Goal: Task Accomplishment & Management: Complete application form

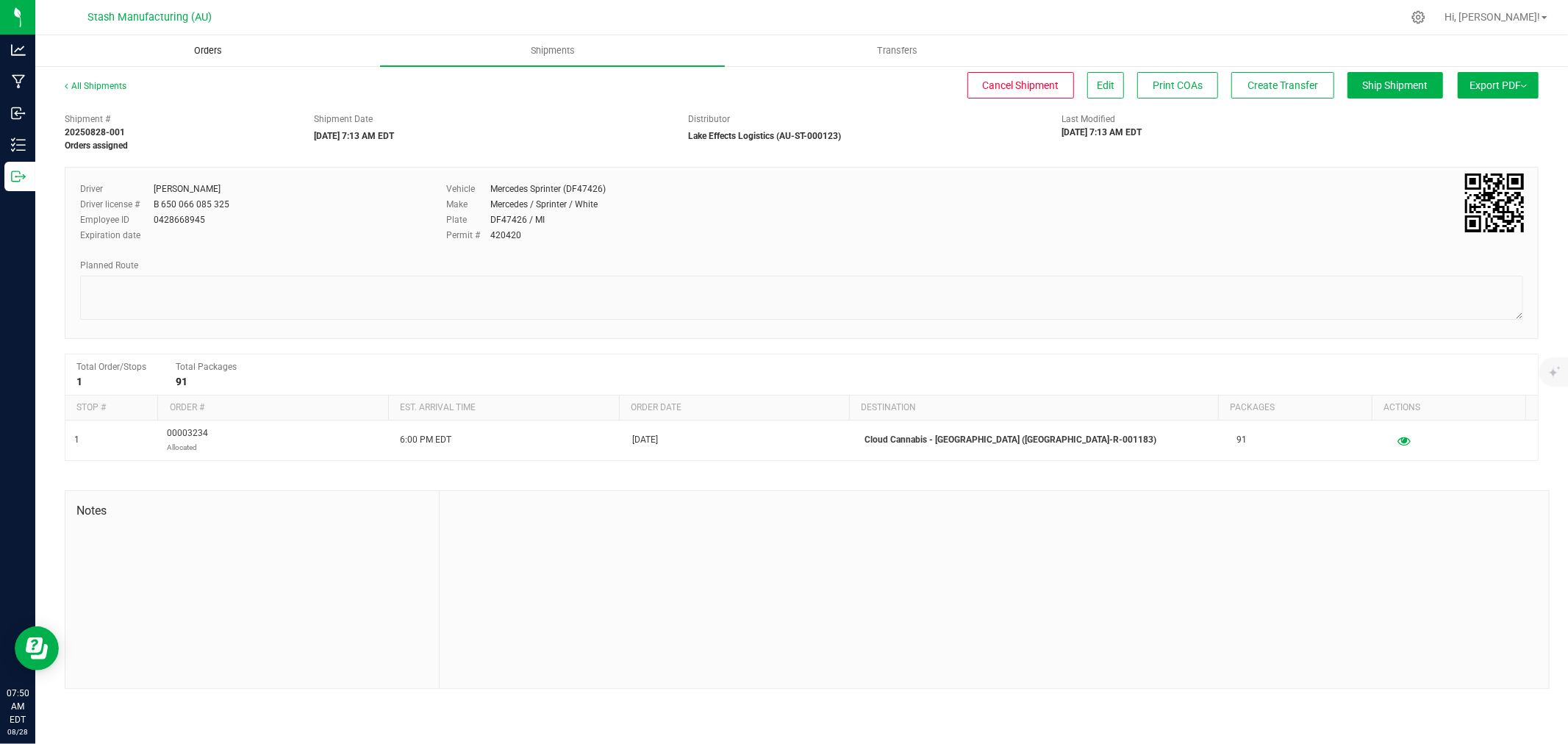
click at [201, 49] on span "Orders" at bounding box center [208, 50] width 67 height 13
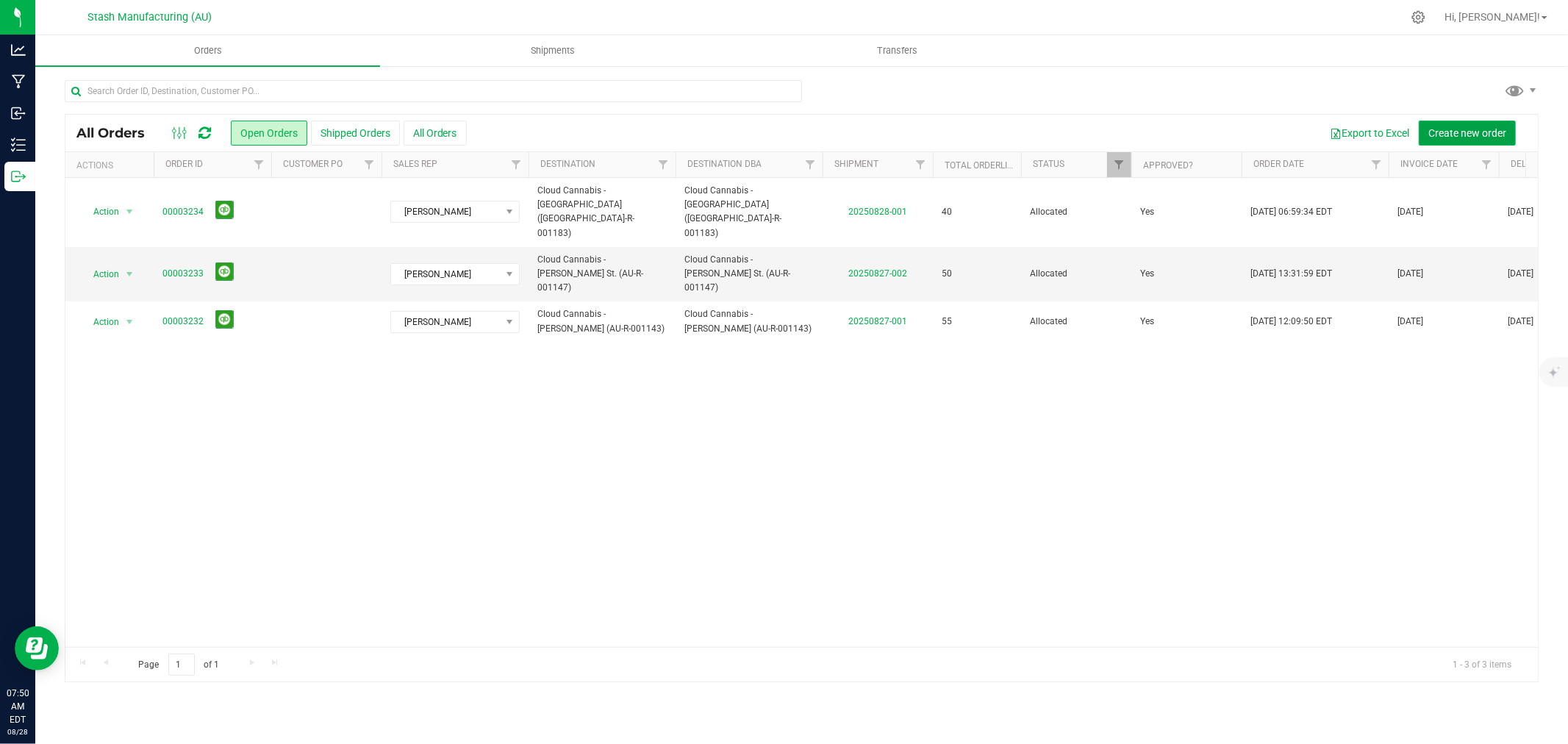
click at [1485, 135] on span "Create new order" at bounding box center [1467, 133] width 78 height 12
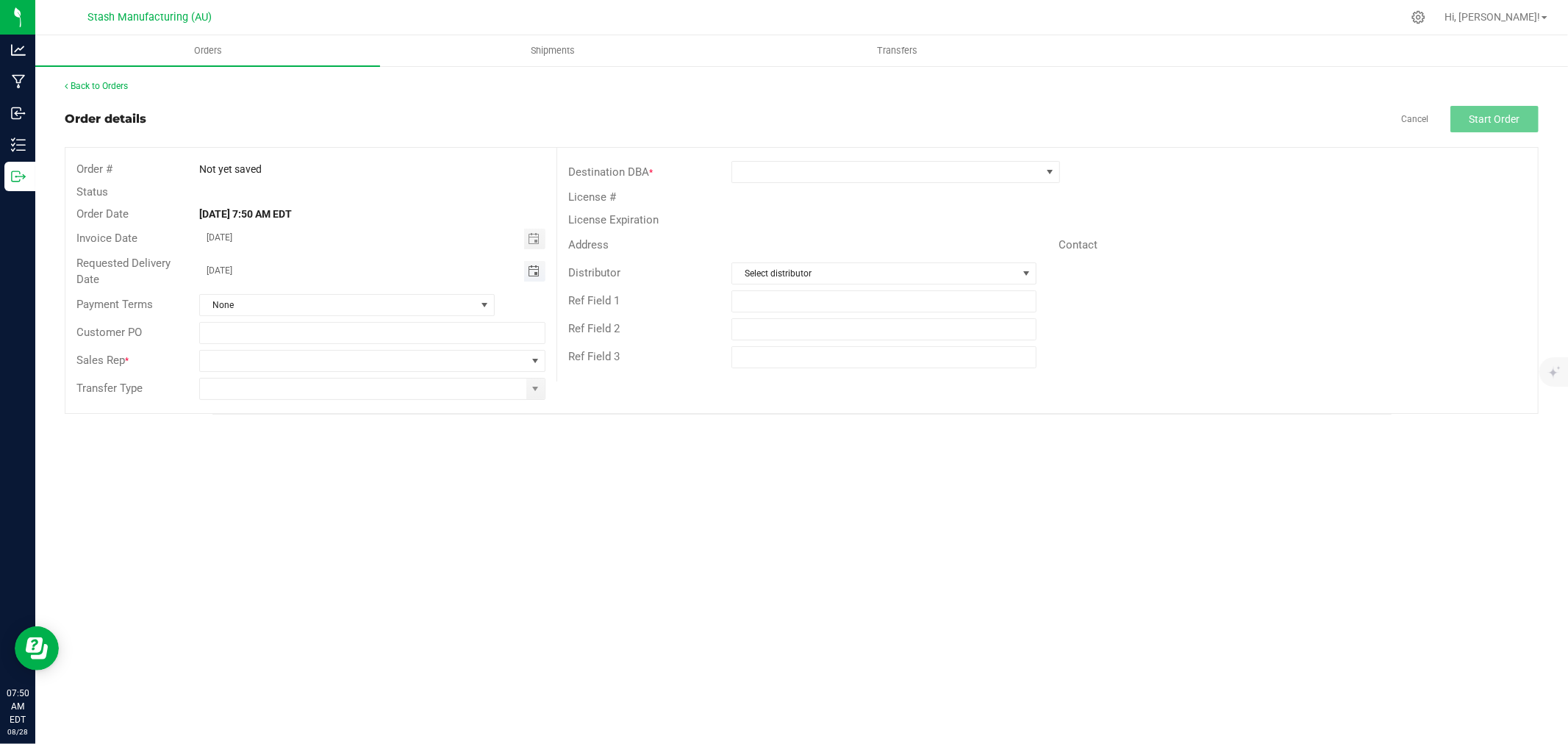
click at [537, 269] on span "Toggle calendar" at bounding box center [533, 271] width 12 height 12
drag, startPoint x: 224, startPoint y: 404, endPoint x: 246, endPoint y: 390, distance: 26.1
click at [224, 403] on span "Sep" at bounding box center [222, 406] width 15 height 11
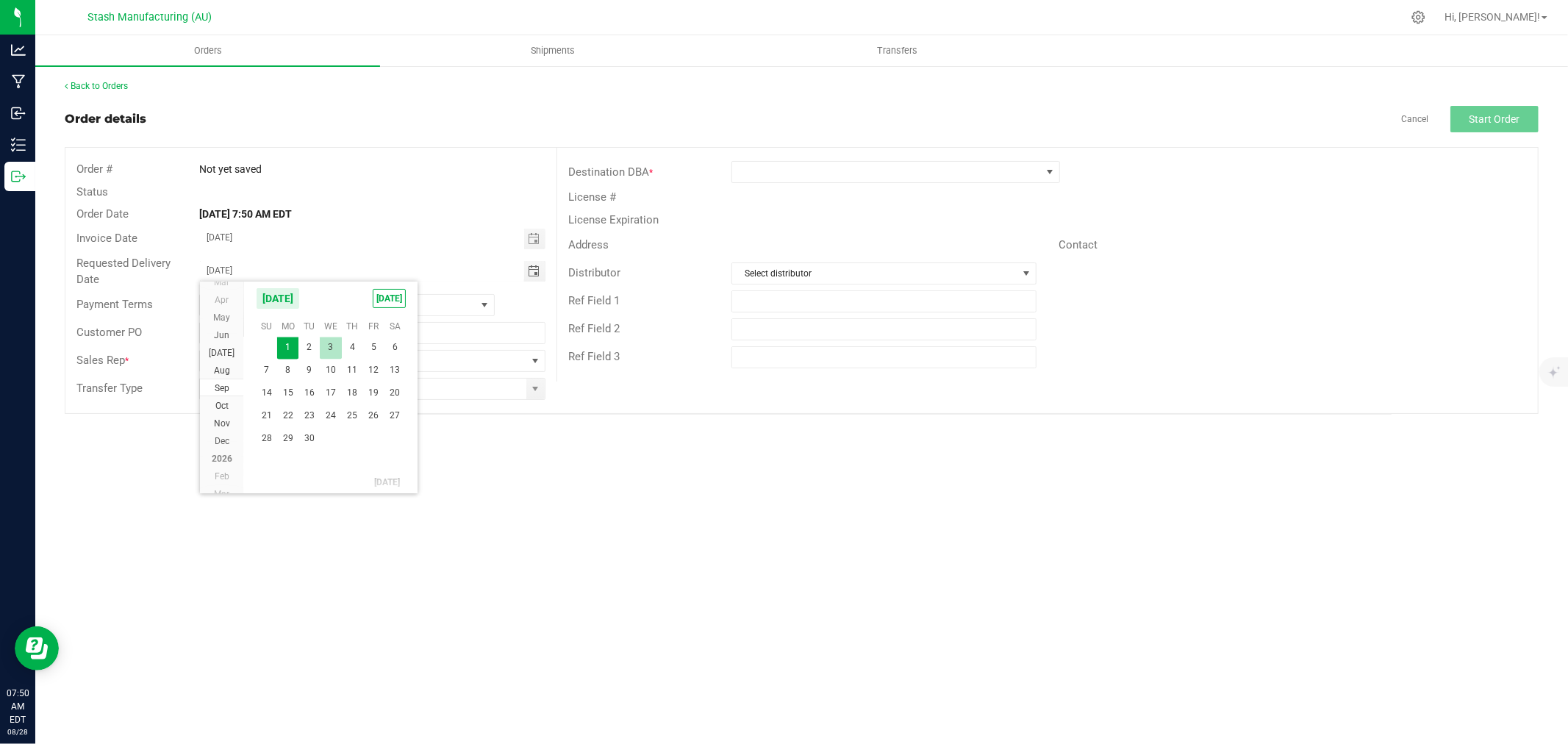
click at [331, 353] on span "3" at bounding box center [330, 347] width 21 height 23
type input "[DATE]"
click at [532, 364] on span at bounding box center [535, 361] width 12 height 12
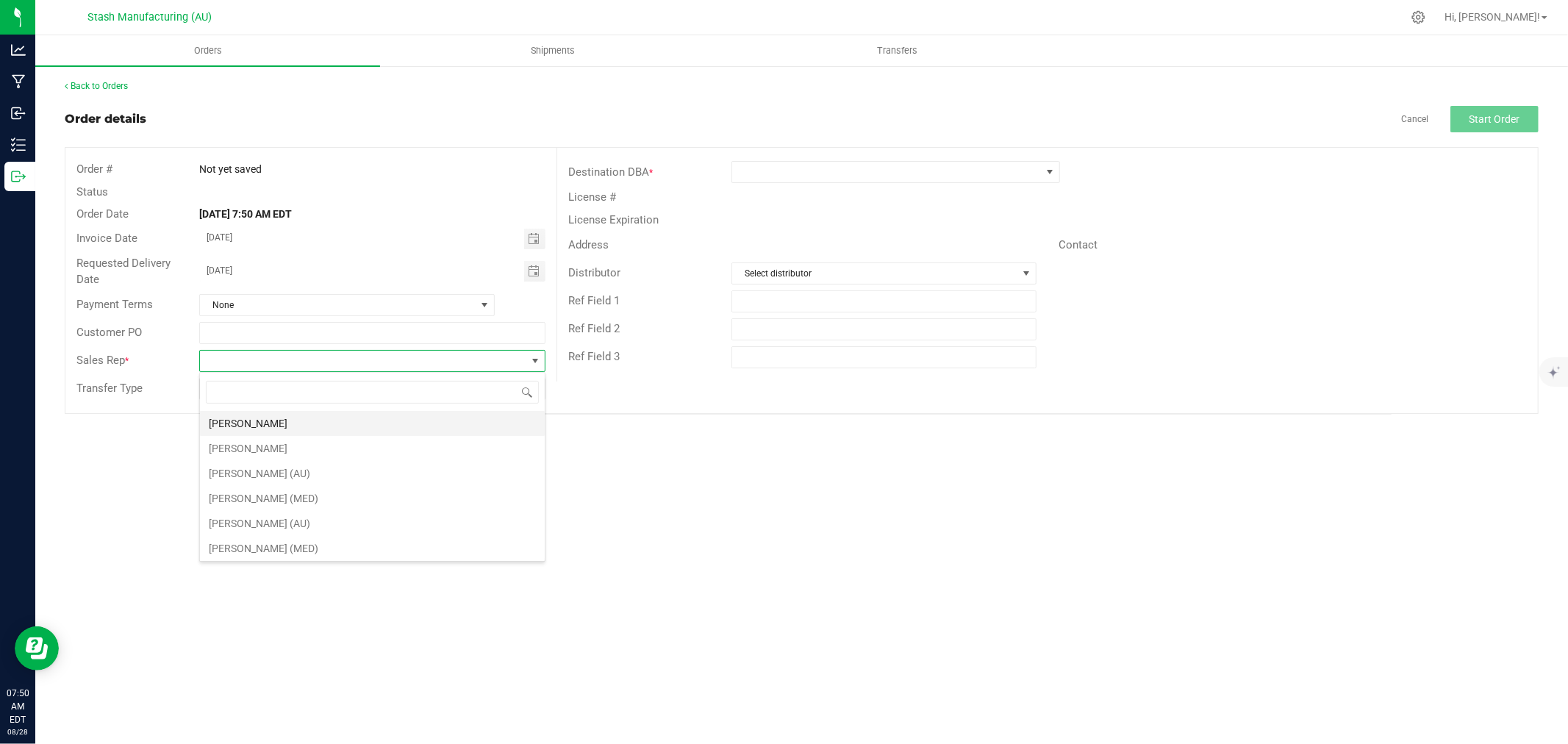
scroll to position [22, 345]
click at [392, 413] on li "[PERSON_NAME]" at bounding box center [372, 423] width 345 height 25
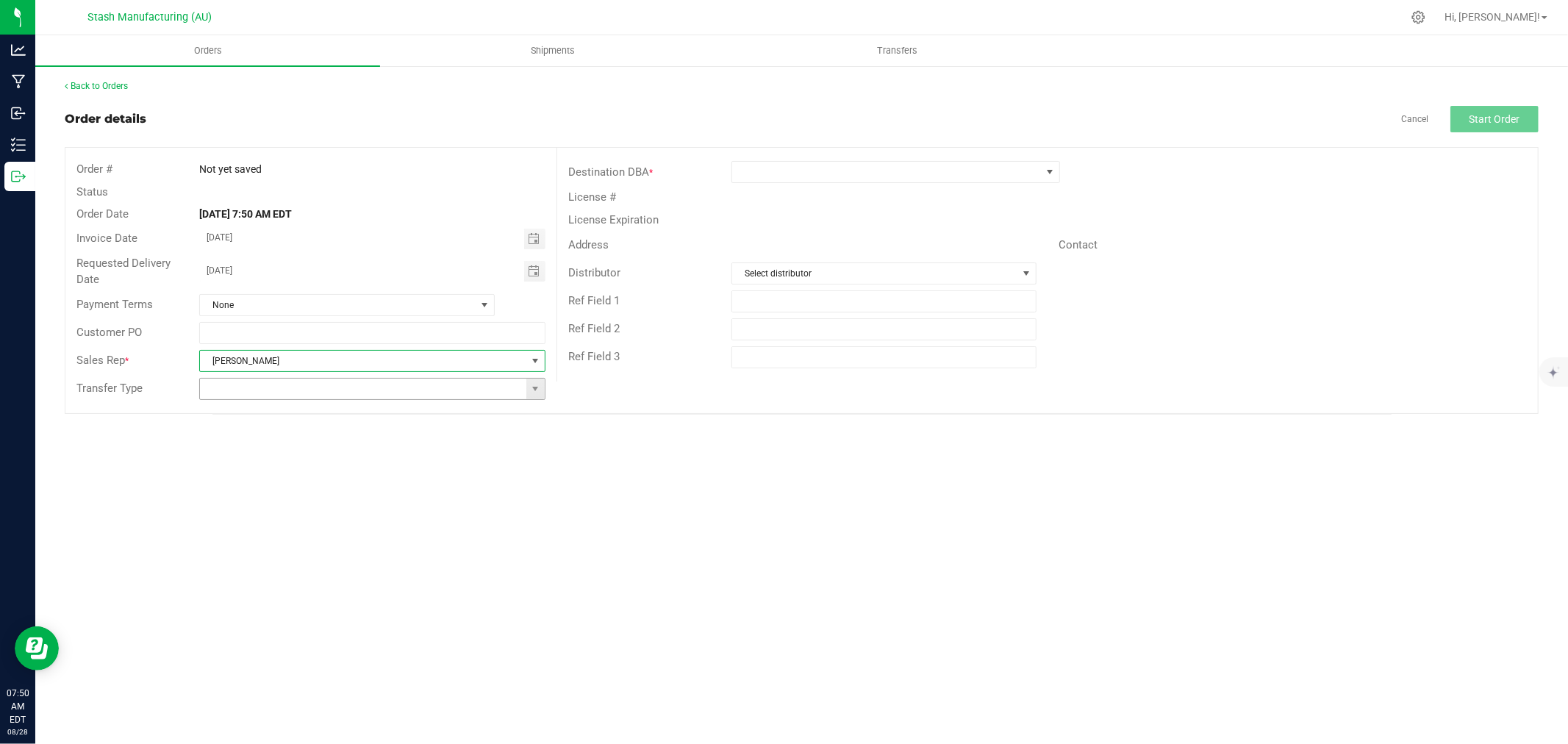
drag, startPoint x: 532, startPoint y: 394, endPoint x: 523, endPoint y: 397, distance: 9.5
click at [532, 393] on span at bounding box center [535, 388] width 12 height 12
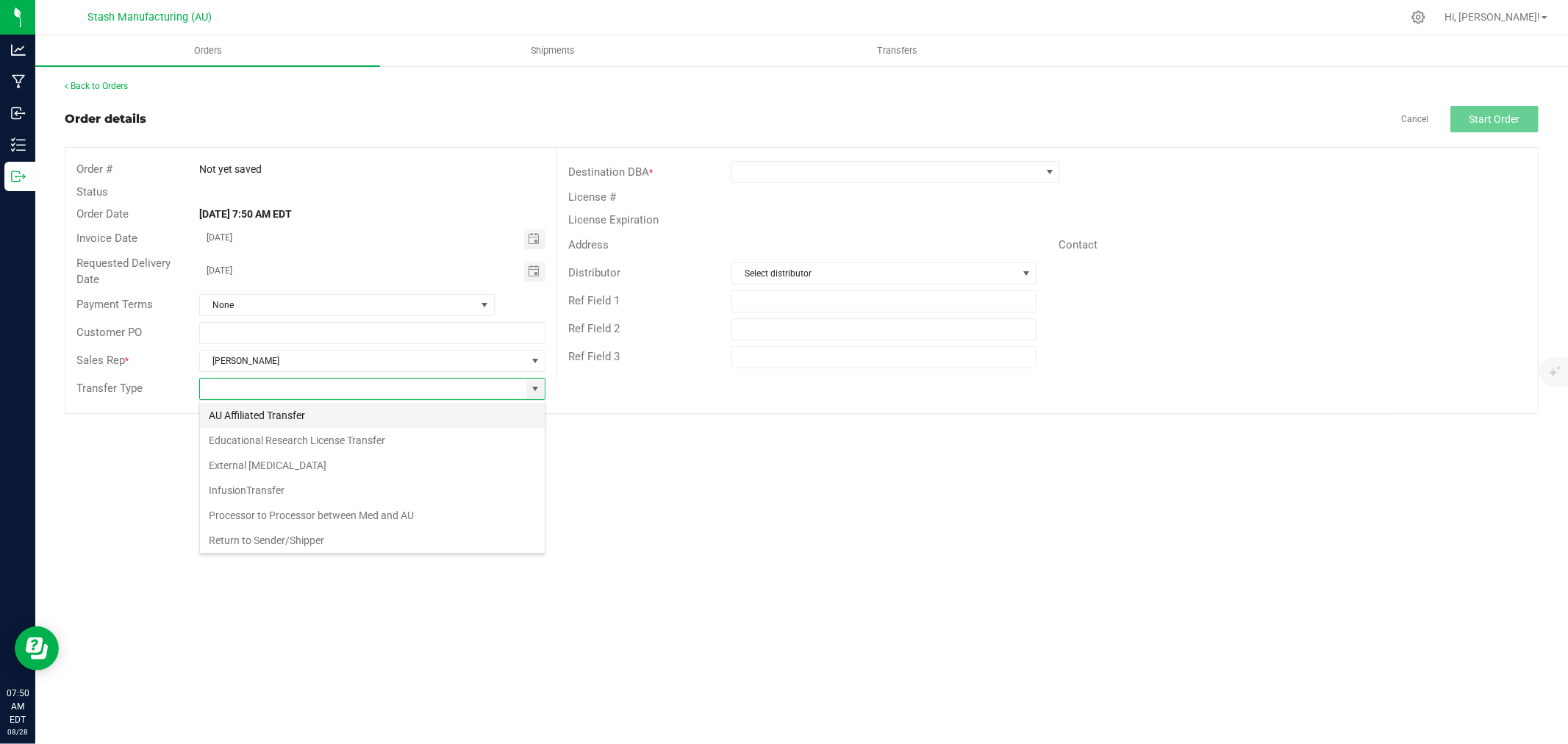
click at [341, 414] on li "AU Affiliated Transfer" at bounding box center [372, 415] width 345 height 25
type input "AU Affiliated Transfer"
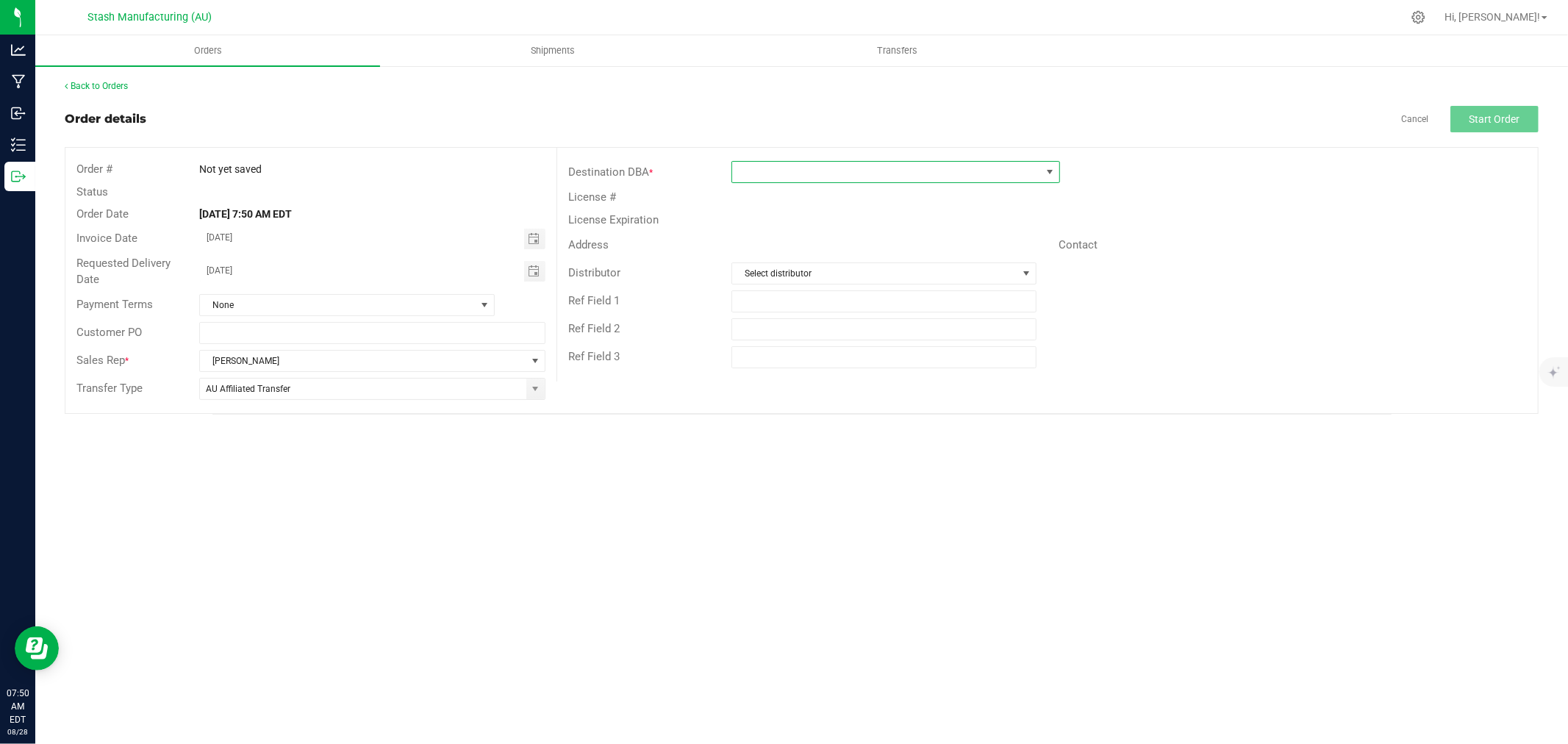
click at [768, 170] on span at bounding box center [886, 171] width 309 height 20
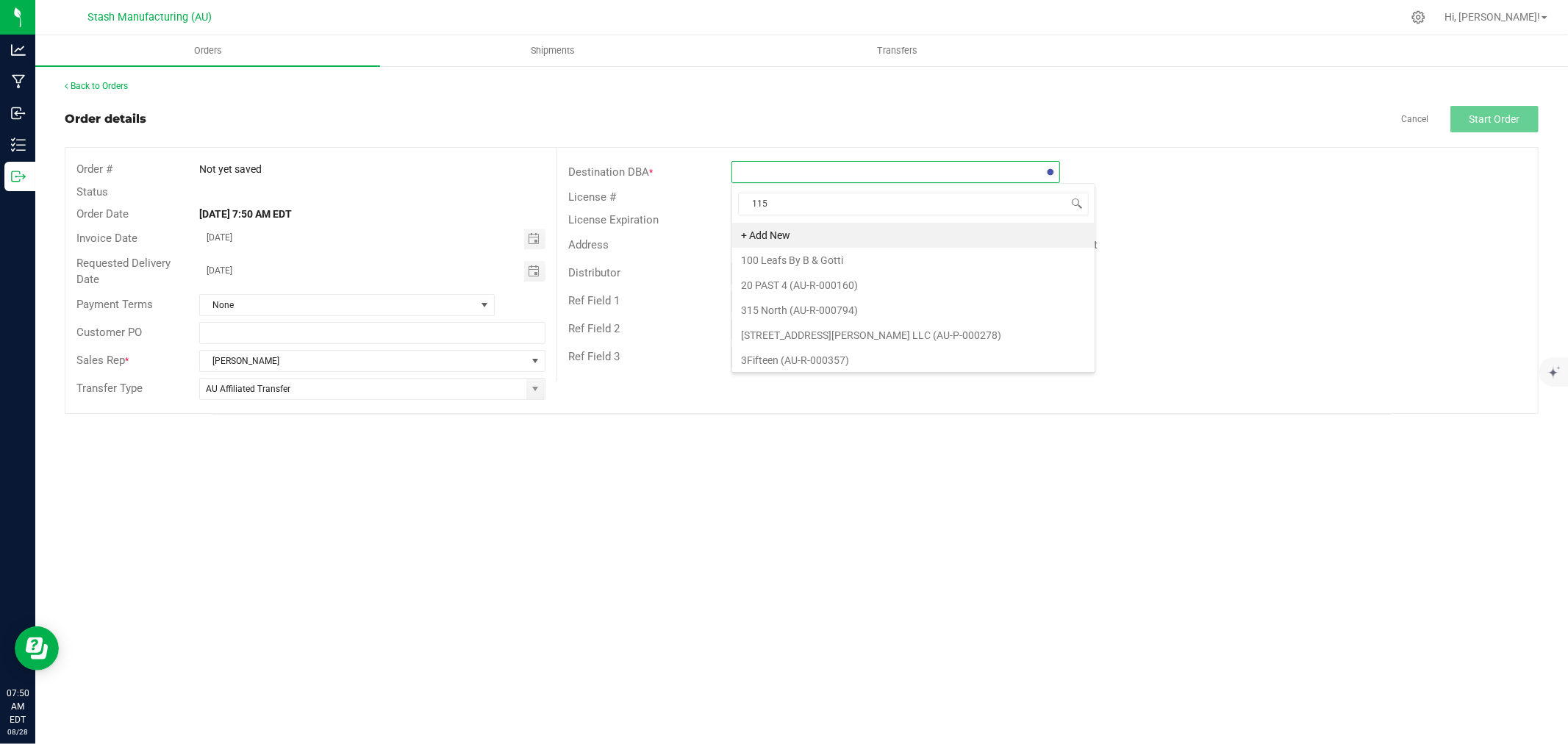
type input "1150"
click at [914, 238] on li "Cloud Cannabis - [GEOGRAPHIC_DATA] (AU-R-001150)" at bounding box center [895, 235] width 327 height 25
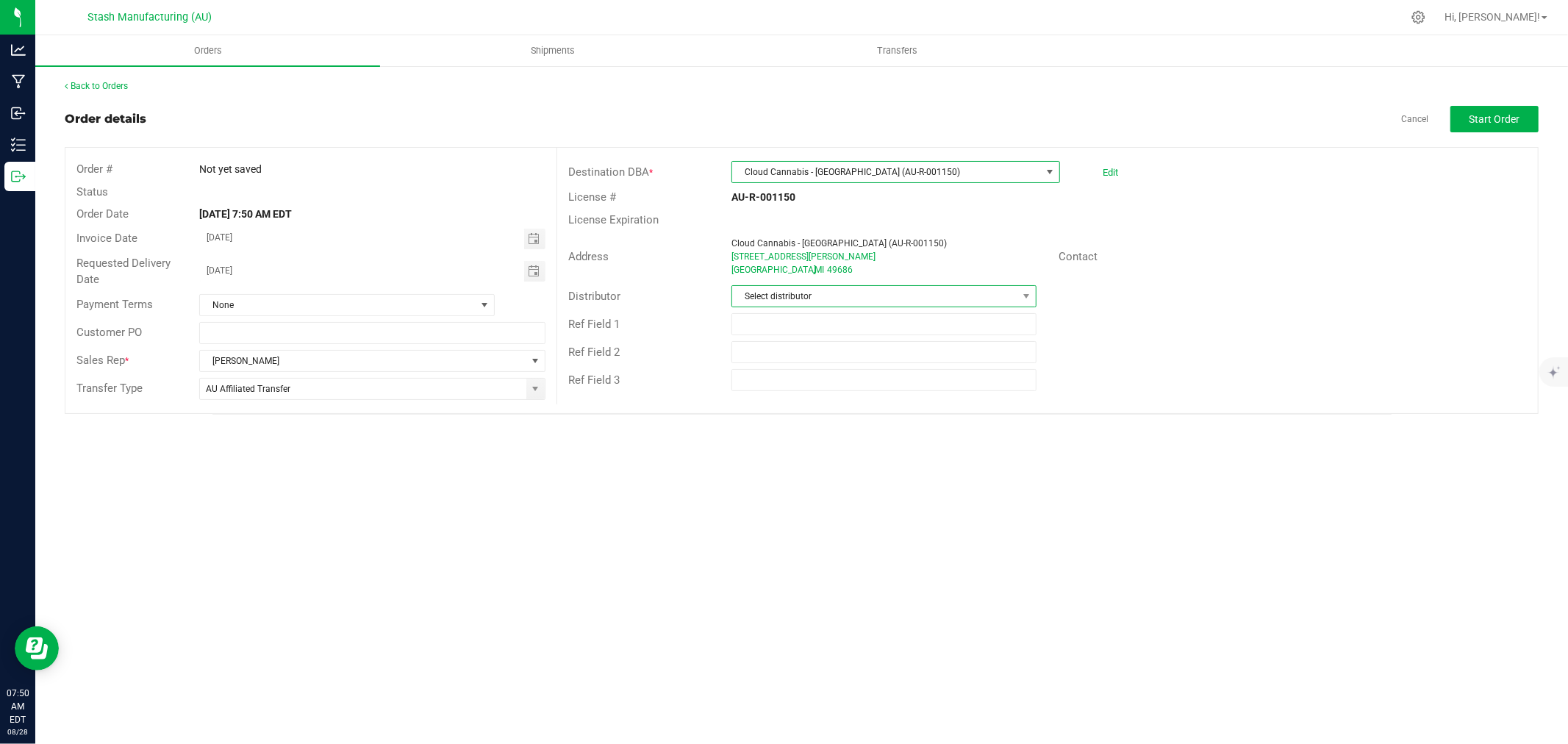
click at [869, 291] on span "Select distributor" at bounding box center [875, 296] width 285 height 20
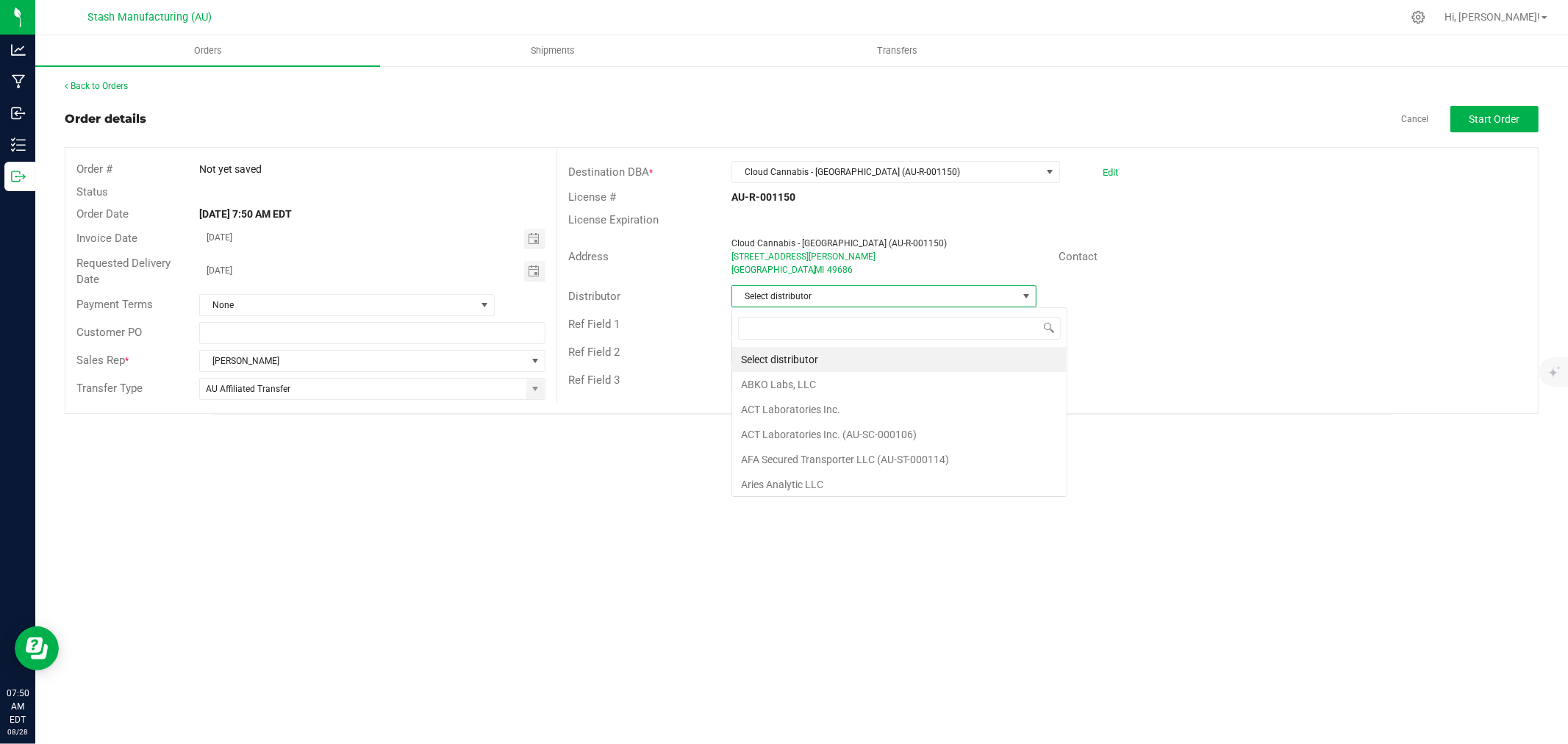
scroll to position [22, 305]
type input "123"
click at [915, 361] on li "Lake Effects Logistics (AU-ST-000123)" at bounding box center [884, 359] width 303 height 25
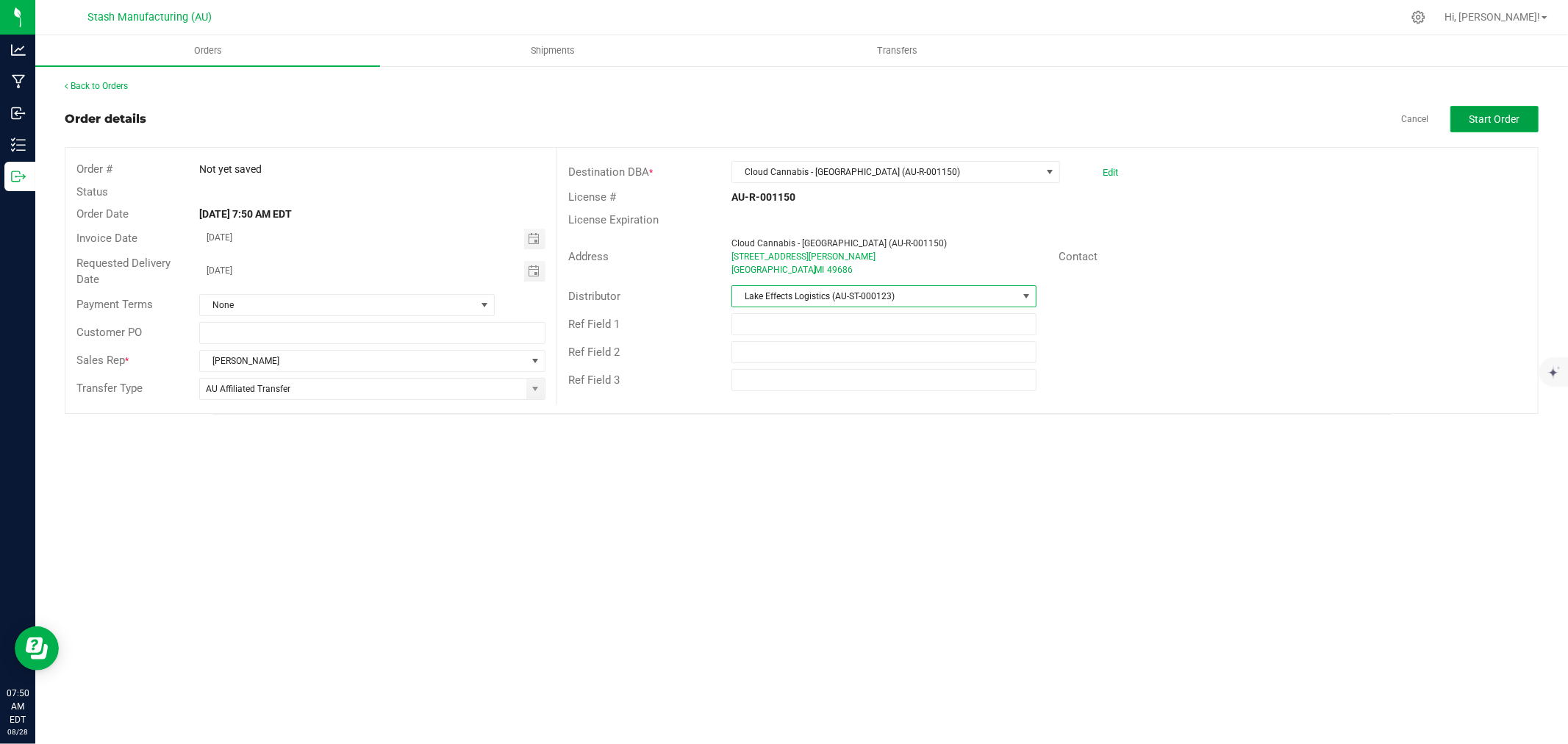
click at [1510, 122] on span "Start Order" at bounding box center [1494, 119] width 51 height 12
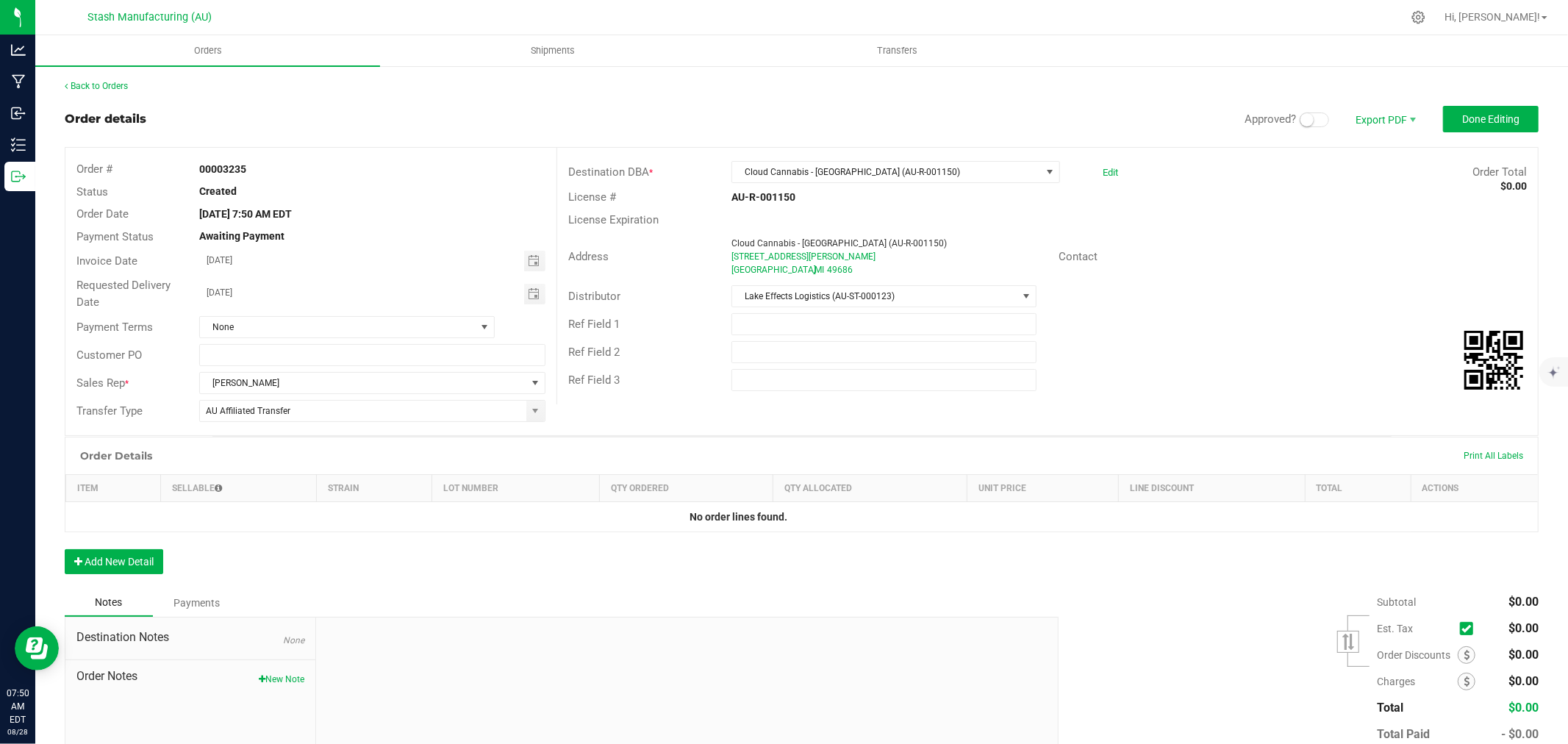
click at [1305, 115] on span at bounding box center [1314, 120] width 29 height 15
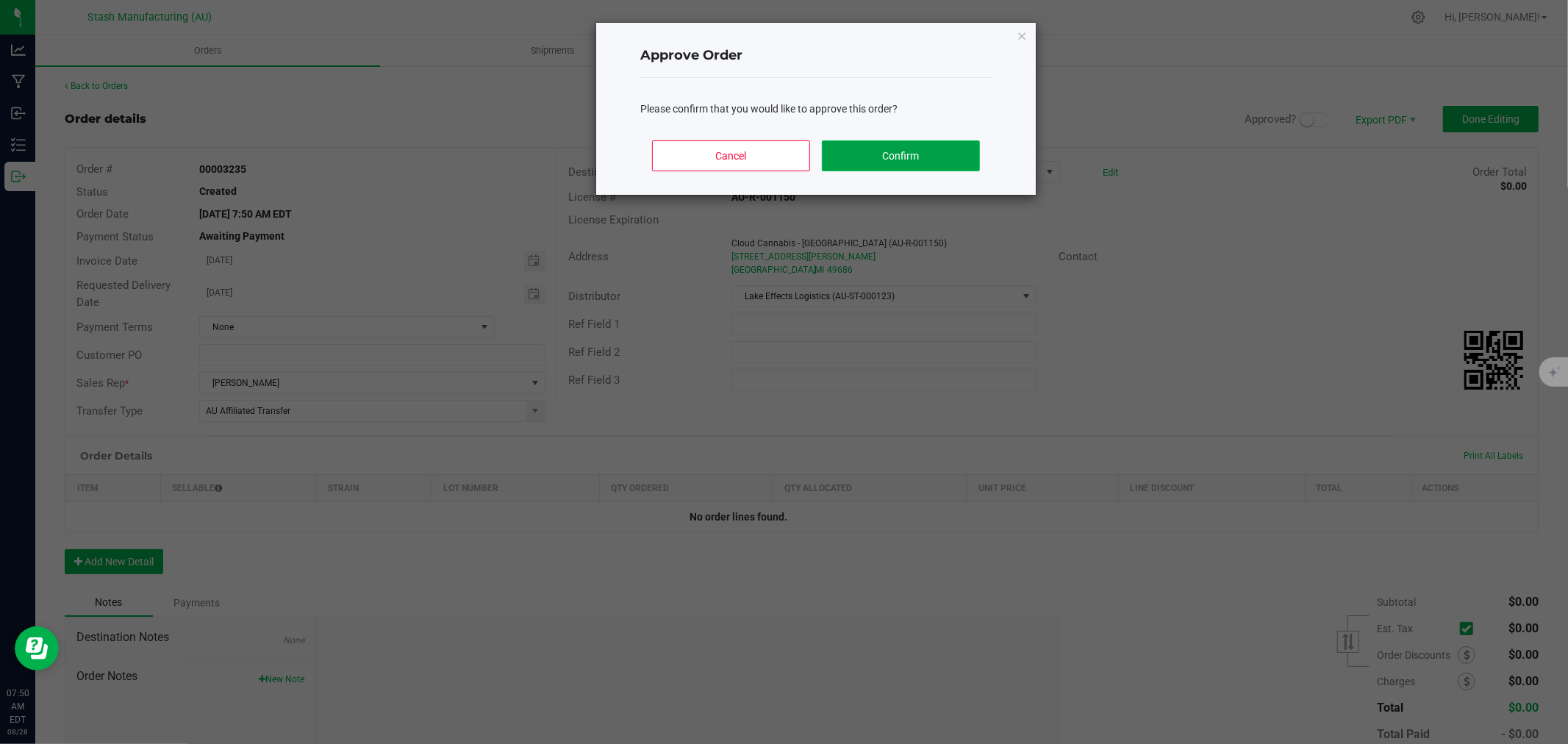
click at [919, 154] on button "Confirm" at bounding box center [901, 156] width 158 height 31
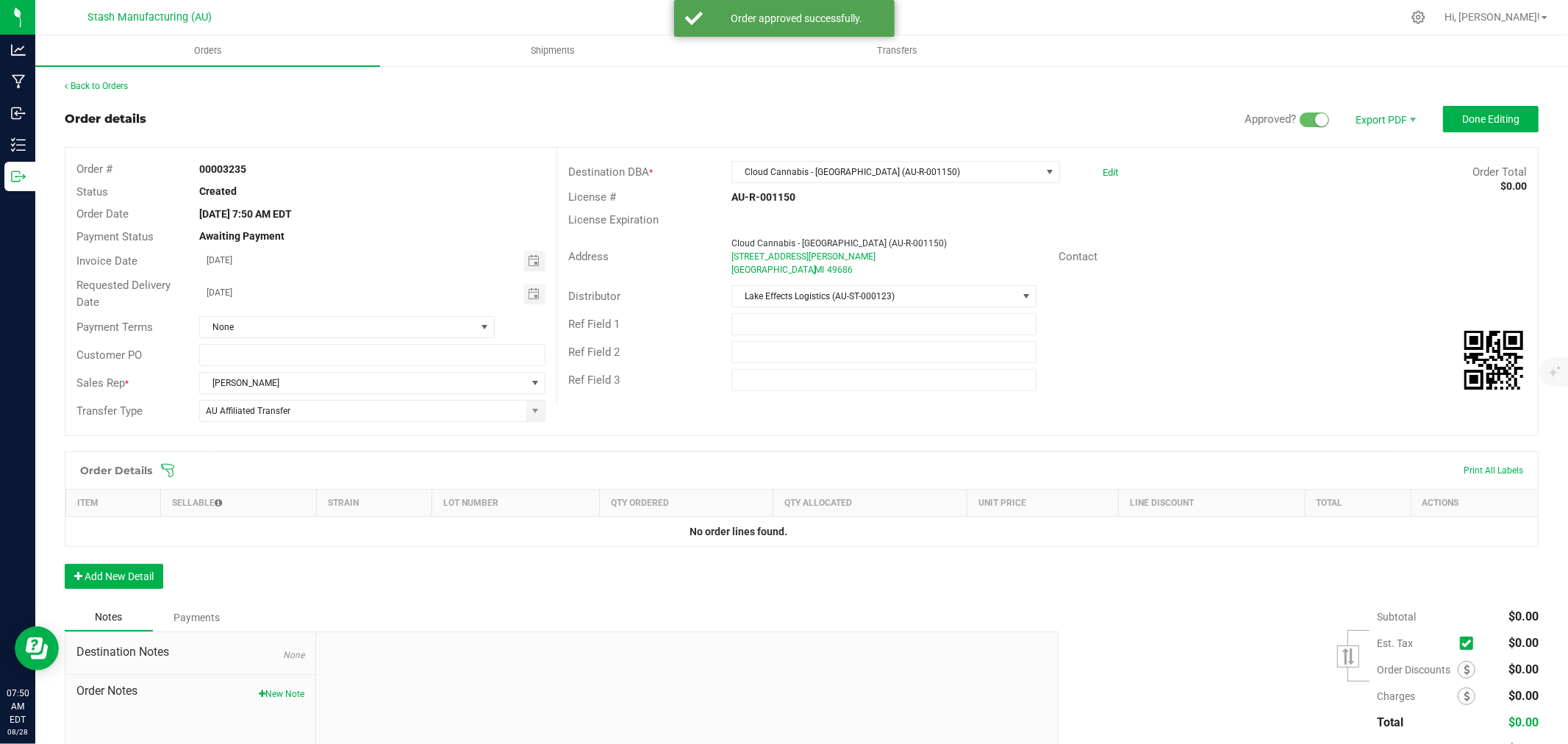
click at [161, 476] on icon at bounding box center [168, 470] width 15 height 15
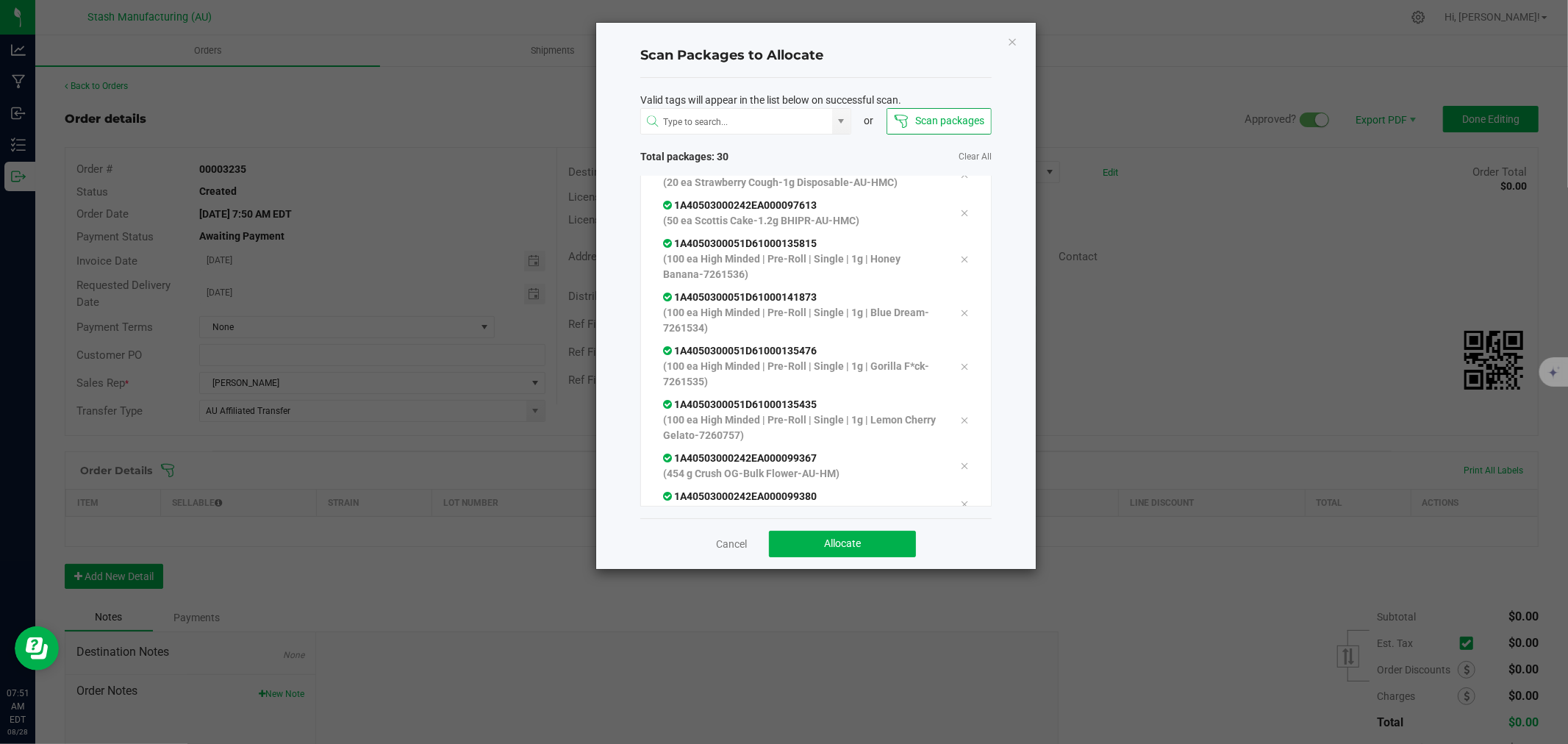
scroll to position [923, 0]
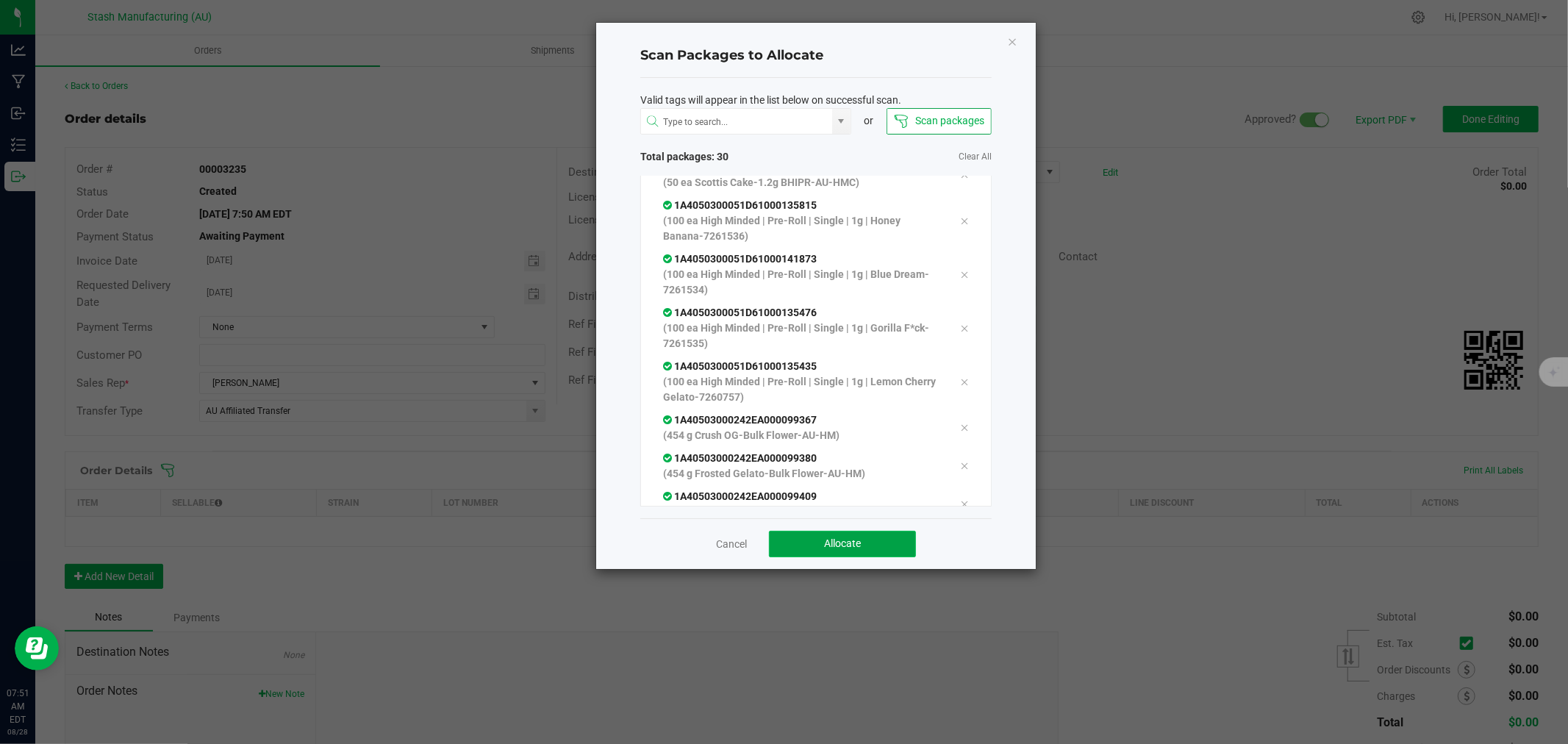
click at [891, 535] on button "Allocate" at bounding box center [842, 544] width 147 height 27
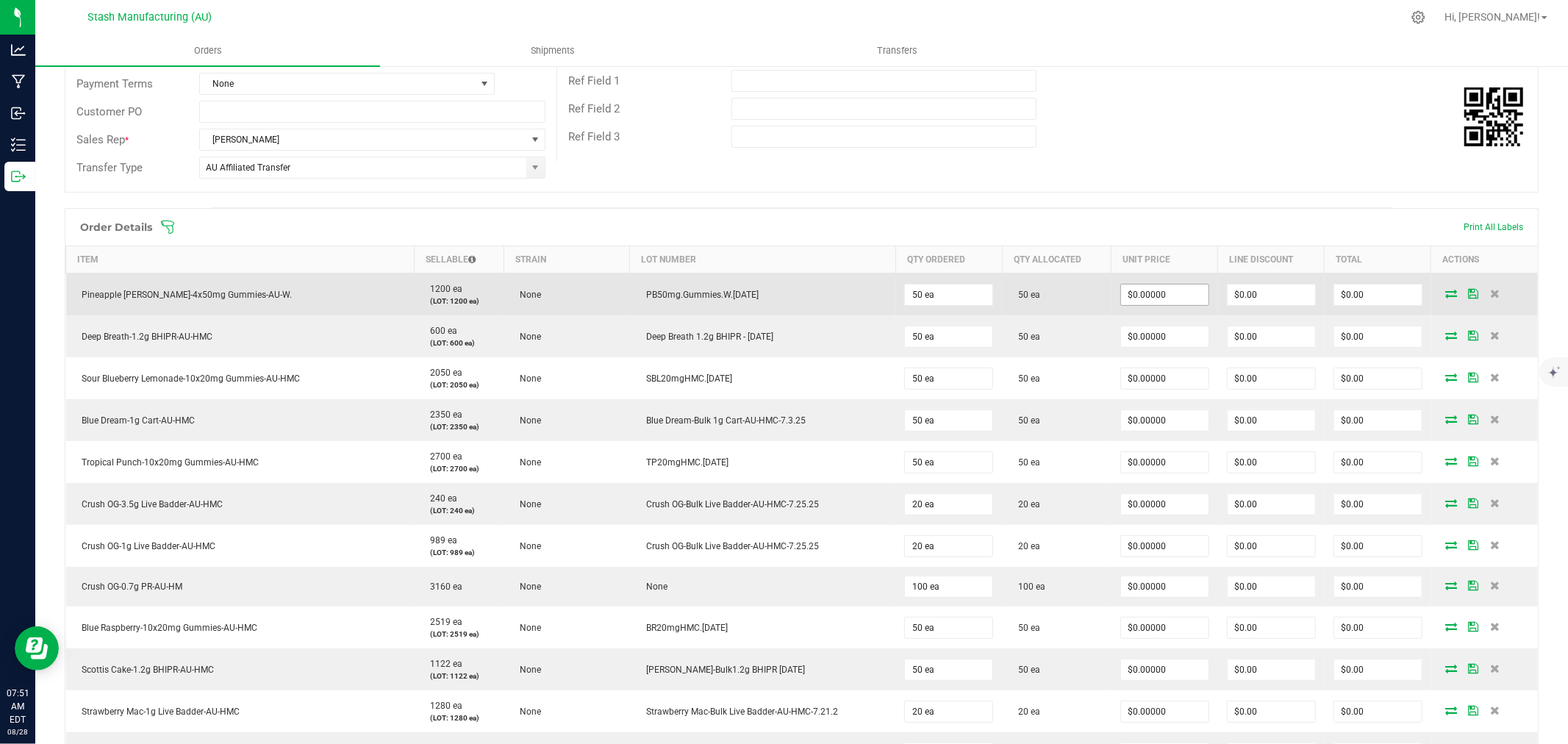
scroll to position [244, 0]
click at [1172, 295] on input "0" at bounding box center [1165, 293] width 88 height 20
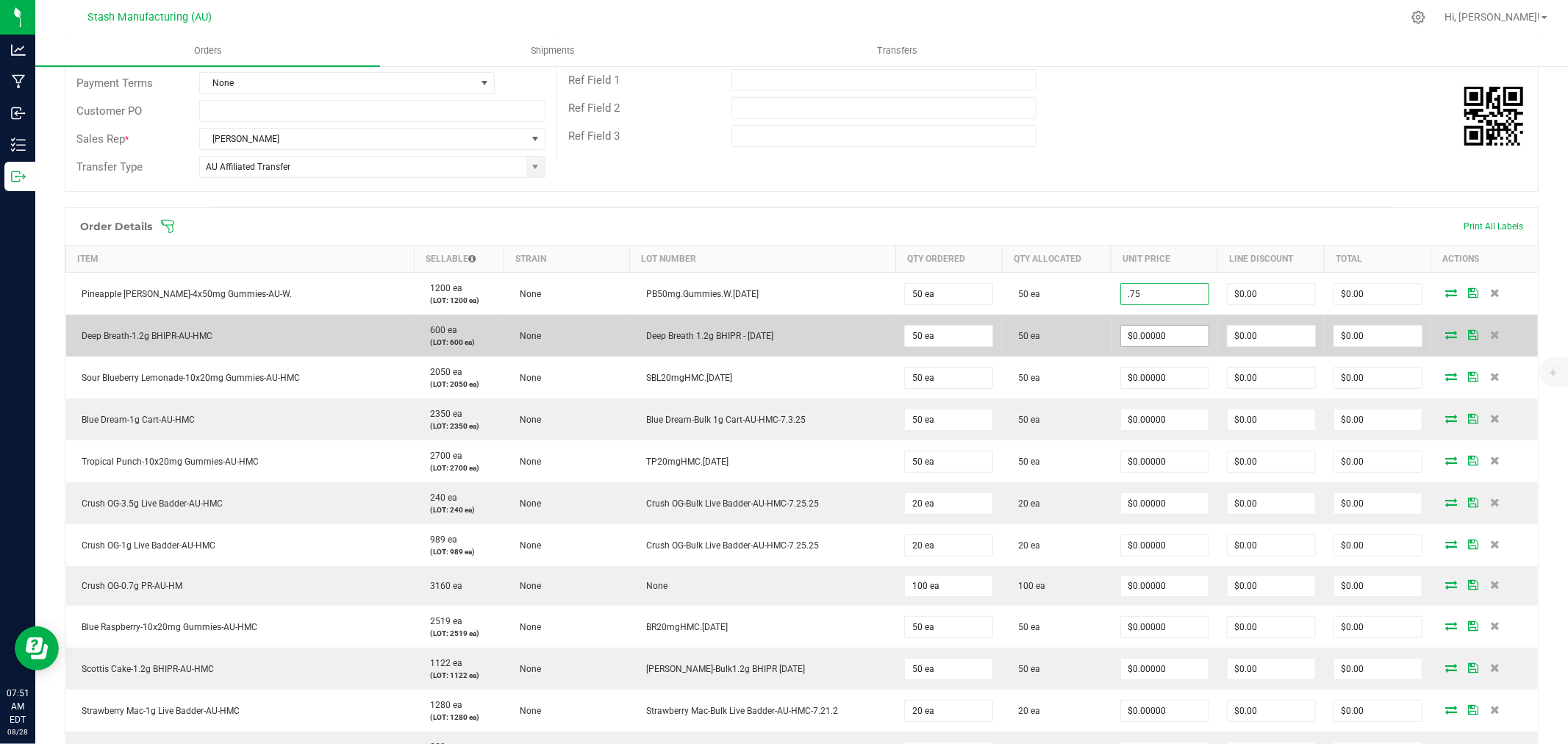
type input "$0.75000"
type input "$37.50"
click at [1157, 340] on input "0" at bounding box center [1165, 336] width 88 height 20
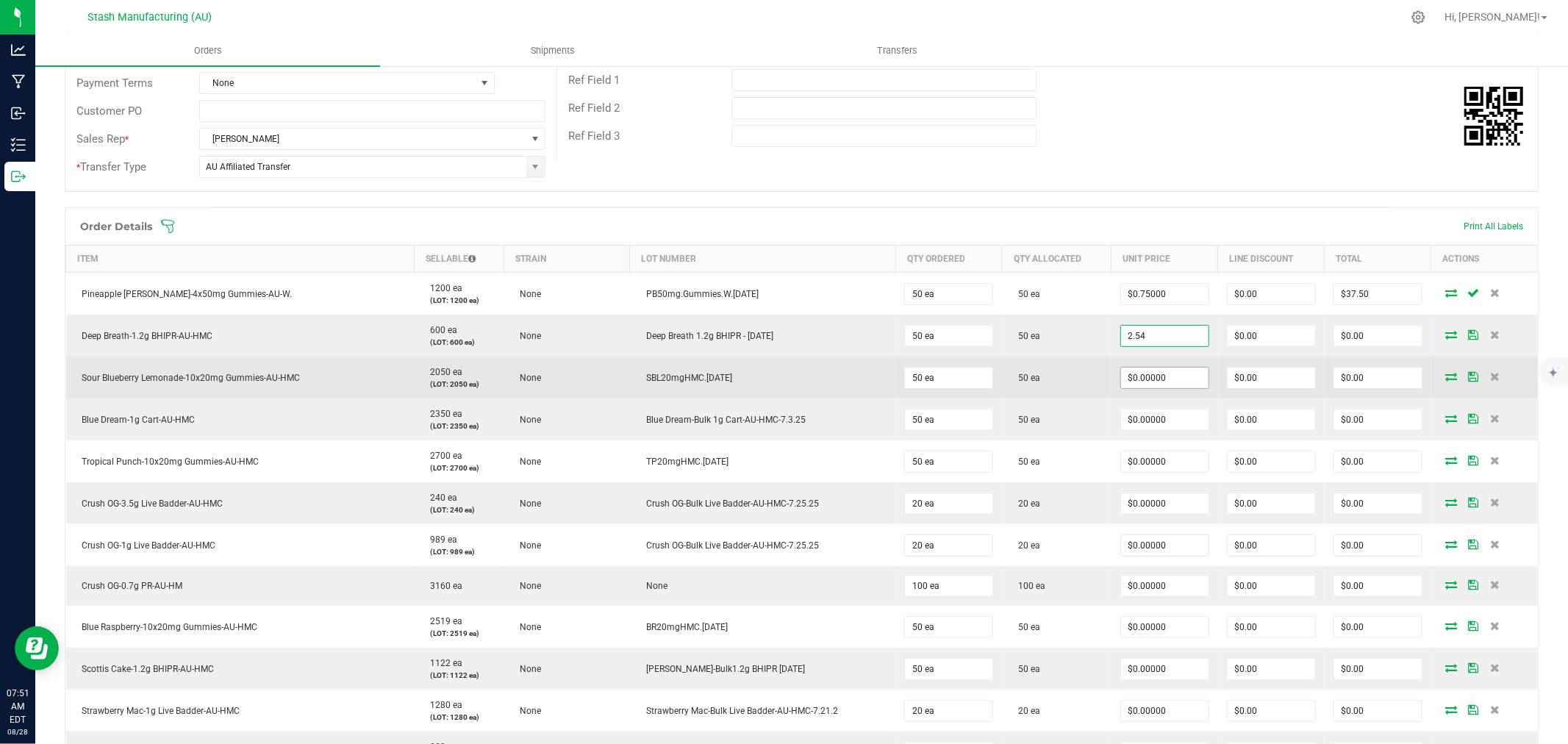
type input "$2.54000"
type input "$127.00"
click at [1150, 378] on input "0" at bounding box center [1165, 377] width 88 height 20
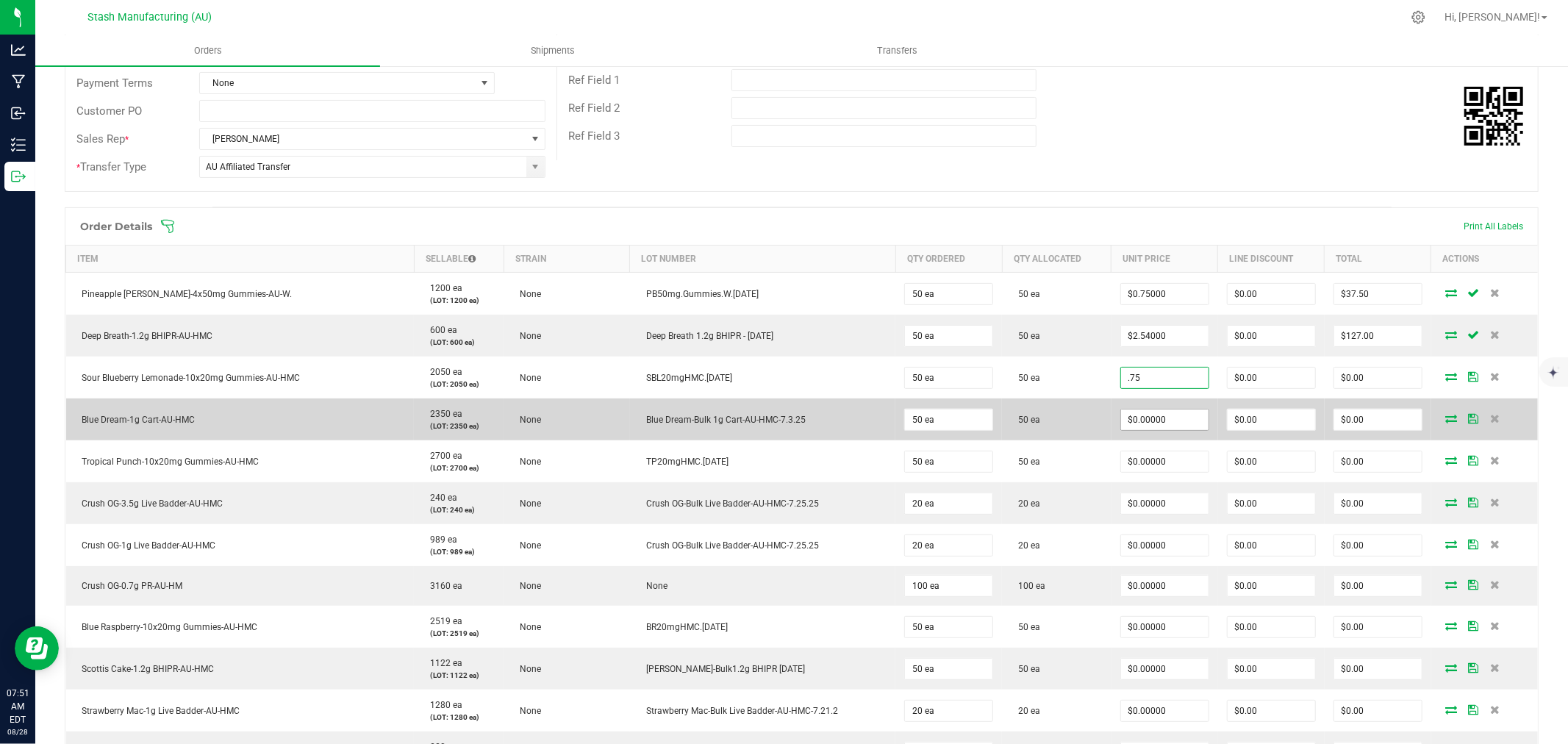
type input "$0.75000"
type input "$37.50"
click at [1158, 426] on input "0" at bounding box center [1165, 419] width 88 height 20
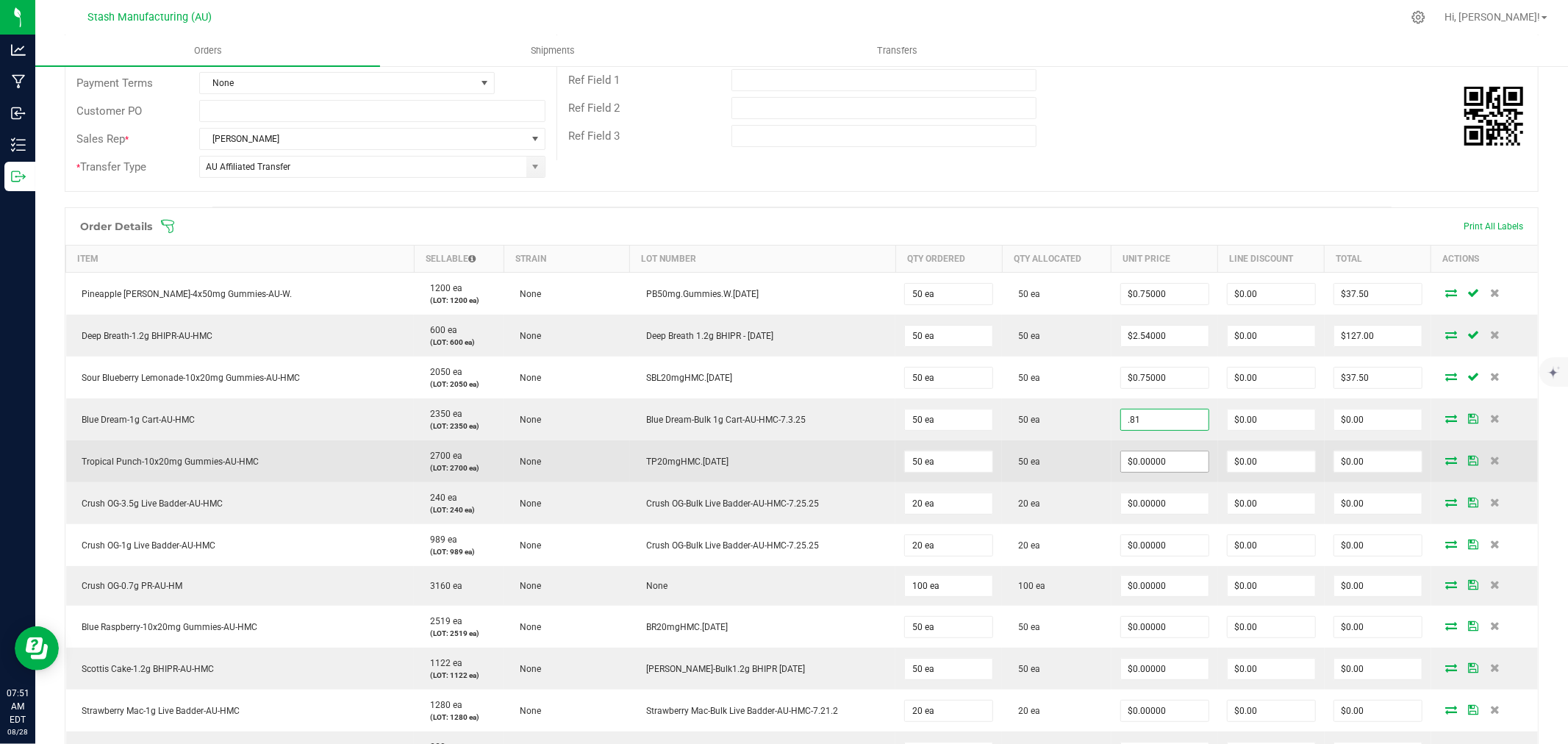
type input "$0.81000"
type input "$40.50"
click at [1139, 460] on input "0" at bounding box center [1165, 461] width 88 height 20
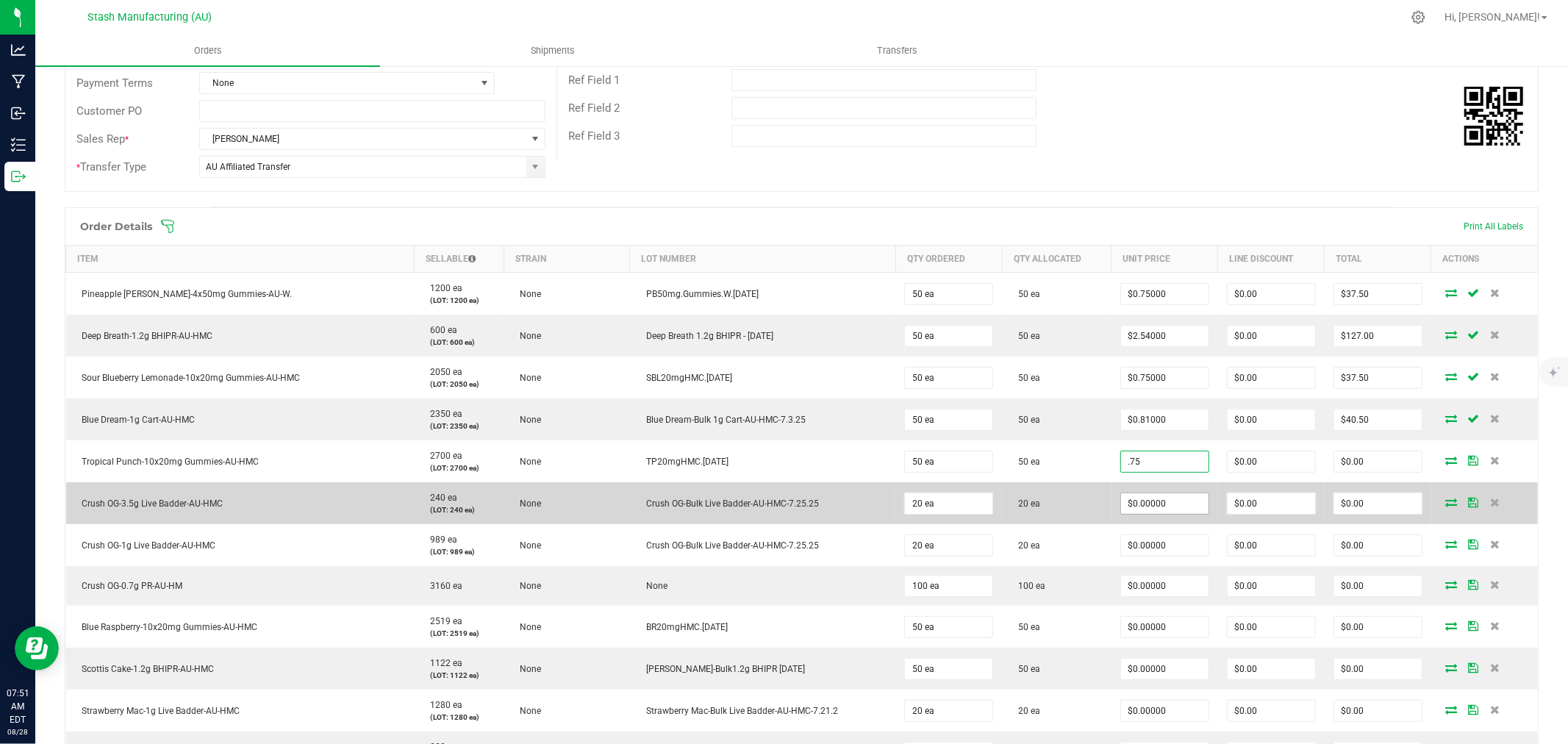
type input "$0.75000"
type input "$37.50"
click at [1140, 507] on input "0" at bounding box center [1165, 502] width 88 height 20
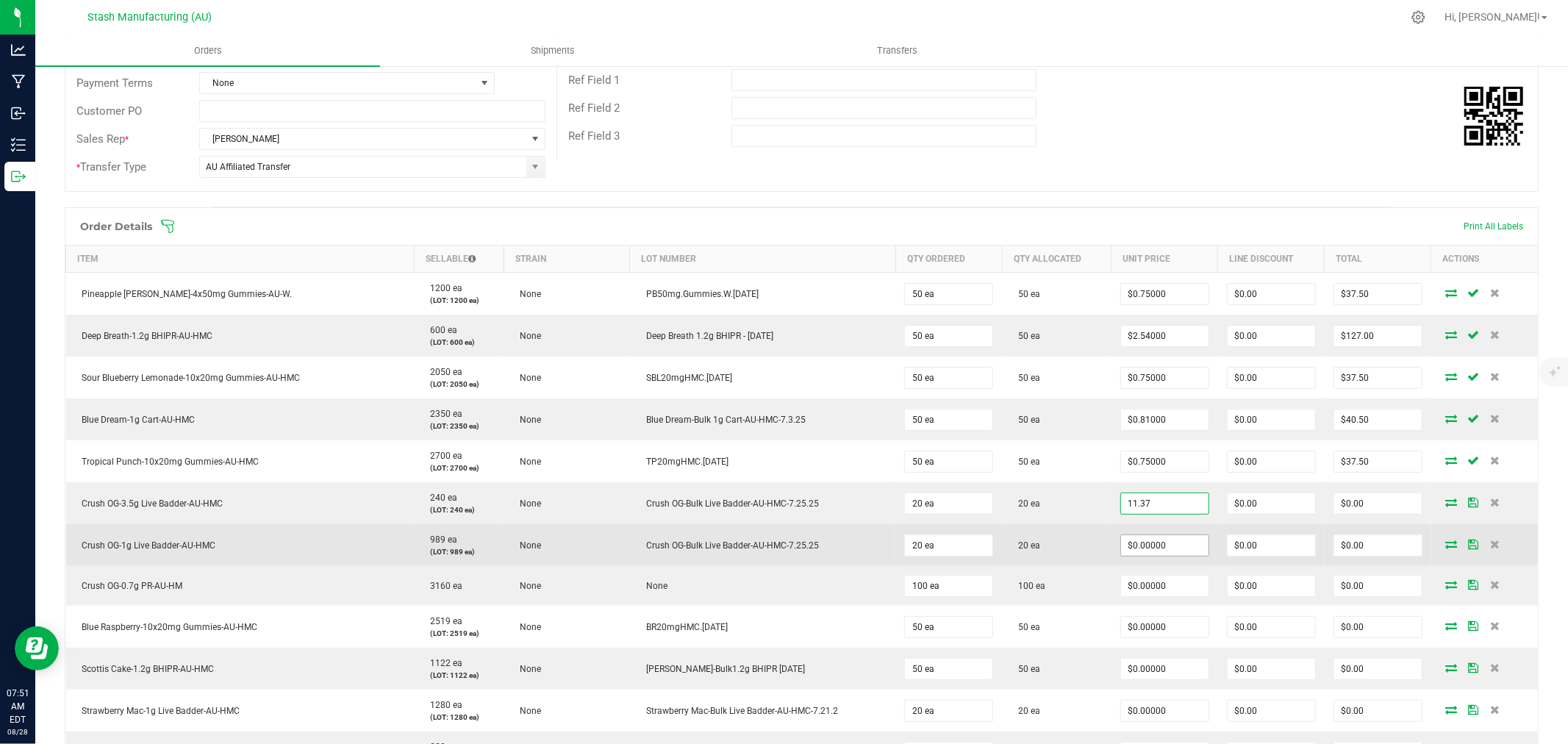
type input "$11.37000"
type input "$227.40"
click at [1149, 549] on input "0" at bounding box center [1165, 545] width 88 height 20
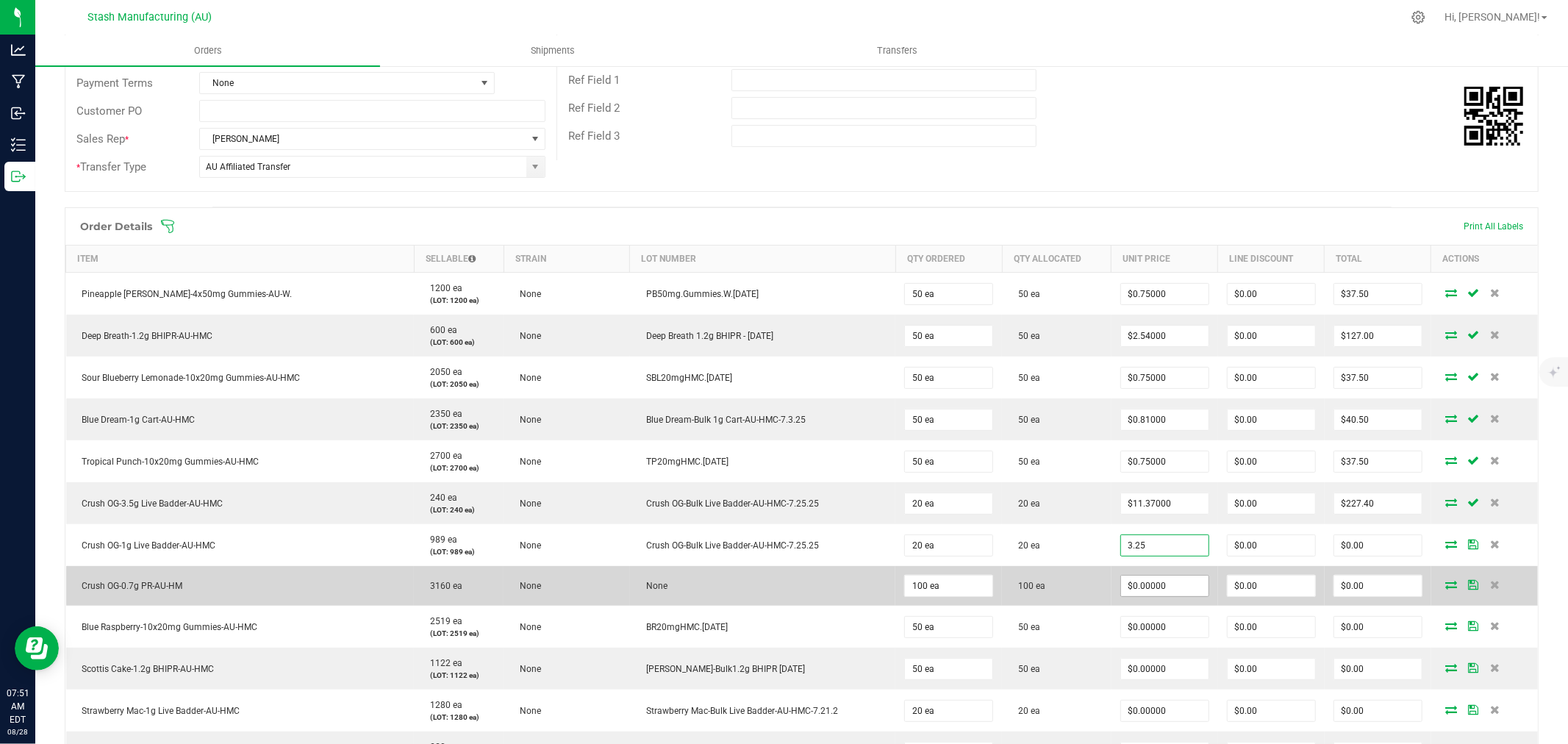
type input "$3.25000"
type input "$65.00"
click at [1150, 592] on input "0" at bounding box center [1165, 585] width 88 height 20
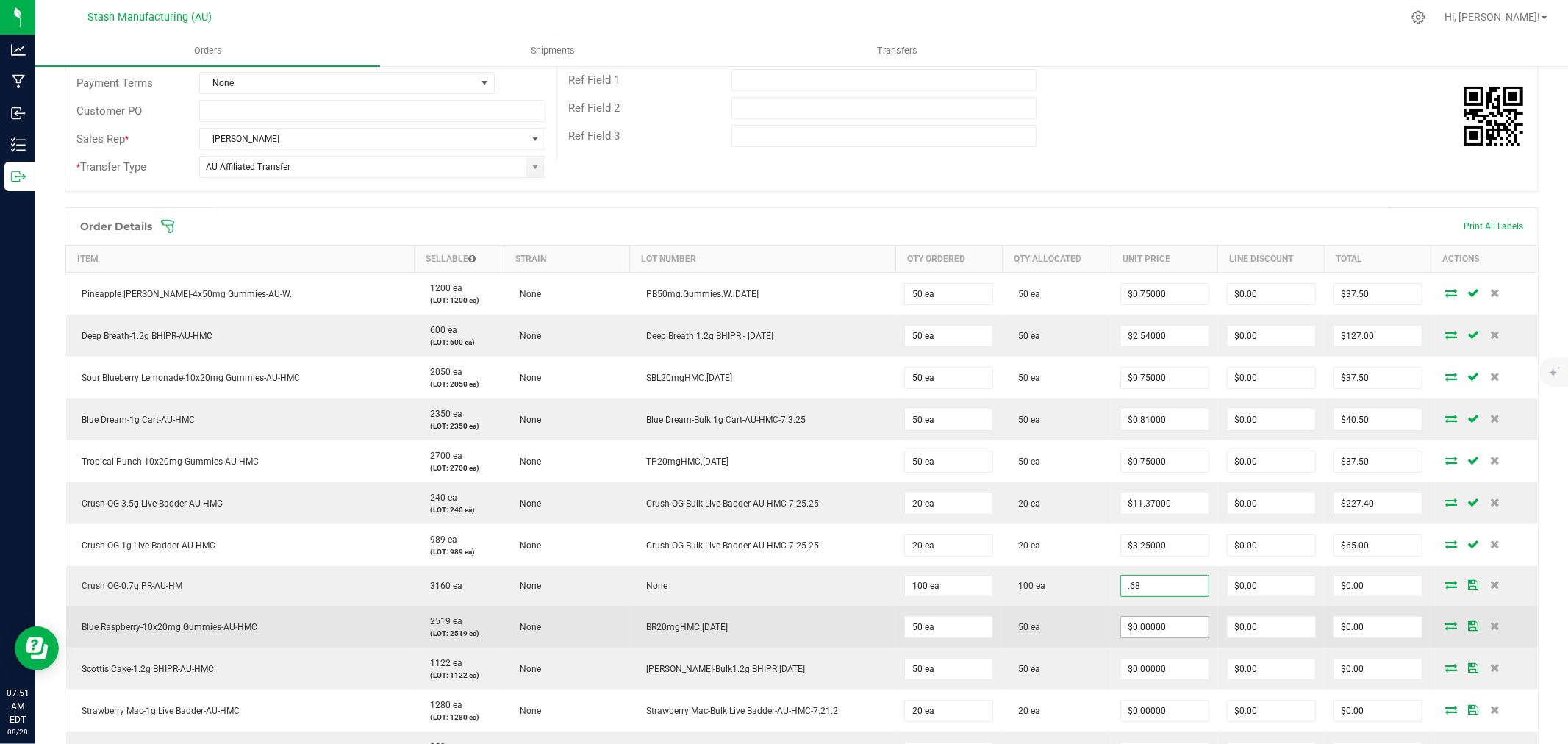
type input "$0.68000"
type input "$68.00"
click at [1142, 626] on input "0" at bounding box center [1165, 626] width 88 height 20
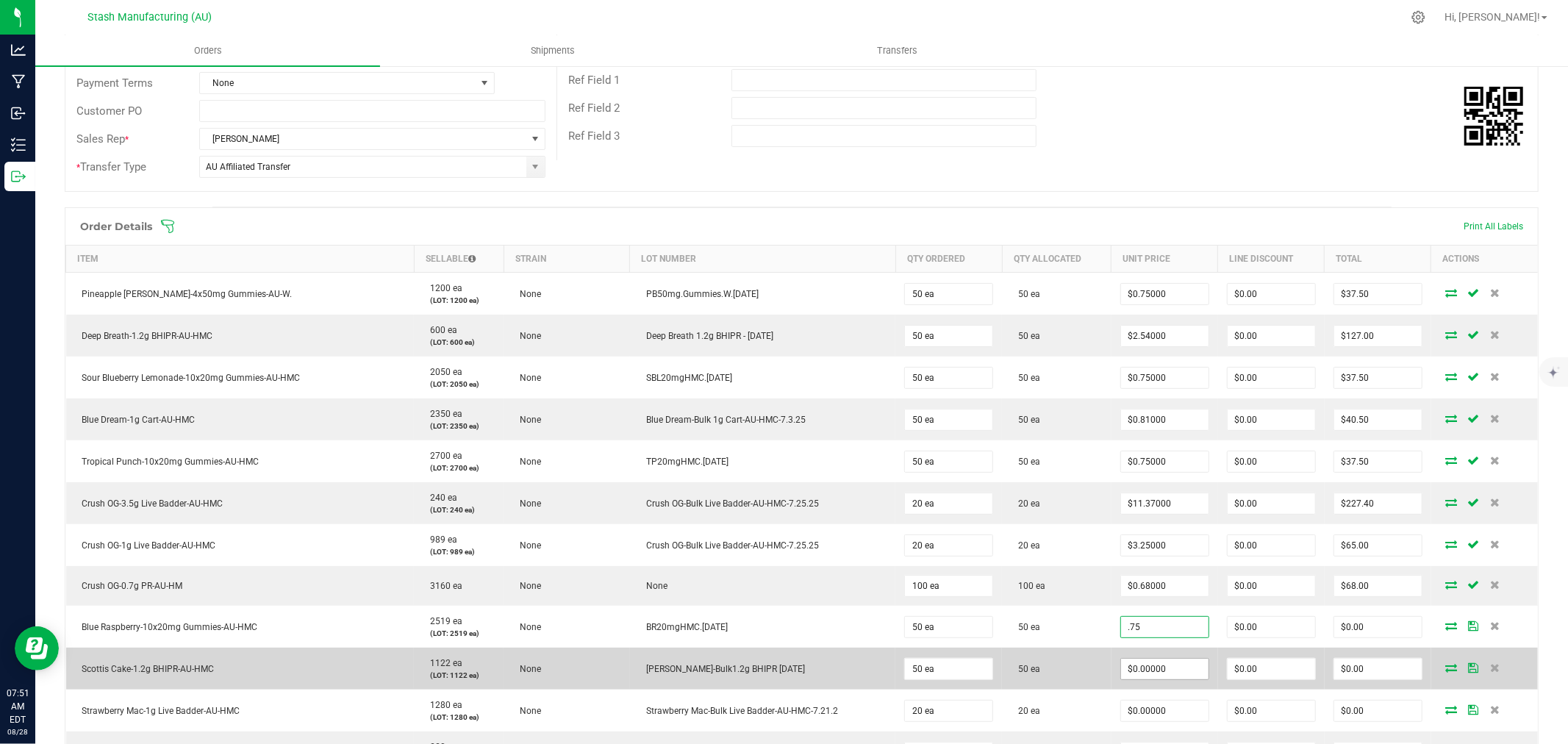
type input "$0.75000"
type input "$37.50"
click at [1146, 669] on input "0" at bounding box center [1165, 668] width 88 height 20
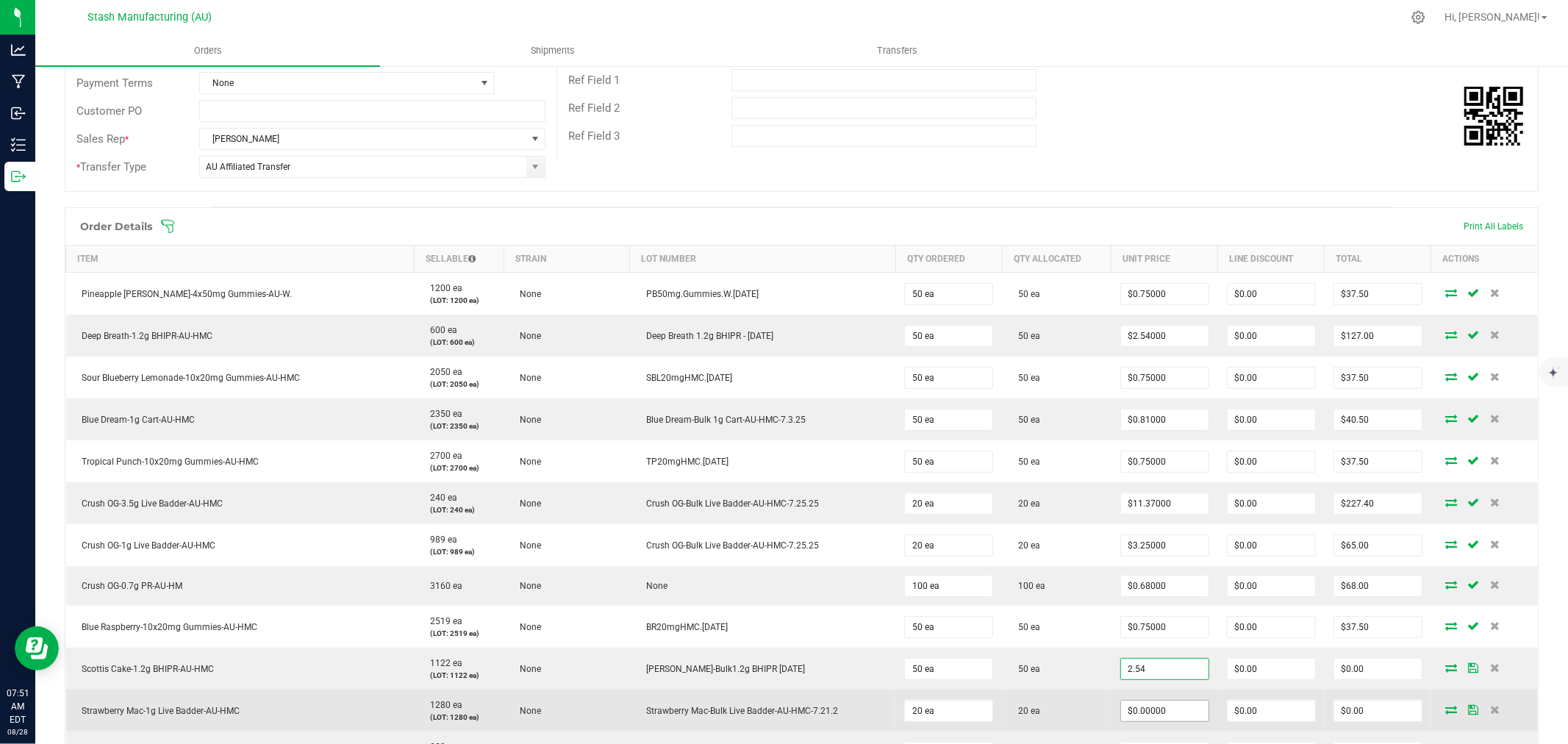
type input "$2.54000"
type input "$127.00"
click at [1157, 711] on input "0" at bounding box center [1165, 710] width 88 height 20
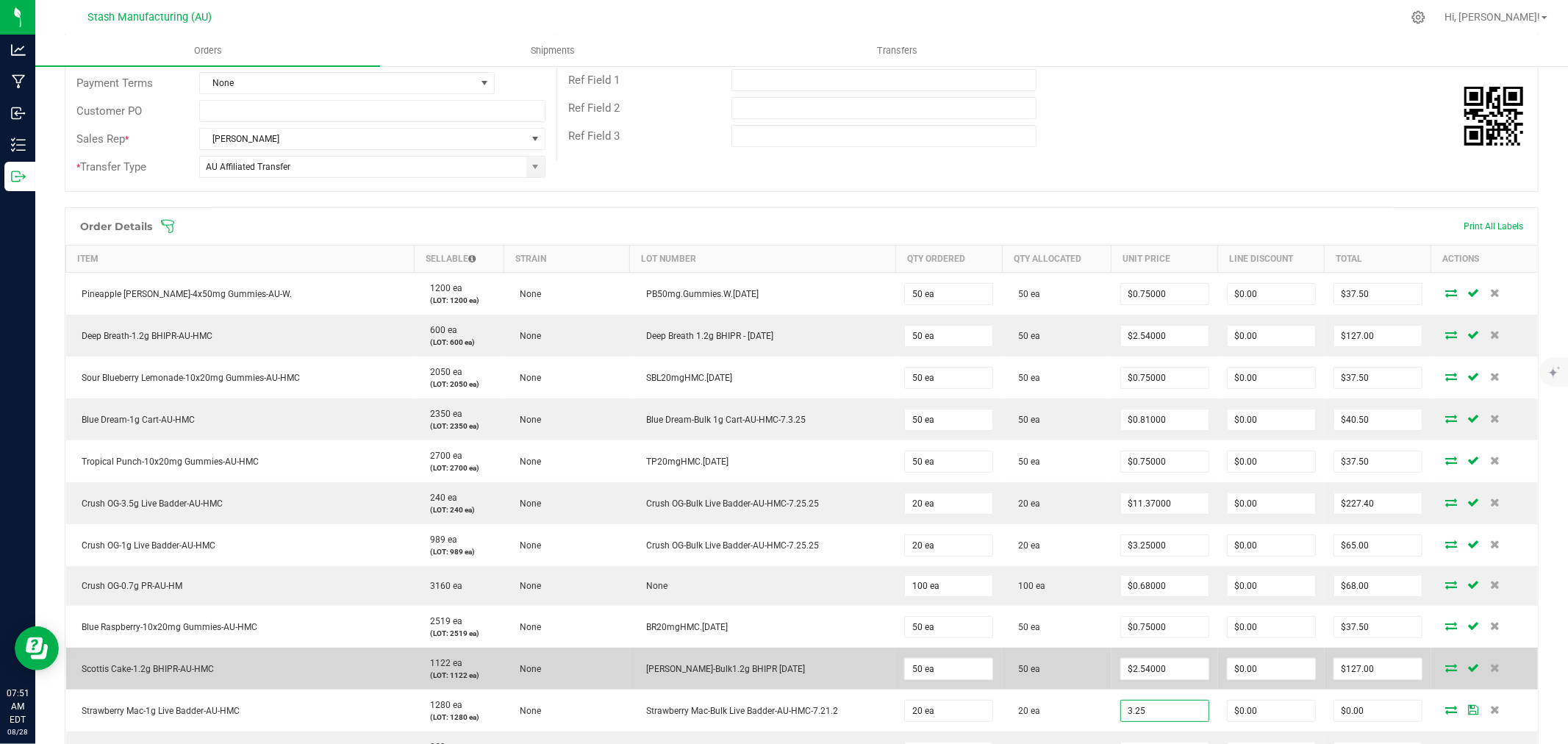
type input "$3.25000"
type input "$65.00"
click at [1092, 670] on td "50 ea" at bounding box center [1056, 669] width 109 height 42
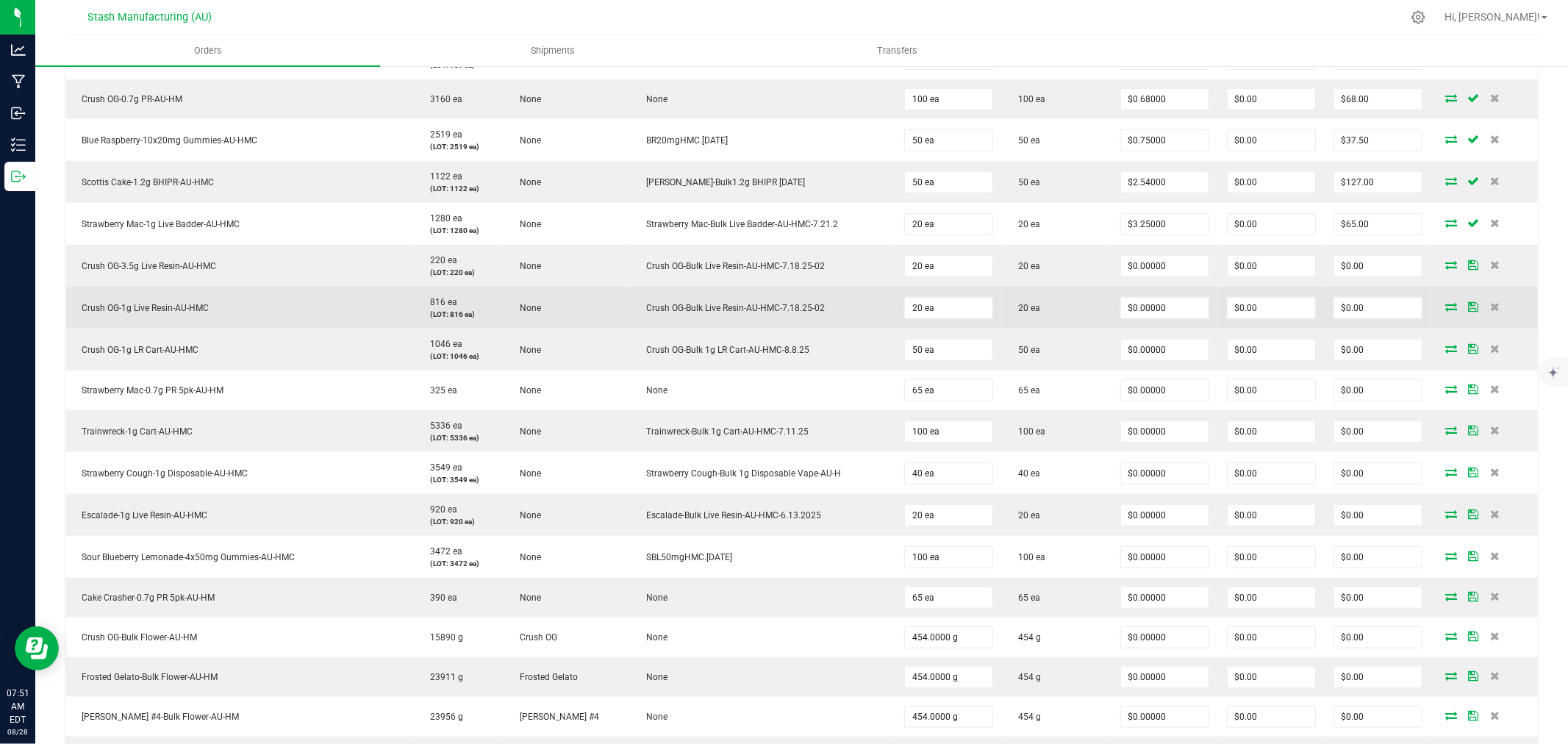
scroll to position [733, 0]
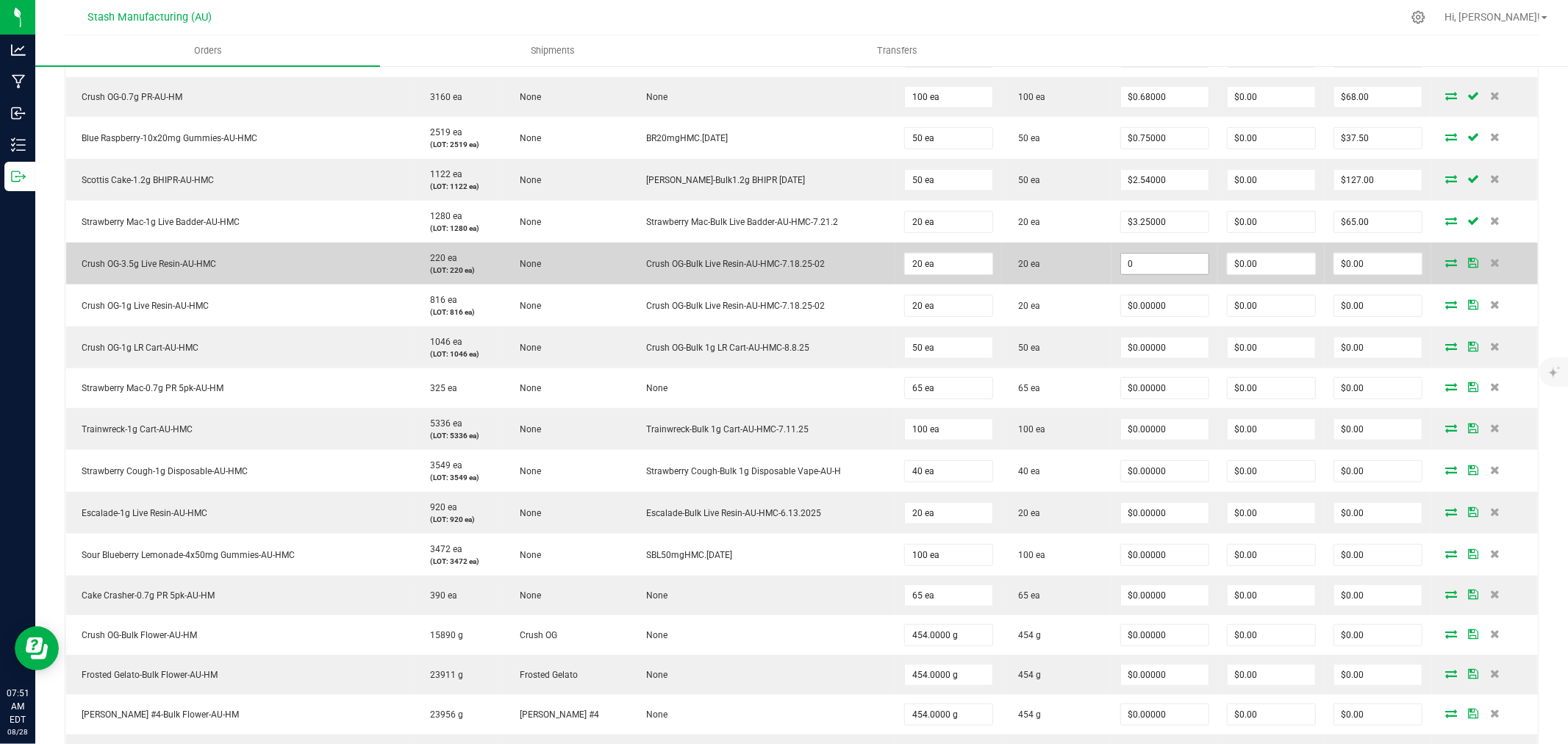
click at [1146, 266] on input "0" at bounding box center [1165, 263] width 88 height 20
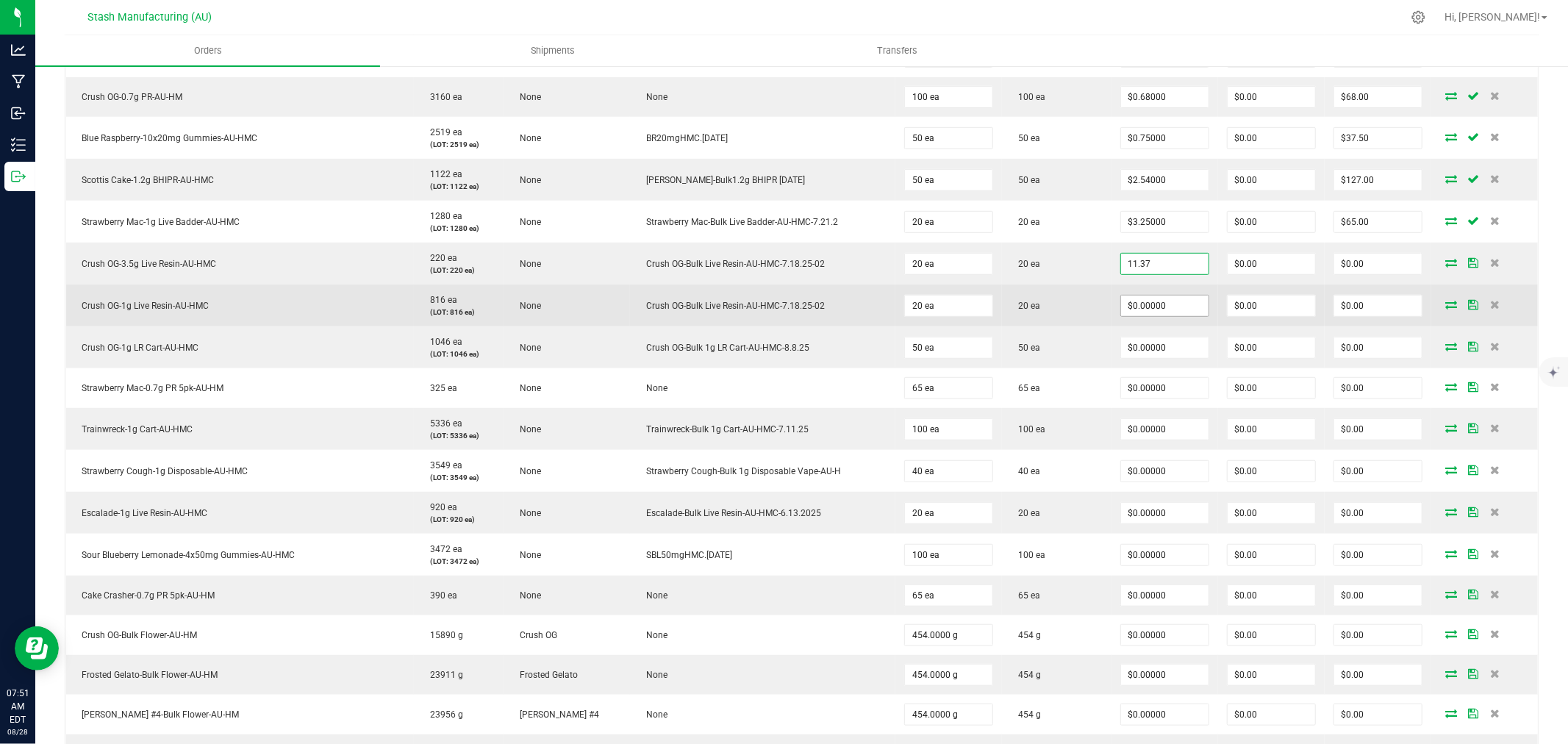
type input "$11.37000"
type input "$227.40"
click at [1169, 313] on input "0" at bounding box center [1165, 305] width 88 height 20
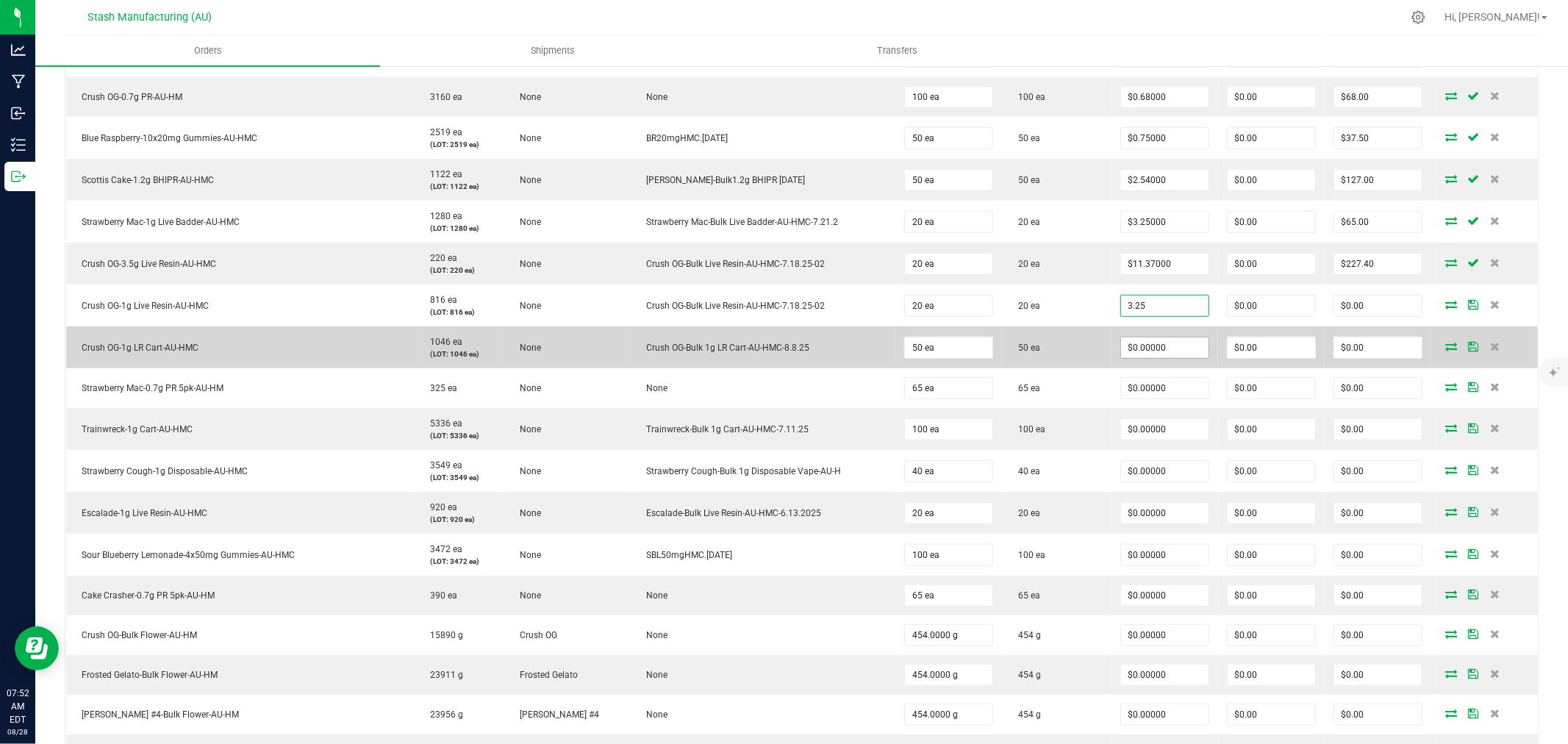
type input "$3.25000"
type input "$65.00"
click at [1159, 348] on input "0" at bounding box center [1165, 347] width 88 height 20
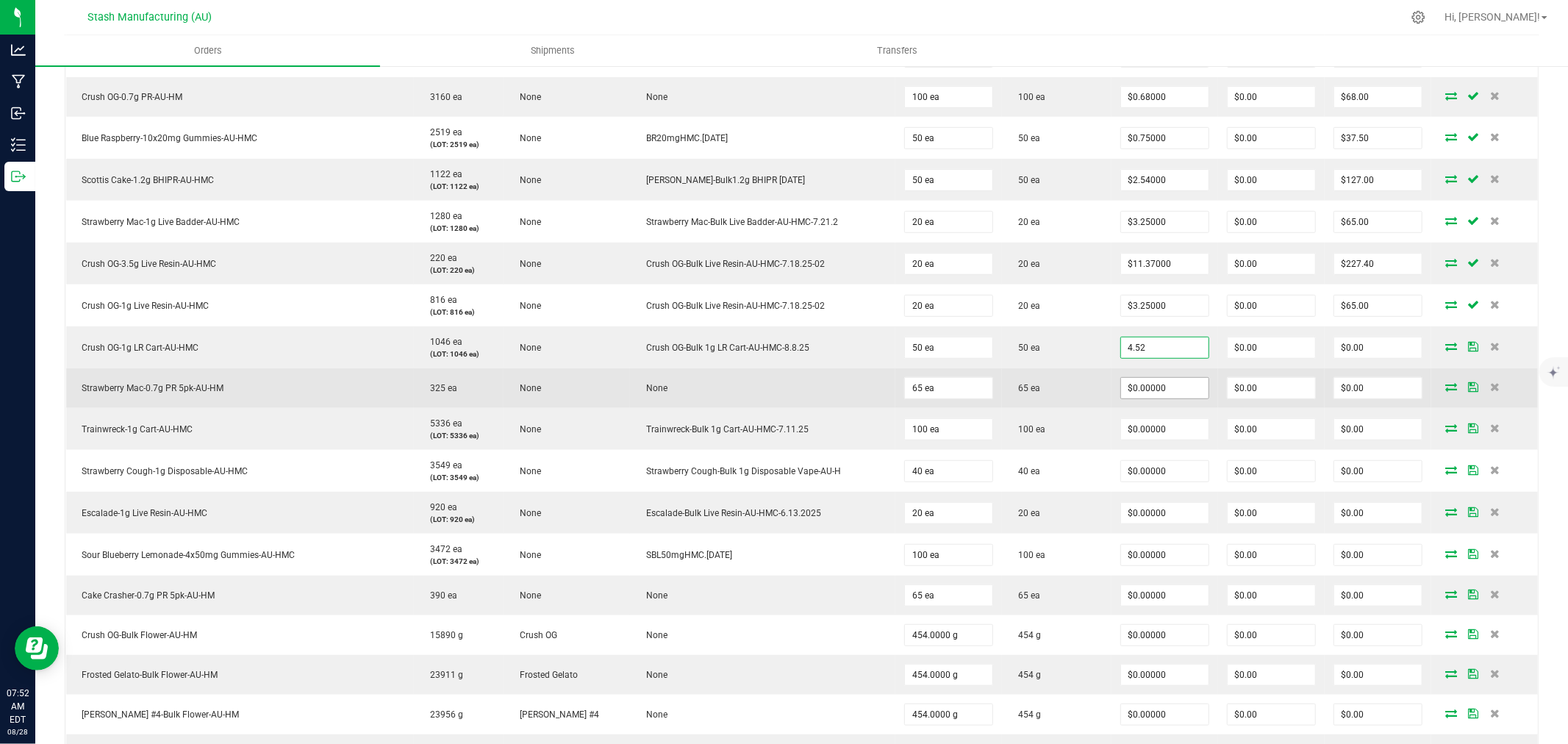
type input "$4.52000"
type input "$226.00"
click at [1161, 391] on input "0" at bounding box center [1165, 387] width 88 height 20
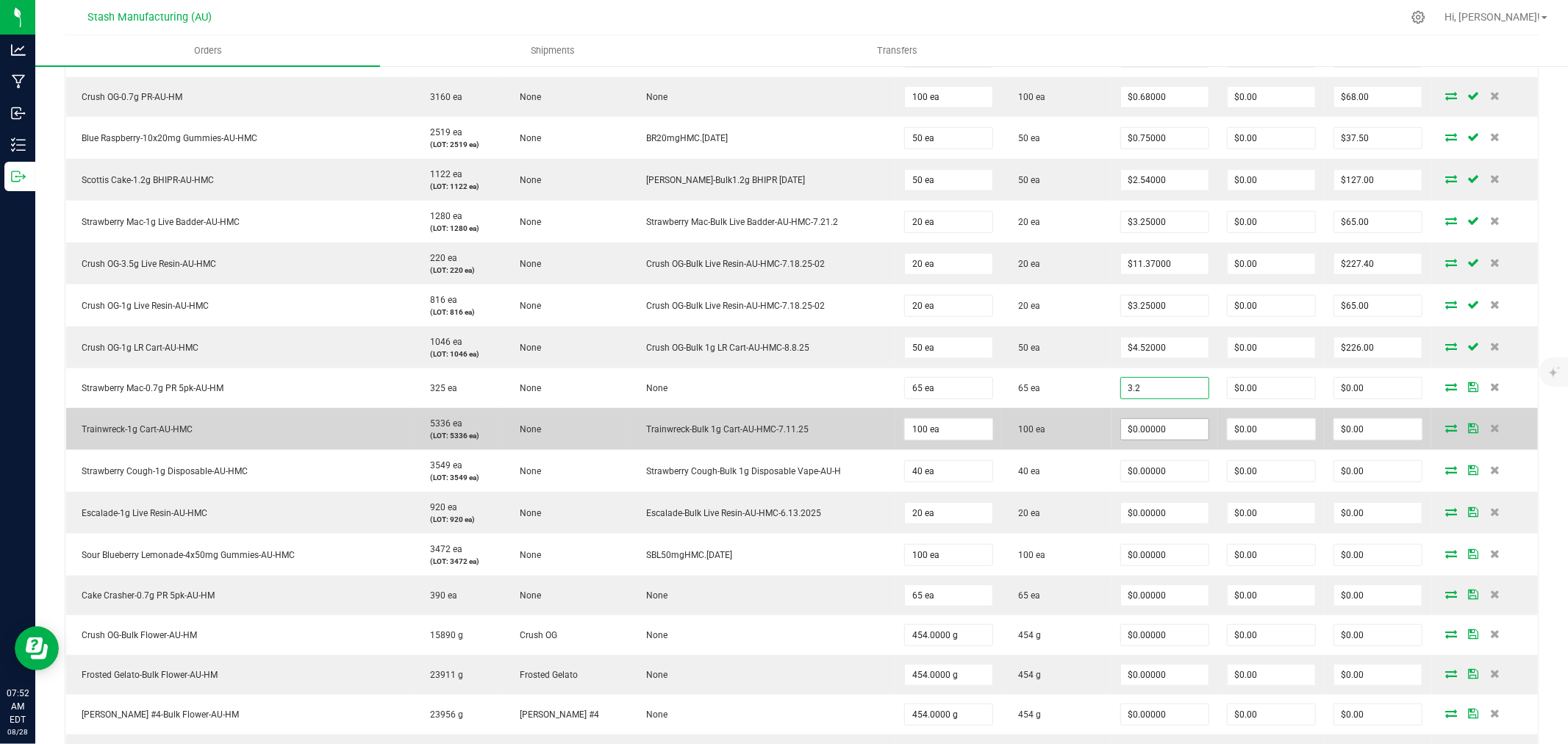
type input "$3.20000"
type input "$208.00"
click at [1160, 430] on input "0" at bounding box center [1165, 429] width 88 height 20
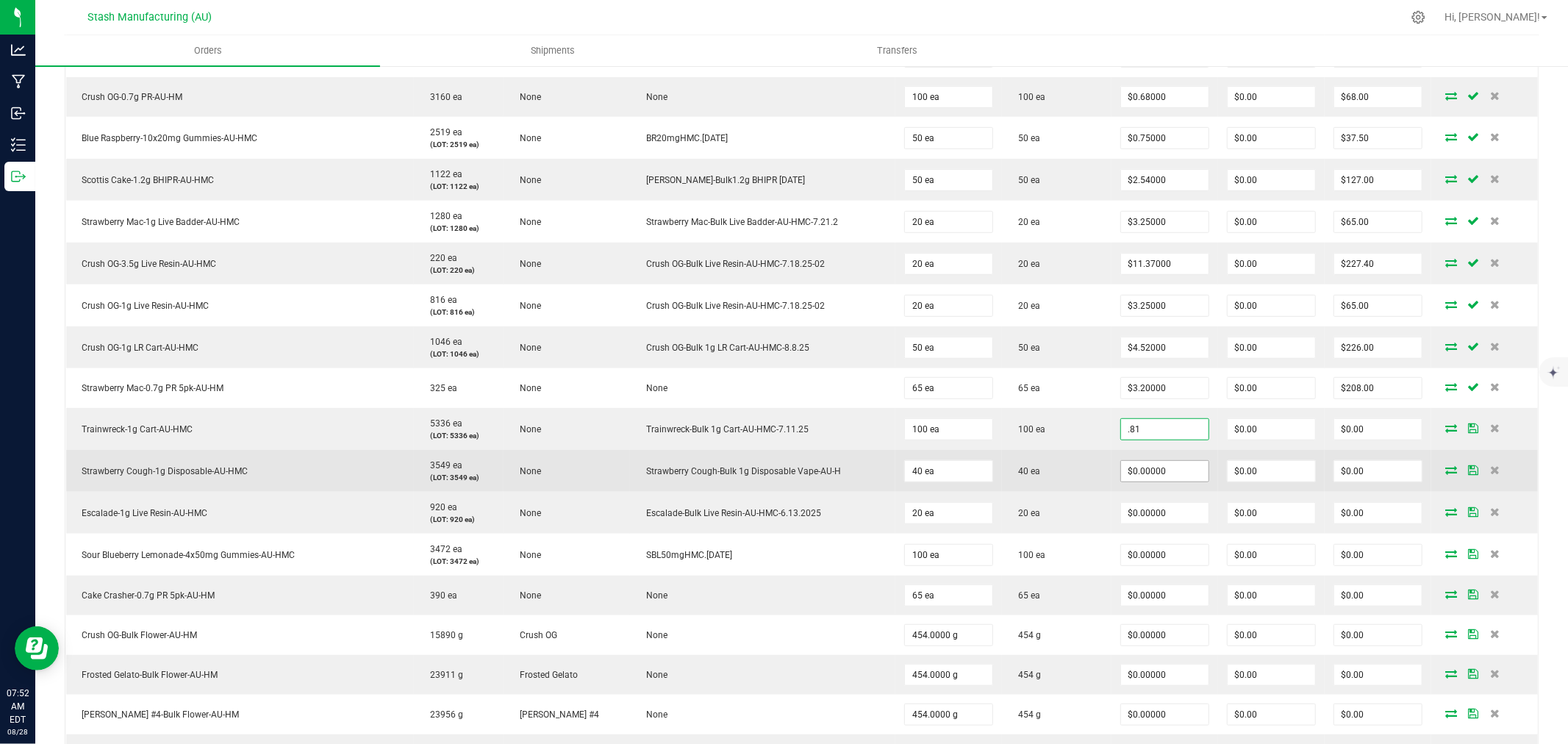
type input "$0.81000"
type input "$81.00"
click at [1144, 472] on input "0" at bounding box center [1165, 470] width 88 height 20
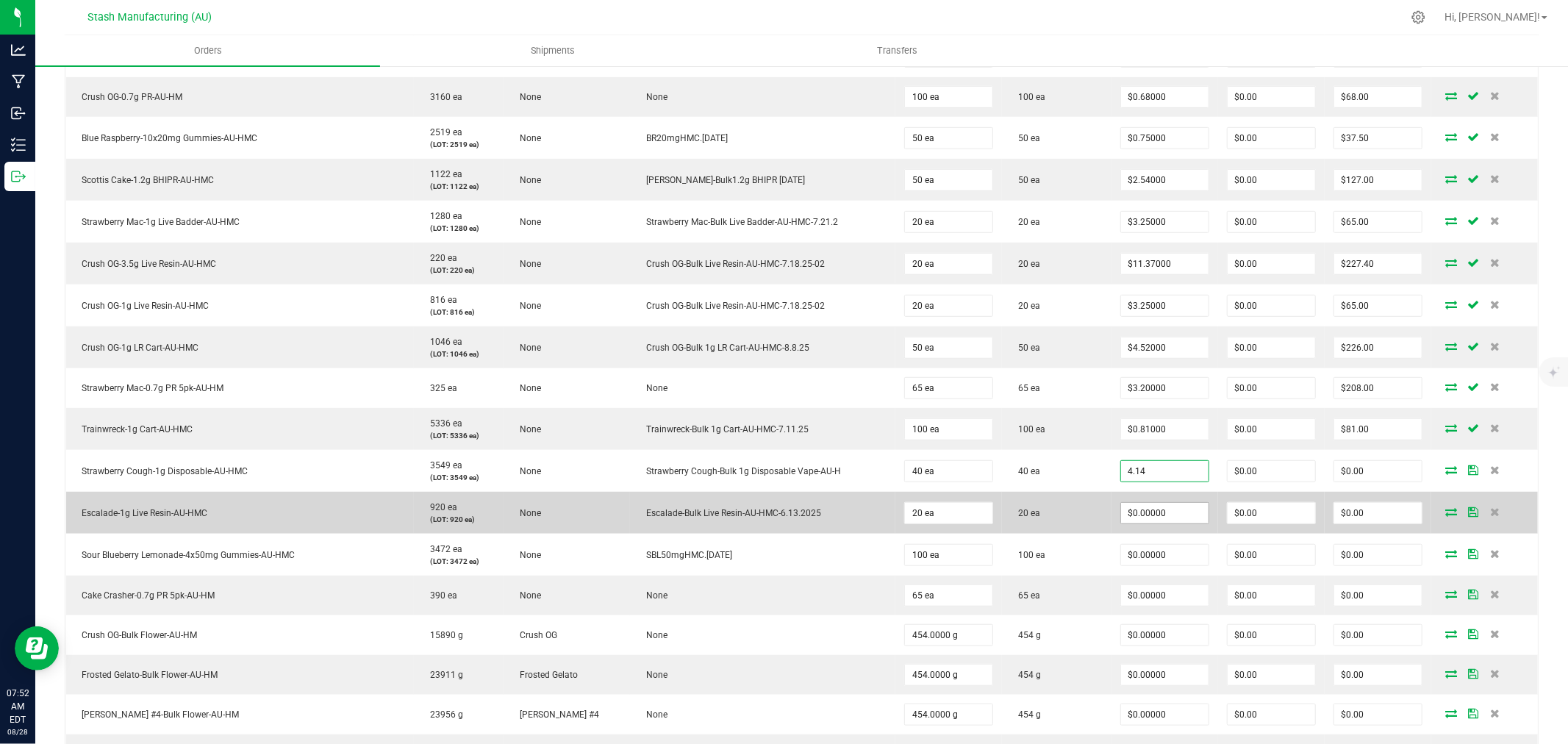
type input "$4.14000"
type input "$165.60"
click at [1144, 512] on input "0" at bounding box center [1165, 512] width 88 height 20
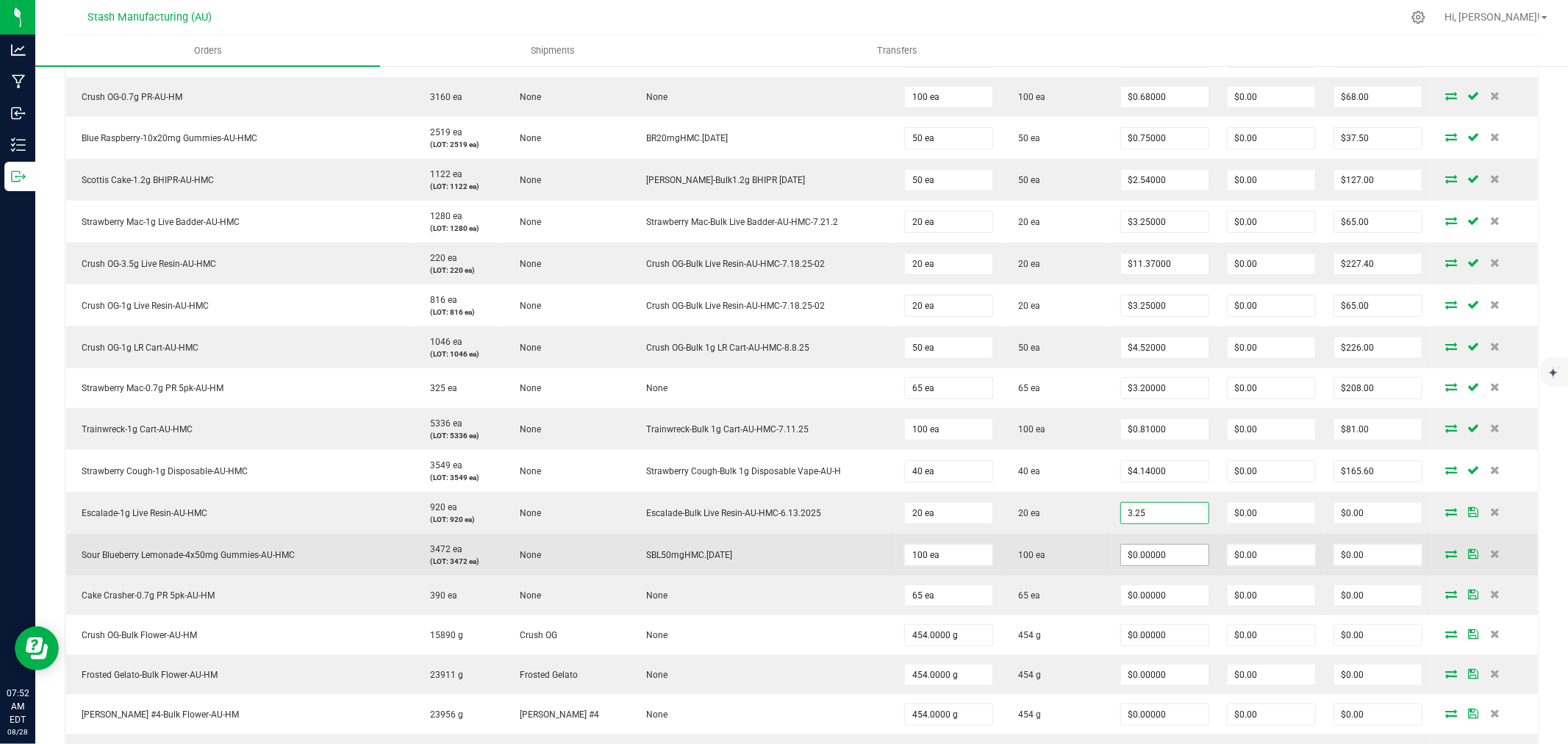
type input "$3.25000"
type input "$65.00"
click at [1147, 558] on input "0" at bounding box center [1165, 554] width 88 height 20
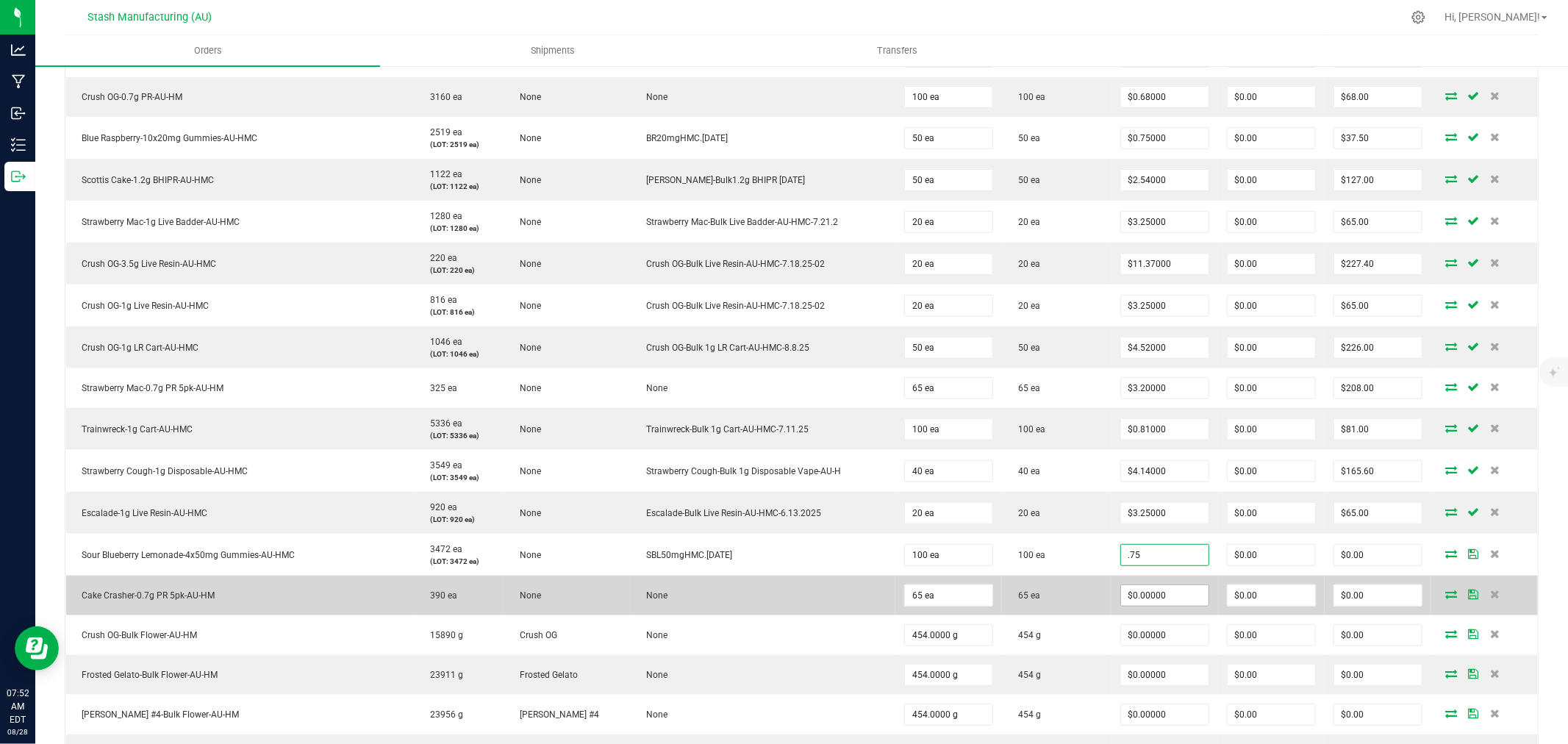
type input "$0.75000"
type input "$75.00"
click at [1151, 605] on input "0" at bounding box center [1165, 595] width 88 height 20
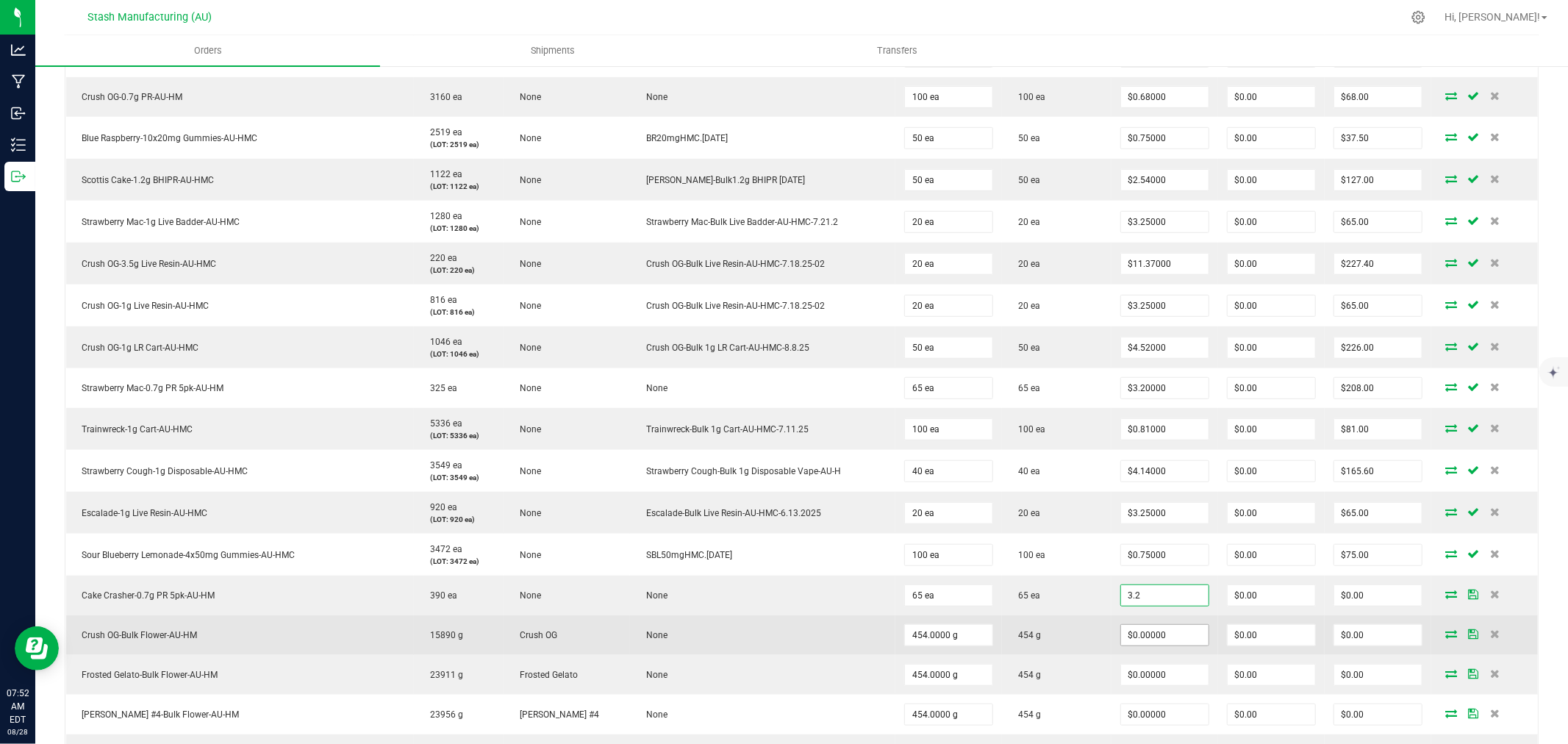
type input "$3.20000"
type input "$208.00"
click at [1150, 644] on input "0" at bounding box center [1165, 635] width 88 height 20
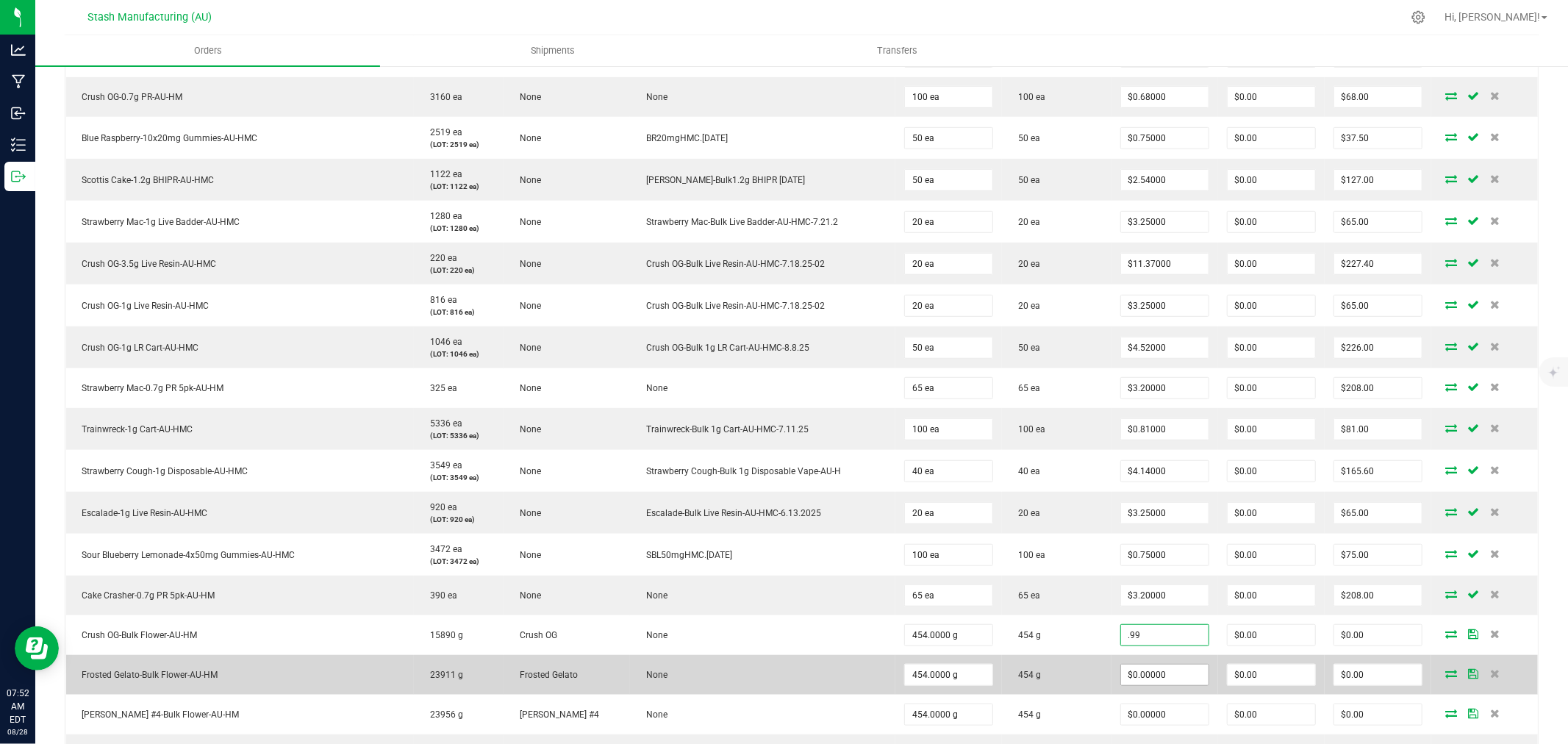
type input "$0.99000"
type input "$449.46"
click at [1146, 666] on input "0" at bounding box center [1165, 674] width 88 height 20
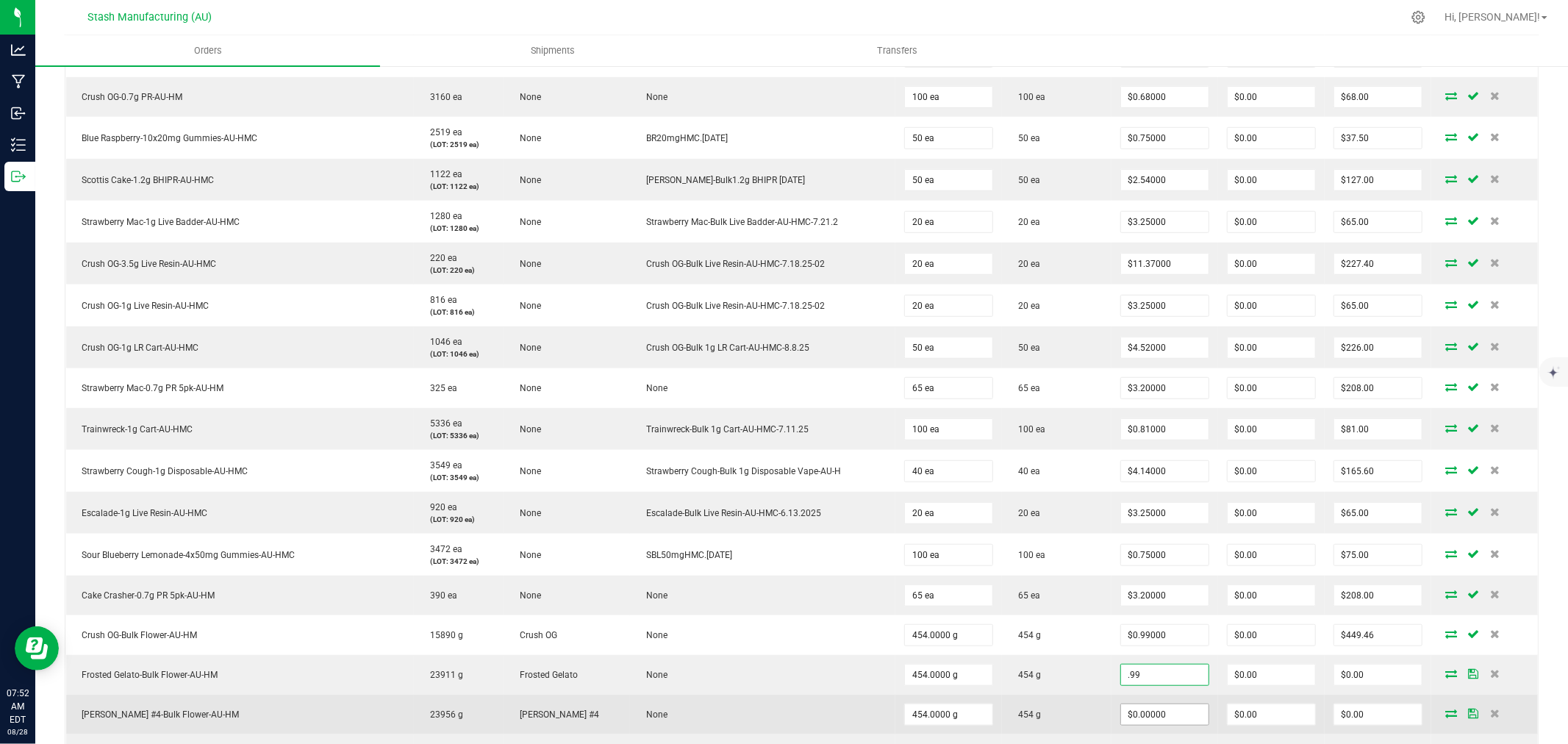
type input "$0.99000"
type input "$449.46"
click at [1157, 708] on input "0" at bounding box center [1165, 714] width 88 height 20
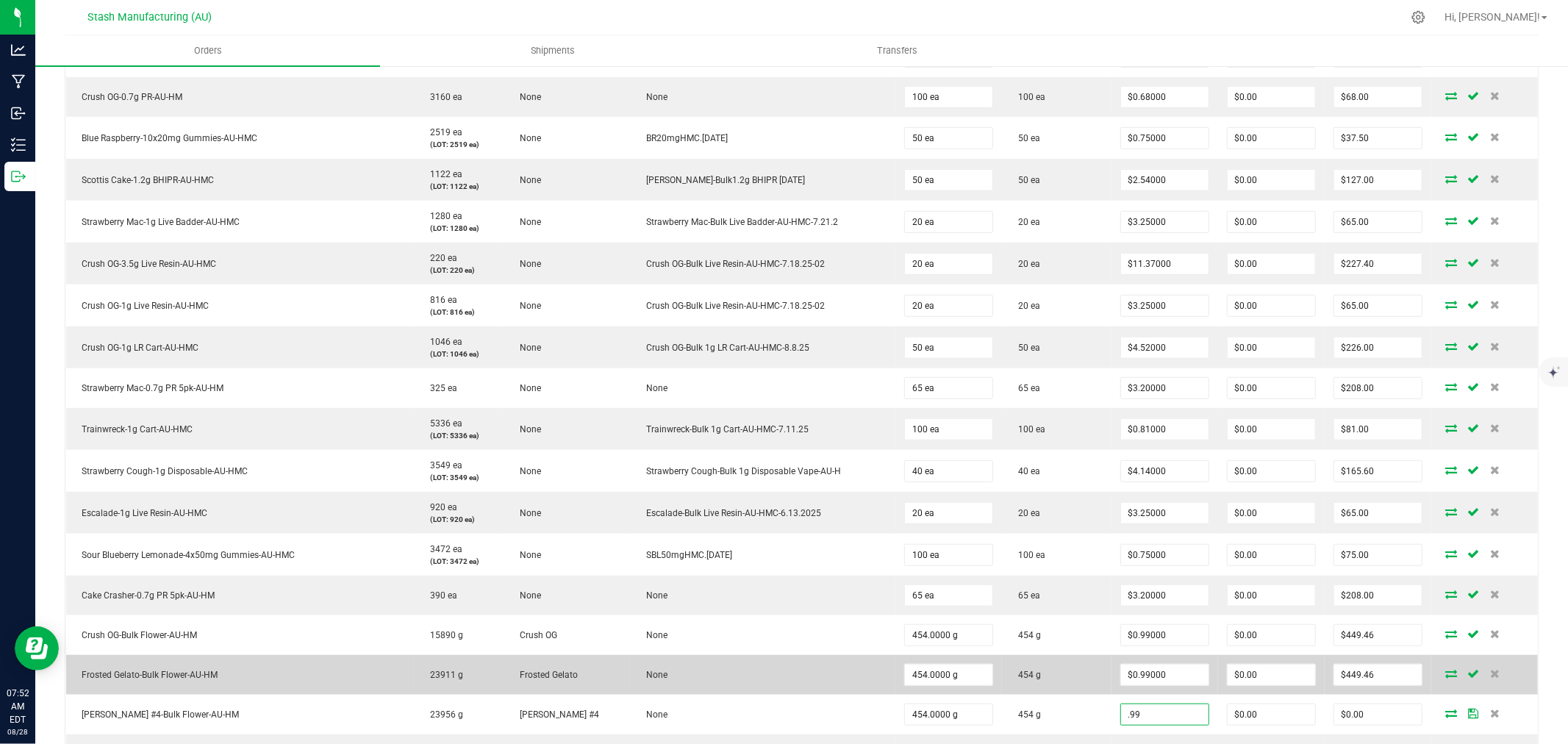
type input "$0.99000"
type input "$449.46"
click at [1085, 661] on td "454 g" at bounding box center [1056, 674] width 109 height 40
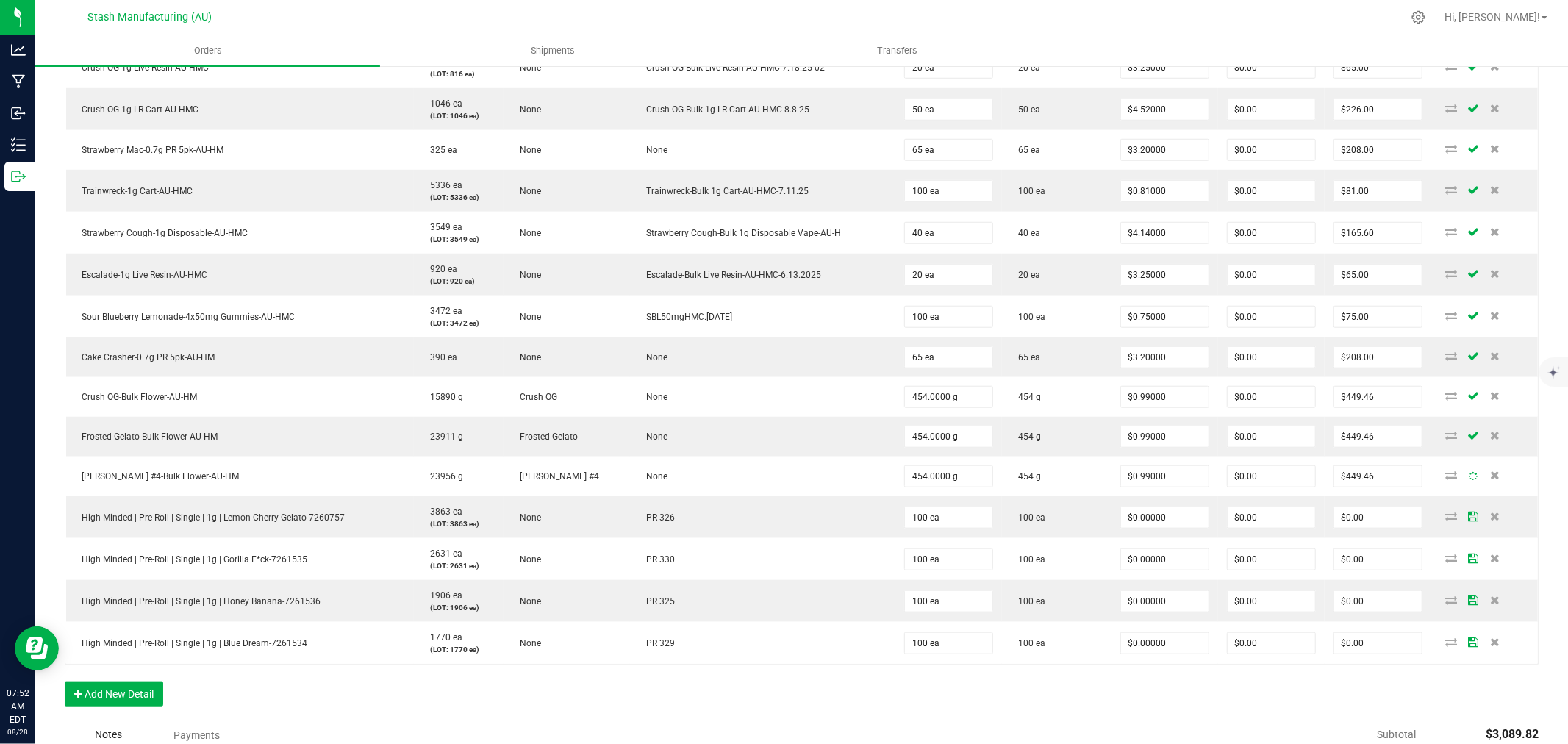
scroll to position [1189, 0]
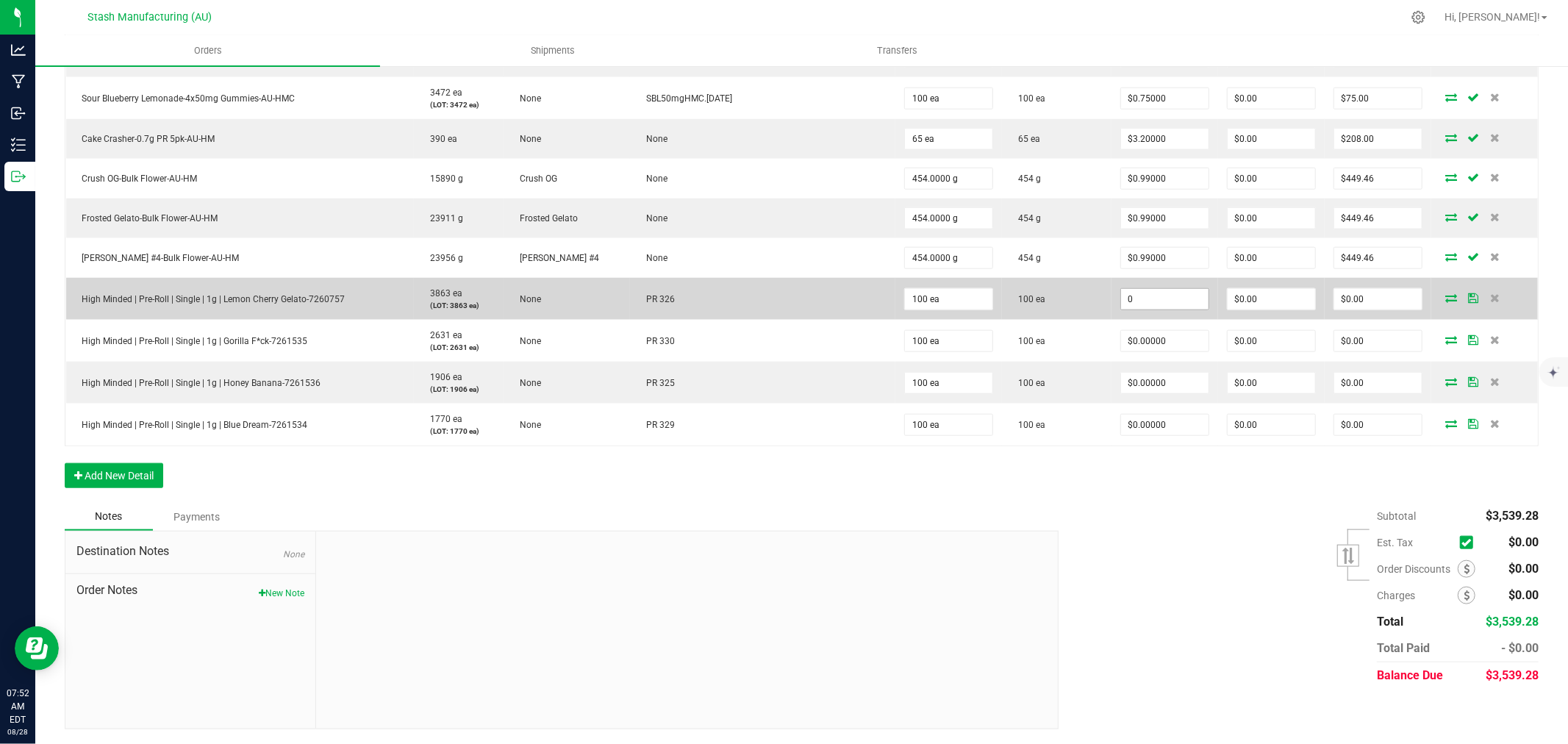
click at [1166, 293] on input "0" at bounding box center [1165, 298] width 88 height 20
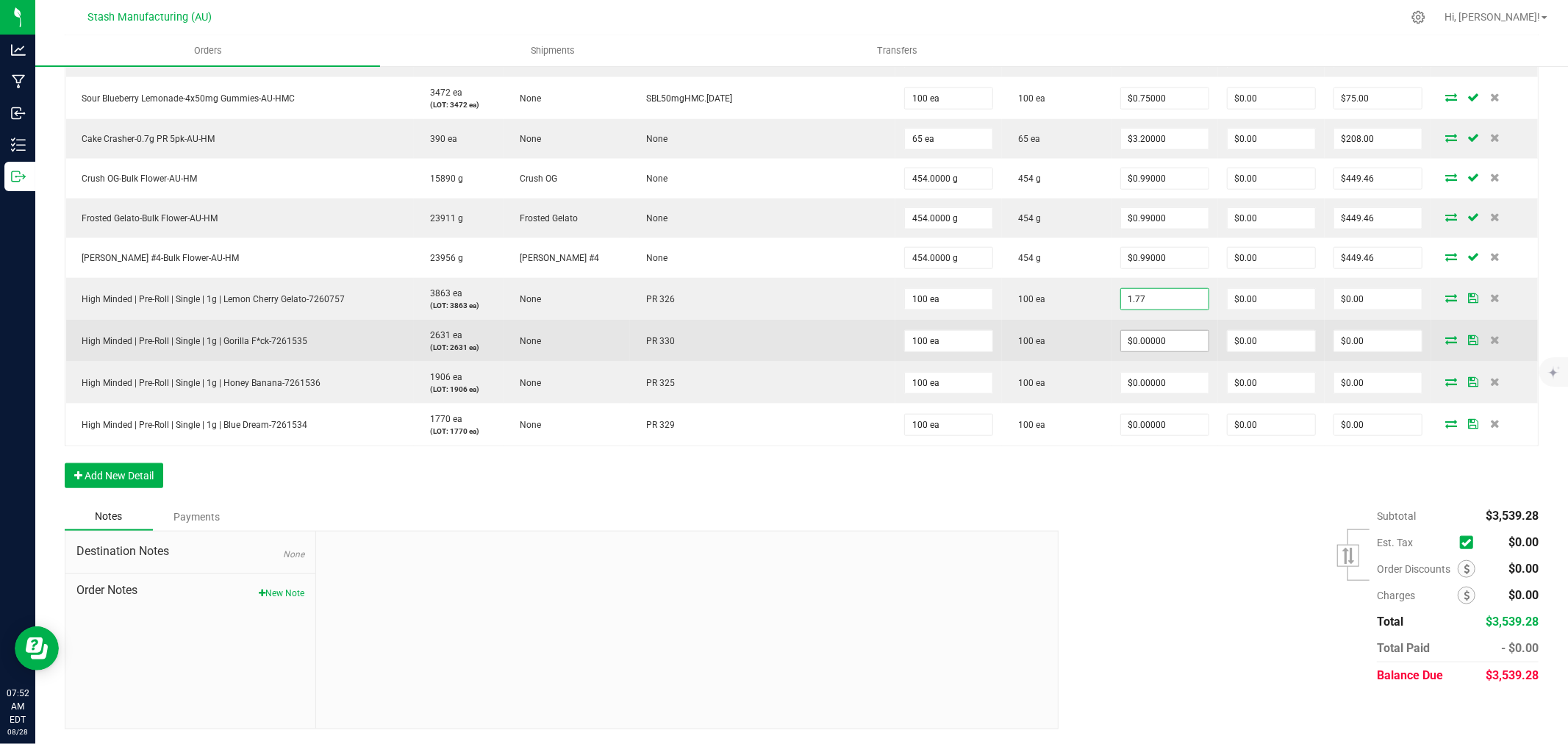
type input "$1.77000"
type input "$177.00"
click at [1153, 343] on input "0" at bounding box center [1165, 340] width 88 height 20
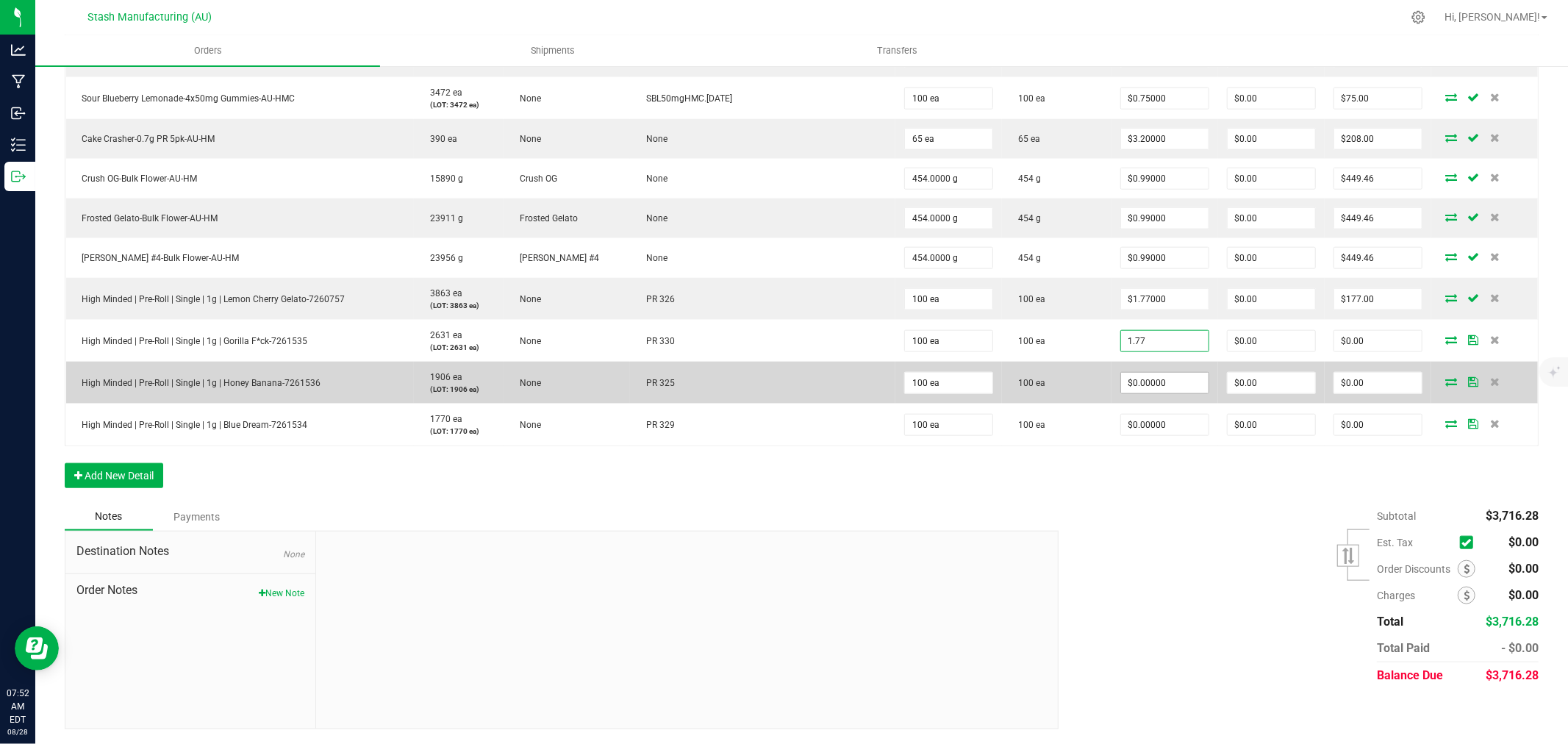
type input "$1.77000"
type input "$177.00"
click at [1154, 384] on input "0" at bounding box center [1165, 383] width 88 height 20
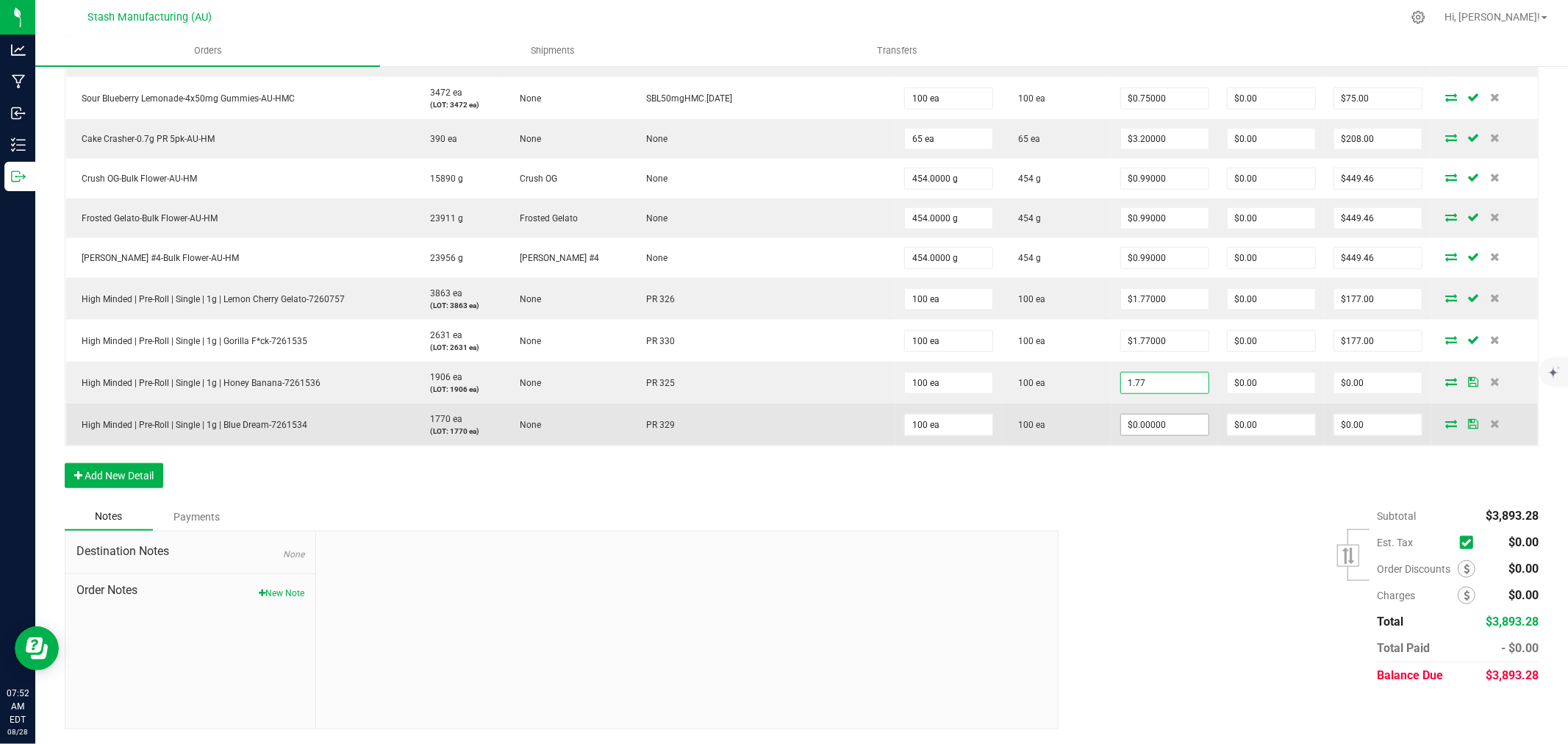
type input "$1.77000"
type input "$177.00"
click at [1151, 422] on input "0" at bounding box center [1165, 424] width 88 height 20
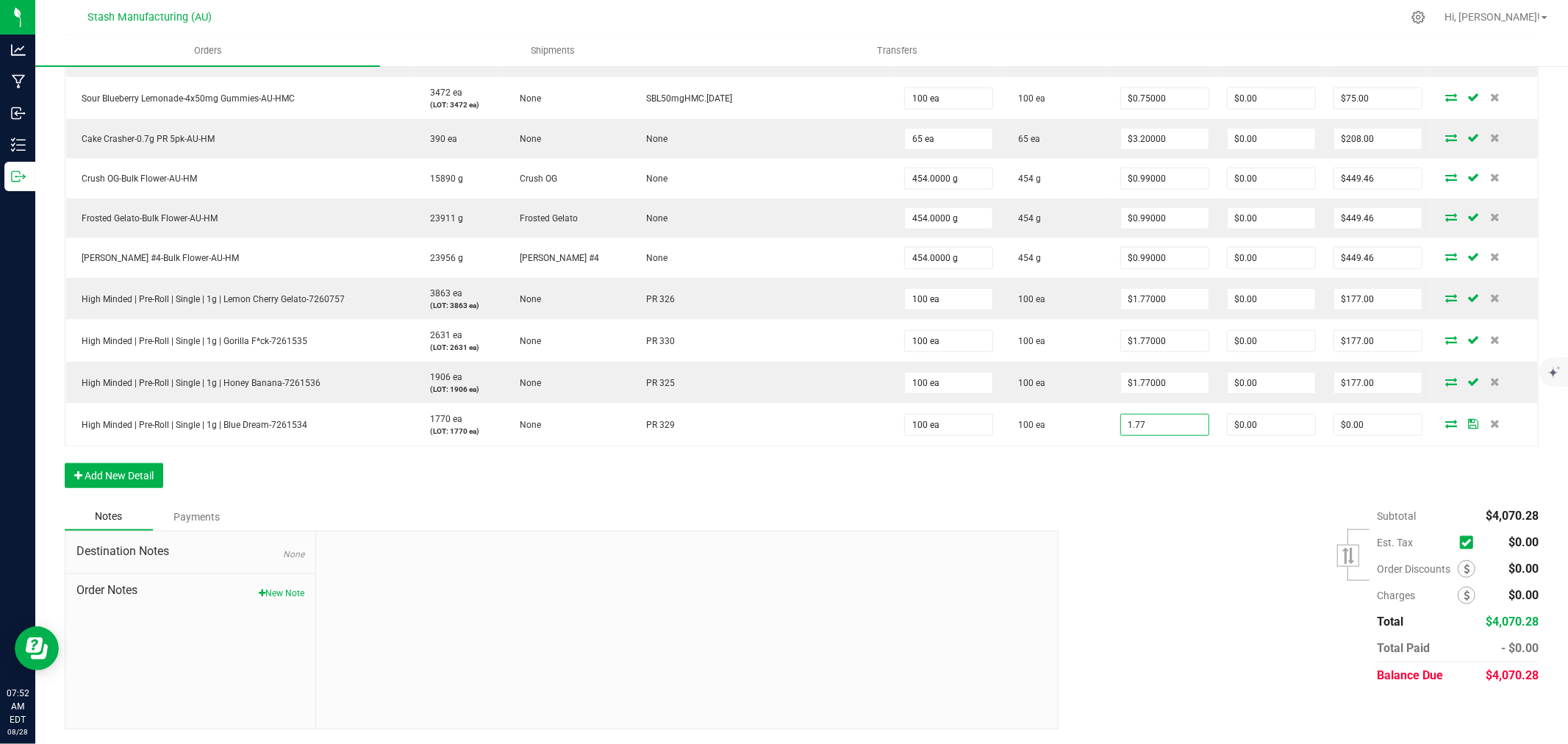
type input "$1.77000"
type input "$177.00"
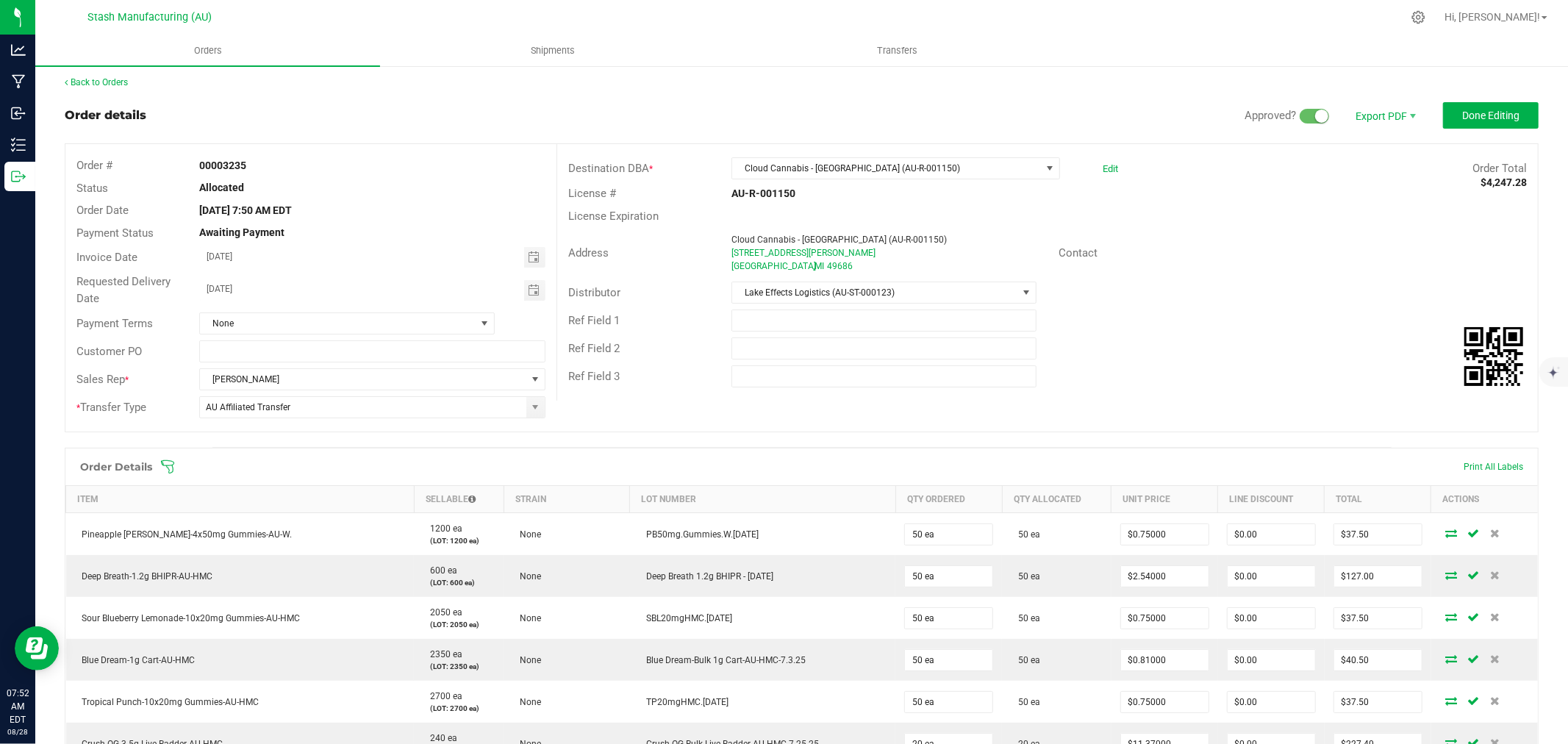
scroll to position [0, 0]
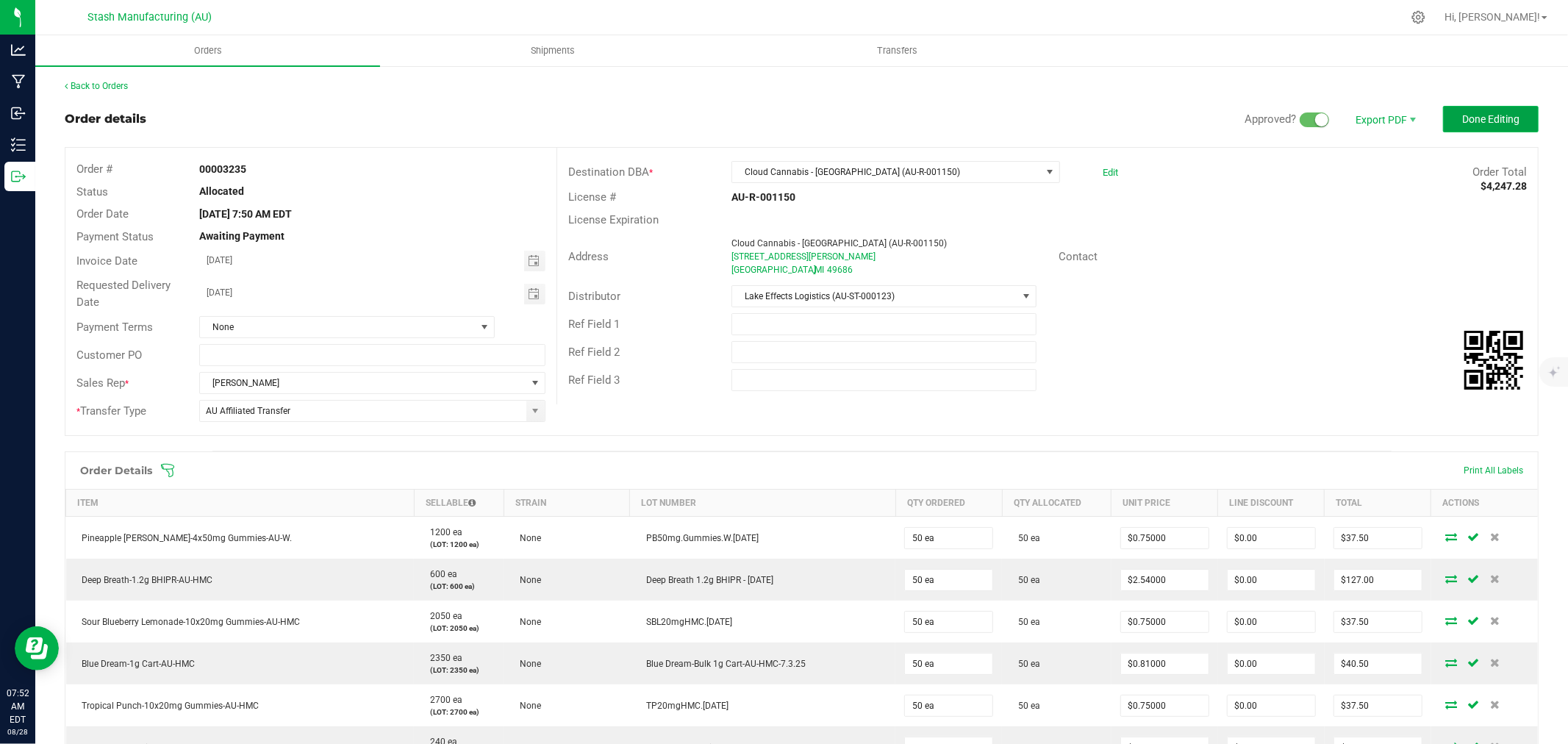
click at [1464, 122] on span "Done Editing" at bounding box center [1490, 119] width 58 height 12
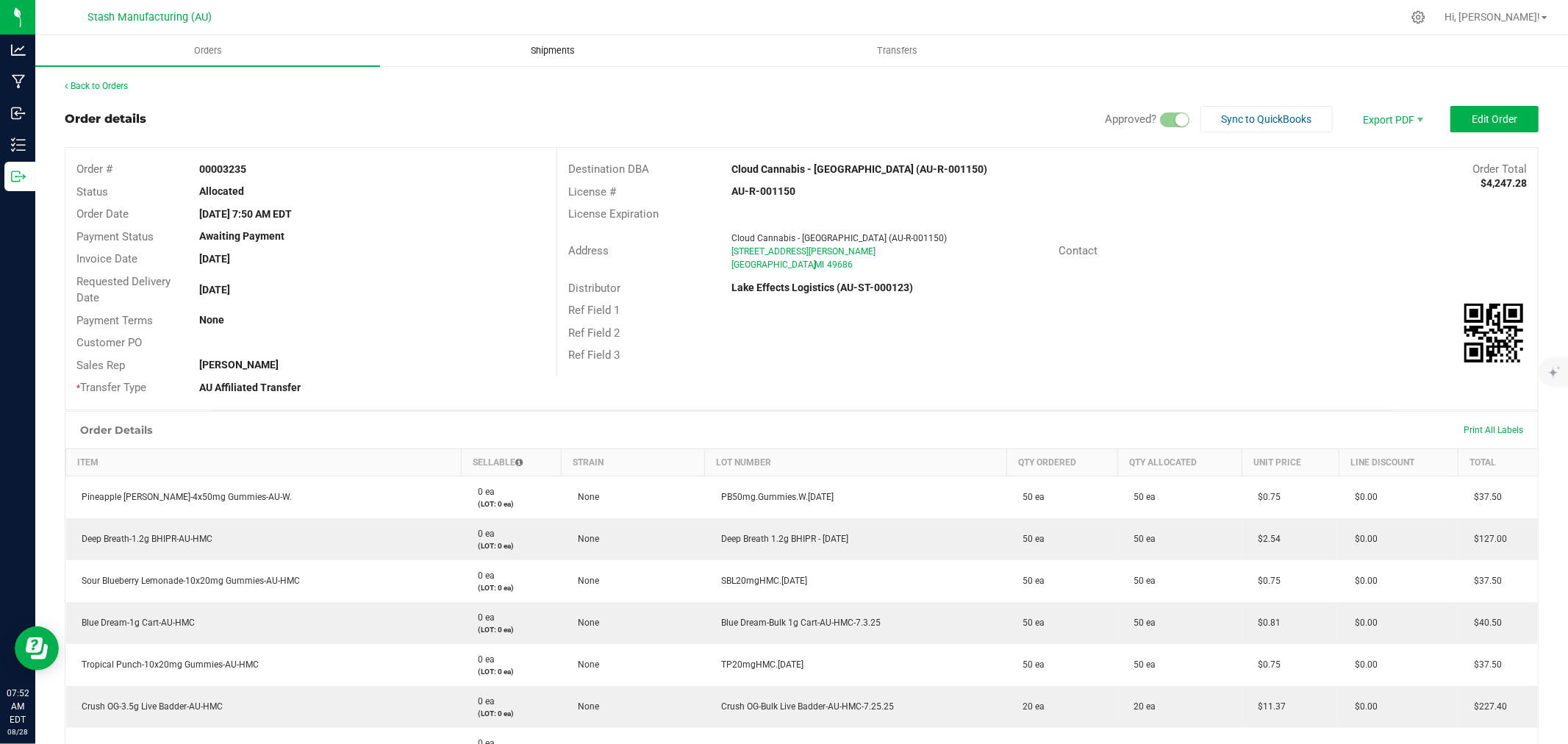
click at [562, 53] on span "Shipments" at bounding box center [552, 50] width 84 height 13
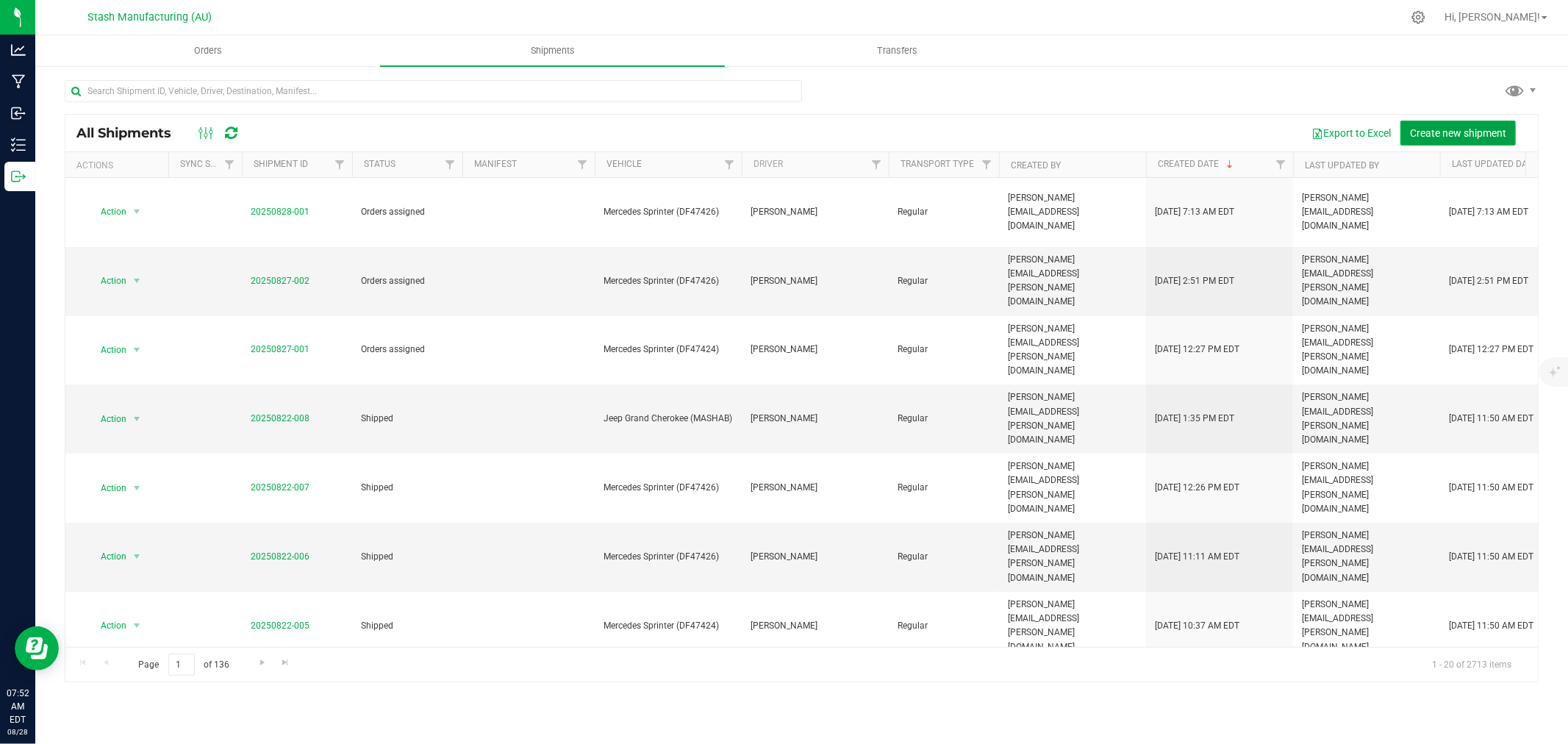
click at [1472, 129] on span "Create new shipment" at bounding box center [1458, 133] width 96 height 12
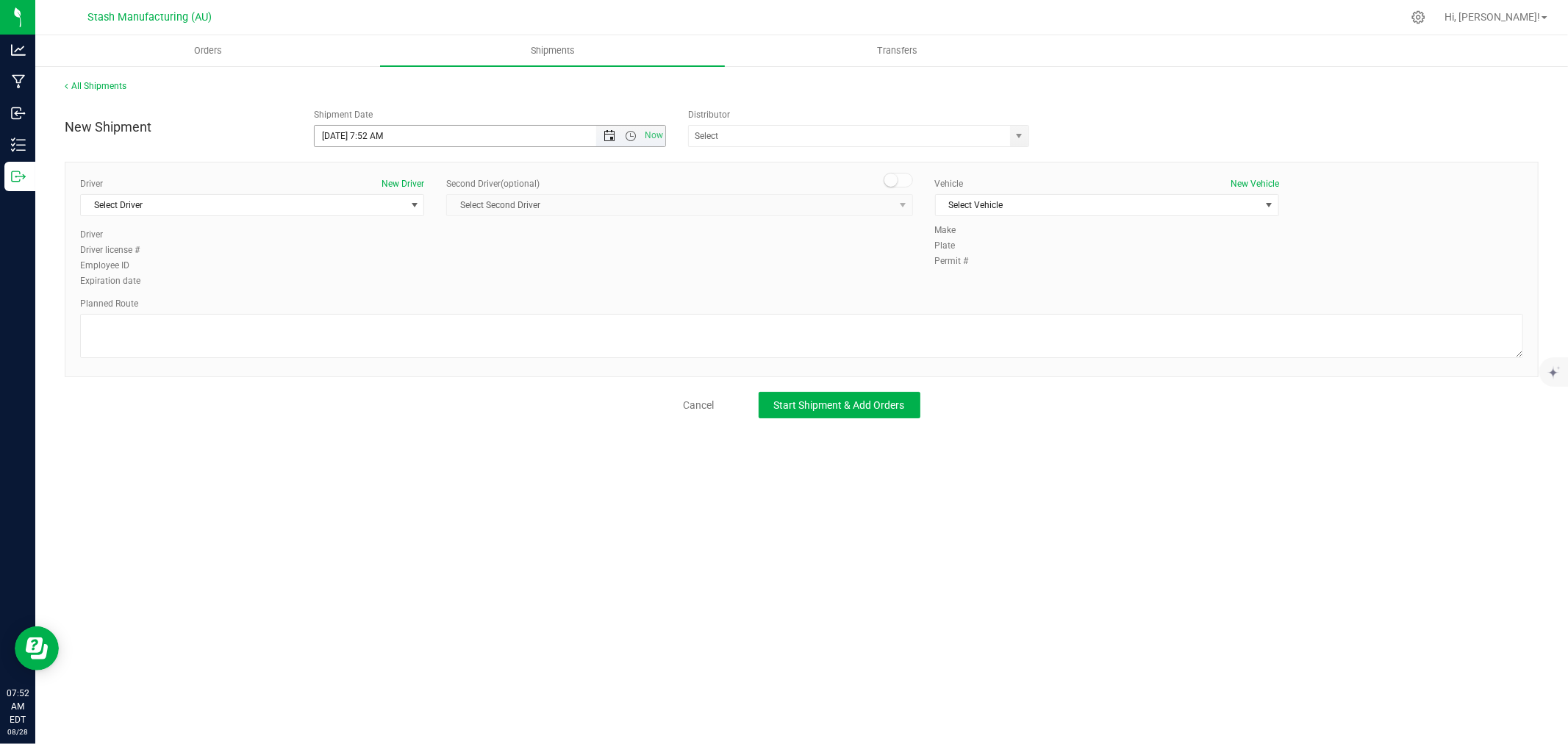
click at [610, 130] on span "Open the date view" at bounding box center [609, 135] width 12 height 12
click at [390, 329] on link "3" at bounding box center [392, 330] width 21 height 23
type input "[DATE] 7:52 AM"
click at [775, 138] on input "text" at bounding box center [845, 135] width 311 height 20
click at [770, 164] on li "Lake Effects Logistics (AU-ST-000123)" at bounding box center [859, 160] width 340 height 22
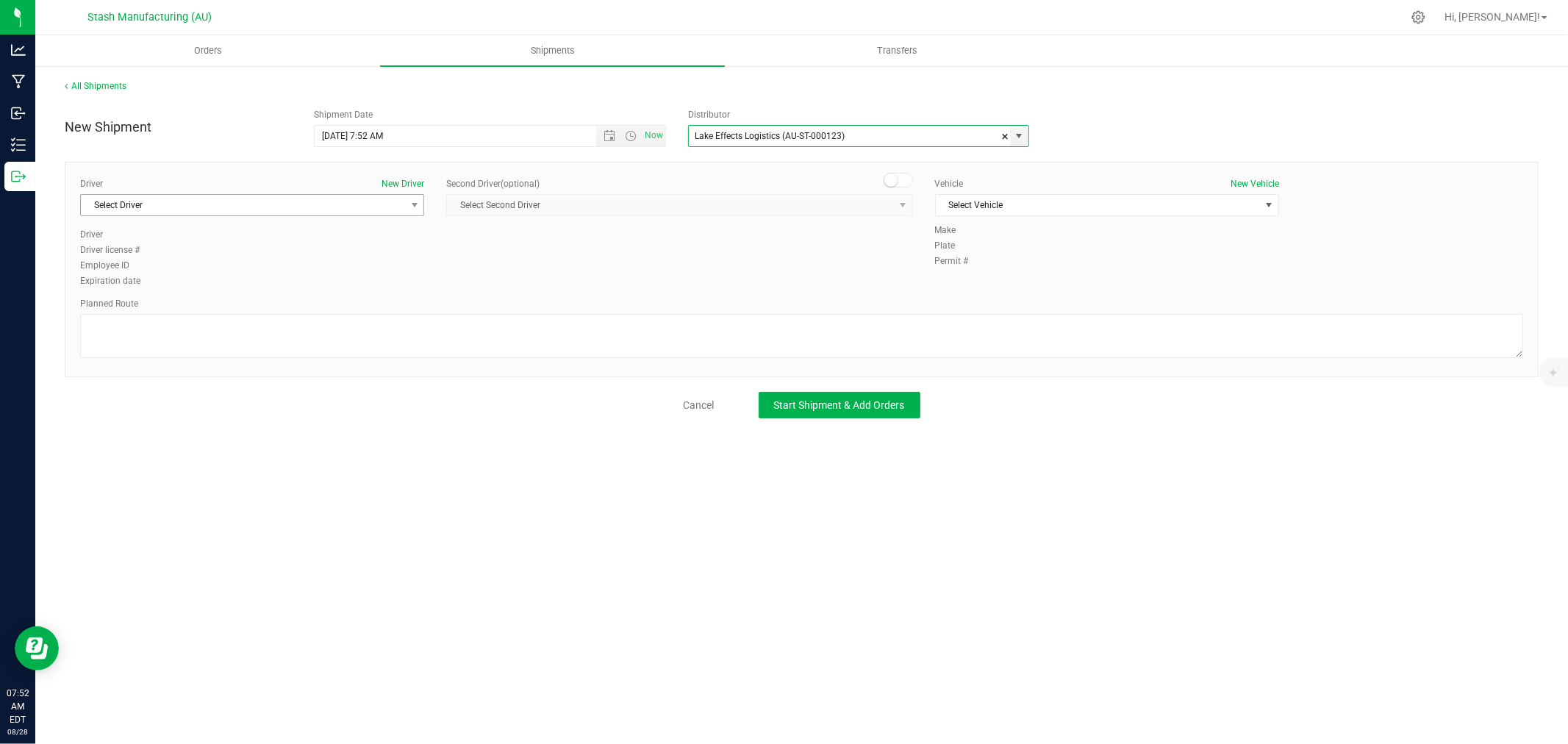
type input "Lake Effects Logistics (AU-ST-000123)"
click at [274, 211] on span "Select Driver" at bounding box center [243, 204] width 324 height 20
click at [170, 355] on li "[PERSON_NAME]" at bounding box center [252, 353] width 342 height 22
drag, startPoint x: 1004, startPoint y: 206, endPoint x: 996, endPoint y: 217, distance: 13.6
click at [1004, 204] on span "Select Vehicle" at bounding box center [1098, 204] width 324 height 20
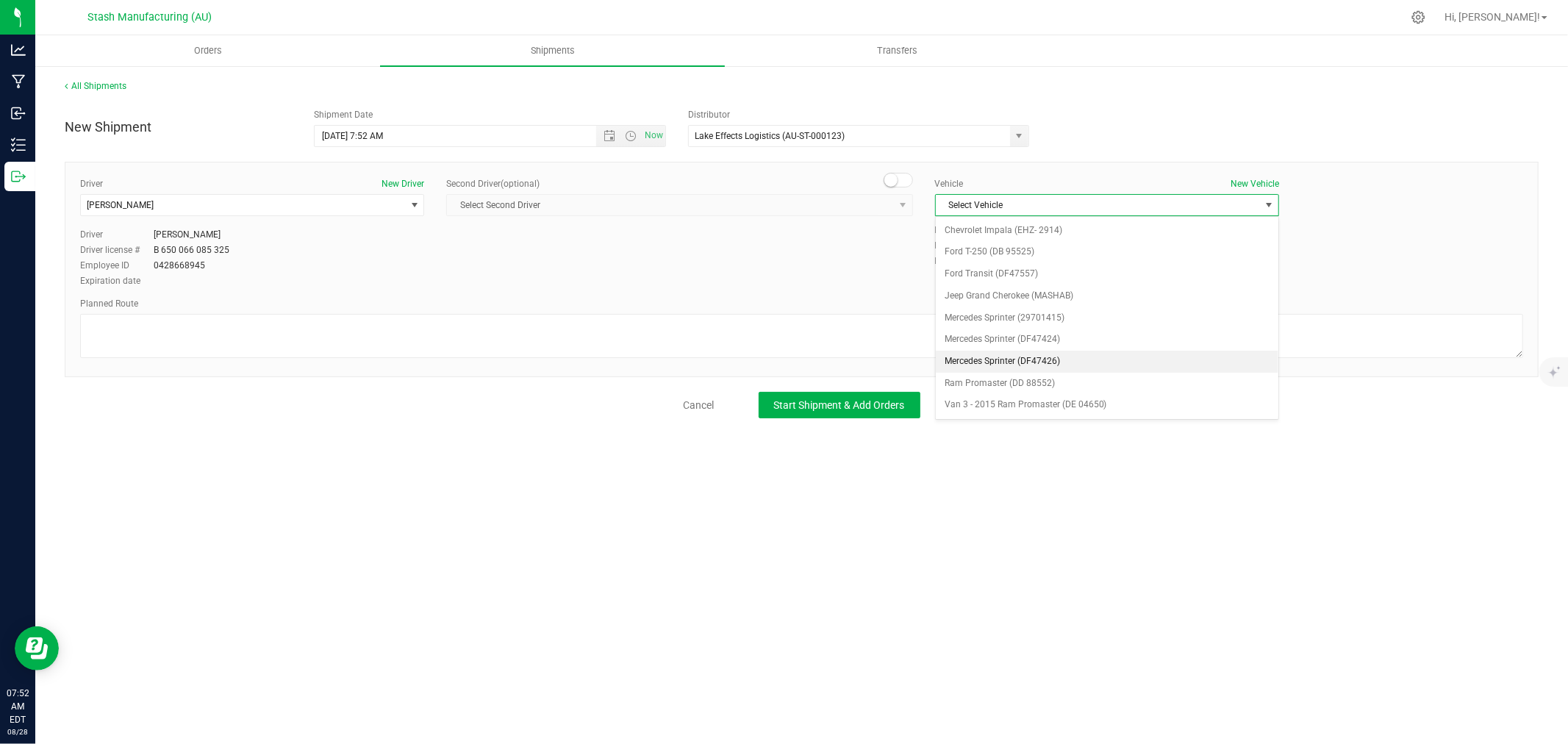
click at [1069, 357] on li "Mercedes Sprinter (DF47426)" at bounding box center [1107, 361] width 342 height 22
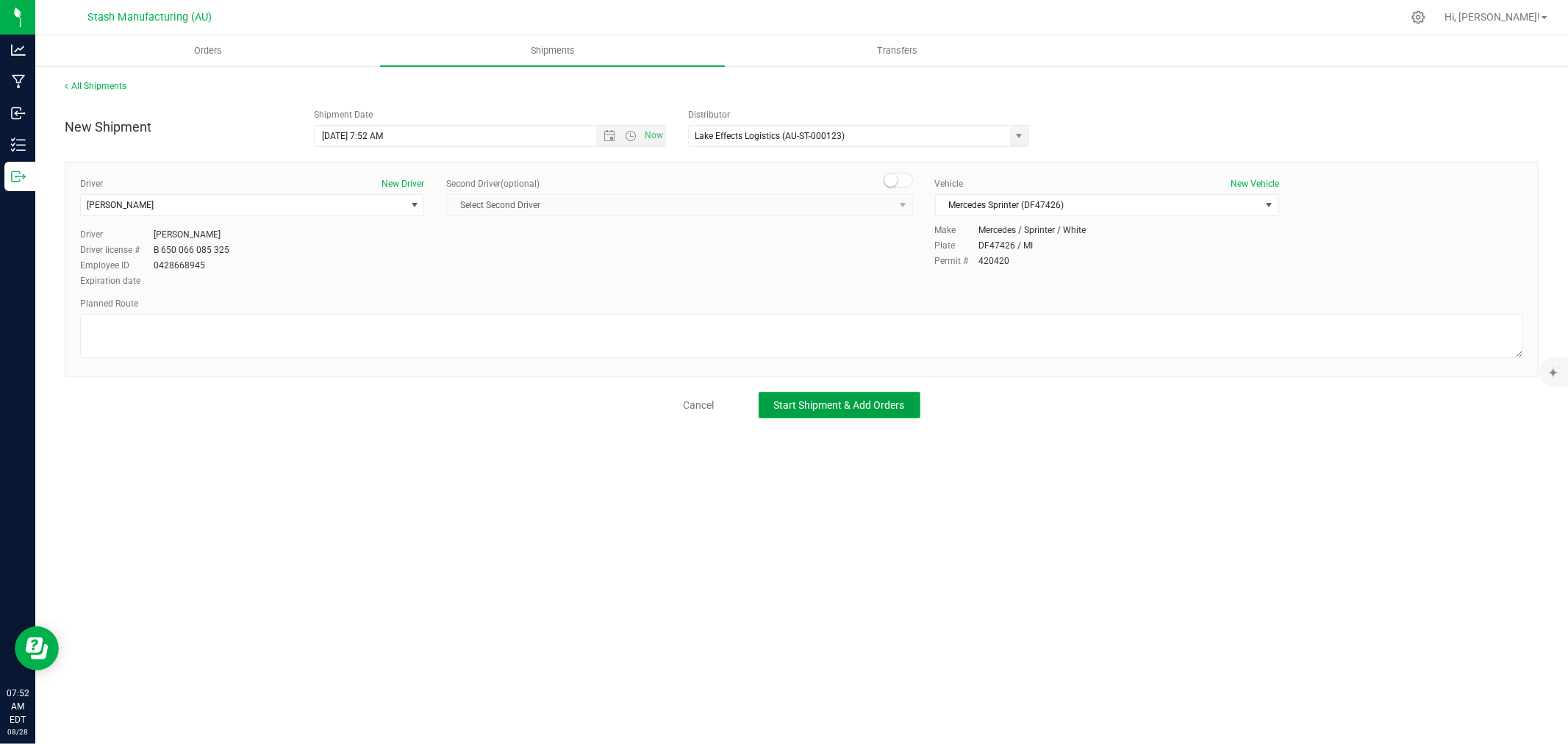
click at [890, 397] on button "Start Shipment & Add Orders" at bounding box center [839, 404] width 161 height 27
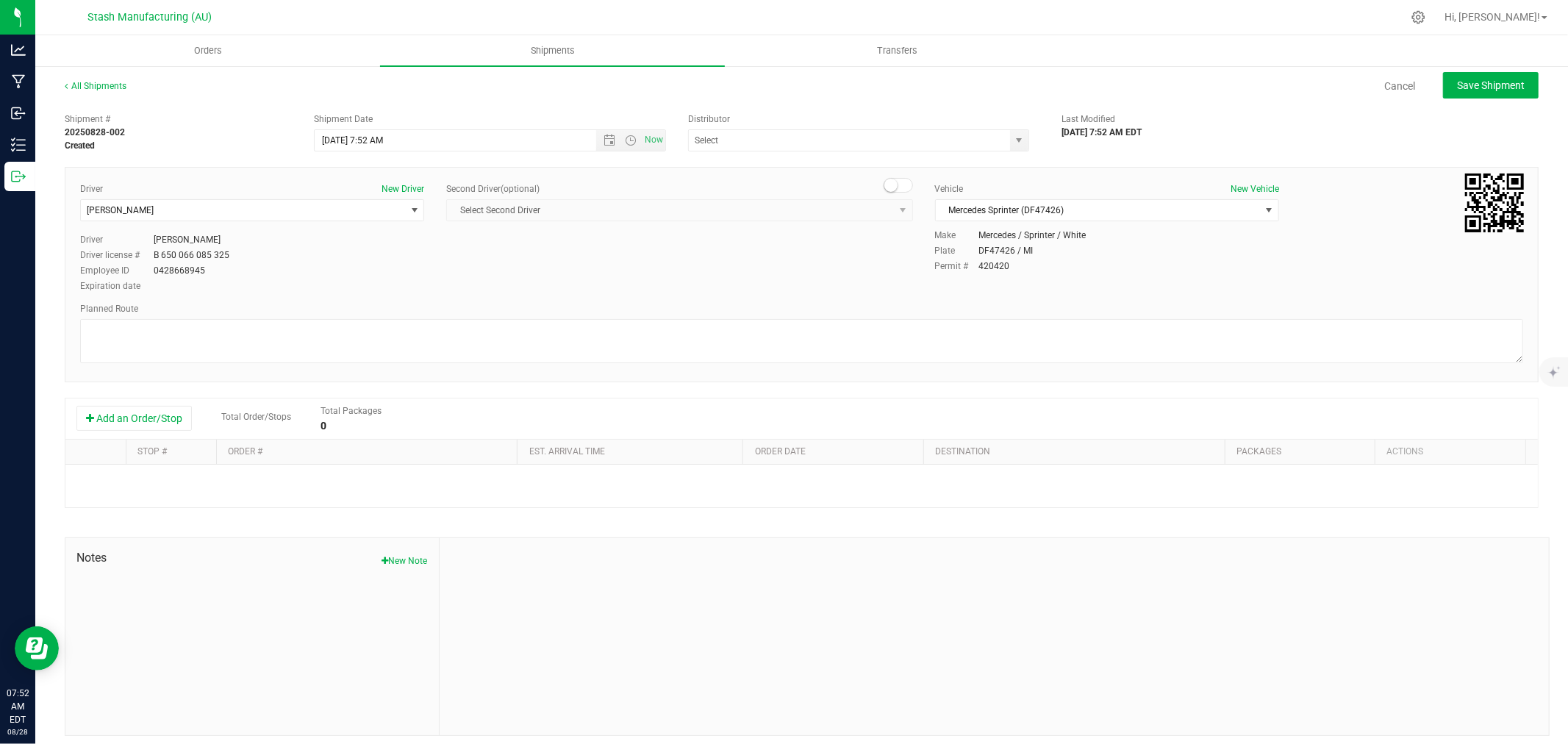
type input "Lake Effects Logistics (AU-ST-000123)"
click at [131, 421] on button "Add an Order/Stop" at bounding box center [134, 417] width 115 height 25
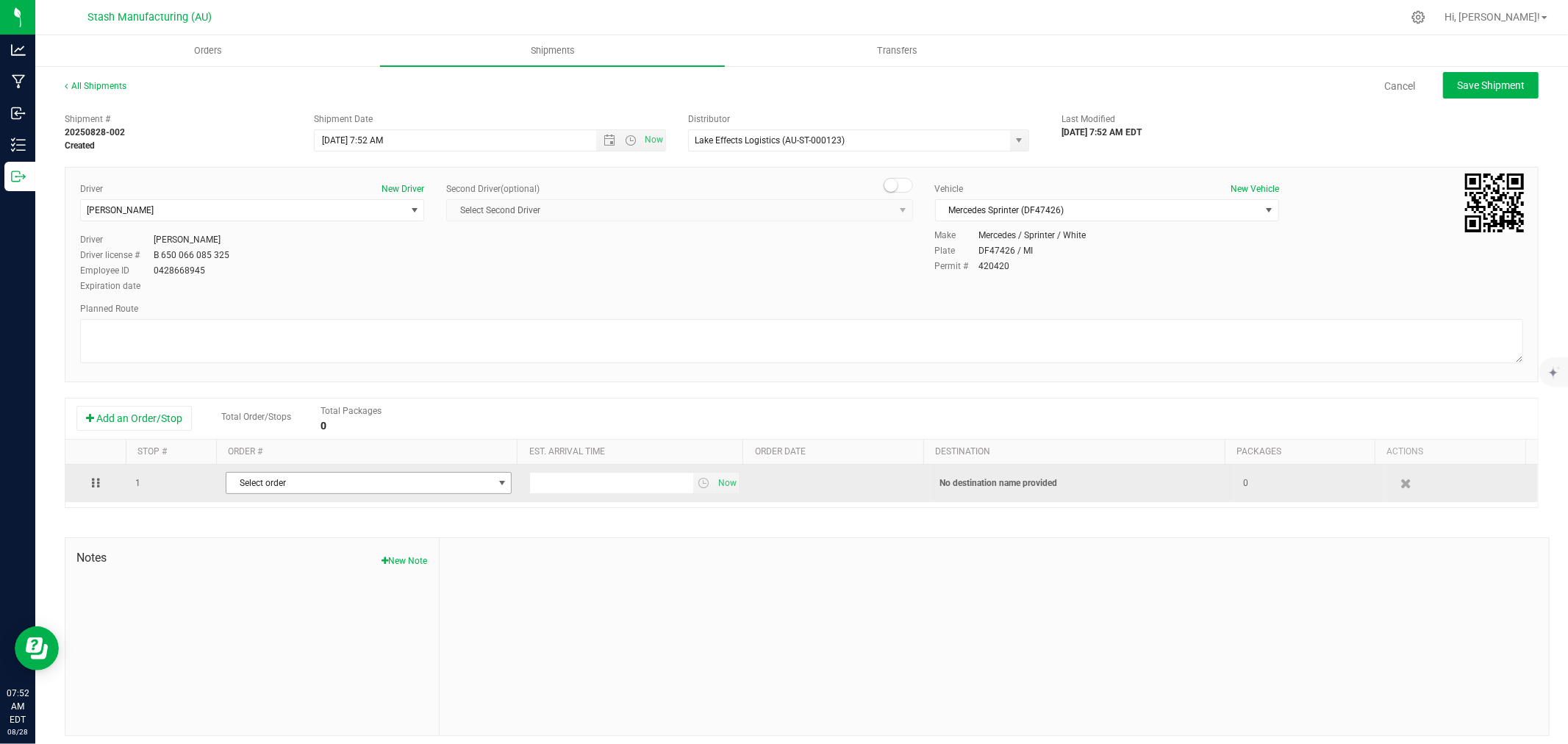
click at [351, 490] on span "Select order" at bounding box center [359, 482] width 266 height 20
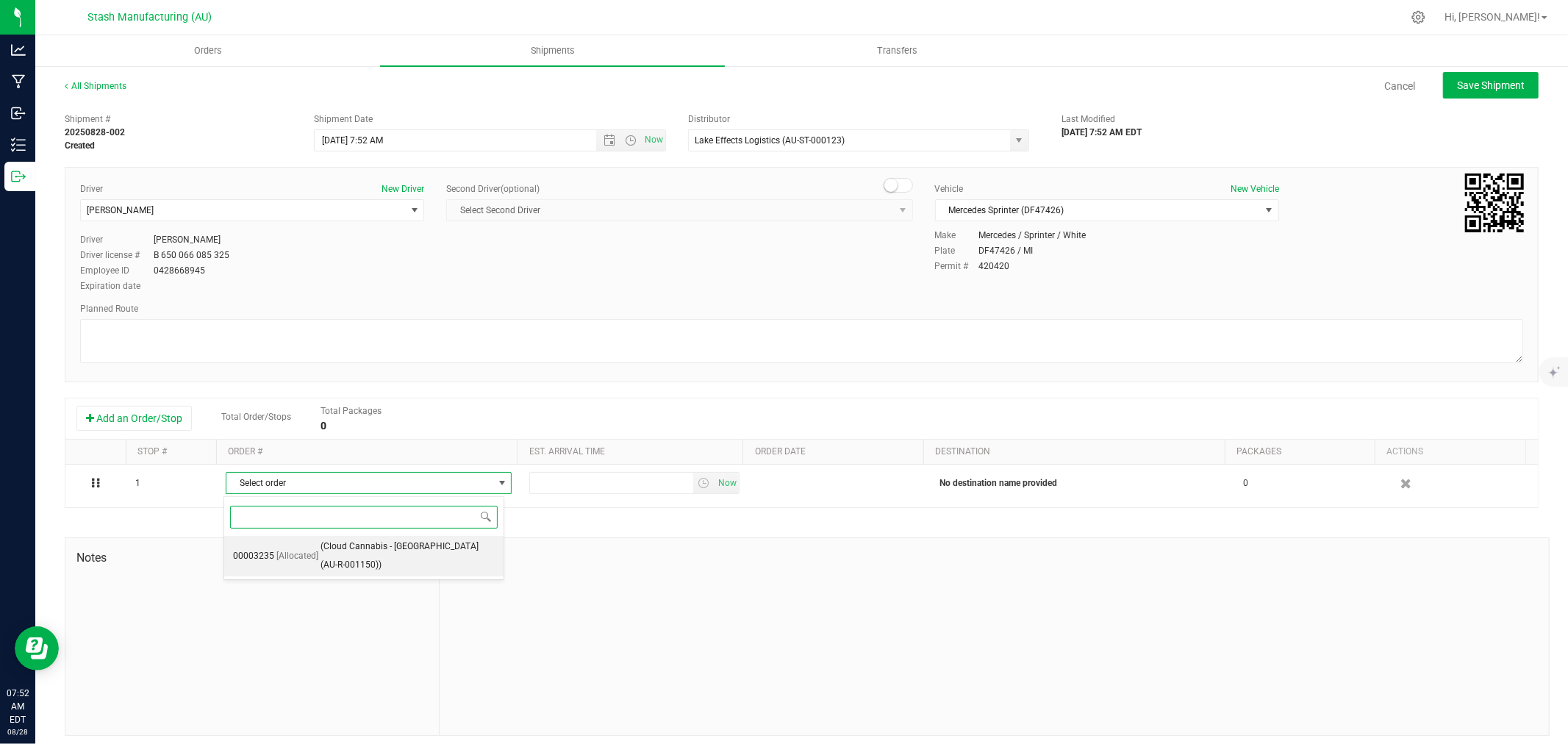
click at [383, 557] on span "(Cloud Cannabis - [GEOGRAPHIC_DATA] (AU-R-001150))" at bounding box center [407, 556] width 174 height 37
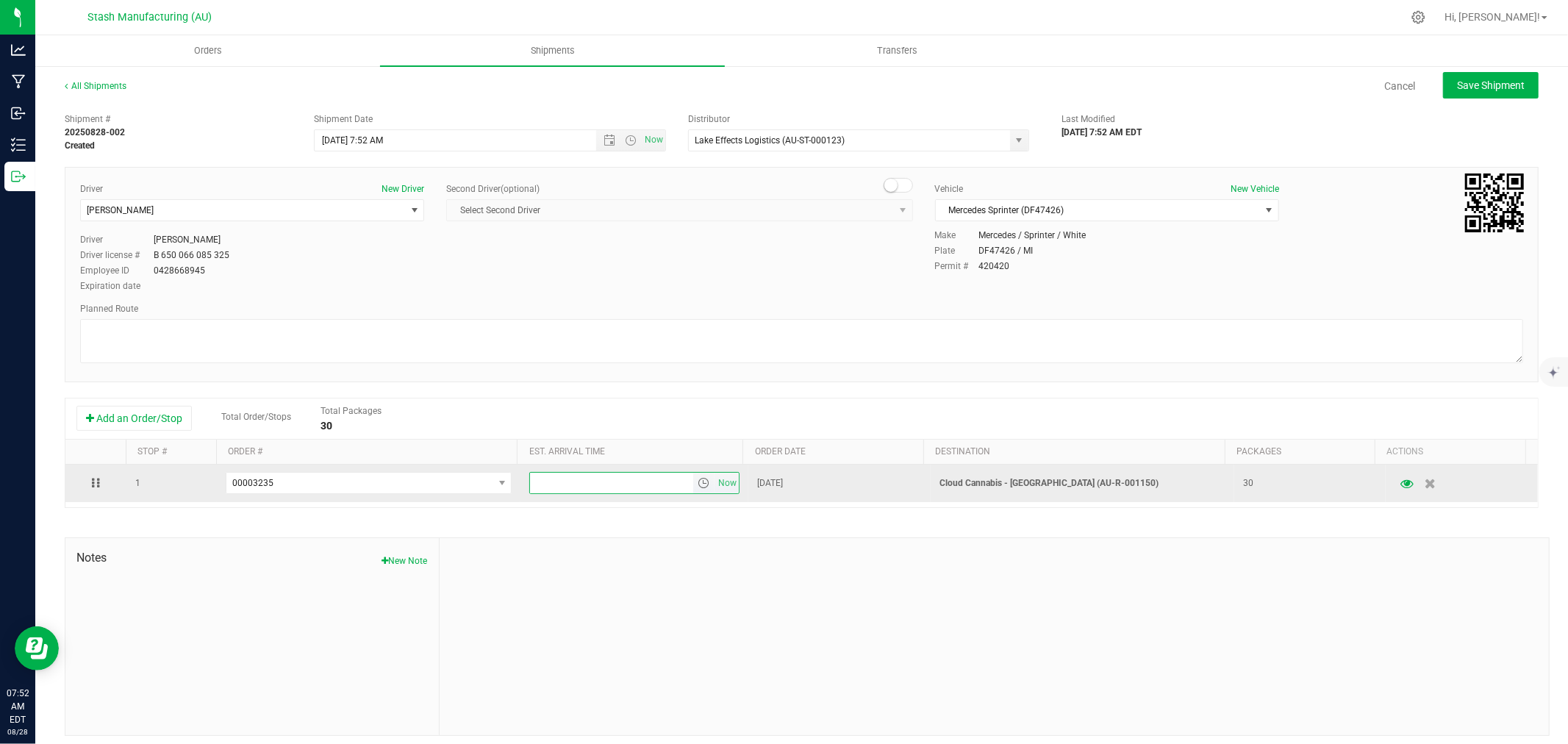
click at [610, 486] on input "text" at bounding box center [611, 482] width 163 height 20
type input "6:00 PM"
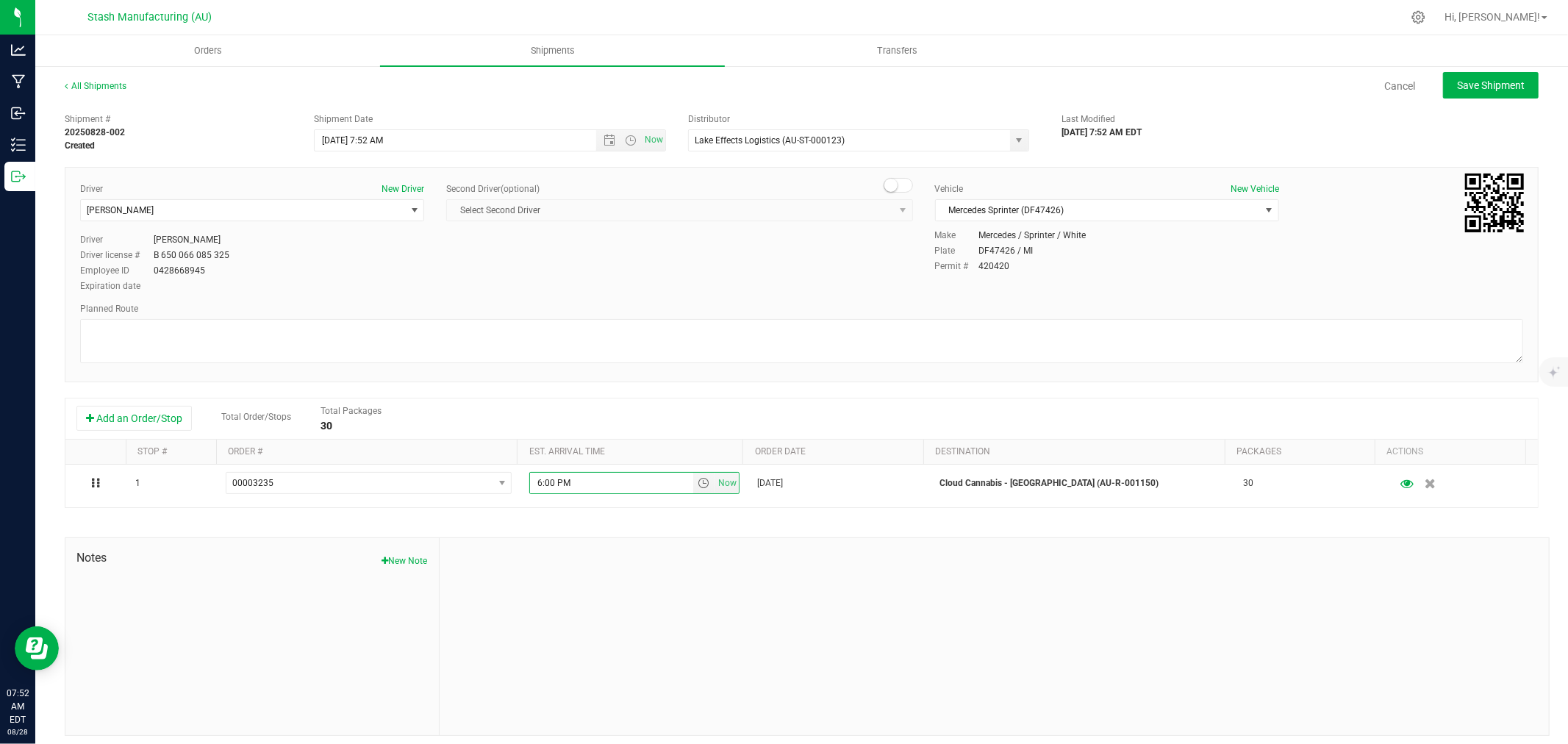
click at [604, 579] on div at bounding box center [994, 636] width 1109 height 197
drag, startPoint x: 1532, startPoint y: 83, endPoint x: 1517, endPoint y: 83, distance: 15.0
click at [1532, 83] on div "All Shipments Cancel Save Shipment Shipment # 20250828-002 Created Shipment Dat…" at bounding box center [802, 408] width 1532 height 686
click at [1517, 83] on button "Save Shipment" at bounding box center [1491, 85] width 96 height 27
type input "[DATE] 11:52 AM"
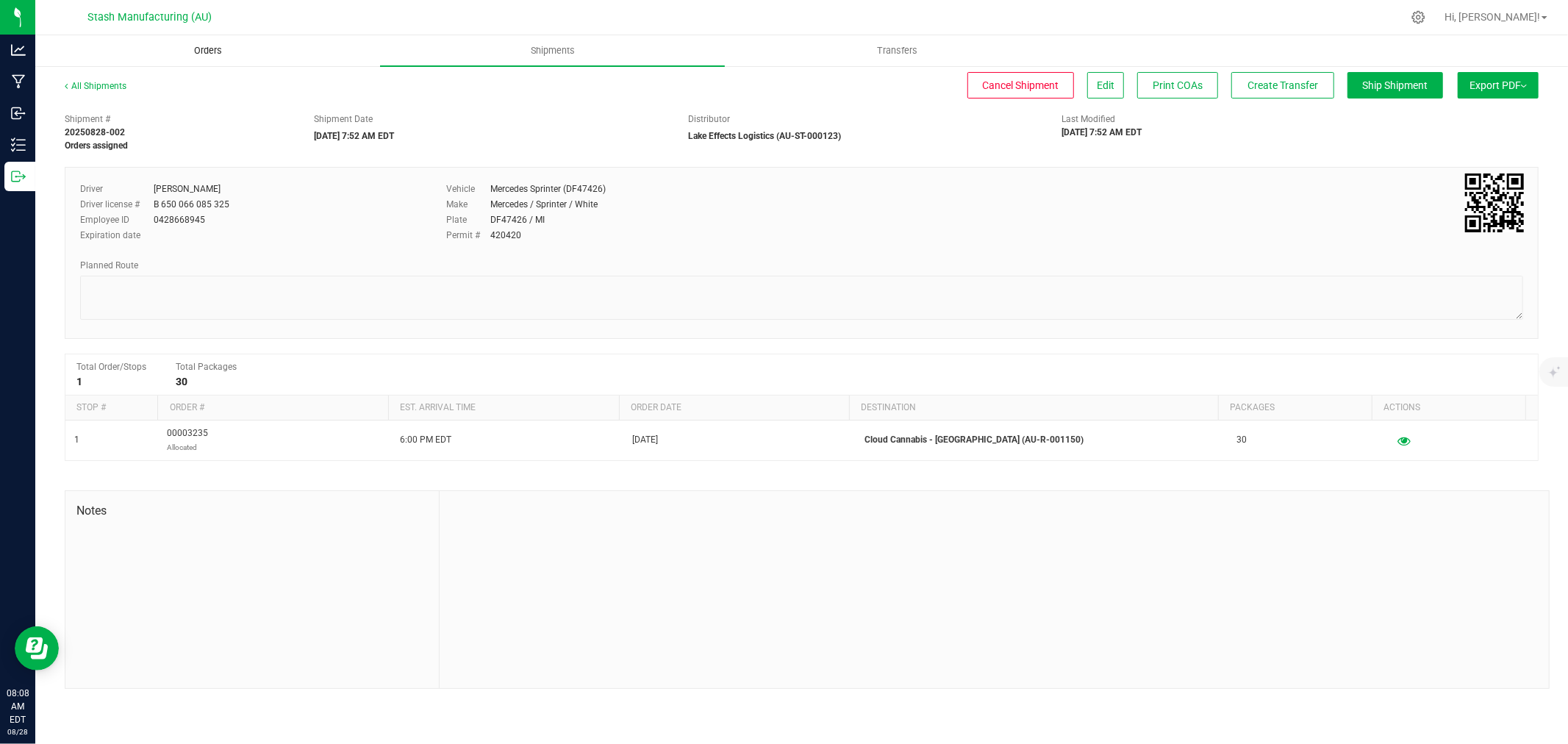
click at [195, 47] on span "Orders" at bounding box center [208, 50] width 67 height 13
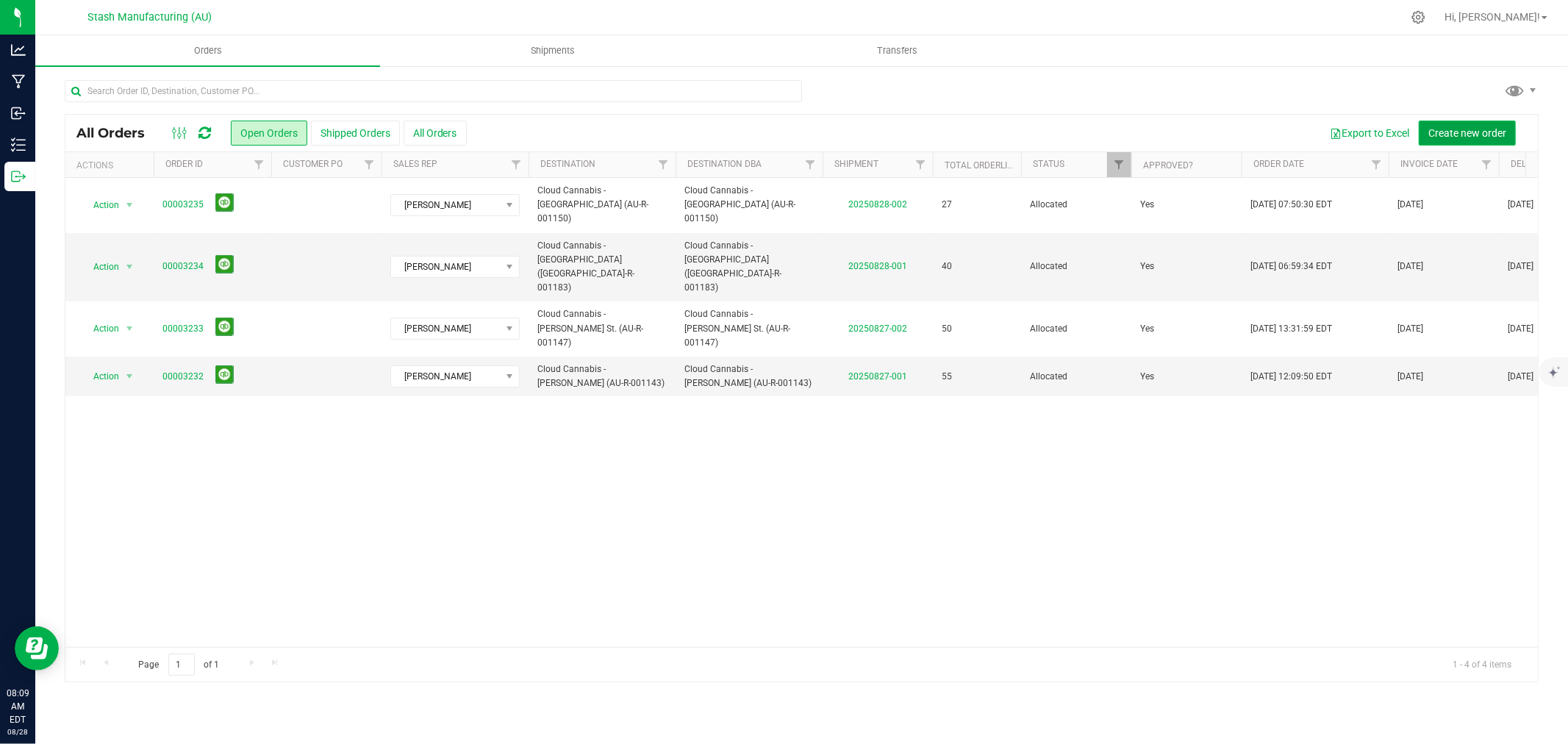
click at [1461, 130] on span "Create new order" at bounding box center [1467, 133] width 78 height 12
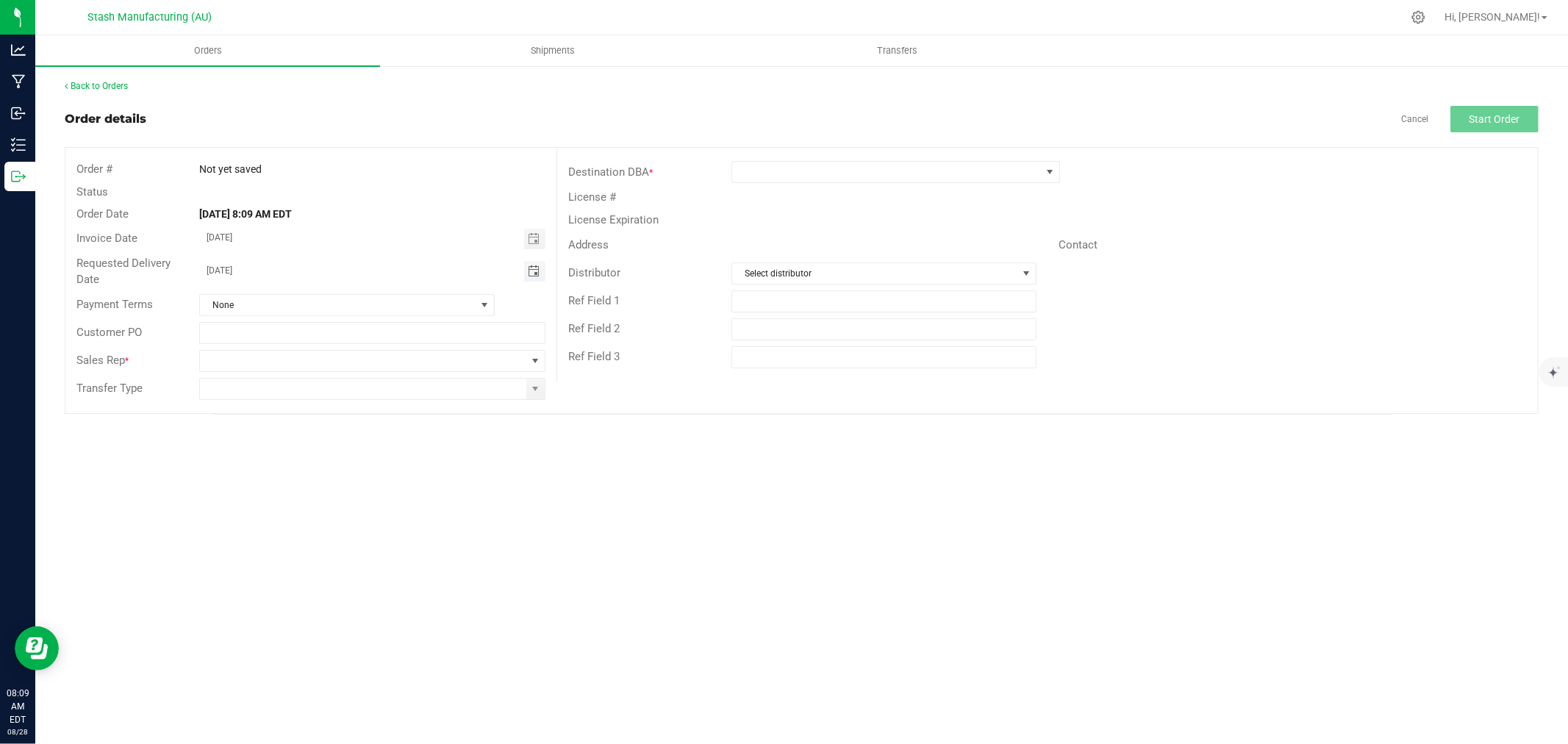
click at [532, 275] on span "Toggle calendar" at bounding box center [533, 271] width 12 height 12
click at [226, 405] on span "Sep" at bounding box center [222, 406] width 15 height 11
click at [327, 348] on span "3" at bounding box center [330, 347] width 21 height 23
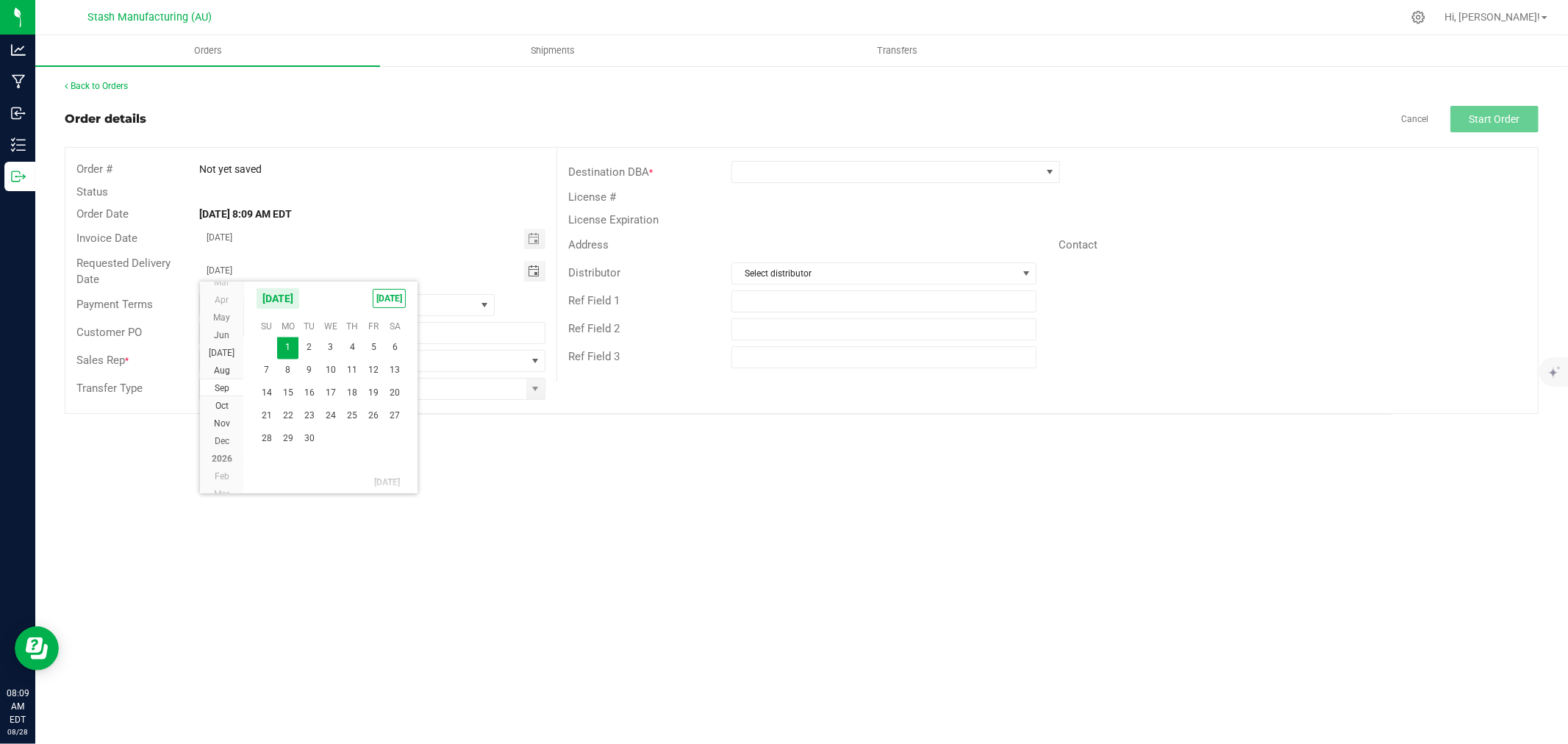
type input "[DATE]"
click at [540, 361] on span at bounding box center [535, 361] width 12 height 12
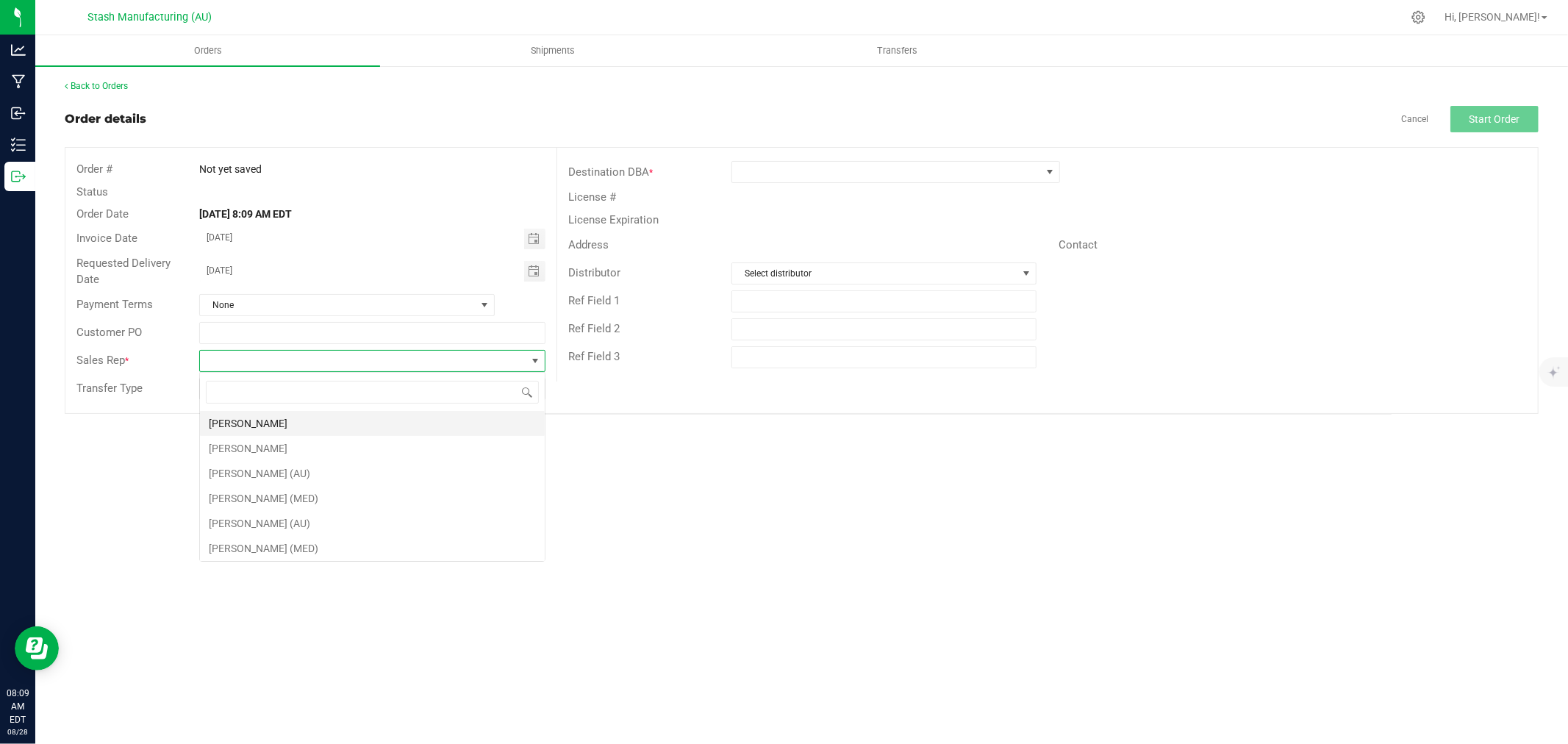
scroll to position [22, 345]
click at [407, 421] on li "[PERSON_NAME]" at bounding box center [372, 423] width 345 height 25
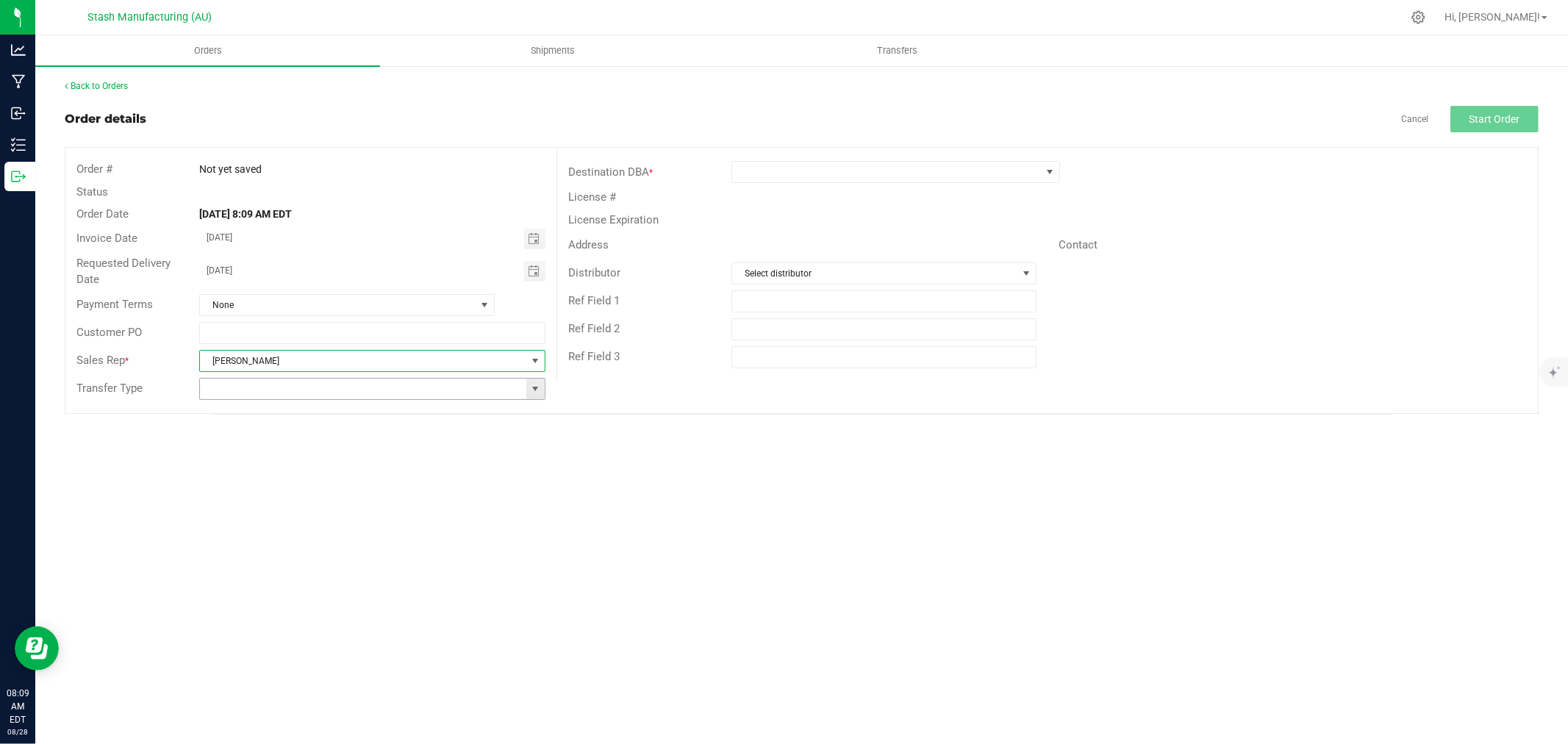
click at [532, 388] on span at bounding box center [535, 388] width 12 height 12
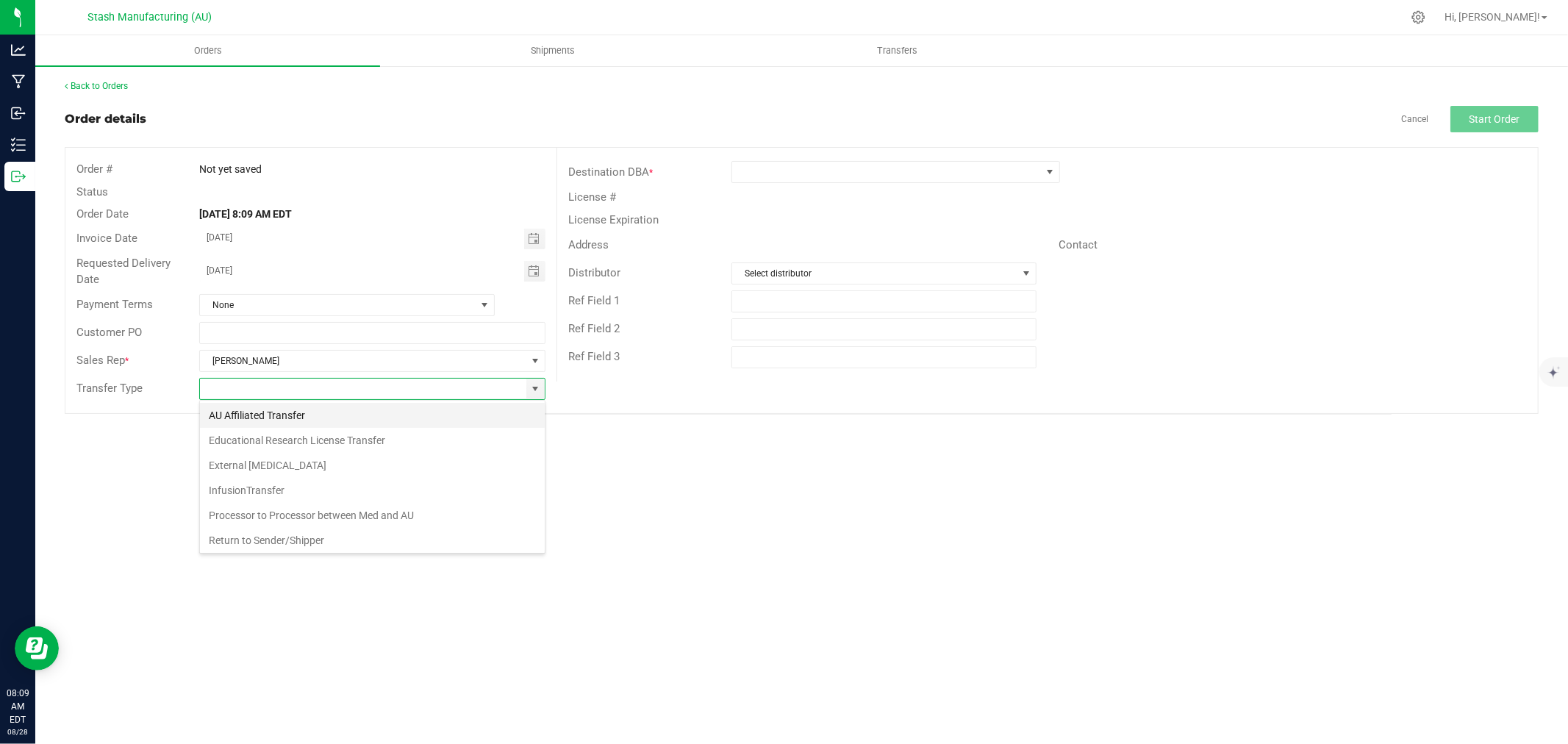
click at [384, 414] on li "AU Affiliated Transfer" at bounding box center [372, 415] width 345 height 25
type input "AU Affiliated Transfer"
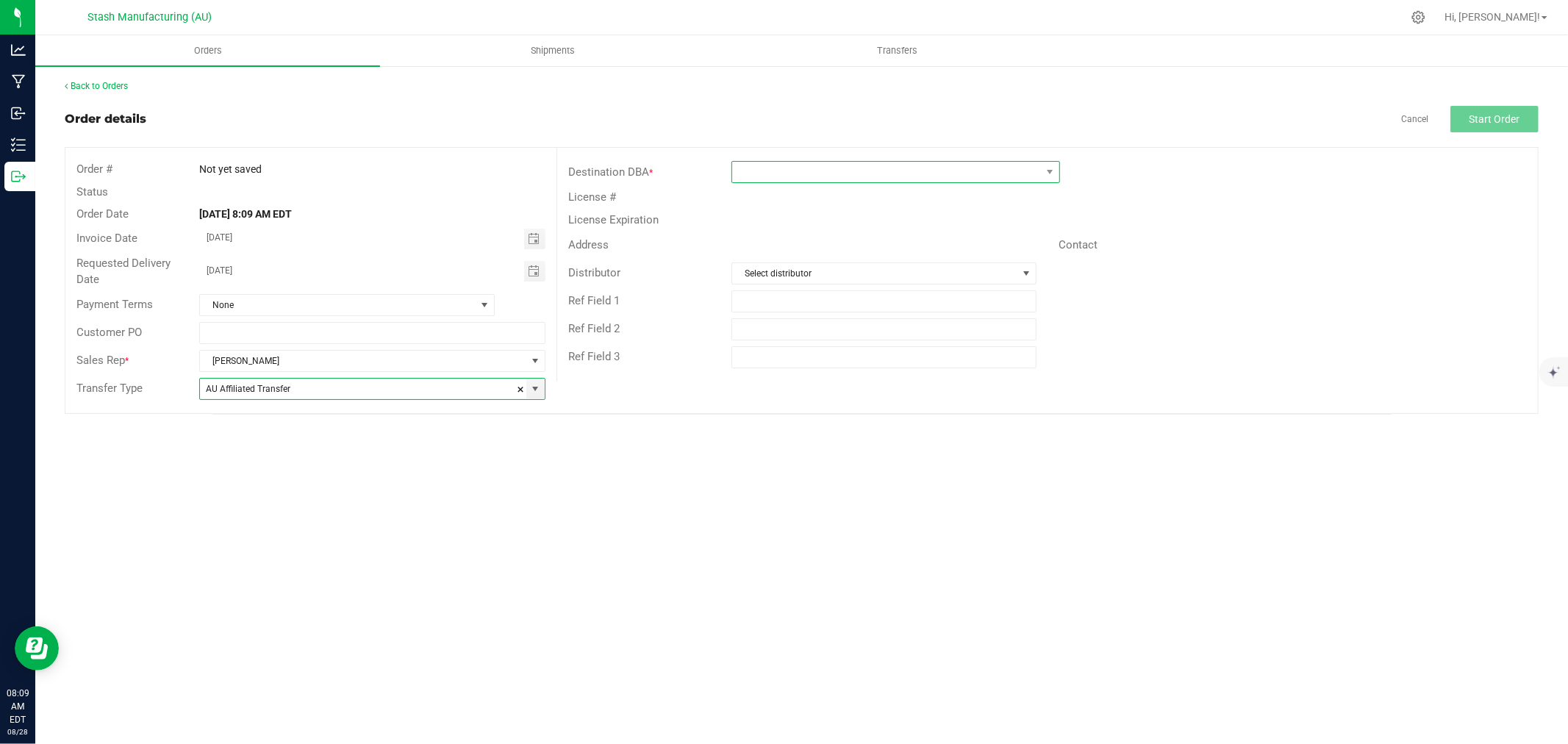
click at [806, 169] on span at bounding box center [886, 171] width 309 height 20
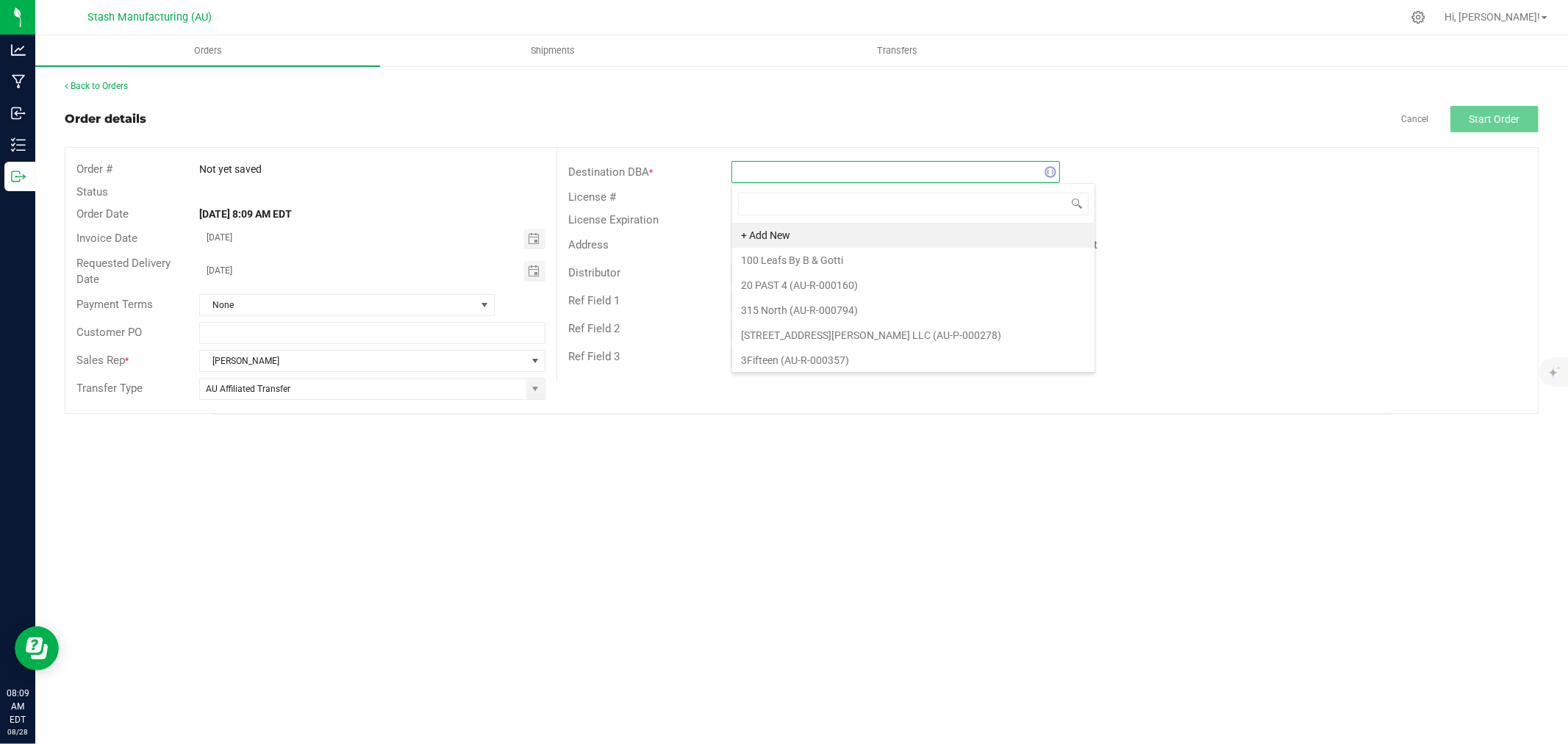
scroll to position [22, 328]
type input "301"
click at [832, 233] on li "Timber Cannabis Co. - Muskegon (AU-R-000301)" at bounding box center [895, 235] width 327 height 25
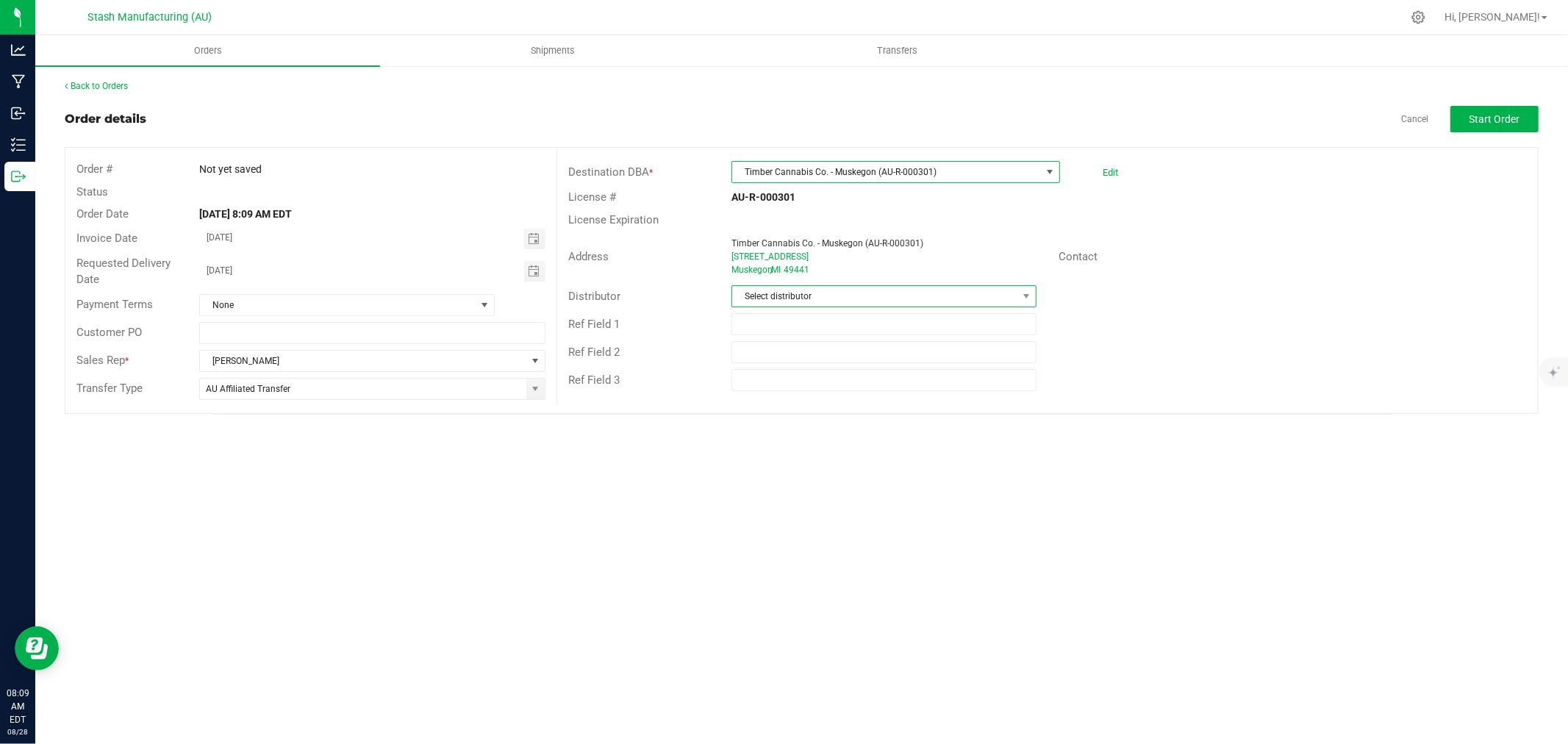
click at [824, 296] on span "Select distributor" at bounding box center [875, 296] width 285 height 20
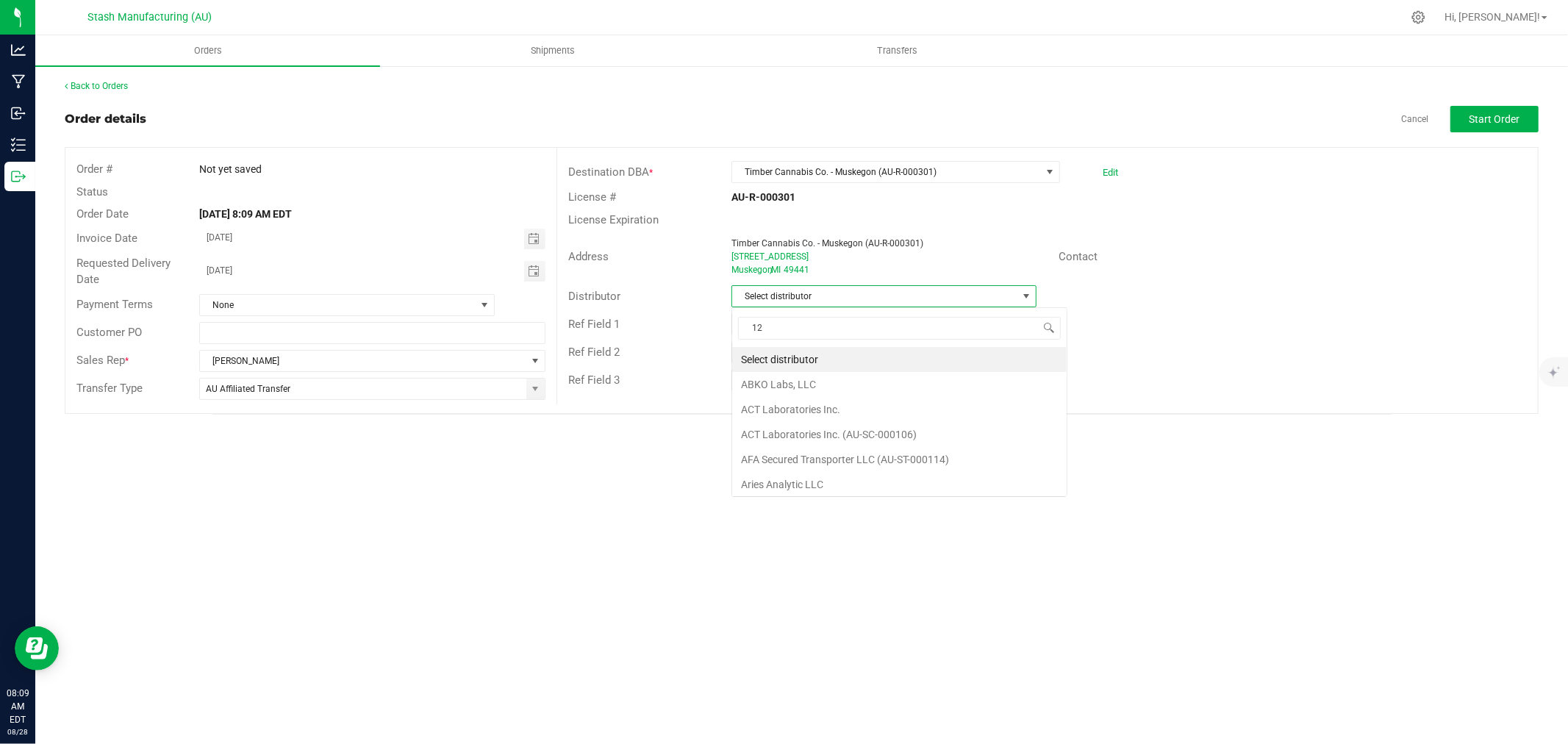
scroll to position [22, 305]
type input "123"
drag, startPoint x: 910, startPoint y: 360, endPoint x: 1033, endPoint y: 306, distance: 134.3
click at [910, 358] on li "Lake Effects Logistics (AU-ST-000123)" at bounding box center [884, 359] width 303 height 25
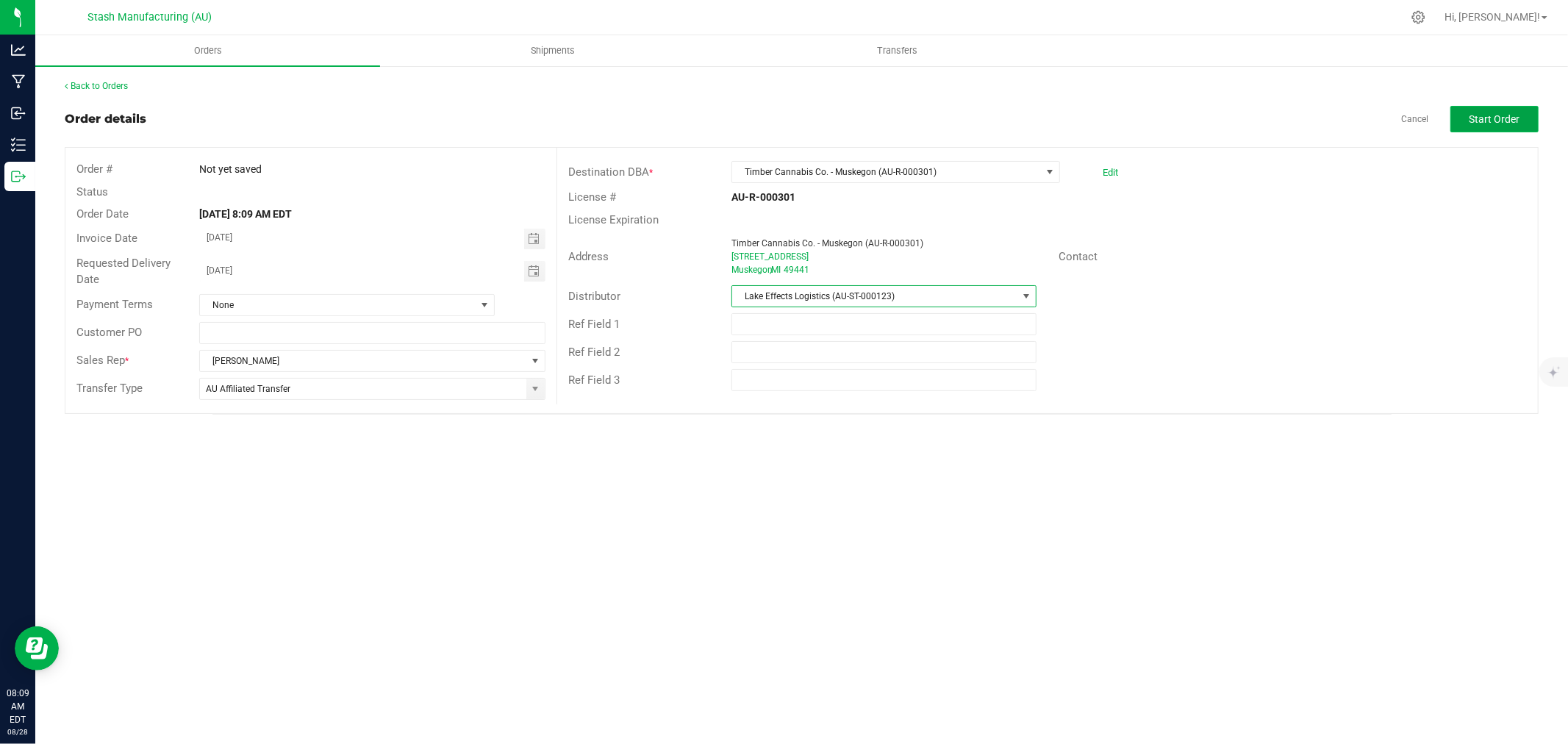
click at [1495, 113] on span "Start Order" at bounding box center [1494, 119] width 51 height 12
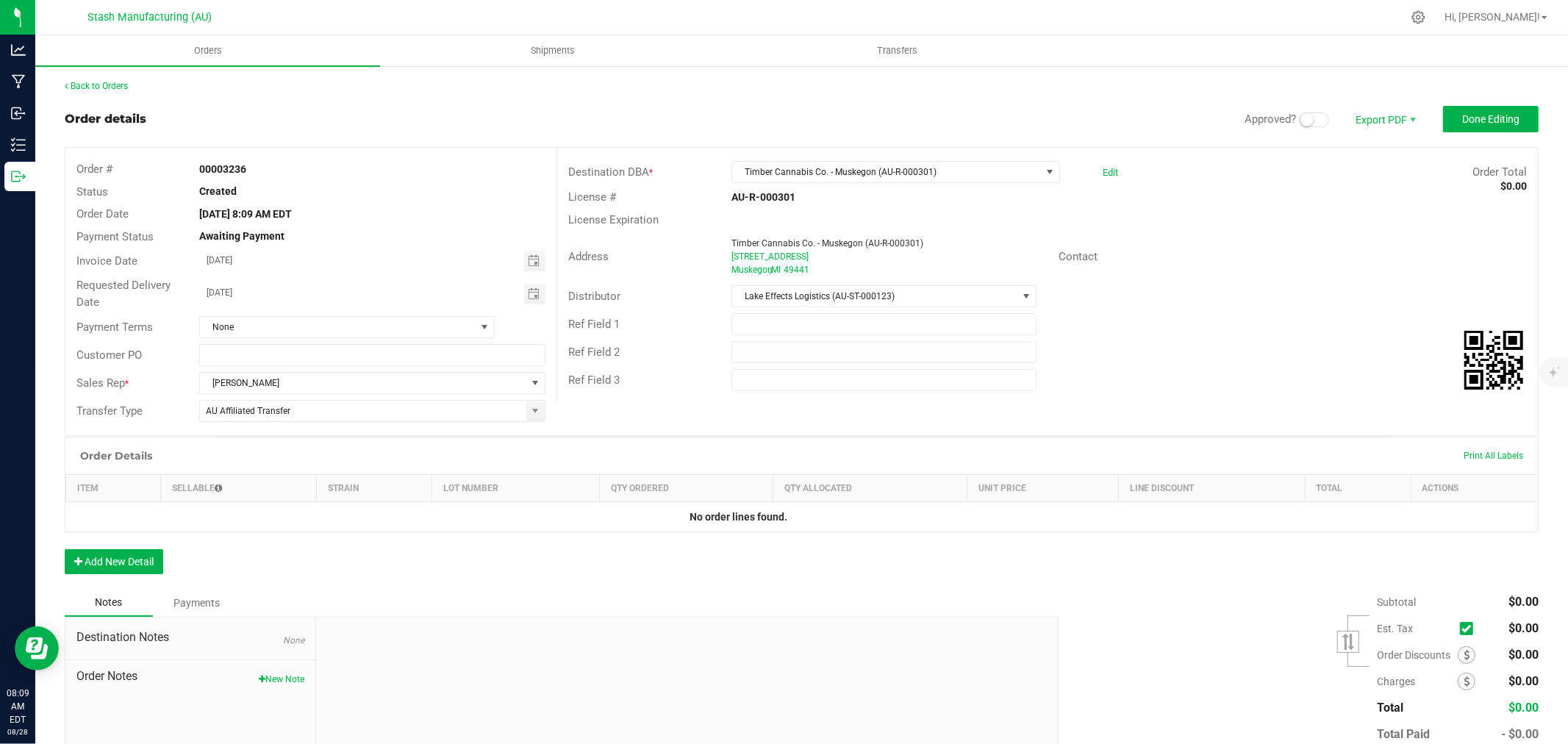
click at [1303, 118] on span at bounding box center [1314, 120] width 29 height 15
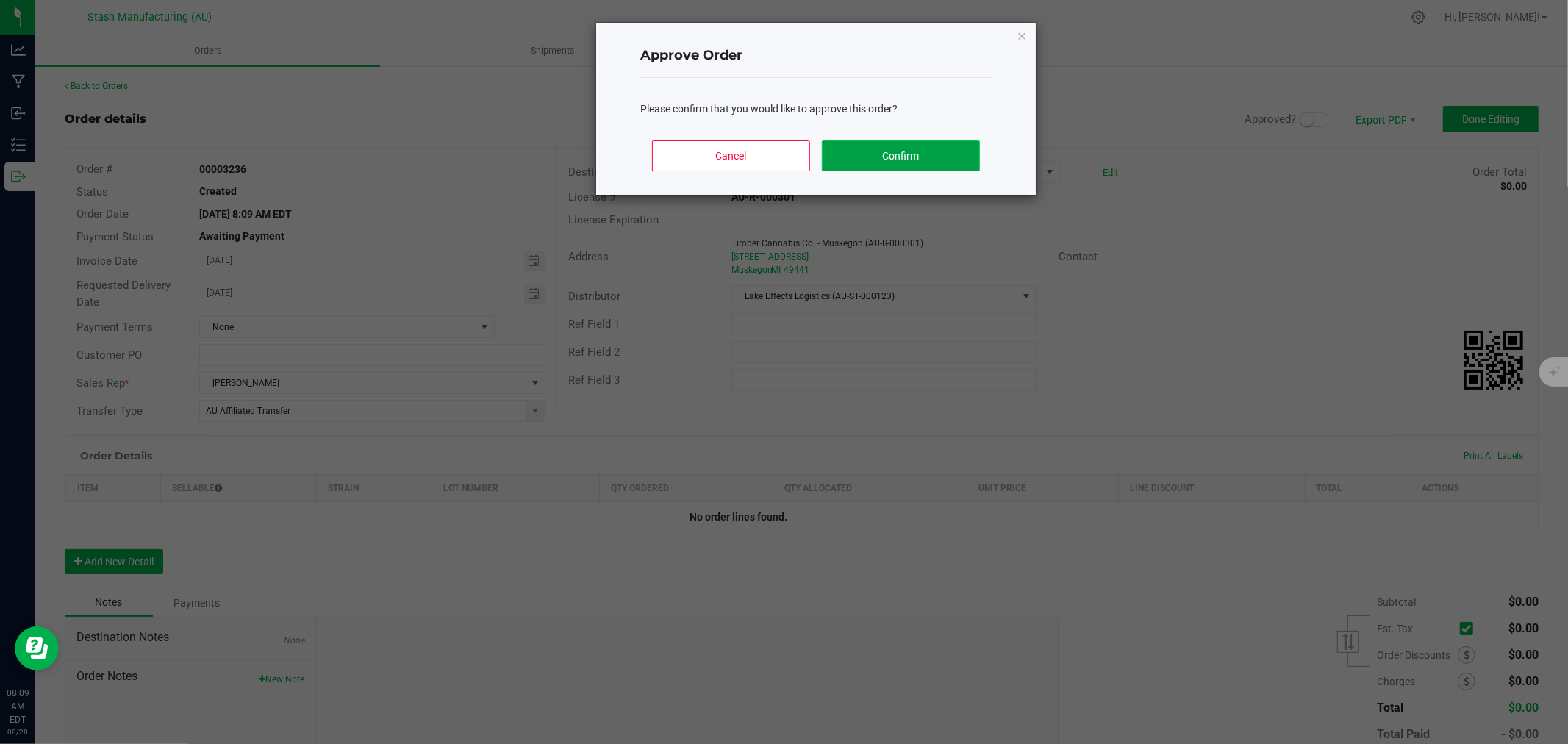
click at [968, 151] on button "Confirm" at bounding box center [901, 156] width 158 height 31
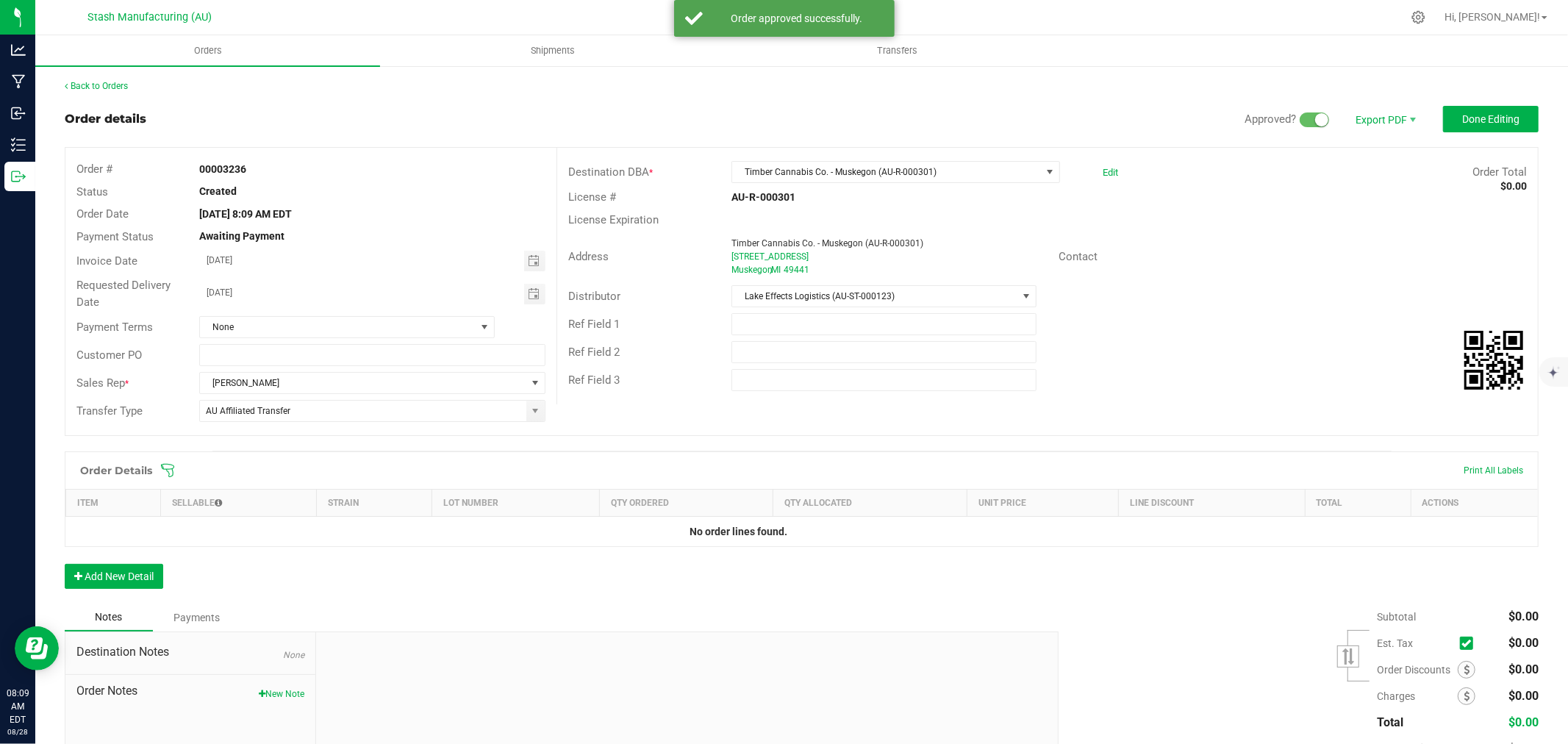
click at [177, 466] on span at bounding box center [898, 470] width 1474 height 15
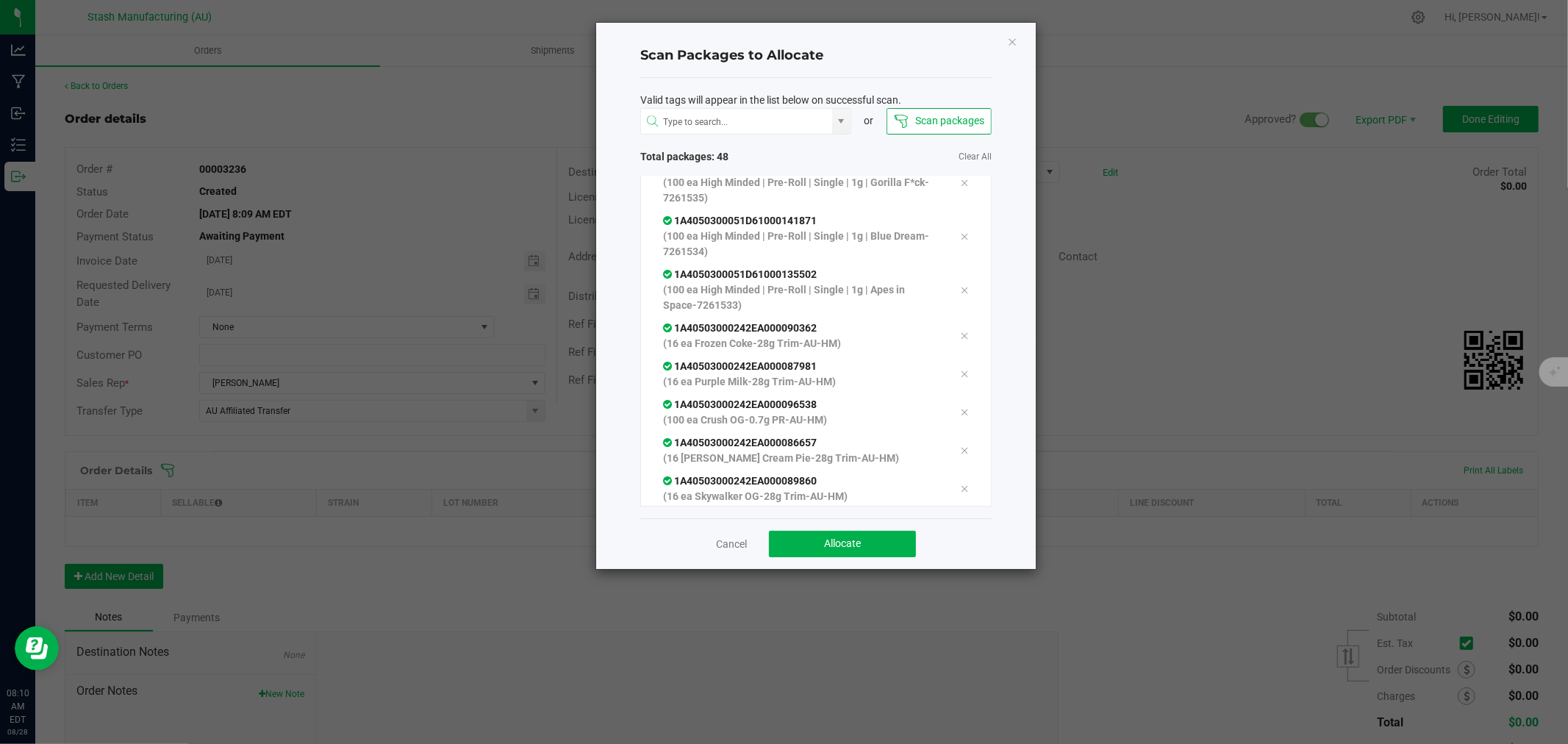
scroll to position [1695, 0]
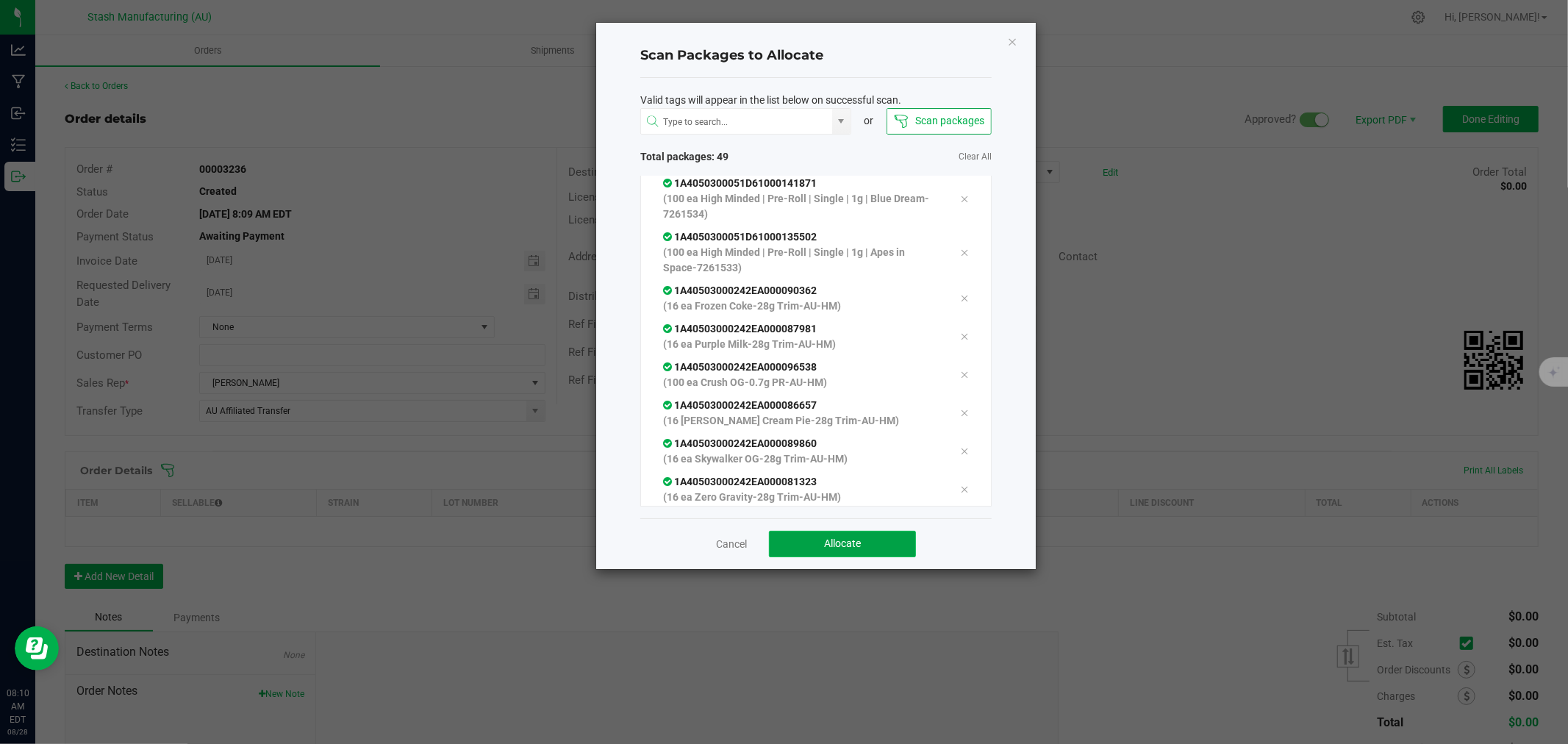
click at [887, 554] on button "Allocate" at bounding box center [842, 544] width 147 height 27
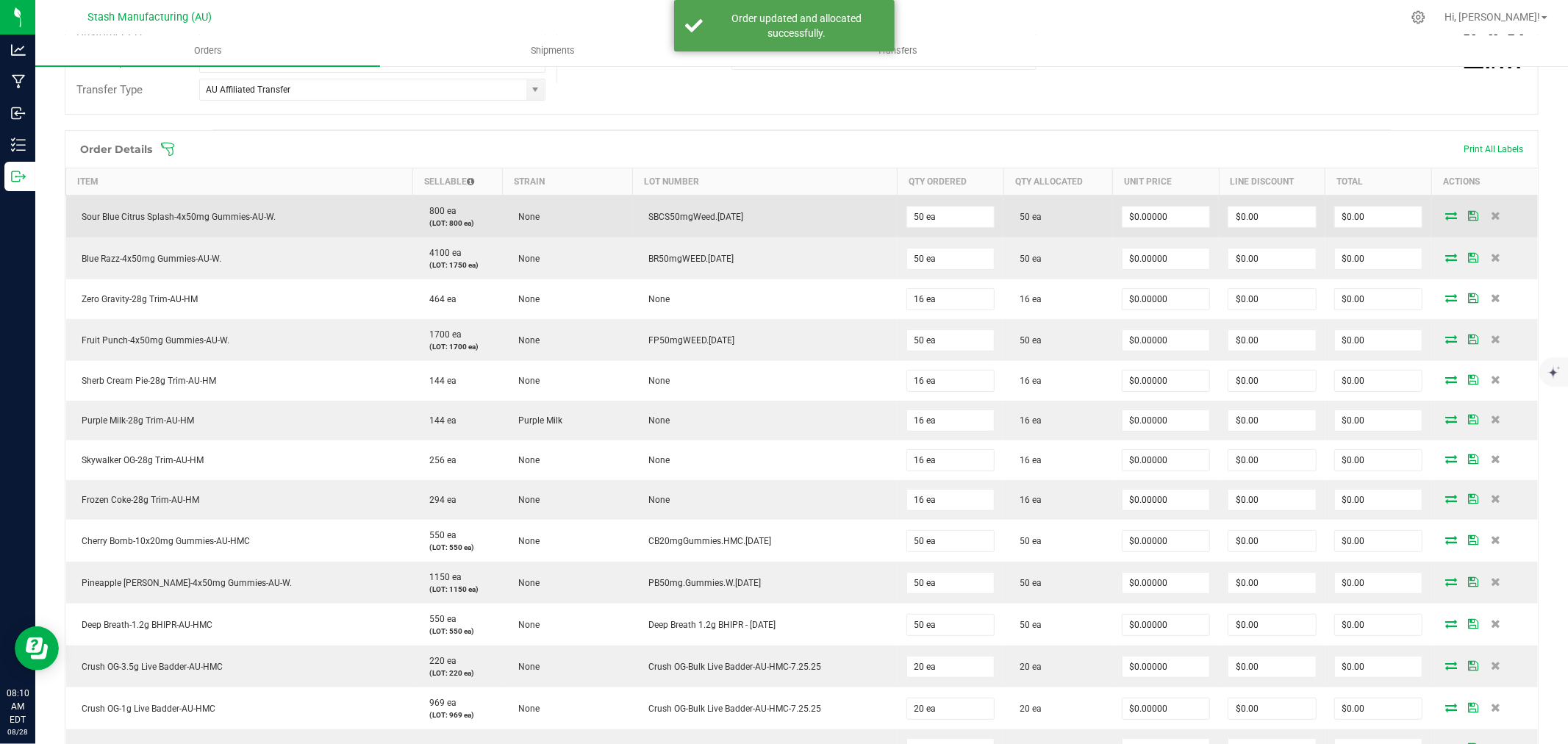
scroll to position [326, 0]
click at [1158, 213] on input "0" at bounding box center [1166, 212] width 88 height 20
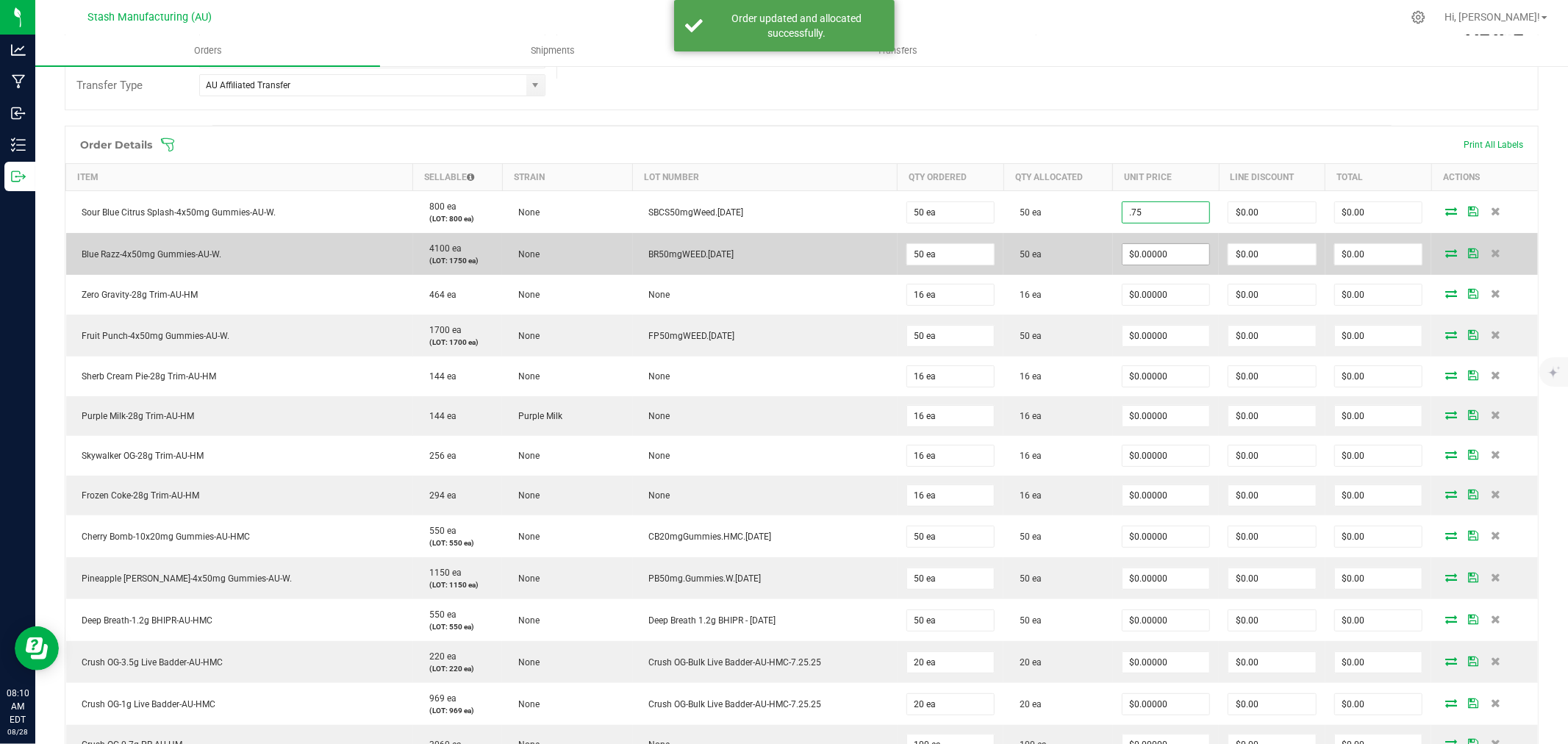
type input "$0.75000"
type input "$37.50"
click at [1155, 255] on input "0" at bounding box center [1166, 254] width 88 height 20
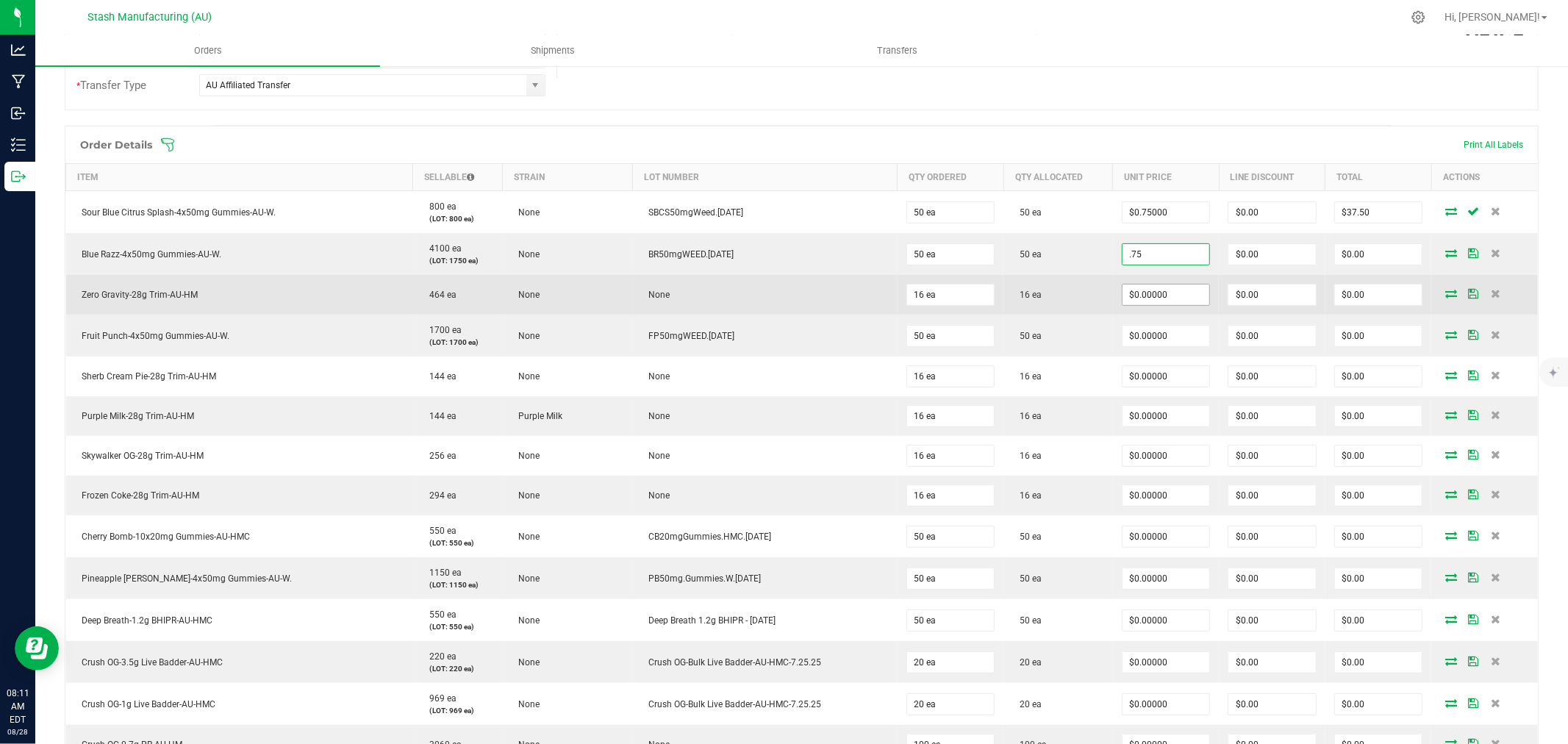
type input "$0.75000"
type input "$37.50"
click at [1164, 297] on input "0" at bounding box center [1166, 294] width 88 height 20
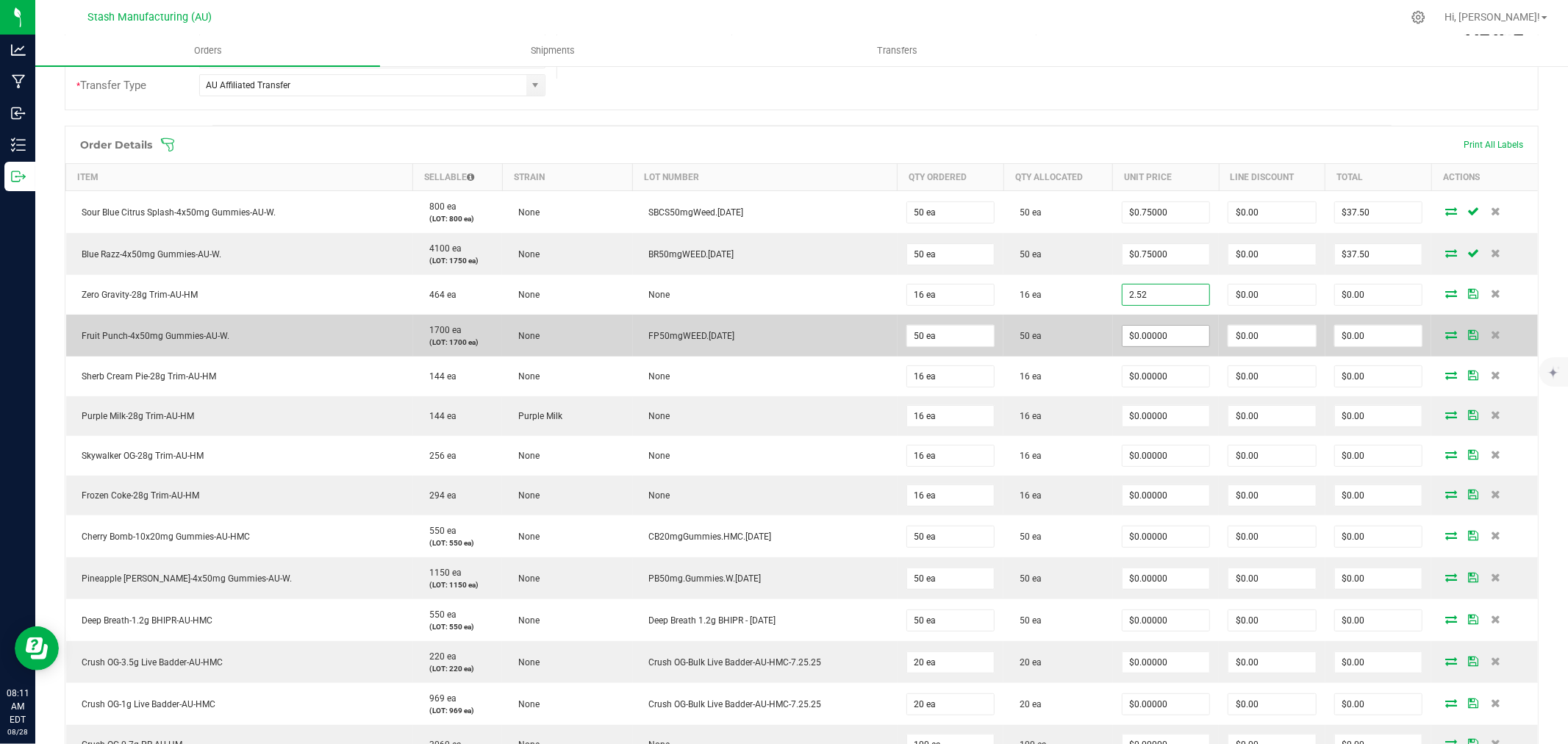
type input "$2.52000"
type input "$40.32"
click at [1157, 344] on input "0" at bounding box center [1166, 336] width 88 height 20
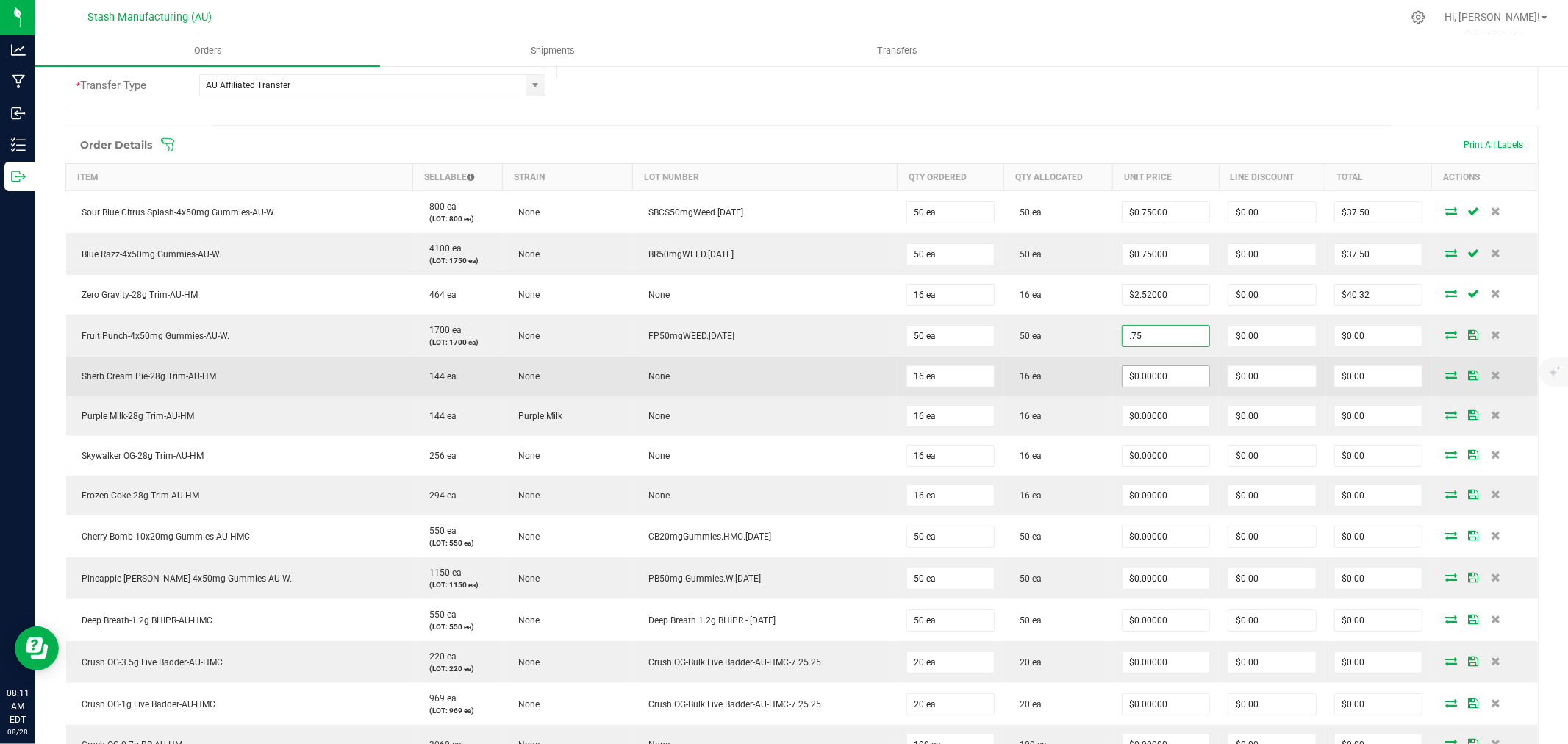
type input "$0.75000"
type input "$37.50"
click at [1157, 378] on input "0" at bounding box center [1166, 376] width 88 height 20
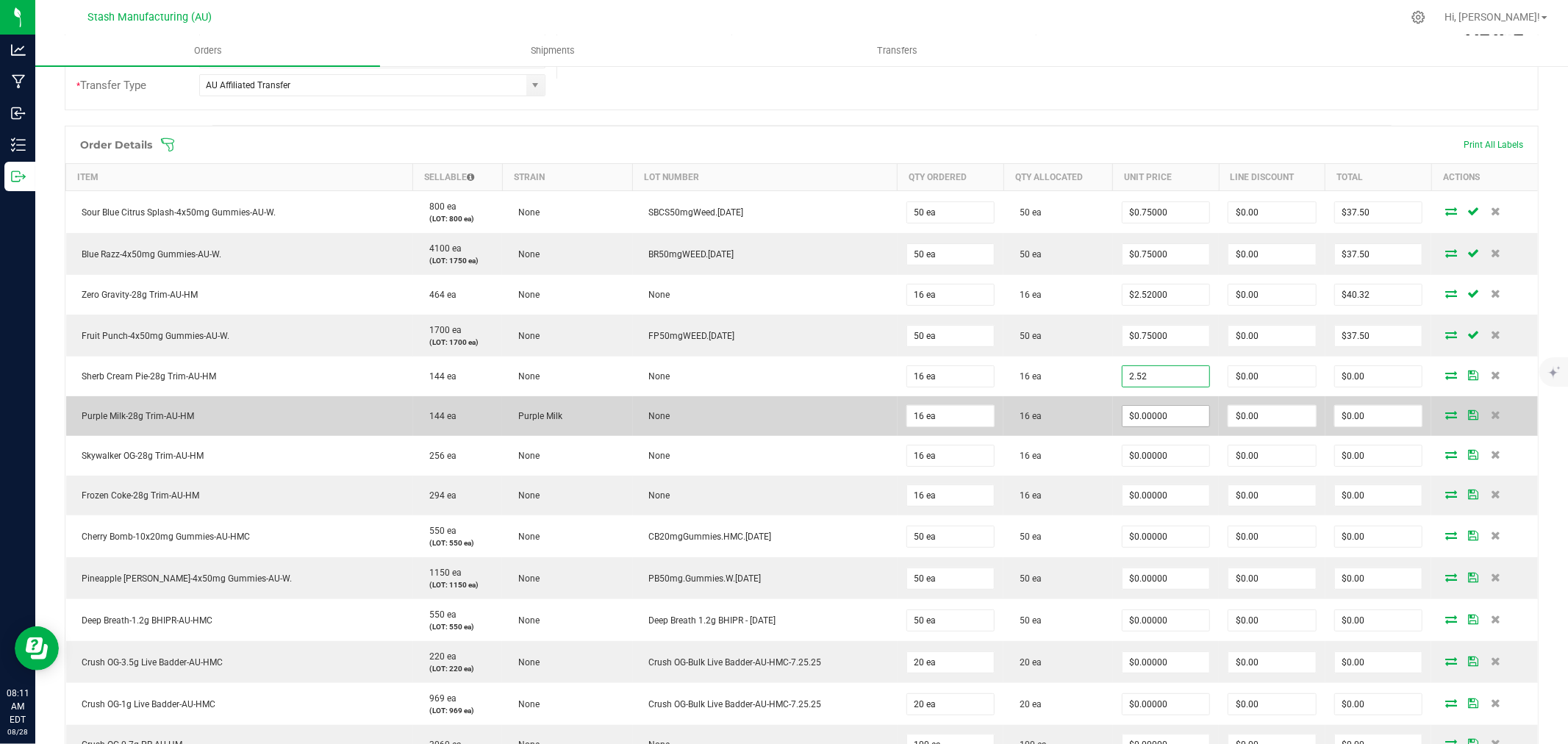
type input "$2.52000"
type input "$40.32"
click at [1169, 417] on input "0" at bounding box center [1166, 415] width 88 height 20
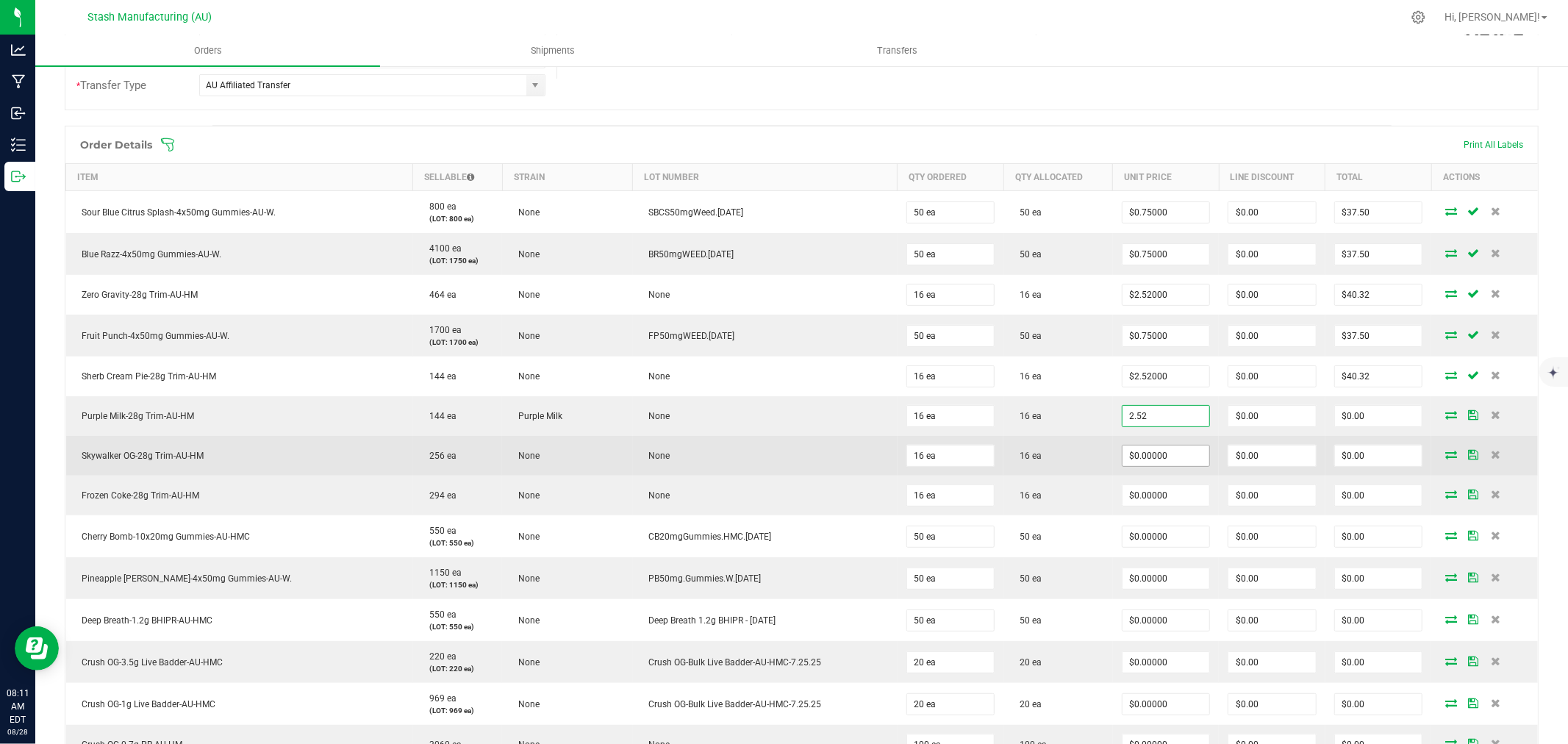
type input "$2.52000"
type input "$40.32"
click at [1177, 465] on input "0" at bounding box center [1166, 455] width 88 height 20
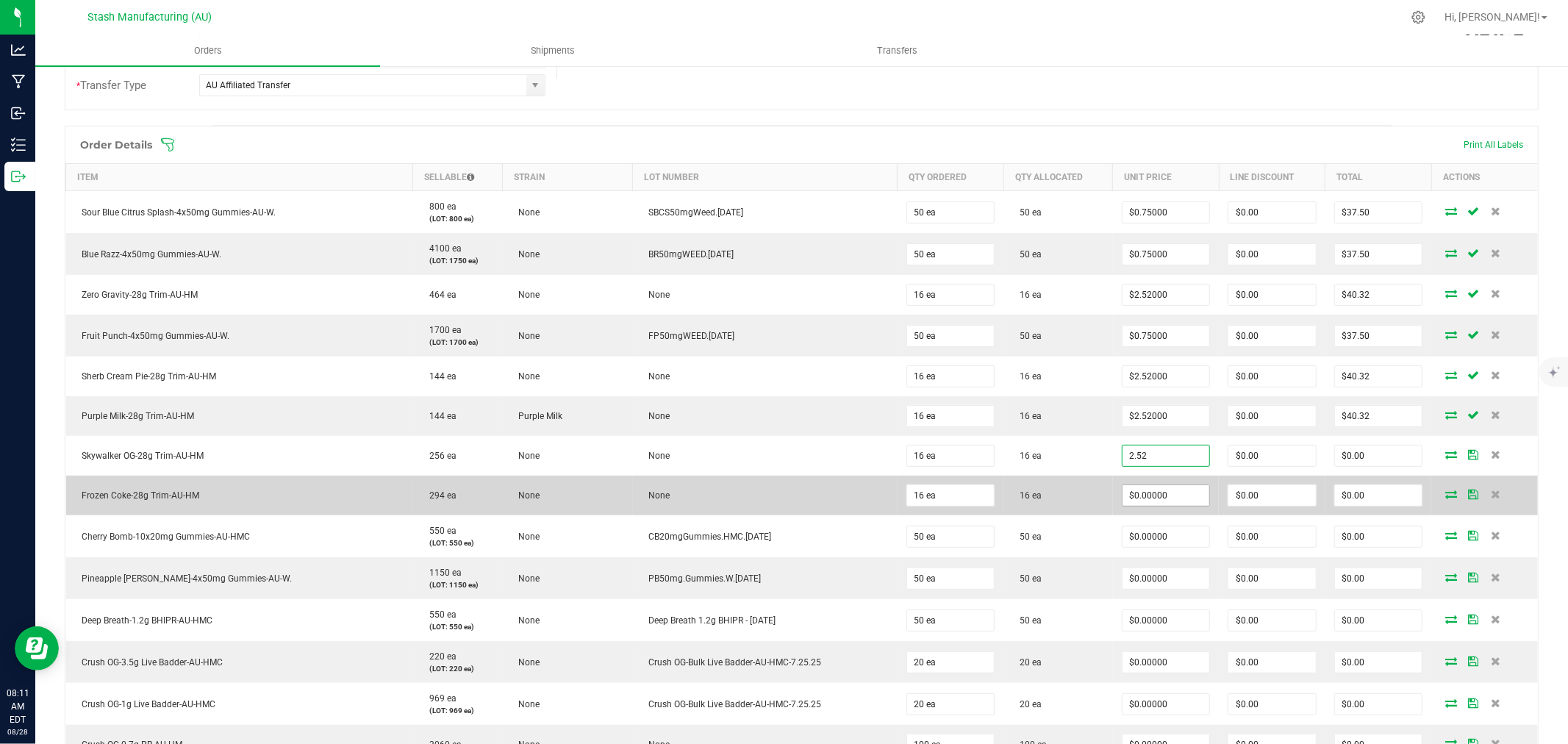
type input "$2.52000"
type input "$40.32"
click at [1173, 495] on input "0" at bounding box center [1166, 494] width 88 height 20
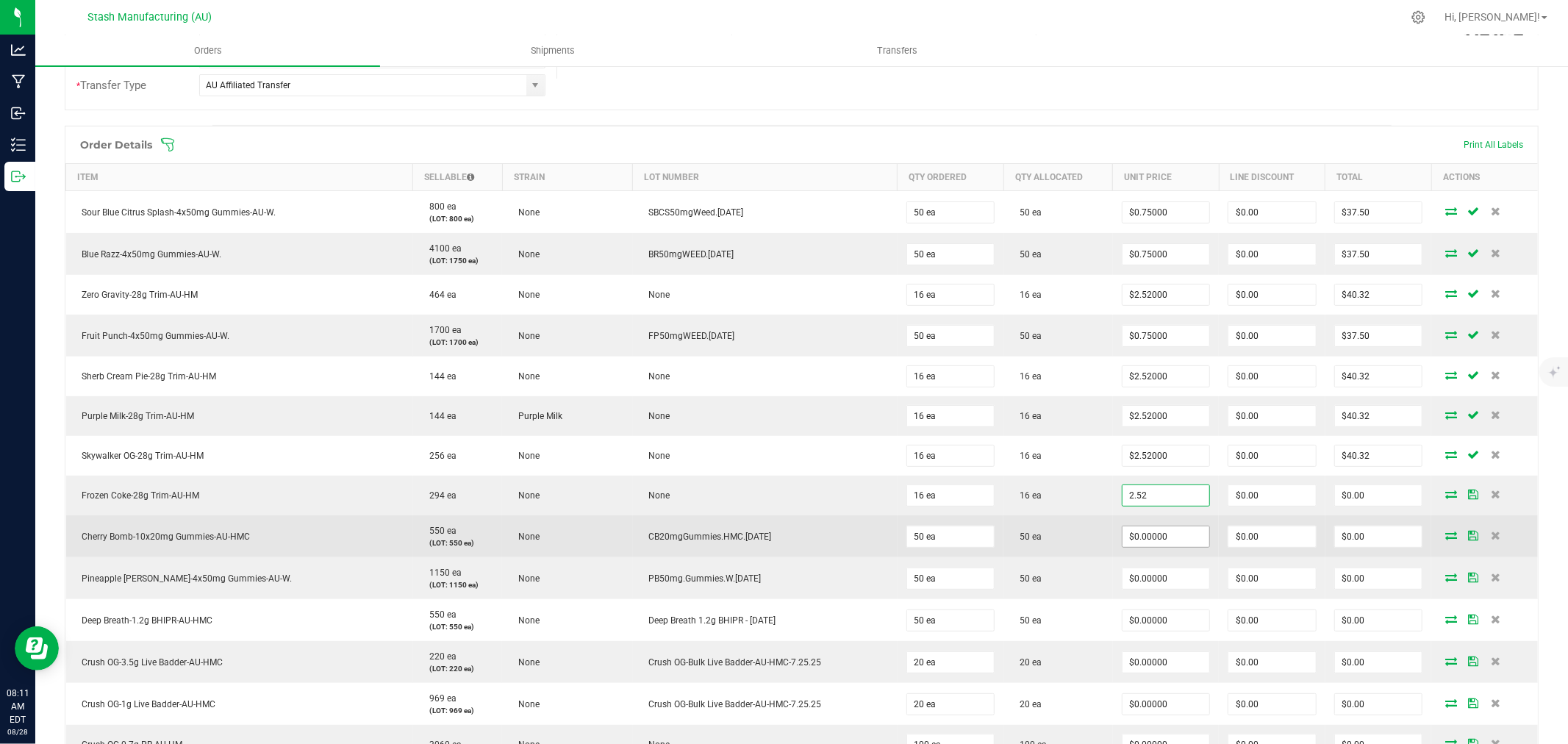
type input "$2.52000"
type input "$40.32"
click at [1160, 535] on input "0" at bounding box center [1166, 536] width 88 height 20
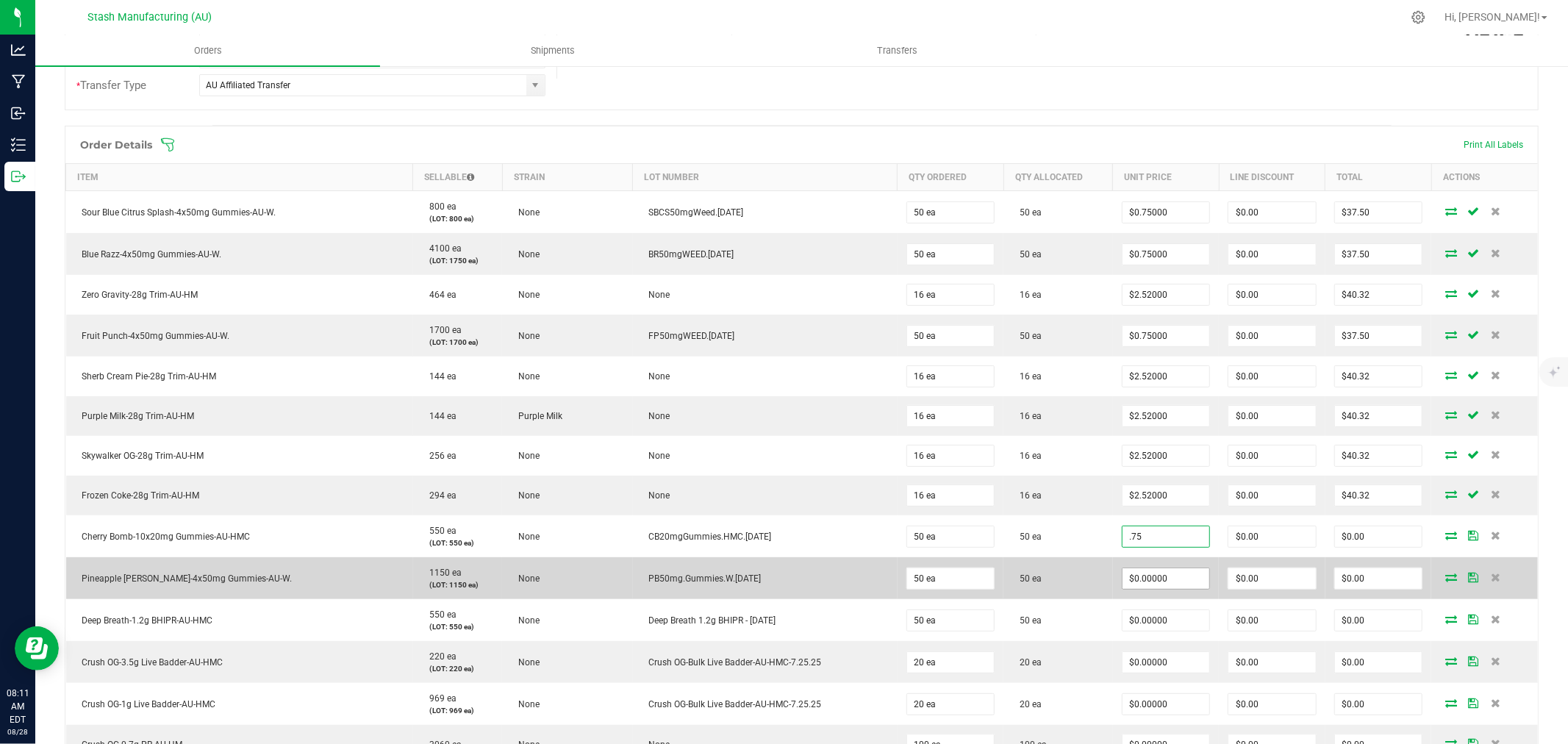
type input "$0.75000"
type input "$37.50"
click at [1145, 576] on input "0" at bounding box center [1166, 578] width 88 height 20
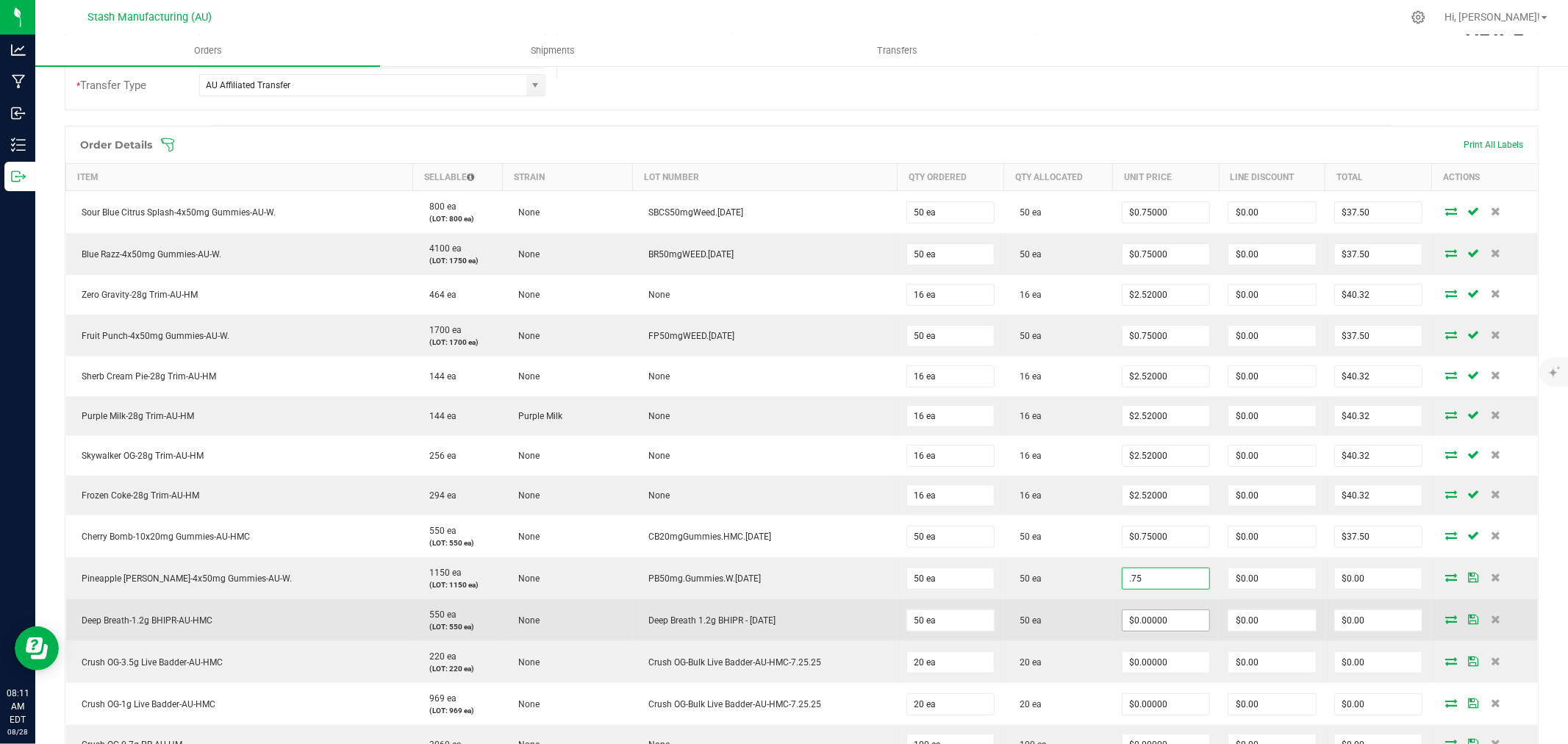
type input "$0.75000"
type input "$37.50"
click at [1159, 626] on input "0" at bounding box center [1166, 620] width 88 height 20
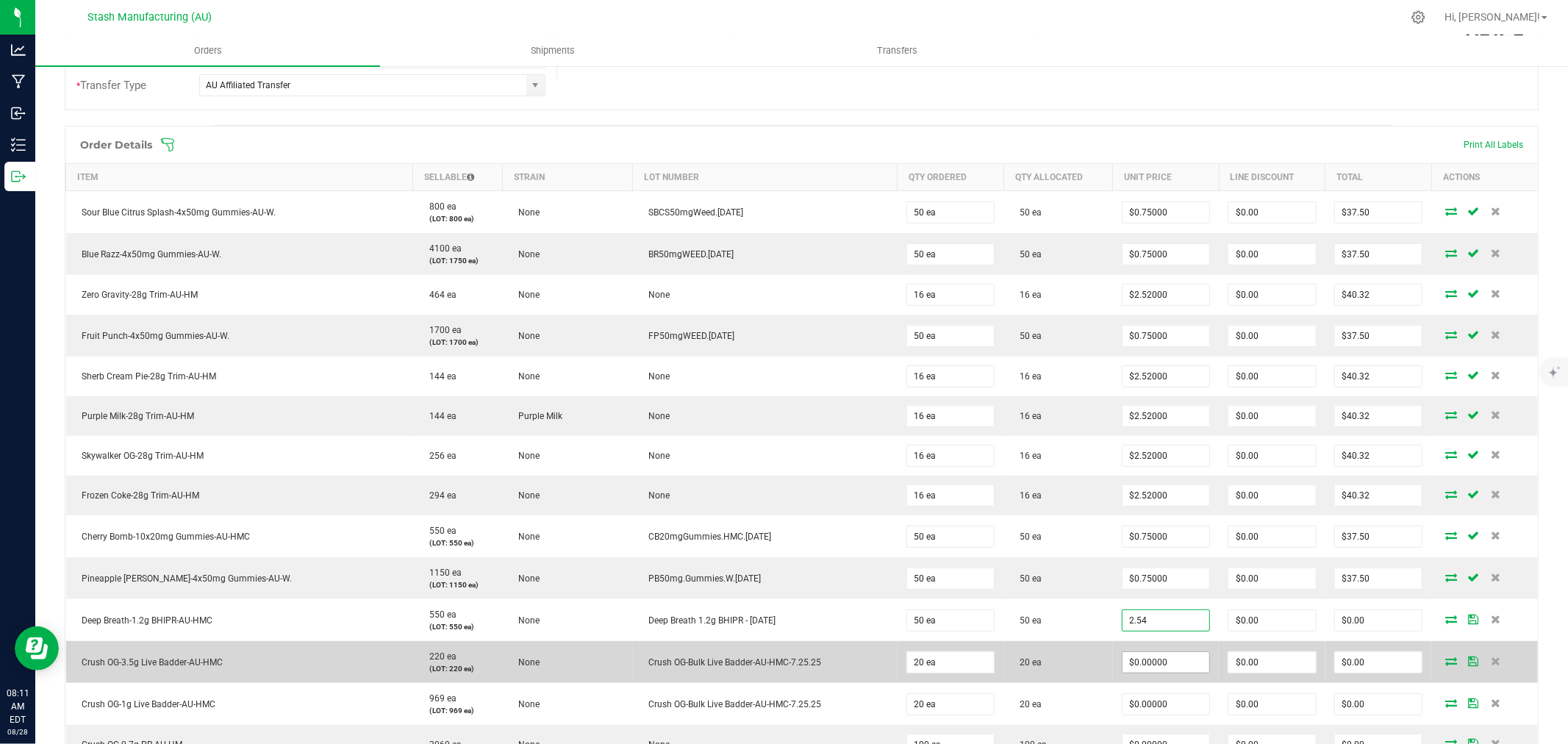
type input "$2.54000"
type input "$127.00"
click at [1159, 669] on input "0" at bounding box center [1166, 661] width 88 height 20
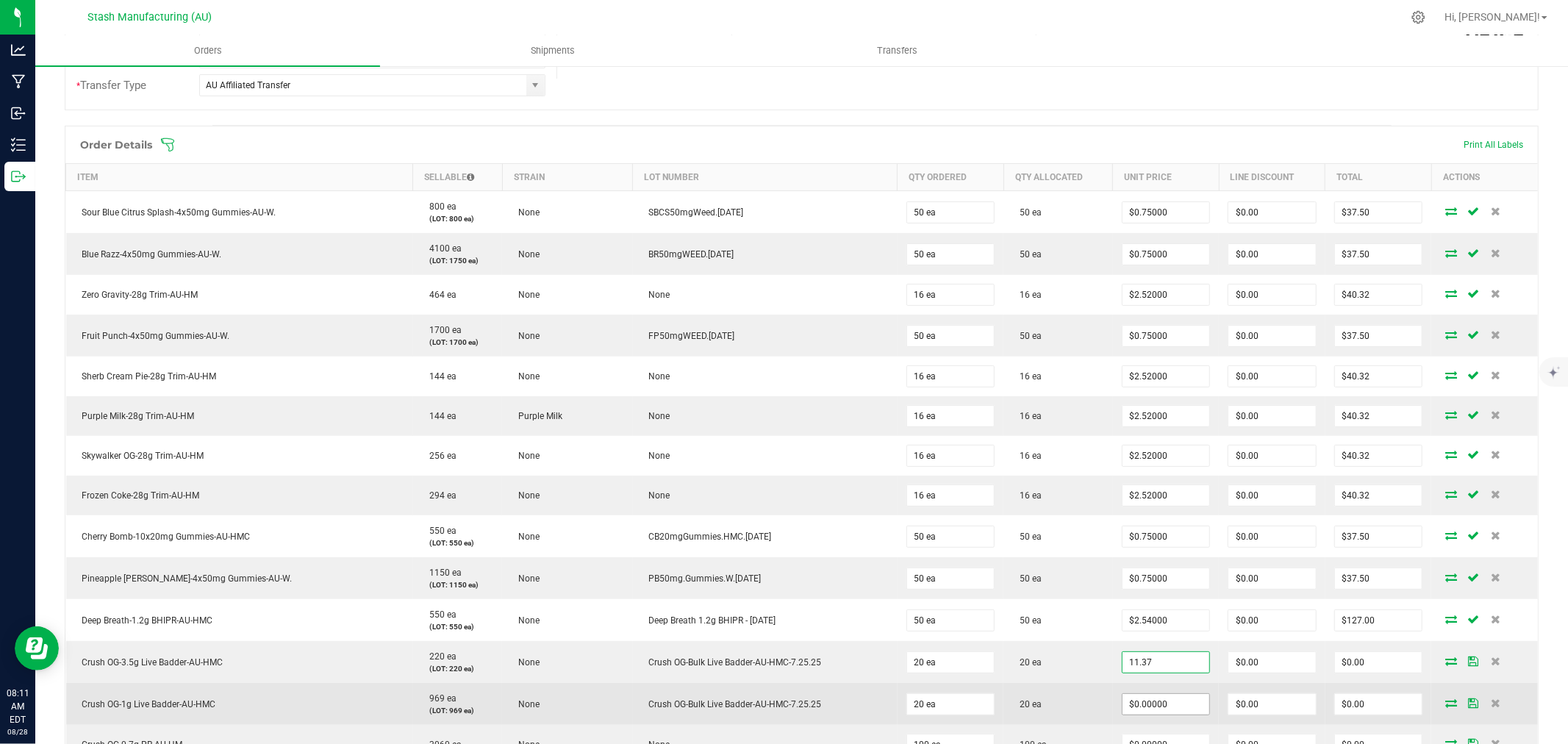
type input "$11.37000"
type input "$227.40"
click at [1156, 703] on input "0" at bounding box center [1166, 703] width 88 height 20
type input "$3.25000"
type input "$65.00"
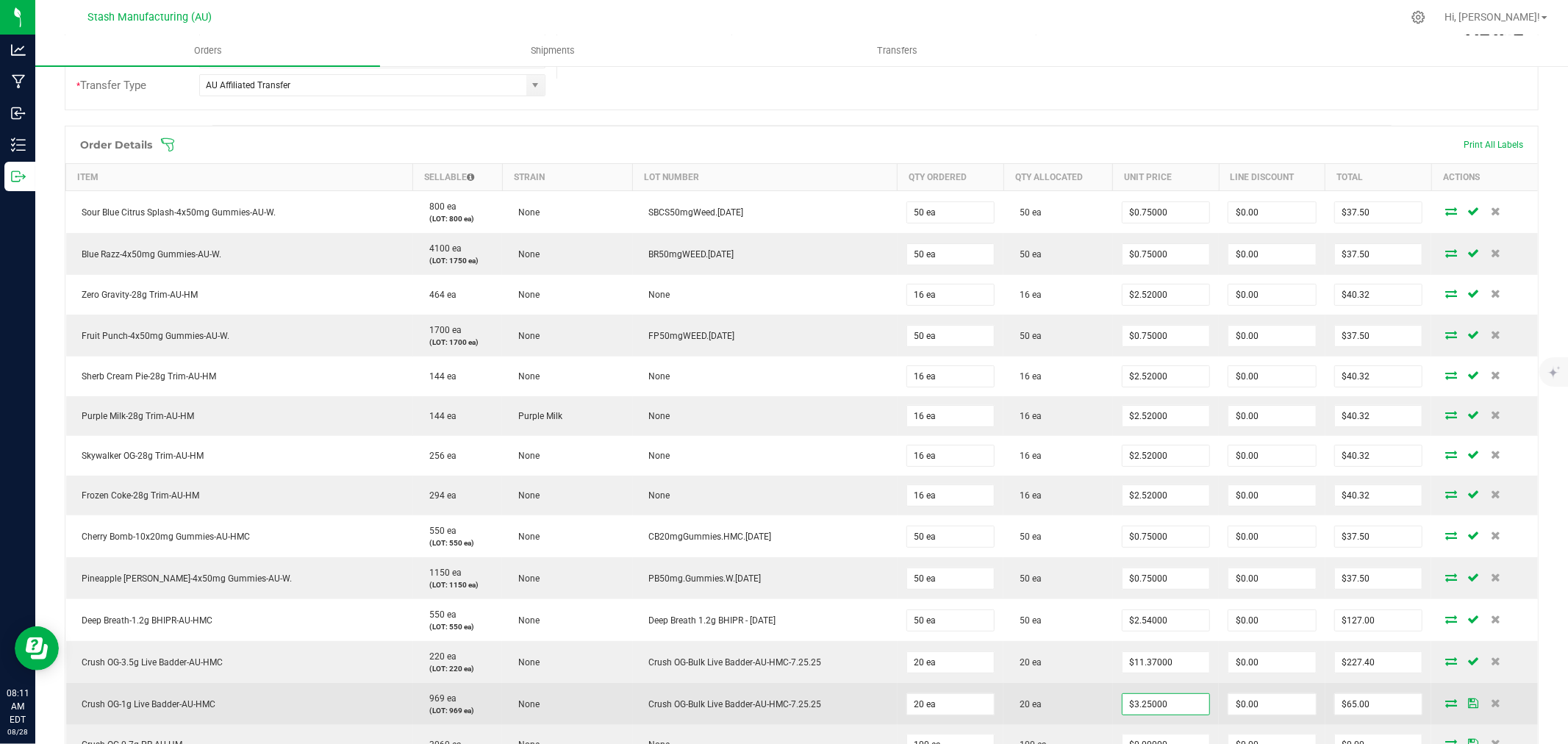
click at [1113, 702] on td "$3.25000" at bounding box center [1166, 703] width 106 height 42
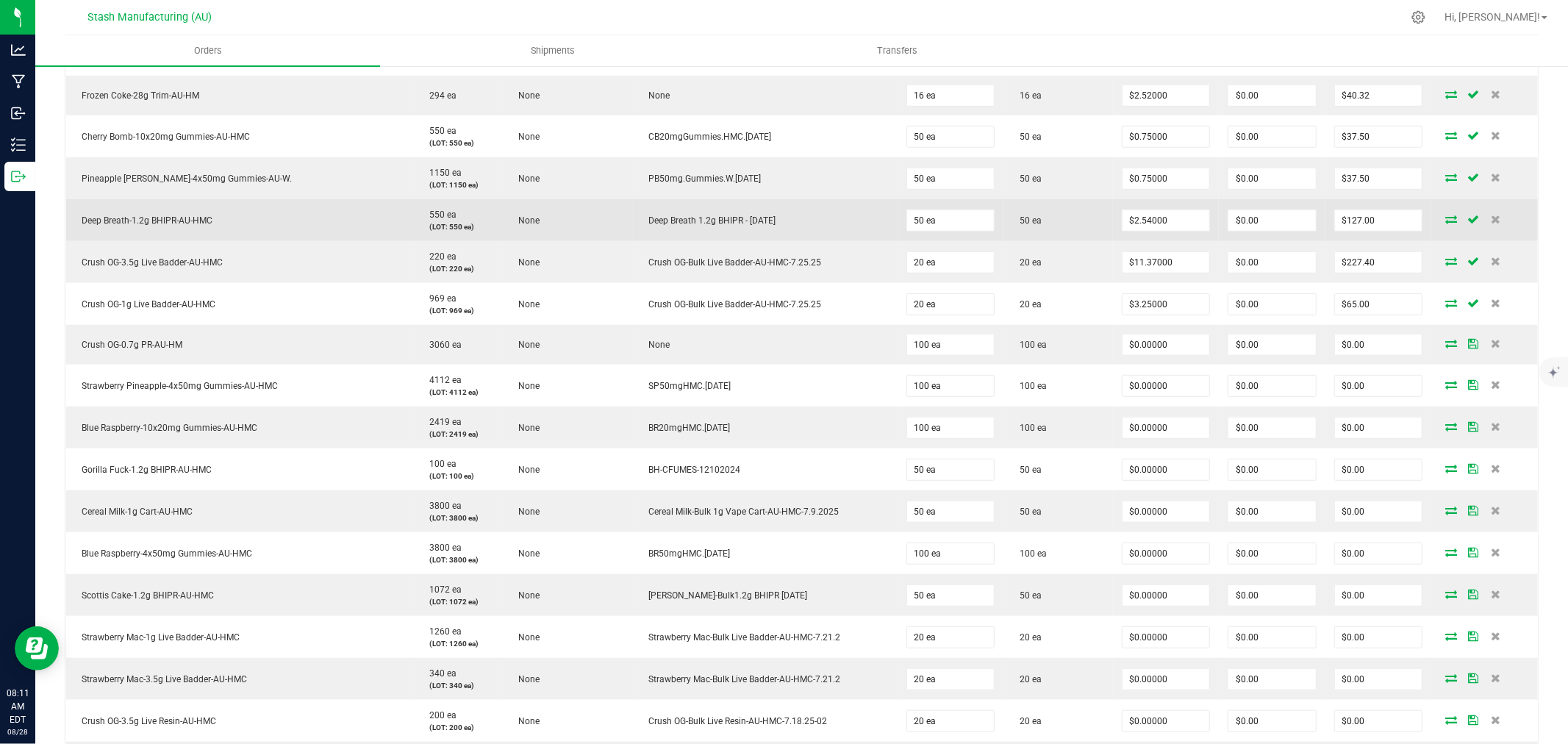
scroll to position [733, 0]
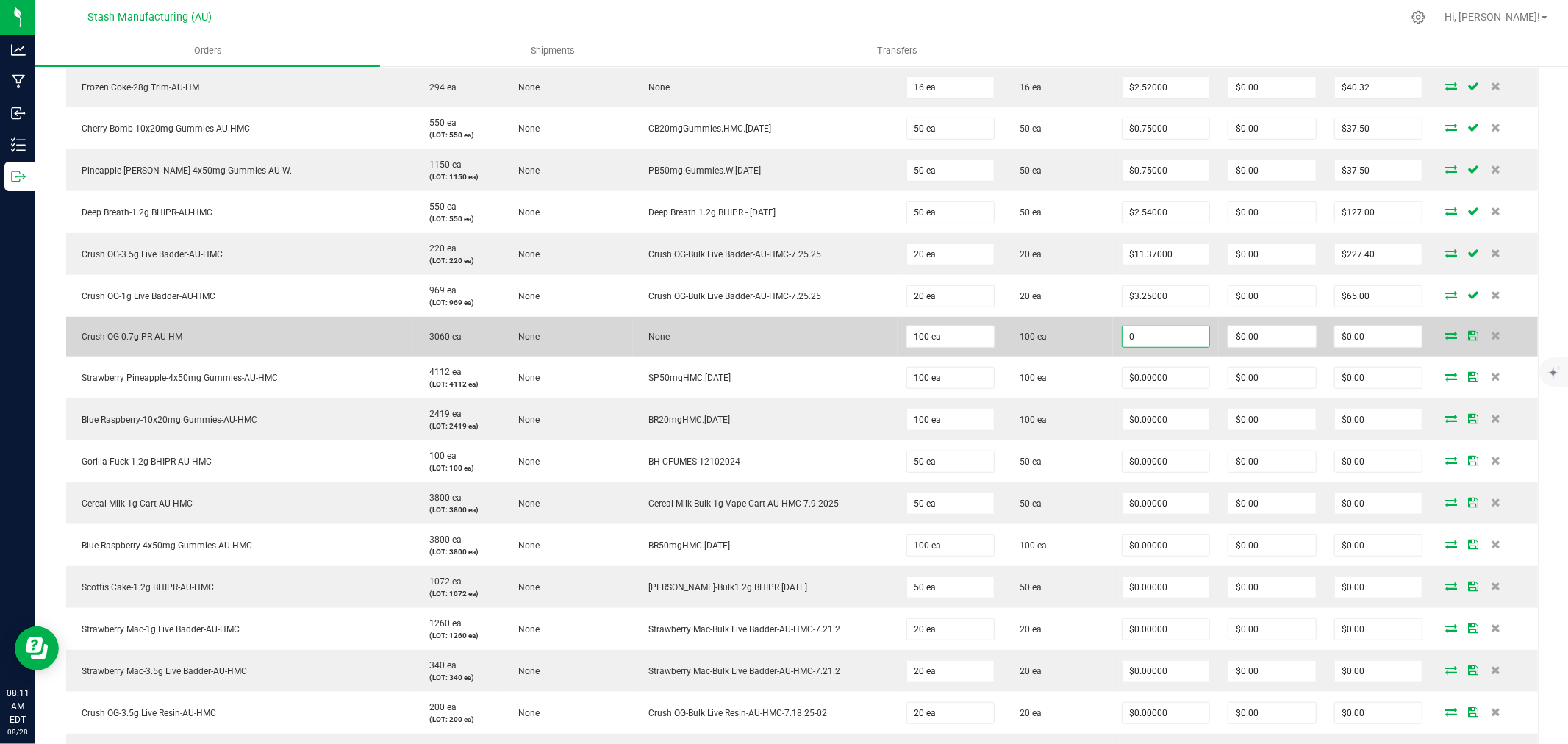
click at [1155, 334] on input "0" at bounding box center [1166, 336] width 88 height 20
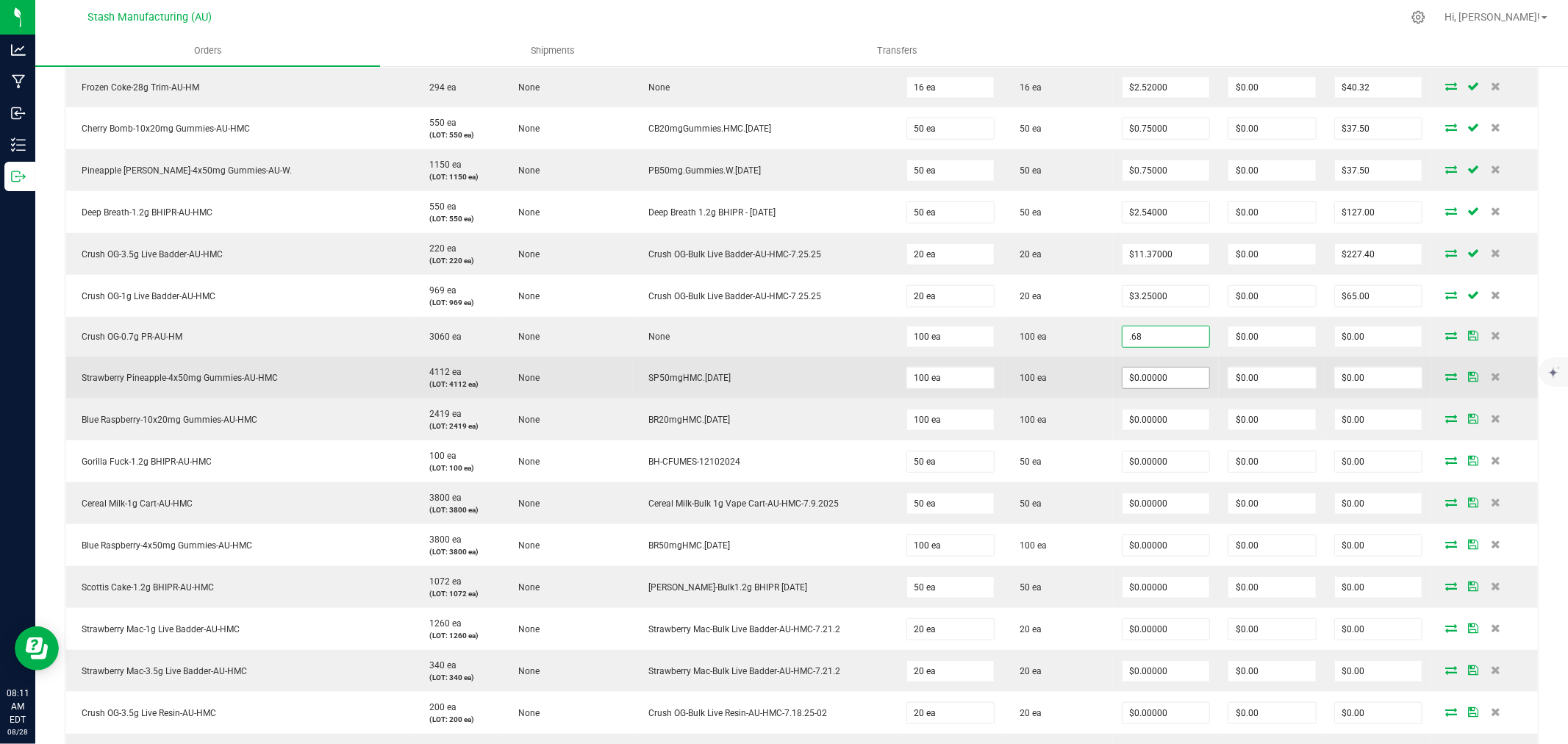
type input "$0.68000"
type input "$68.00"
click at [1164, 378] on input "0" at bounding box center [1166, 377] width 88 height 20
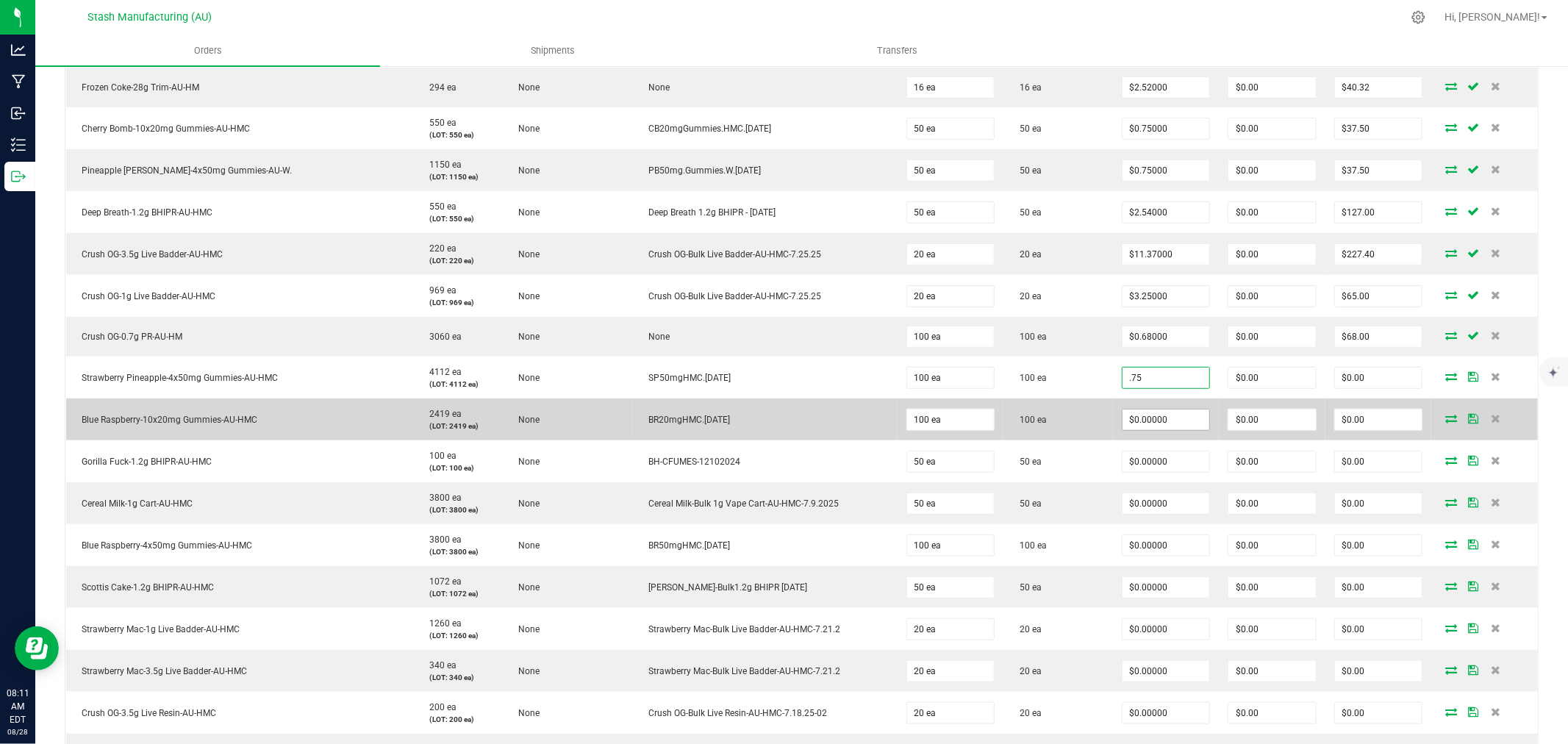
type input "$0.75000"
type input "$75.00"
click at [1166, 421] on input "0" at bounding box center [1166, 419] width 88 height 20
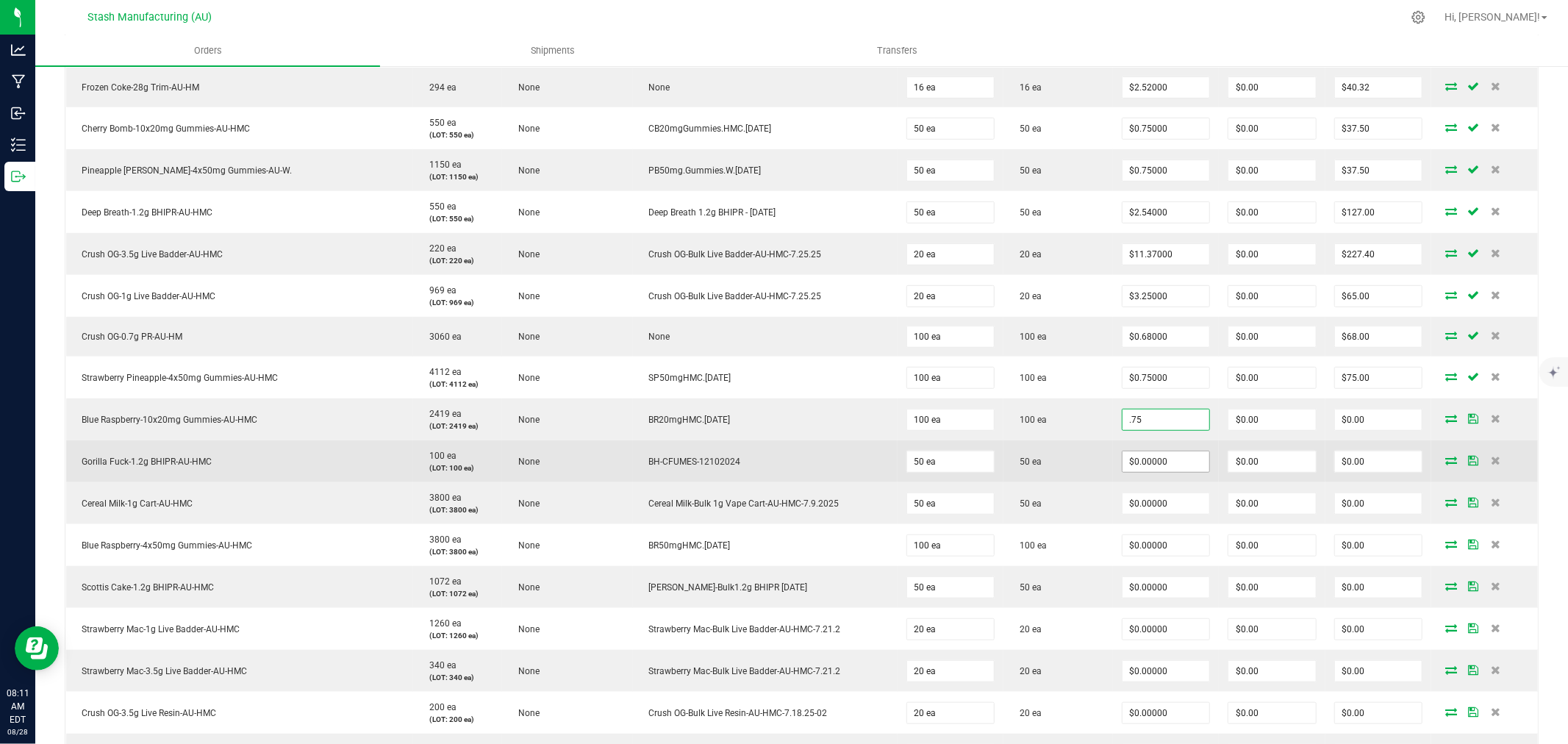
type input "$0.75000"
type input "$75.00"
click at [1147, 471] on input "0" at bounding box center [1166, 461] width 88 height 20
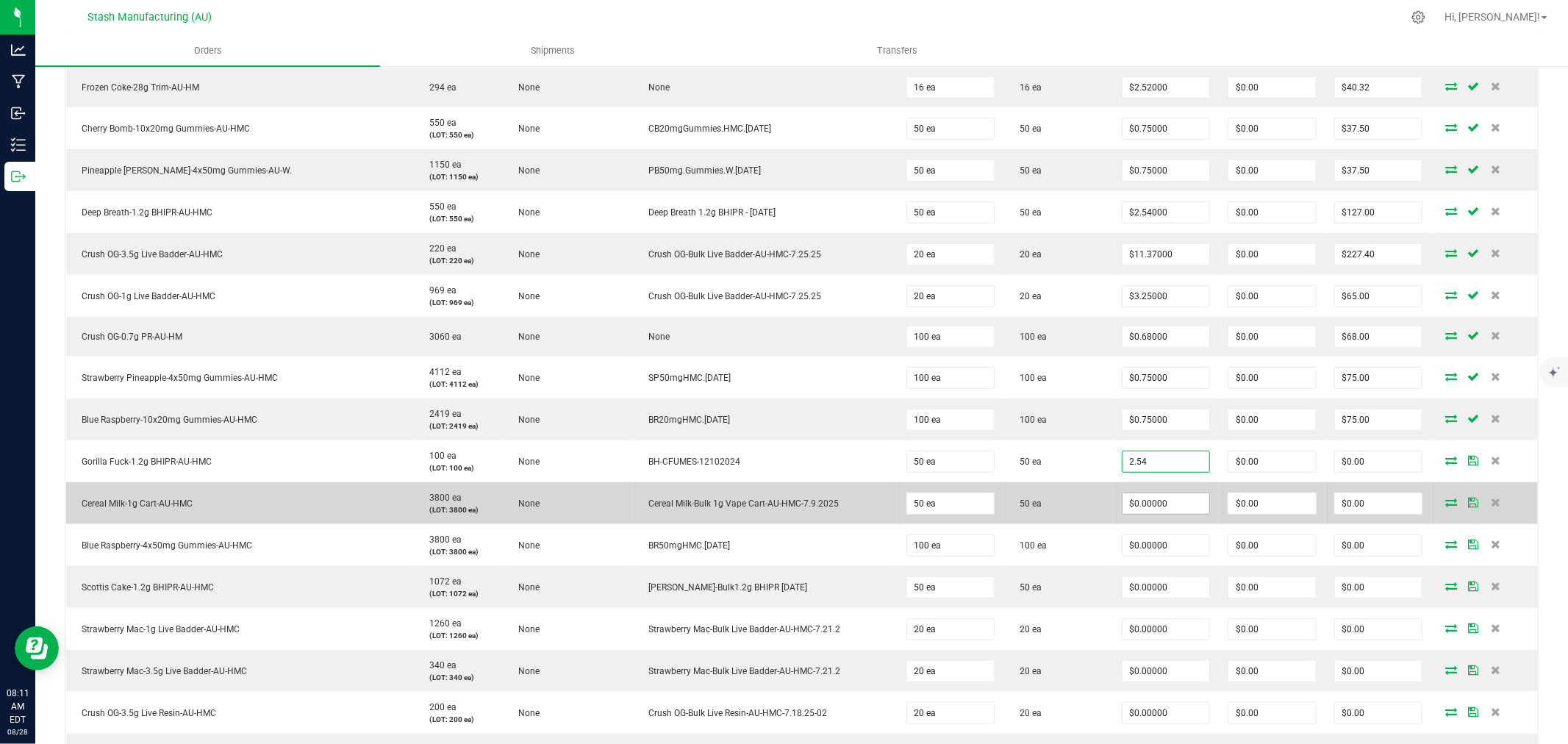
type input "$2.54000"
type input "$127.00"
click at [1147, 503] on input "0" at bounding box center [1166, 502] width 88 height 20
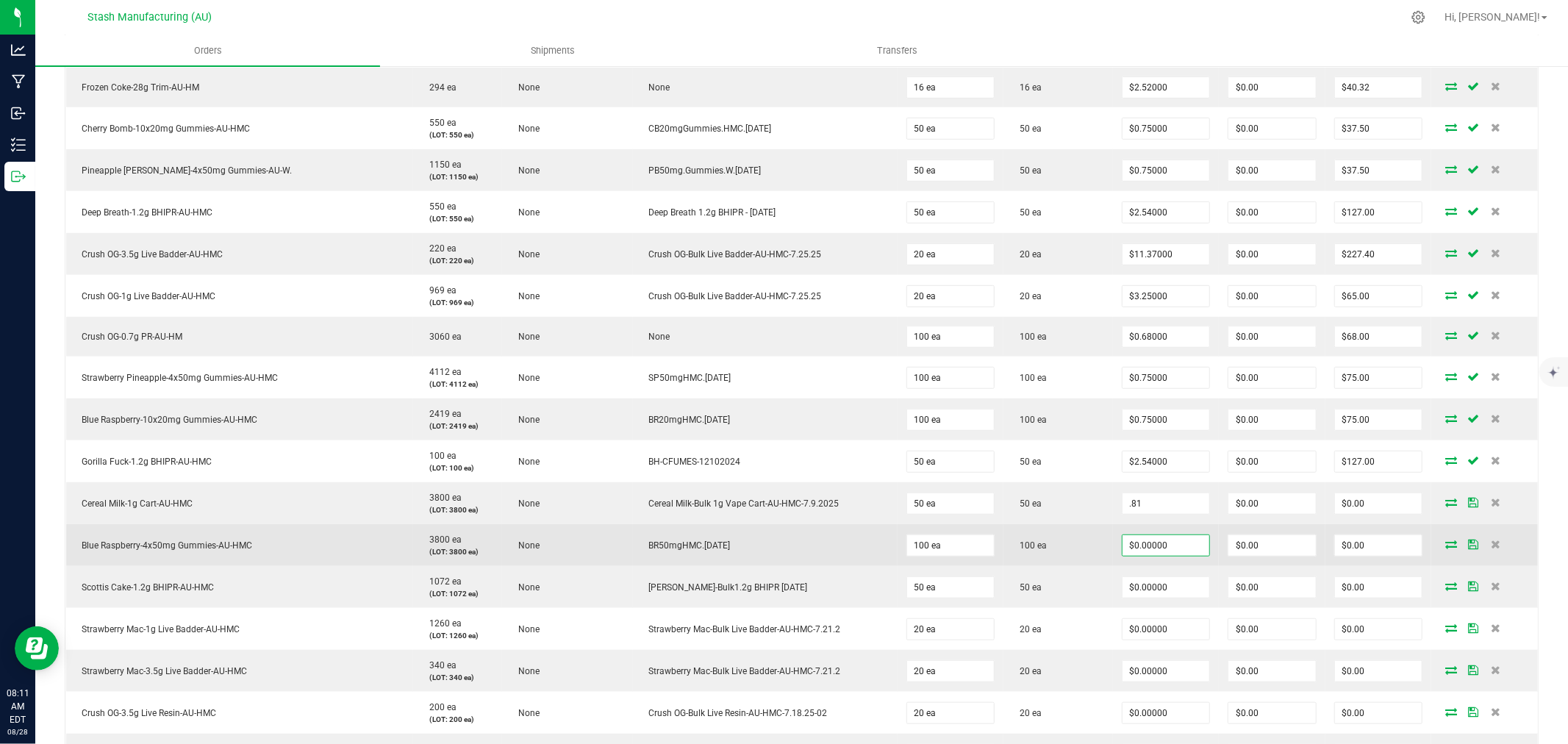
type input "$0.81000"
type input "$40.50"
click at [1147, 549] on input "0" at bounding box center [1166, 545] width 88 height 20
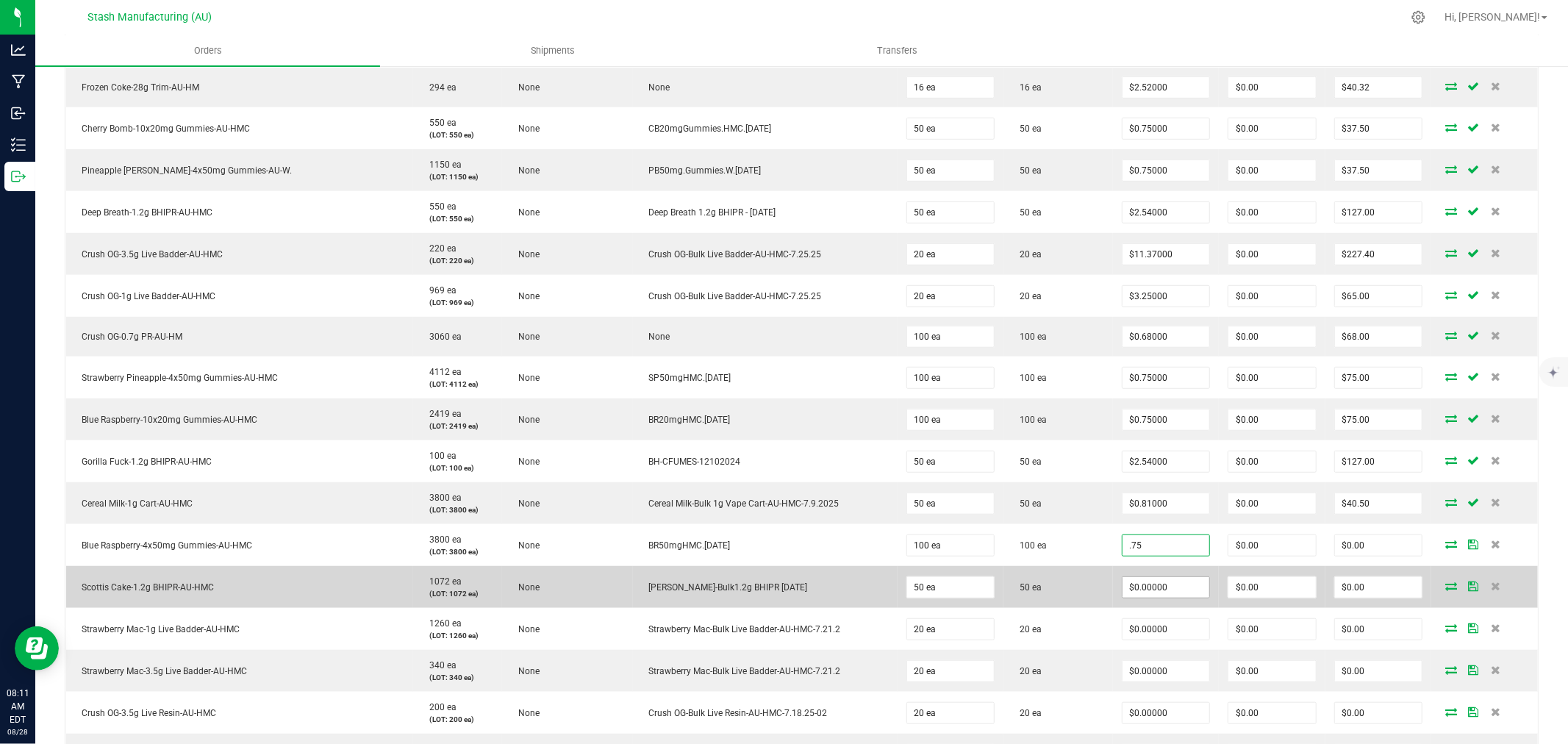
type input "$0.75000"
type input "$75.00"
click at [1148, 588] on input "0" at bounding box center [1166, 587] width 88 height 20
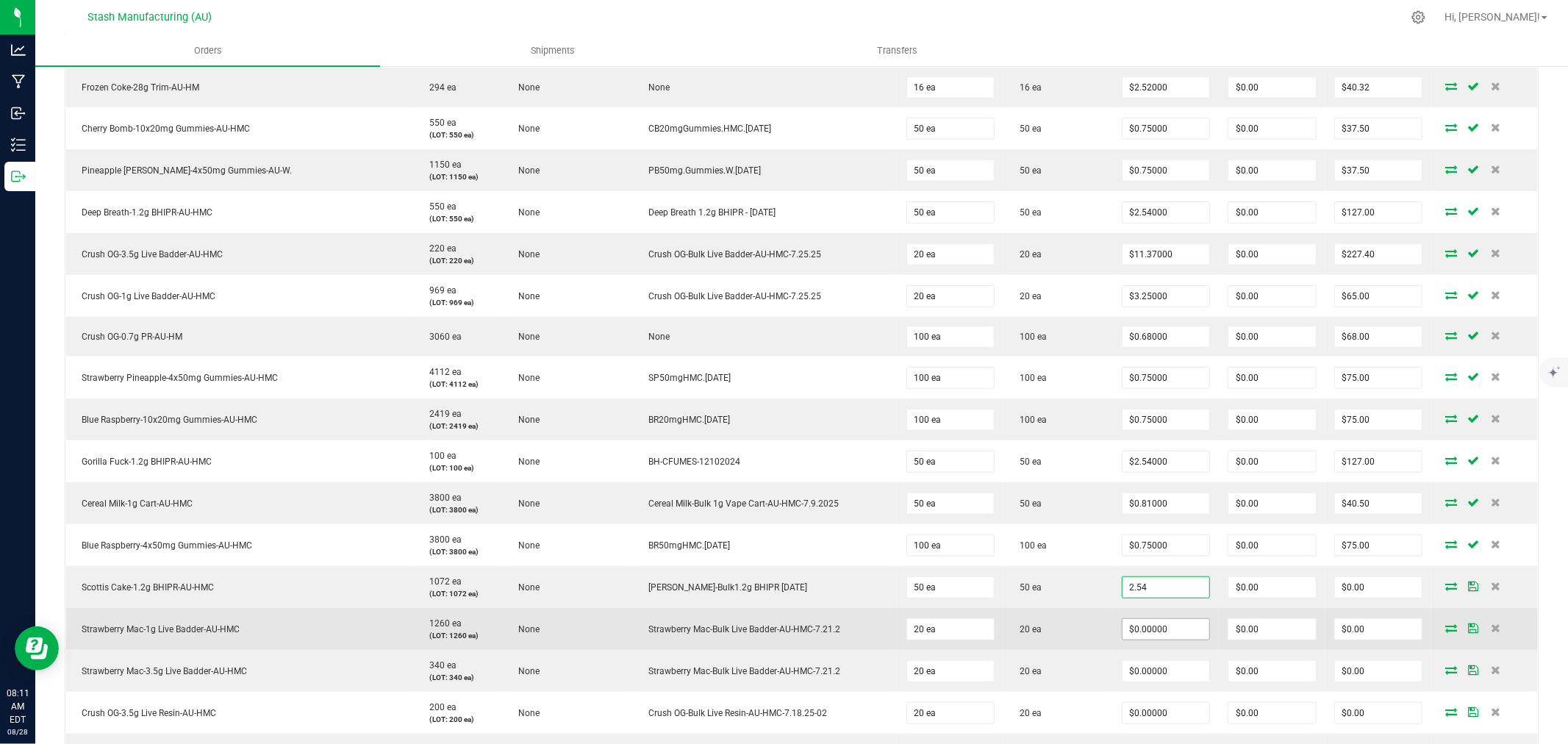
type input "$2.54000"
type input "$127.00"
click at [1150, 637] on input "0" at bounding box center [1166, 628] width 88 height 20
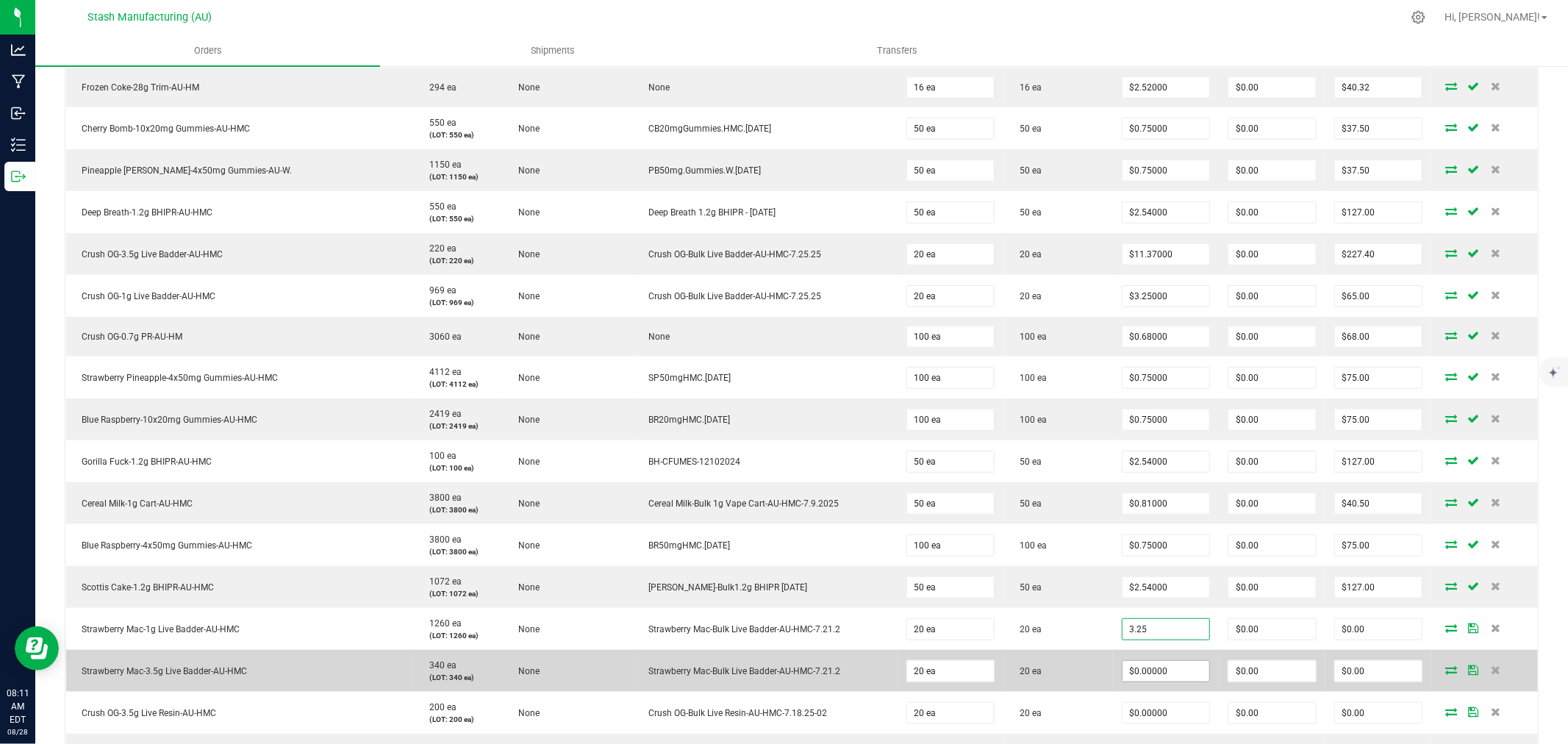
type input "$3.25000"
type input "$65.00"
click at [1148, 665] on input "0" at bounding box center [1166, 670] width 88 height 20
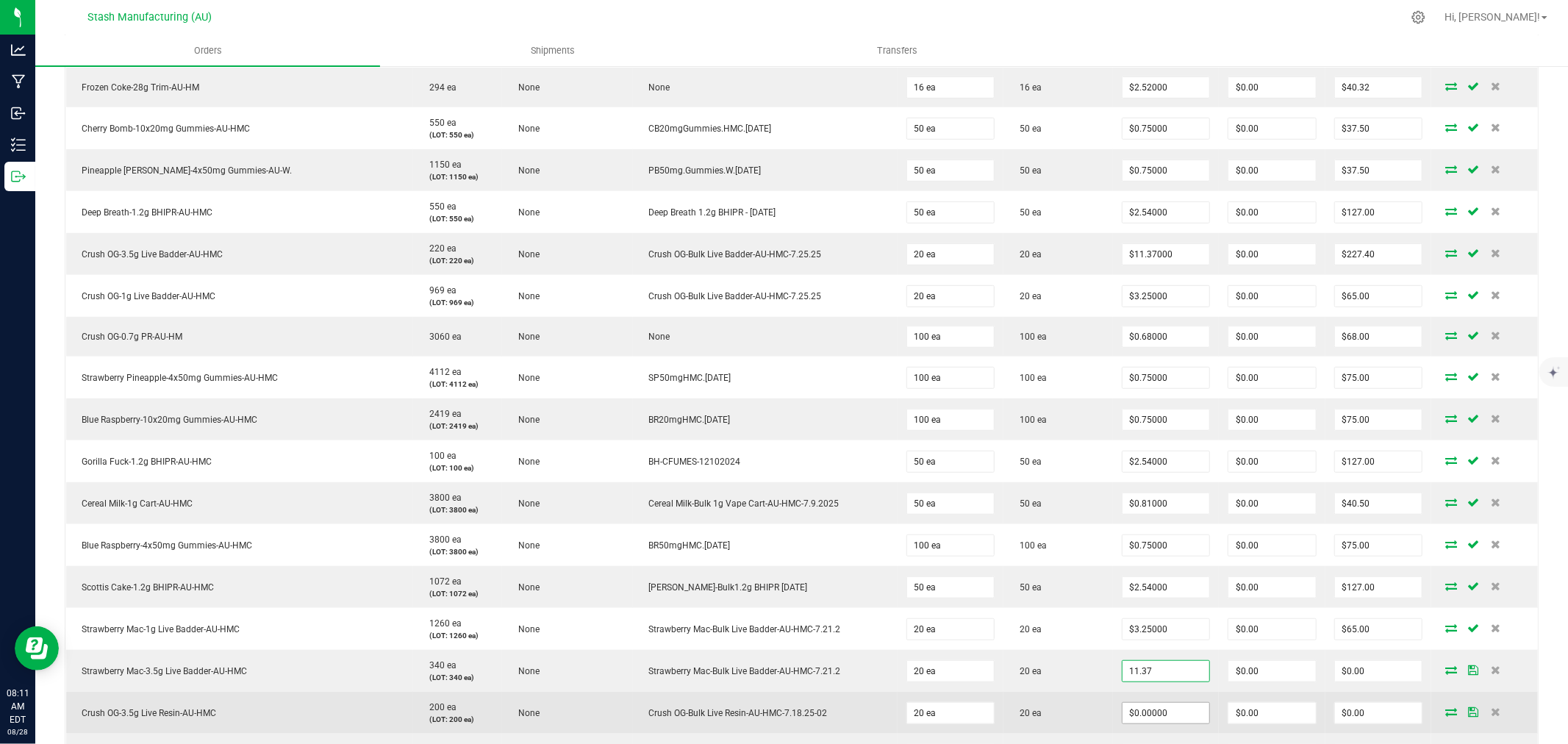
type input "$11.37000"
type input "$227.40"
click at [1159, 716] on input "0" at bounding box center [1166, 712] width 88 height 20
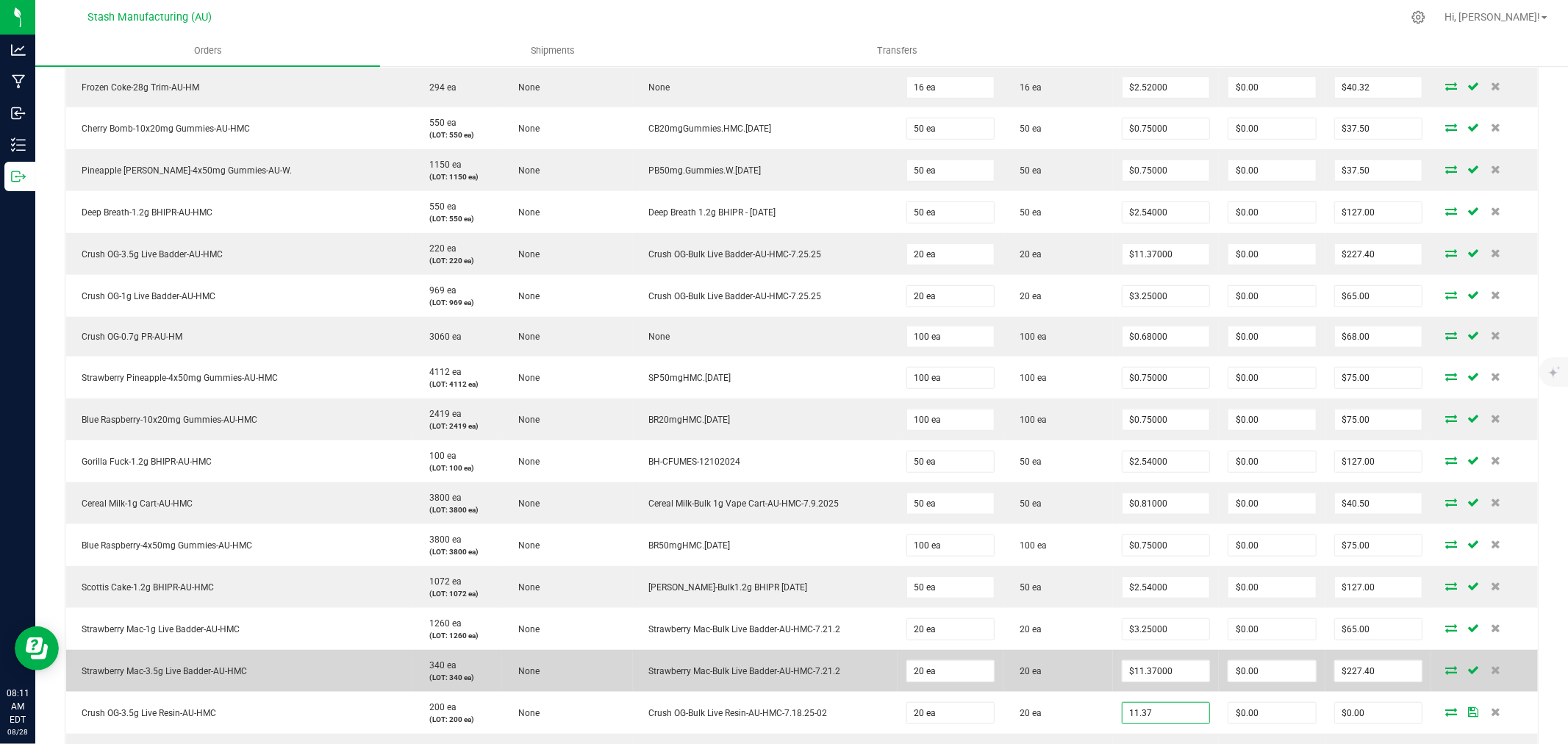
type input "$11.37000"
type input "$227.40"
click at [1060, 676] on td "20 ea" at bounding box center [1058, 670] width 109 height 42
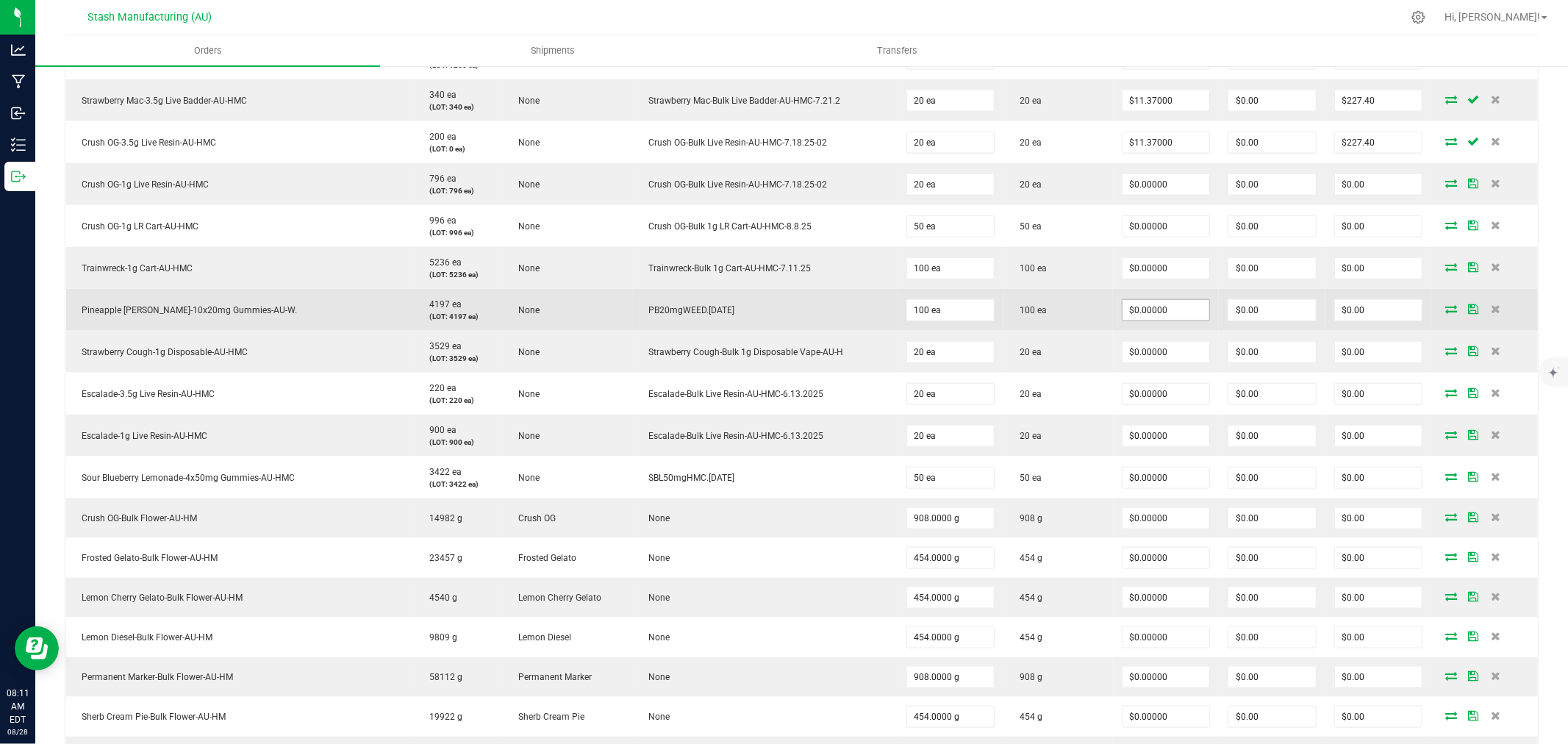
scroll to position [1305, 0]
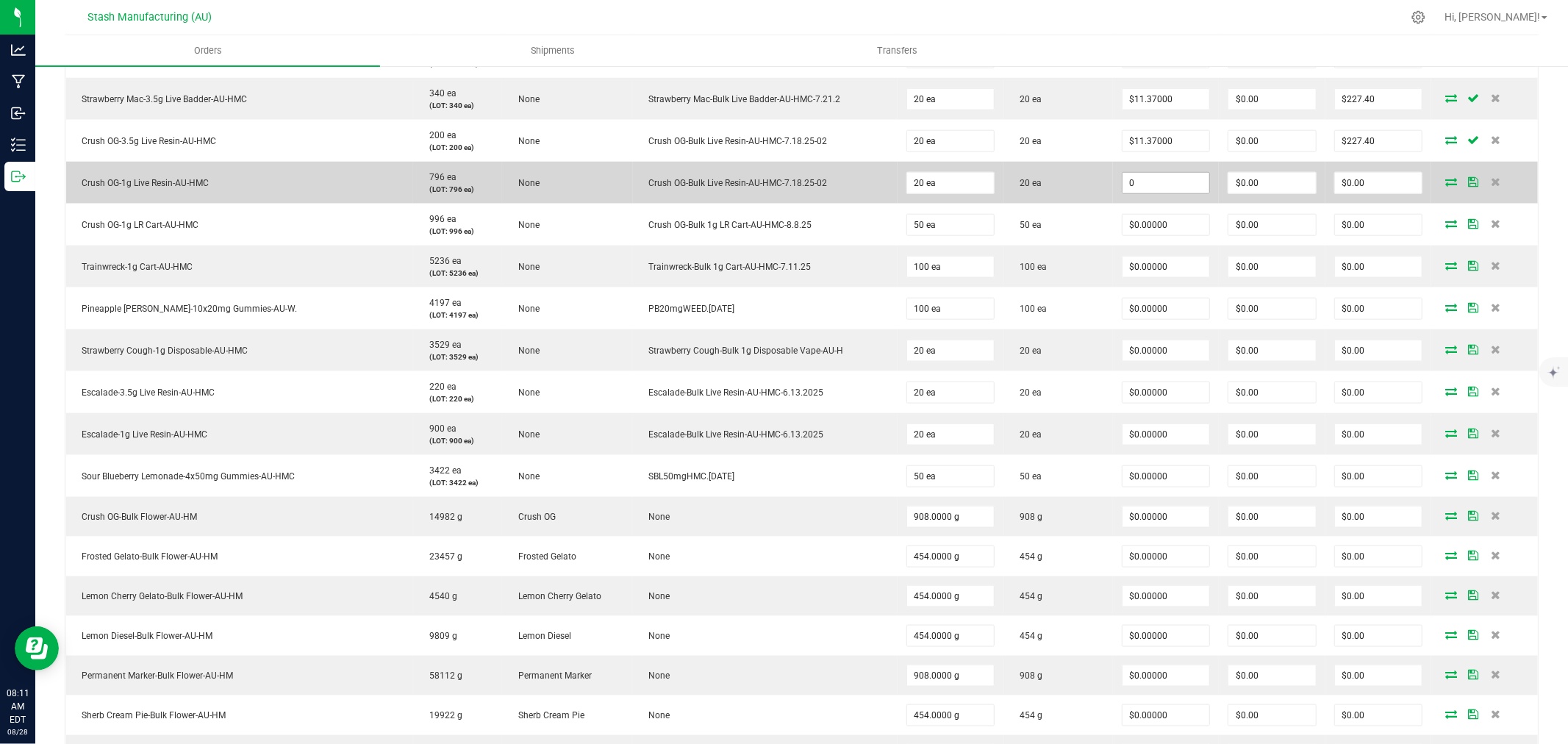
click at [1137, 182] on input "0" at bounding box center [1166, 182] width 88 height 20
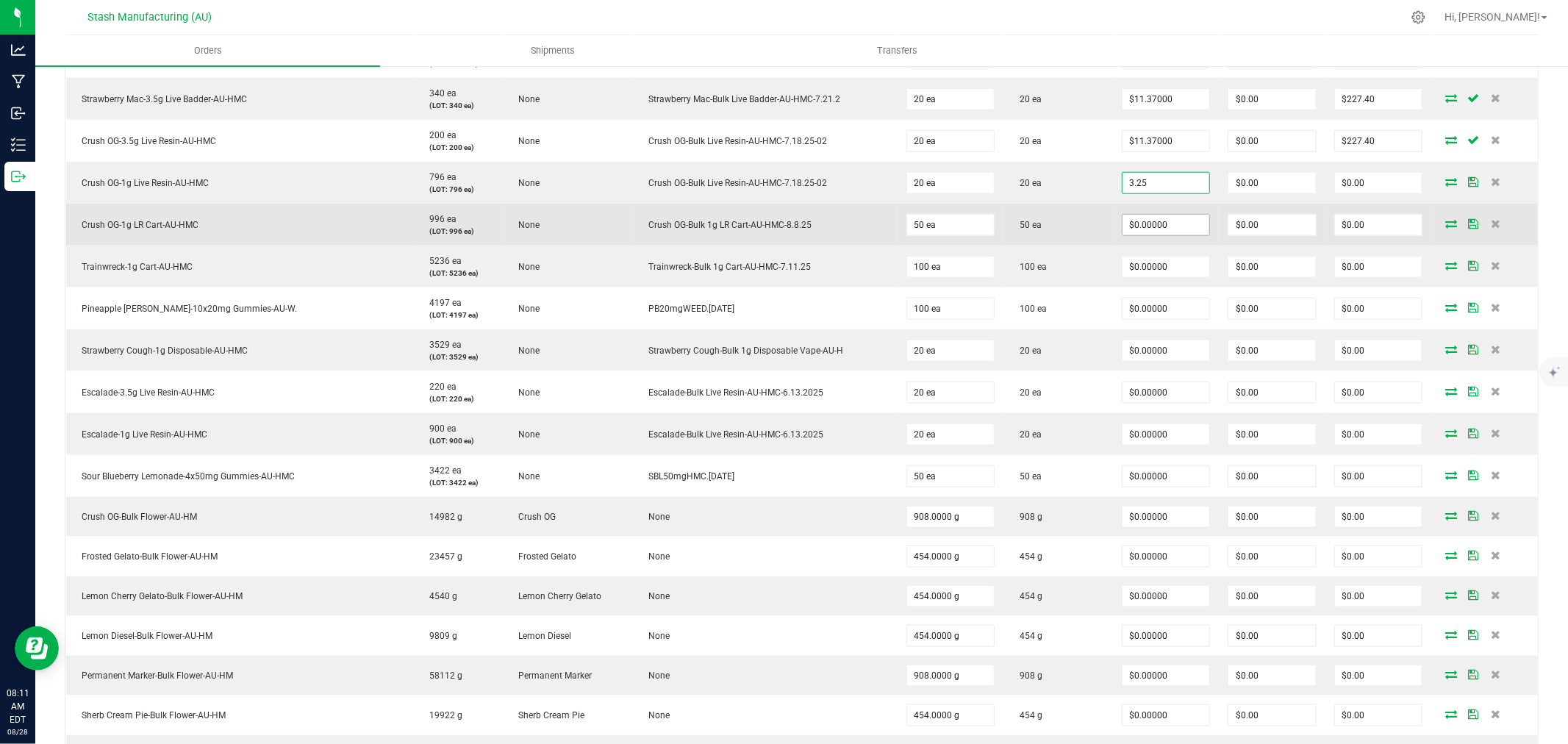
type input "$3.25000"
type input "$65.00"
click at [1155, 233] on input "0" at bounding box center [1166, 224] width 88 height 20
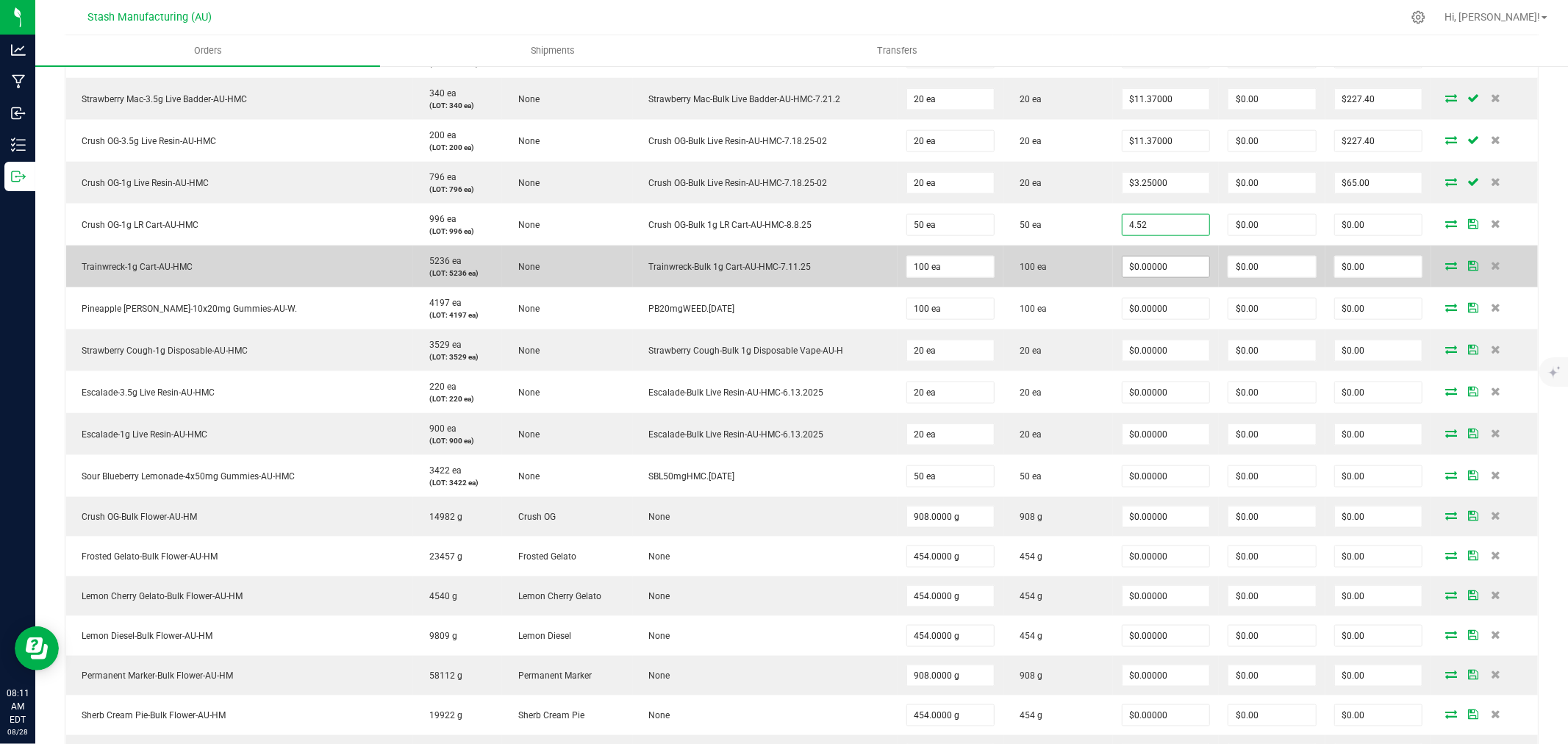
type input "$4.52000"
type input "$226.00"
click at [1165, 276] on input "0" at bounding box center [1166, 266] width 88 height 20
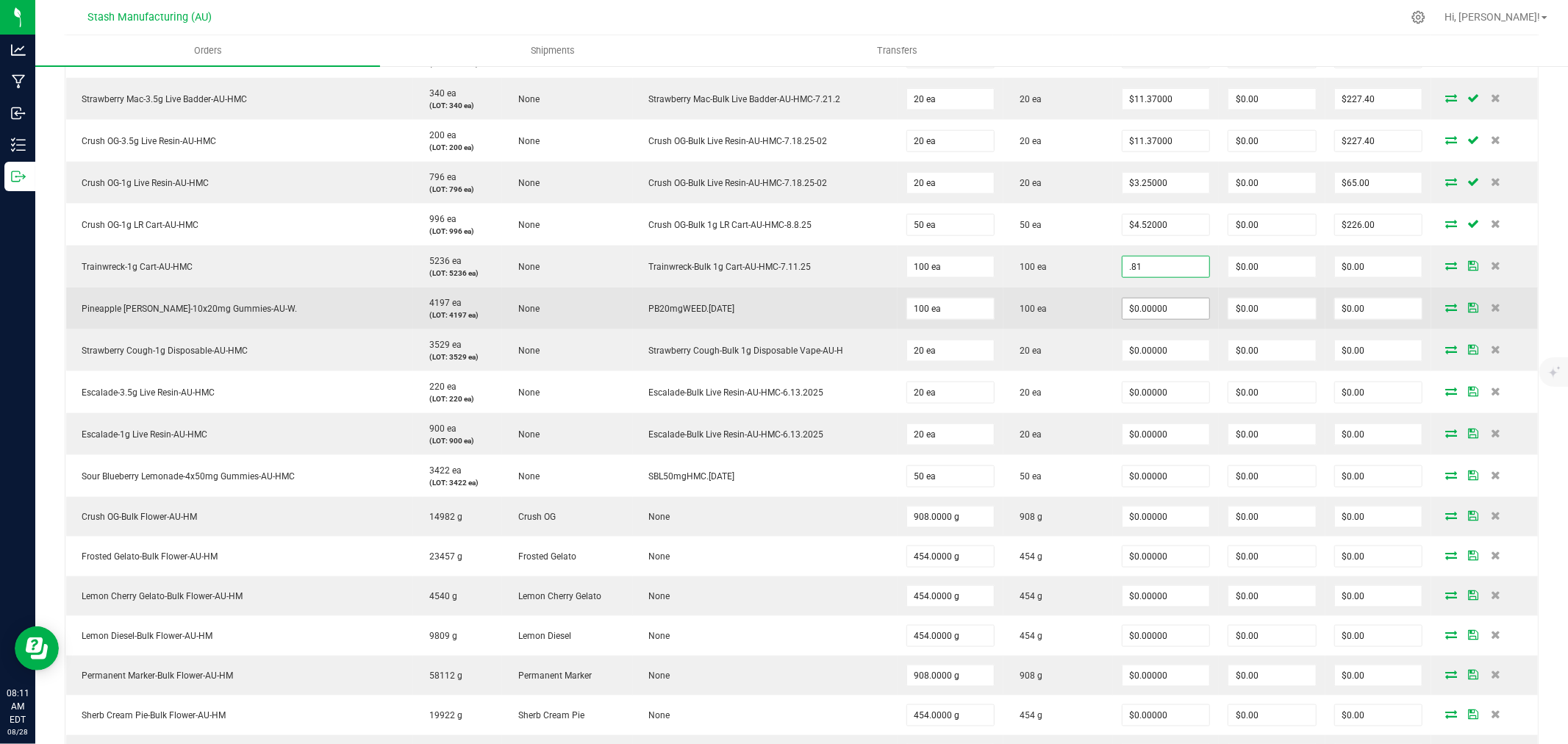
type input "$0.81000"
type input "$81.00"
click at [1153, 316] on input "0" at bounding box center [1166, 308] width 88 height 20
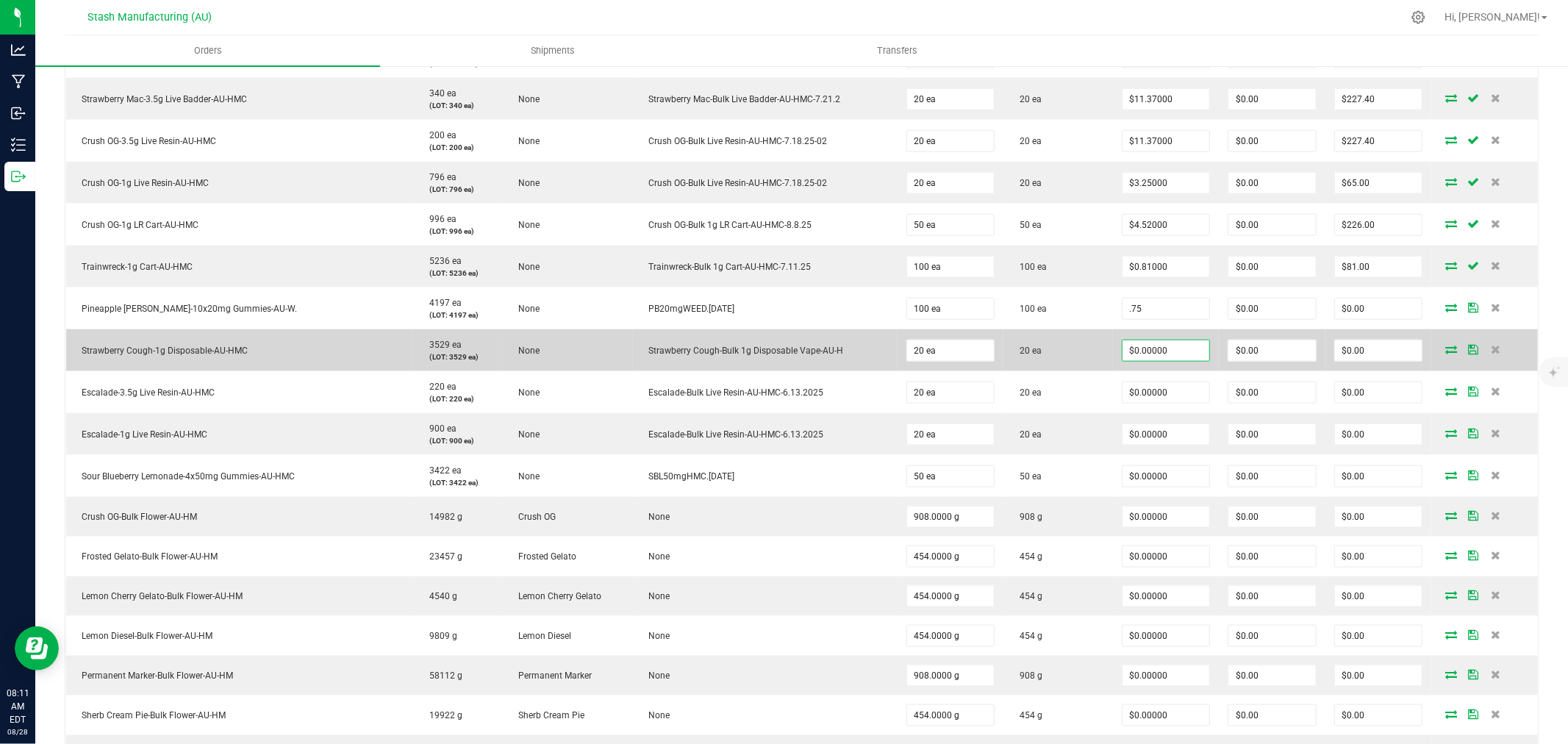
type input "$0.75000"
type input "$75.00"
click at [1156, 354] on input "0" at bounding box center [1166, 350] width 88 height 20
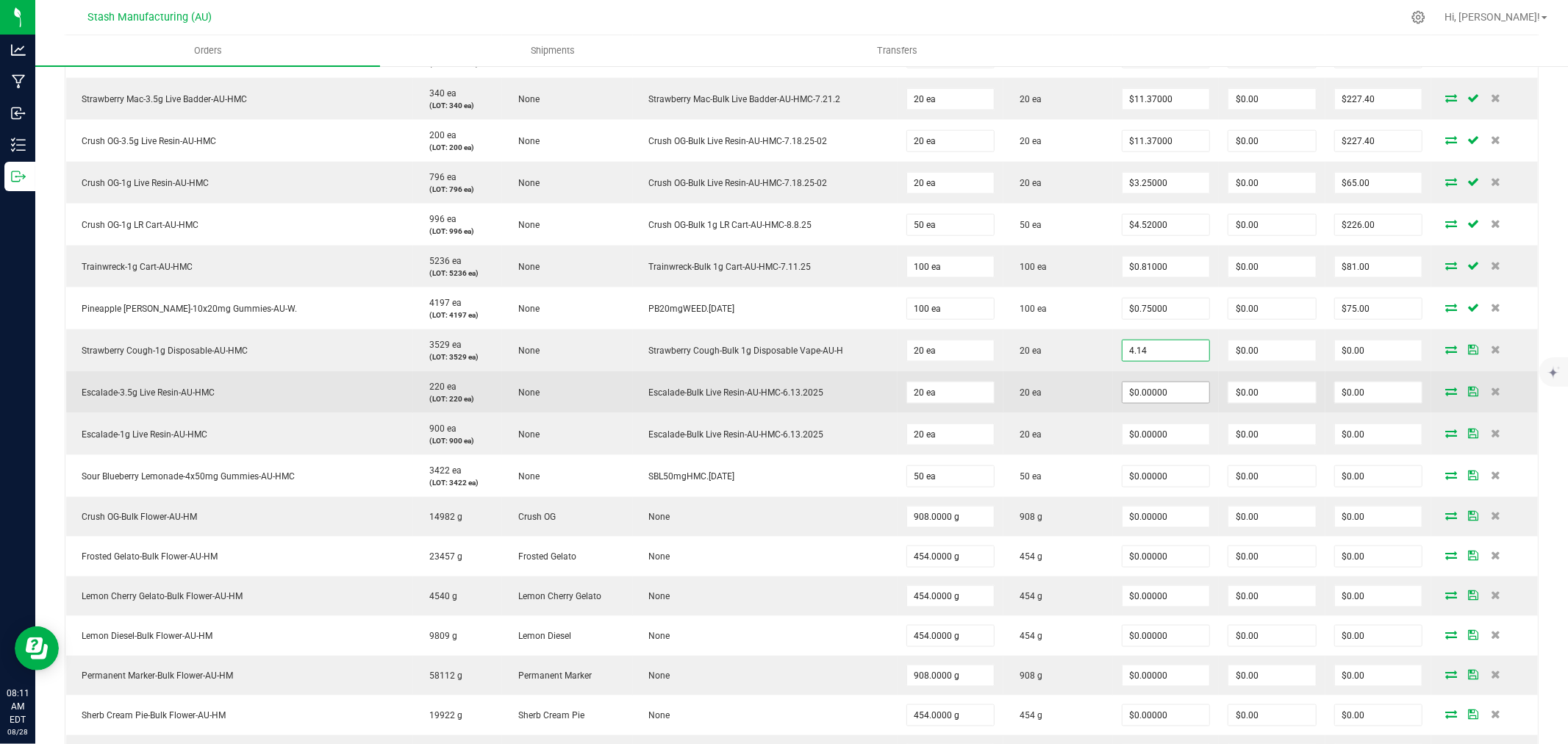
type input "$4.14000"
type input "$82.80"
click at [1142, 398] on input "0" at bounding box center [1166, 391] width 88 height 20
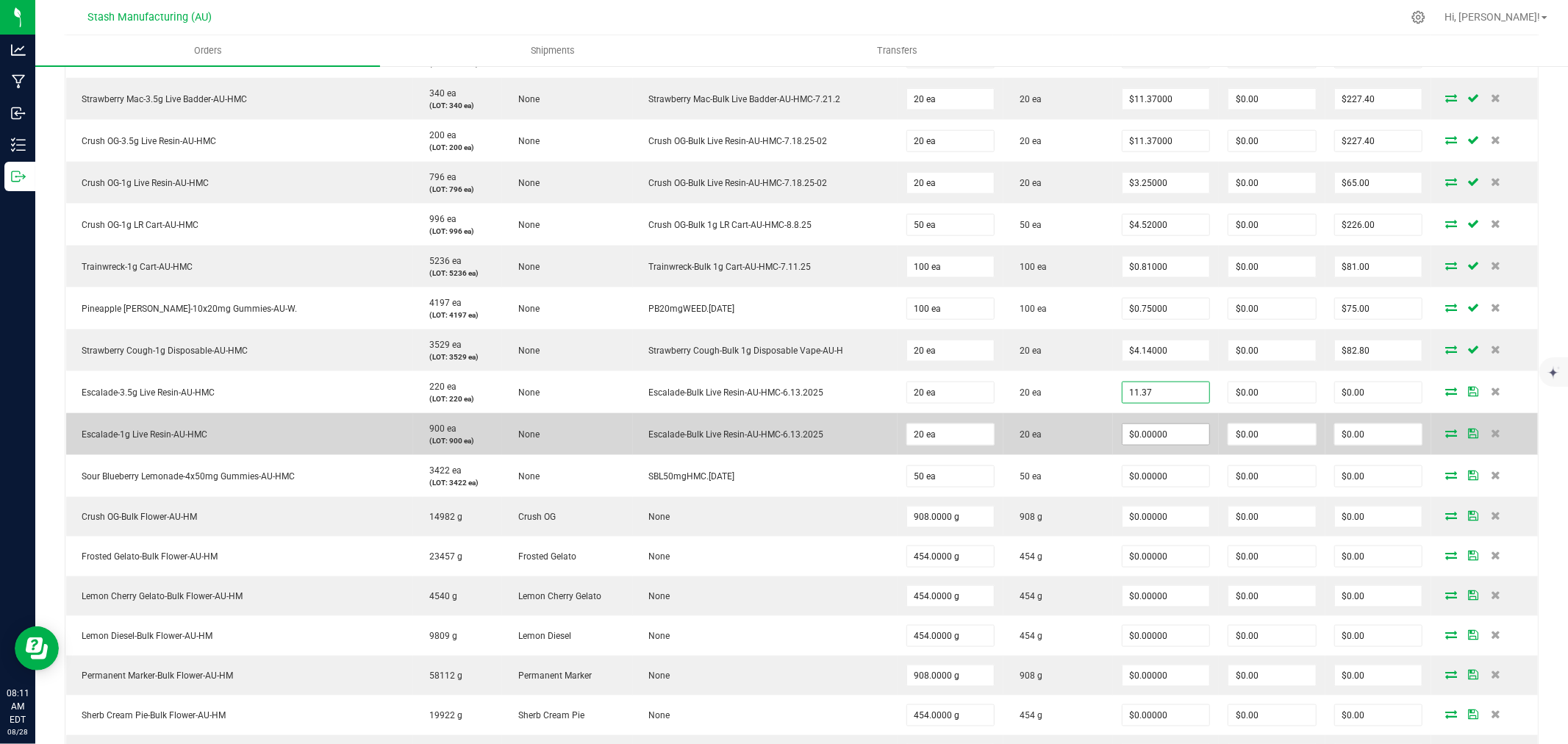
type input "$11.37000"
type input "$227.40"
click at [1163, 438] on input "0" at bounding box center [1166, 434] width 88 height 20
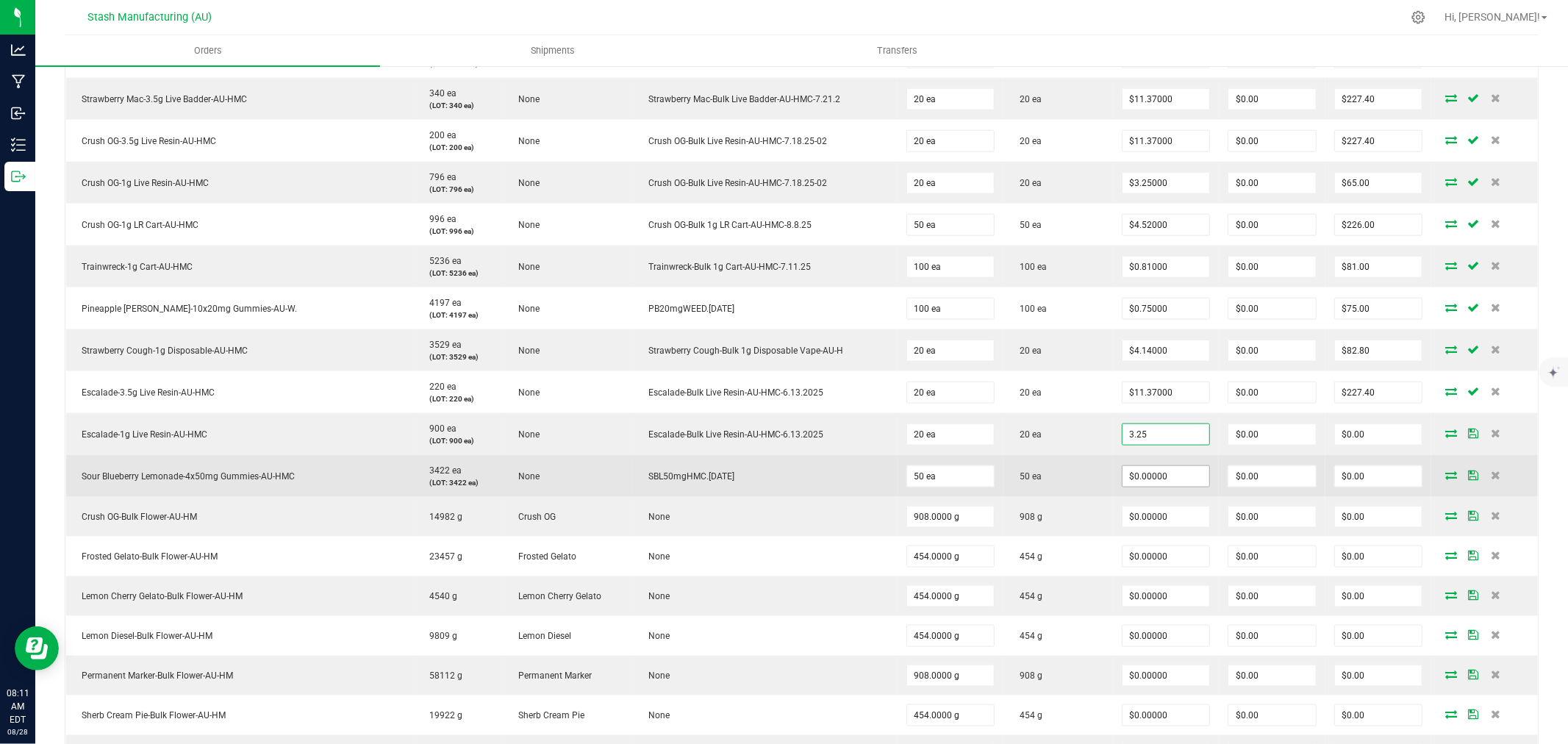
type input "$3.25000"
type input "$65.00"
click at [1159, 472] on input "0" at bounding box center [1166, 476] width 88 height 20
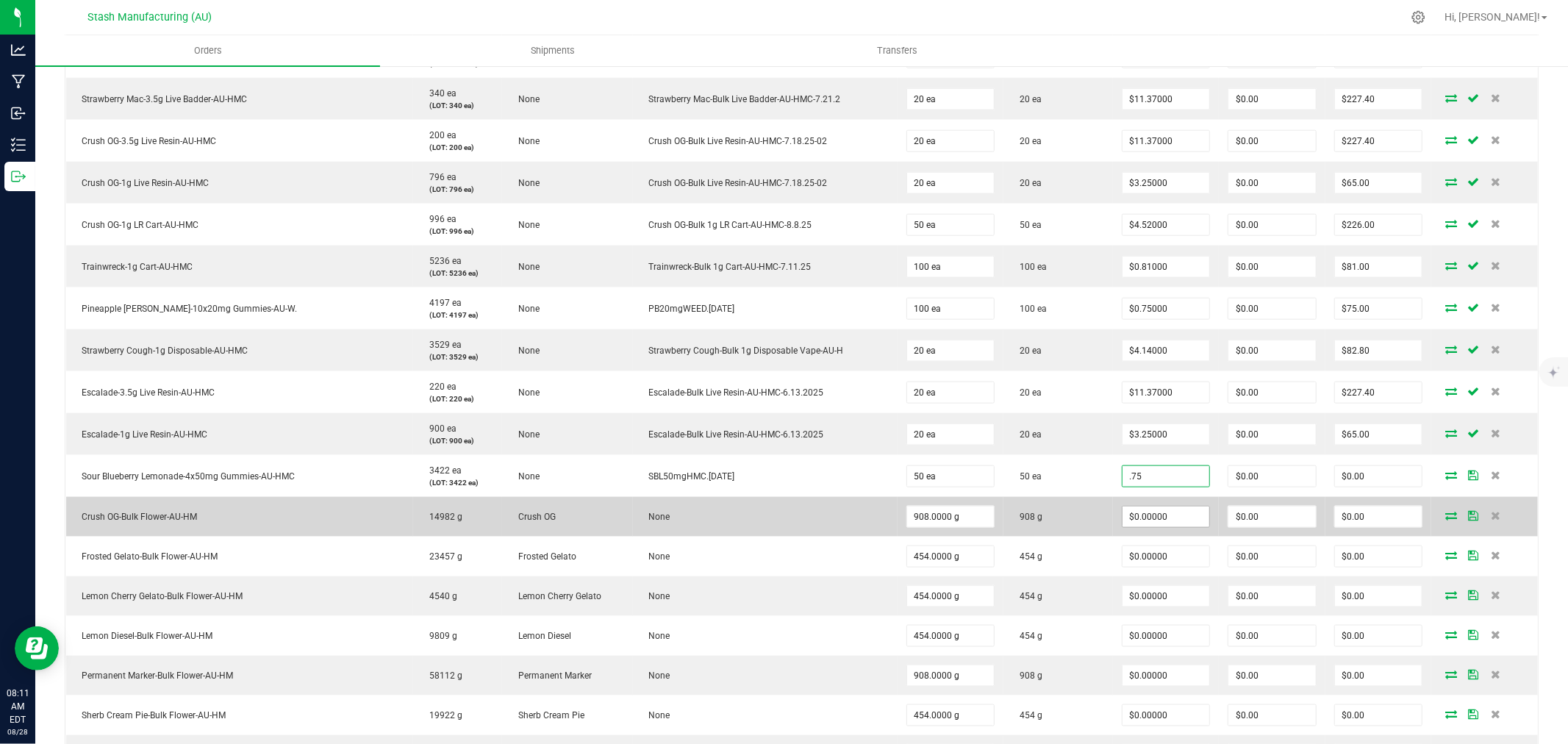
type input "$0.75000"
type input "$37.50"
click at [1163, 512] on input "0" at bounding box center [1166, 516] width 88 height 20
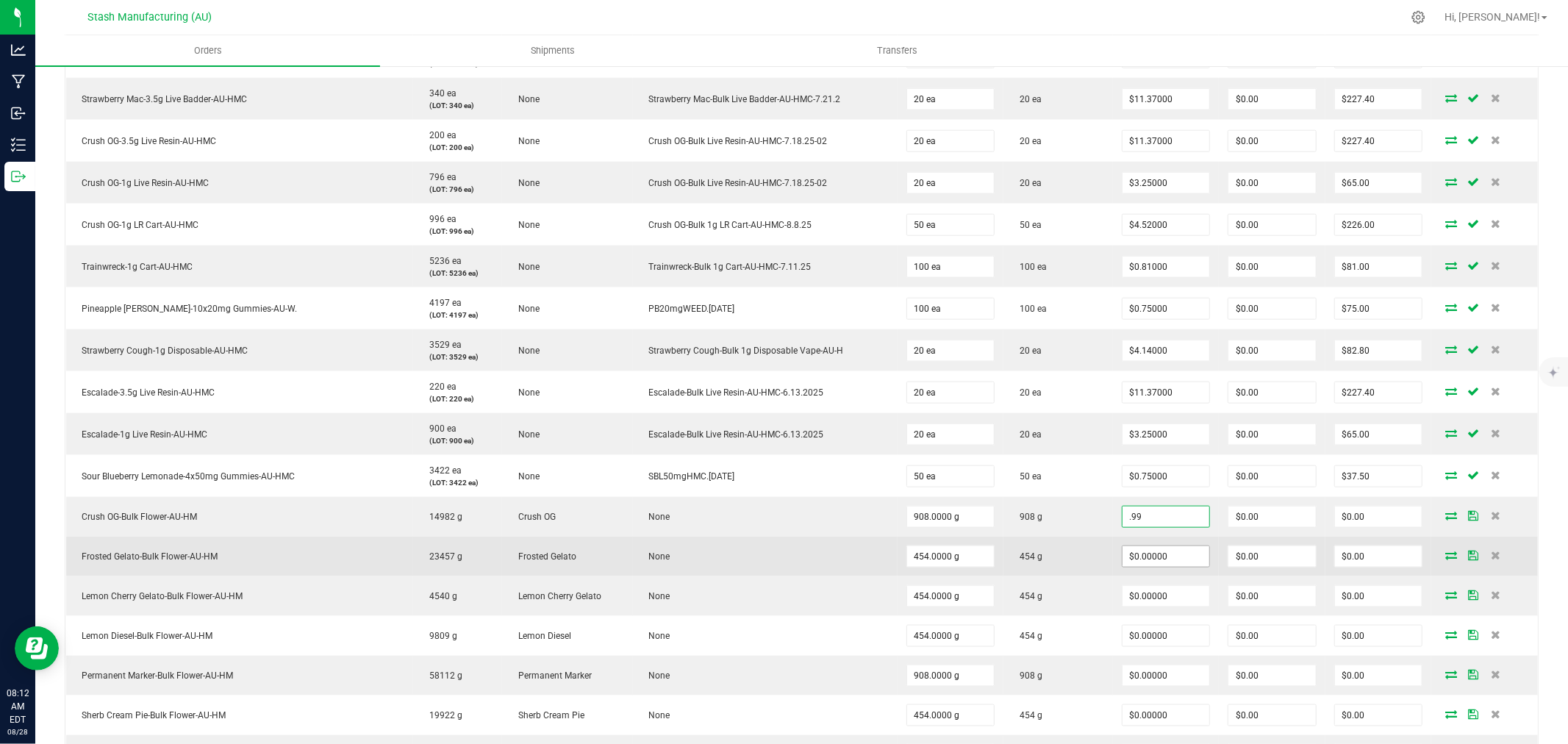
type input "$0.99000"
type input "$898.92"
click at [1174, 562] on input "0" at bounding box center [1166, 556] width 88 height 20
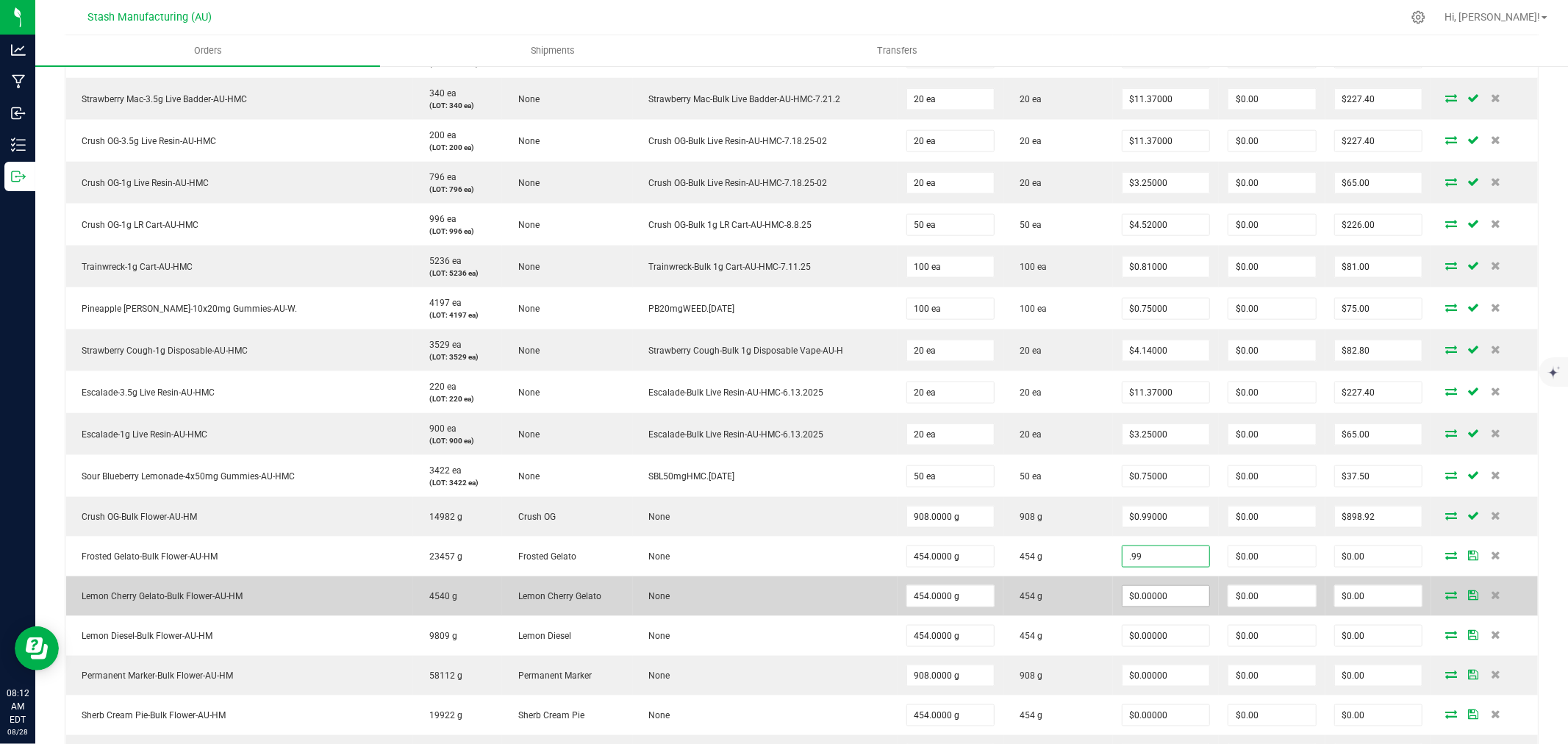
type input "$0.99000"
type input "$449.46"
click at [1172, 598] on input "0" at bounding box center [1166, 596] width 88 height 20
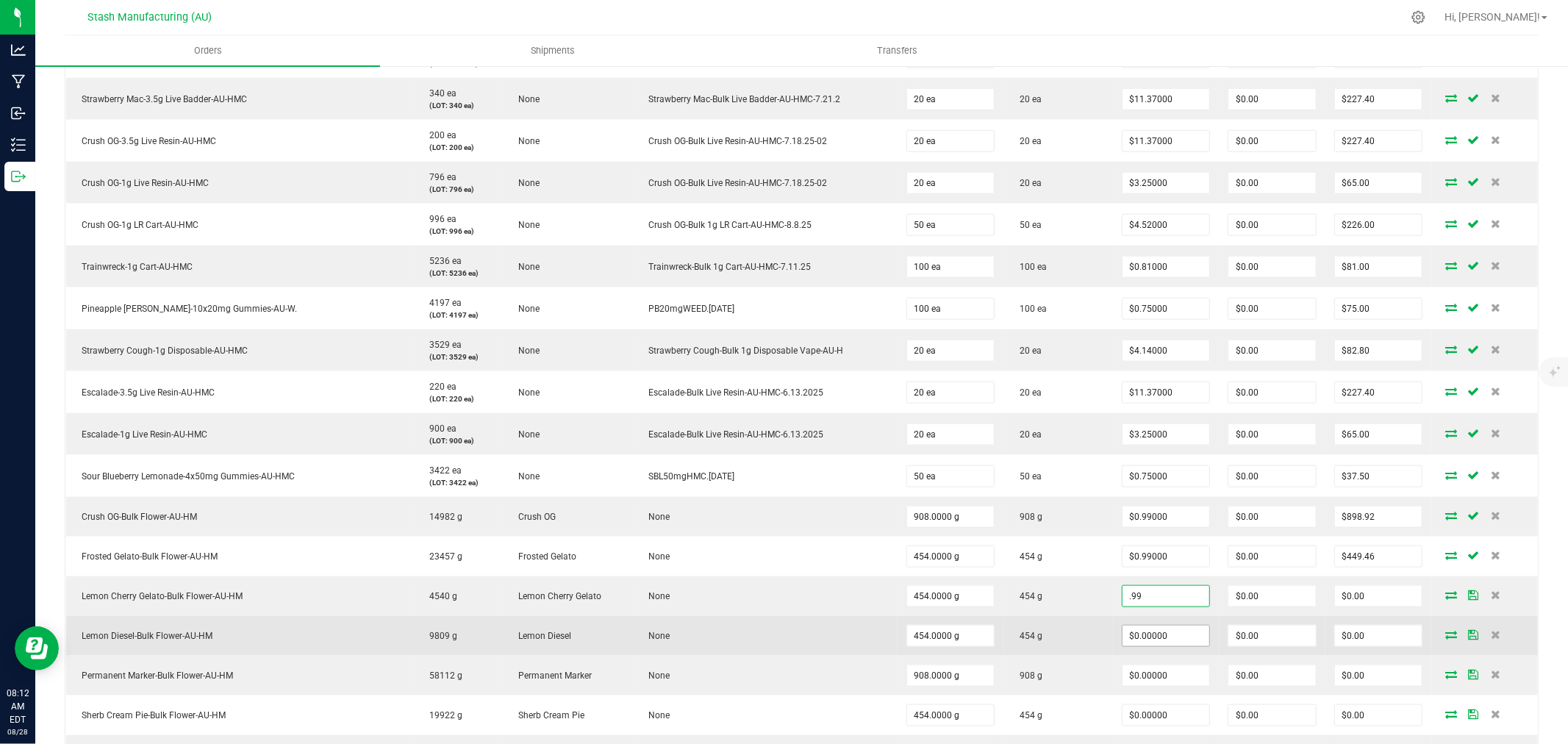
type input "$0.99000"
type input "$449.46"
click at [1169, 634] on input "0" at bounding box center [1166, 635] width 88 height 20
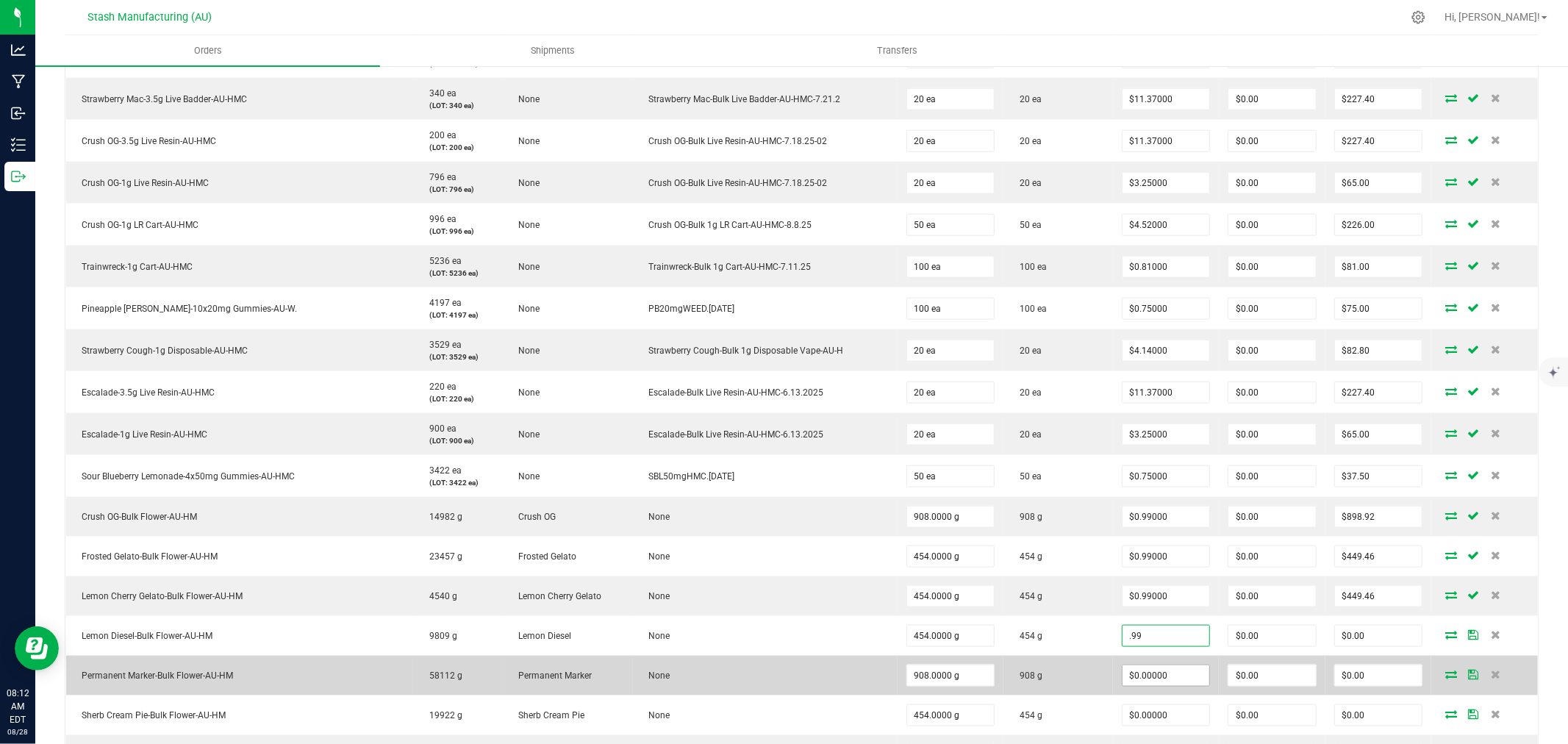
type input "$0.99000"
type input "$449.46"
click at [1167, 673] on input "0" at bounding box center [1166, 675] width 88 height 20
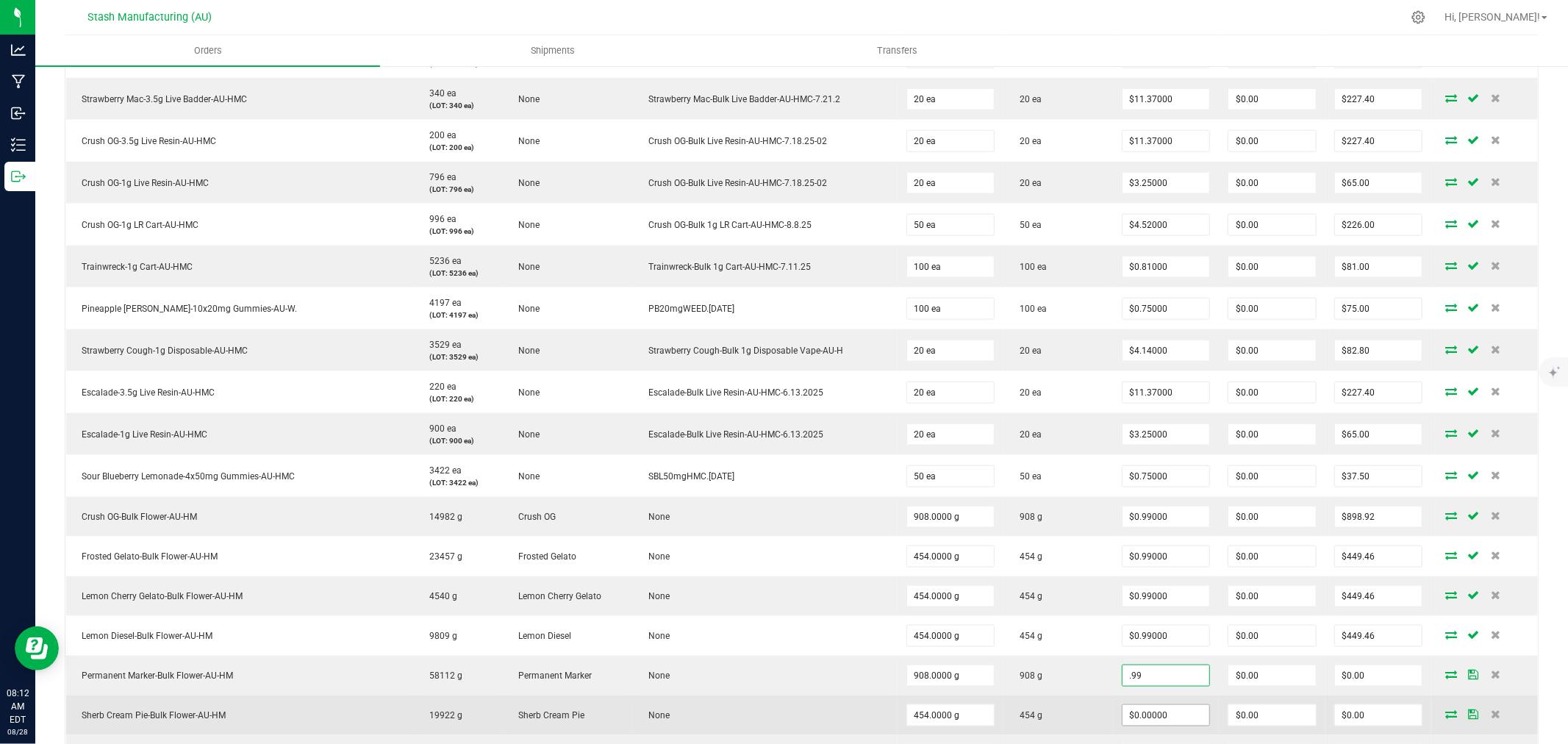
type input "$0.99000"
type input "$898.92"
click at [1167, 714] on input "0" at bounding box center [1166, 714] width 88 height 20
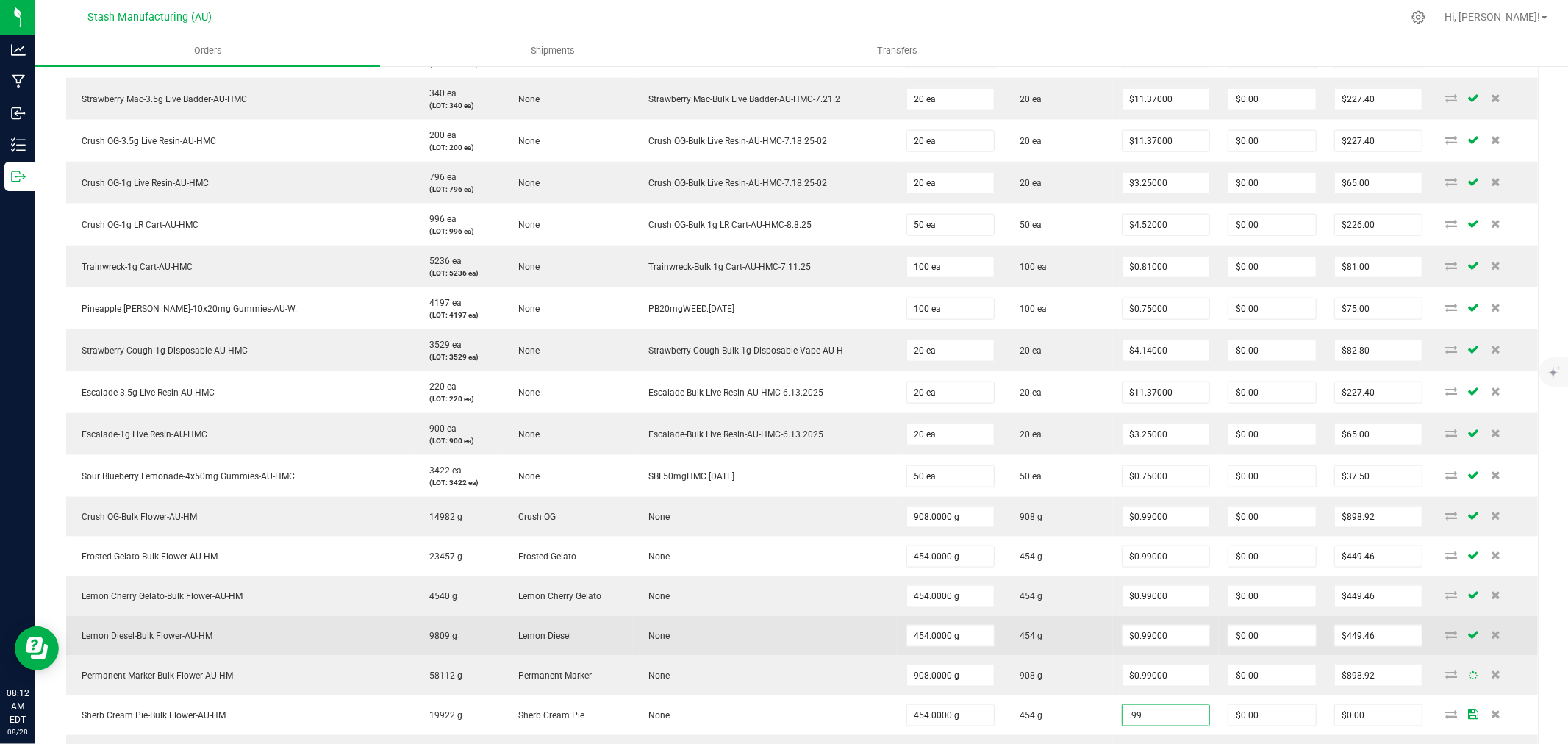
type input "$0.99000"
type input "$449.46"
click at [1035, 641] on td "454 g" at bounding box center [1058, 635] width 109 height 40
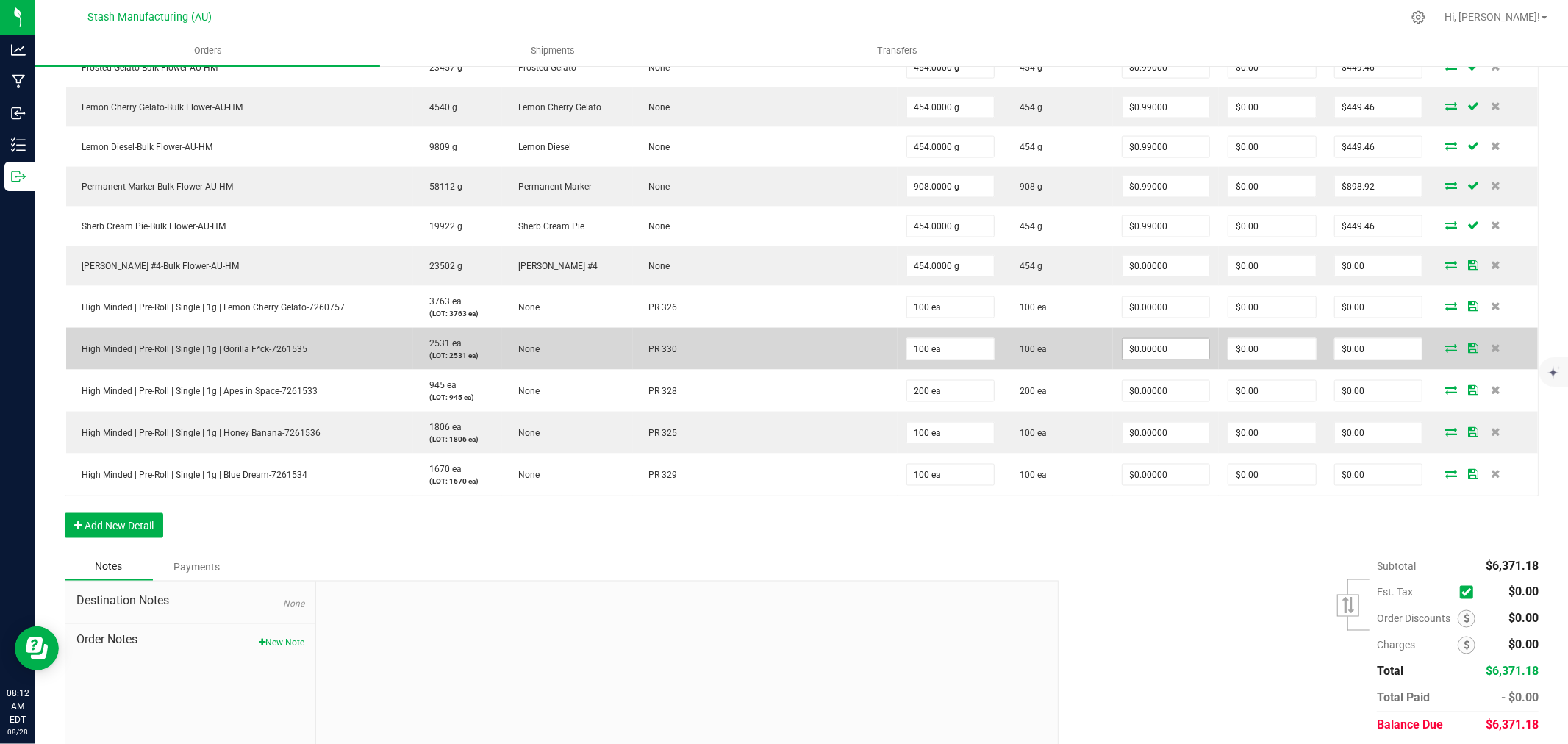
scroll to position [1795, 0]
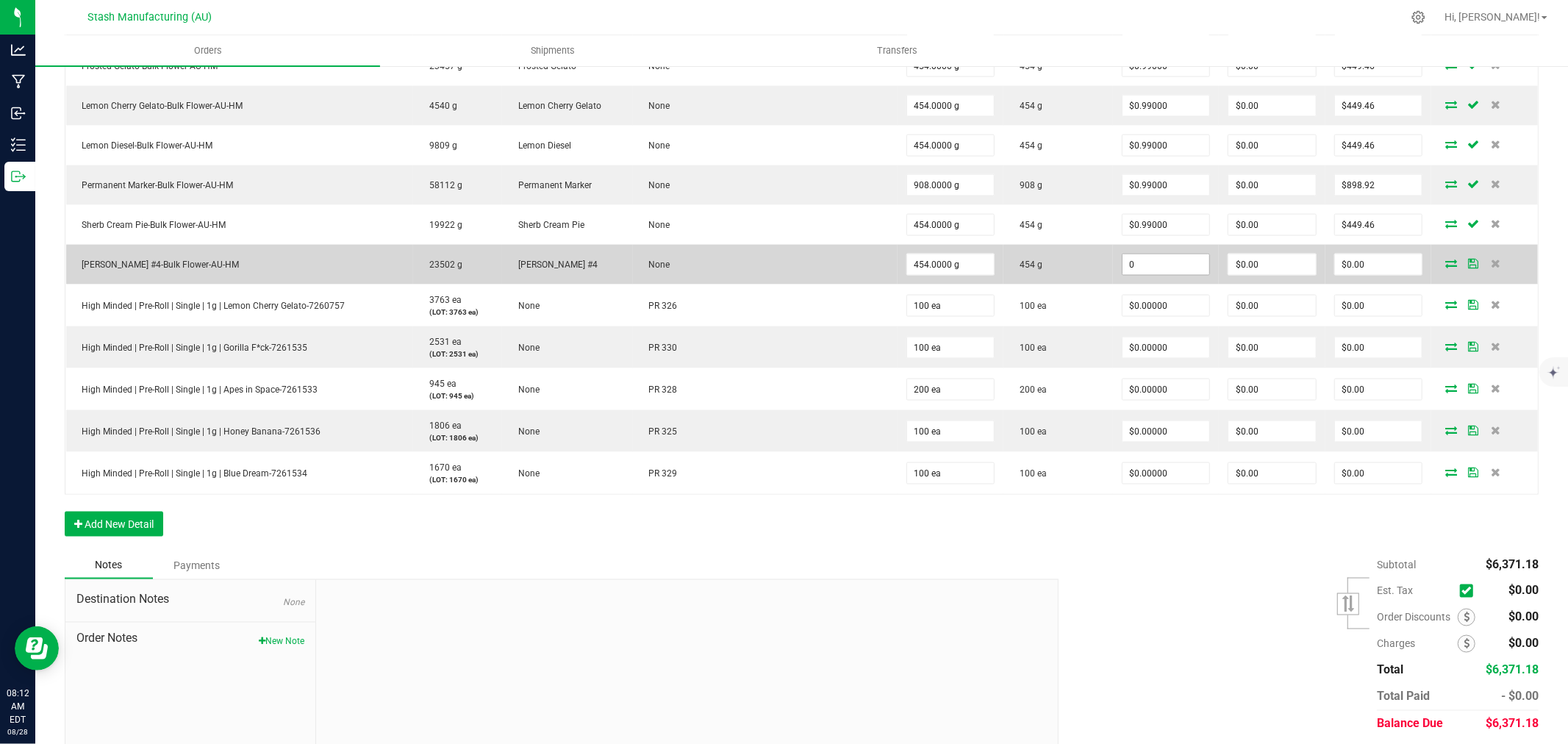
click at [1157, 267] on input "0" at bounding box center [1166, 264] width 88 height 20
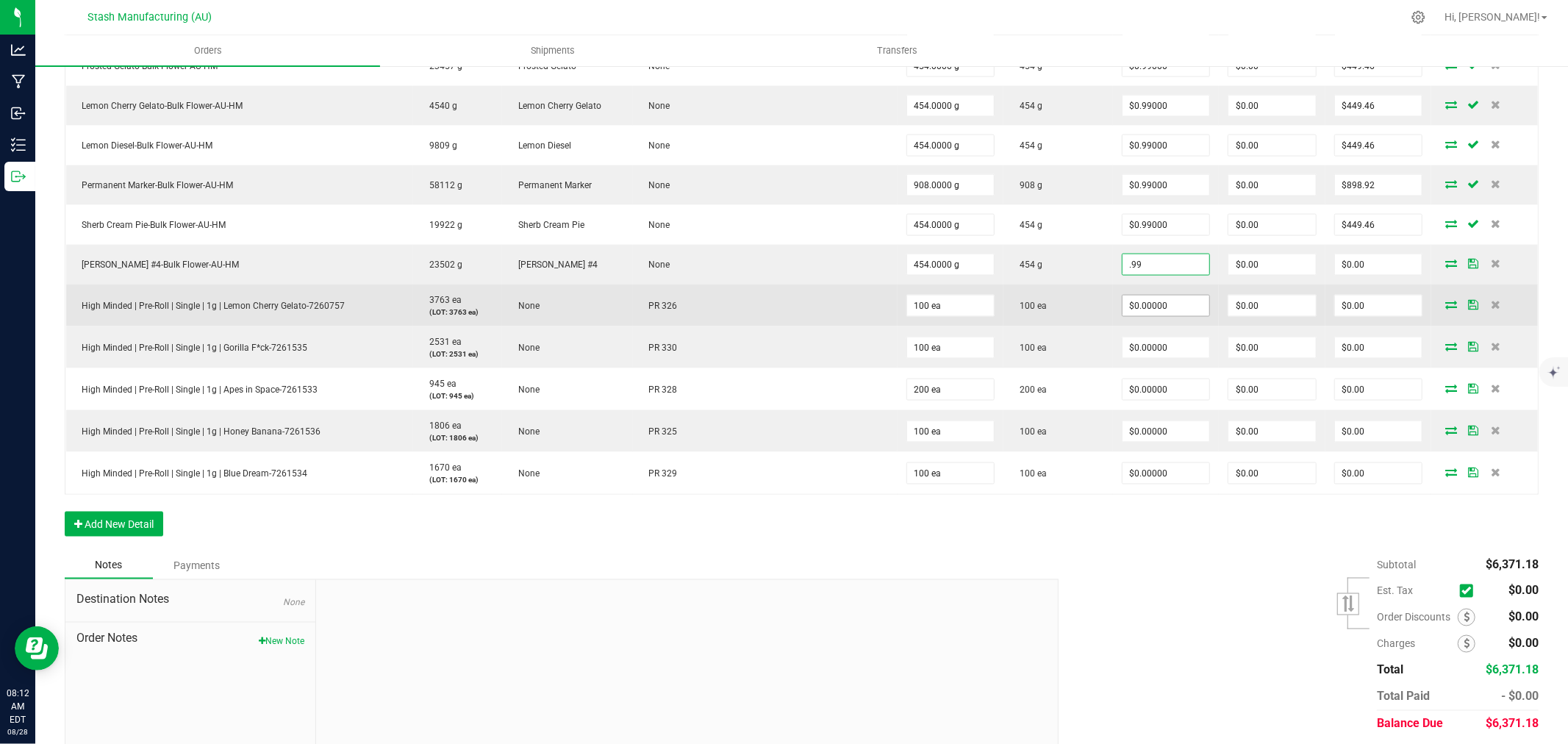
type input "$0.99000"
type input "$449.46"
click at [1170, 311] on input "0" at bounding box center [1166, 305] width 88 height 20
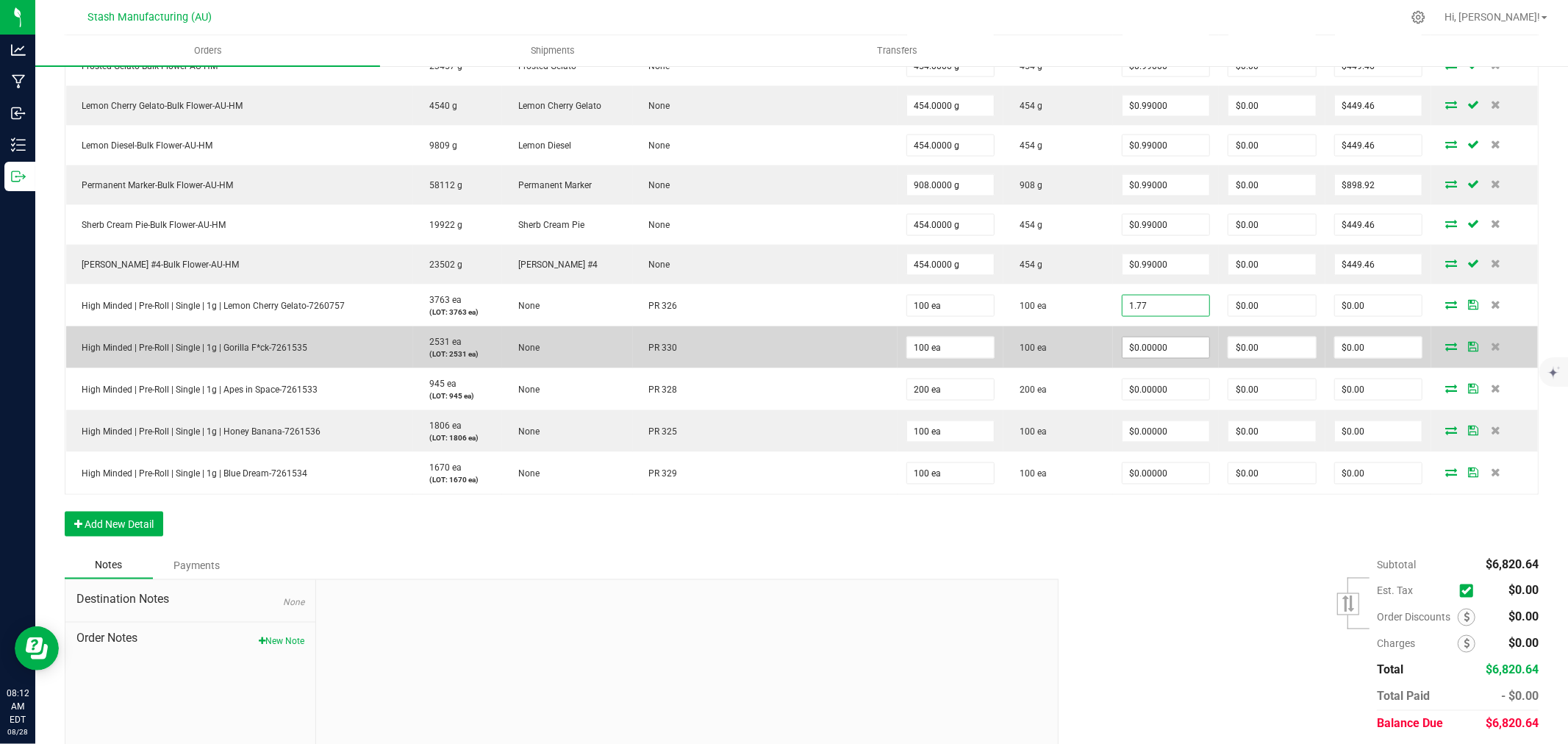
type input "$1.77000"
type input "$177.00"
click at [1185, 348] on input "0" at bounding box center [1166, 347] width 88 height 20
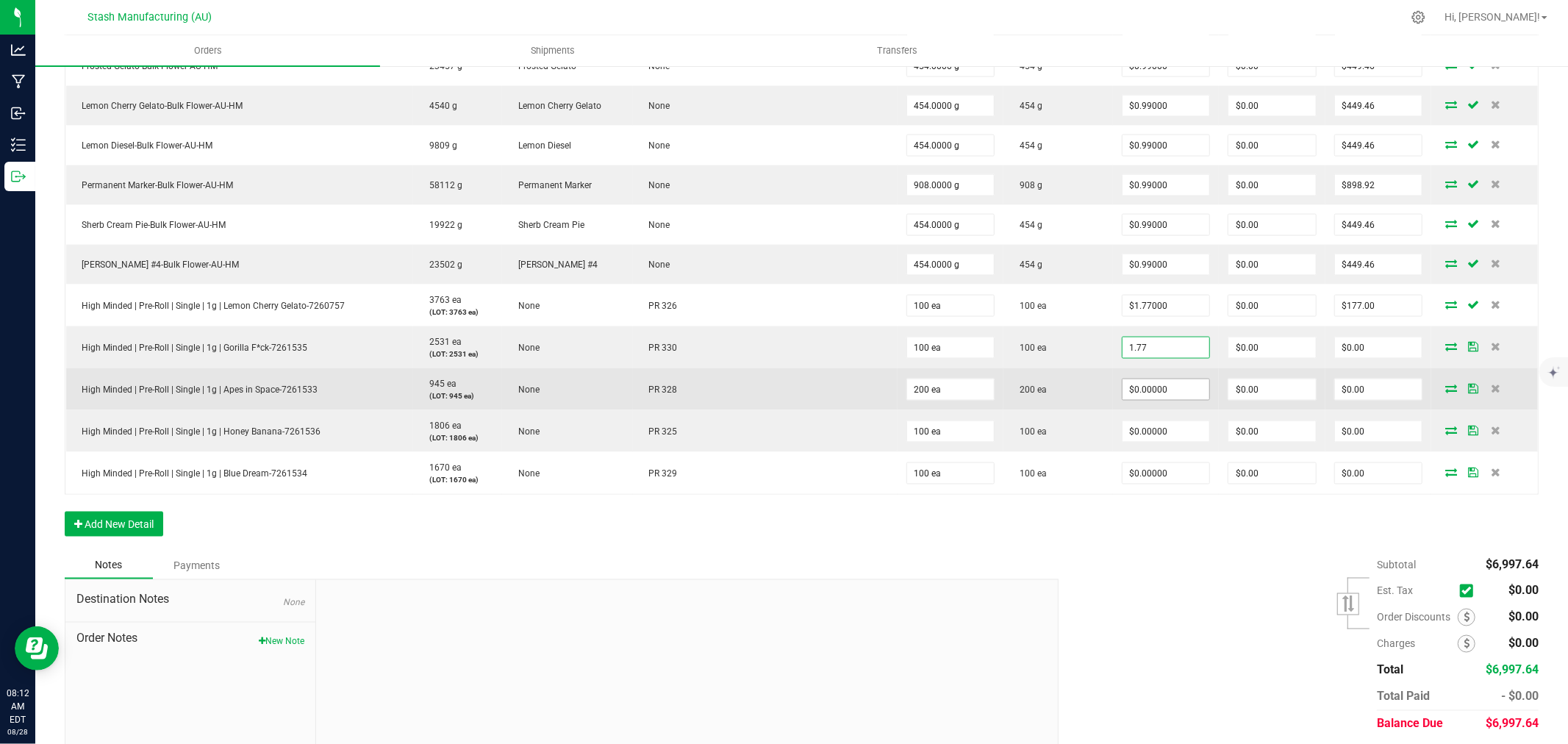
type input "$1.77000"
type input "$177.00"
click at [1189, 386] on input "0" at bounding box center [1166, 389] width 88 height 20
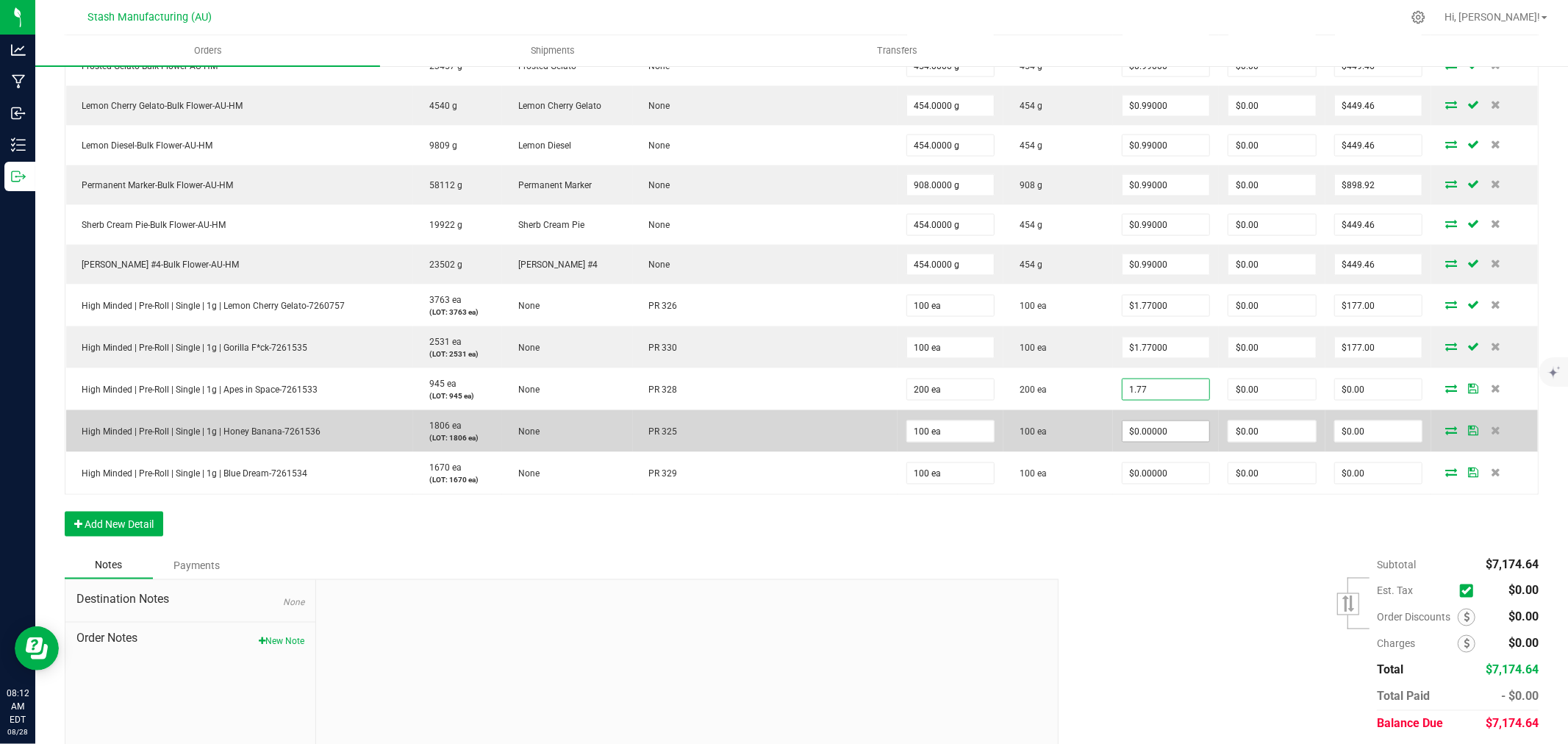
type input "$1.77000"
type input "$354.00"
click at [1176, 429] on input "0" at bounding box center [1166, 431] width 88 height 20
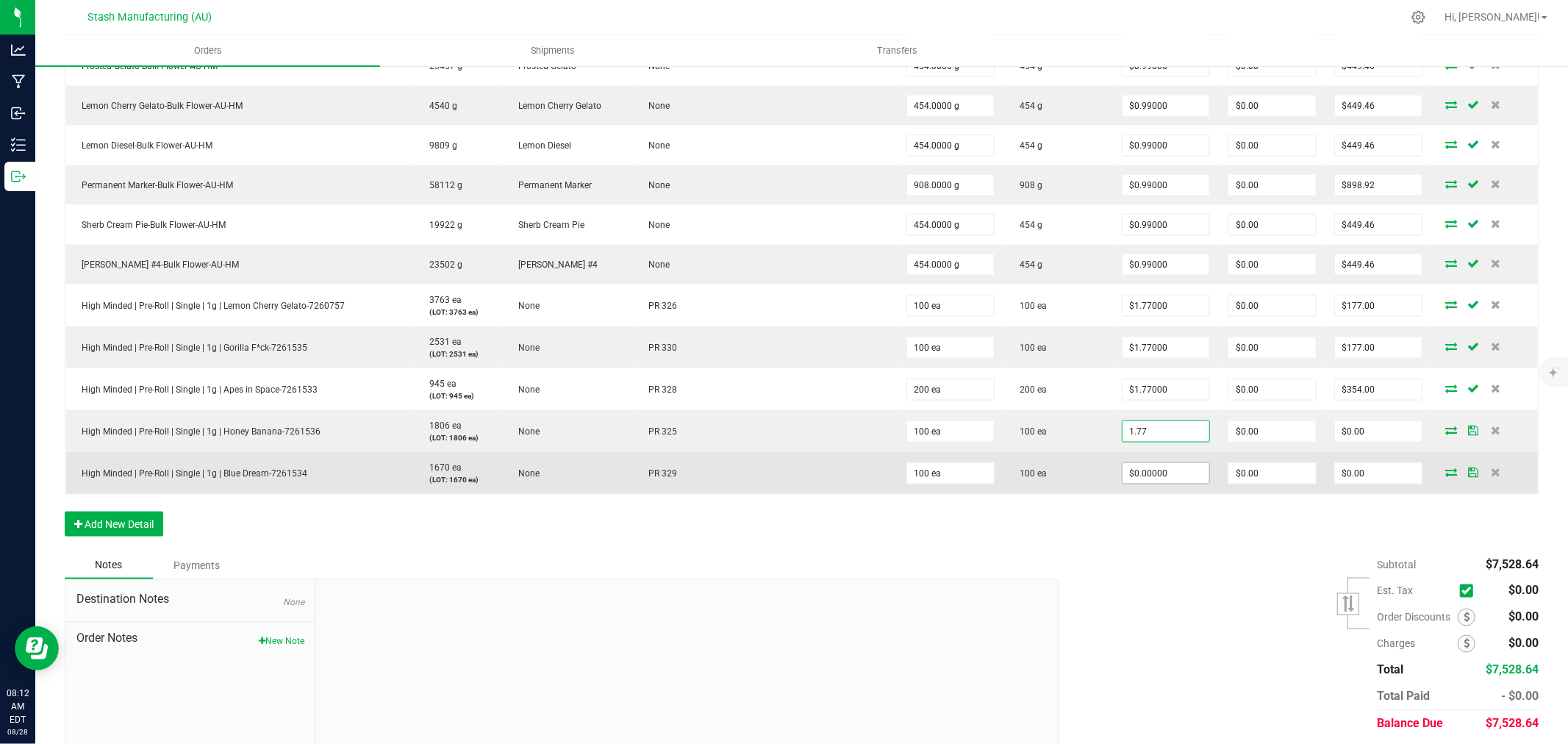
type input "$1.77000"
type input "$177.00"
click at [1172, 481] on input "0" at bounding box center [1166, 472] width 88 height 20
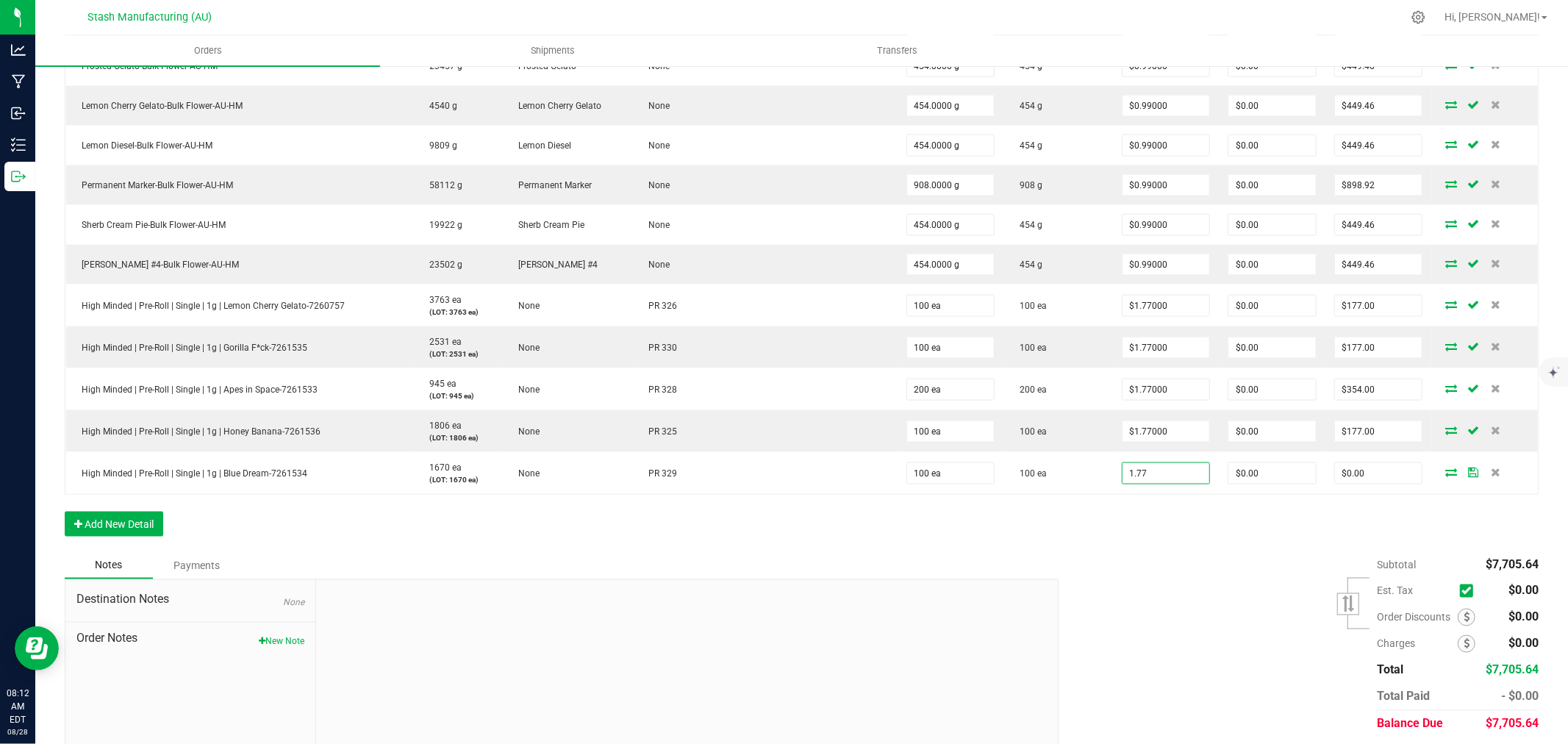
type input "$1.77000"
type input "$177.00"
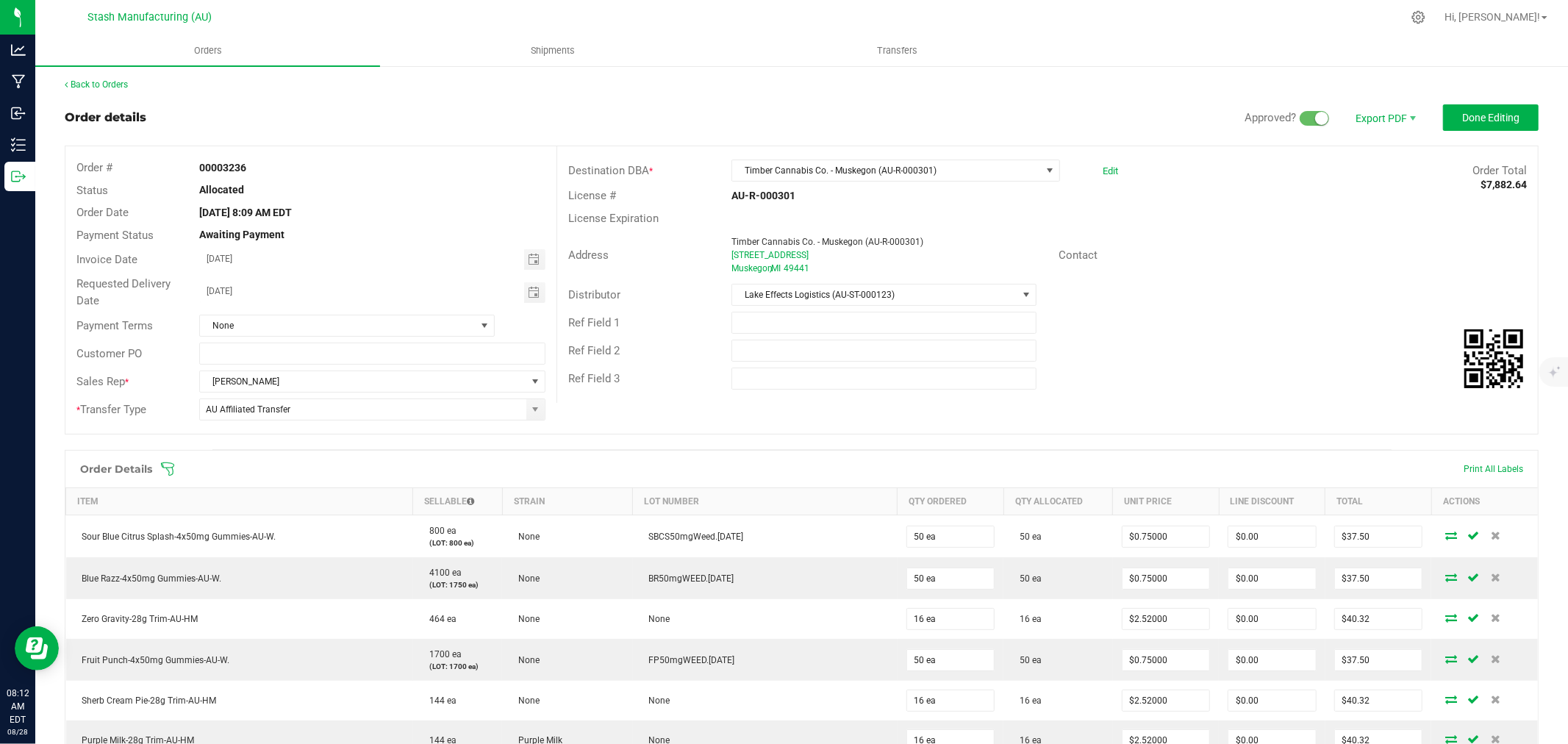
scroll to position [0, 0]
click at [1450, 108] on button "Done Editing" at bounding box center [1491, 119] width 96 height 27
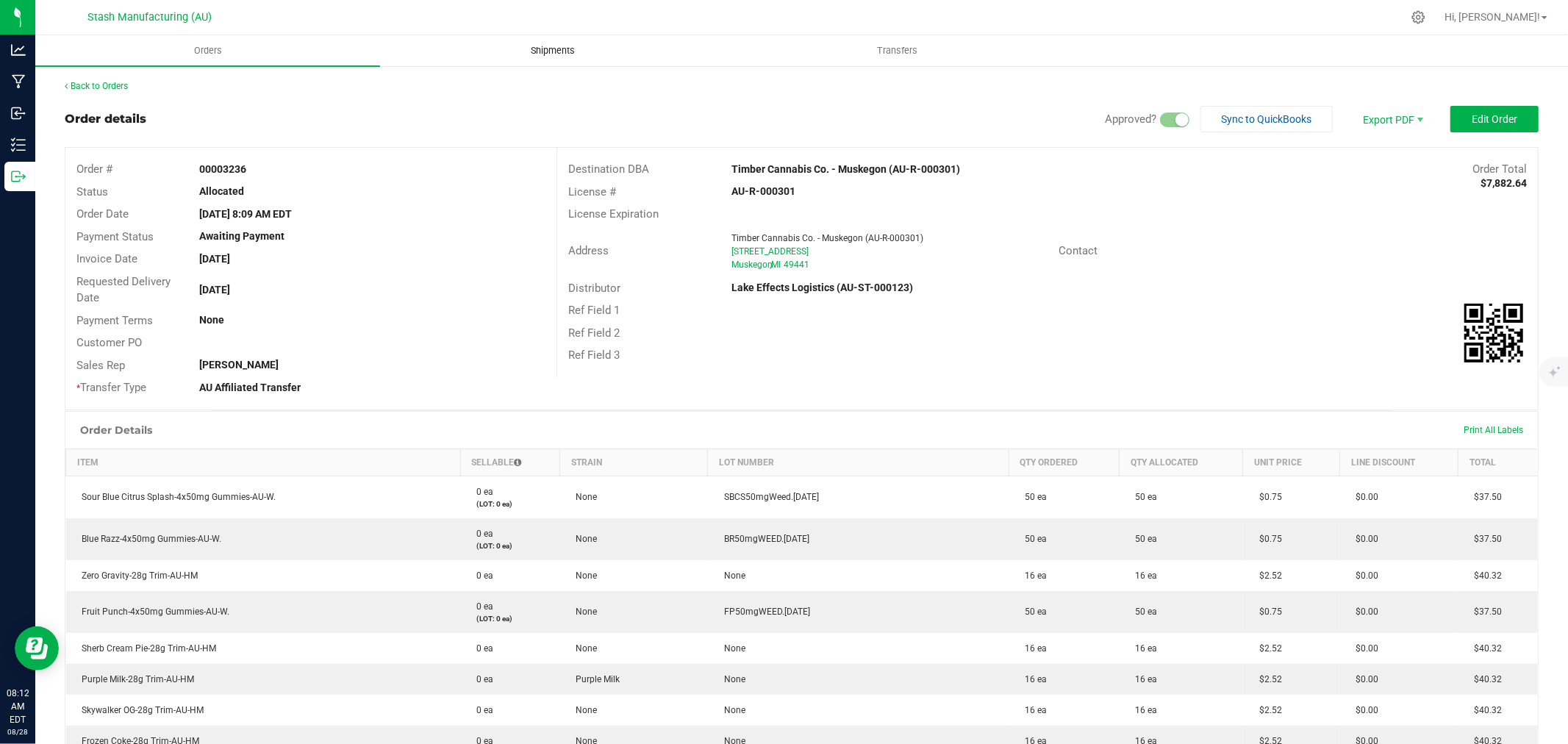
click at [547, 49] on span "Shipments" at bounding box center [552, 50] width 84 height 13
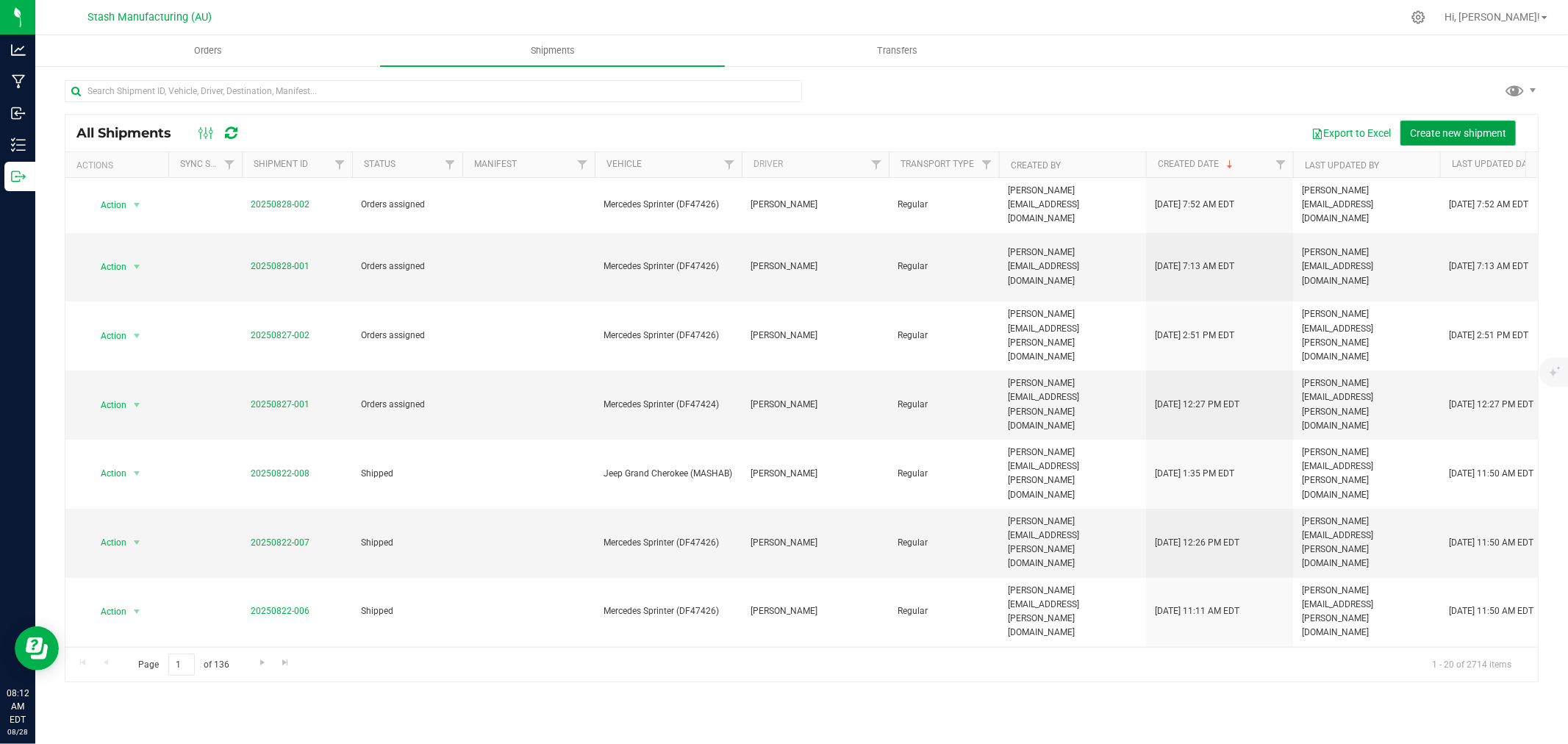
click at [1472, 127] on span "Create new shipment" at bounding box center [1458, 133] width 96 height 12
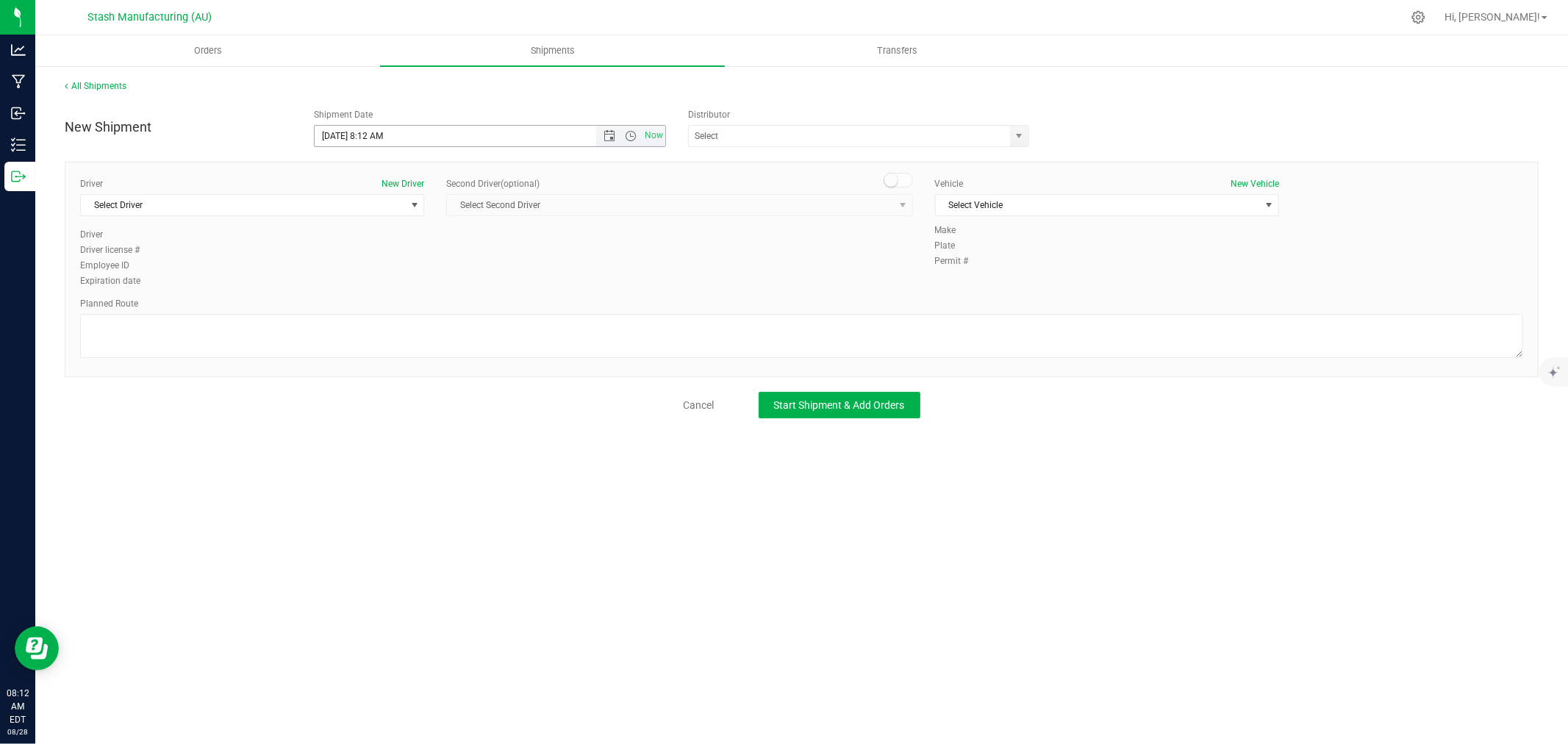
drag, startPoint x: 603, startPoint y: 138, endPoint x: 590, endPoint y: 152, distance: 19.1
click at [603, 138] on span "Open the date view" at bounding box center [609, 135] width 12 height 12
click at [403, 331] on link "4" at bounding box center [413, 330] width 21 height 23
click at [606, 136] on span "Open the date view" at bounding box center [609, 135] width 12 height 12
click at [397, 221] on link "3" at bounding box center [392, 217] width 21 height 23
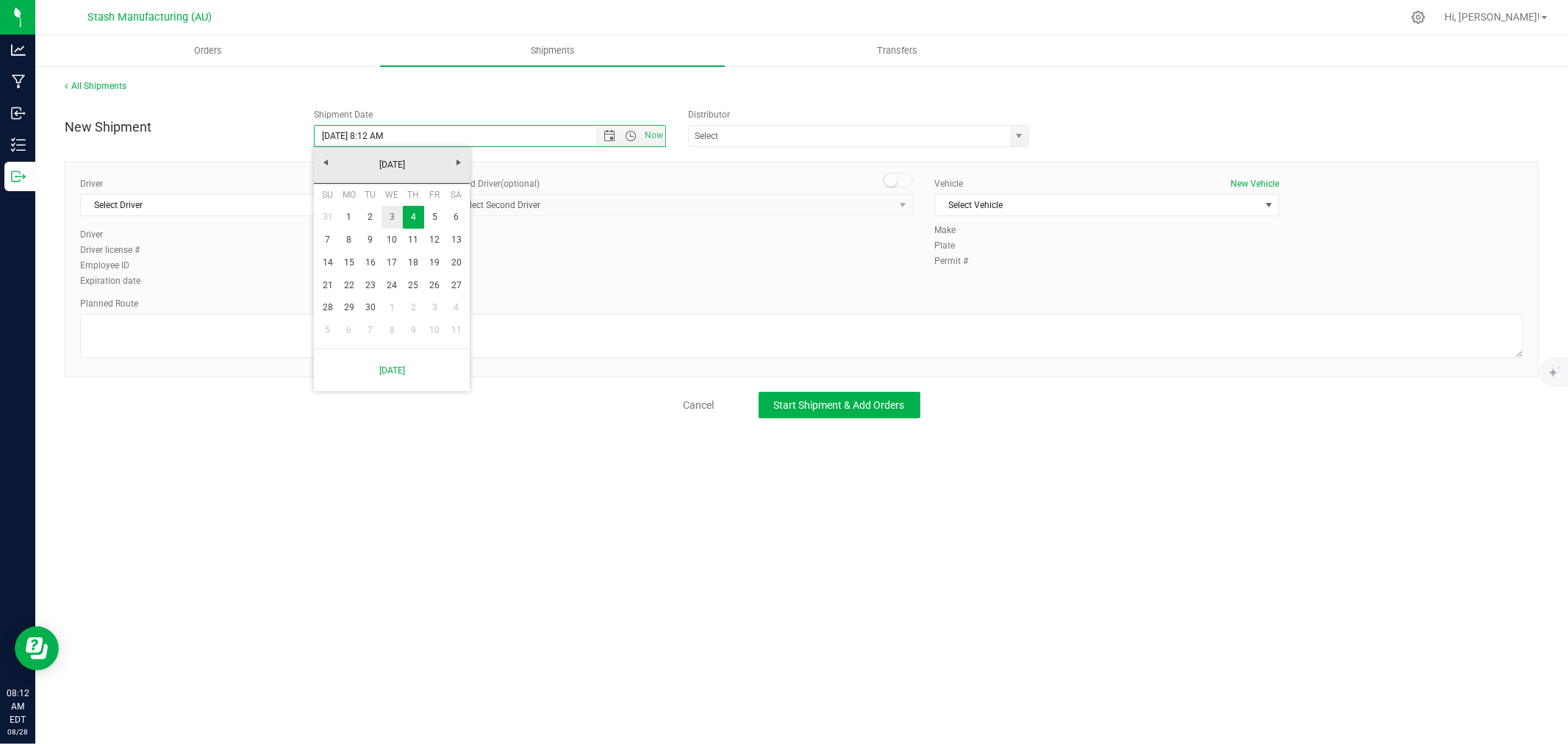
type input "[DATE] 8:12 AM"
click at [731, 130] on input "text" at bounding box center [845, 135] width 311 height 20
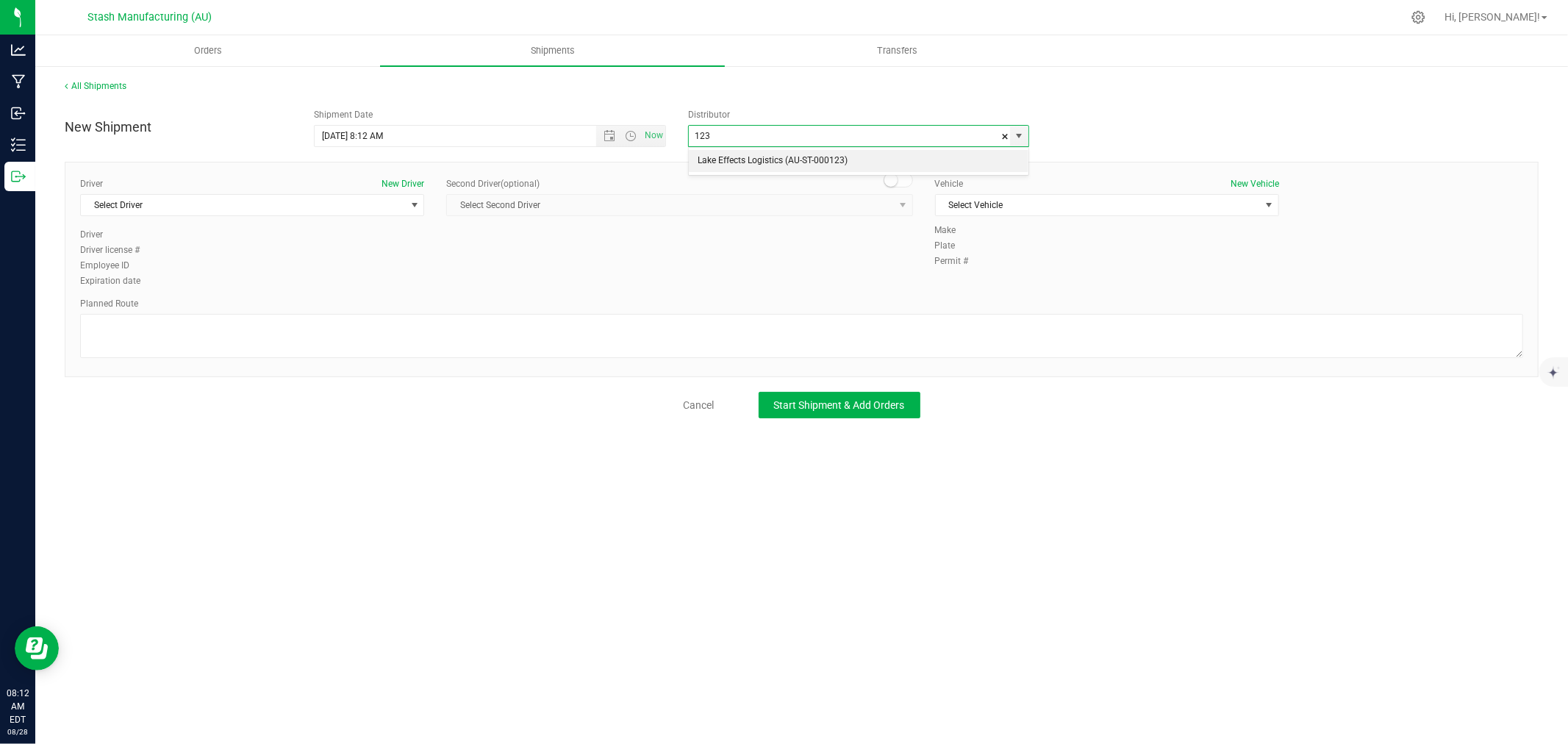
click at [759, 156] on li "Lake Effects Logistics (AU-ST-000123)" at bounding box center [859, 160] width 340 height 22
type input "Lake Effects Logistics (AU-ST-000123)"
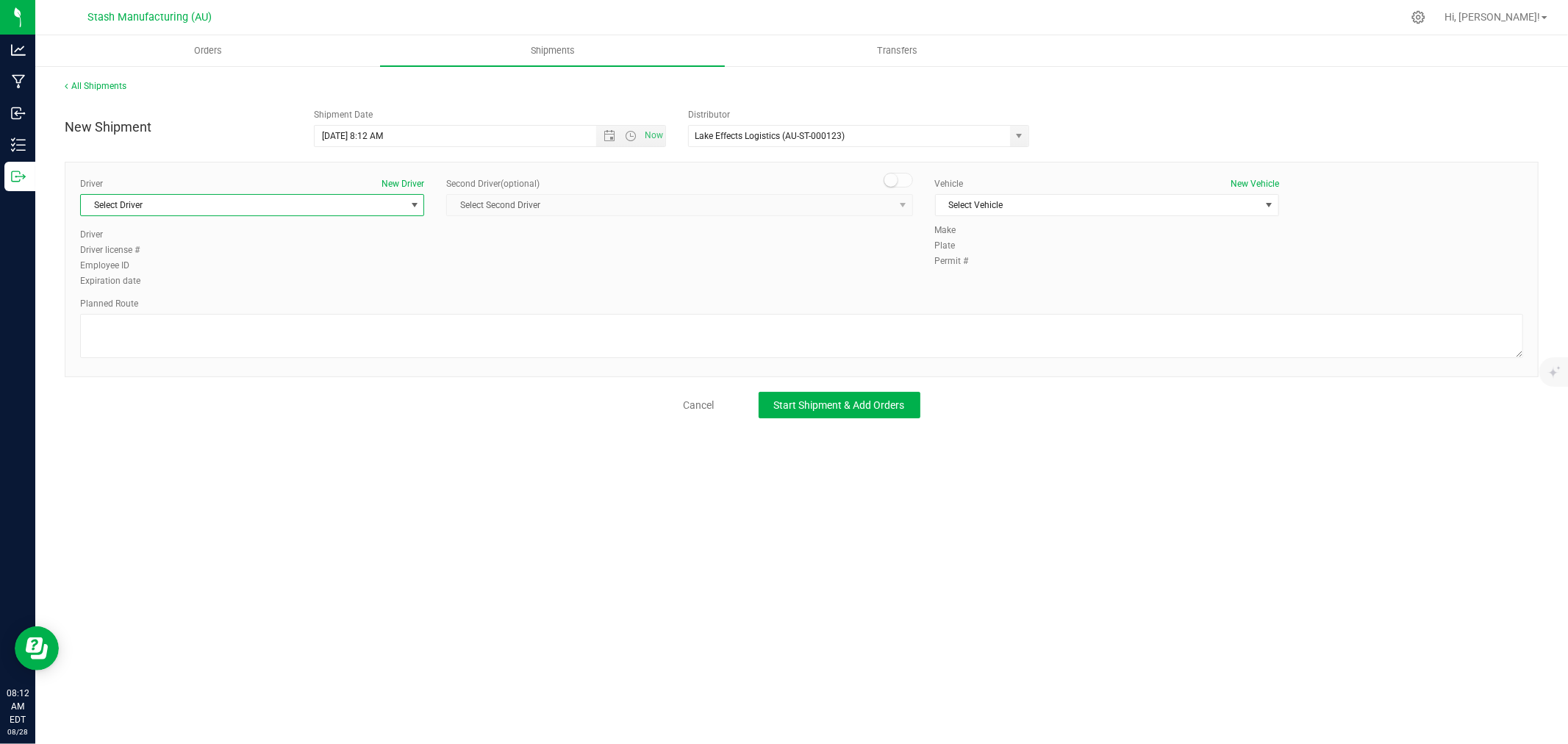
click at [298, 212] on span "Select Driver" at bounding box center [243, 204] width 324 height 20
click at [169, 351] on li "[PERSON_NAME]" at bounding box center [252, 353] width 342 height 22
click at [1005, 204] on span "Select Vehicle" at bounding box center [1098, 204] width 324 height 20
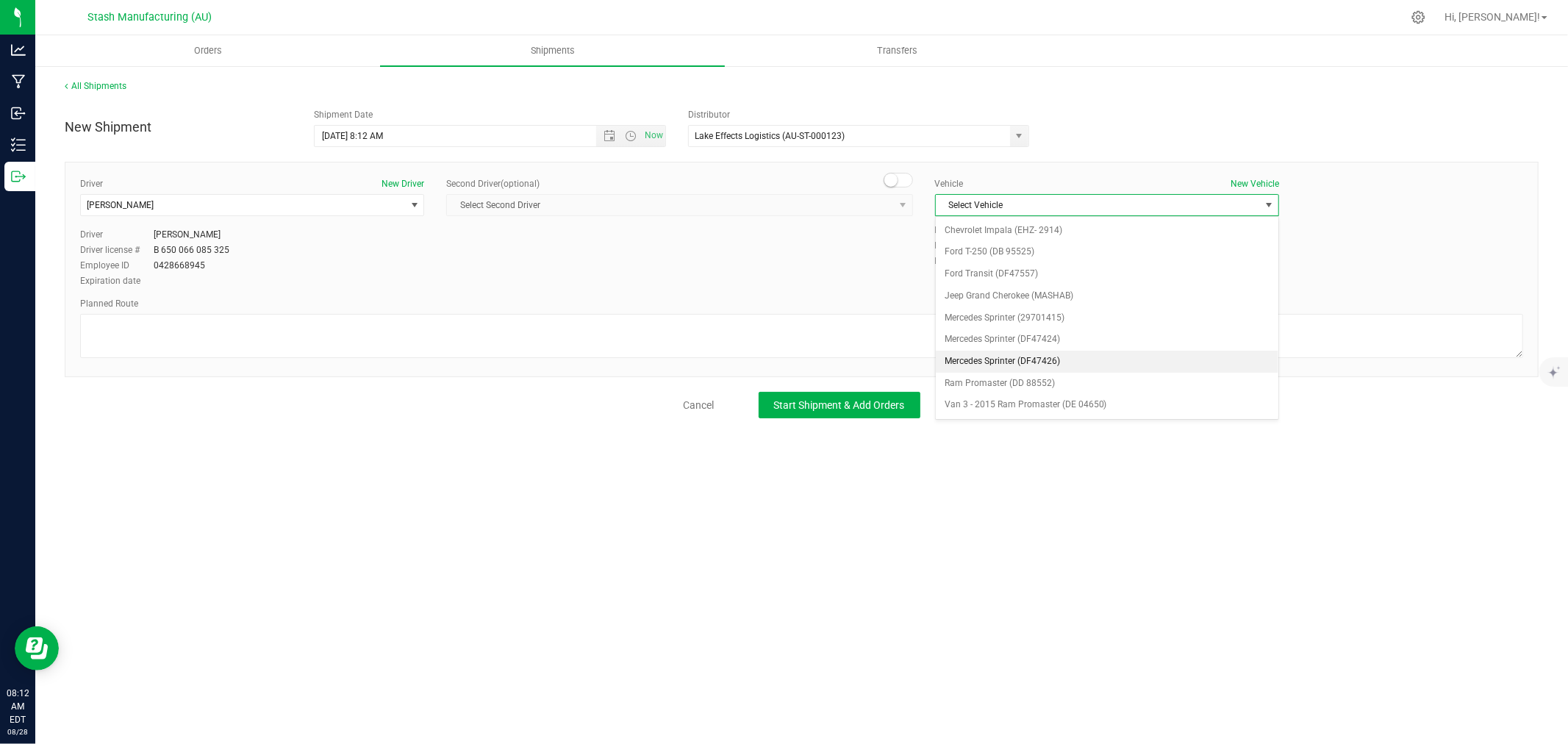
click at [1041, 364] on li "Mercedes Sprinter (DF47426)" at bounding box center [1107, 361] width 342 height 22
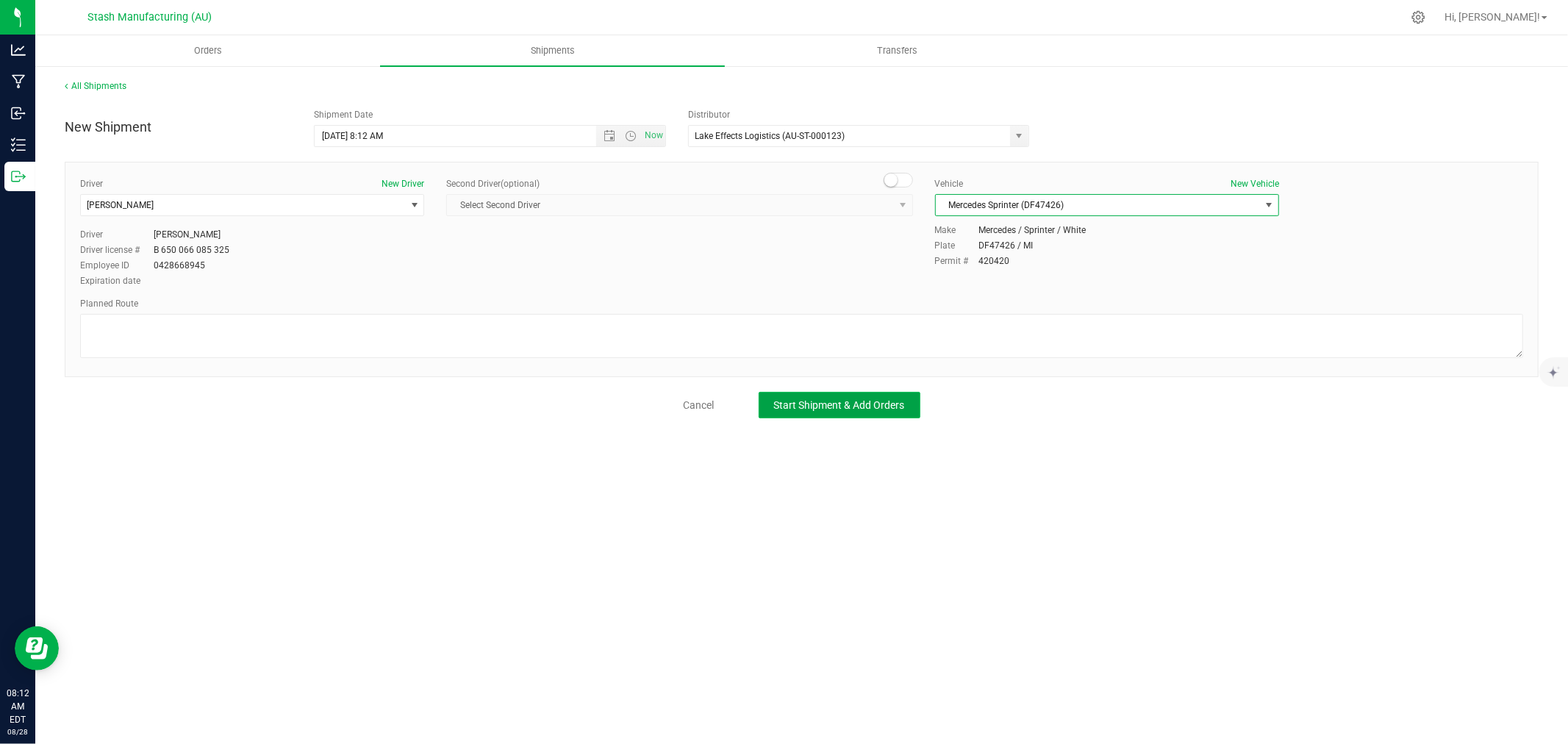
click at [878, 403] on span "Start Shipment & Add Orders" at bounding box center [839, 404] width 131 height 12
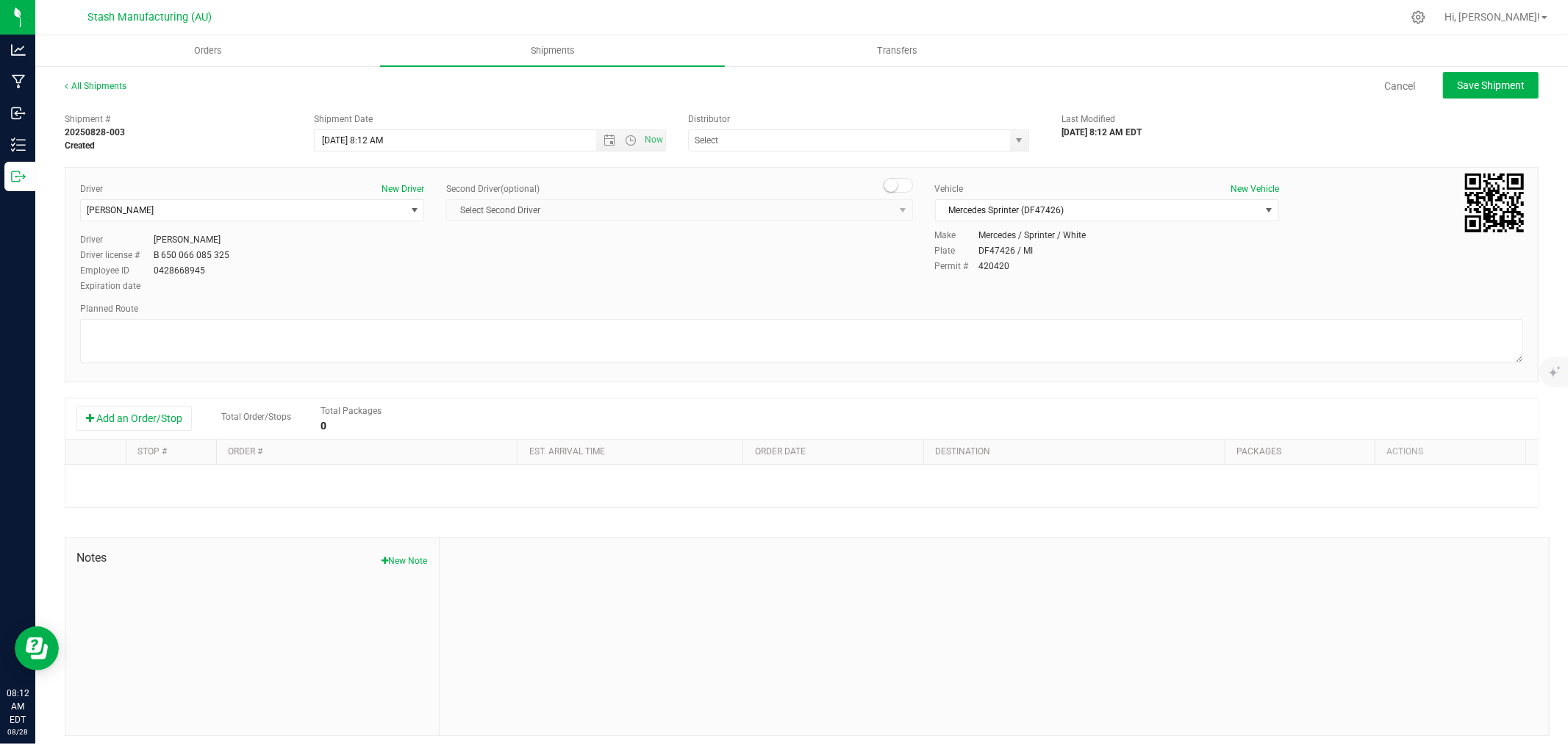
type input "Lake Effects Logistics (AU-ST-000123)"
click at [156, 421] on button "Add an Order/Stop" at bounding box center [134, 417] width 115 height 25
drag, startPoint x: 363, startPoint y: 490, endPoint x: 375, endPoint y: 527, distance: 38.9
click at [362, 489] on span "Select order" at bounding box center [359, 482] width 266 height 20
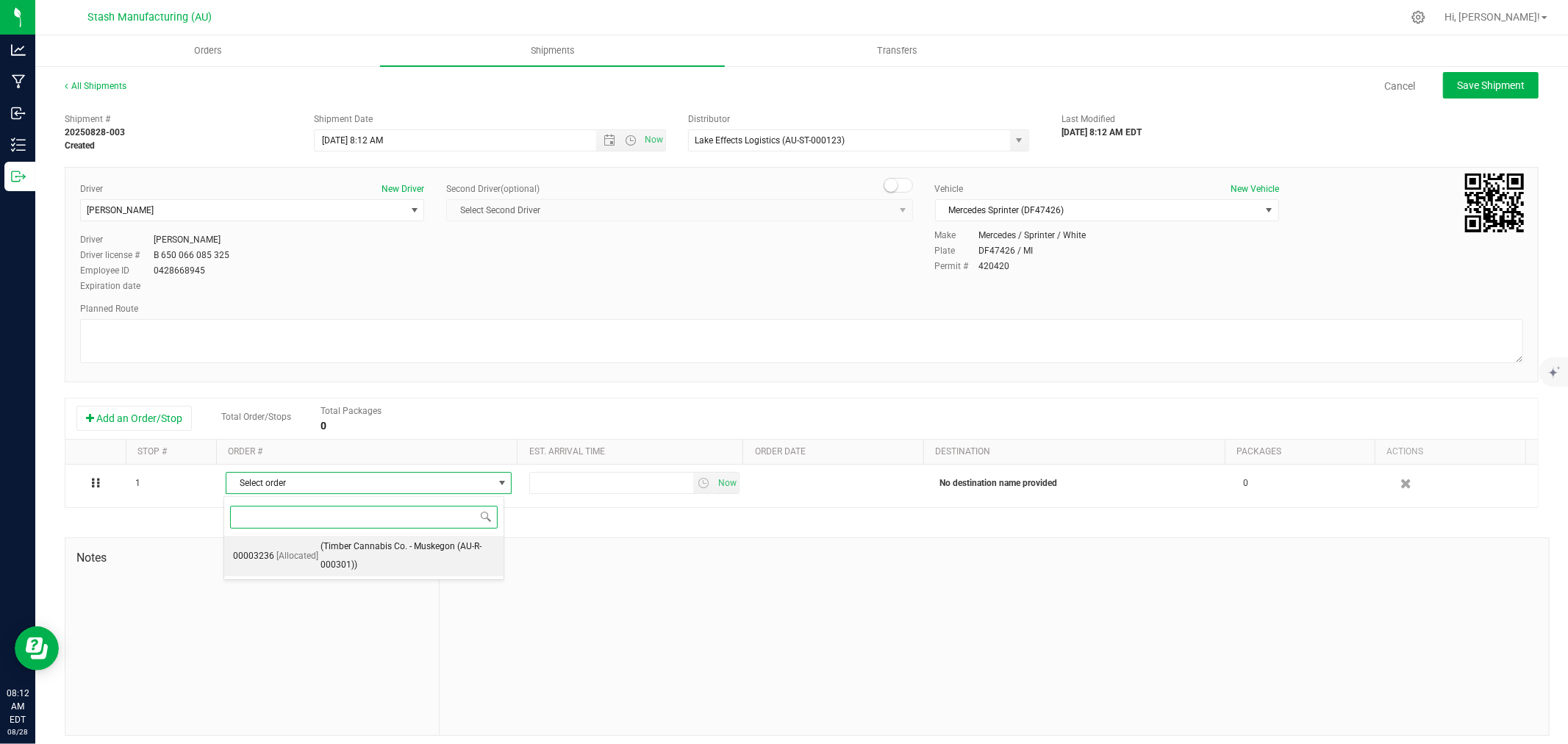
click at [391, 567] on span "(Timber Cannabis Co. - Muskegon (AU-R-000301))" at bounding box center [407, 556] width 174 height 37
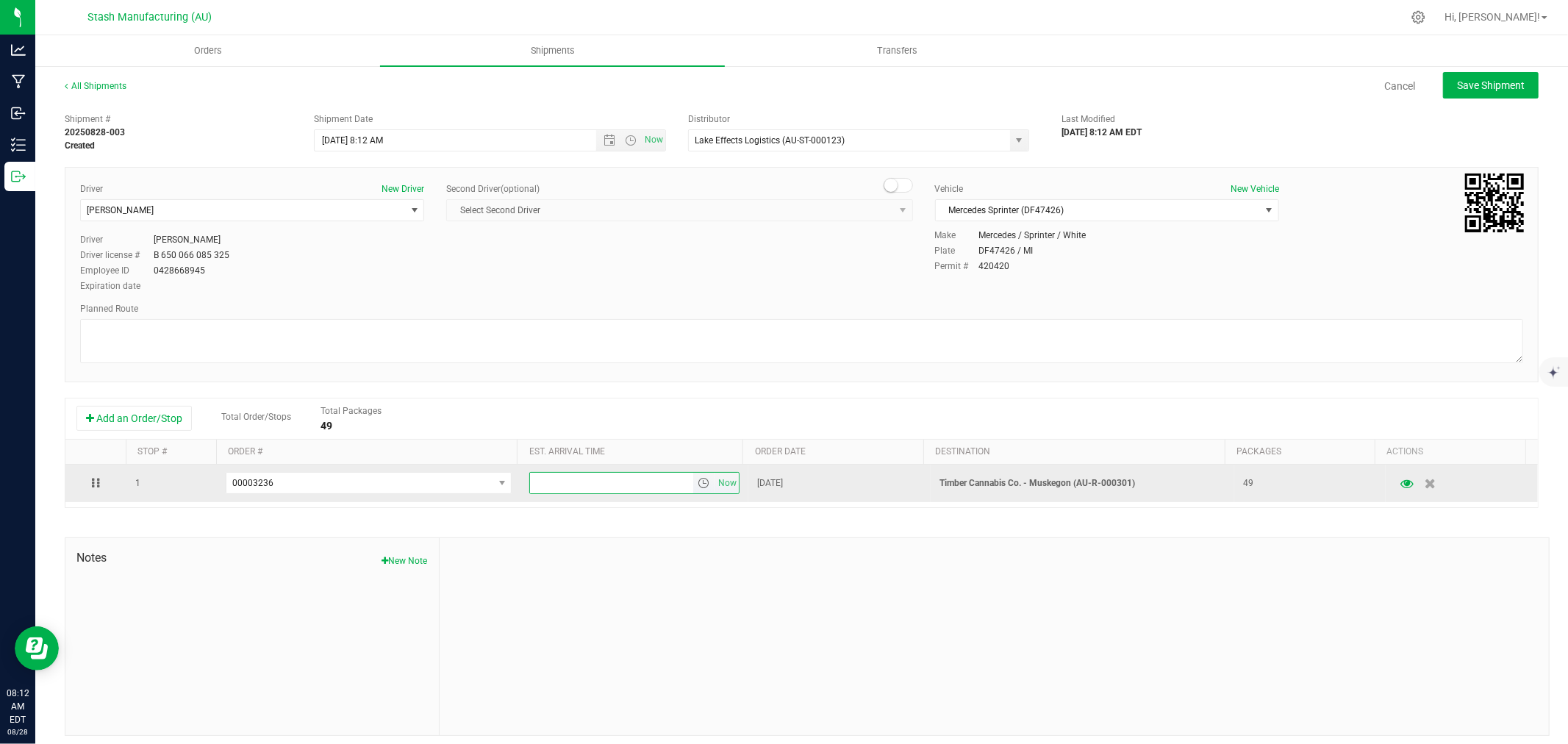
click at [542, 488] on input "text" at bounding box center [611, 482] width 163 height 20
type input "6:00 PM"
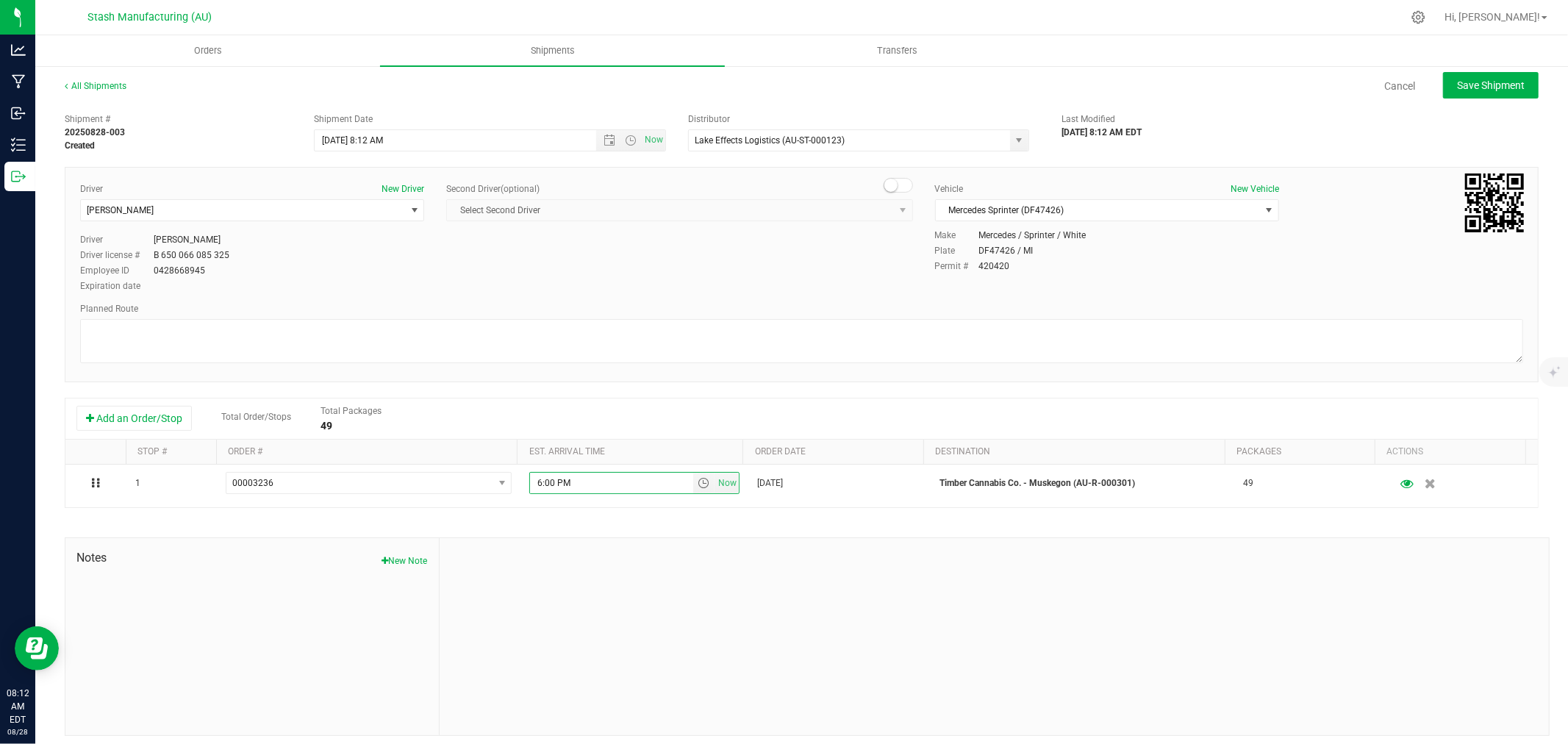
click at [655, 614] on div at bounding box center [994, 636] width 1109 height 197
click at [1502, 83] on span "Save Shipment" at bounding box center [1490, 85] width 67 height 12
type input "[DATE] 12:12 PM"
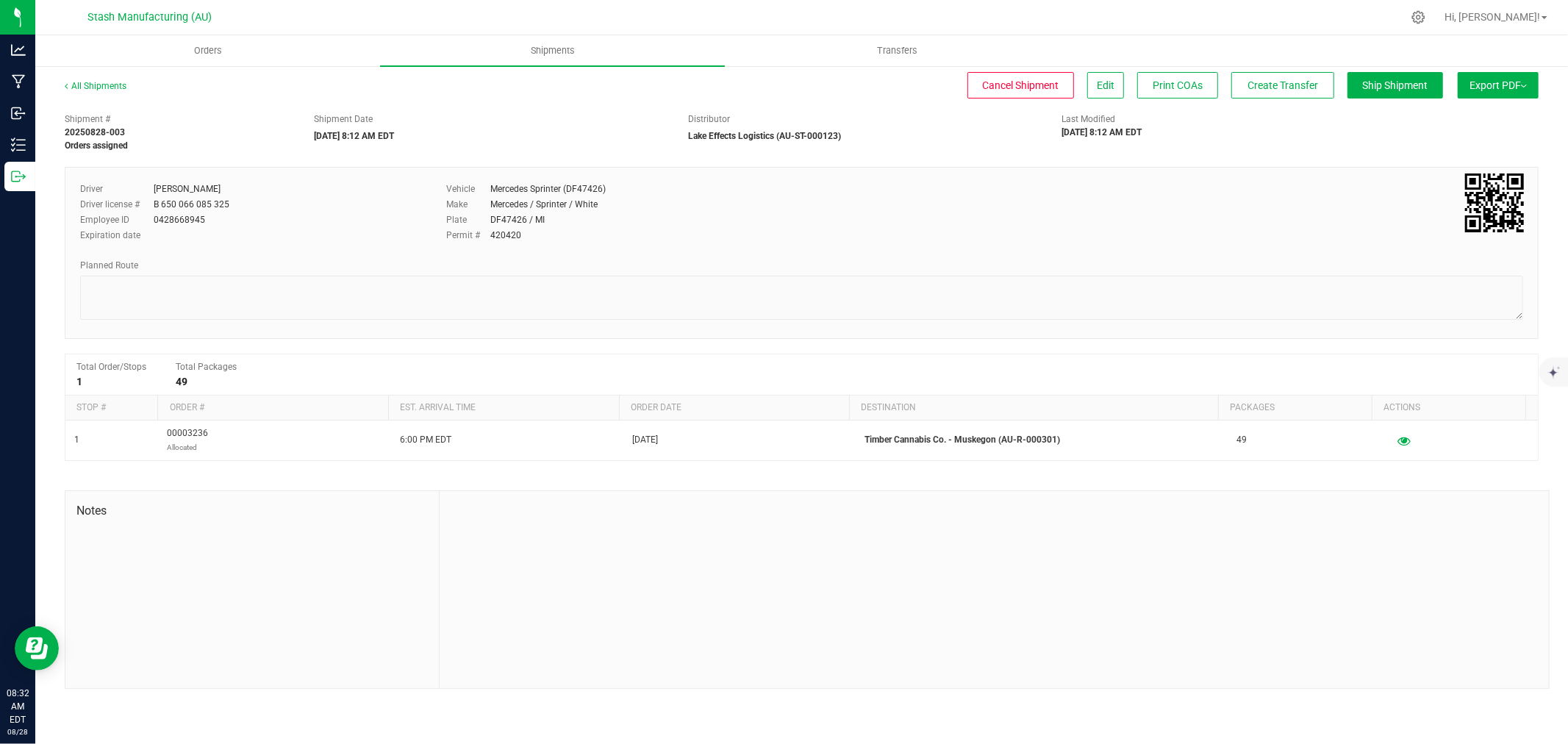
click at [1357, 150] on div "Shipment # 20250828-003 Orders assigned Shipment Date [DATE] 8:12 AM EDT Distri…" at bounding box center [801, 129] width 1496 height 46
click at [238, 53] on span "Orders" at bounding box center [208, 50] width 67 height 13
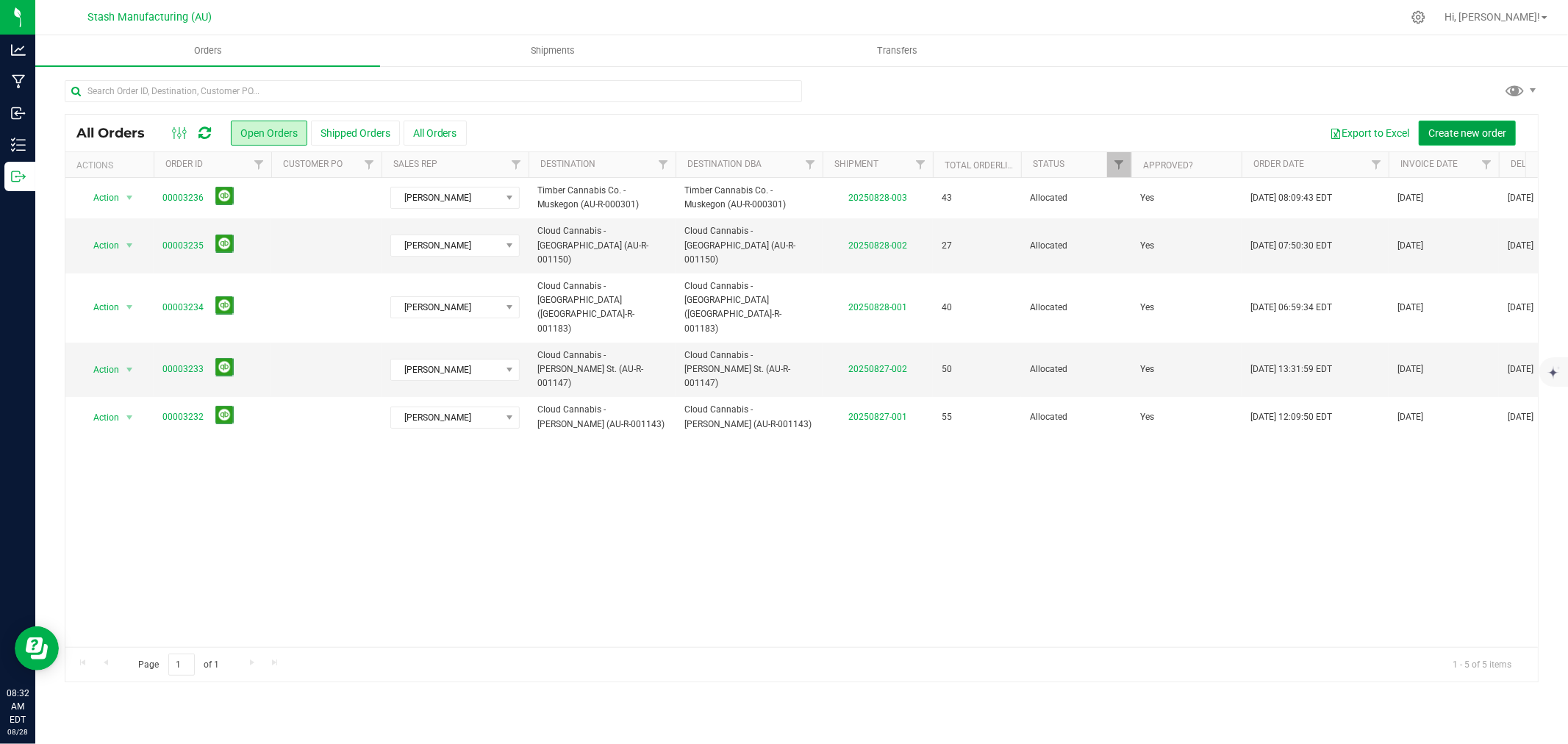
click at [1470, 130] on span "Create new order" at bounding box center [1467, 133] width 78 height 12
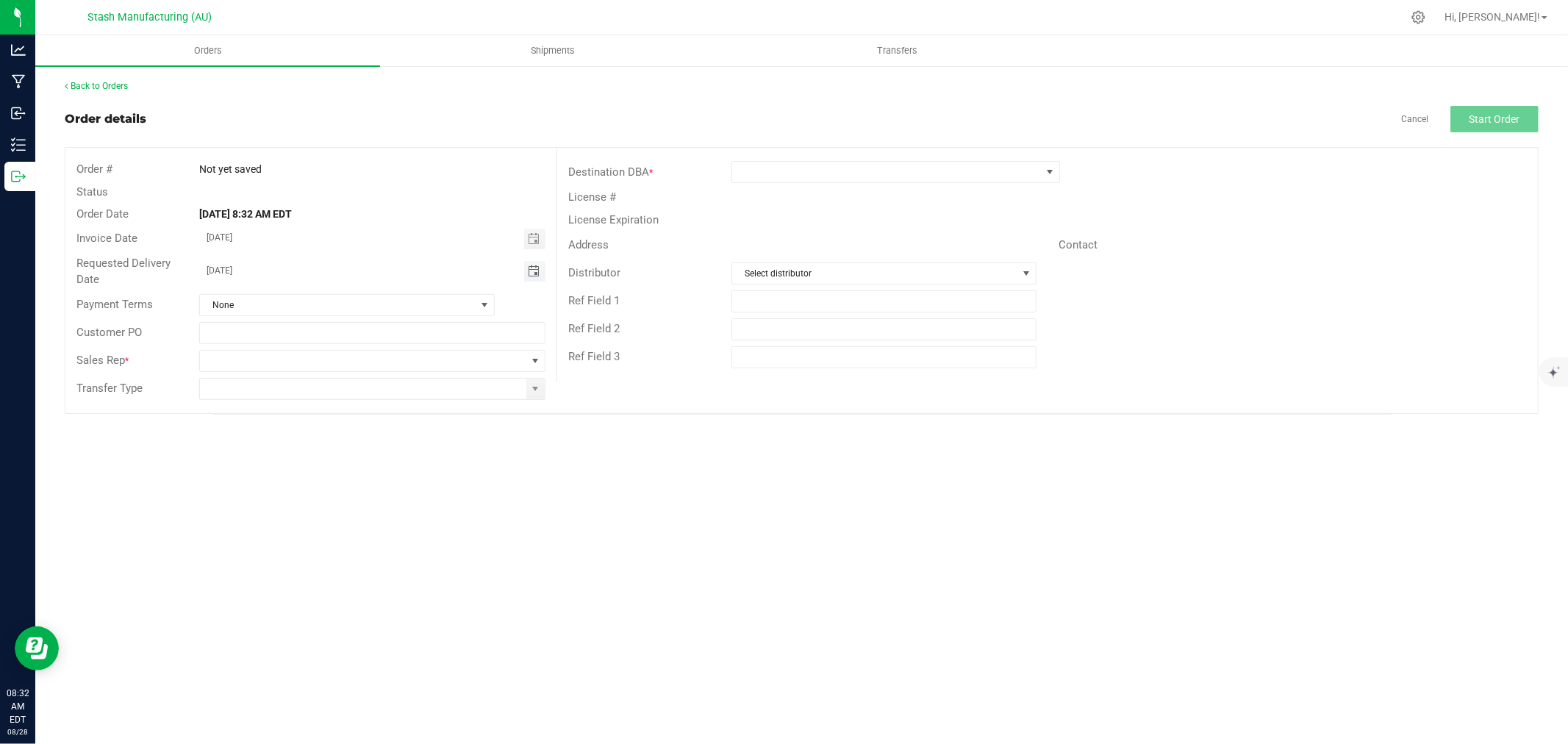
click at [528, 267] on span "Toggle calendar" at bounding box center [533, 271] width 12 height 12
click at [229, 397] on li "Sep" at bounding box center [222, 406] width 44 height 18
click at [333, 341] on span "3" at bounding box center [330, 347] width 21 height 23
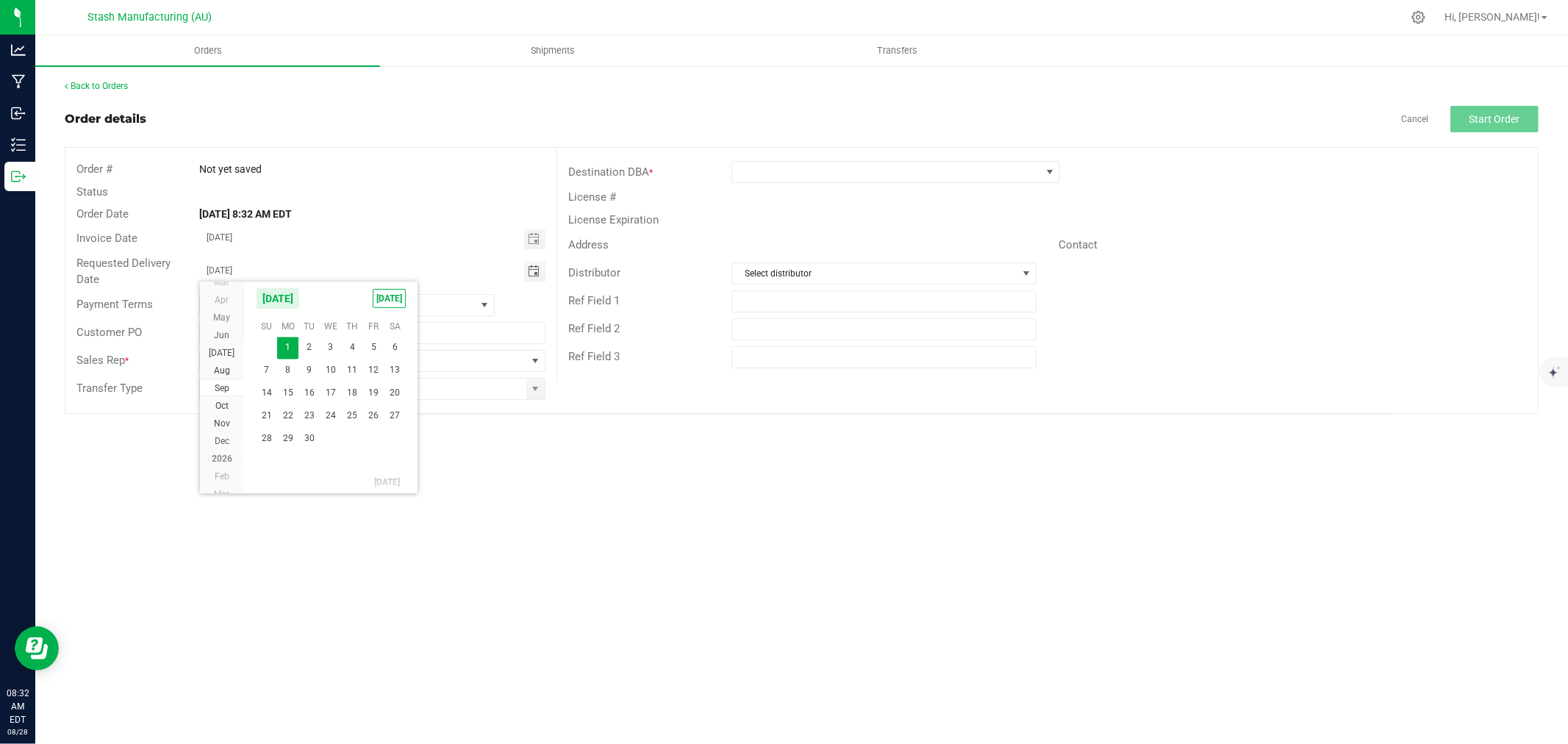
type input "[DATE]"
click at [529, 366] on span at bounding box center [535, 360] width 19 height 20
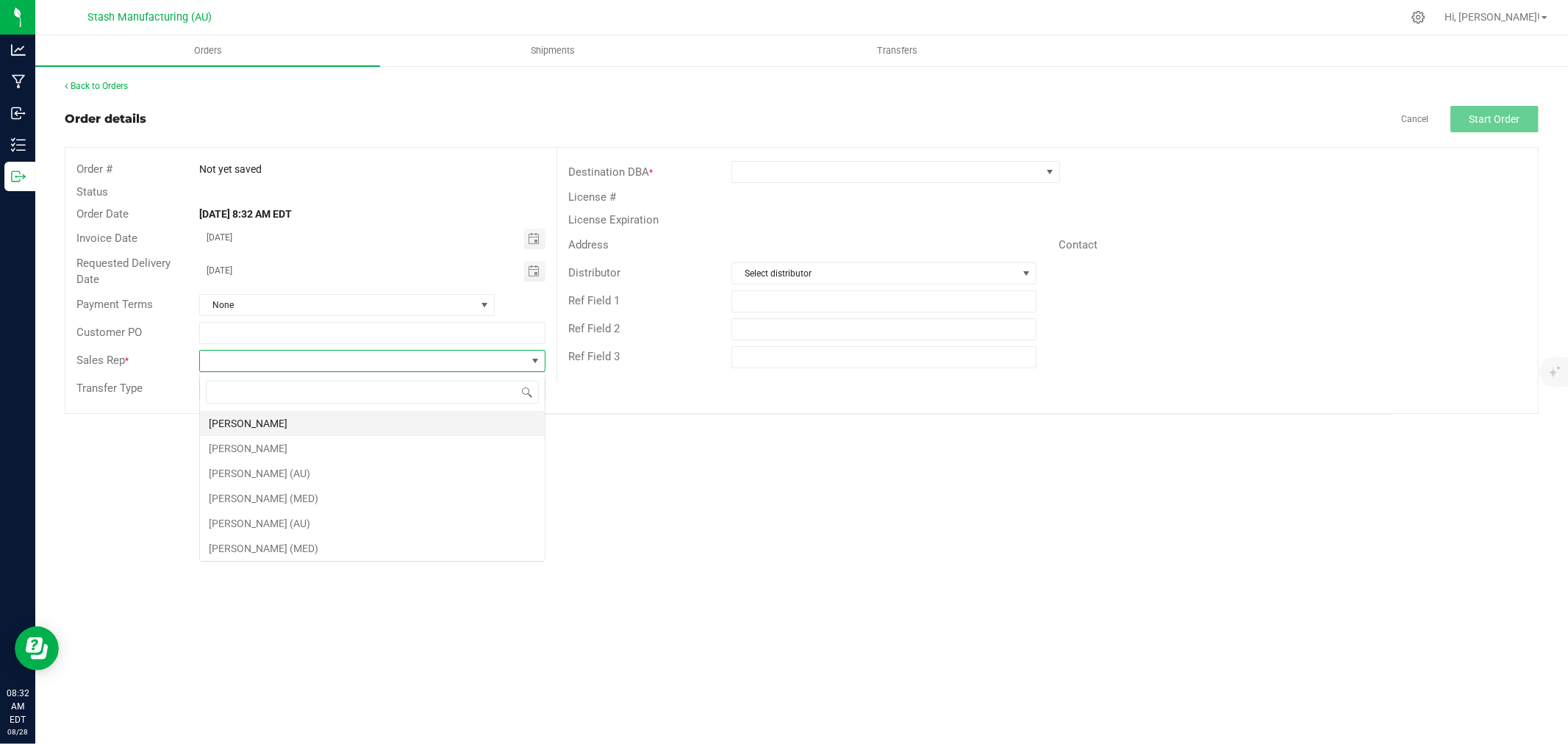
scroll to position [22, 345]
click at [395, 422] on li "[PERSON_NAME]" at bounding box center [372, 423] width 345 height 25
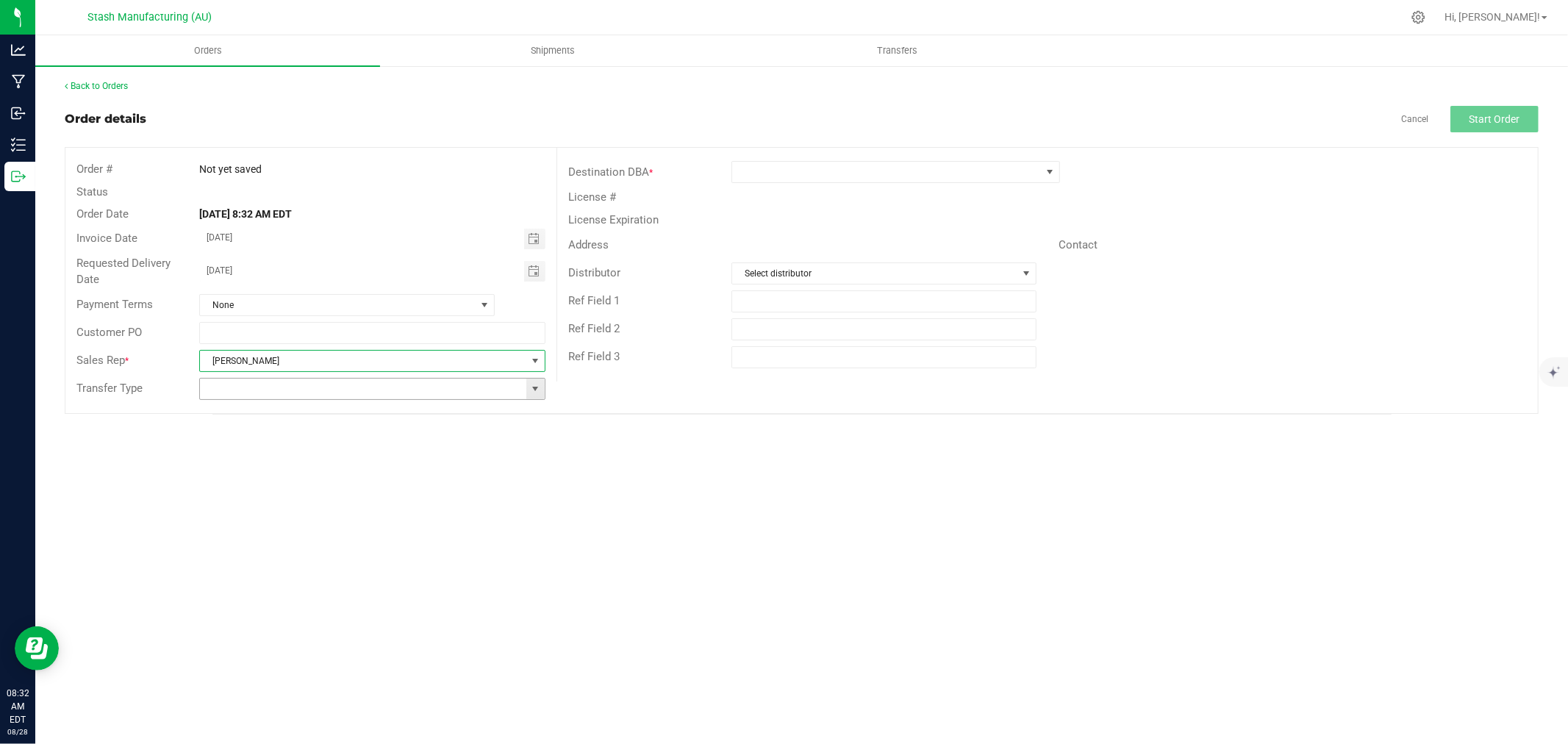
click at [533, 387] on span at bounding box center [535, 388] width 12 height 12
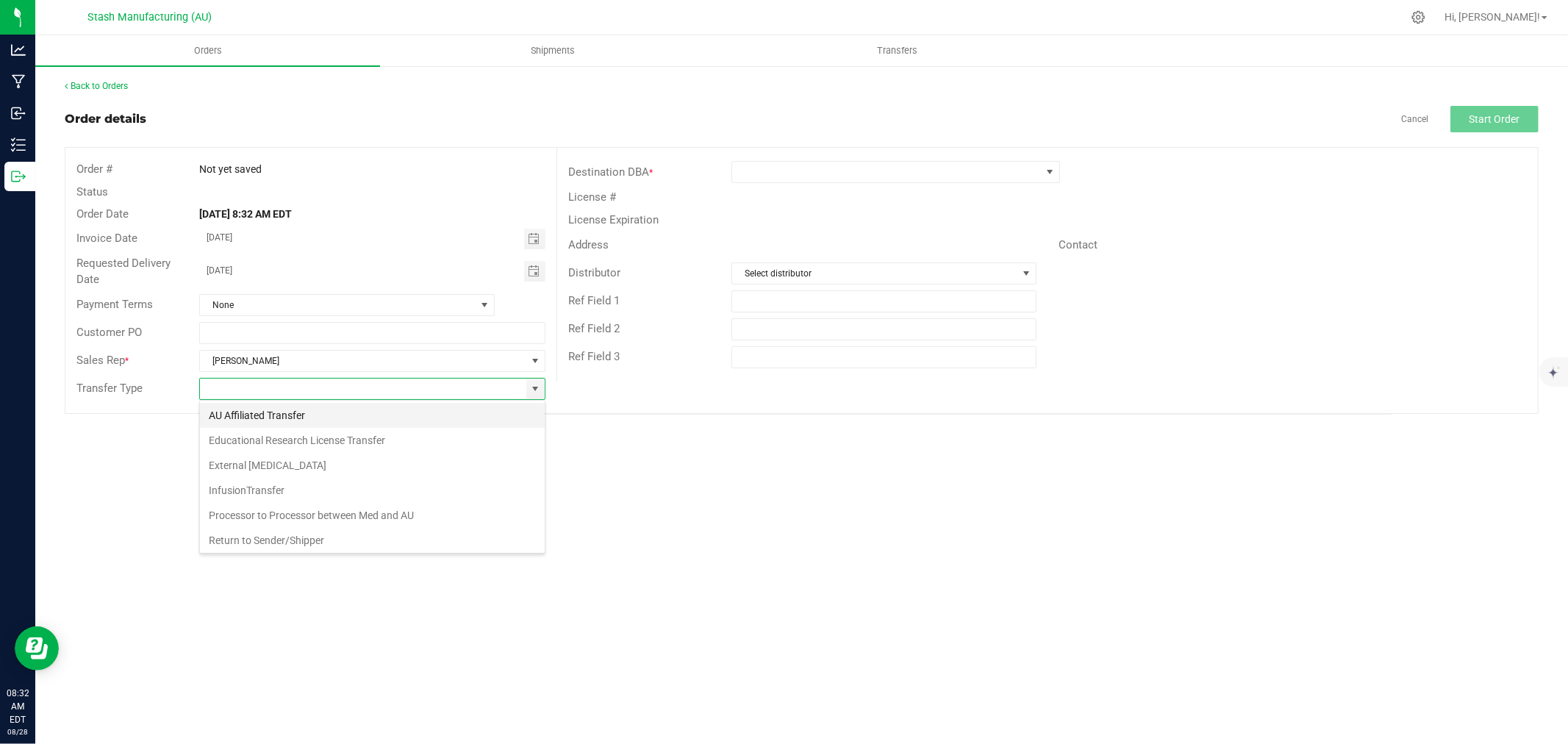
click at [413, 403] on li "AU Affiliated Transfer" at bounding box center [372, 415] width 345 height 25
type input "AU Affiliated Transfer"
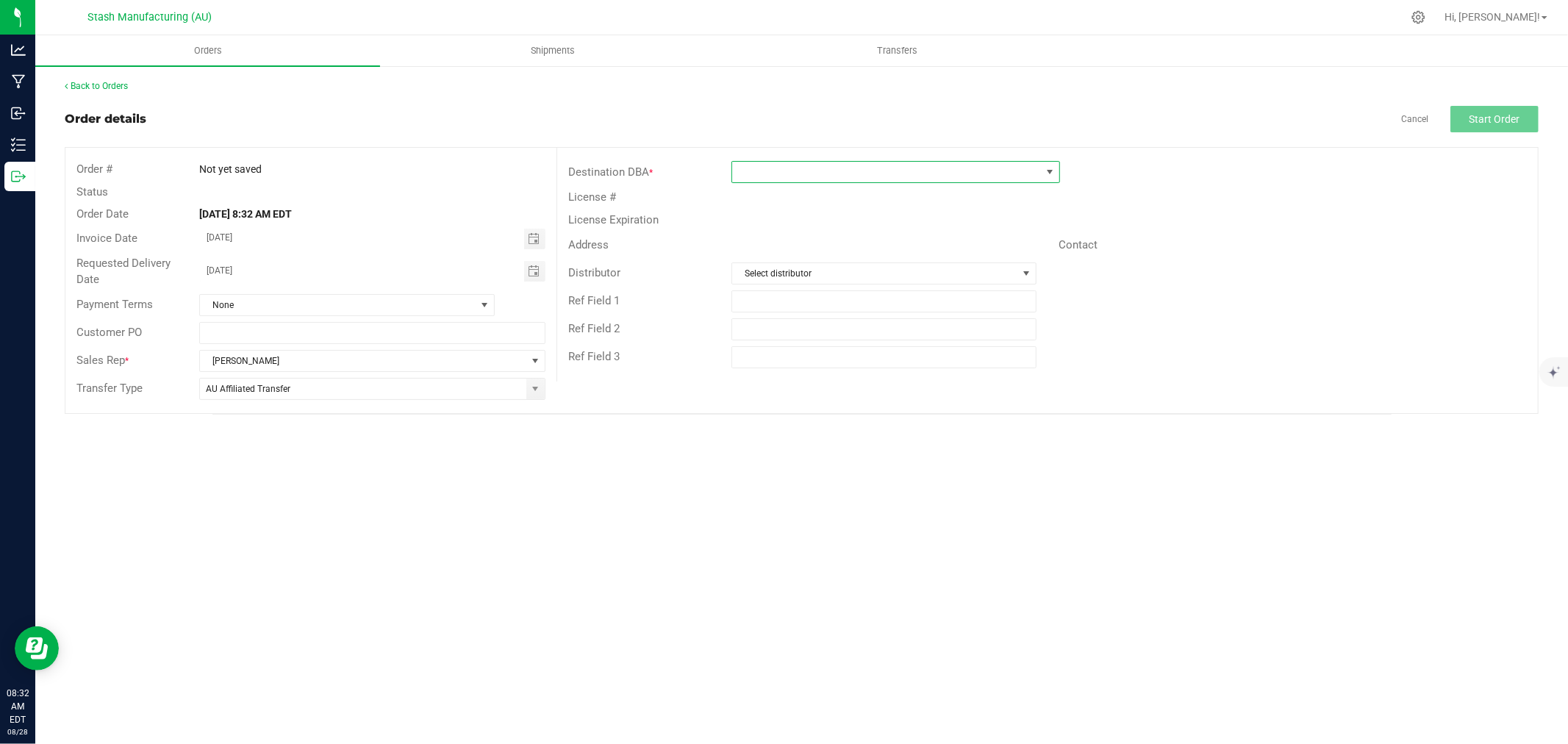
click at [772, 178] on span at bounding box center [886, 171] width 309 height 20
type input "602"
click at [862, 232] on li "Timber Cannabis Co. - [GEOGRAPHIC_DATA] (AU-R-000602)" at bounding box center [895, 235] width 327 height 25
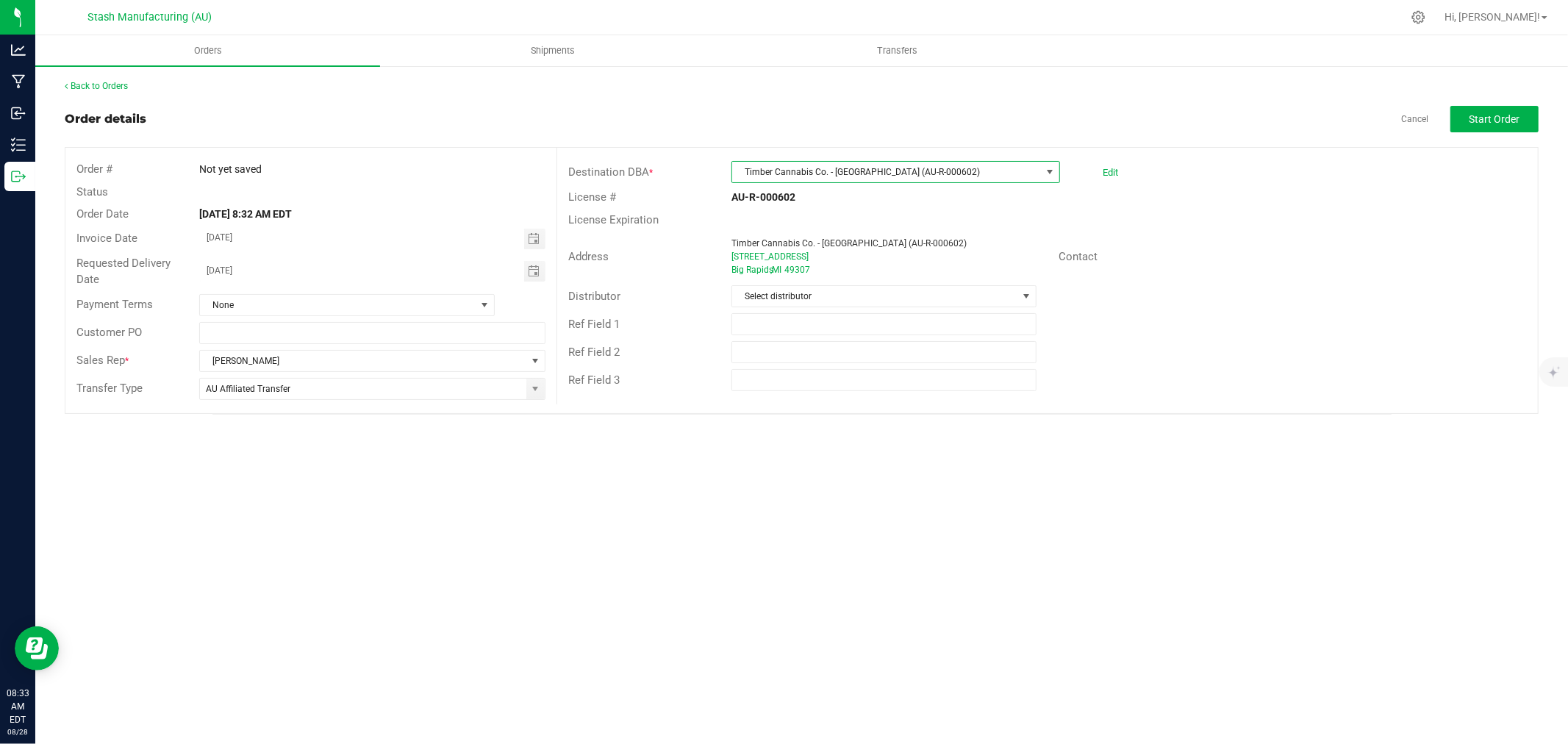
drag, startPoint x: 880, startPoint y: 277, endPoint x: 887, endPoint y: 284, distance: 9.9
click at [886, 284] on div "Destination DBA * Timber Cannabis Co. - Big Rapids (AU-R-000602) Edit License #…" at bounding box center [1047, 276] width 981 height 256
click at [893, 293] on span "Select distributor" at bounding box center [875, 296] width 285 height 20
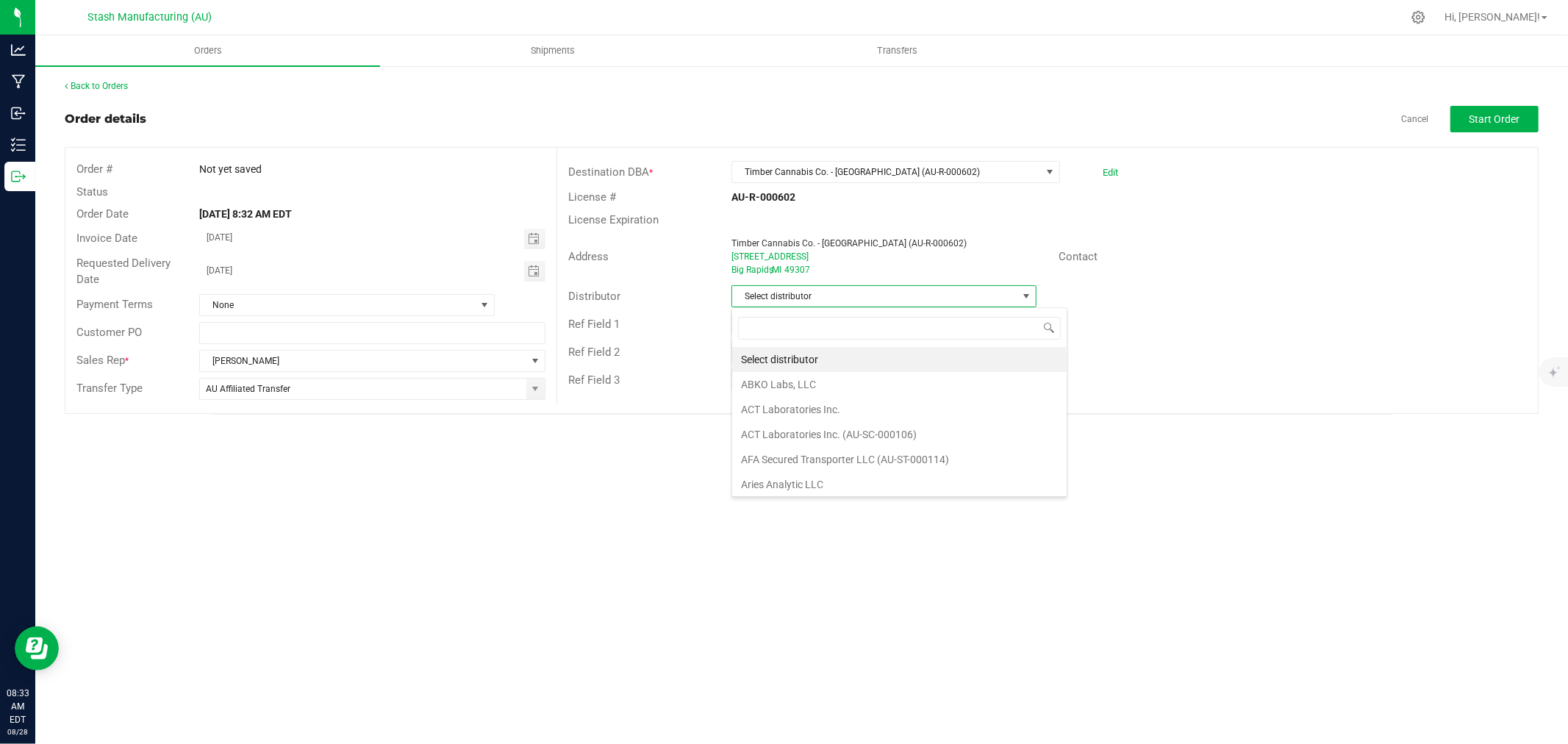
scroll to position [22, 305]
type input "123"
click at [949, 360] on li "Lake Effects Logistics (AU-ST-000123)" at bounding box center [884, 359] width 303 height 25
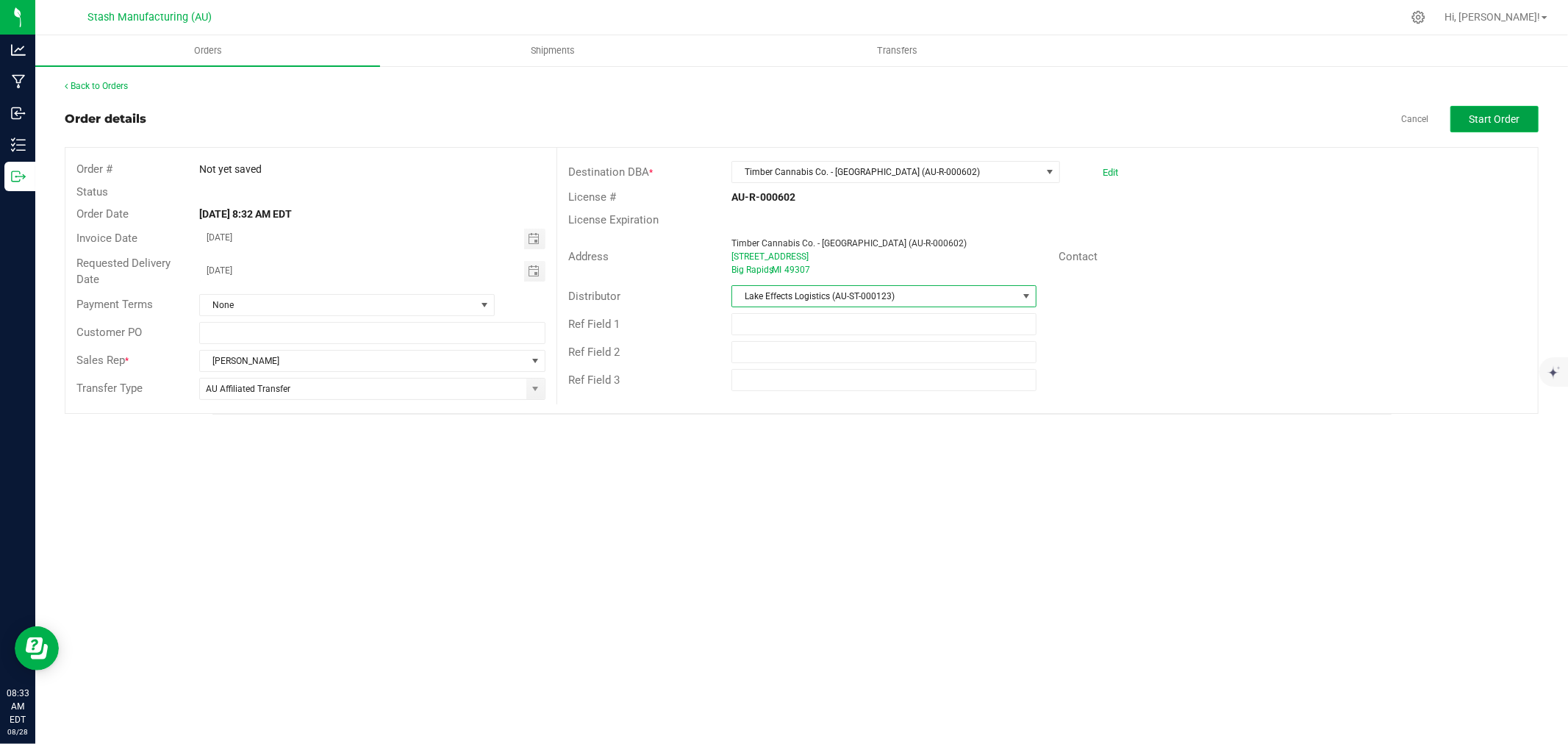
click at [1463, 114] on button "Start Order" at bounding box center [1494, 119] width 88 height 27
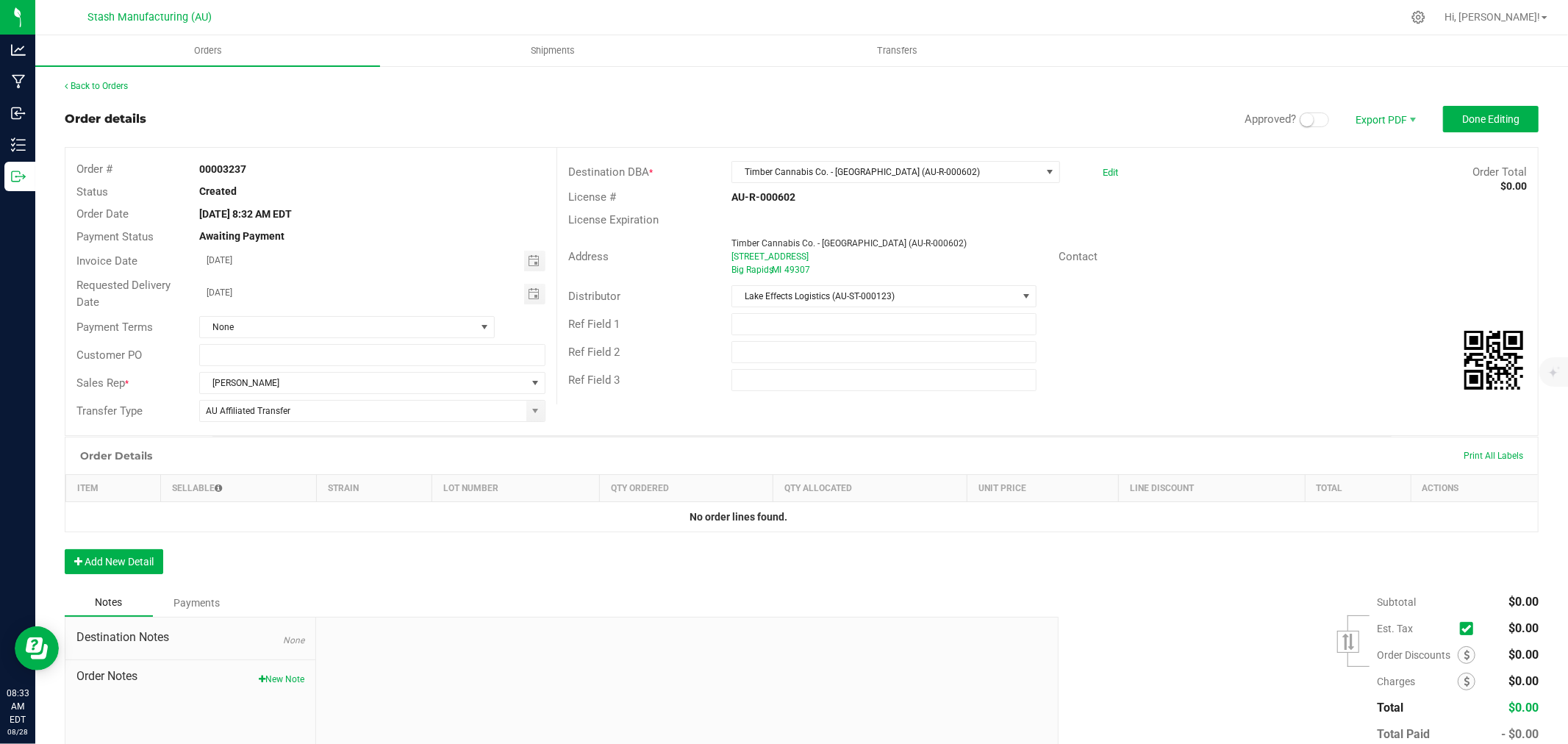
click at [1301, 126] on span at bounding box center [1314, 120] width 29 height 15
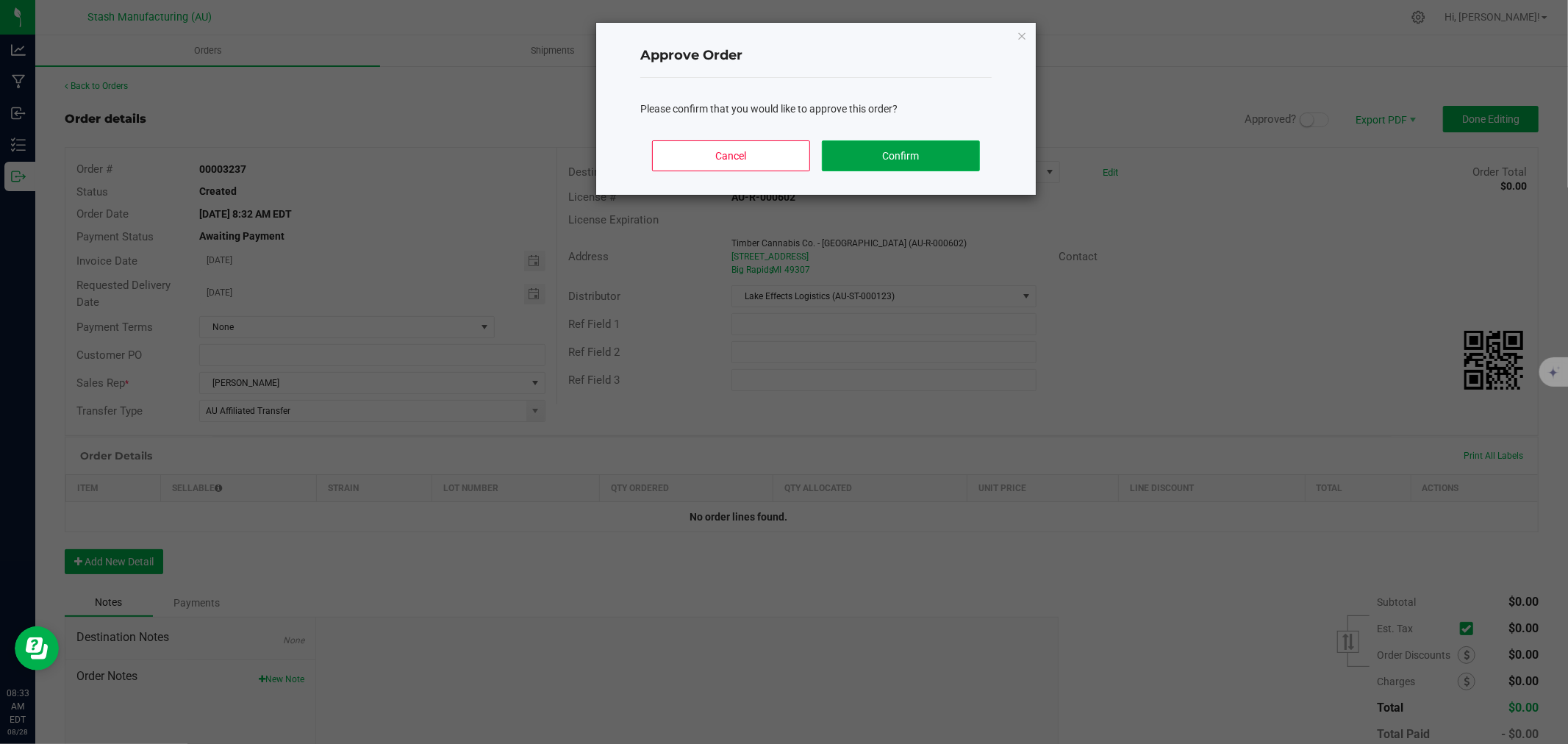
click at [928, 163] on button "Confirm" at bounding box center [901, 156] width 158 height 31
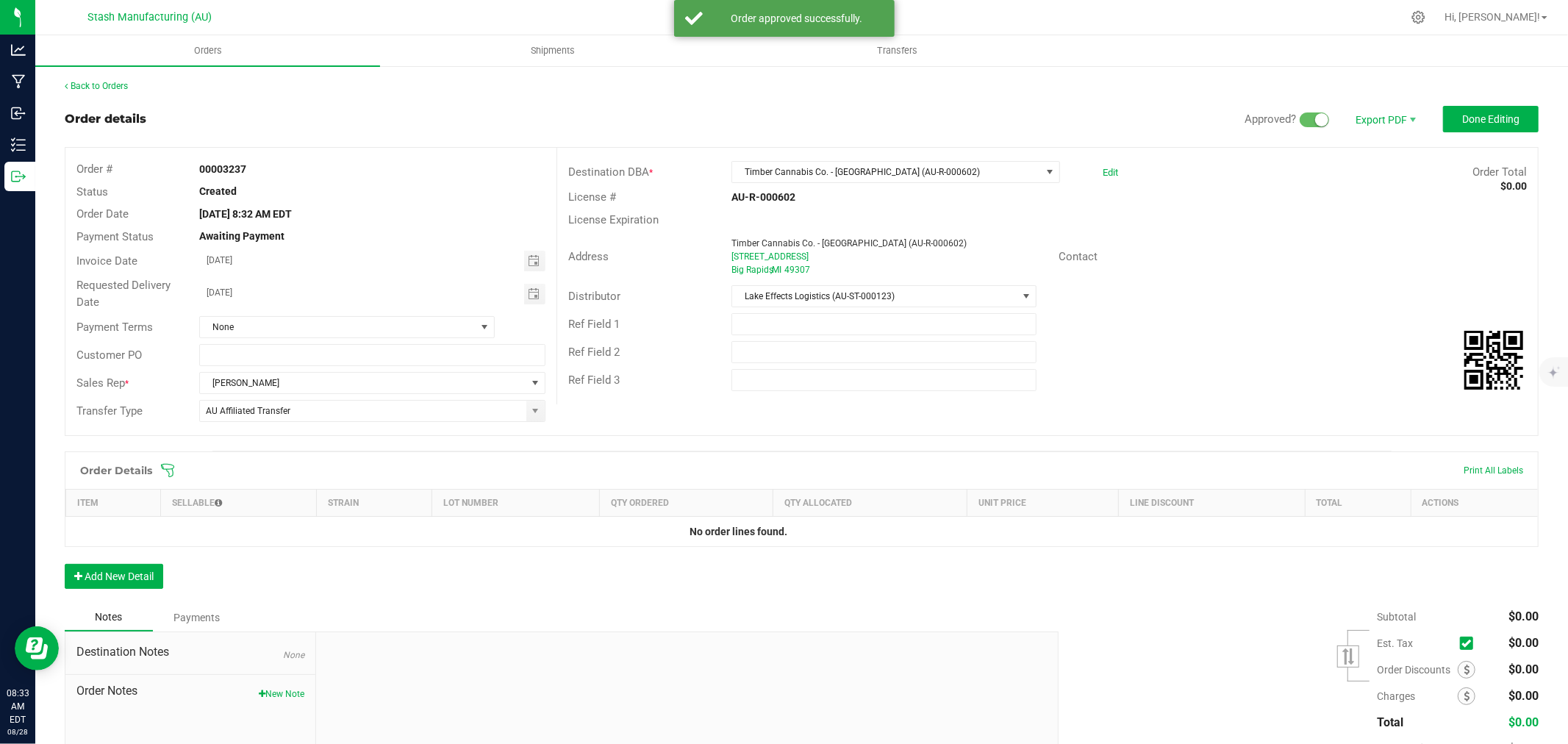
click at [170, 471] on icon at bounding box center [168, 470] width 15 height 15
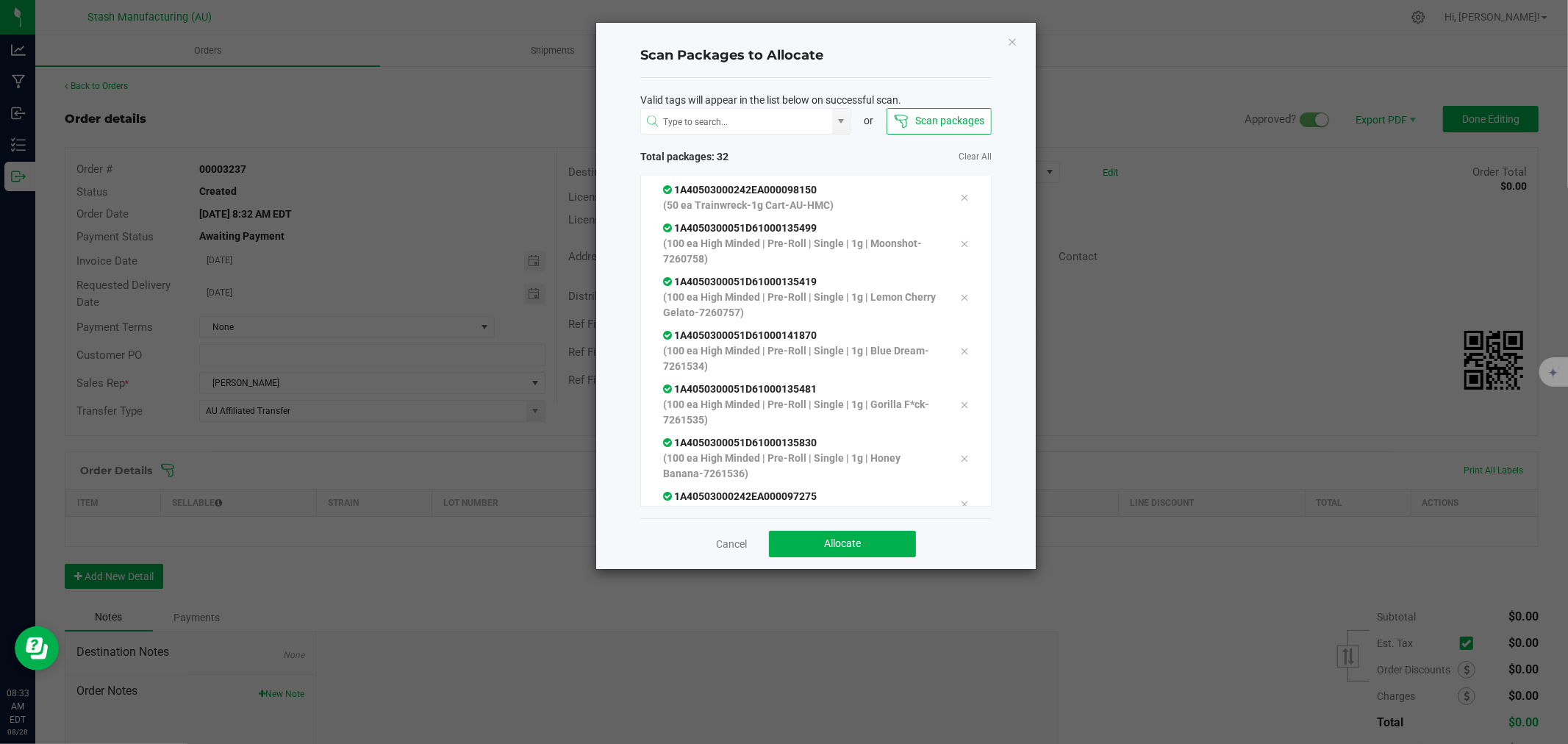
scroll to position [1061, 0]
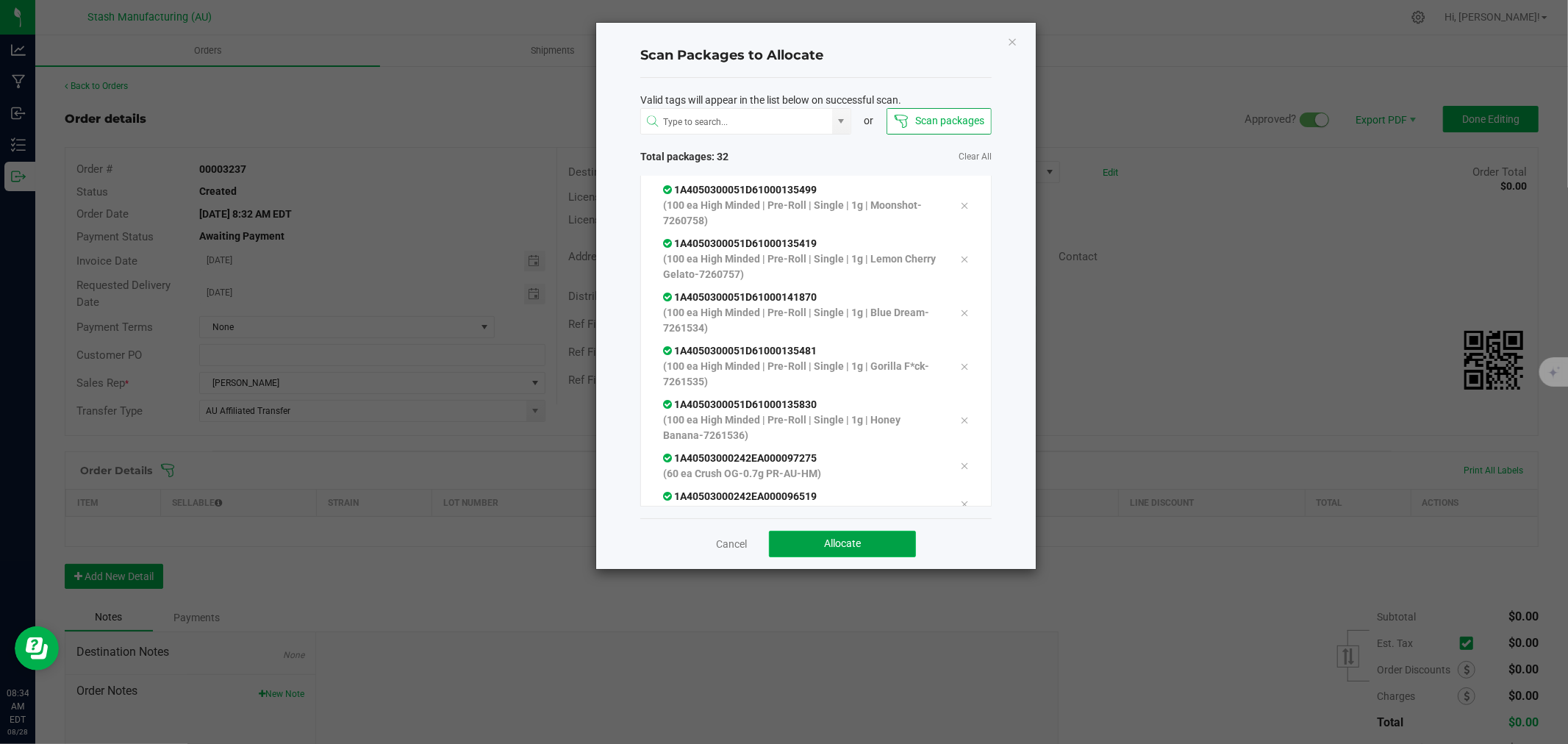
click at [842, 547] on span "Allocate" at bounding box center [842, 543] width 36 height 12
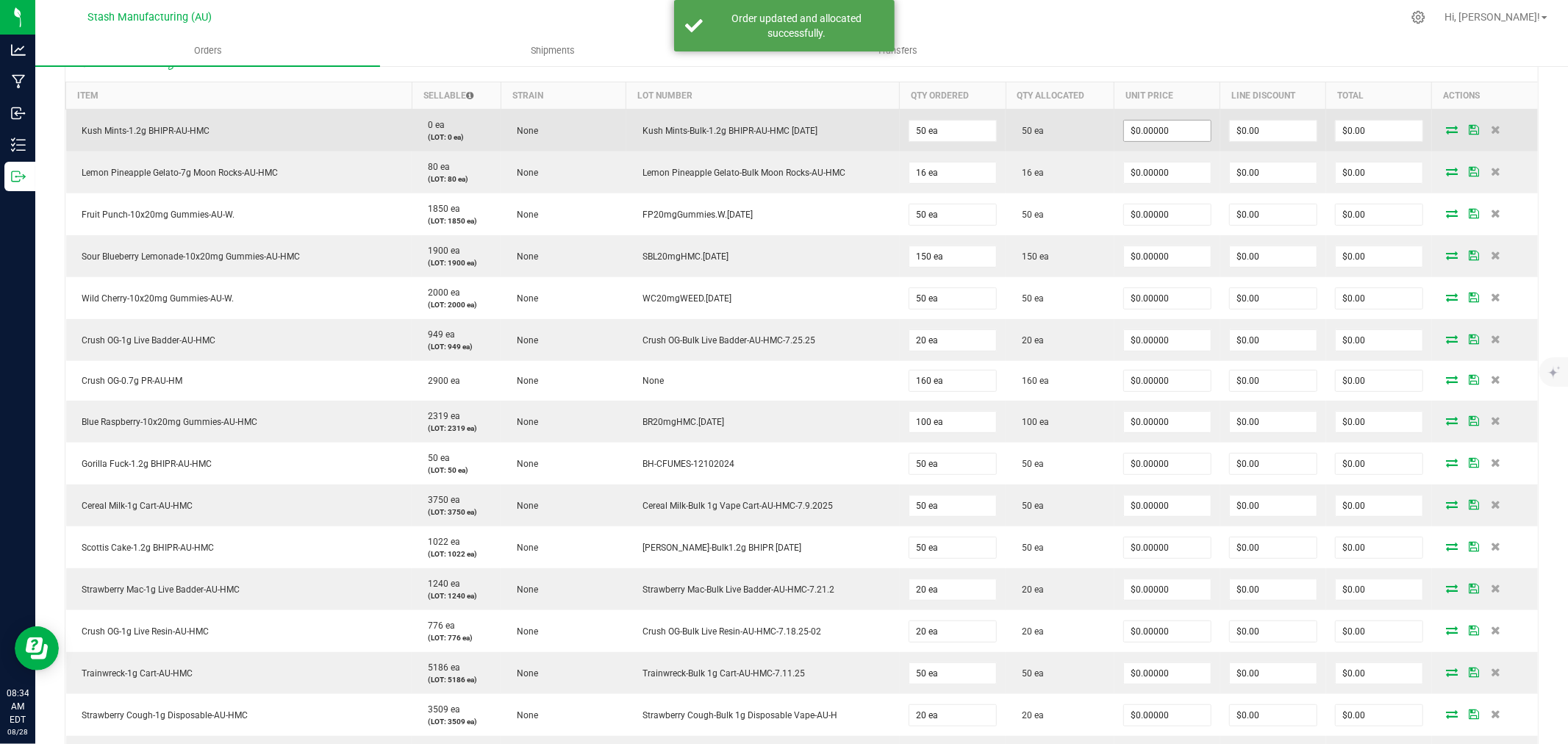
scroll to position [408, 0]
click at [1169, 126] on input "0" at bounding box center [1167, 130] width 87 height 20
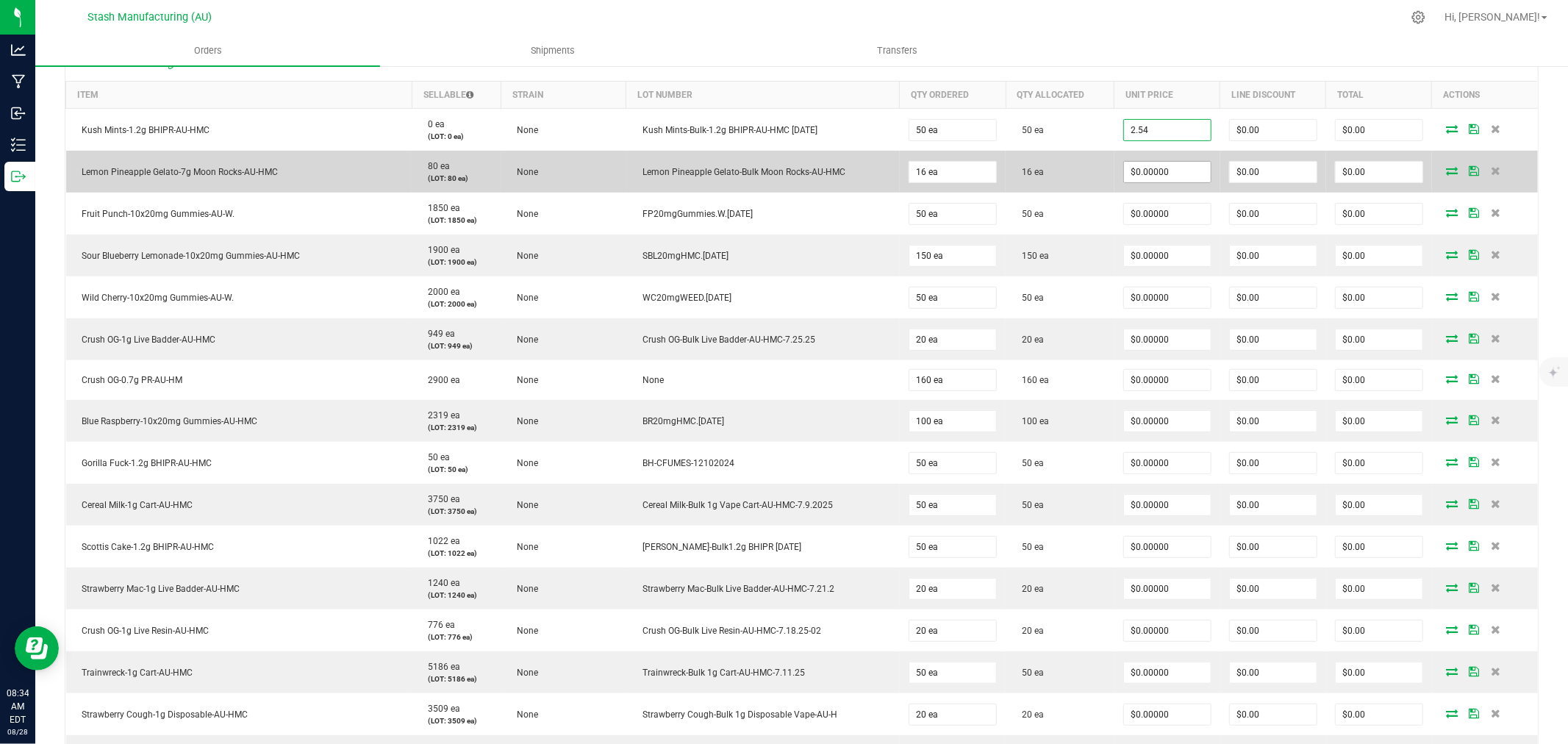
type input "$2.54000"
type input "$127.00"
click at [1167, 169] on input "0" at bounding box center [1167, 171] width 87 height 20
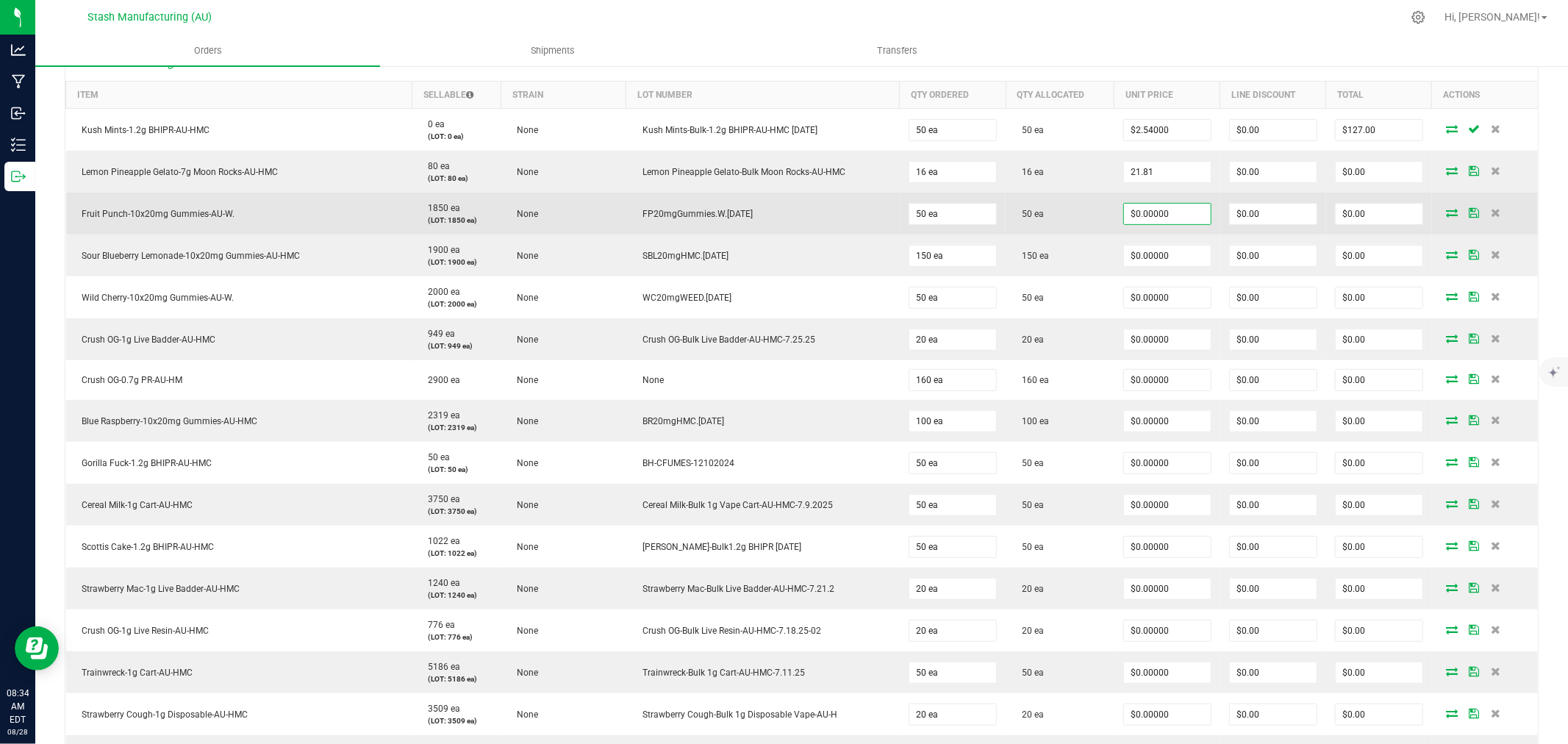
type input "$21.81000"
type input "$348.96"
click at [1171, 207] on input "0" at bounding box center [1167, 213] width 87 height 20
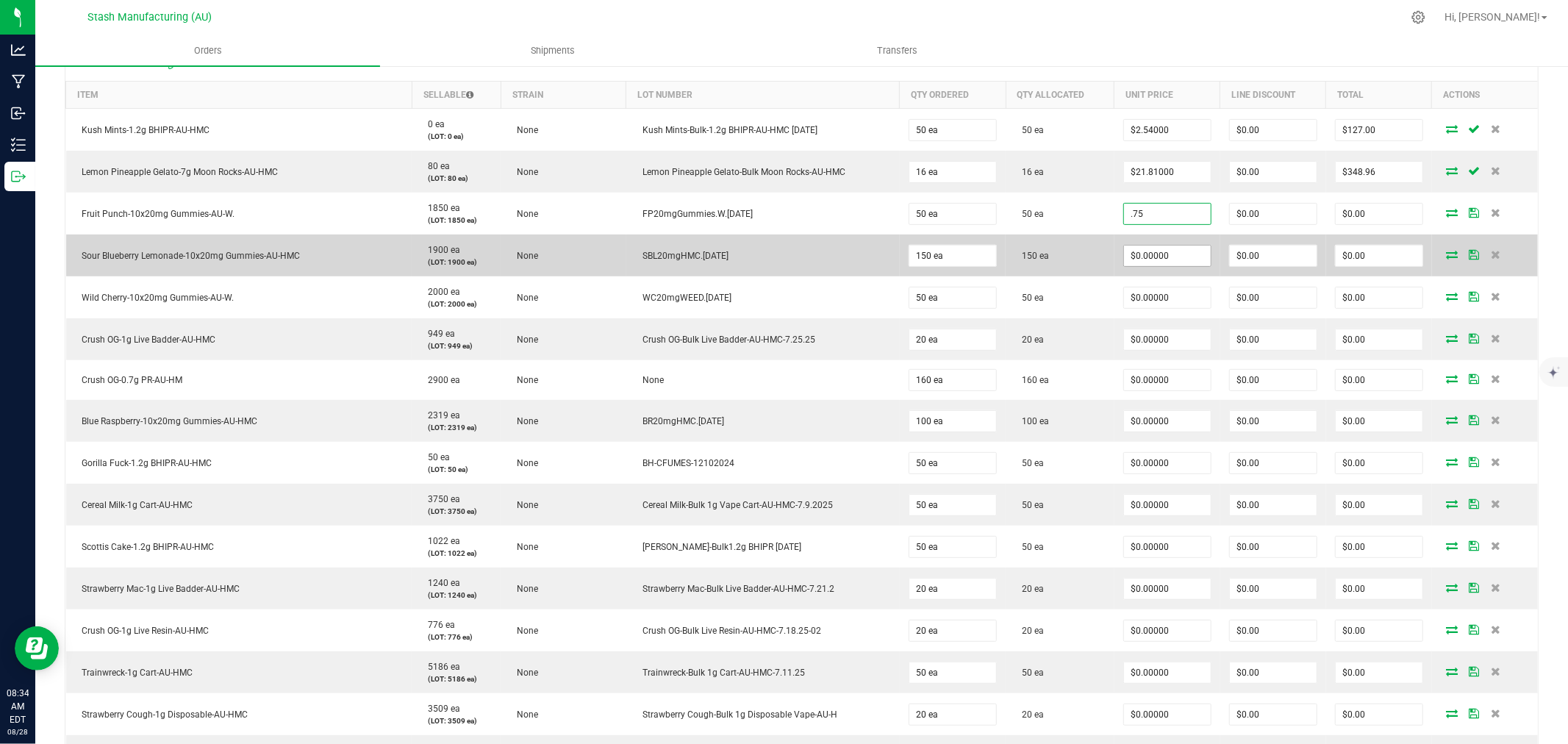
type input "$0.75000"
type input "$37.50"
click at [1155, 258] on input "0" at bounding box center [1167, 255] width 87 height 20
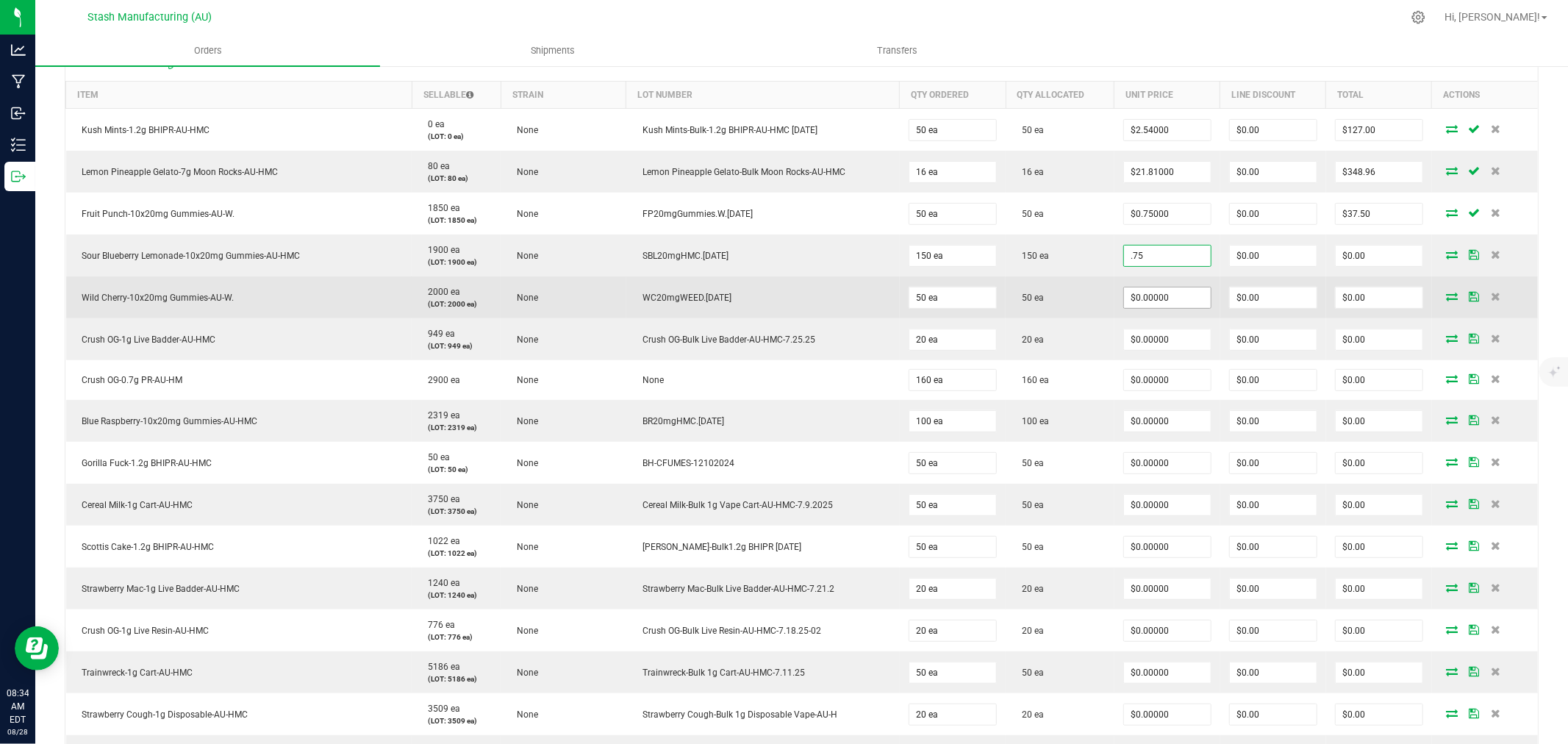
type input "$0.75000"
type input "$112.50"
click at [1170, 299] on input "0" at bounding box center [1167, 297] width 87 height 20
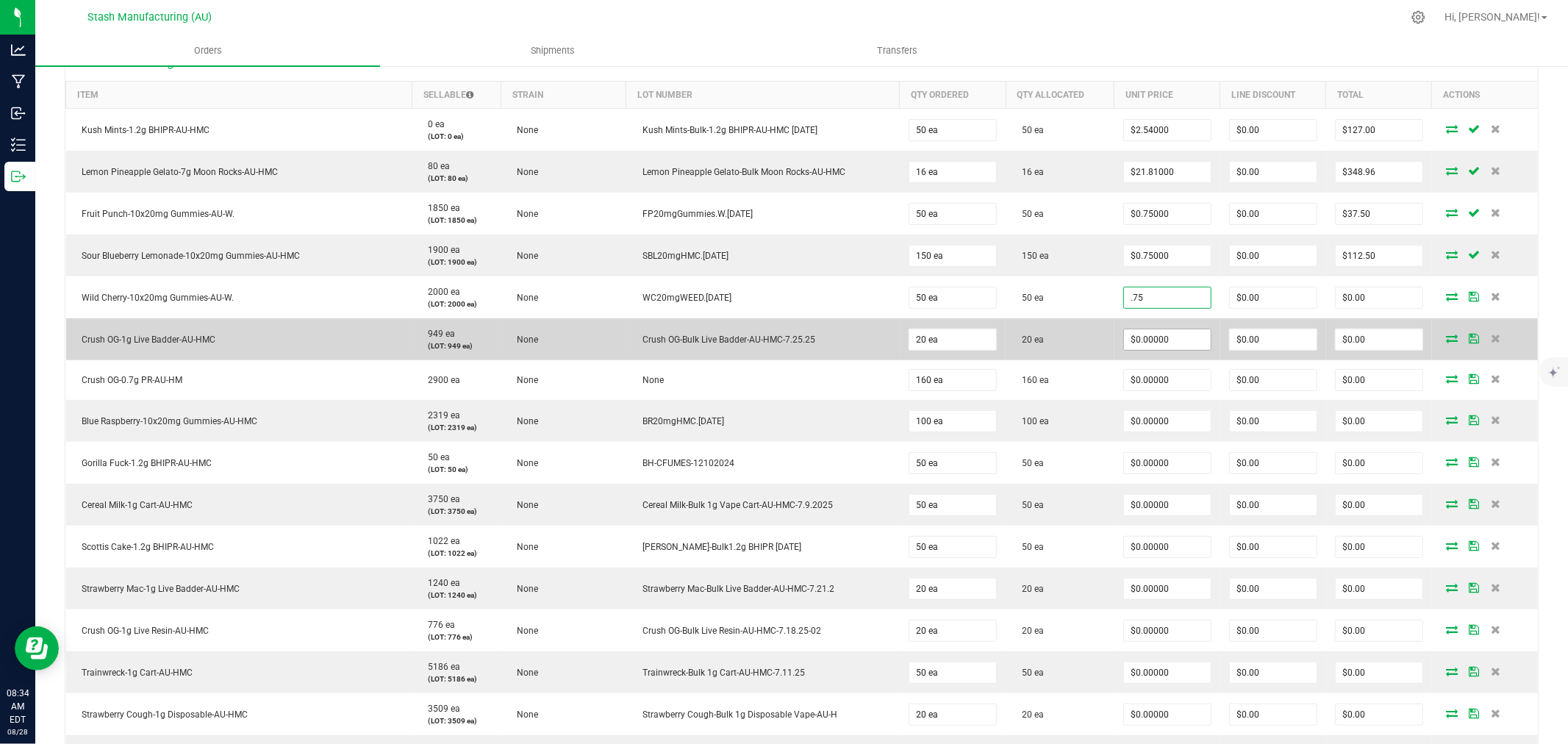
type input "$0.75000"
type input "$37.50"
click at [1167, 335] on input "0" at bounding box center [1167, 339] width 87 height 20
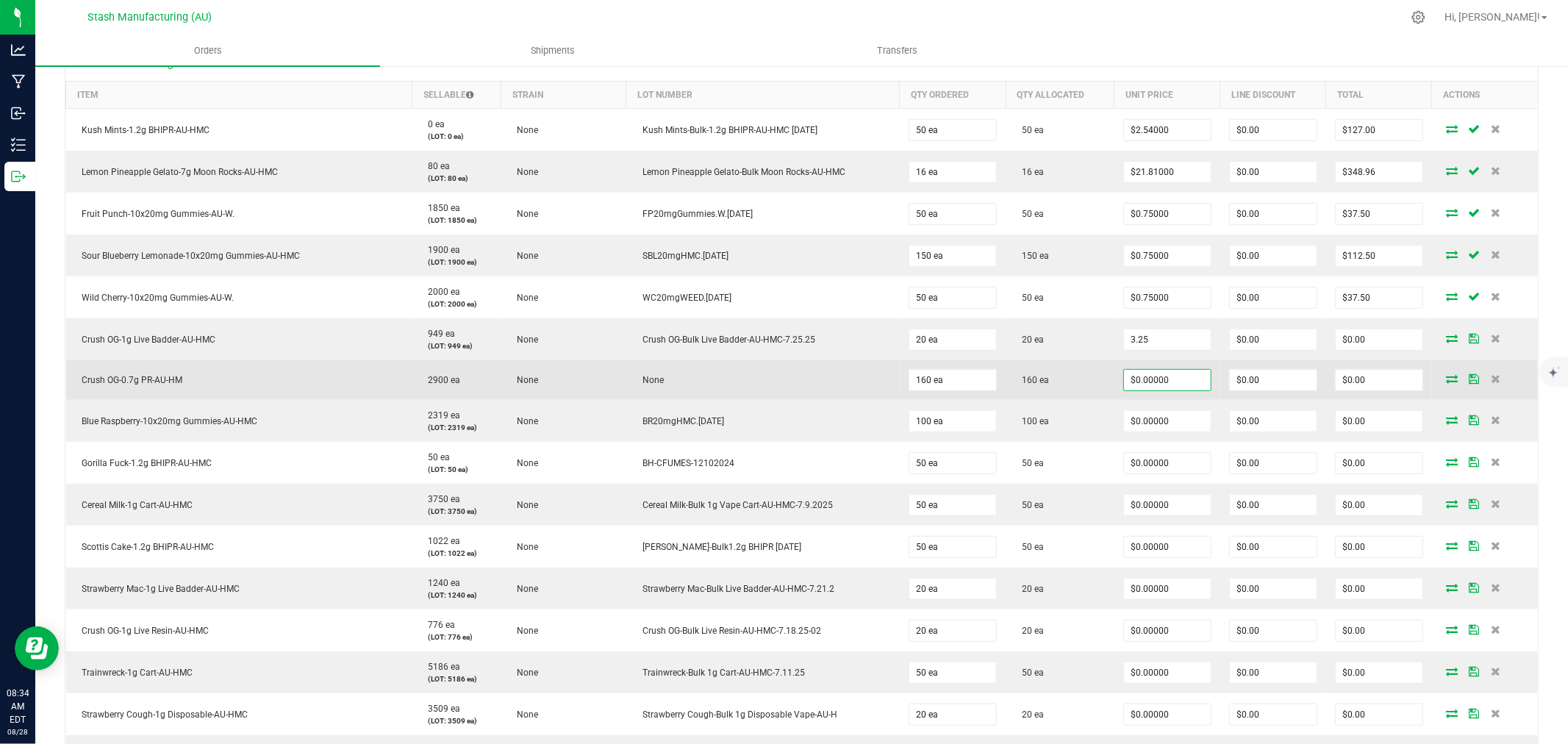
type input "$3.25000"
type input "$65.00"
click at [1164, 370] on input "0" at bounding box center [1167, 379] width 87 height 20
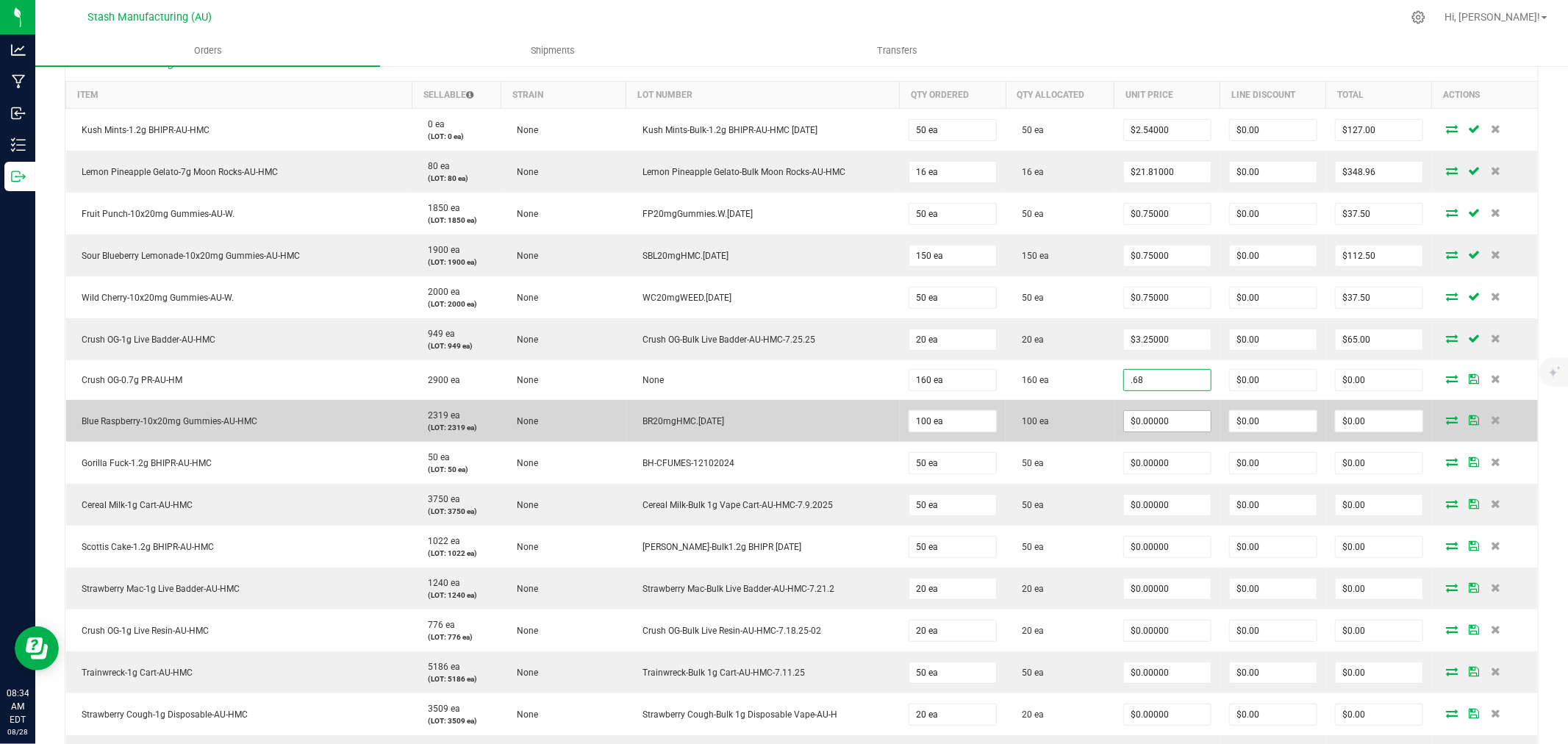
type input "$0.68000"
type input "$108.80"
click at [1167, 429] on input "0" at bounding box center [1167, 421] width 87 height 20
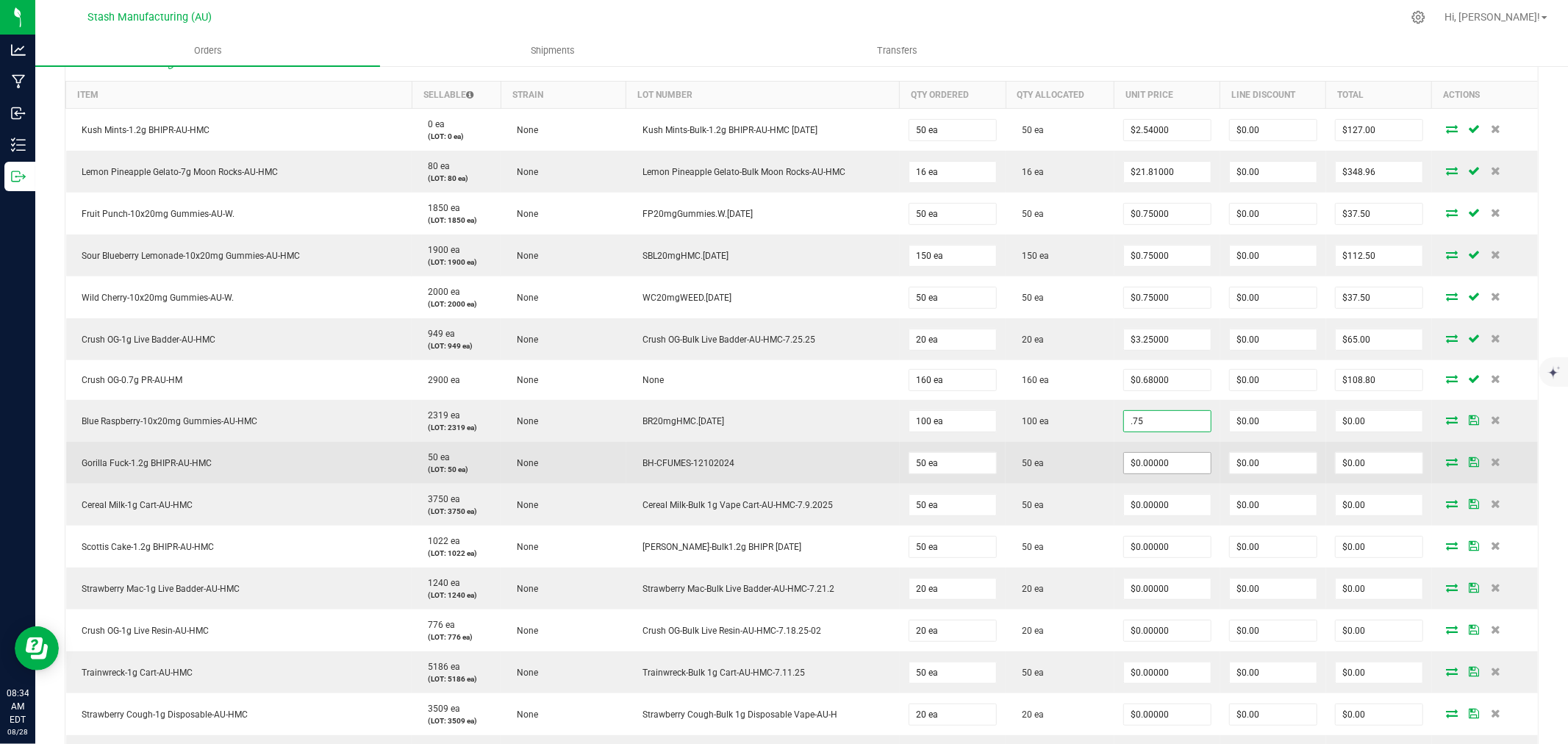
type input "$0.75000"
type input "$75.00"
click at [1170, 460] on input "0" at bounding box center [1167, 462] width 87 height 20
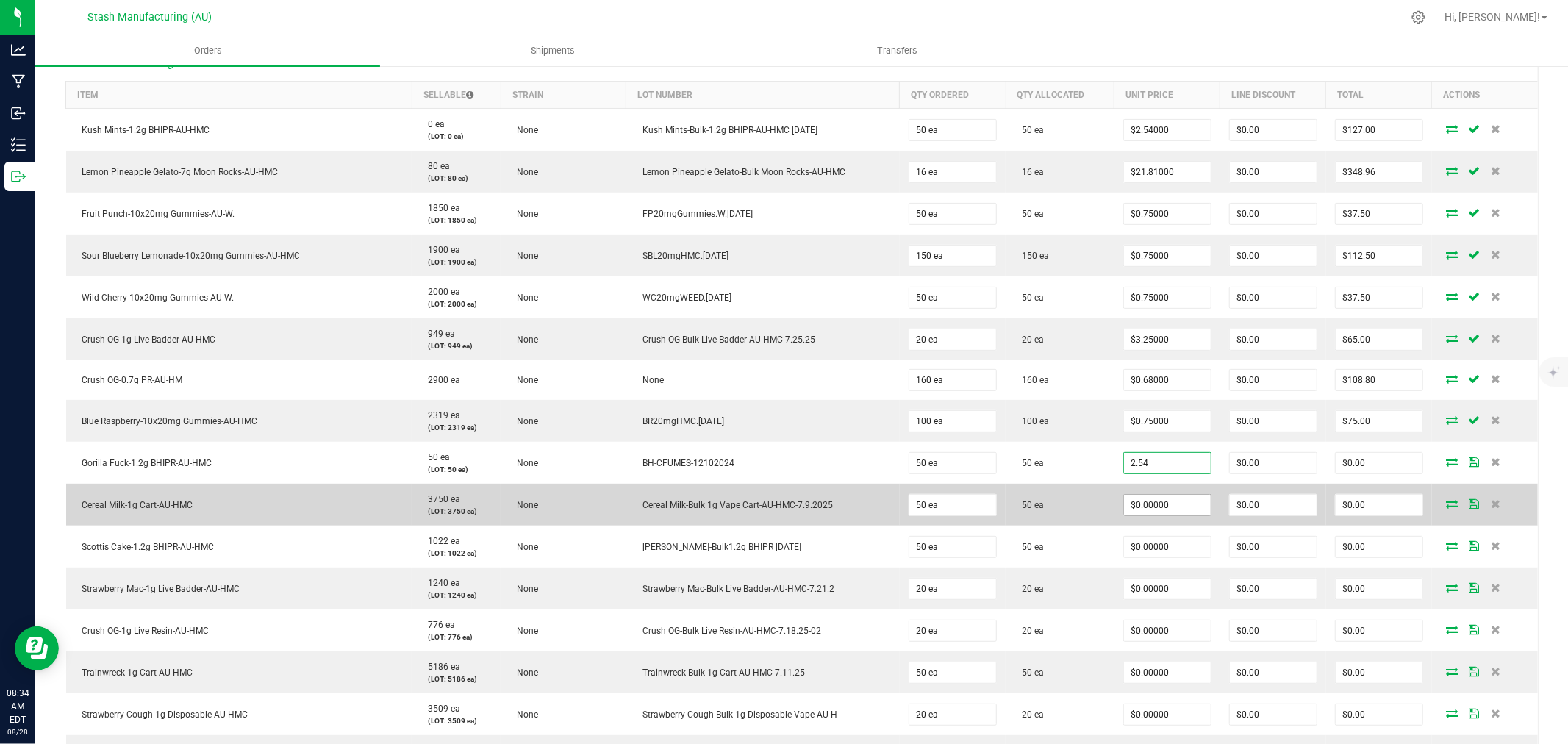
type input "$2.54000"
type input "$127.00"
click at [1167, 504] on input "0" at bounding box center [1167, 504] width 87 height 20
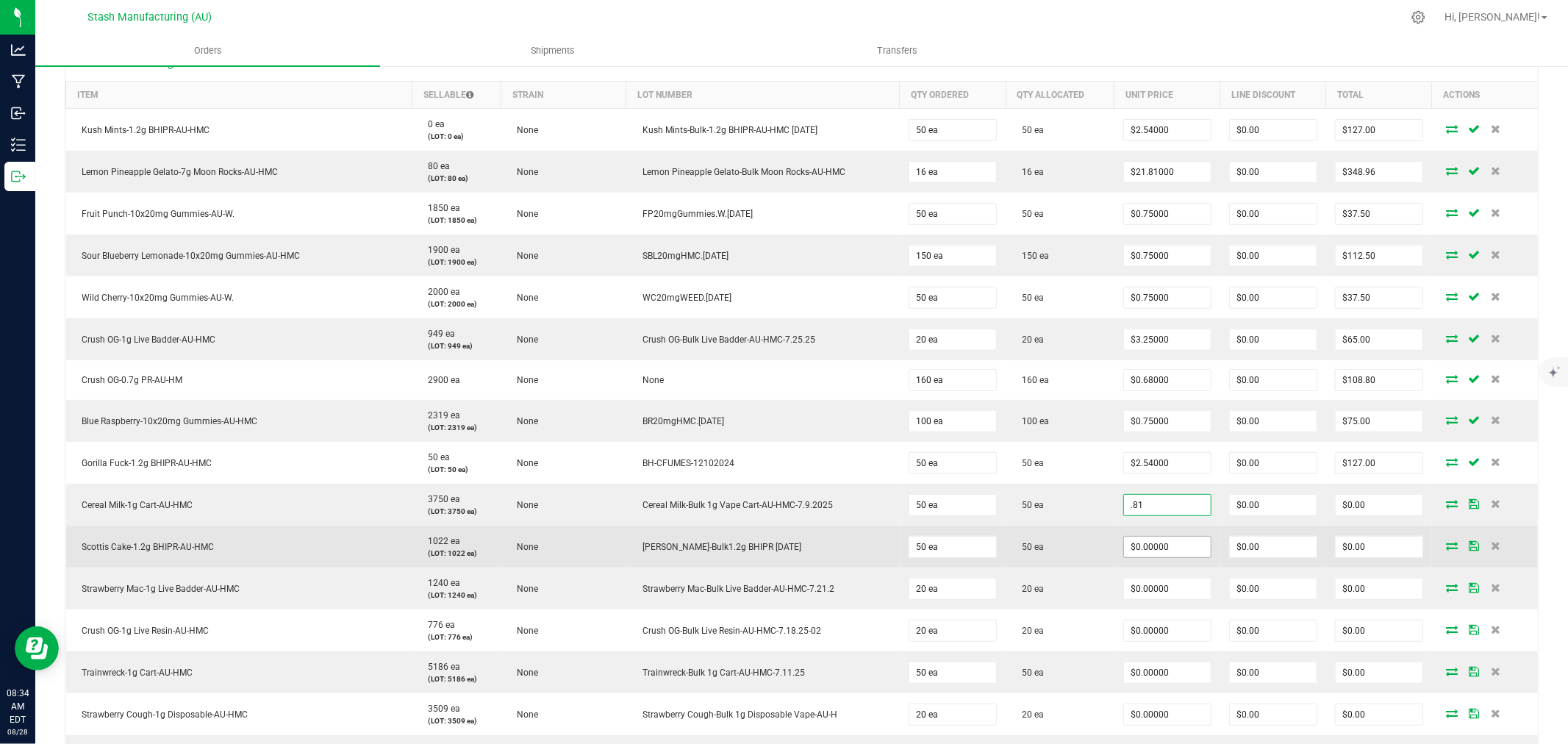
type input "$0.81000"
type input "$40.50"
click at [1162, 544] on input "0" at bounding box center [1167, 546] width 87 height 20
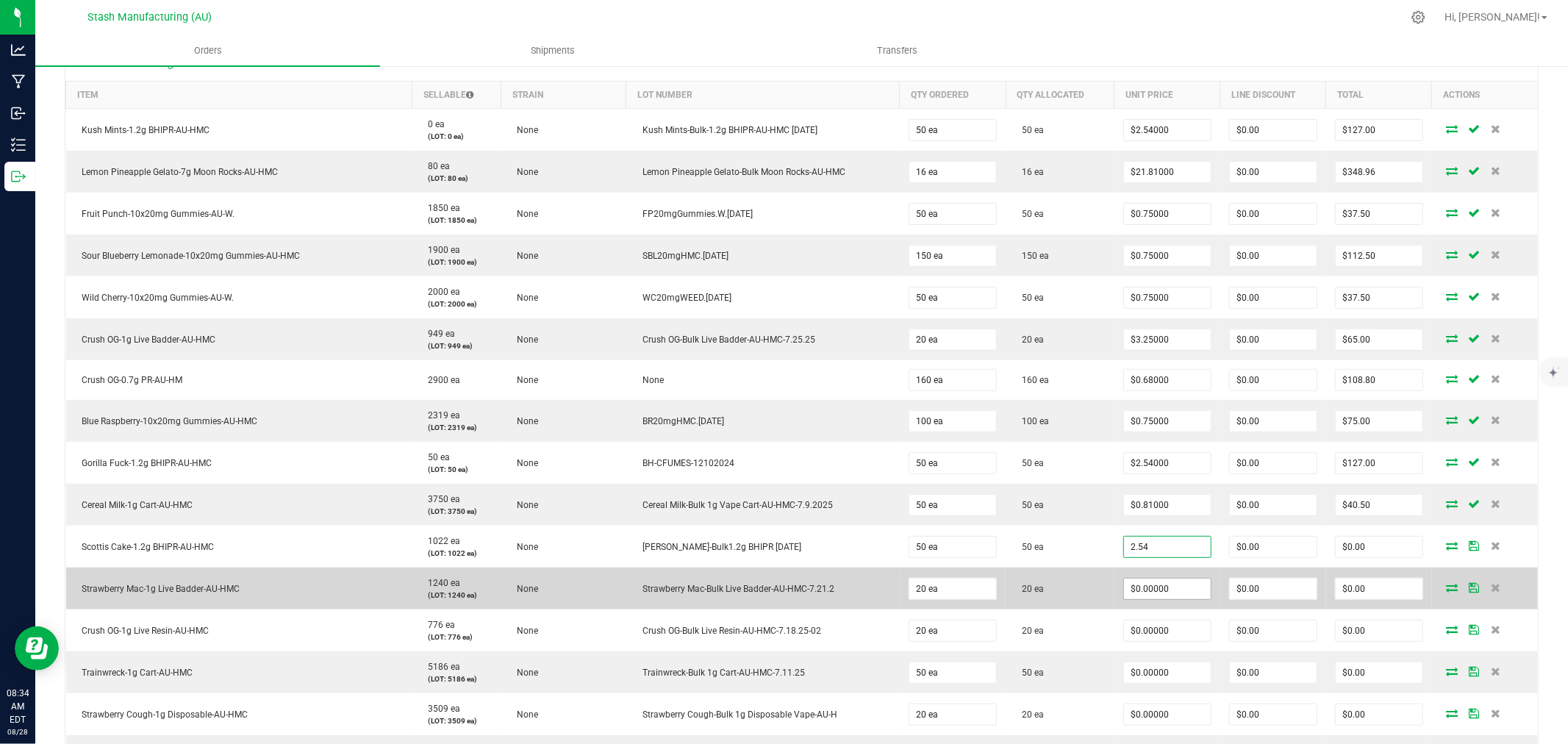
type input "$2.54000"
type input "$127.00"
click at [1154, 590] on input "0" at bounding box center [1167, 588] width 87 height 20
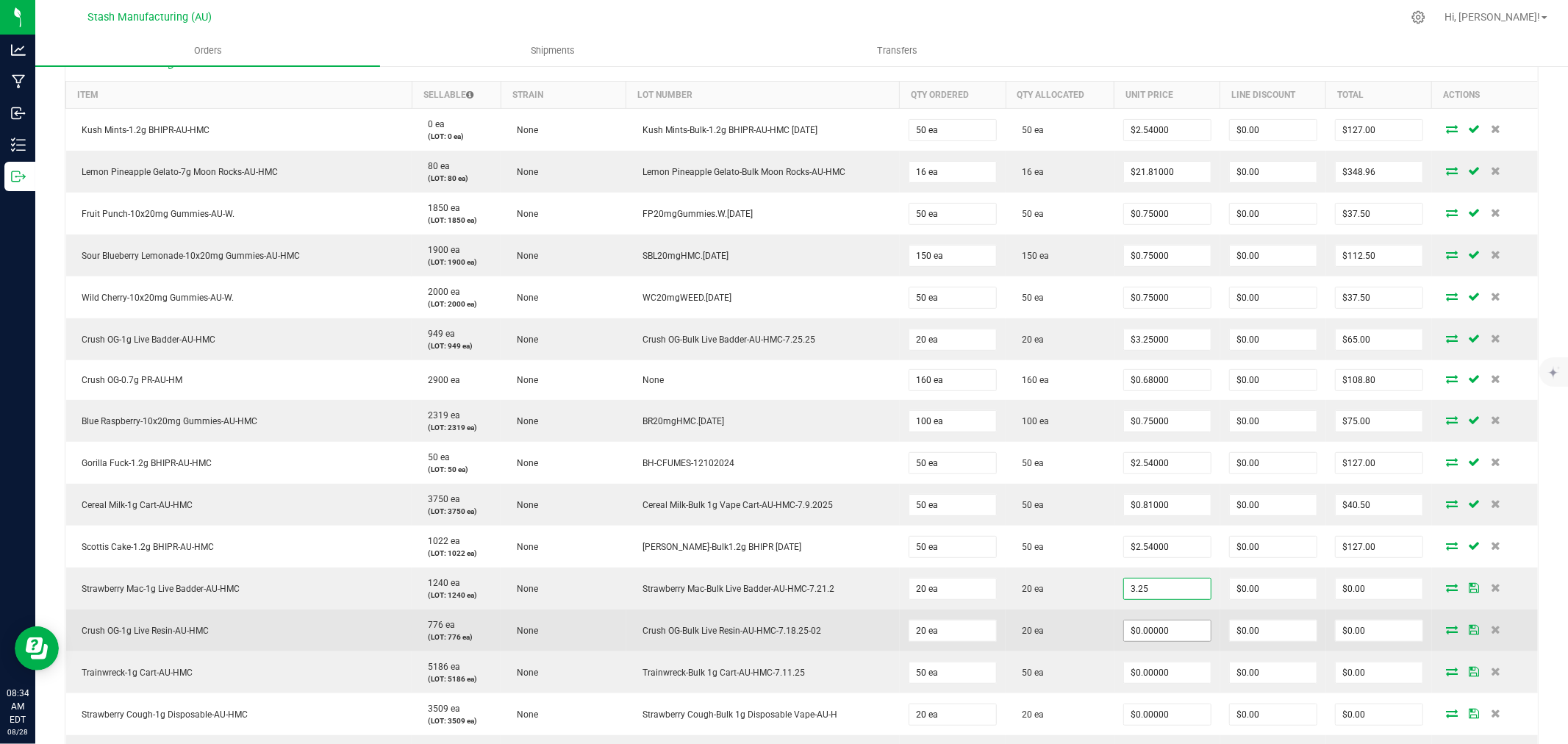
type input "$3.25000"
type input "$65.00"
click at [1153, 638] on input "0" at bounding box center [1167, 630] width 87 height 20
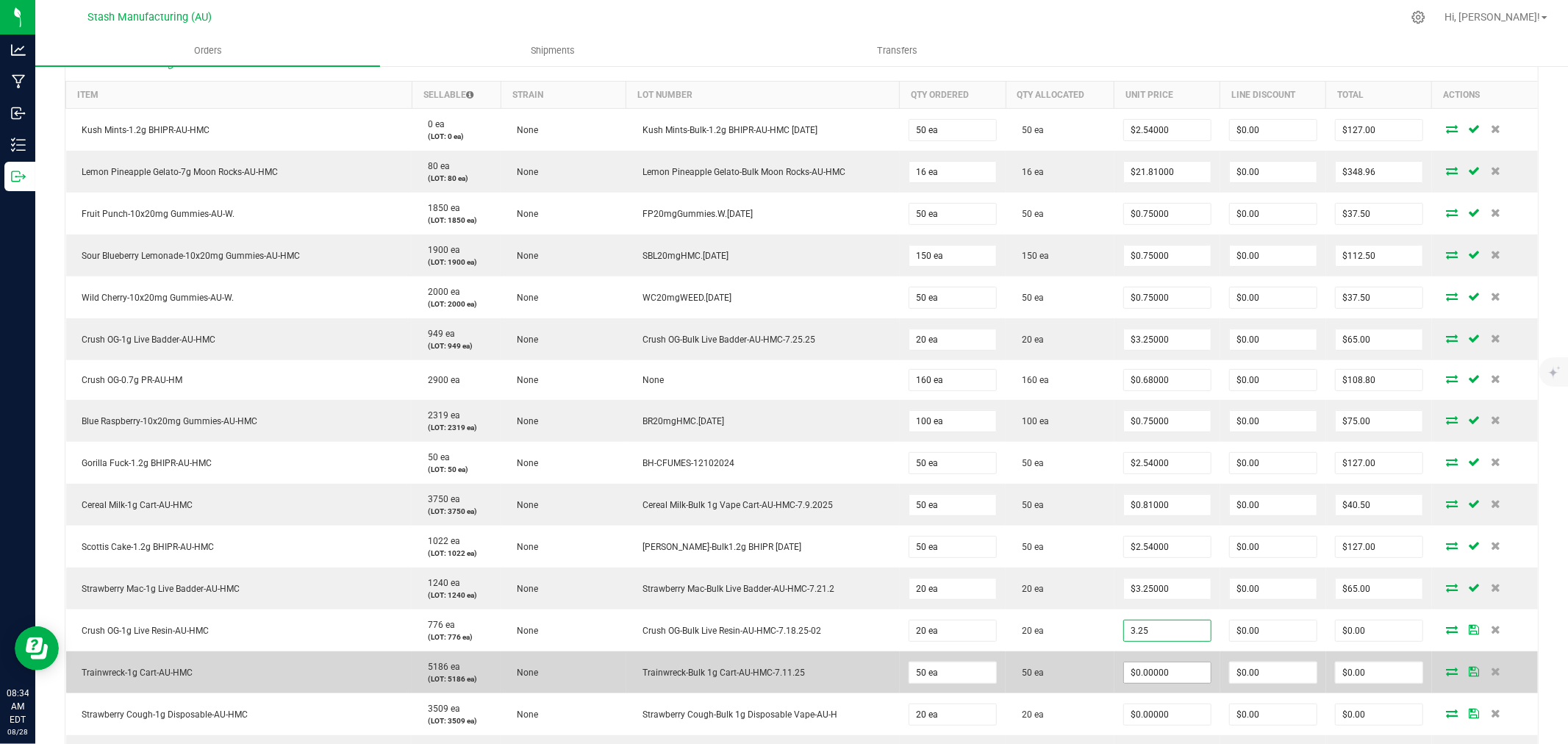
type input "$3.25000"
type input "$65.00"
click at [1160, 679] on input "0" at bounding box center [1167, 672] width 87 height 20
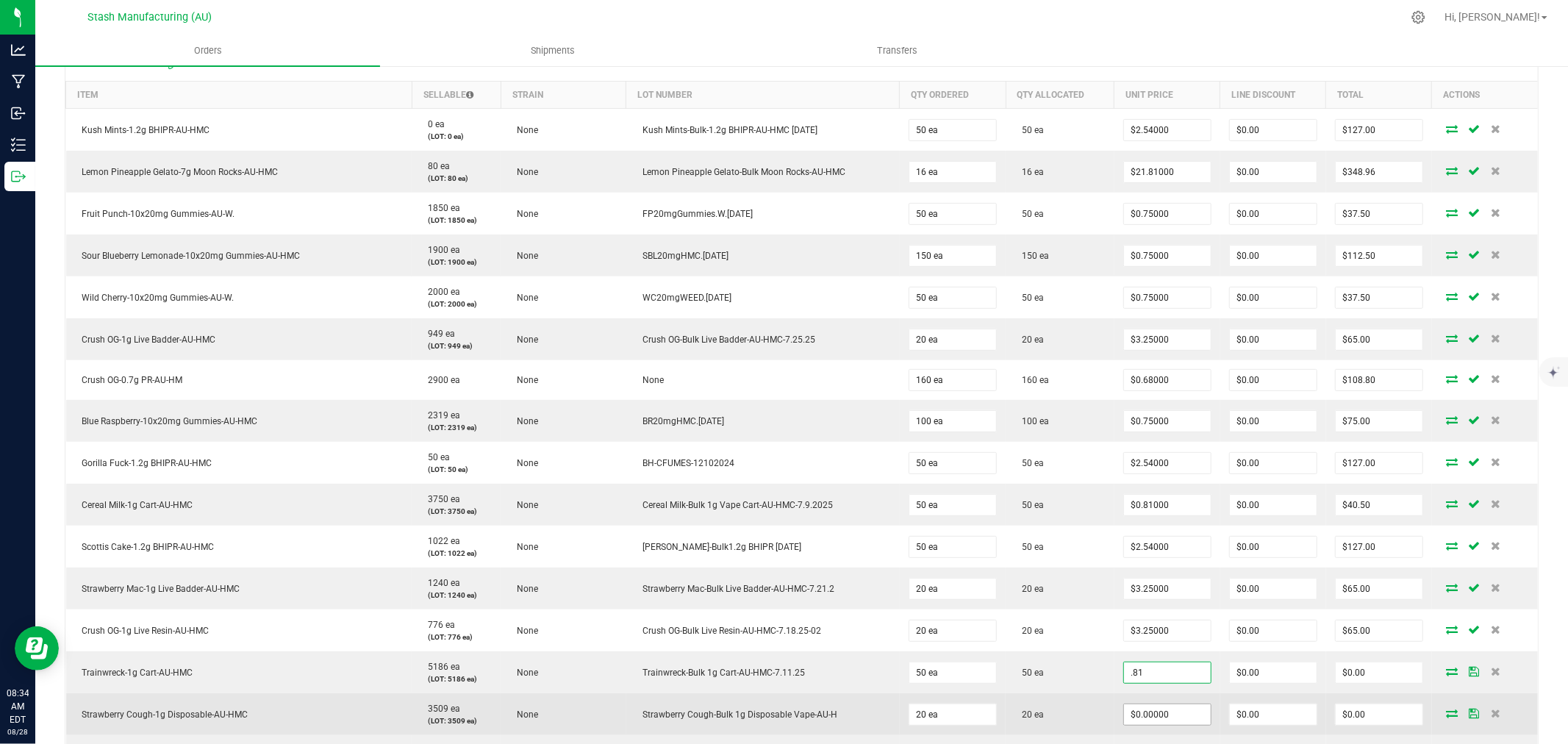
type input "$0.81000"
type input "$40.50"
click at [1150, 708] on input "0" at bounding box center [1167, 714] width 87 height 20
type input "$4.14000"
type input "$82.80"
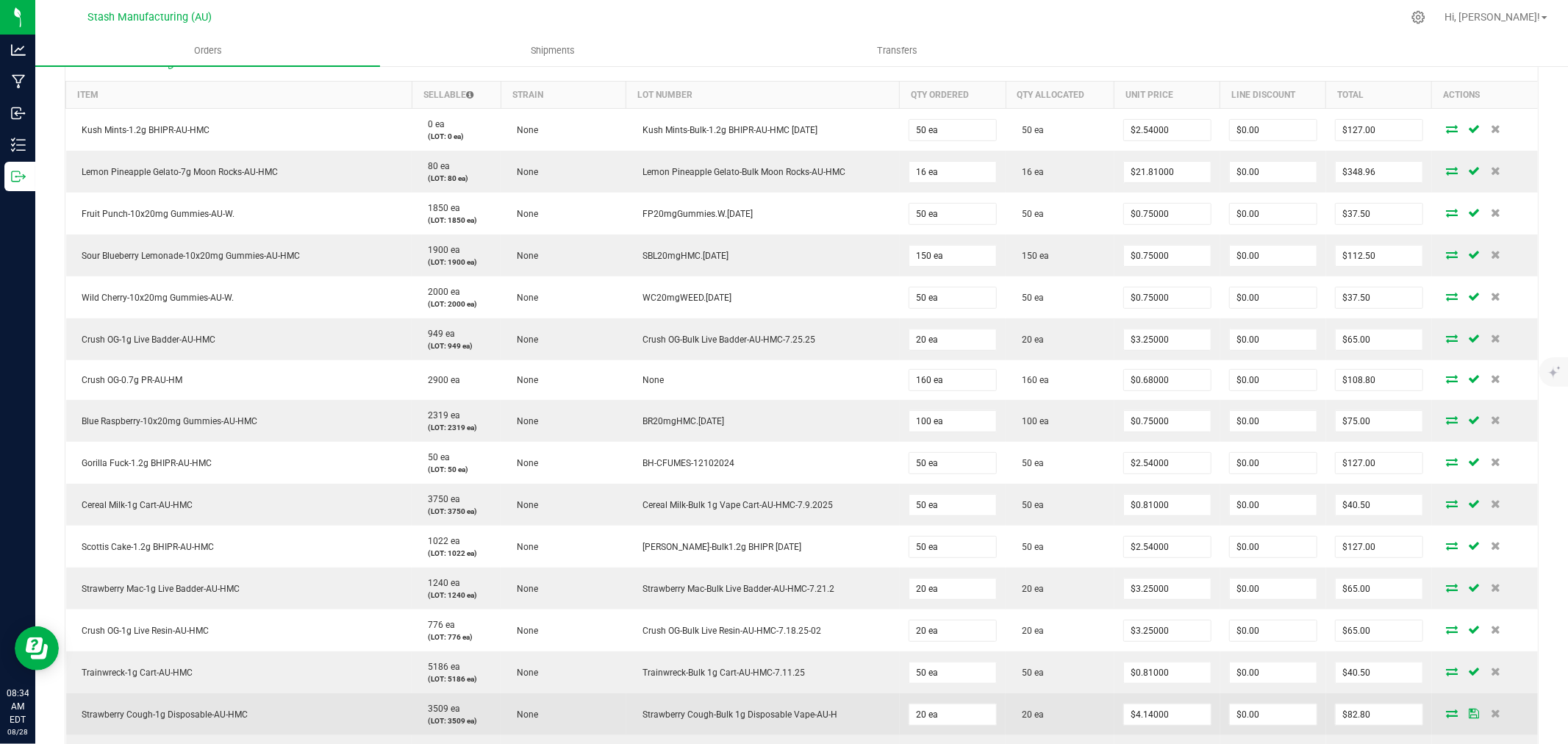
click at [1096, 708] on td "20 ea" at bounding box center [1060, 714] width 109 height 42
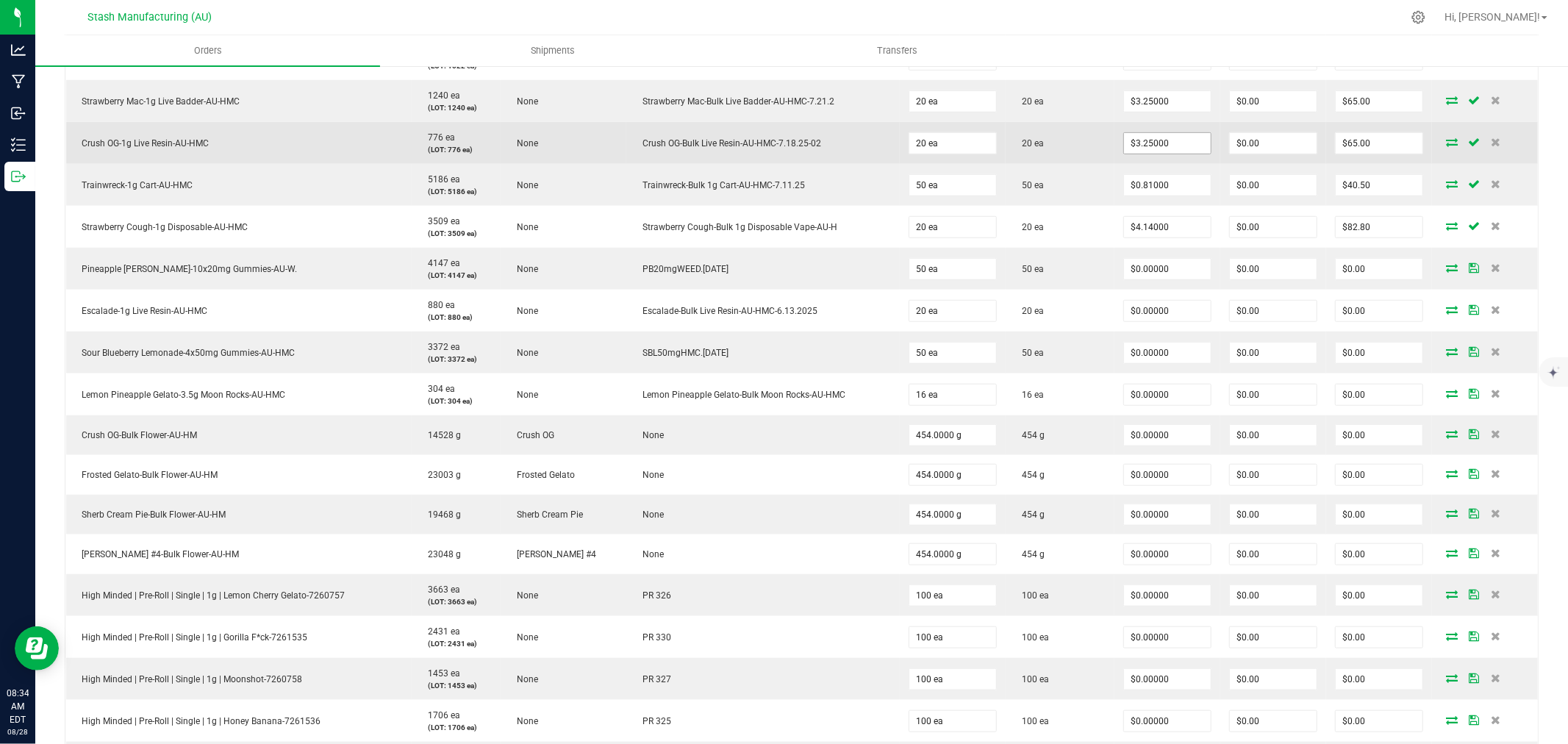
scroll to position [897, 0]
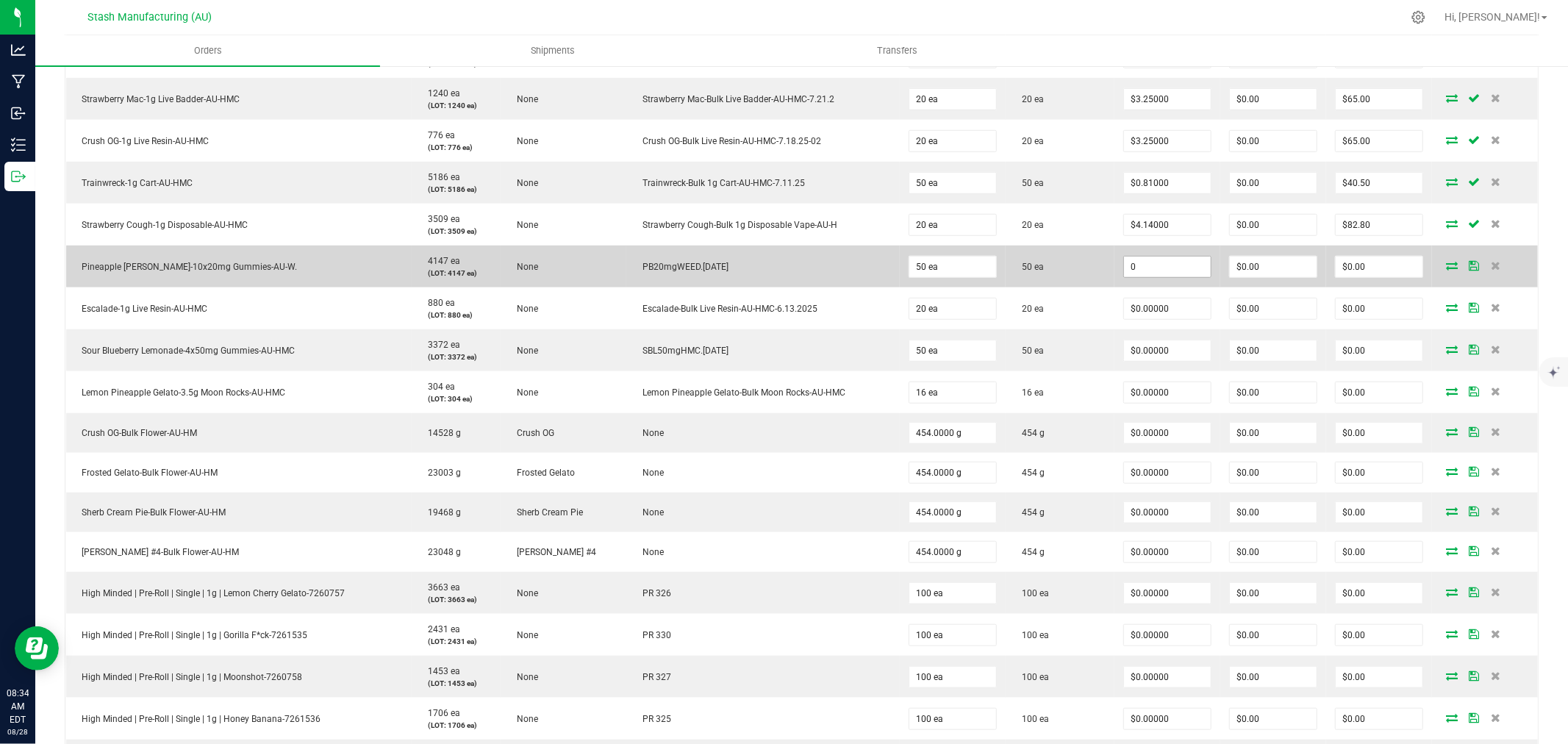
click at [1159, 270] on input "0" at bounding box center [1167, 266] width 87 height 20
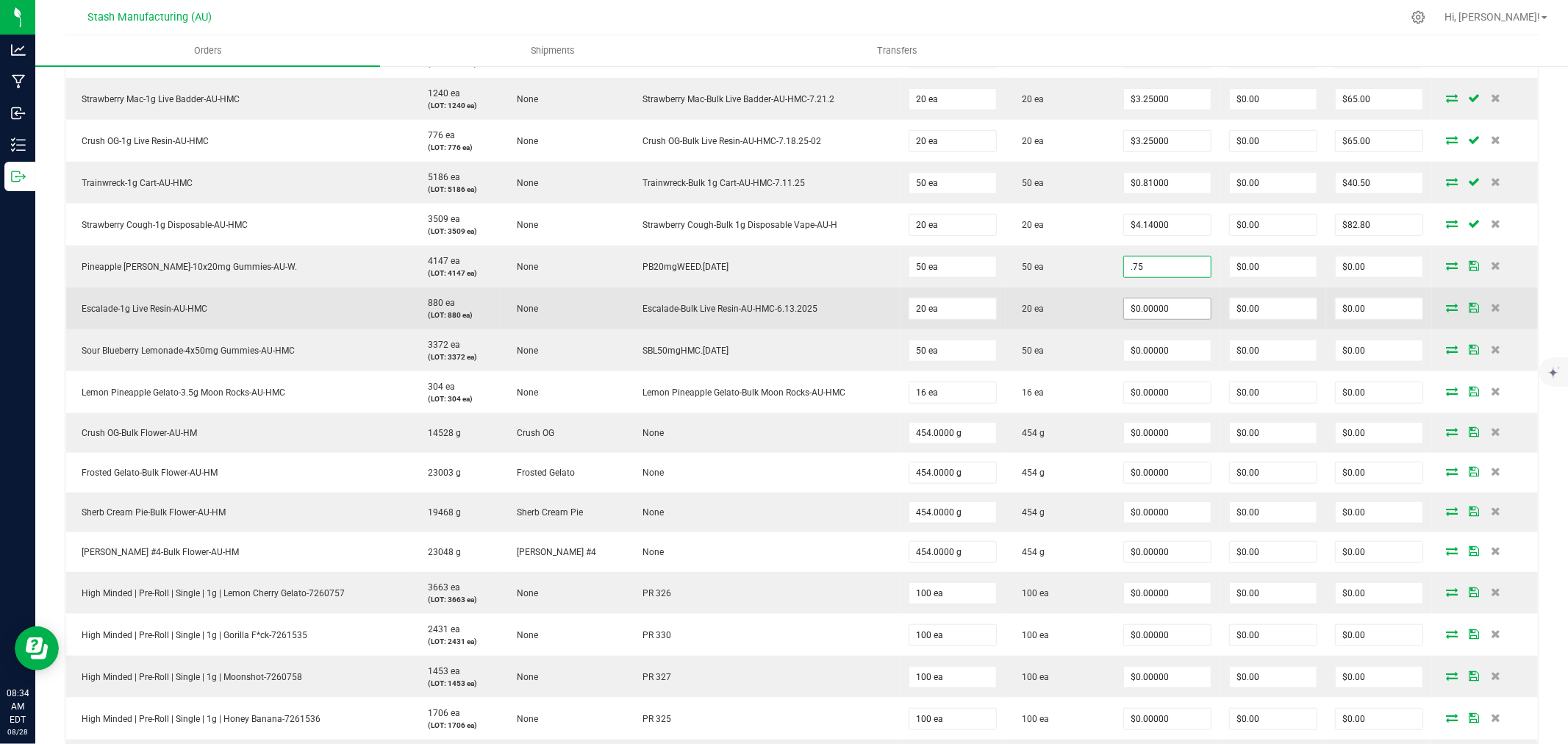
type input "$0.75000"
type input "$37.50"
click at [1179, 307] on input "0" at bounding box center [1167, 308] width 87 height 20
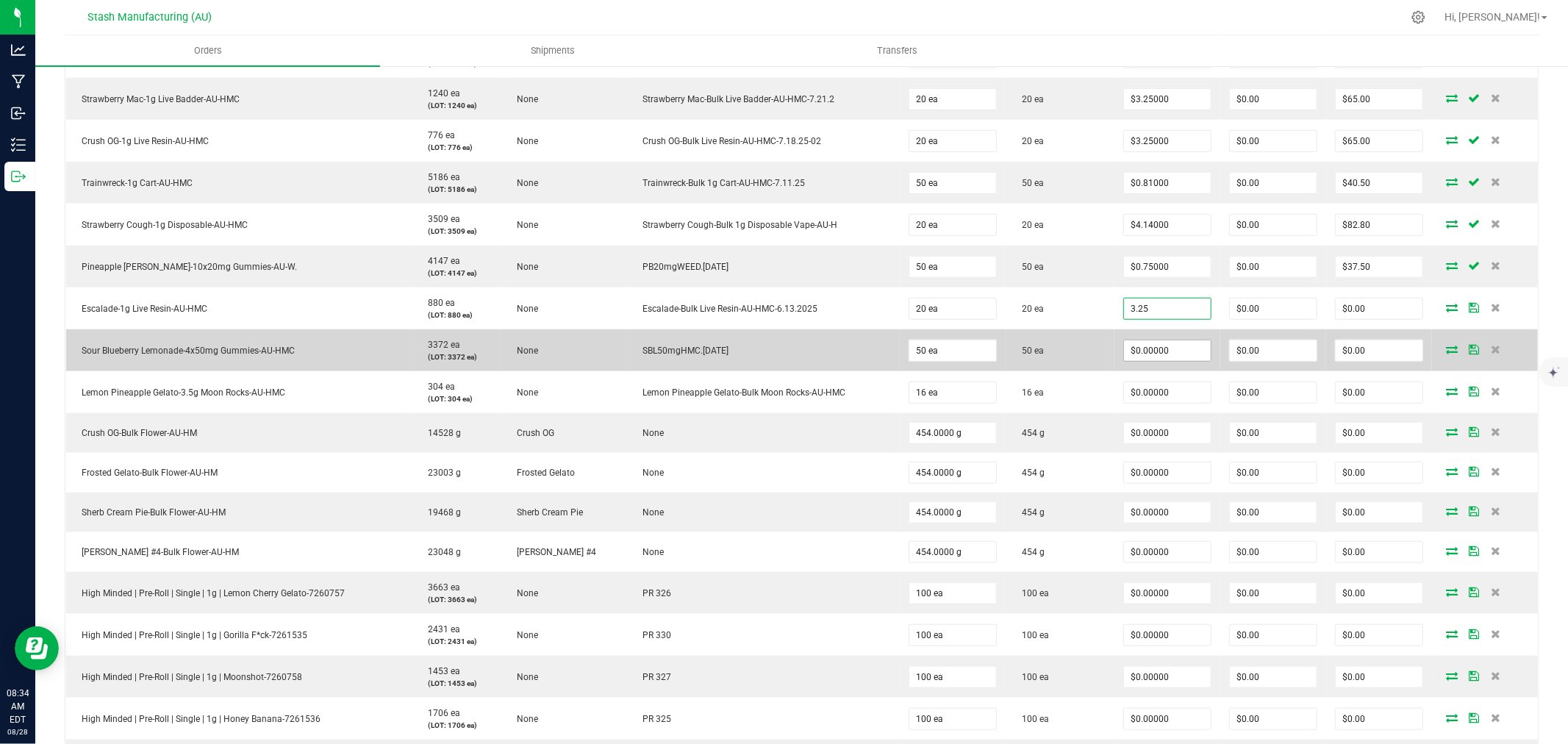
type input "$3.25000"
type input "$65.00"
click at [1175, 350] on input "0" at bounding box center [1167, 350] width 87 height 20
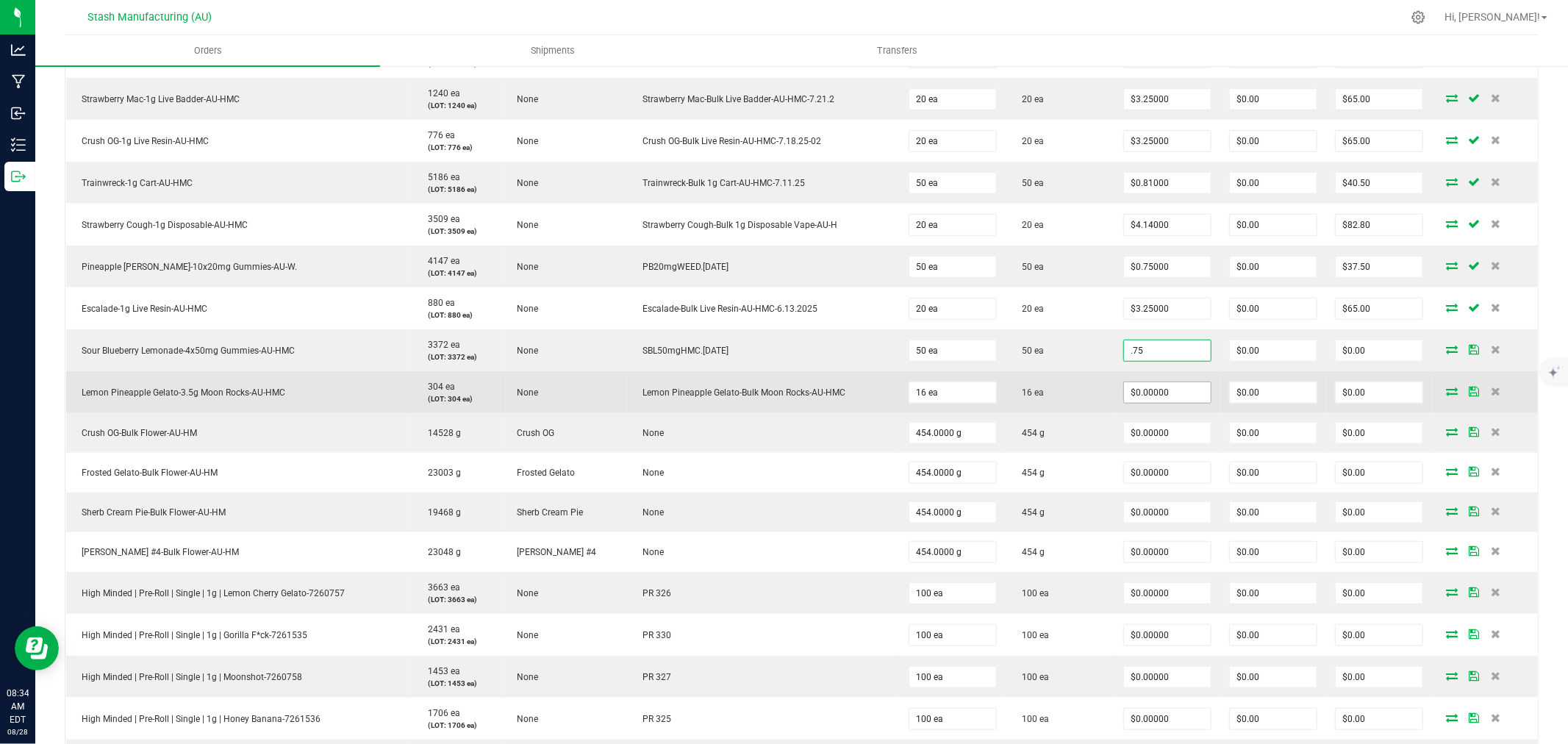
type input "$0.75000"
click at [1167, 394] on input "0" at bounding box center [1167, 391] width 87 height 20
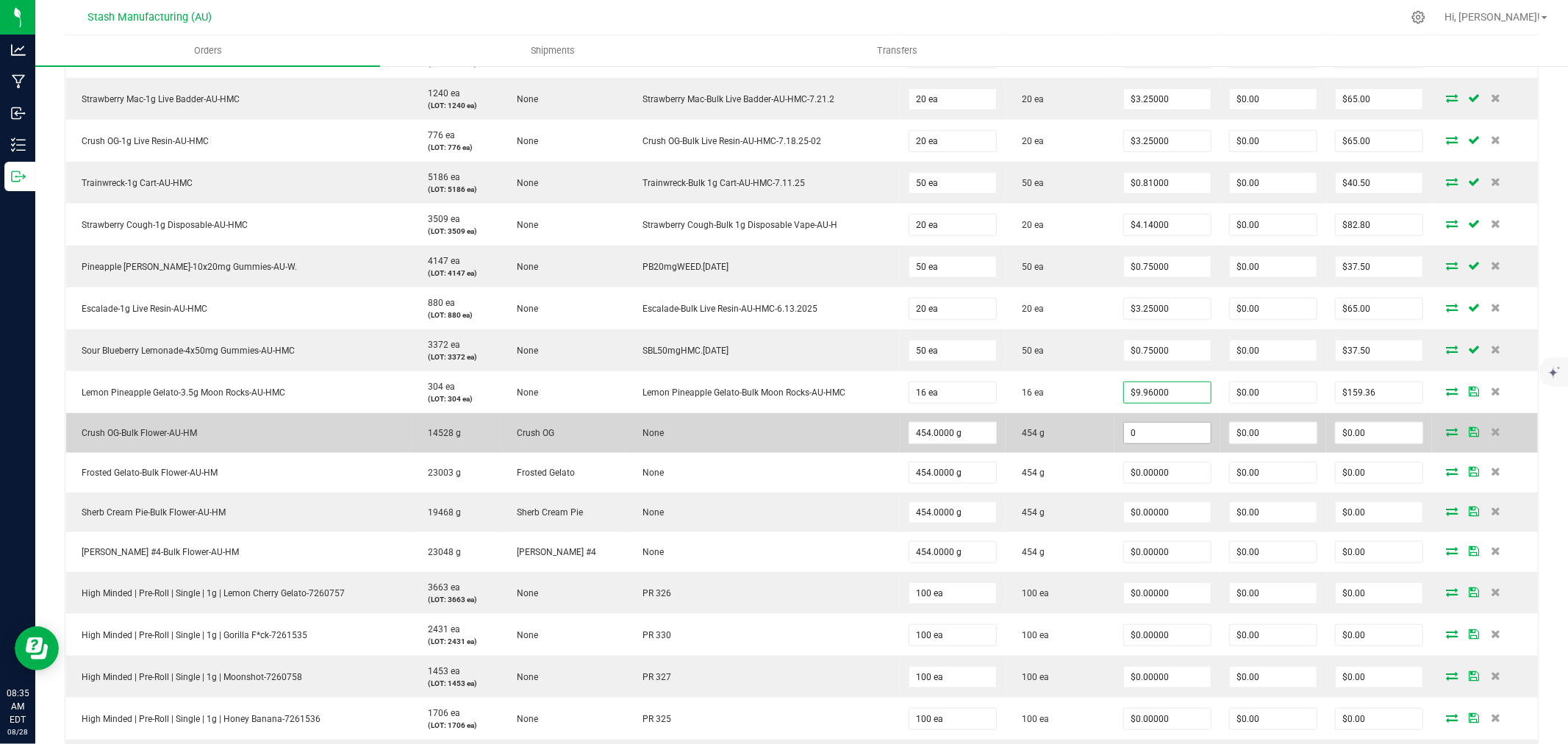
click at [1161, 434] on input "0" at bounding box center [1167, 432] width 87 height 20
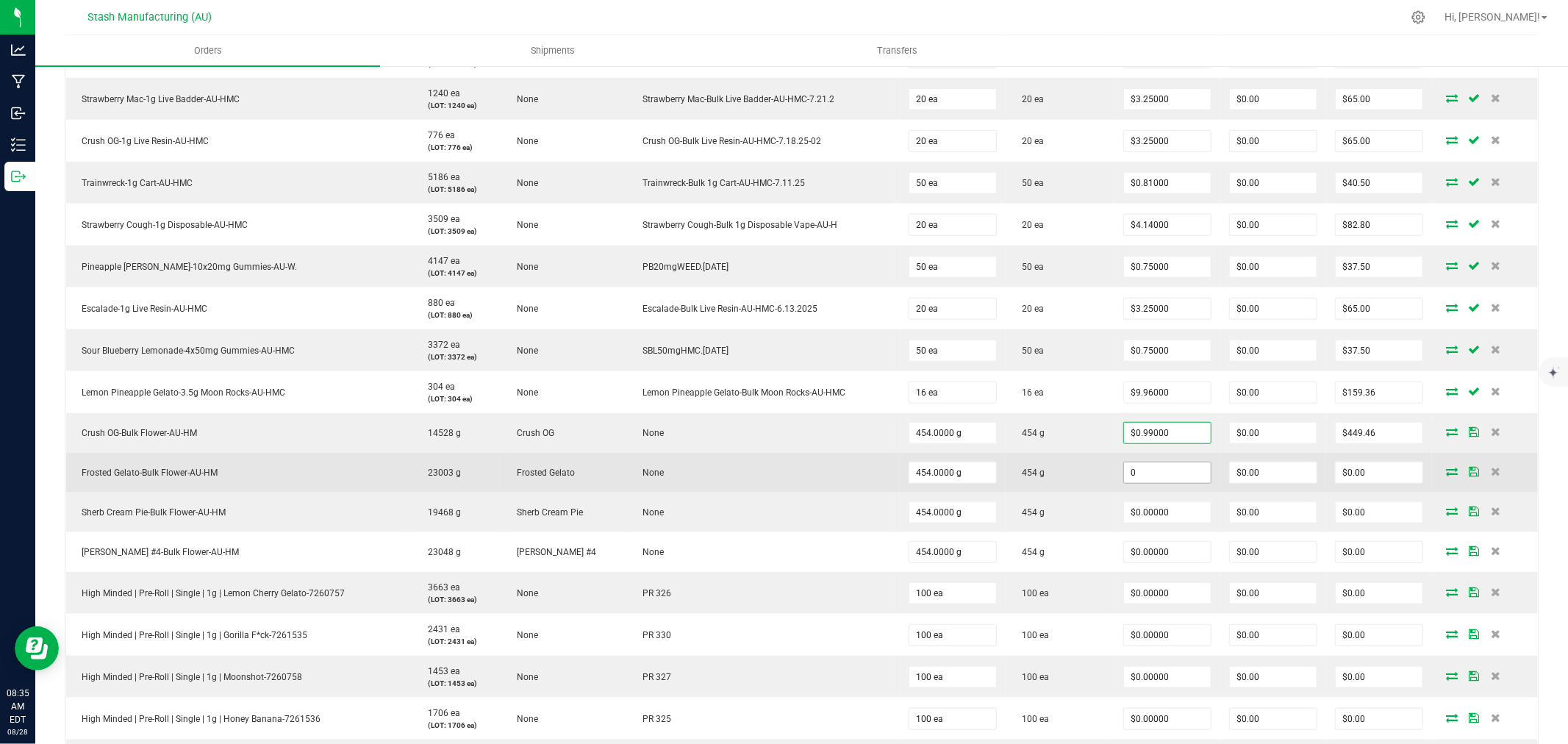
click at [1165, 475] on input "0" at bounding box center [1167, 472] width 87 height 20
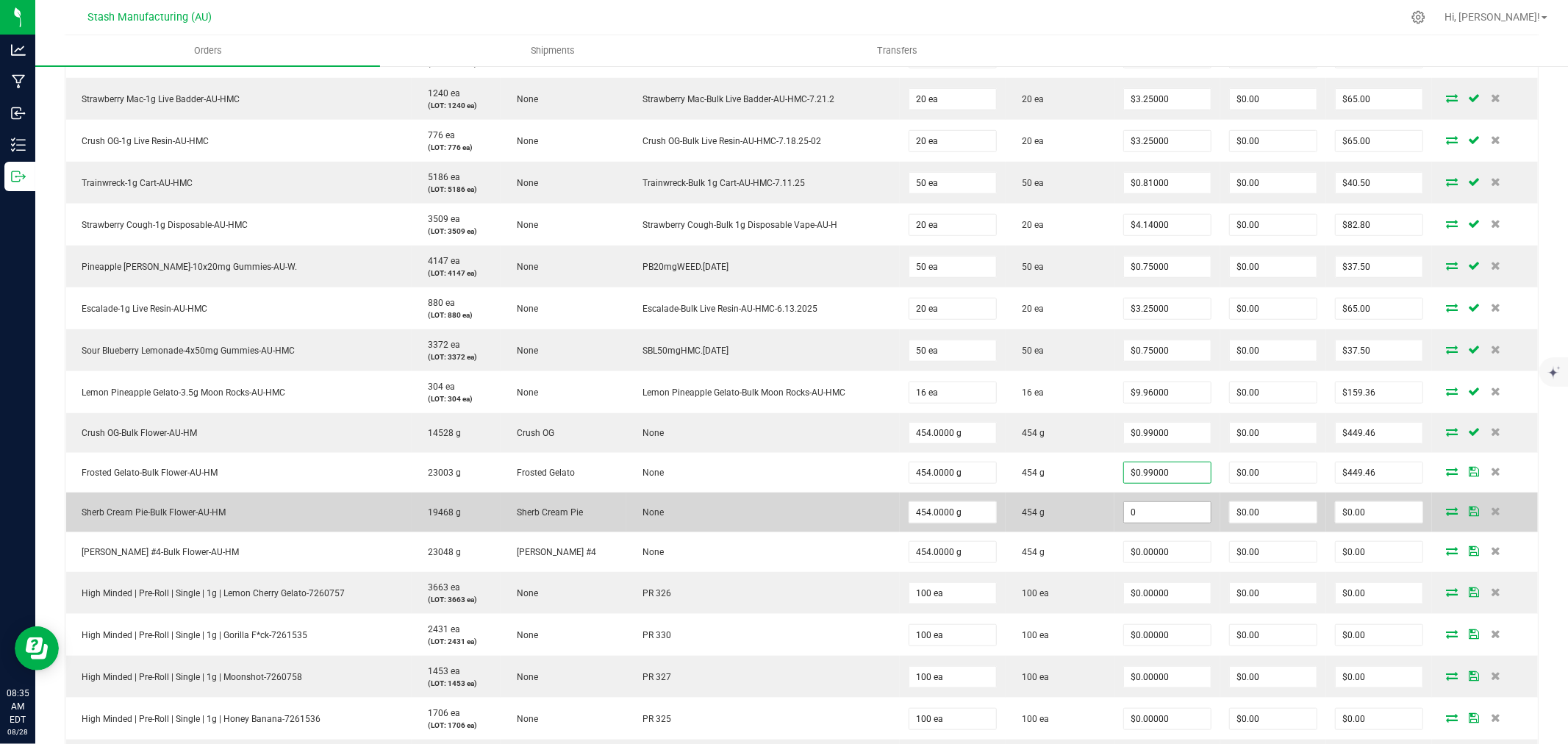
click at [1157, 510] on input "0" at bounding box center [1167, 511] width 87 height 20
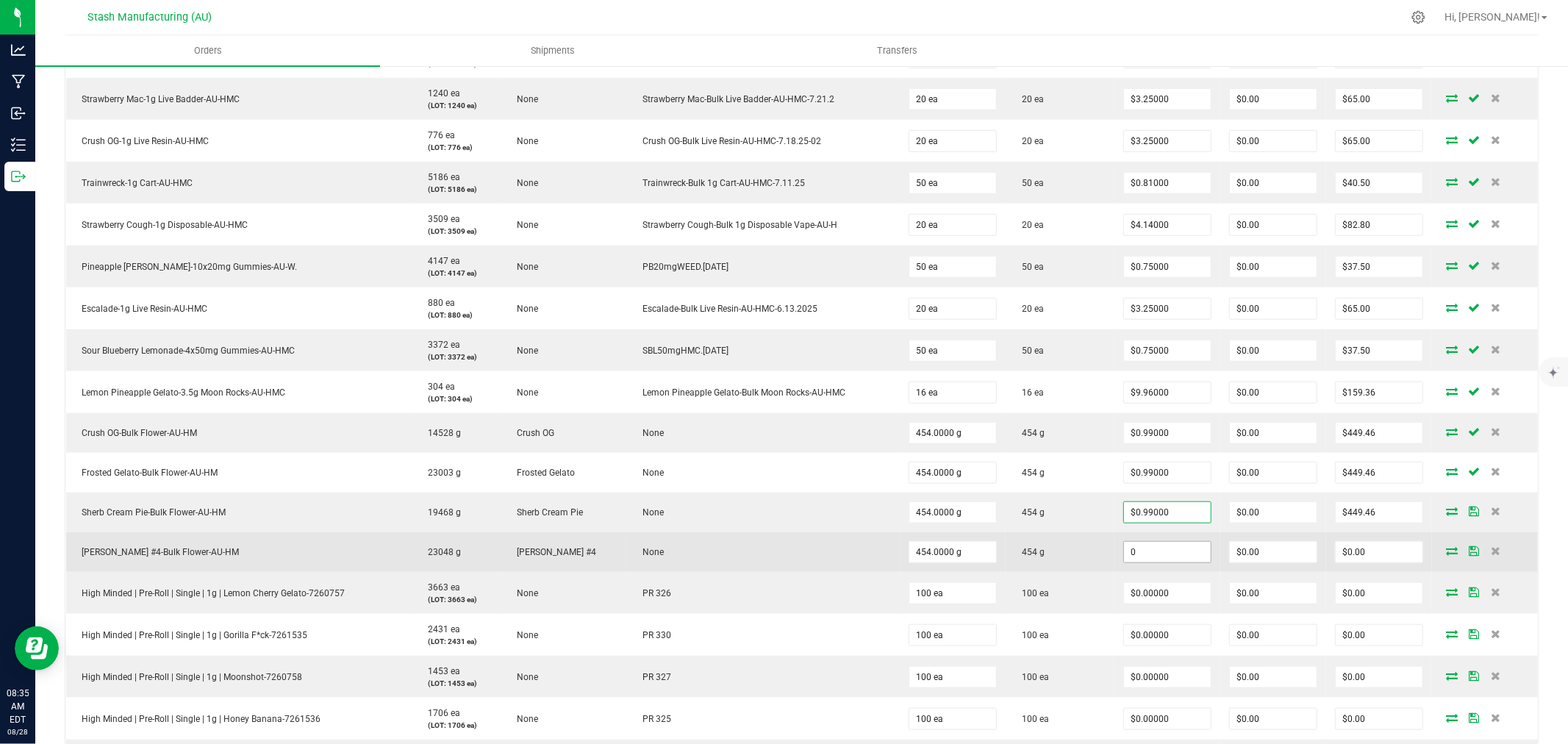
click at [1159, 547] on input "0" at bounding box center [1167, 551] width 87 height 20
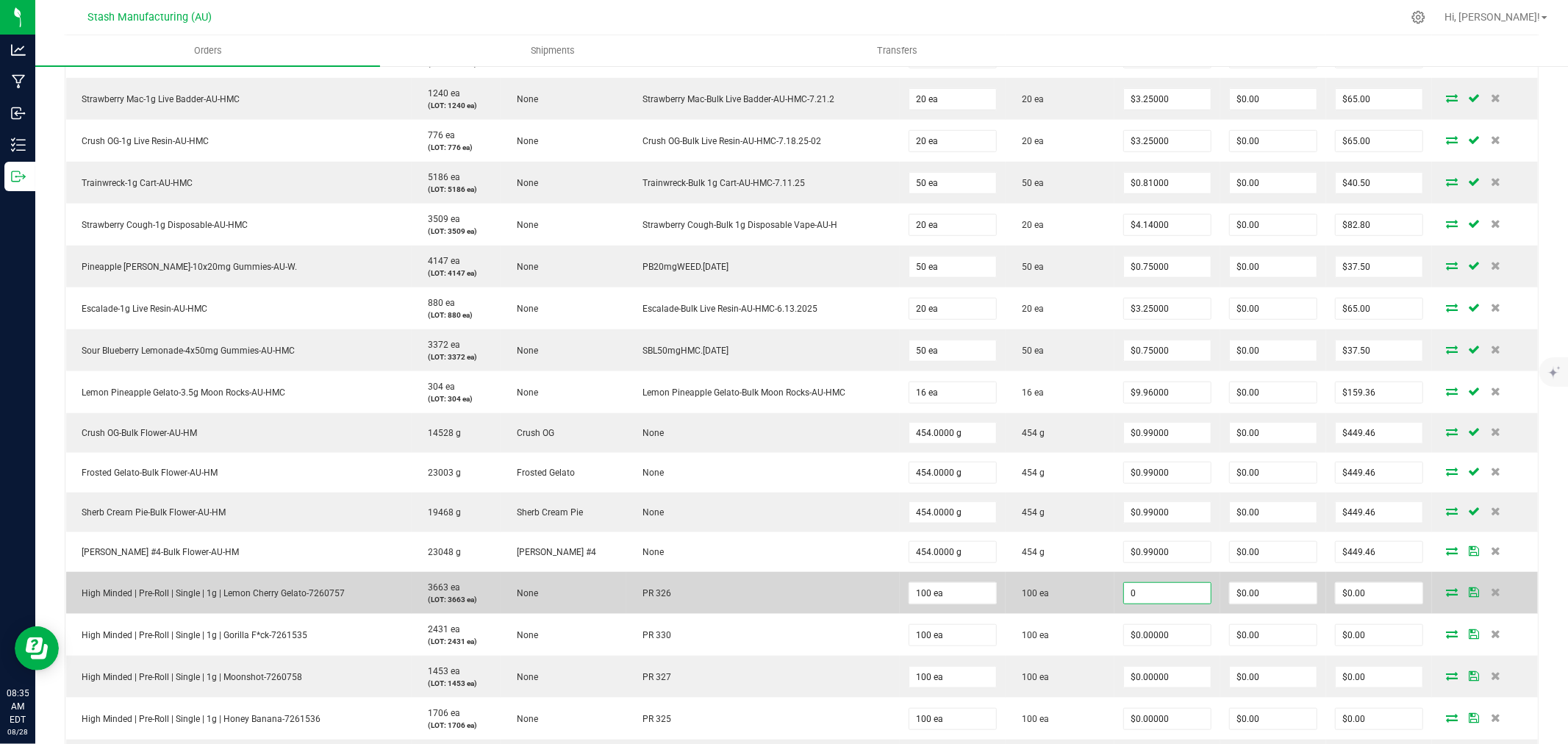
click at [1163, 595] on input "0" at bounding box center [1167, 592] width 87 height 20
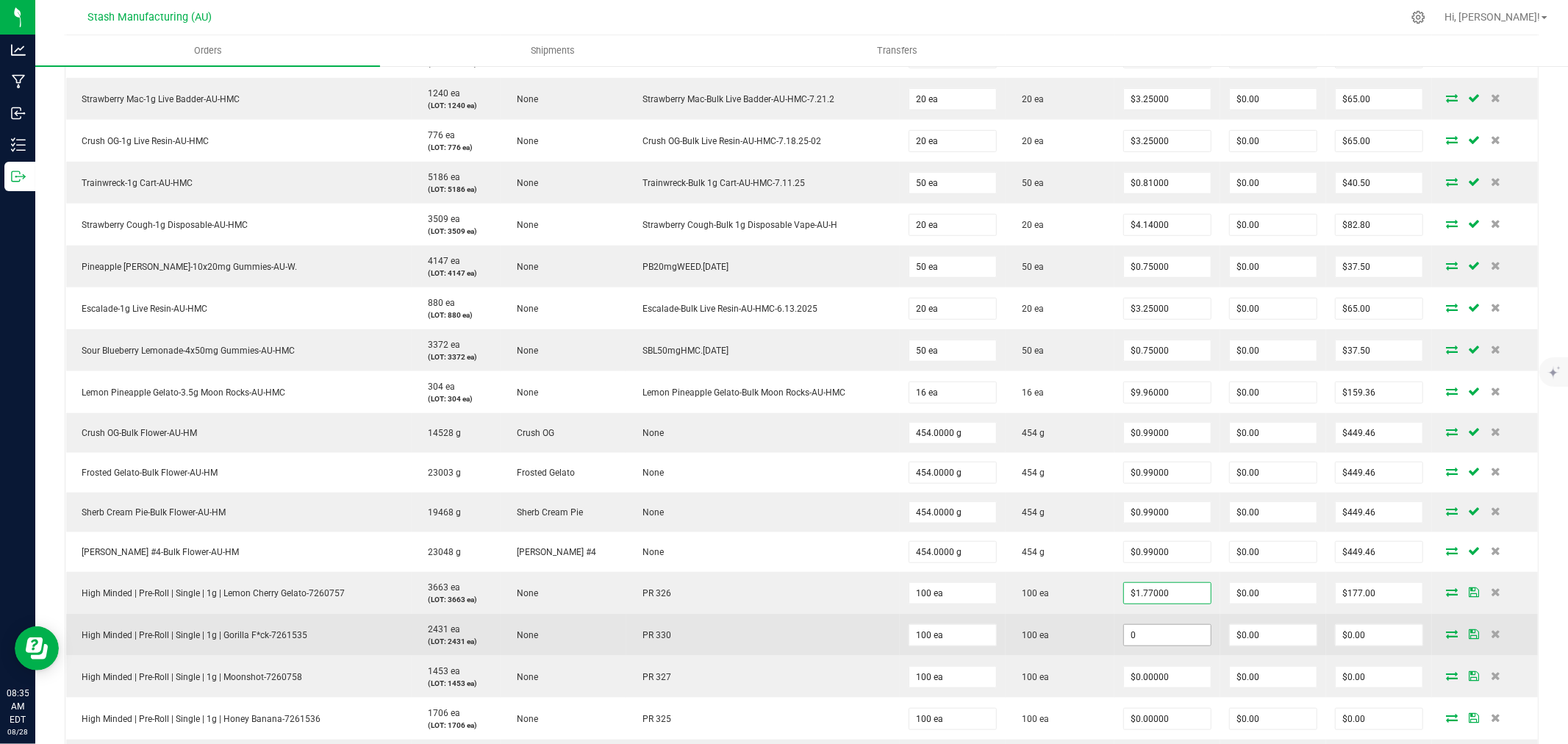
click at [1163, 635] on input "0" at bounding box center [1167, 635] width 87 height 20
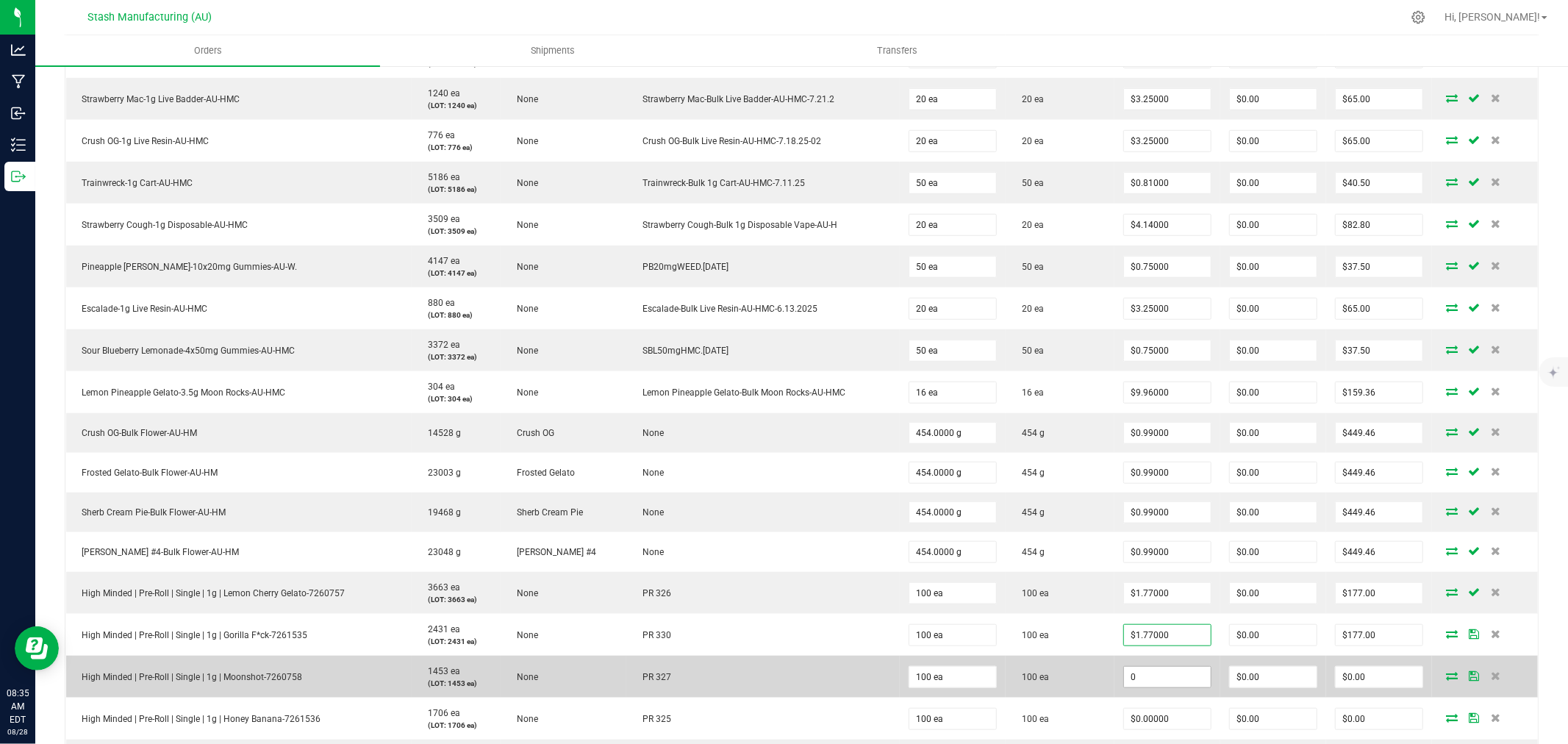
click at [1164, 672] on input "0" at bounding box center [1167, 676] width 87 height 20
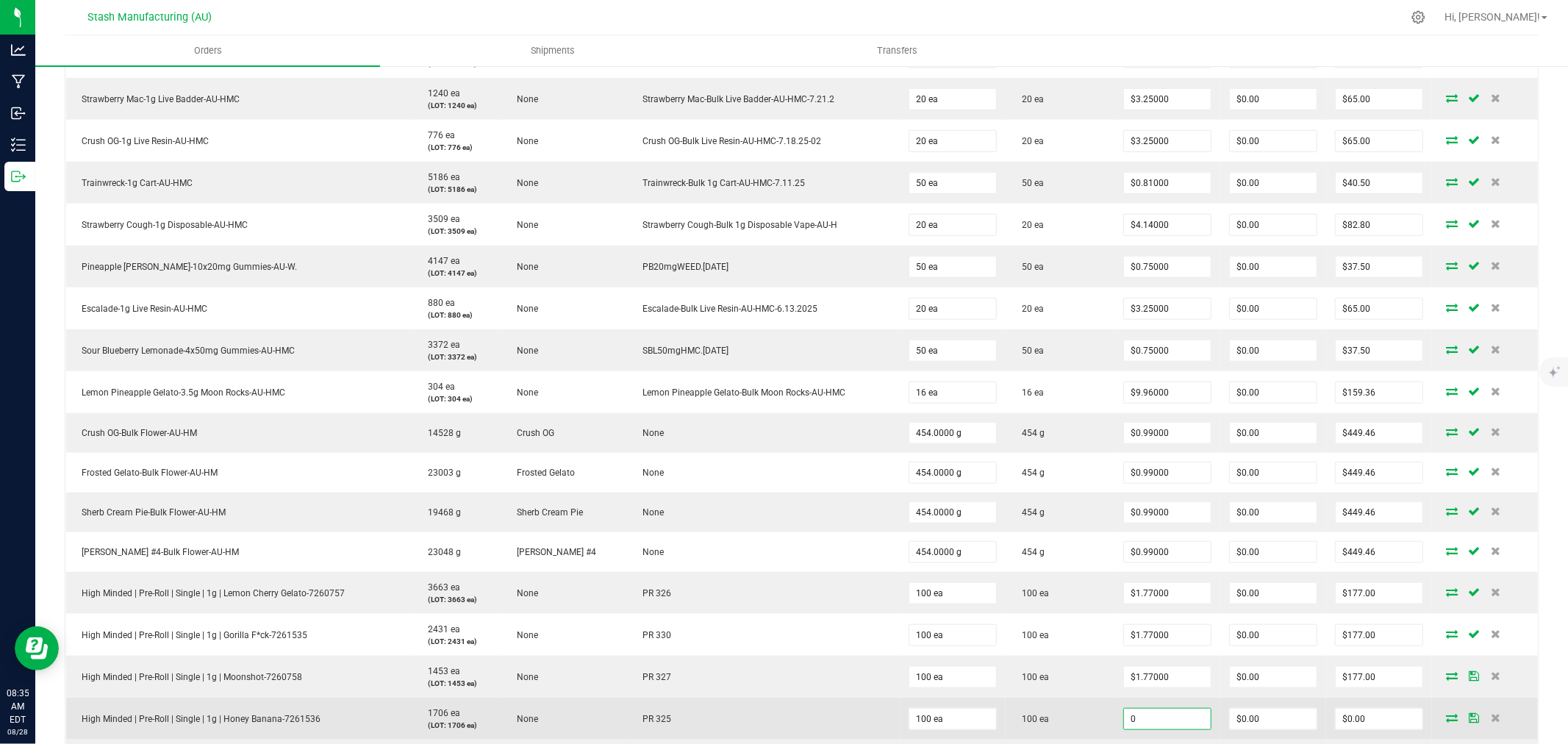
click at [1166, 720] on input "0" at bounding box center [1167, 718] width 87 height 20
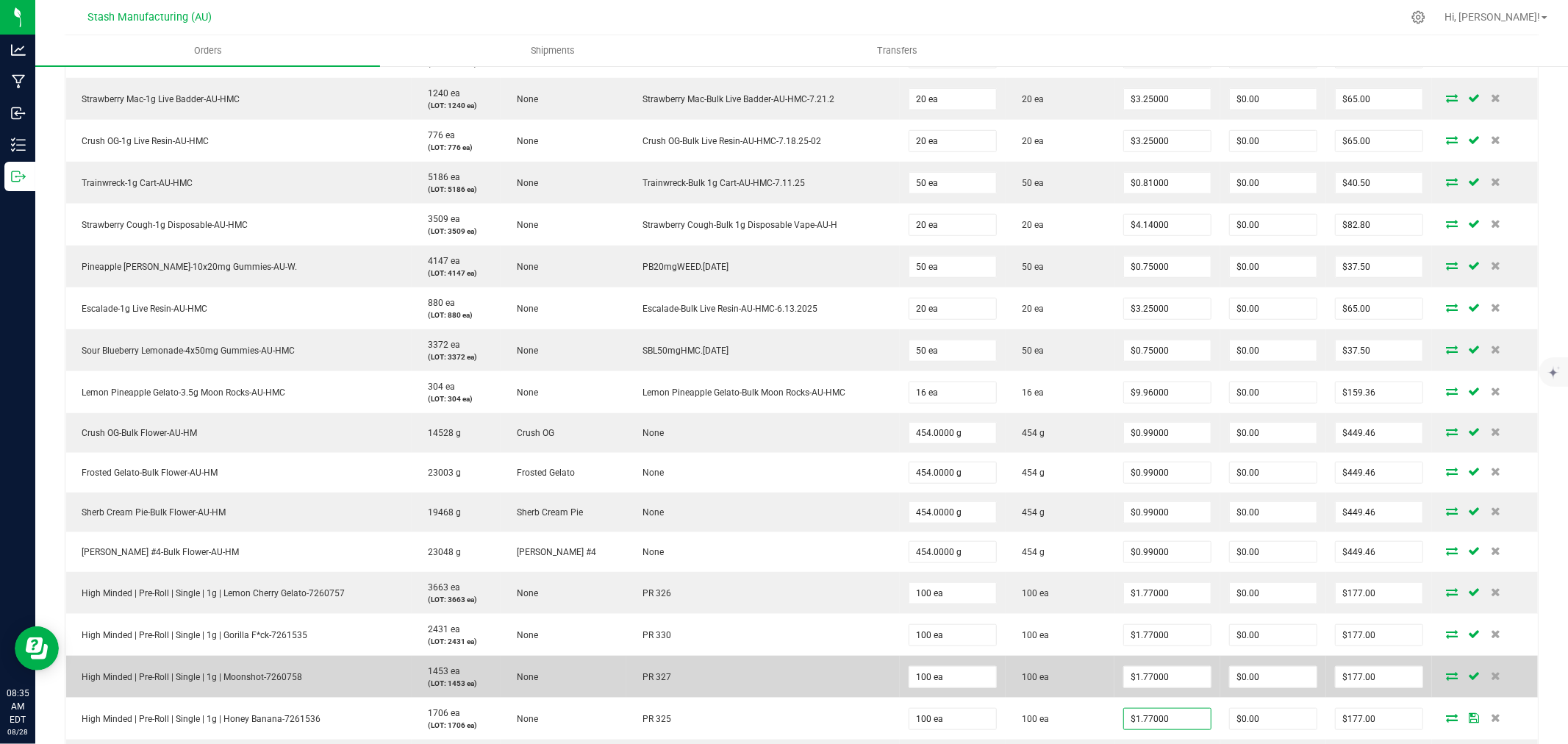
click at [1094, 659] on td "100 ea" at bounding box center [1060, 677] width 109 height 42
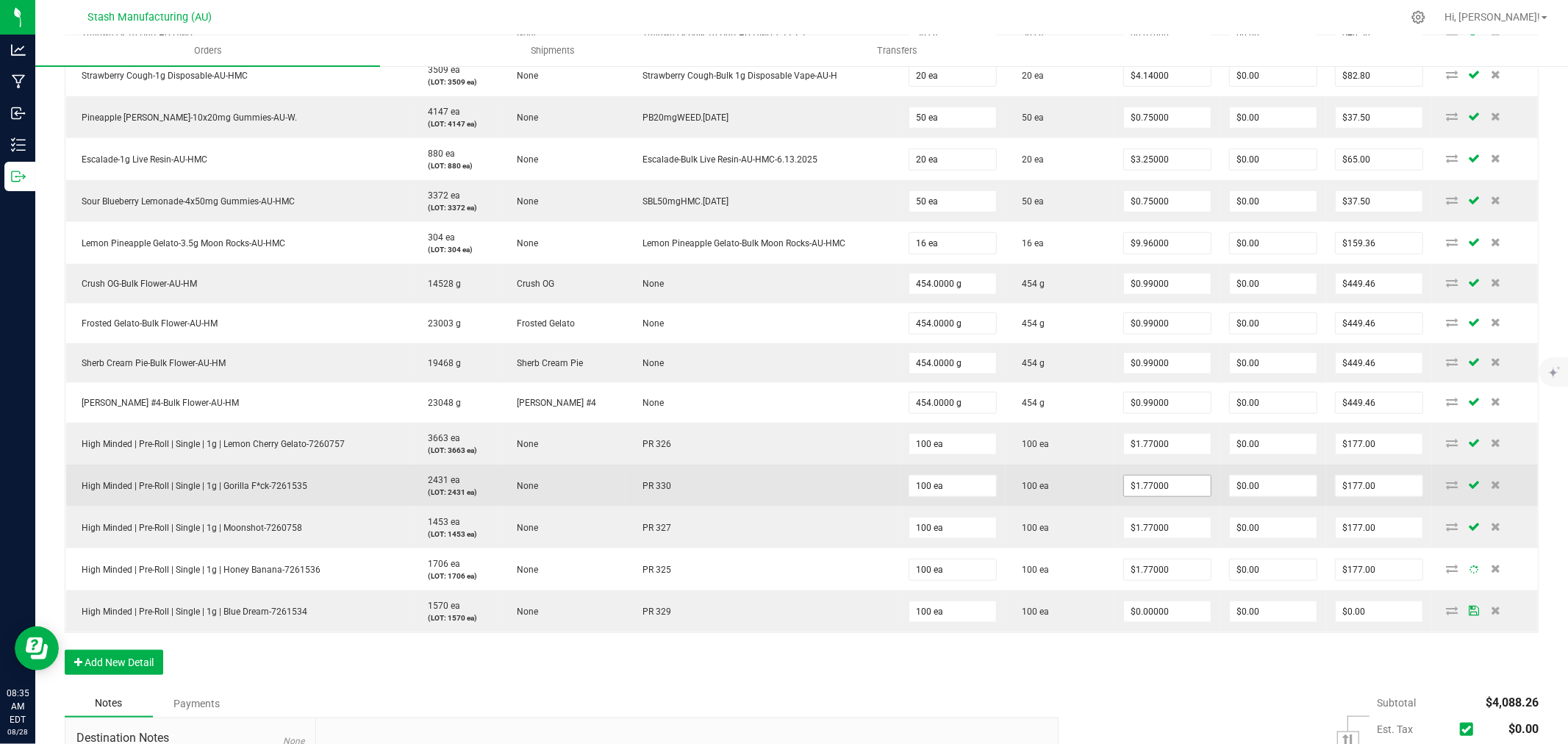
scroll to position [1233, 0]
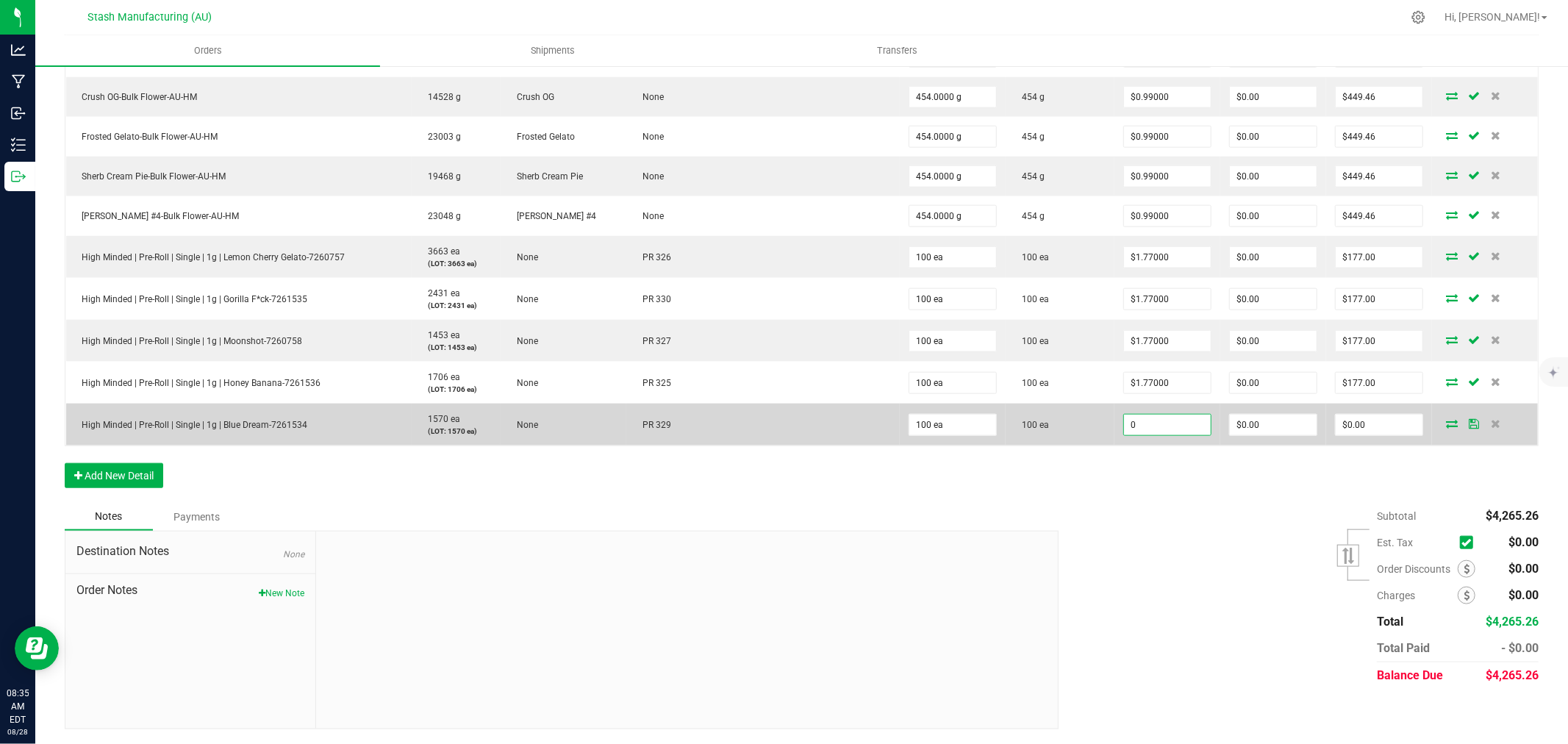
click at [1159, 424] on input "0" at bounding box center [1167, 424] width 87 height 20
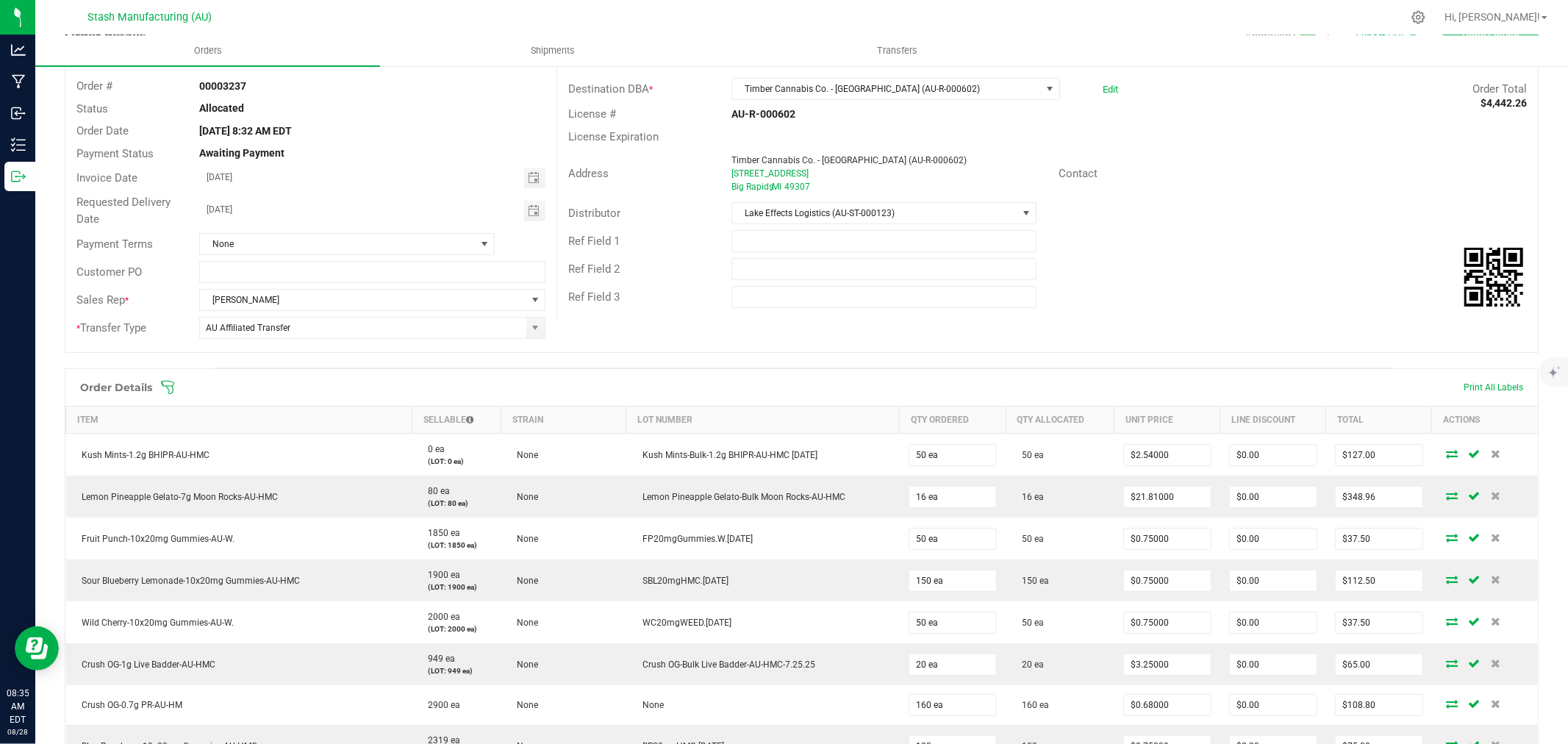
scroll to position [0, 0]
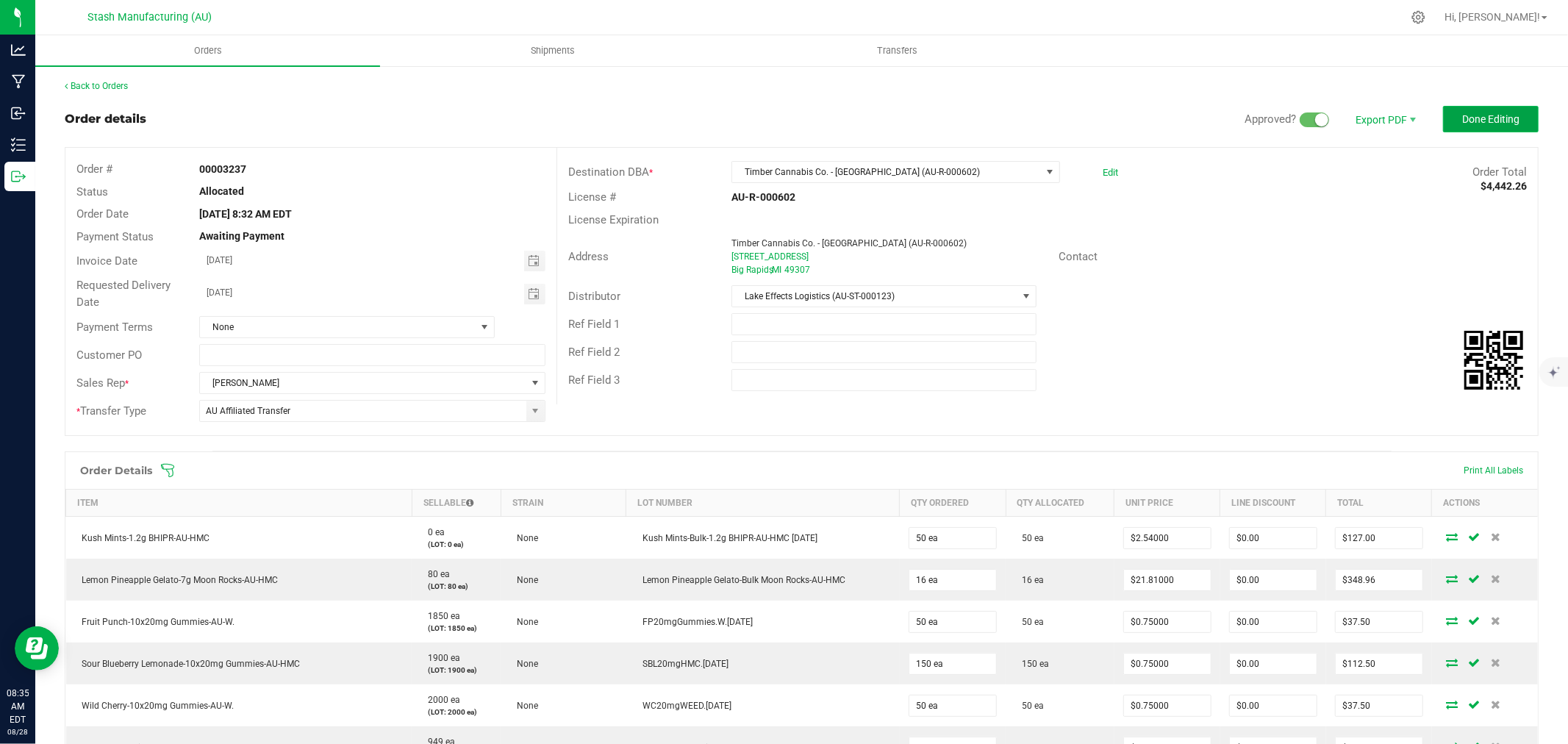
click at [1462, 114] on span "Done Editing" at bounding box center [1490, 119] width 58 height 12
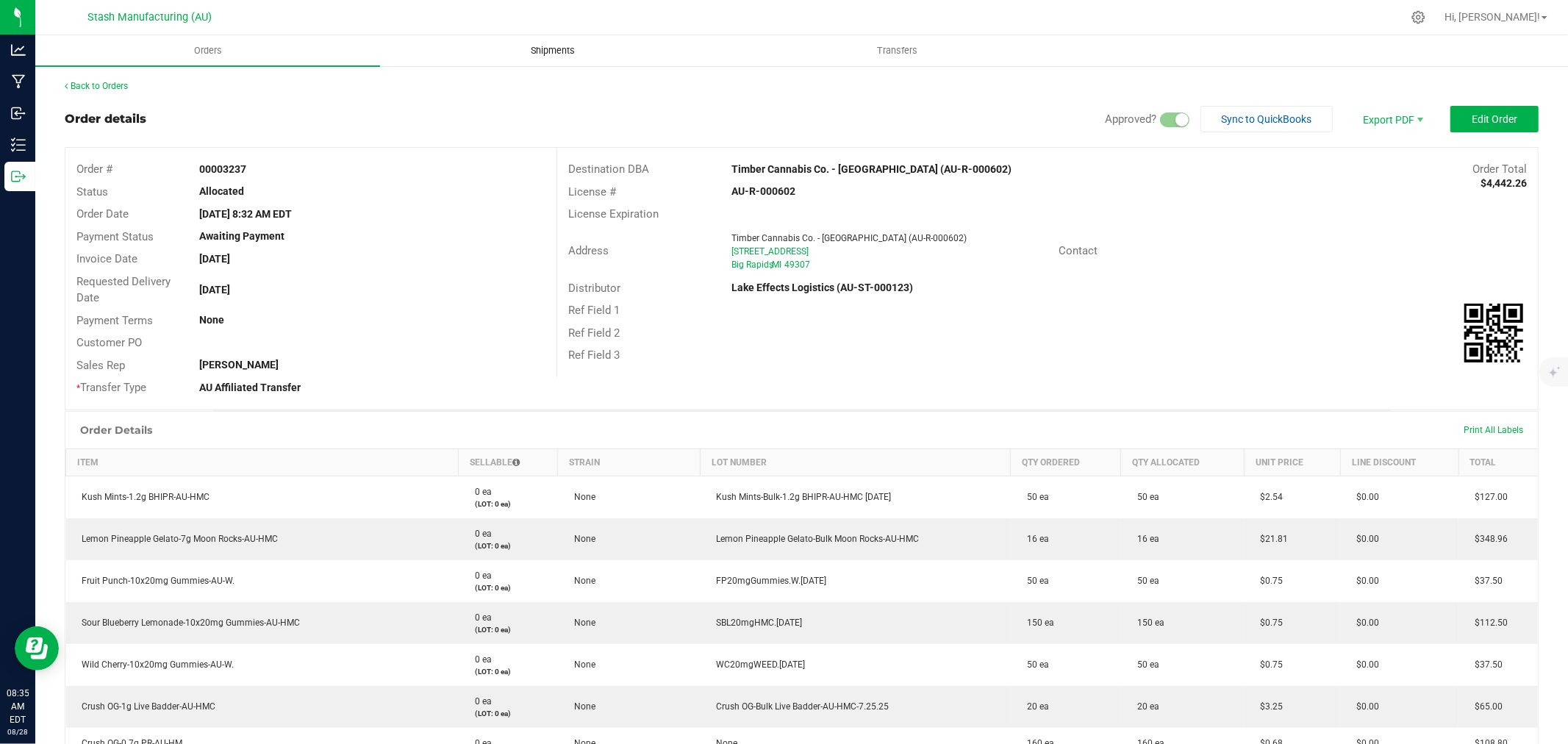
click at [554, 46] on span "Shipments" at bounding box center [552, 50] width 84 height 13
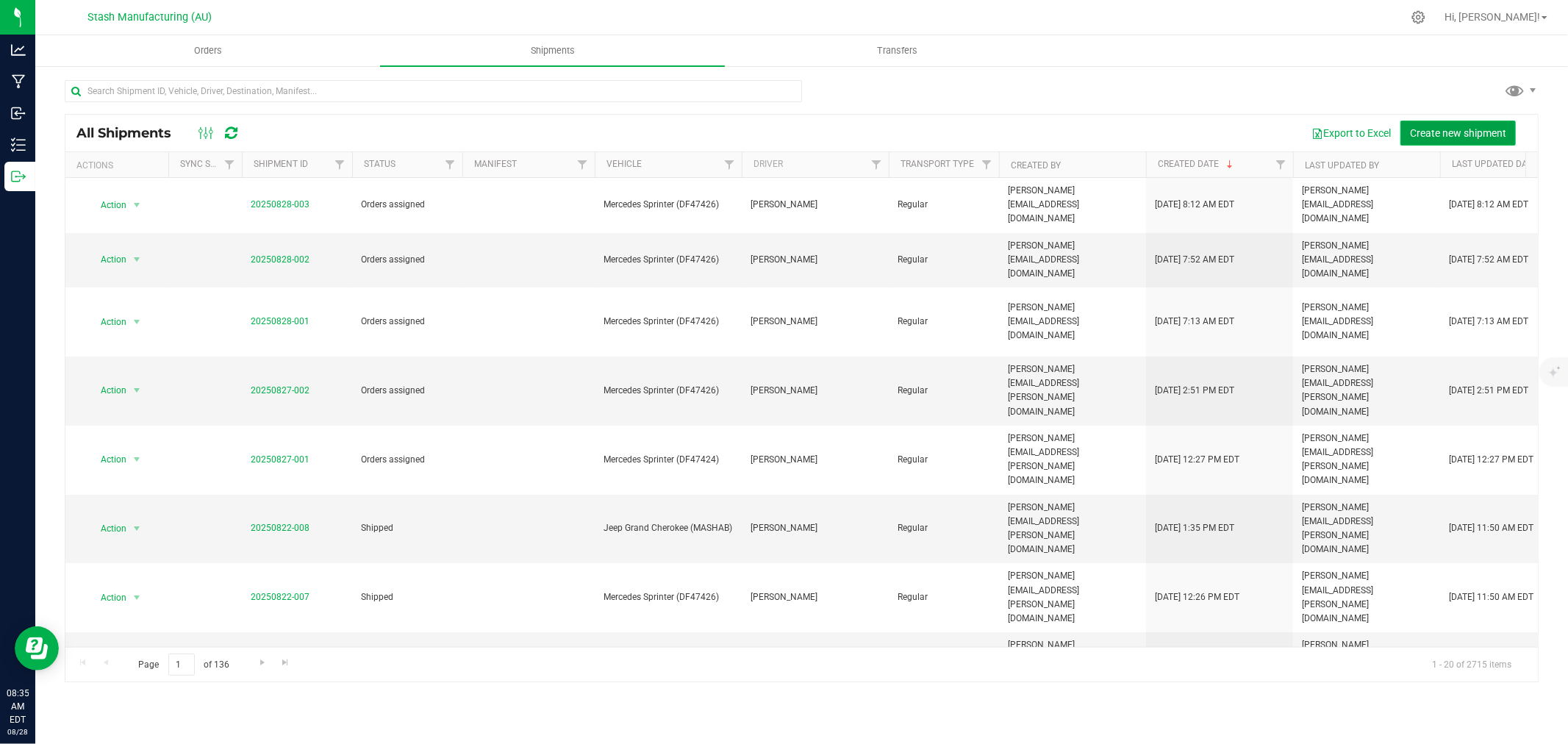
click at [1445, 134] on span "Create new shipment" at bounding box center [1458, 133] width 96 height 12
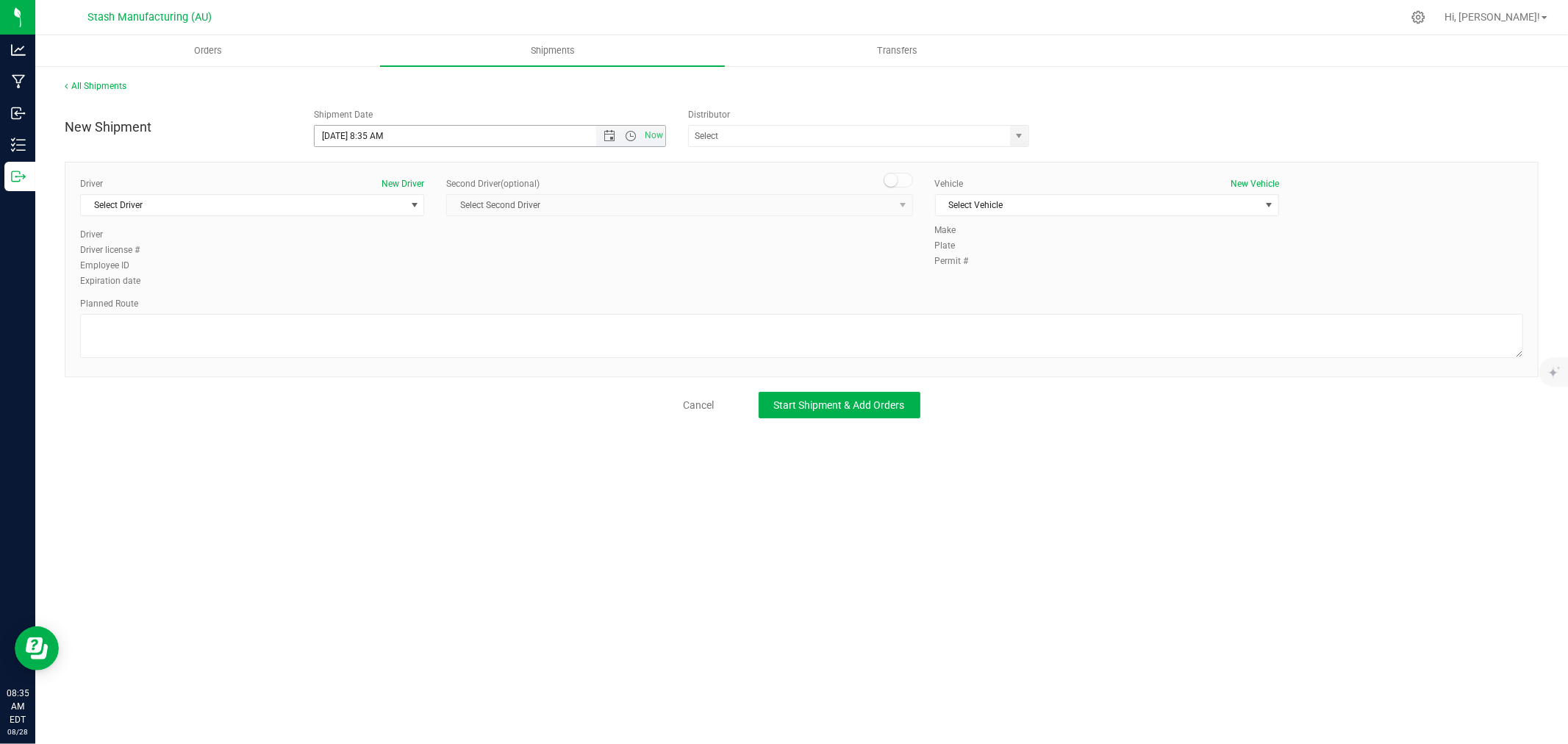
click at [612, 132] on span "Open the date view" at bounding box center [609, 135] width 12 height 12
click at [390, 334] on link "3" at bounding box center [392, 330] width 21 height 23
click at [766, 137] on input "text" at bounding box center [845, 135] width 311 height 20
click at [760, 160] on li "Lake Effects Logistics (AU-ST-000123)" at bounding box center [859, 160] width 340 height 22
click at [295, 203] on span "Select Driver" at bounding box center [243, 204] width 324 height 20
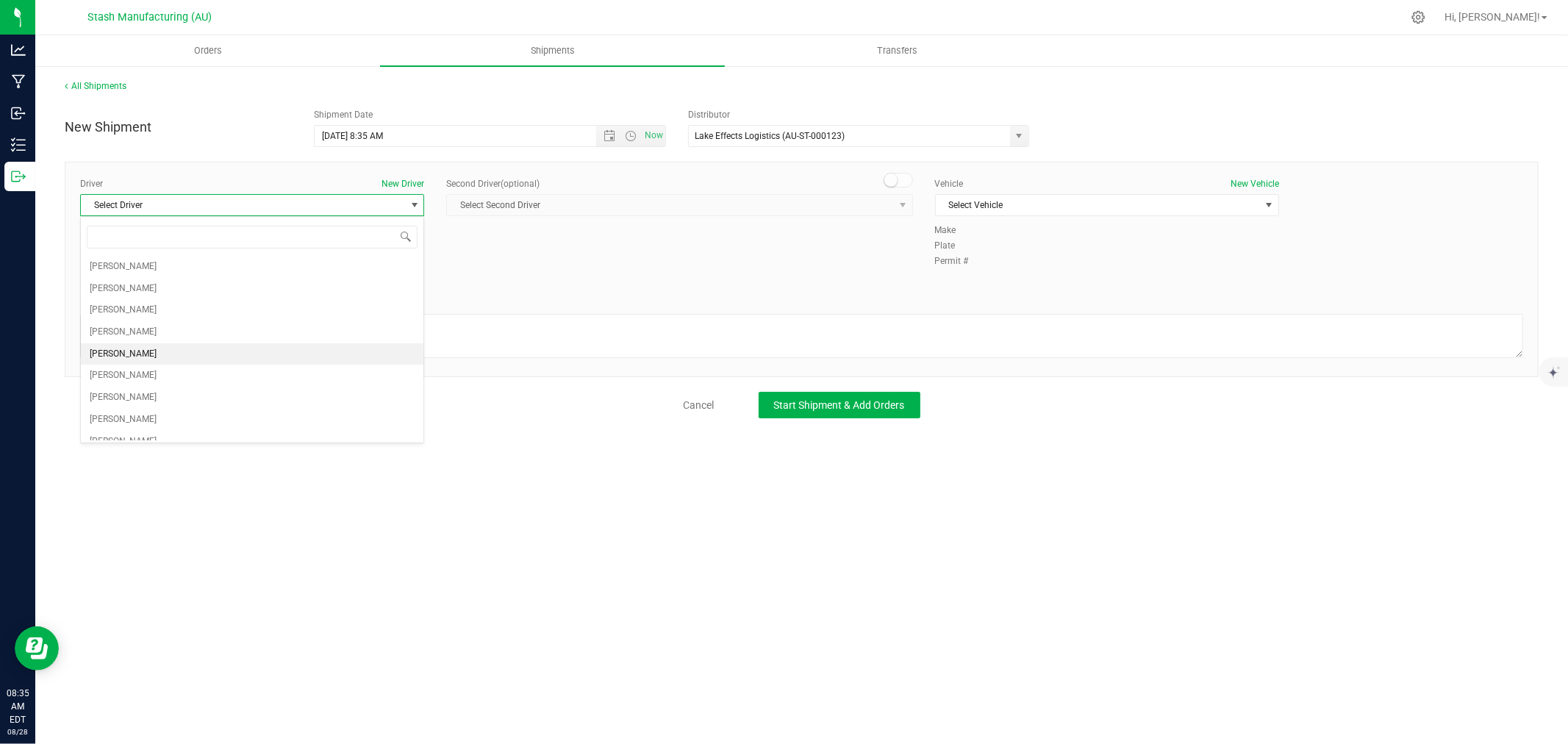
click at [207, 350] on li "[PERSON_NAME]" at bounding box center [252, 353] width 342 height 22
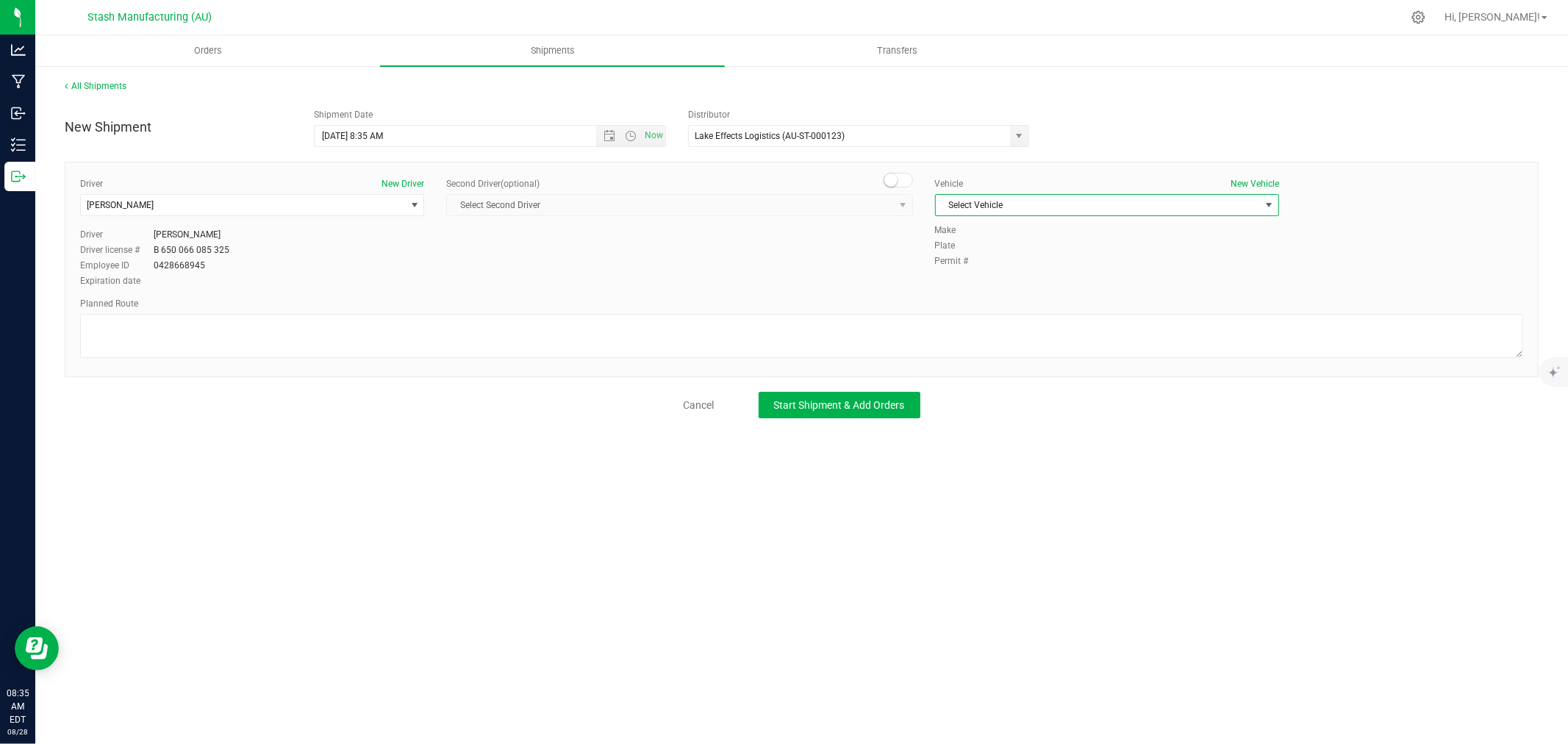
click at [995, 199] on span "Select Vehicle" at bounding box center [1098, 204] width 324 height 20
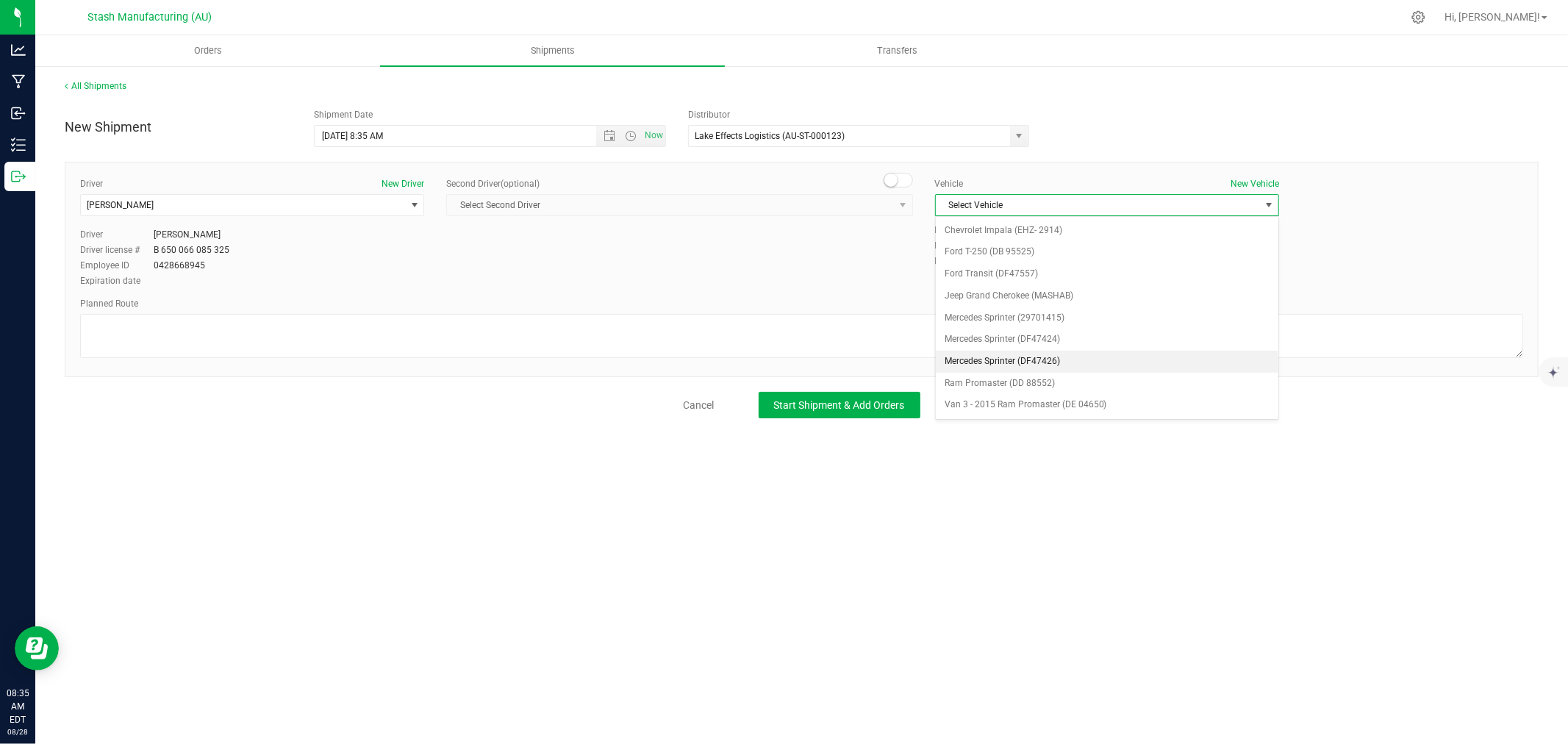
drag, startPoint x: 1059, startPoint y: 357, endPoint x: 1053, endPoint y: 364, distance: 9.2
click at [1059, 358] on li "Mercedes Sprinter (DF47426)" at bounding box center [1107, 361] width 342 height 22
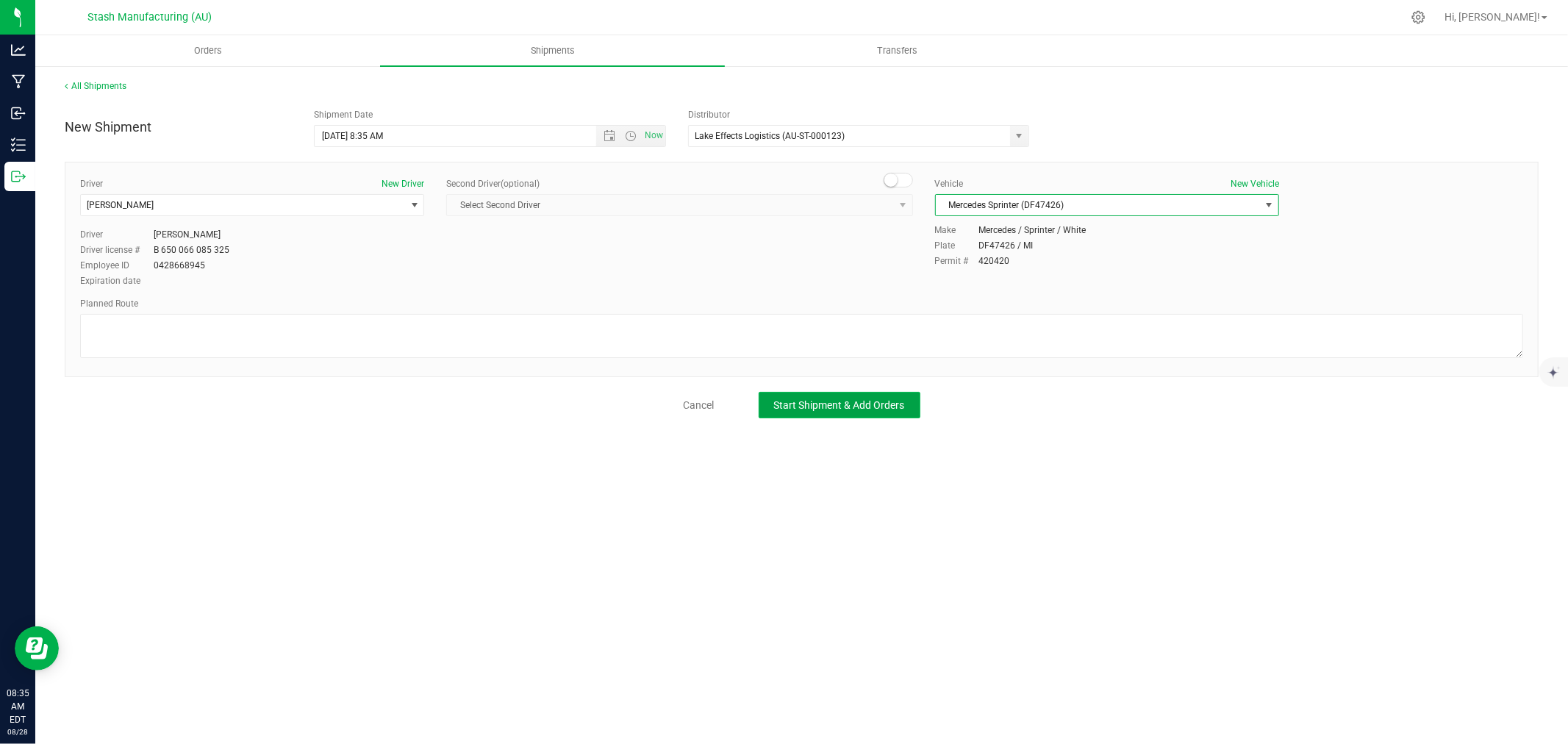
click at [878, 400] on span "Start Shipment & Add Orders" at bounding box center [839, 404] width 131 height 12
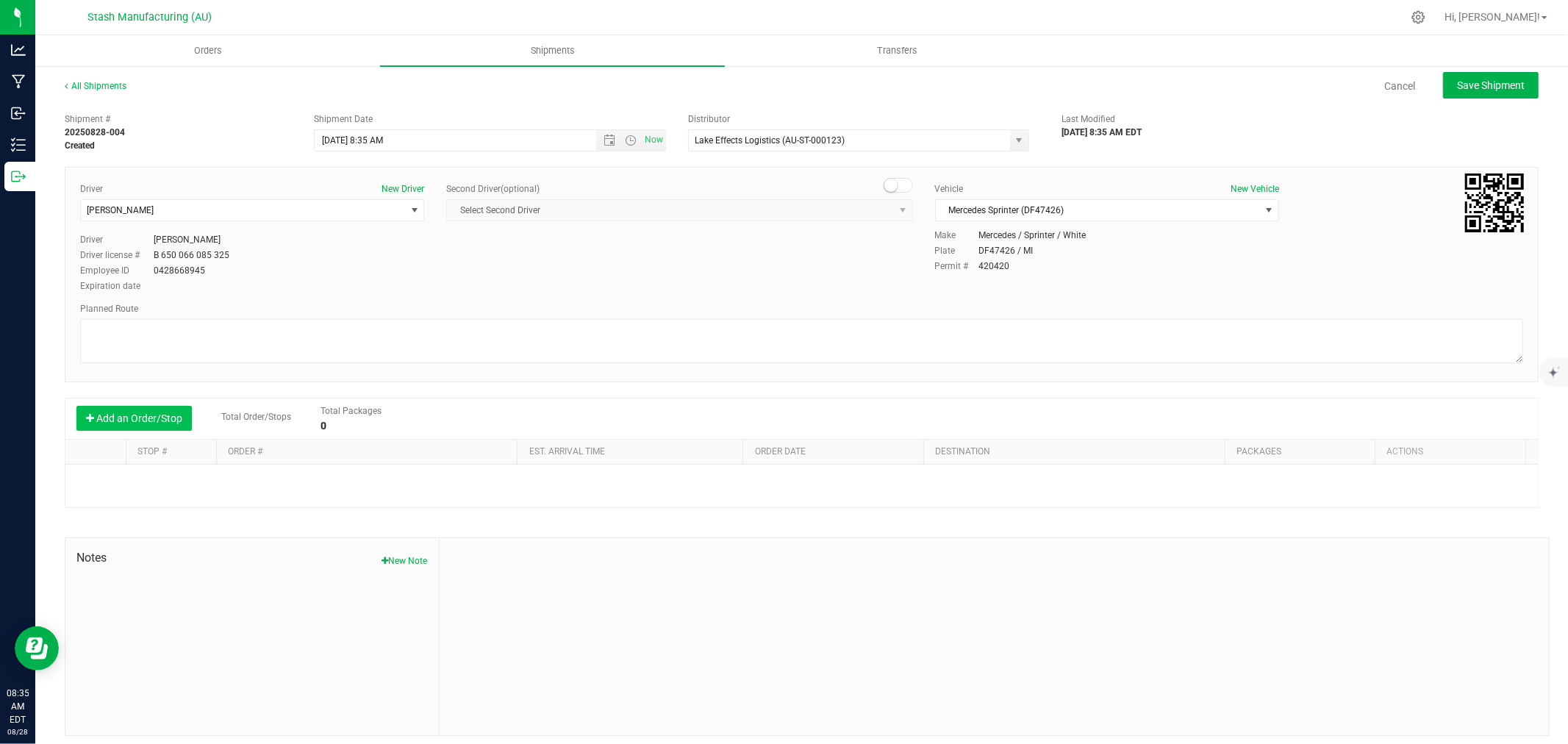
click at [83, 421] on button "Add an Order/Stop" at bounding box center [134, 417] width 115 height 25
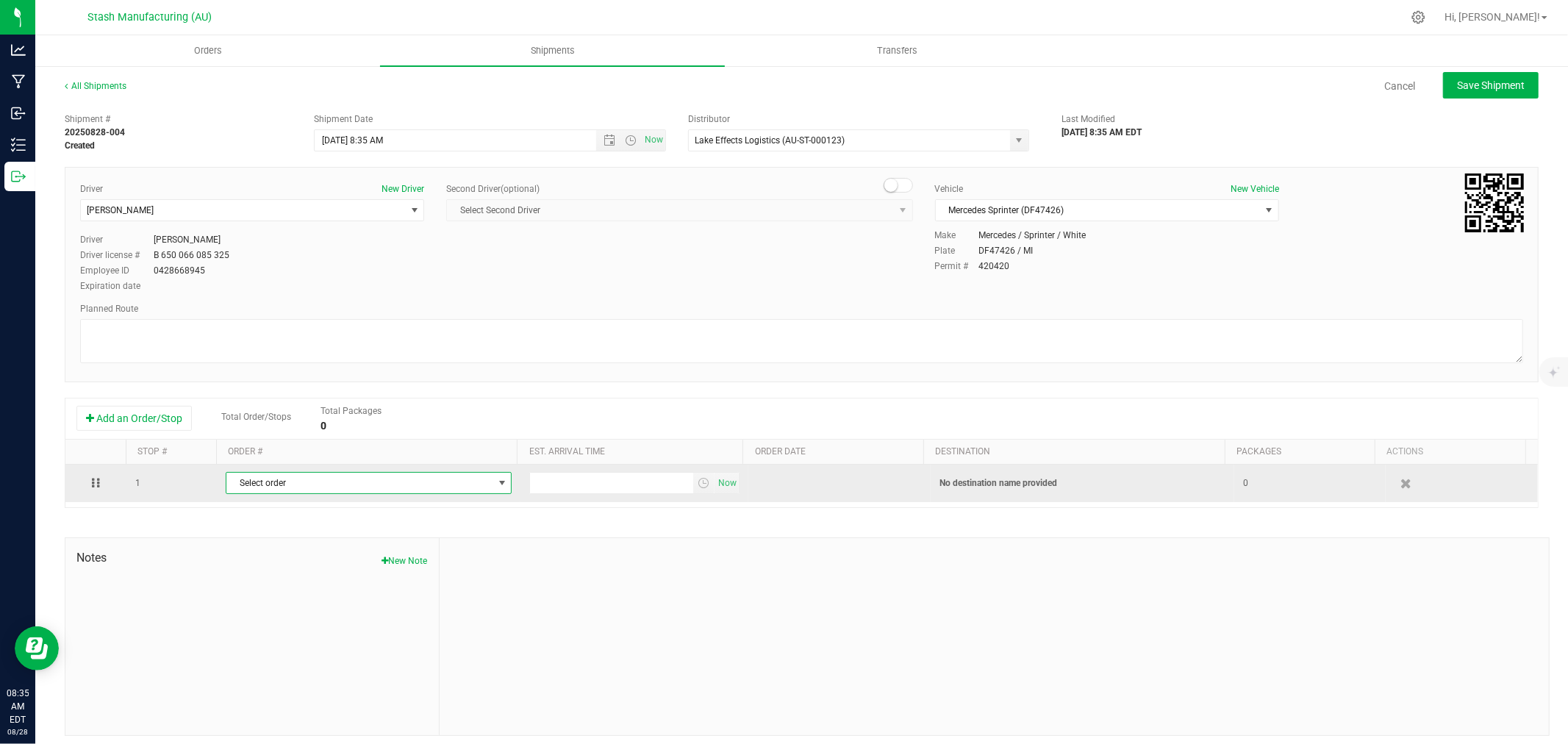
click at [338, 490] on span "Select order" at bounding box center [359, 482] width 266 height 20
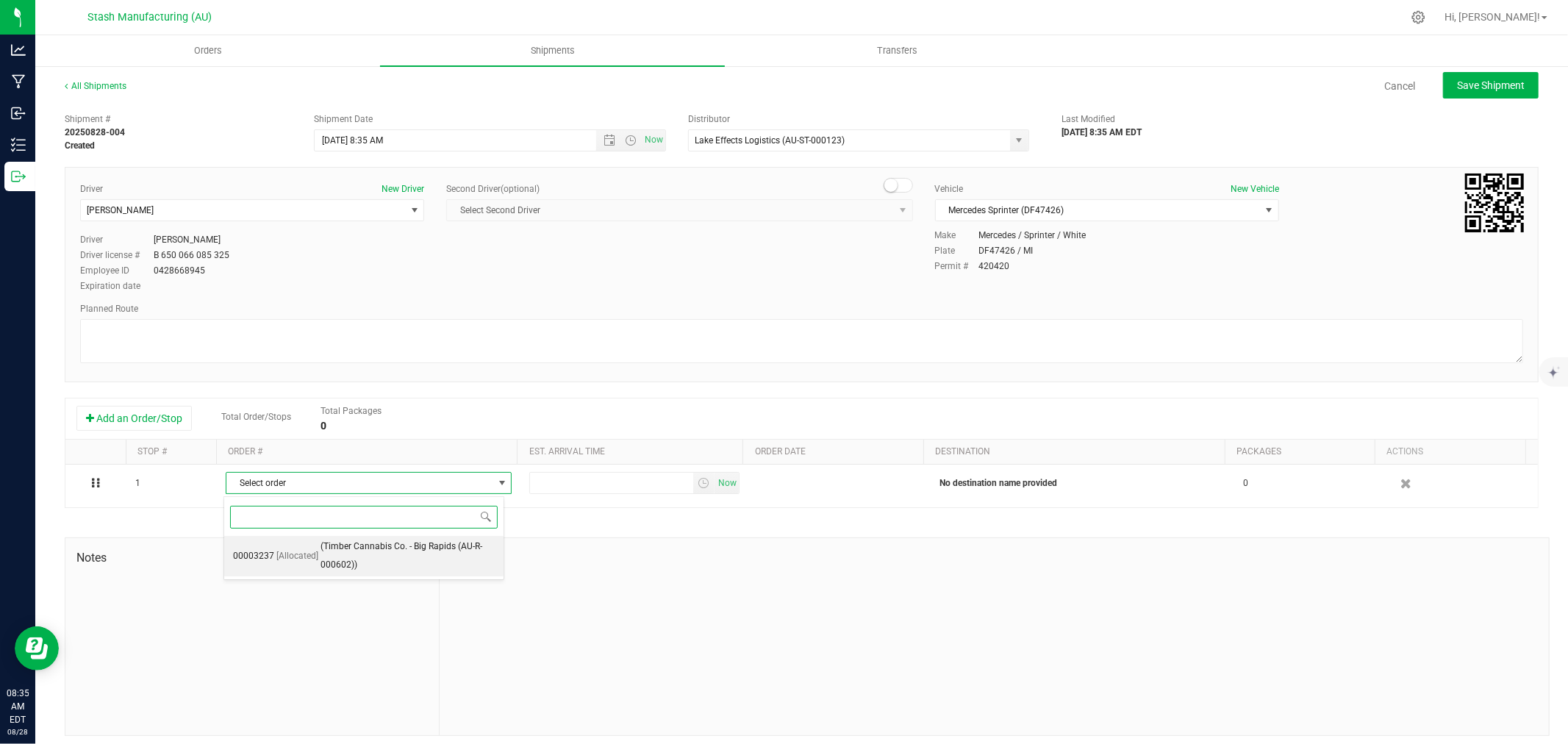
click at [379, 546] on span "(Timber Cannabis Co. - Big Rapids (AU-R-000602))" at bounding box center [407, 556] width 174 height 37
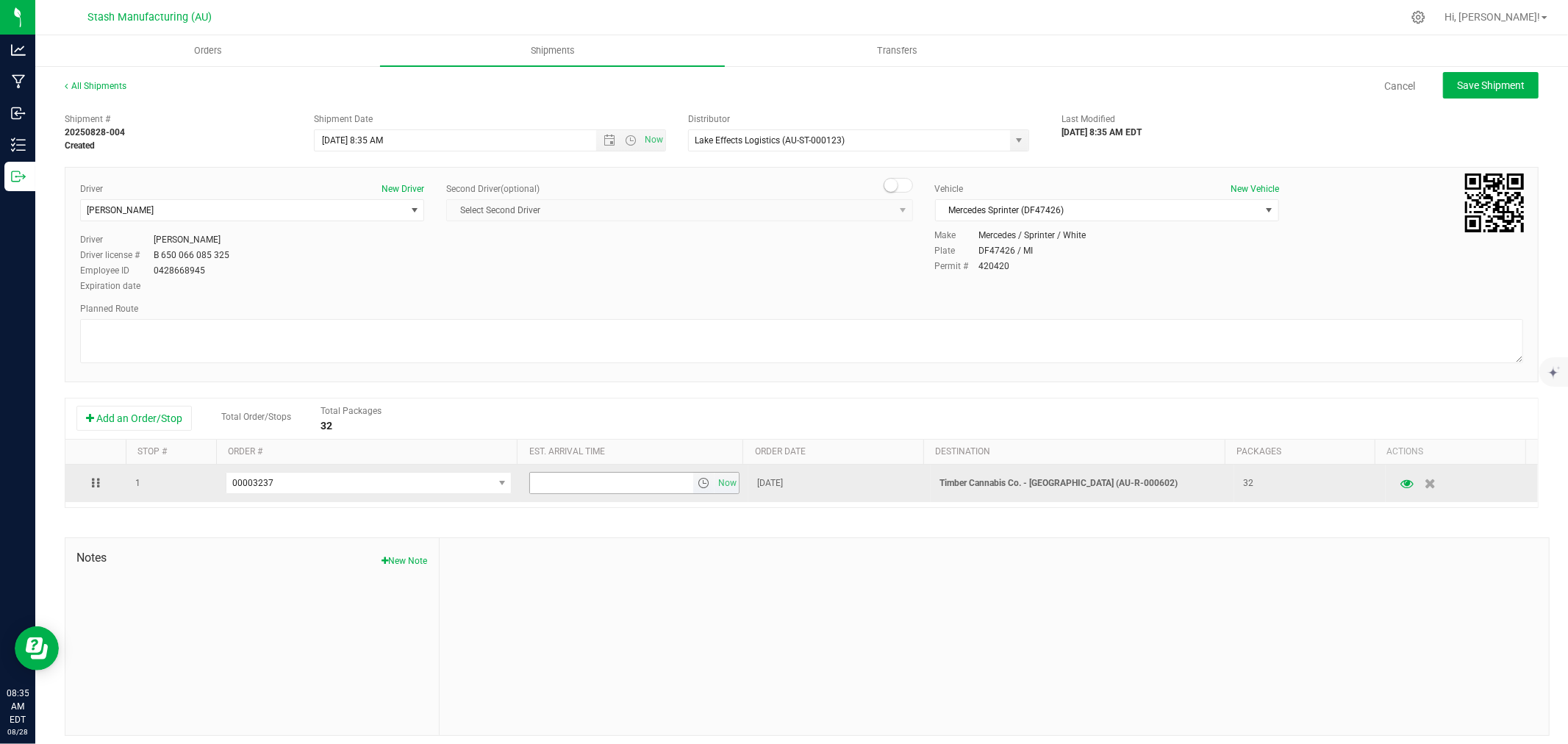
click at [615, 479] on input "text" at bounding box center [611, 482] width 163 height 20
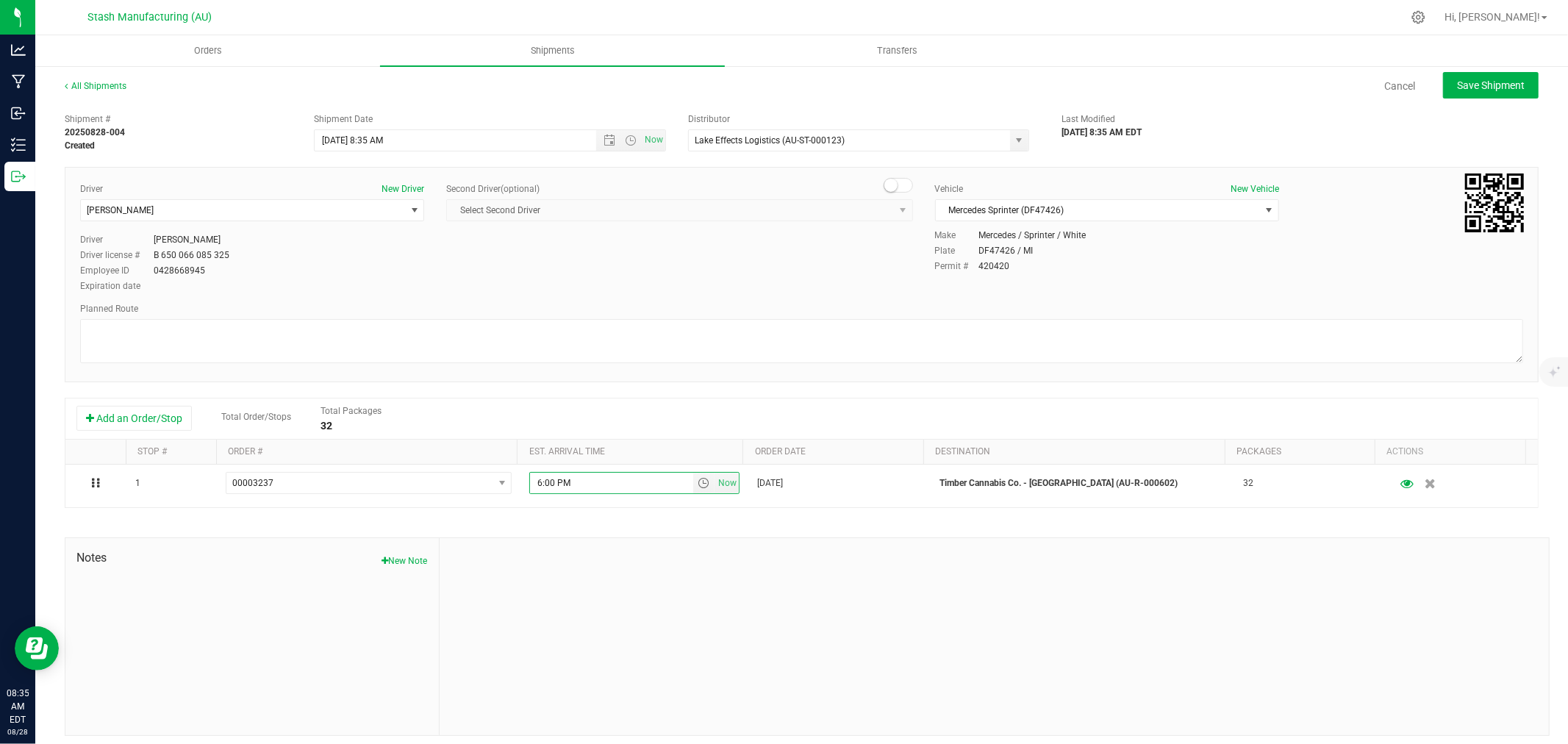
click at [678, 579] on div at bounding box center [994, 636] width 1109 height 197
click at [1460, 90] on span "Save Shipment" at bounding box center [1490, 85] width 67 height 12
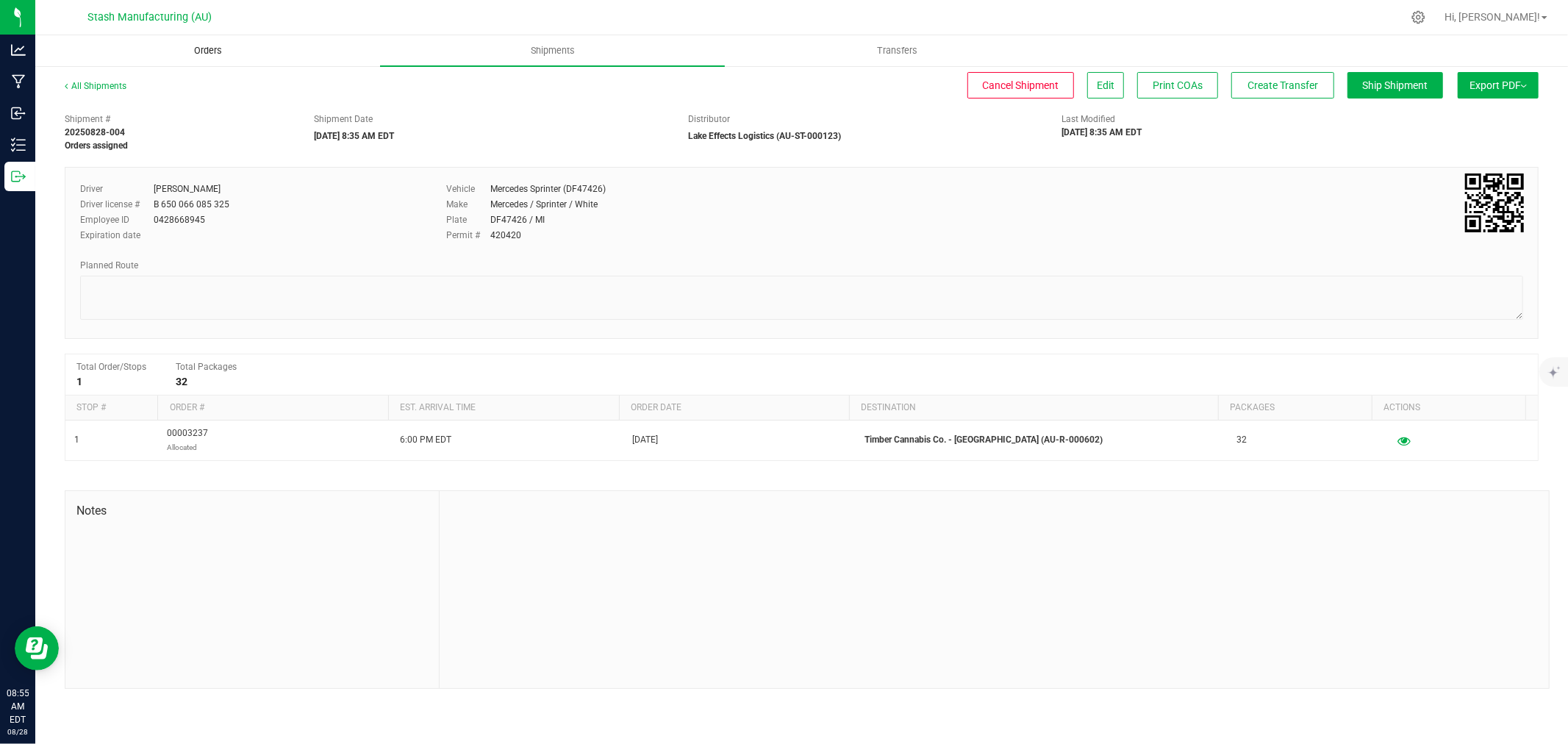
click at [210, 57] on span "Orders" at bounding box center [208, 50] width 67 height 13
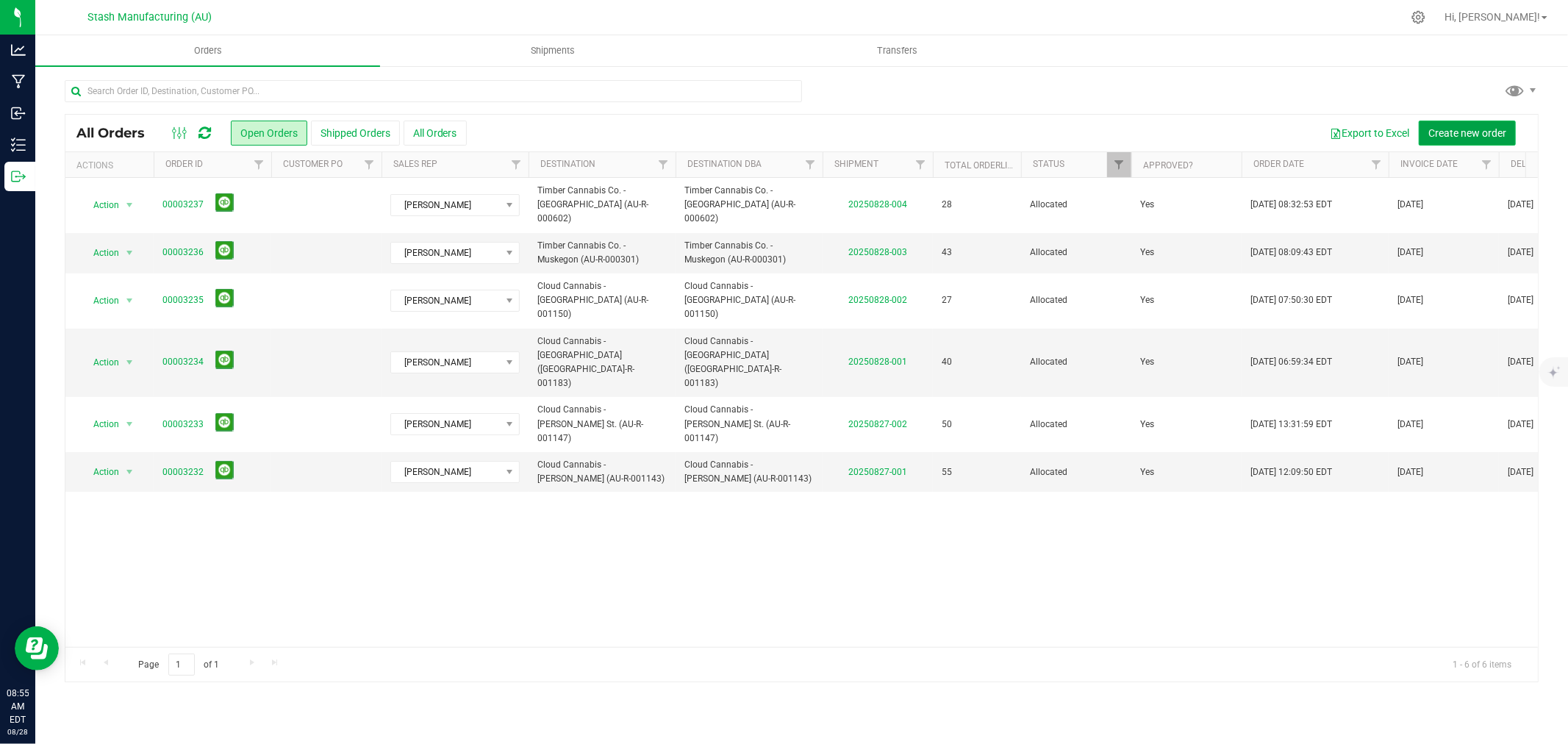
click at [1472, 133] on span "Create new order" at bounding box center [1467, 133] width 78 height 12
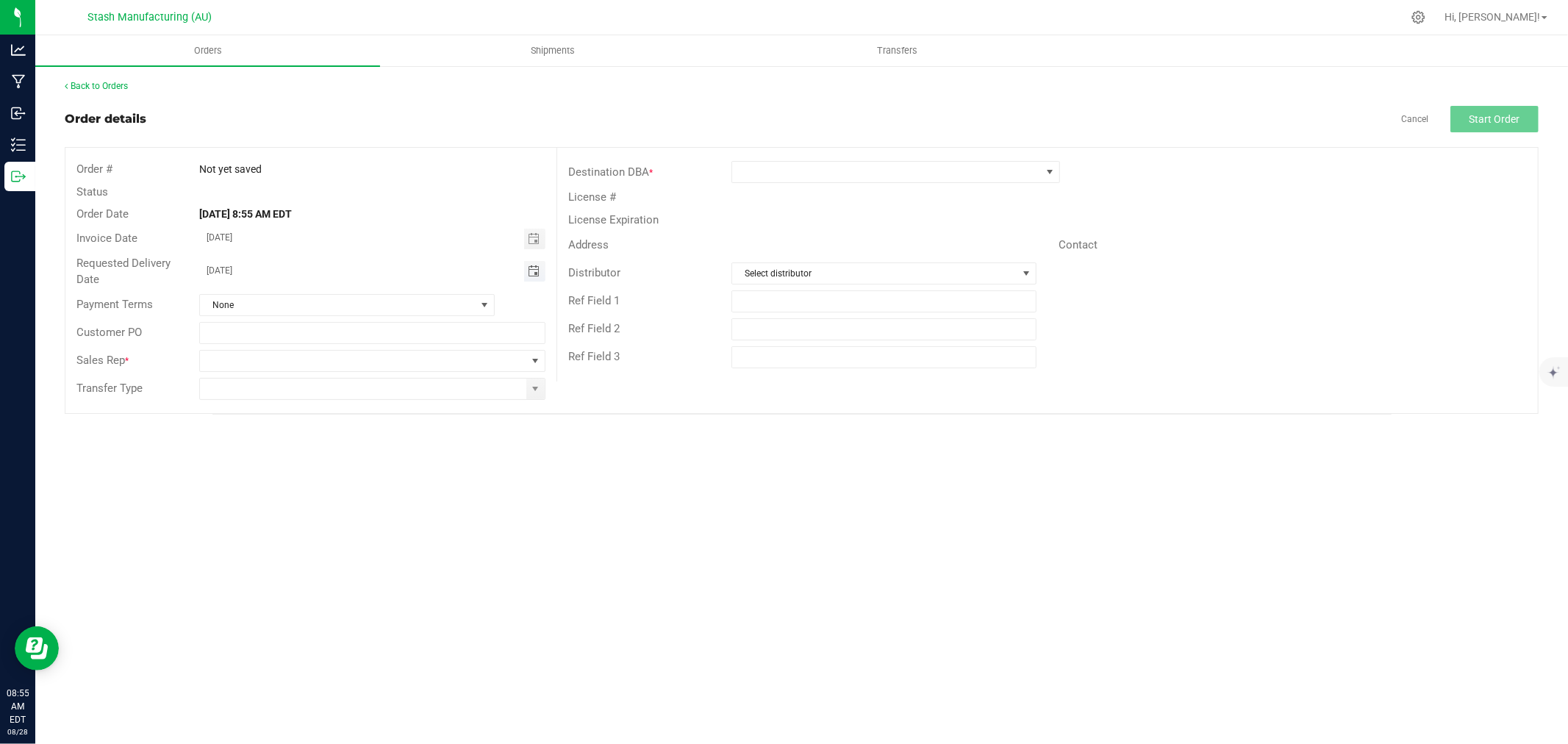
click at [530, 274] on span "Toggle calendar" at bounding box center [533, 271] width 12 height 12
click at [224, 403] on span "Sep" at bounding box center [222, 406] width 15 height 11
click at [333, 351] on span "3" at bounding box center [330, 347] width 21 height 23
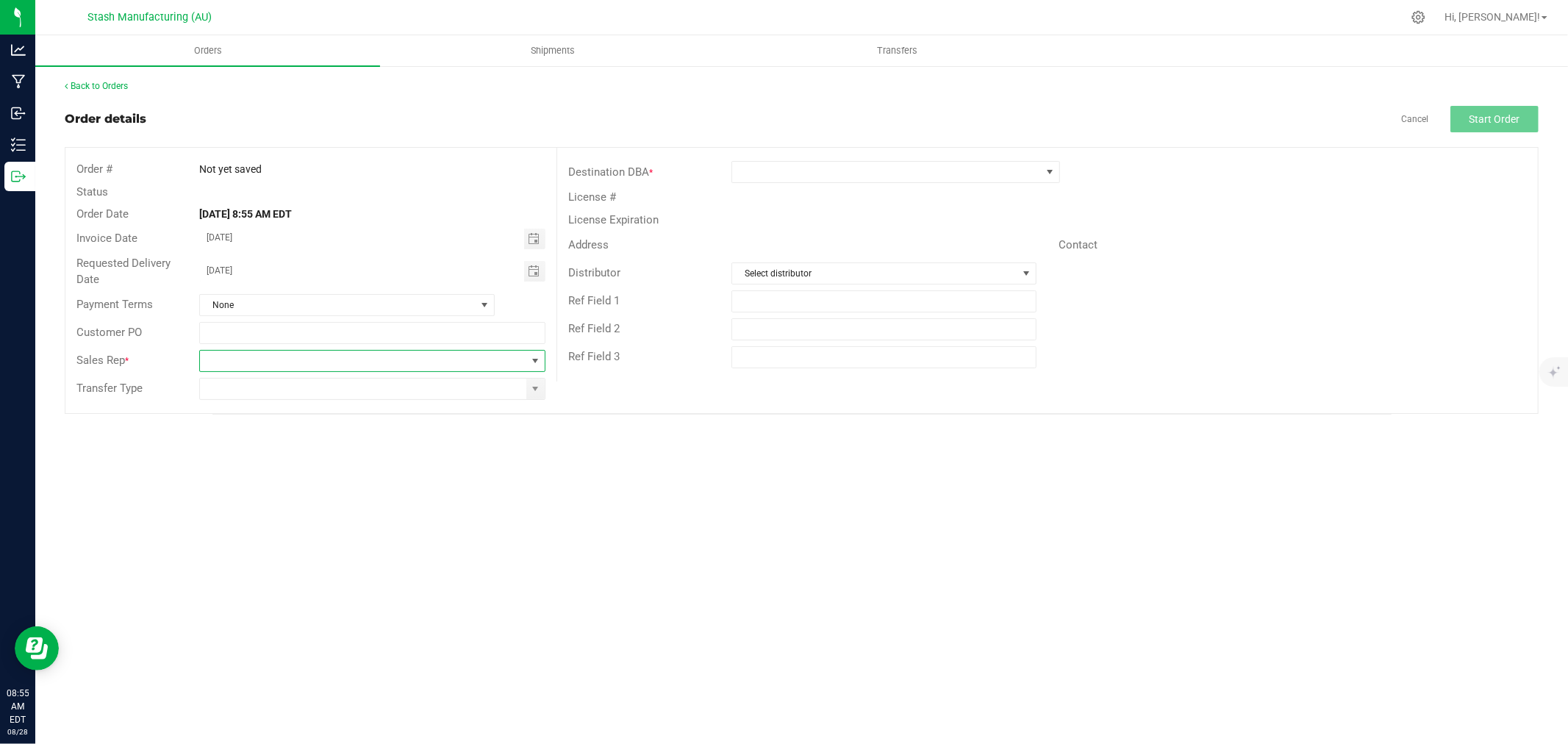
click at [523, 355] on span at bounding box center [363, 360] width 327 height 20
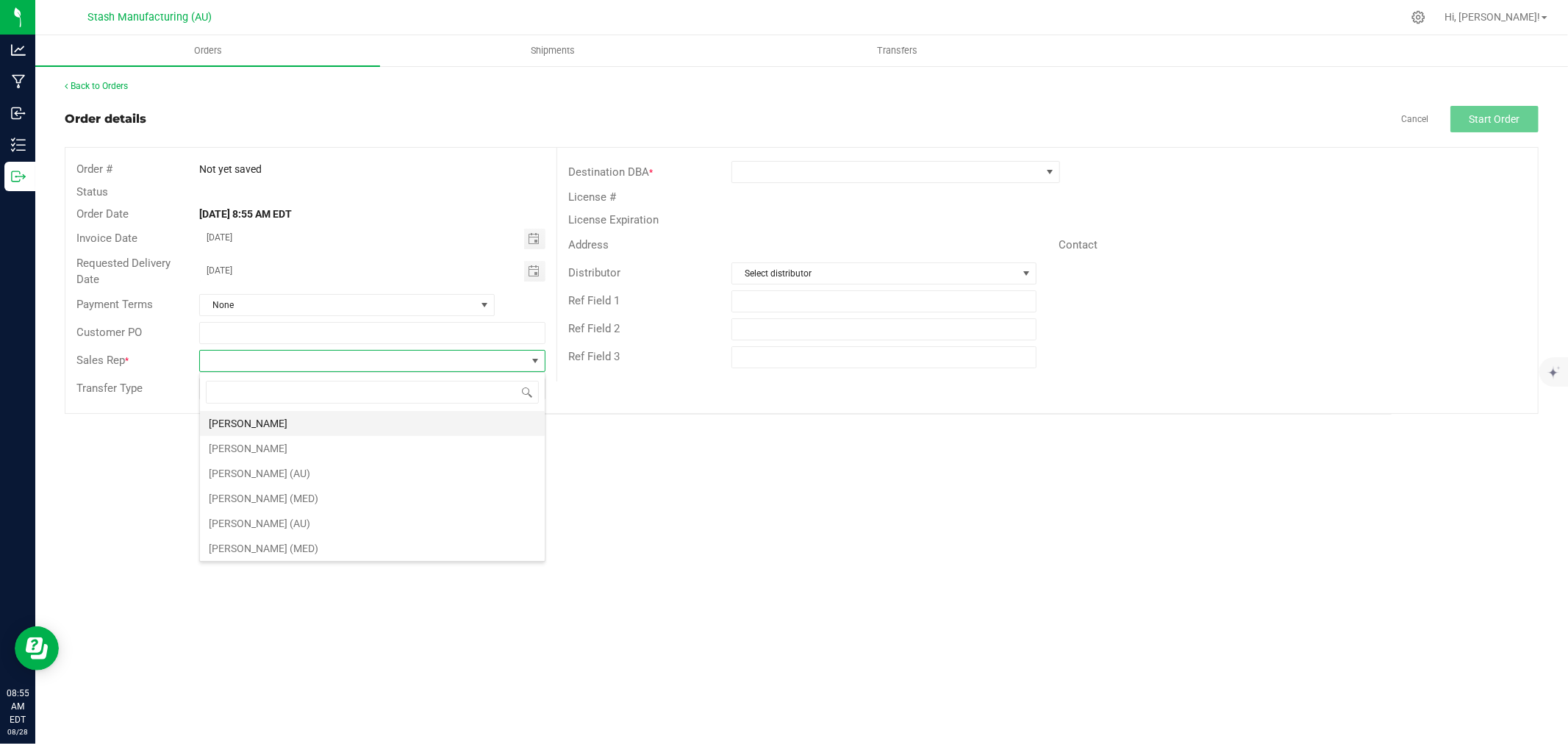
scroll to position [22, 345]
click at [349, 424] on li "[PERSON_NAME]" at bounding box center [372, 423] width 345 height 25
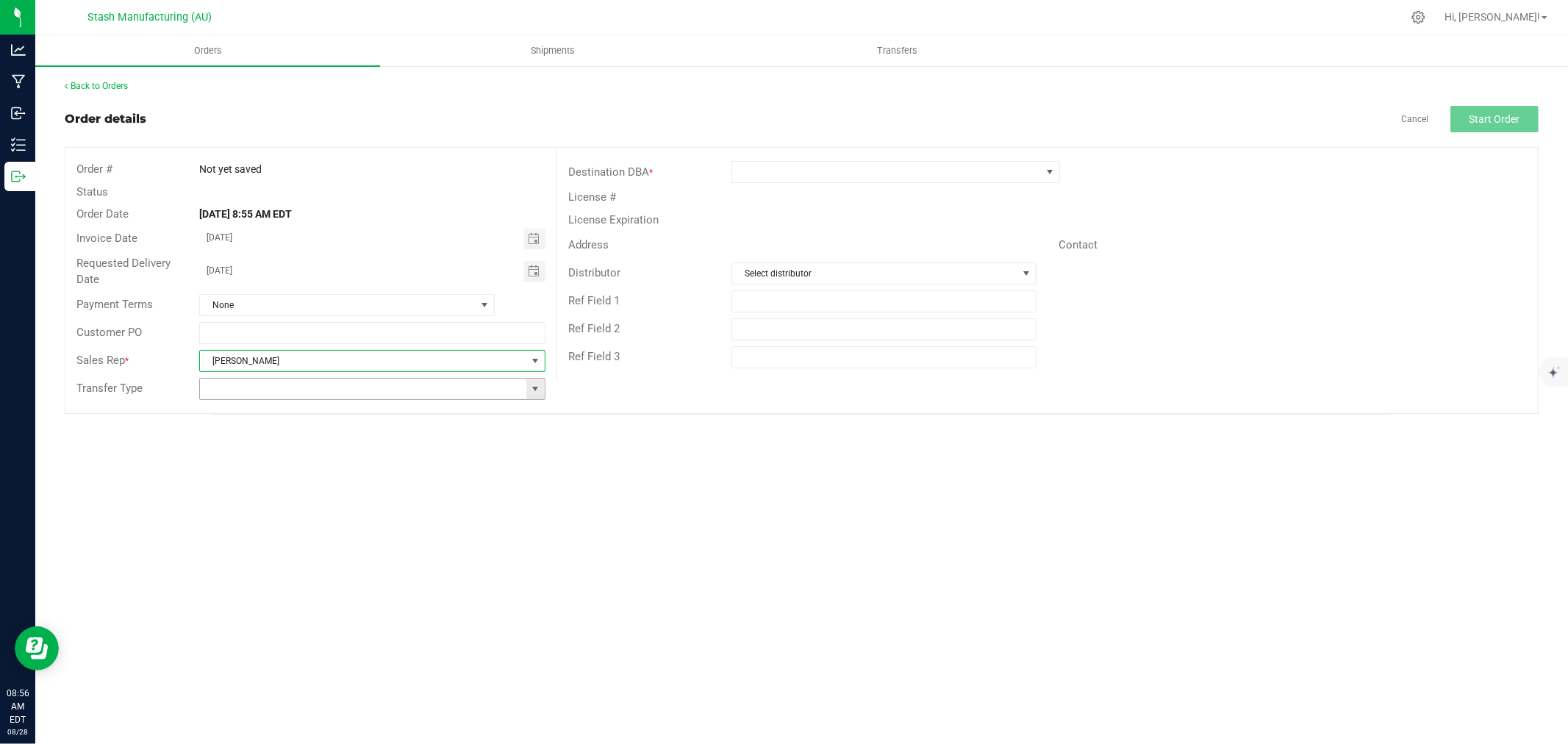
click at [534, 390] on span at bounding box center [535, 388] width 12 height 12
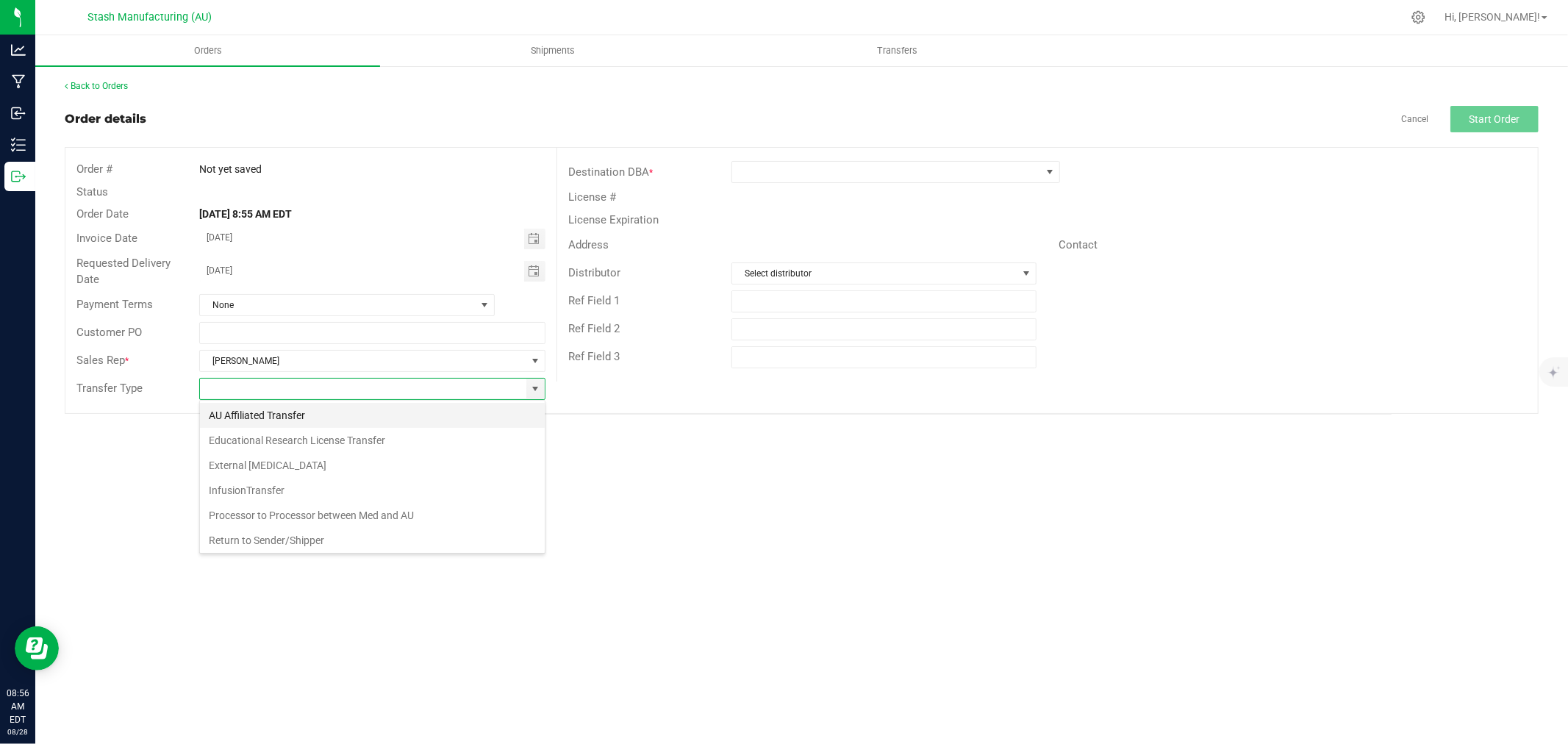
click at [319, 419] on li "AU Affiliated Transfer" at bounding box center [372, 415] width 345 height 25
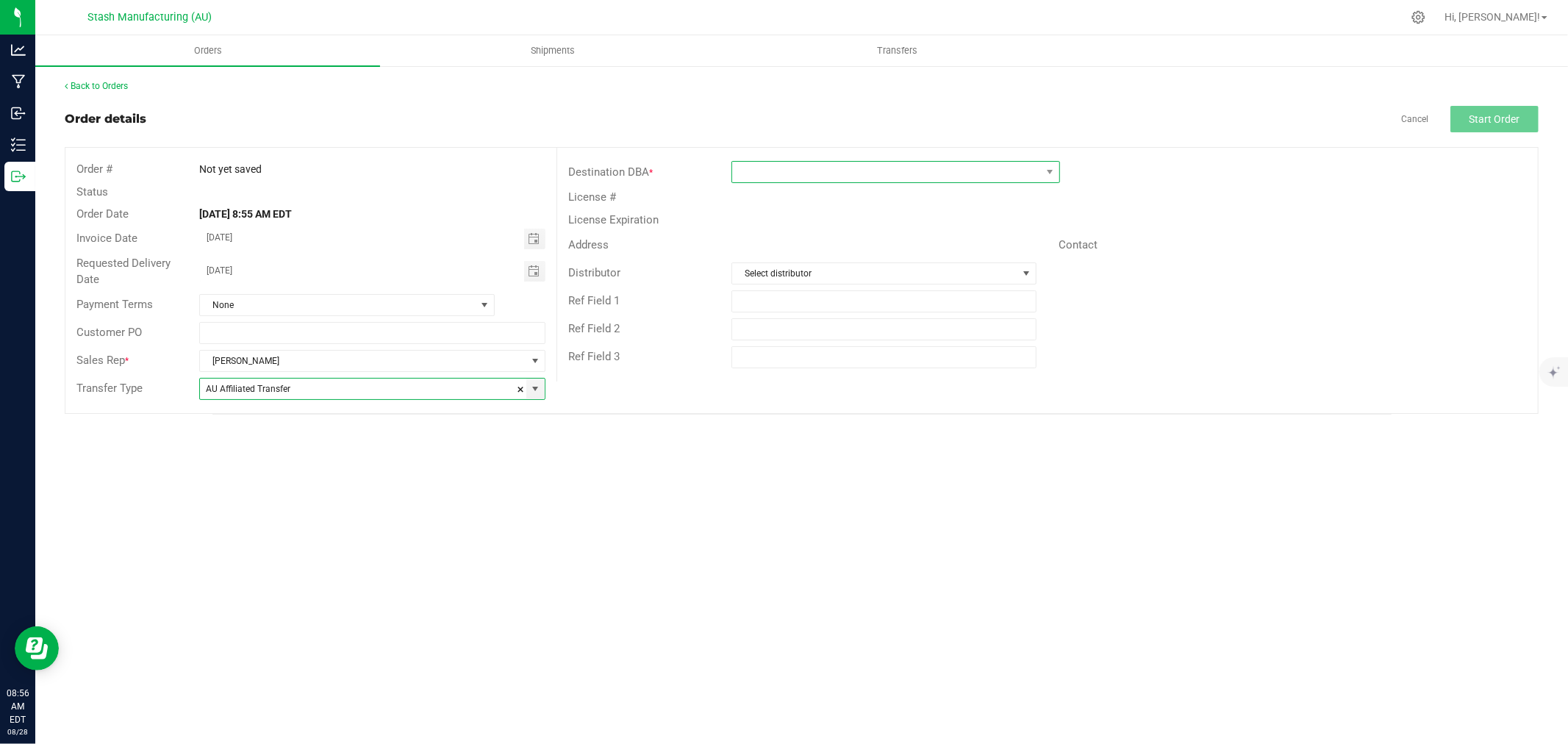
click at [792, 179] on span at bounding box center [886, 171] width 309 height 20
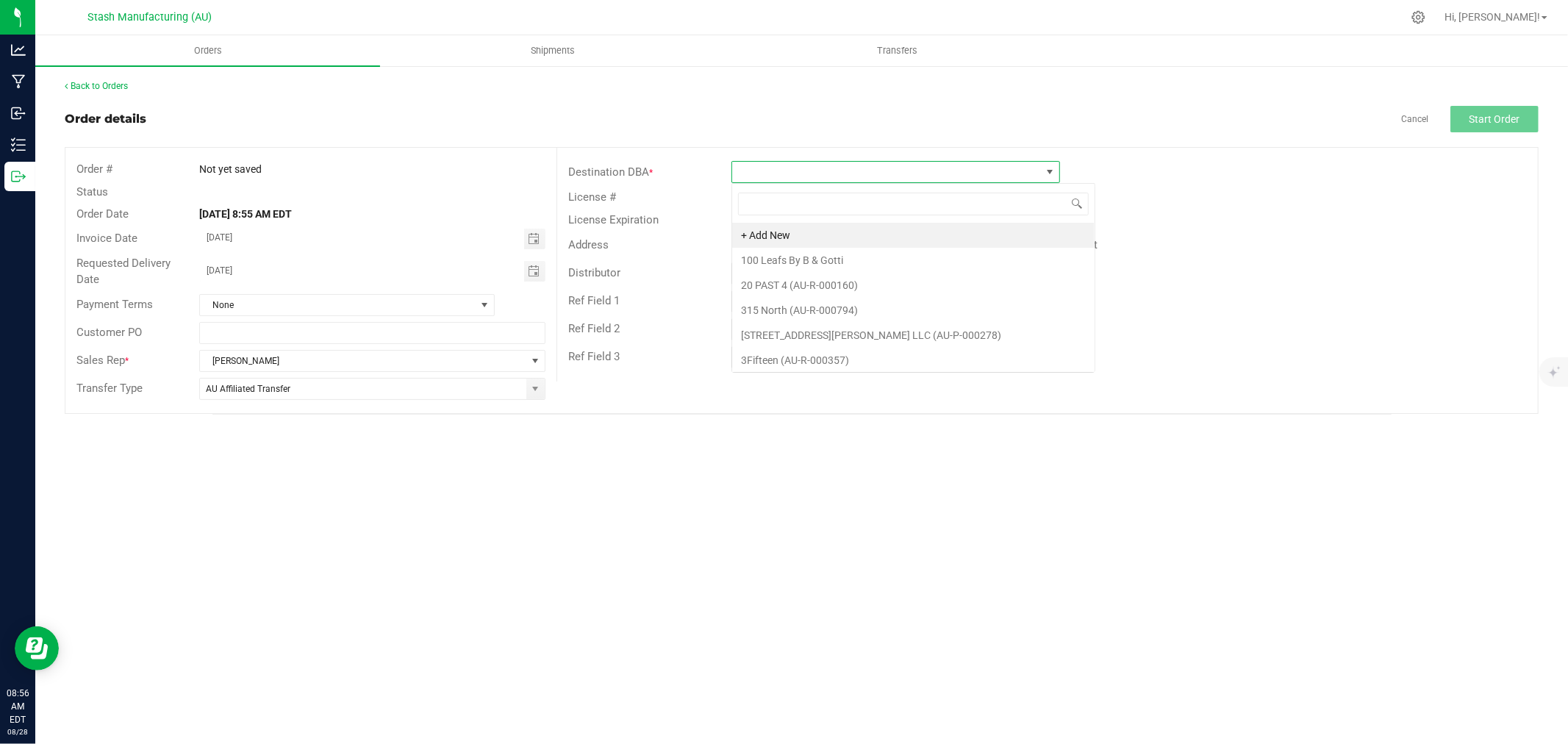
scroll to position [22, 328]
click at [893, 233] on li "Cloud Cannabis - GR 28th St. (AU-R-001144)" at bounding box center [895, 235] width 327 height 25
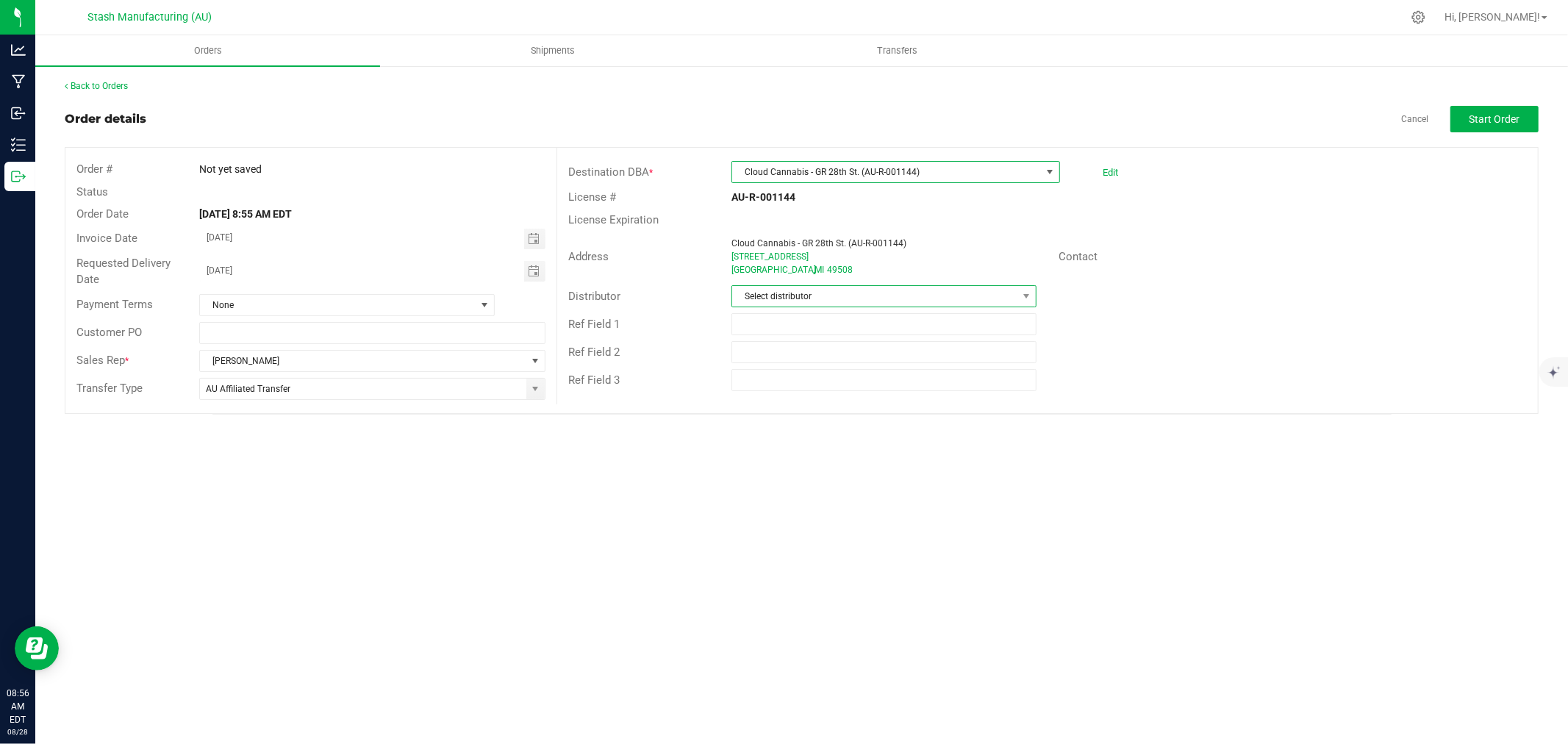
click at [876, 305] on span "Select distributor" at bounding box center [875, 296] width 285 height 20
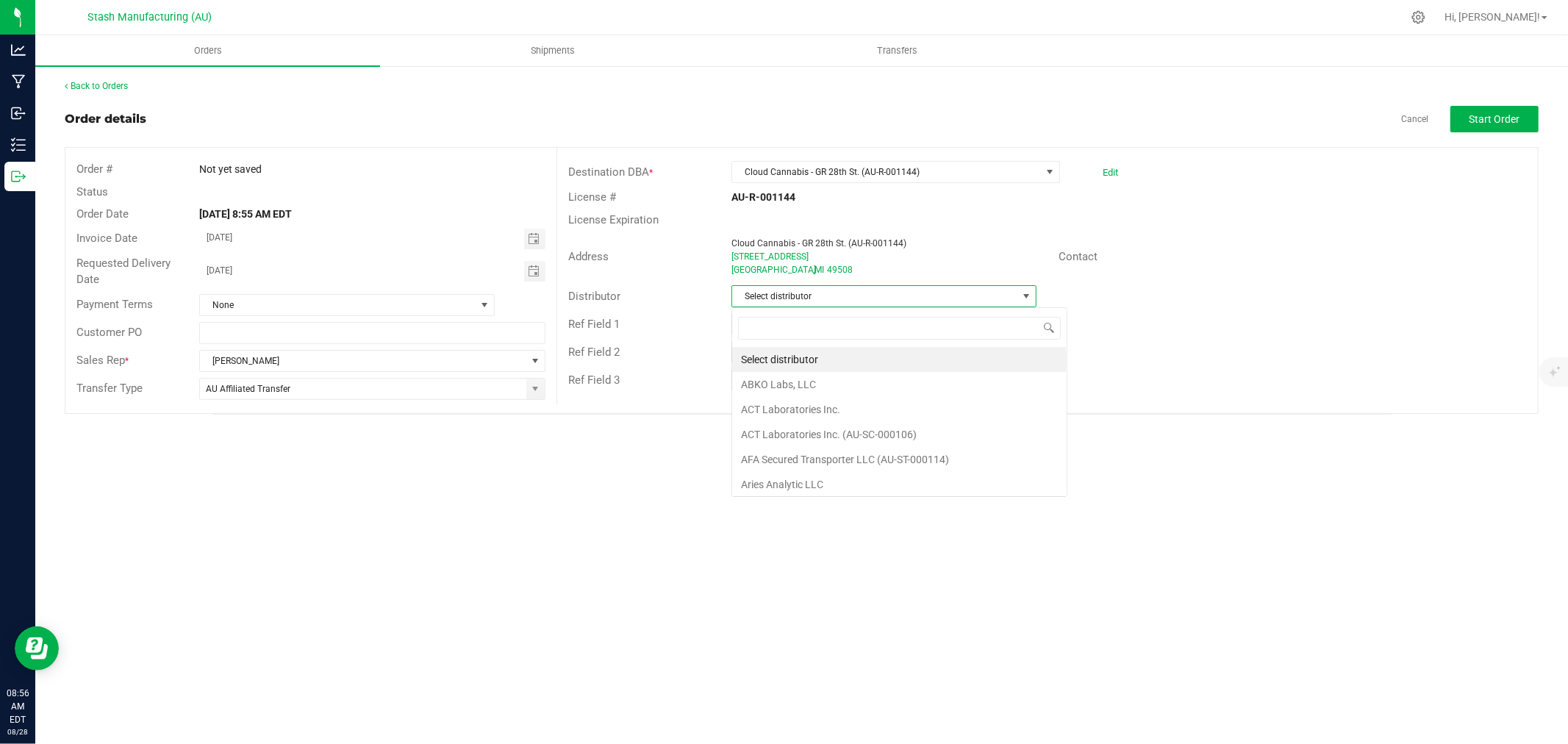
scroll to position [22, 305]
click at [889, 351] on li "Lake Effects Logistics (AU-ST-000123)" at bounding box center [884, 359] width 303 height 25
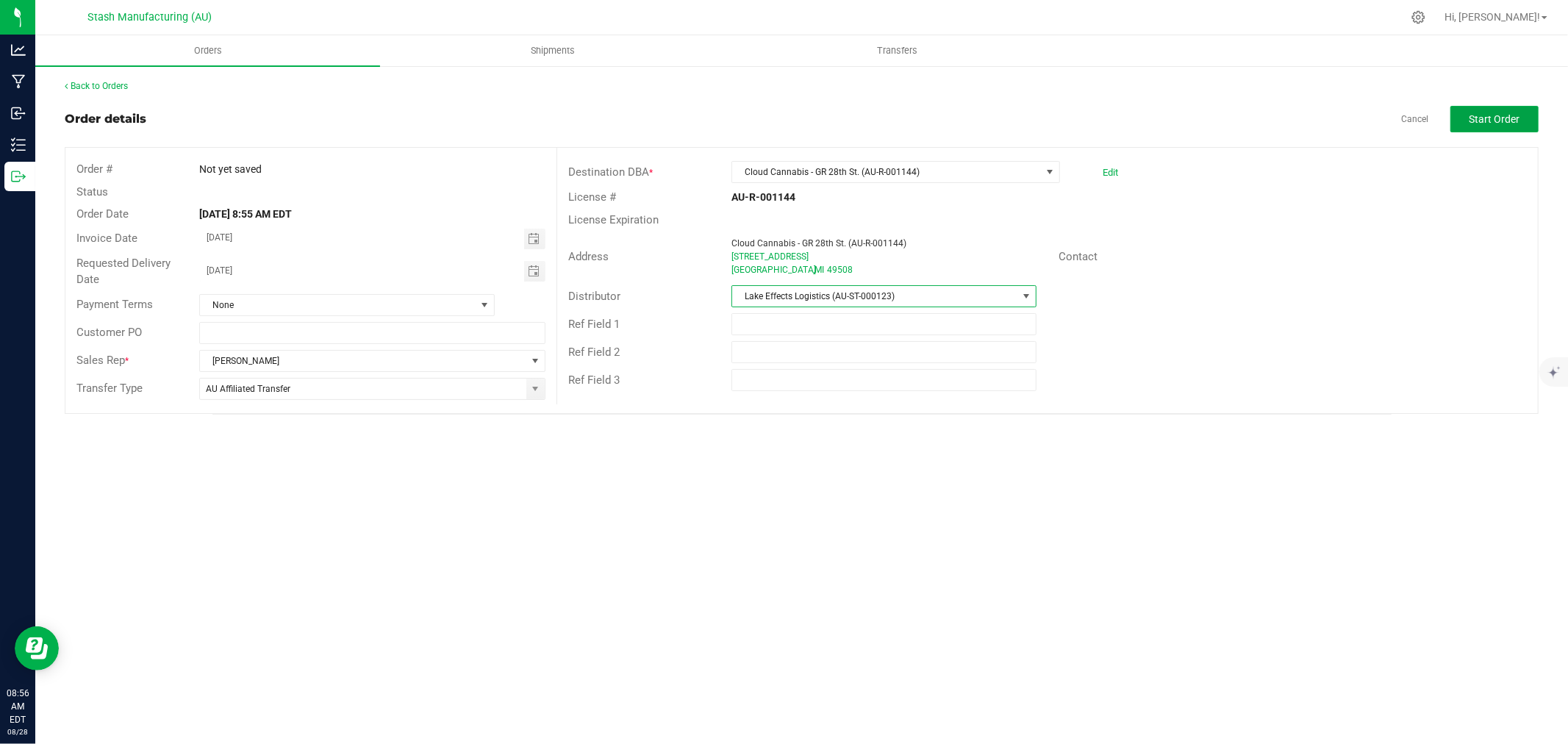
click at [1484, 114] on span "Start Order" at bounding box center [1494, 119] width 51 height 12
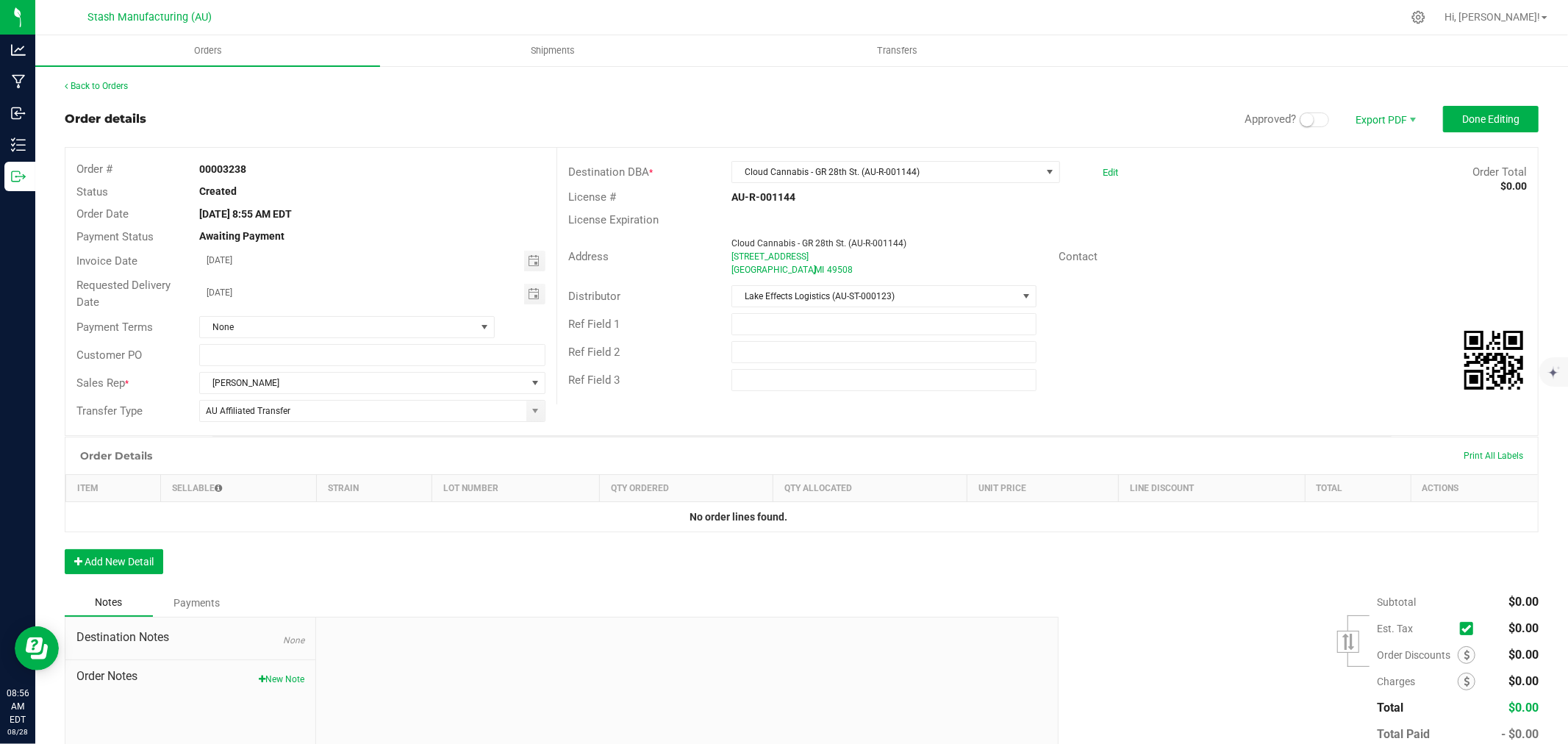
click at [1300, 120] on small at bounding box center [1307, 120] width 13 height 13
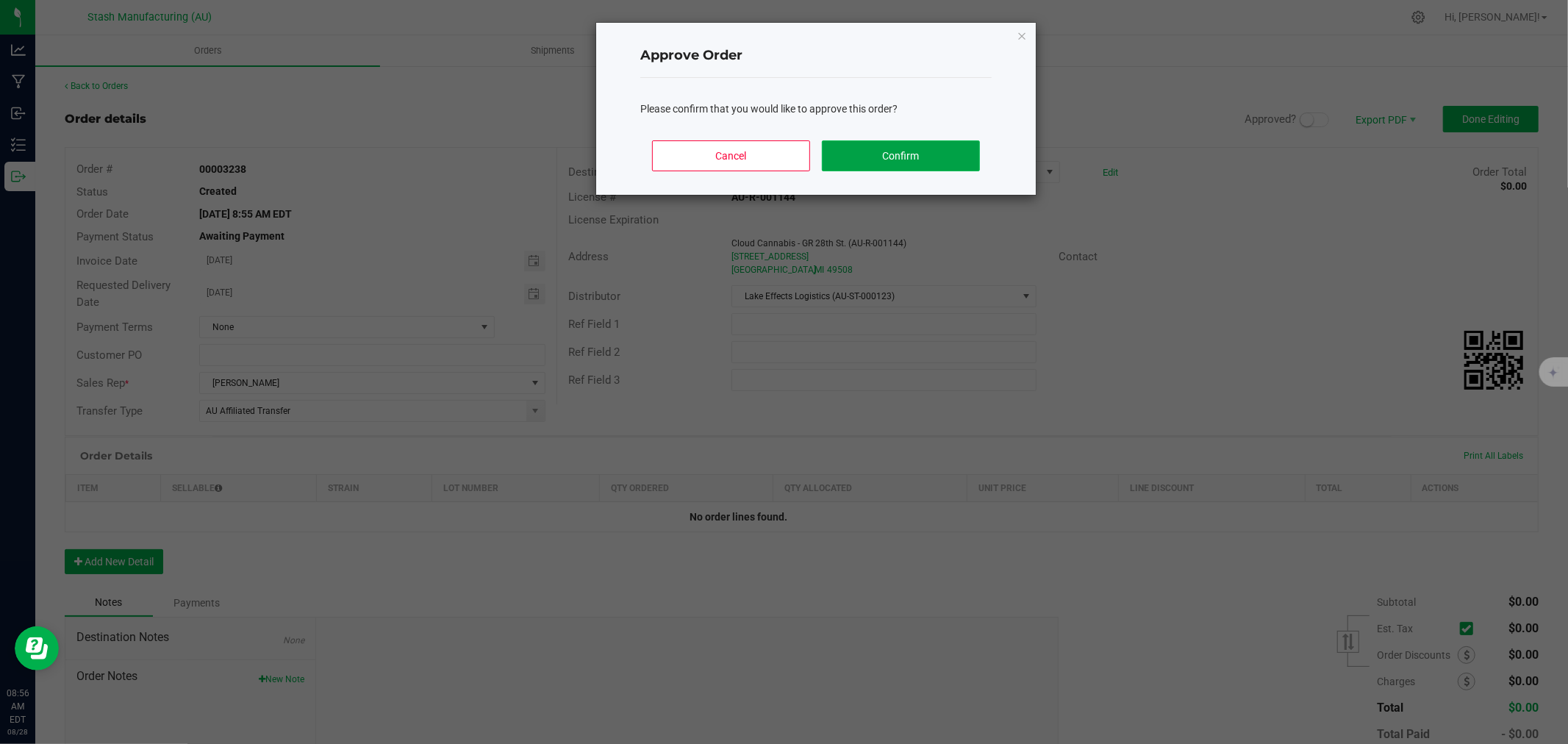
click at [865, 163] on button "Confirm" at bounding box center [901, 156] width 158 height 31
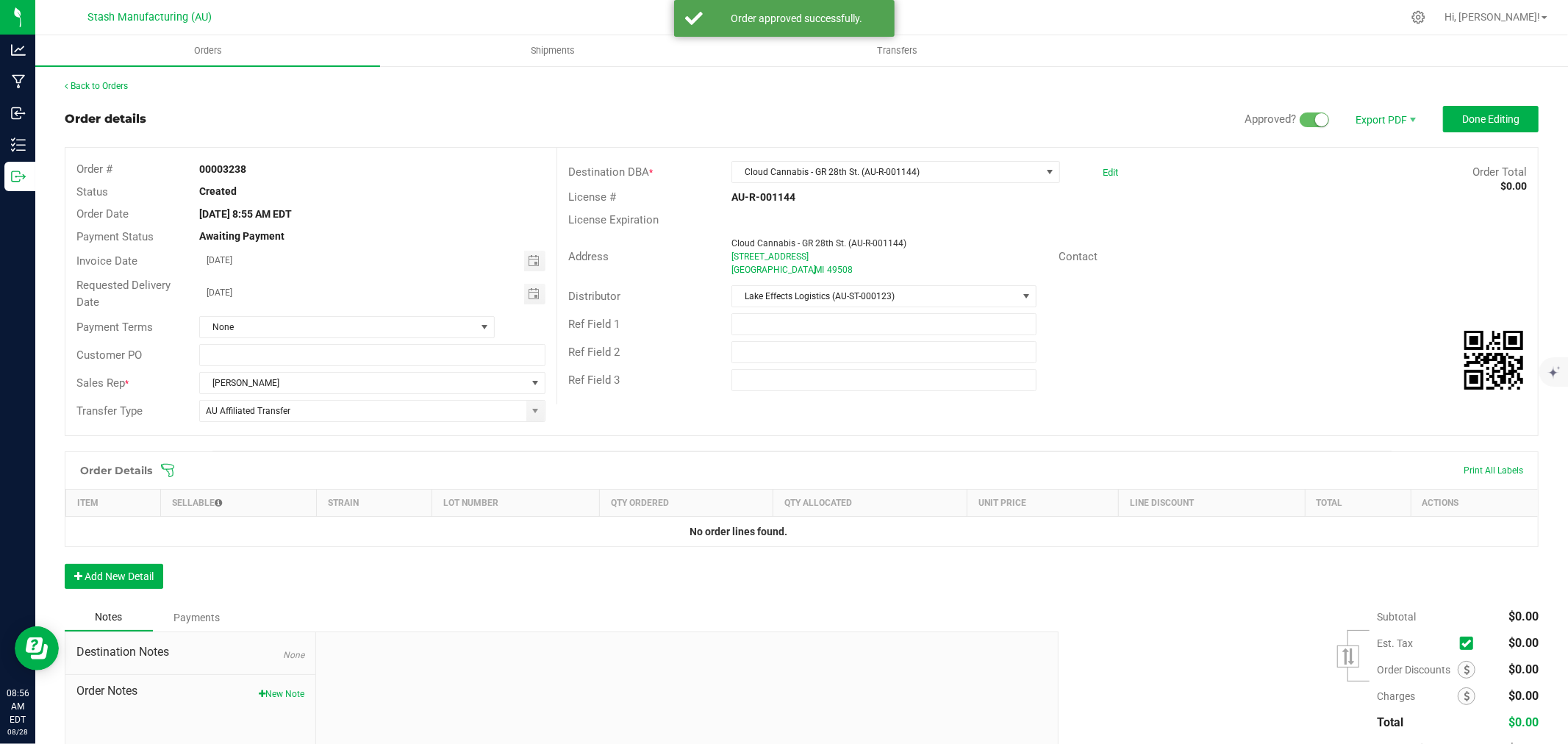
click at [169, 468] on icon at bounding box center [168, 470] width 15 height 15
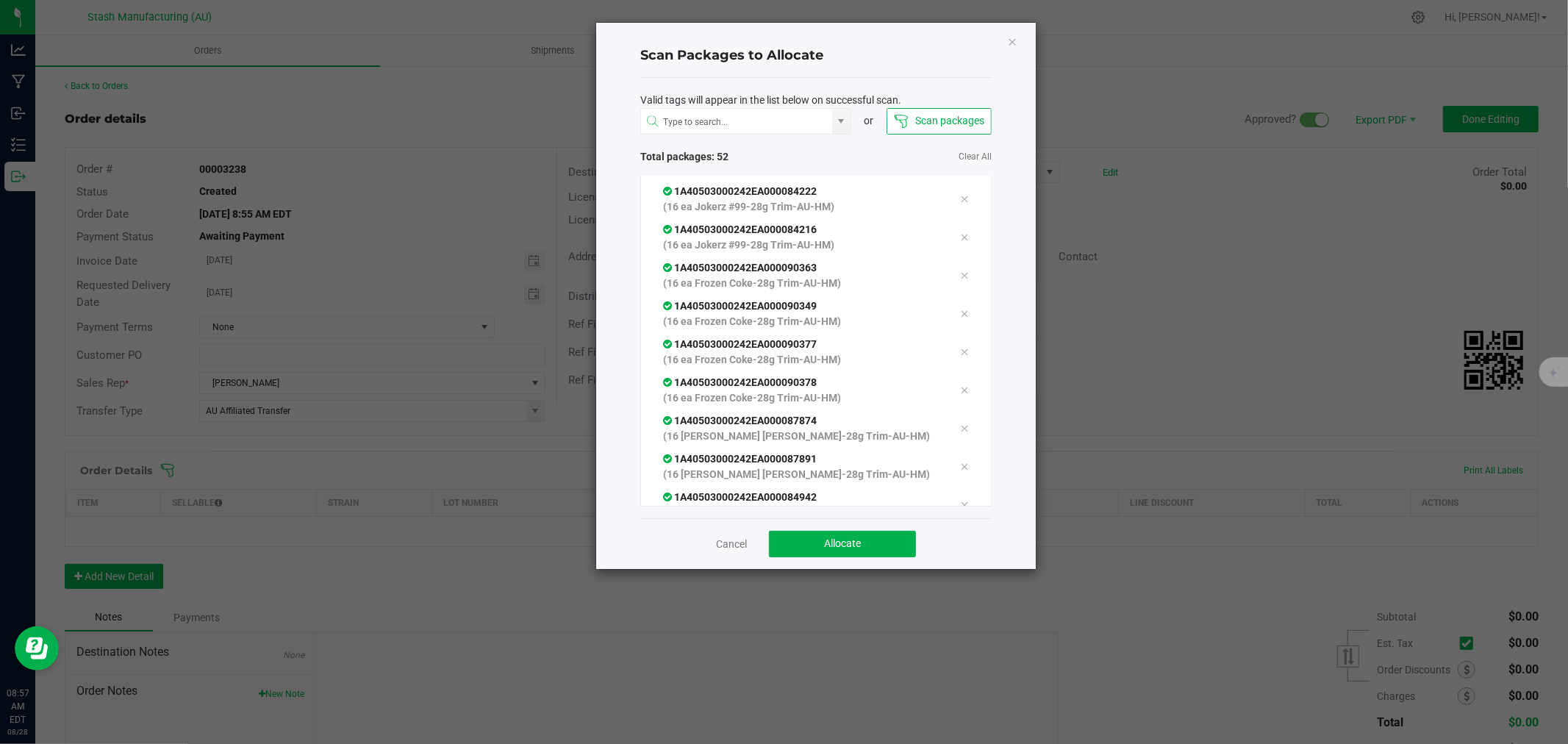
scroll to position [1779, 0]
click at [868, 549] on button "Allocate" at bounding box center [842, 544] width 147 height 27
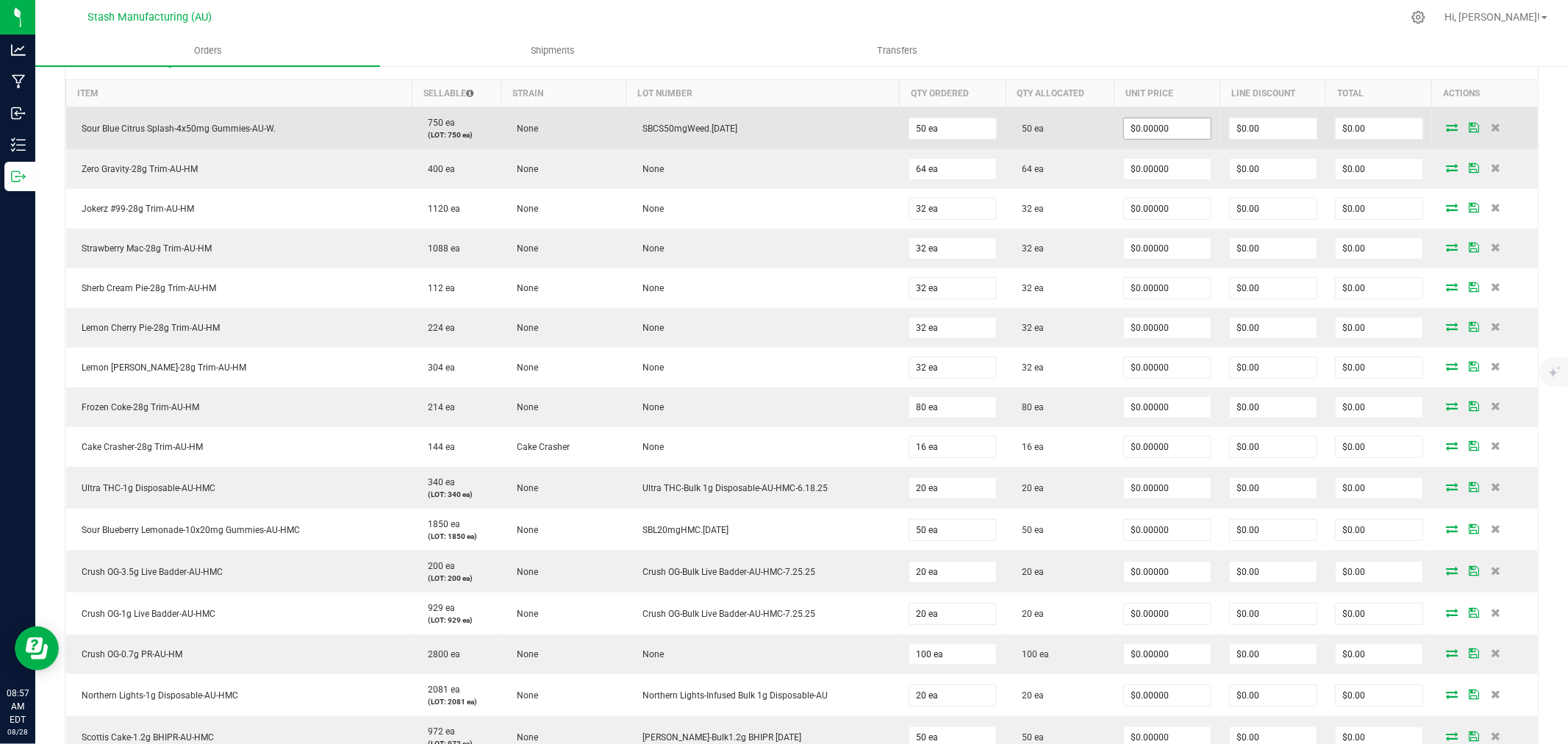
scroll to position [408, 0]
click at [1167, 127] on input "0" at bounding box center [1167, 129] width 87 height 20
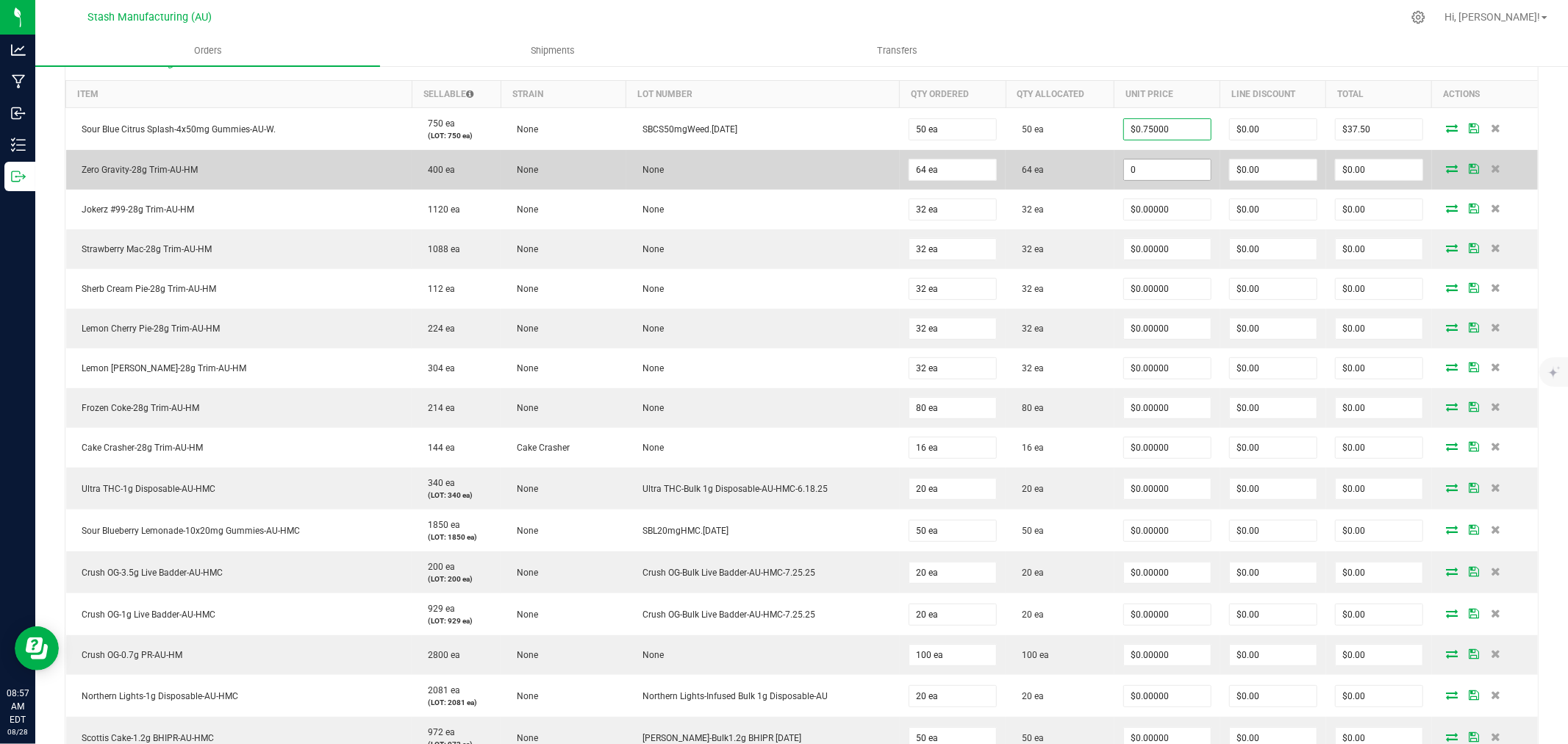
click at [1146, 169] on input "0" at bounding box center [1167, 169] width 87 height 20
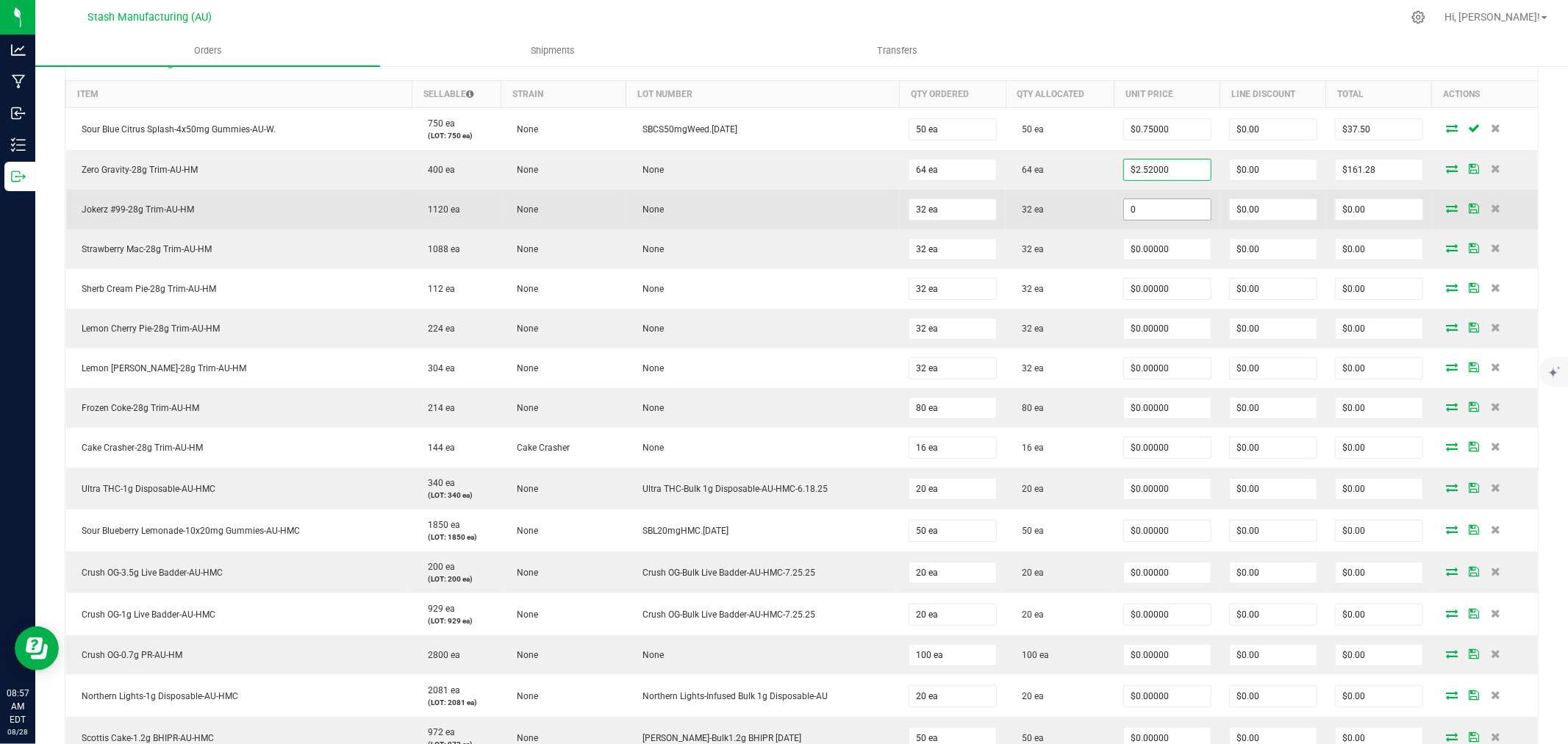
click at [1161, 216] on input "0" at bounding box center [1167, 209] width 87 height 20
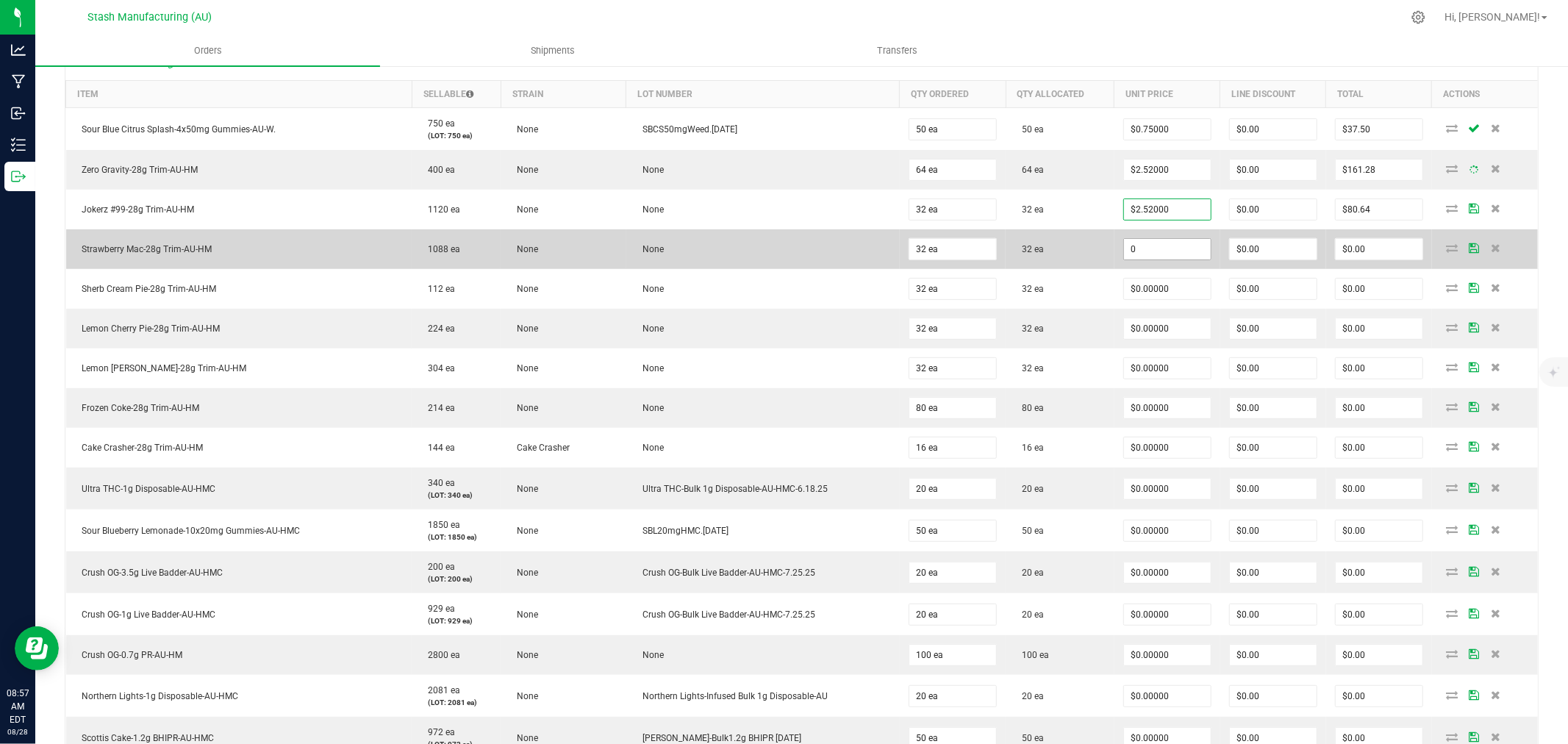
click at [1167, 246] on input "0" at bounding box center [1167, 249] width 87 height 20
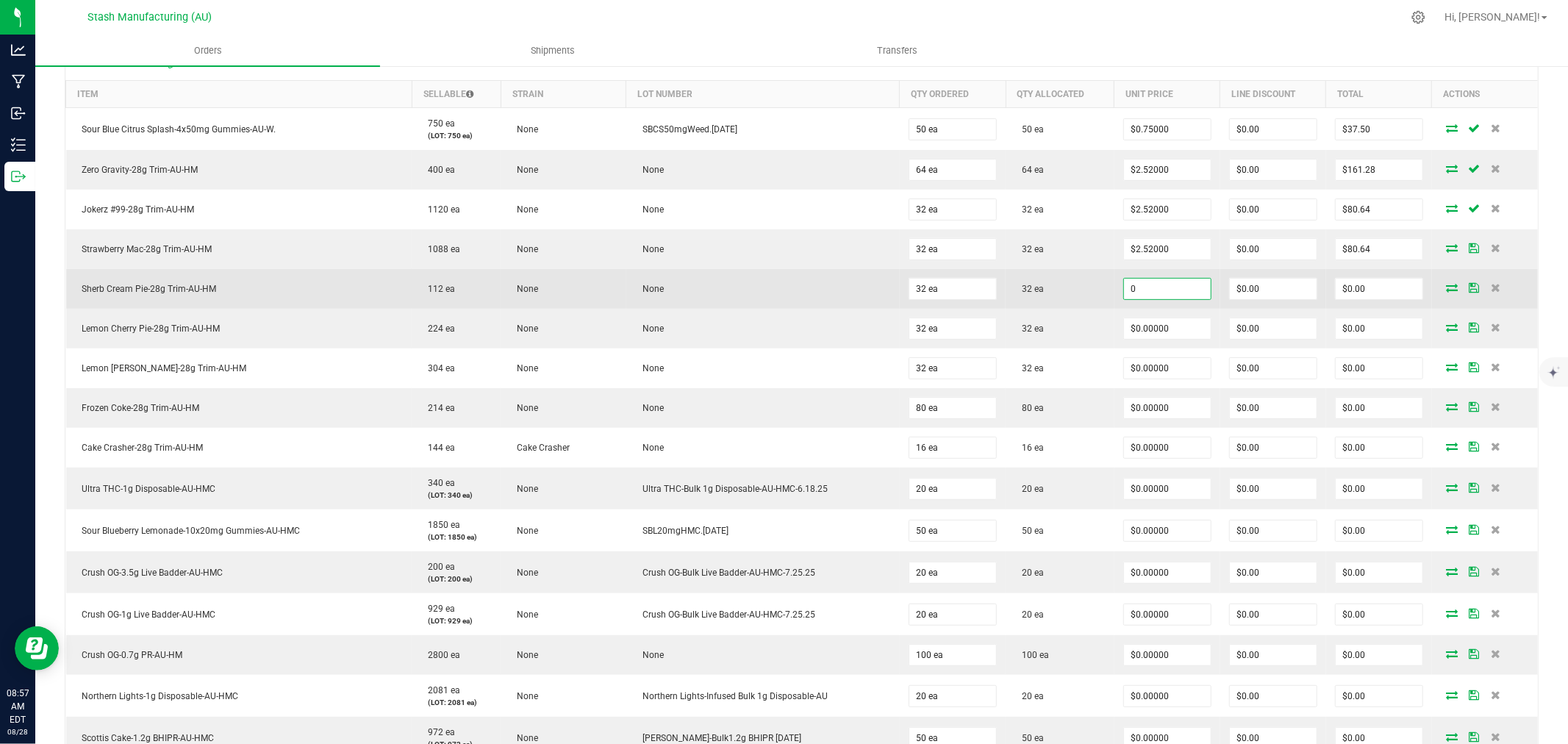
click at [1159, 293] on input "0" at bounding box center [1167, 289] width 87 height 20
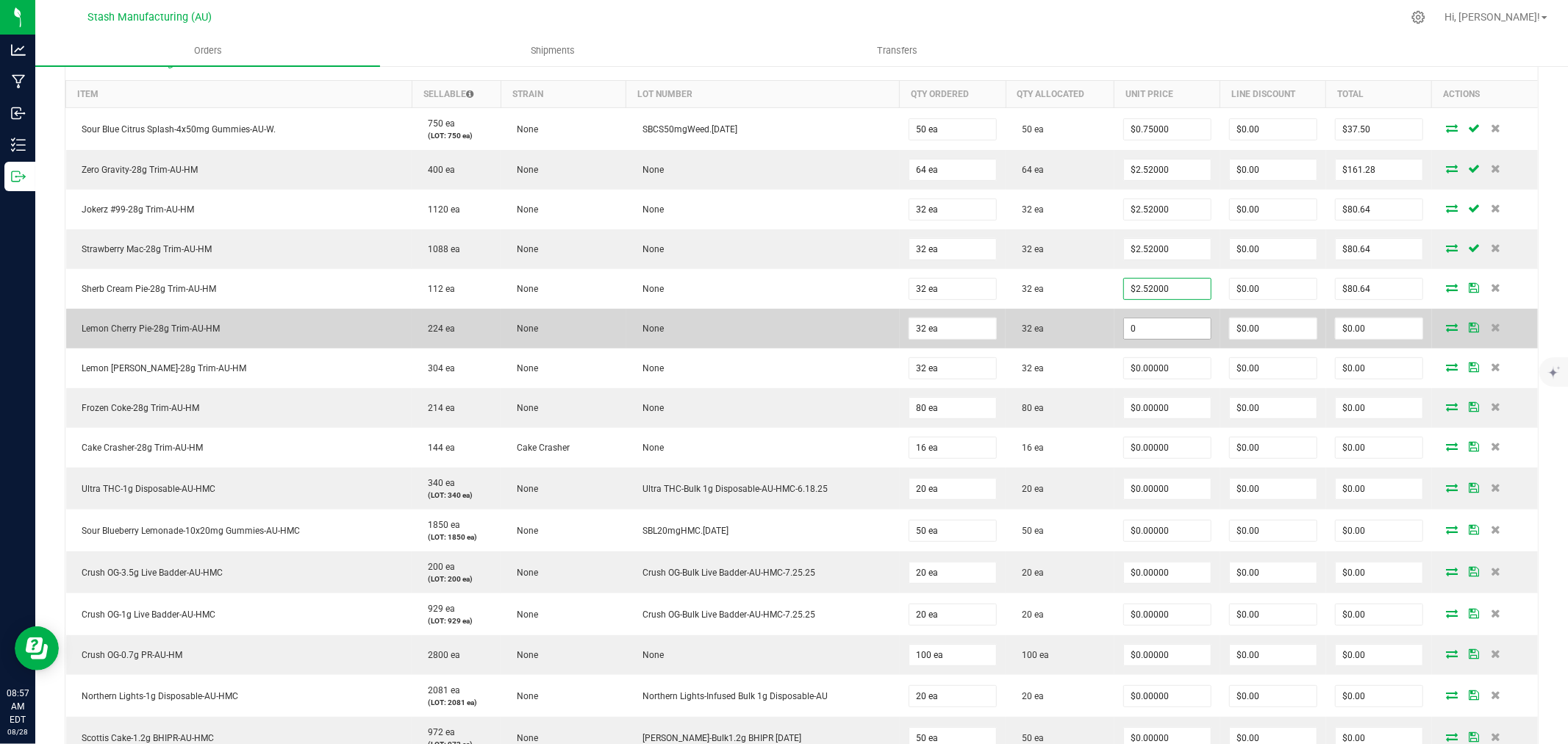
click at [1159, 328] on input "0" at bounding box center [1167, 328] width 87 height 20
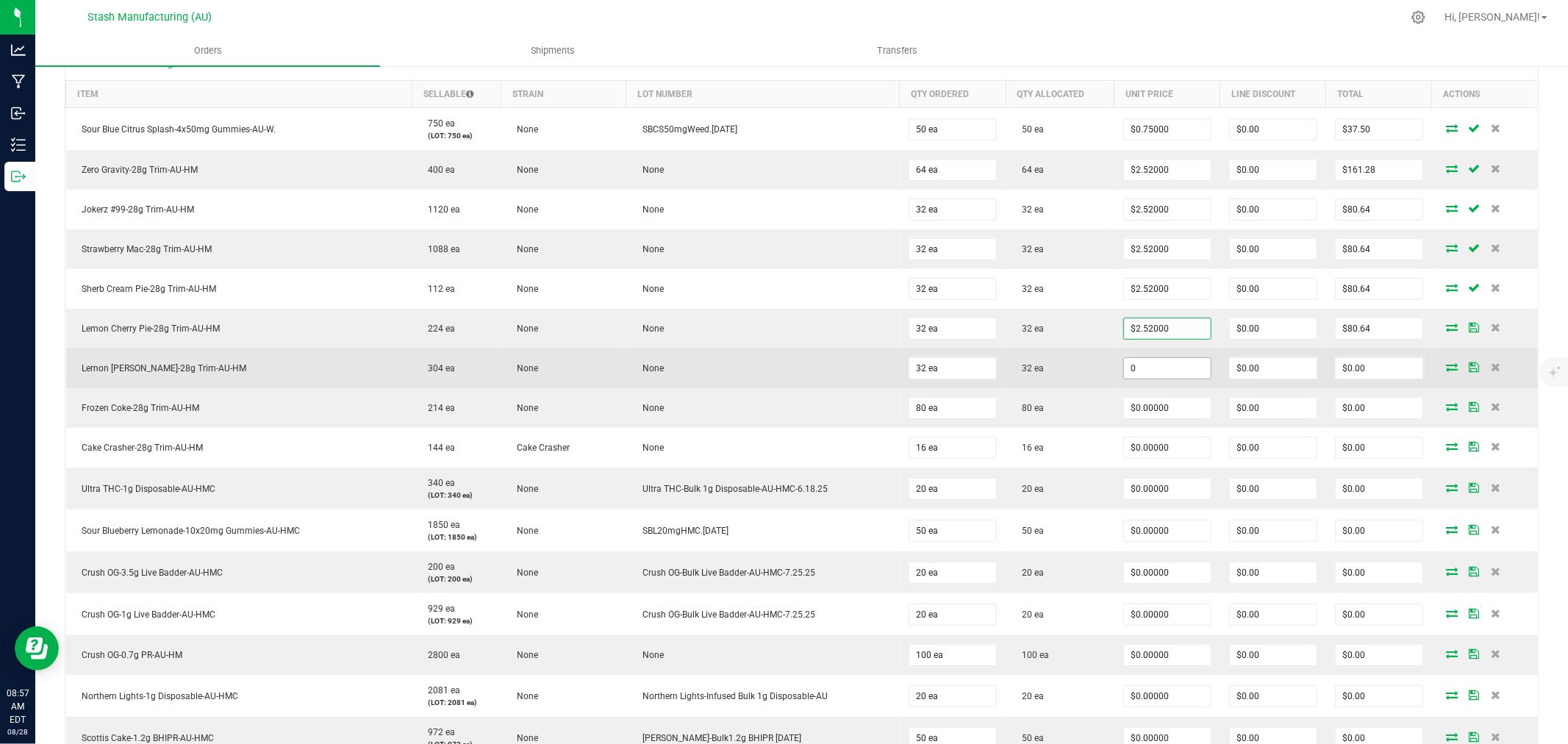
click at [1160, 368] on input "0" at bounding box center [1167, 368] width 87 height 20
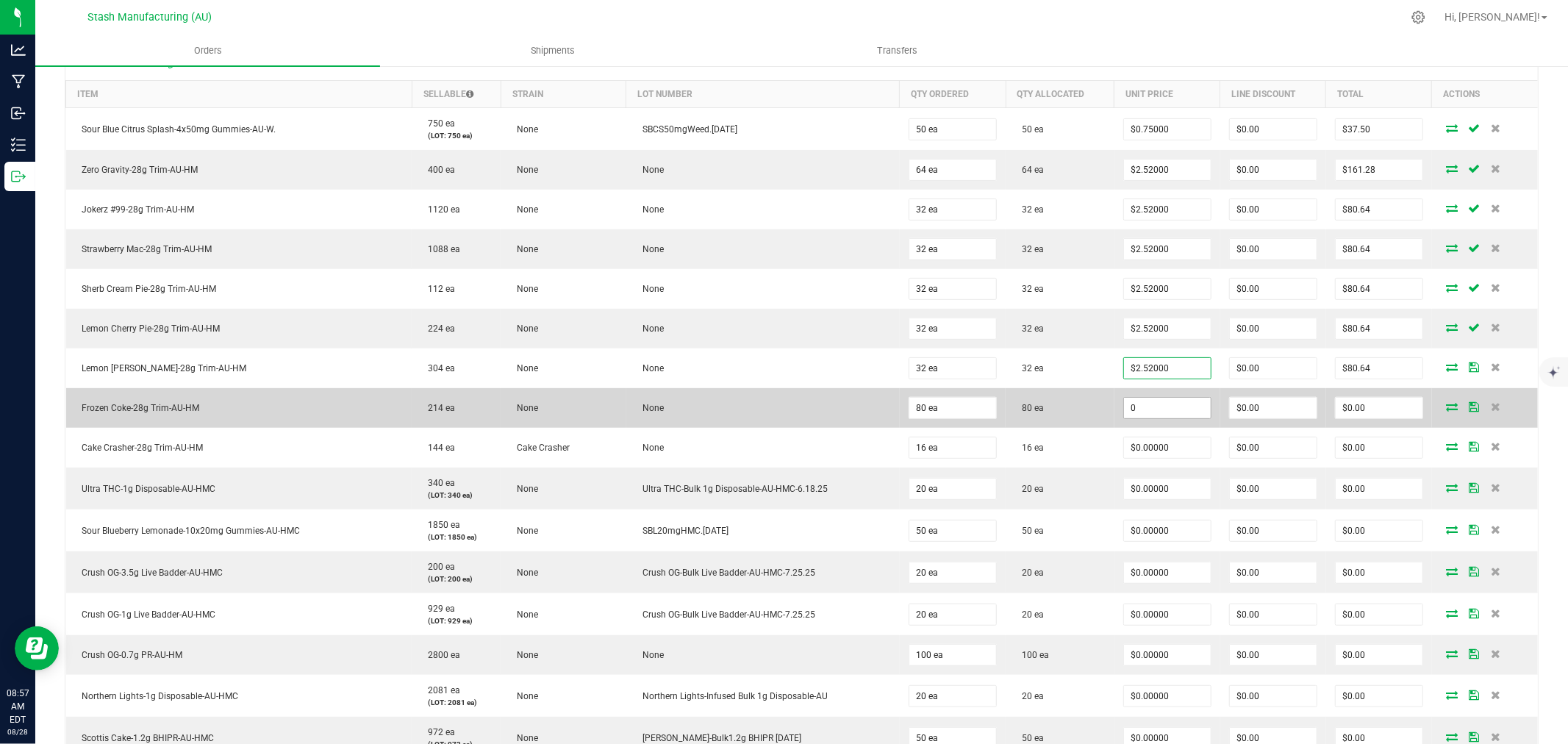
click at [1162, 417] on input "0" at bounding box center [1167, 407] width 87 height 20
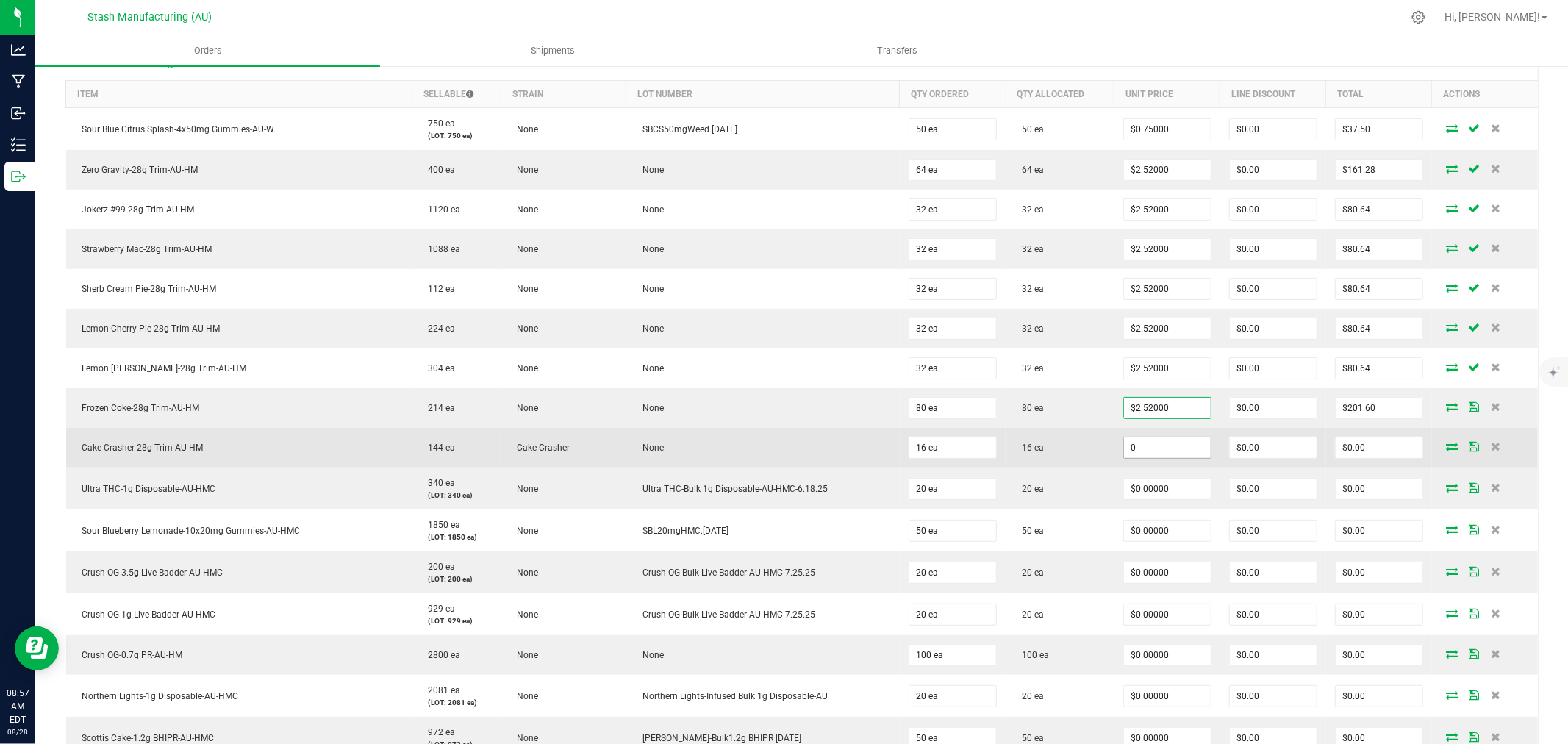
click at [1167, 446] on input "0" at bounding box center [1167, 447] width 87 height 20
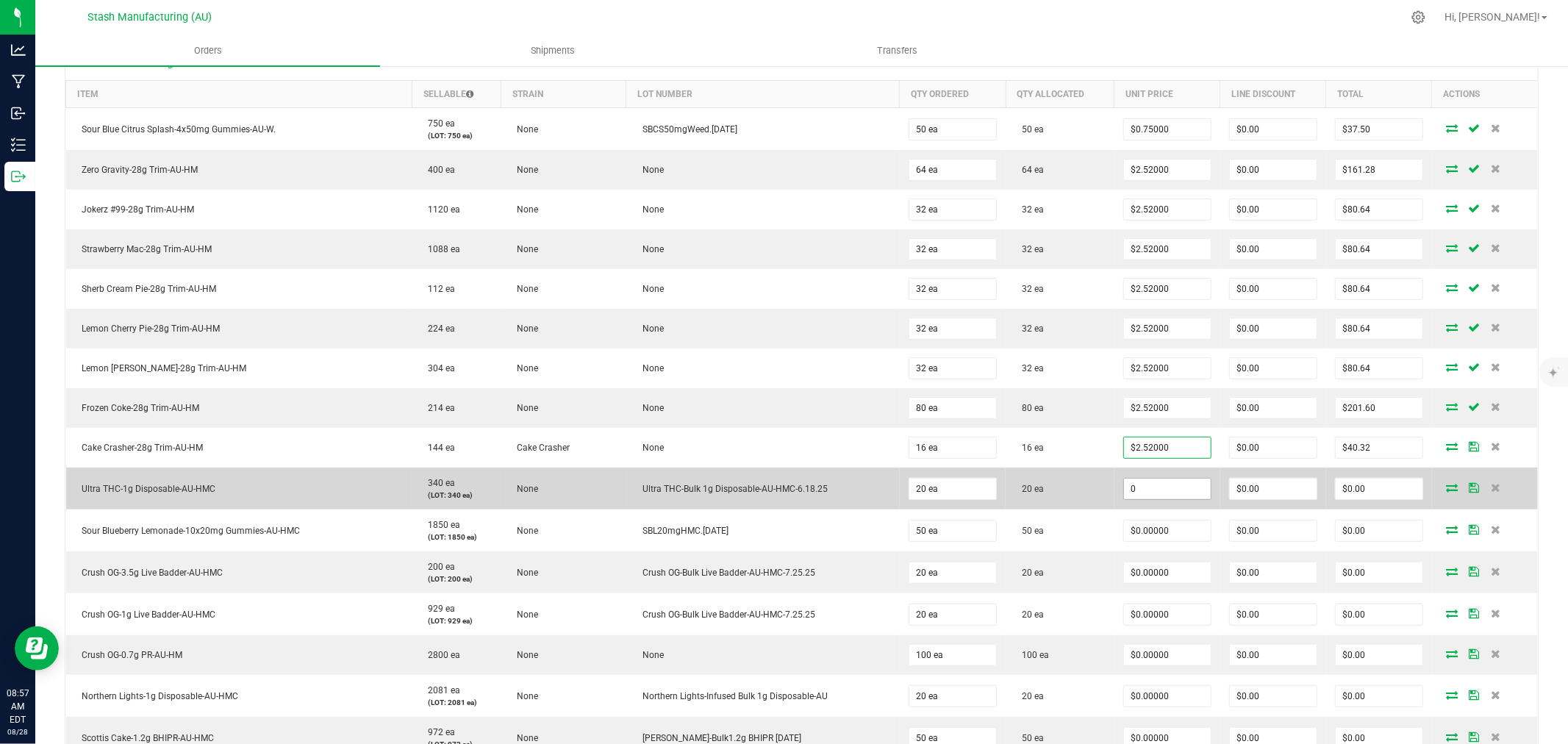
click at [1173, 481] on input "0" at bounding box center [1167, 488] width 87 height 20
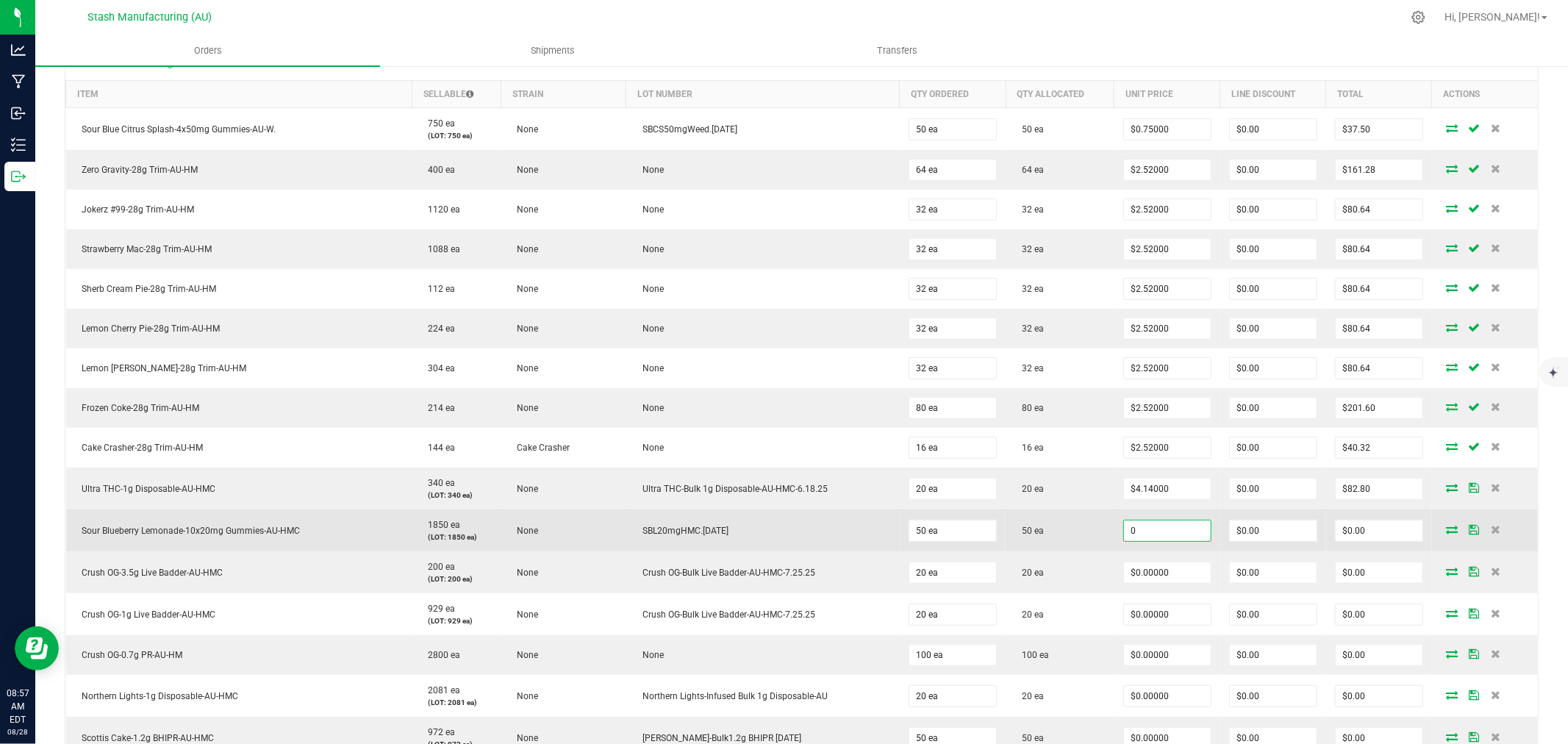
click at [1167, 530] on input "0" at bounding box center [1167, 530] width 87 height 20
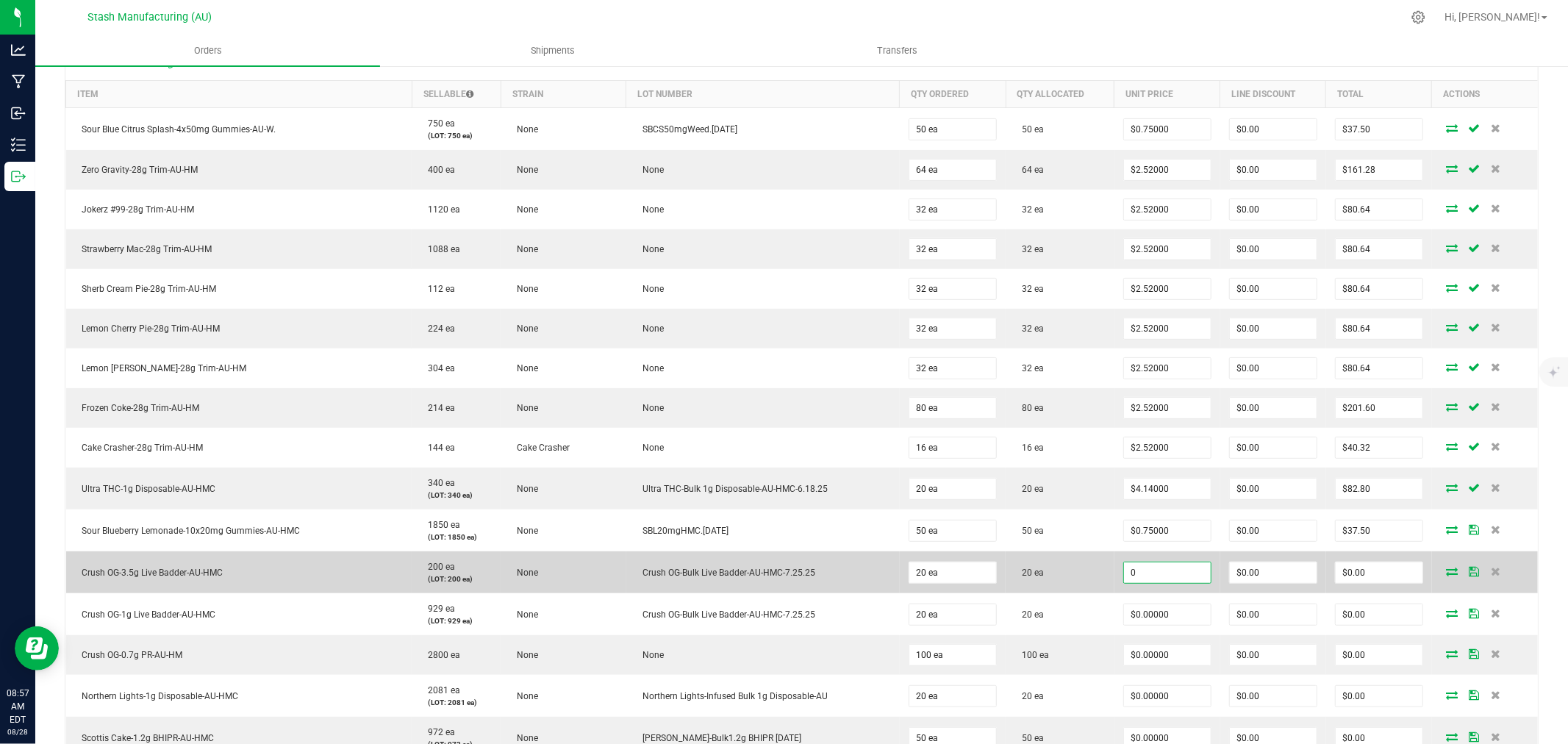
click at [1160, 575] on input "0" at bounding box center [1167, 572] width 87 height 20
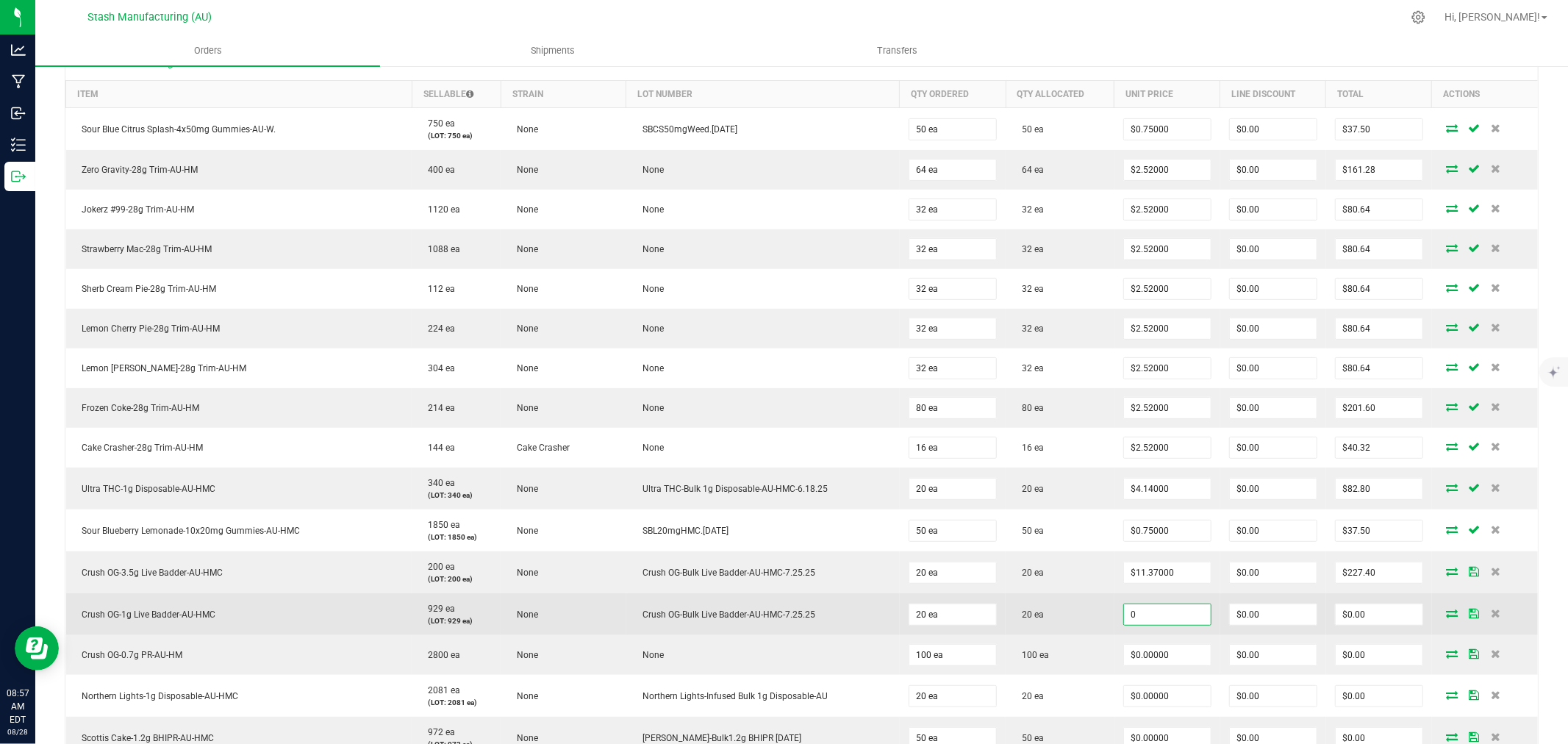
click at [1160, 612] on input "0" at bounding box center [1167, 614] width 87 height 20
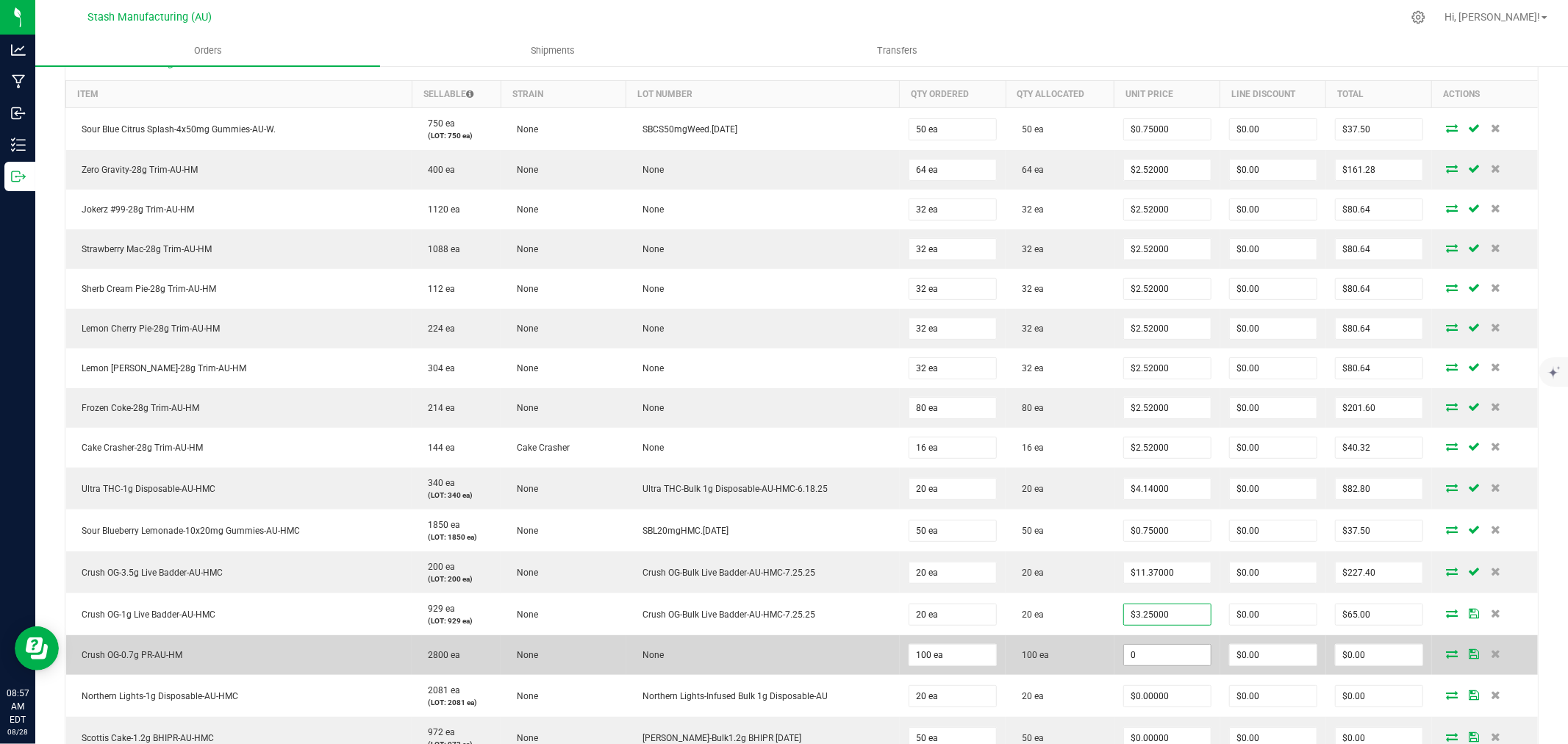
click at [1159, 654] on input "0" at bounding box center [1167, 654] width 87 height 20
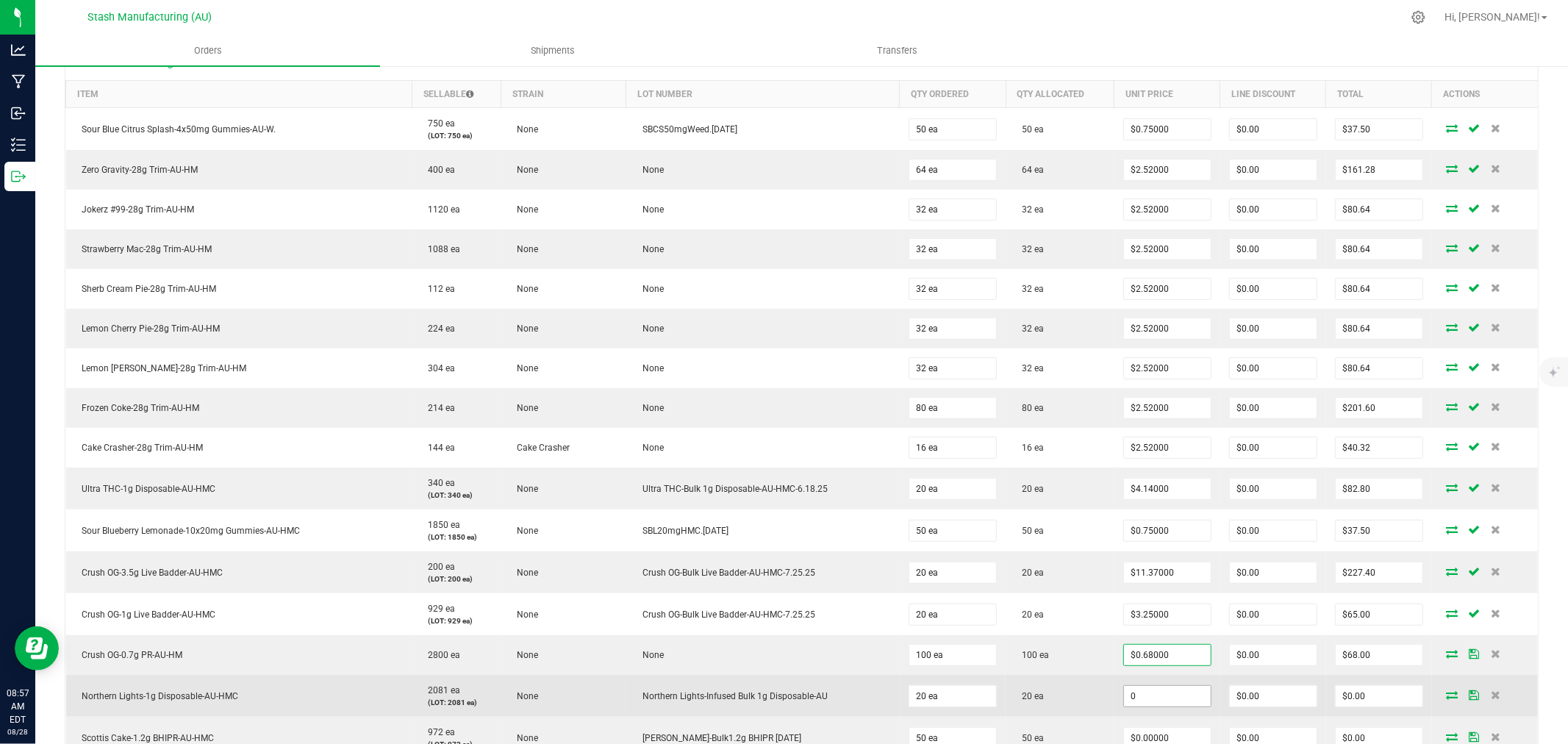
click at [1159, 698] on input "0" at bounding box center [1167, 695] width 87 height 20
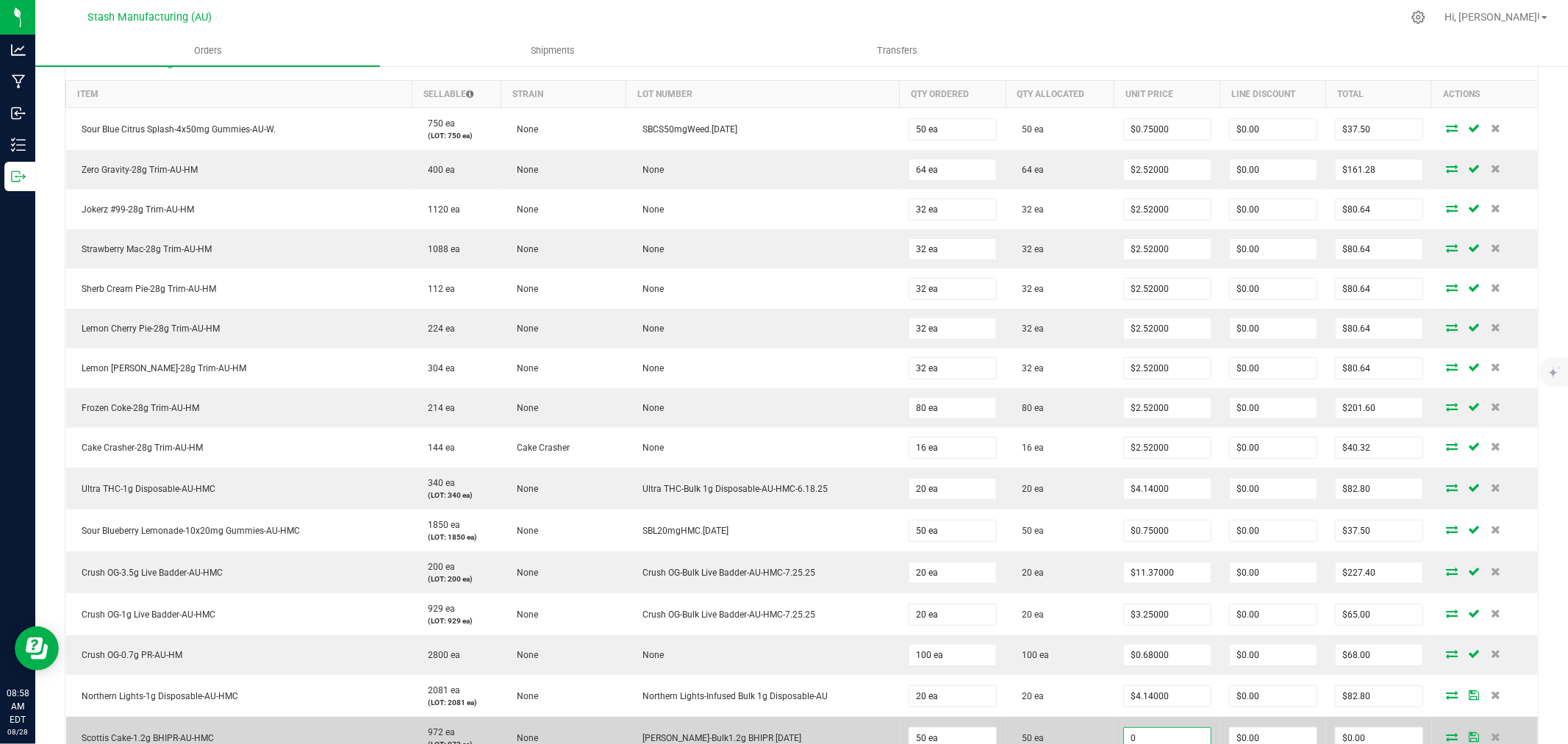
click at [1161, 737] on input "0" at bounding box center [1167, 738] width 87 height 20
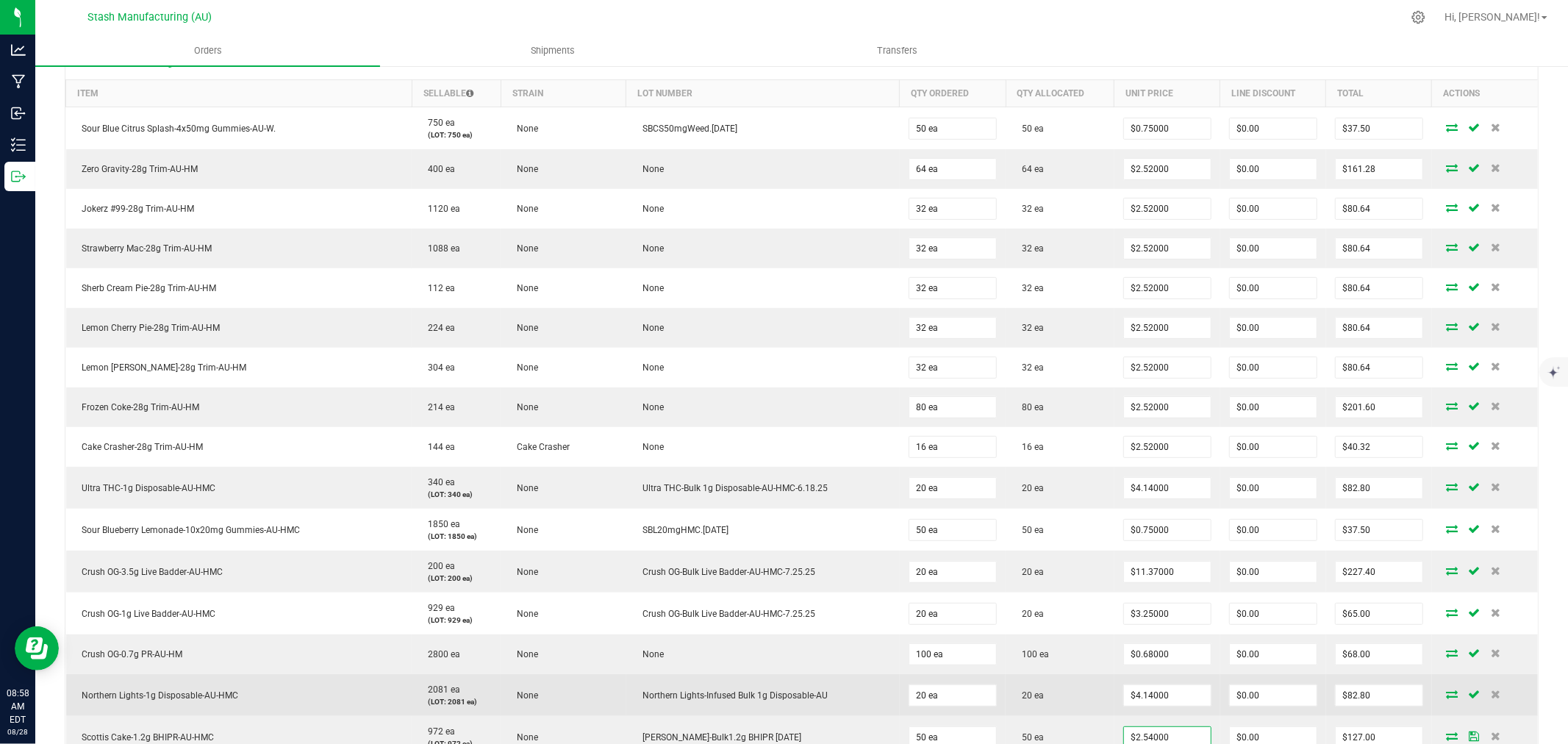
click at [1061, 686] on td "20 ea" at bounding box center [1060, 695] width 109 height 42
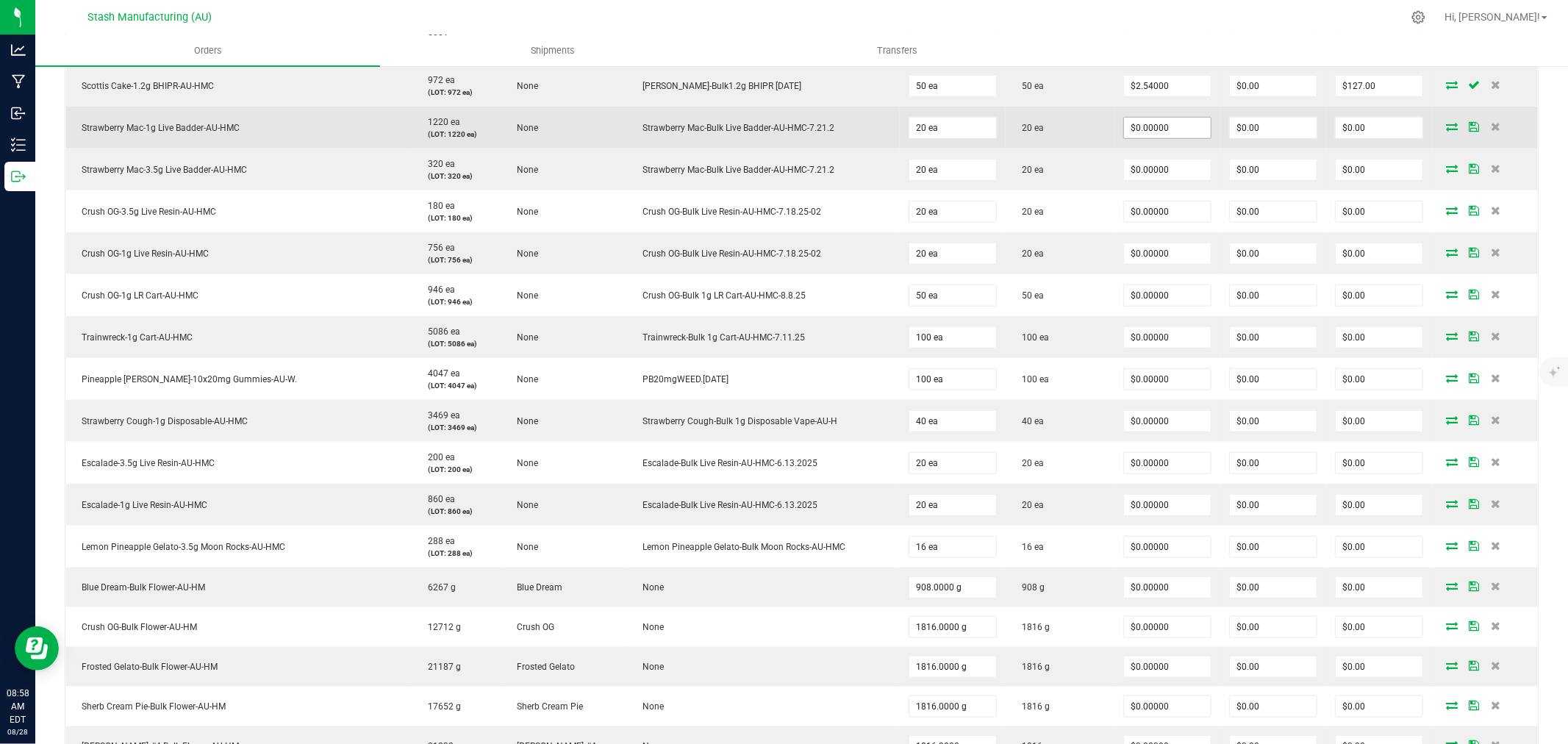
scroll to position [1061, 0]
click at [1156, 130] on input "0" at bounding box center [1167, 126] width 87 height 20
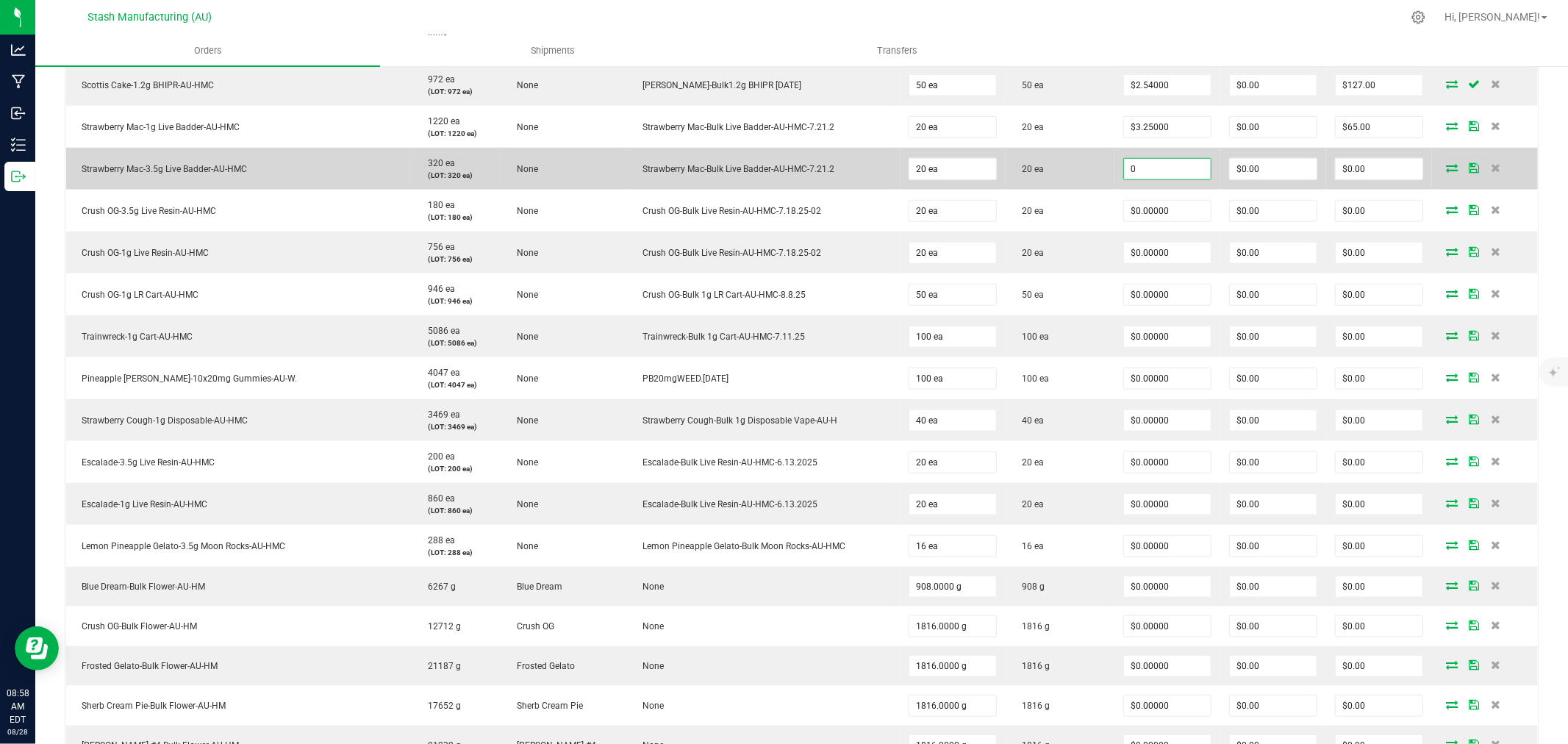
click at [1150, 177] on input "0" at bounding box center [1167, 169] width 87 height 20
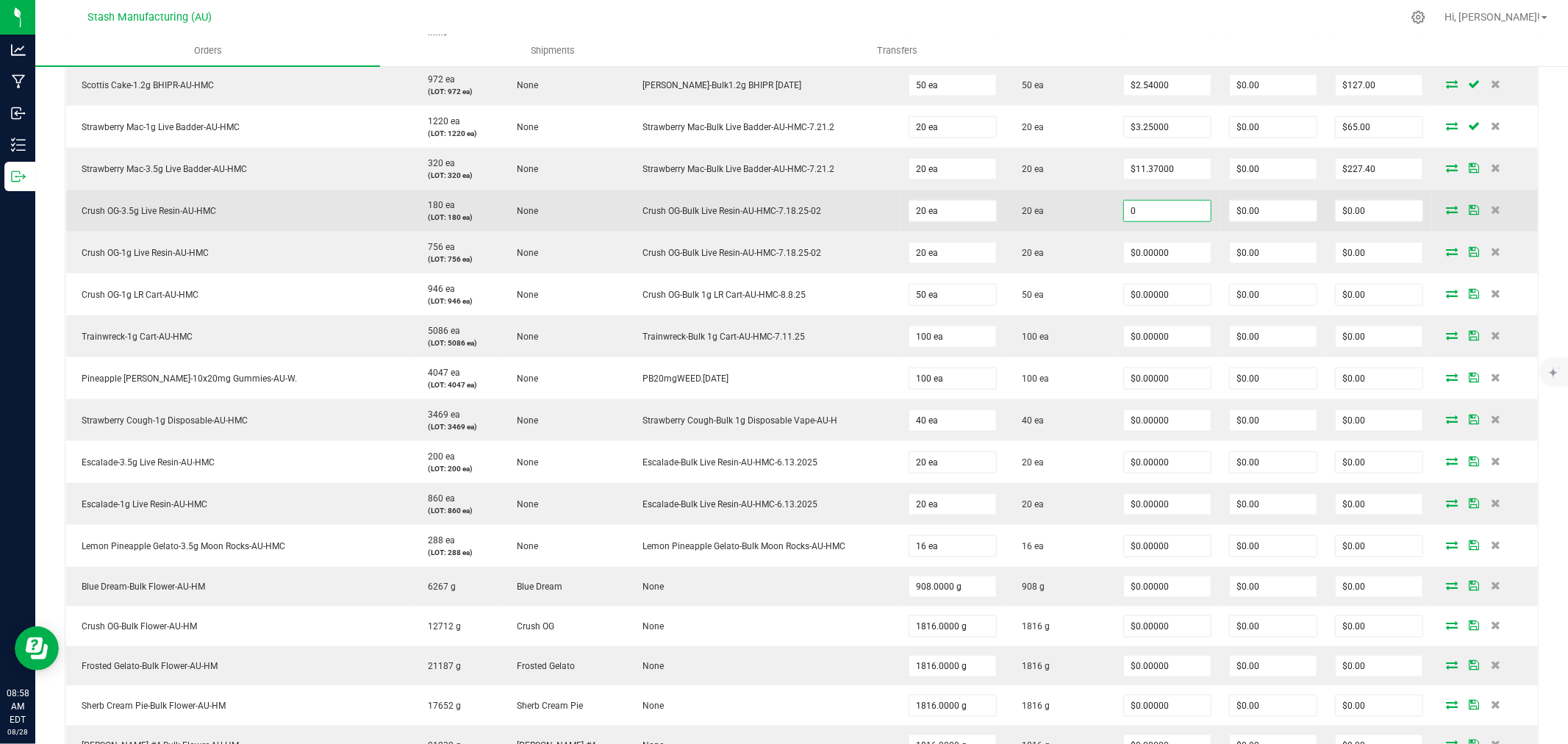
click at [1156, 211] on input "0" at bounding box center [1167, 211] width 87 height 20
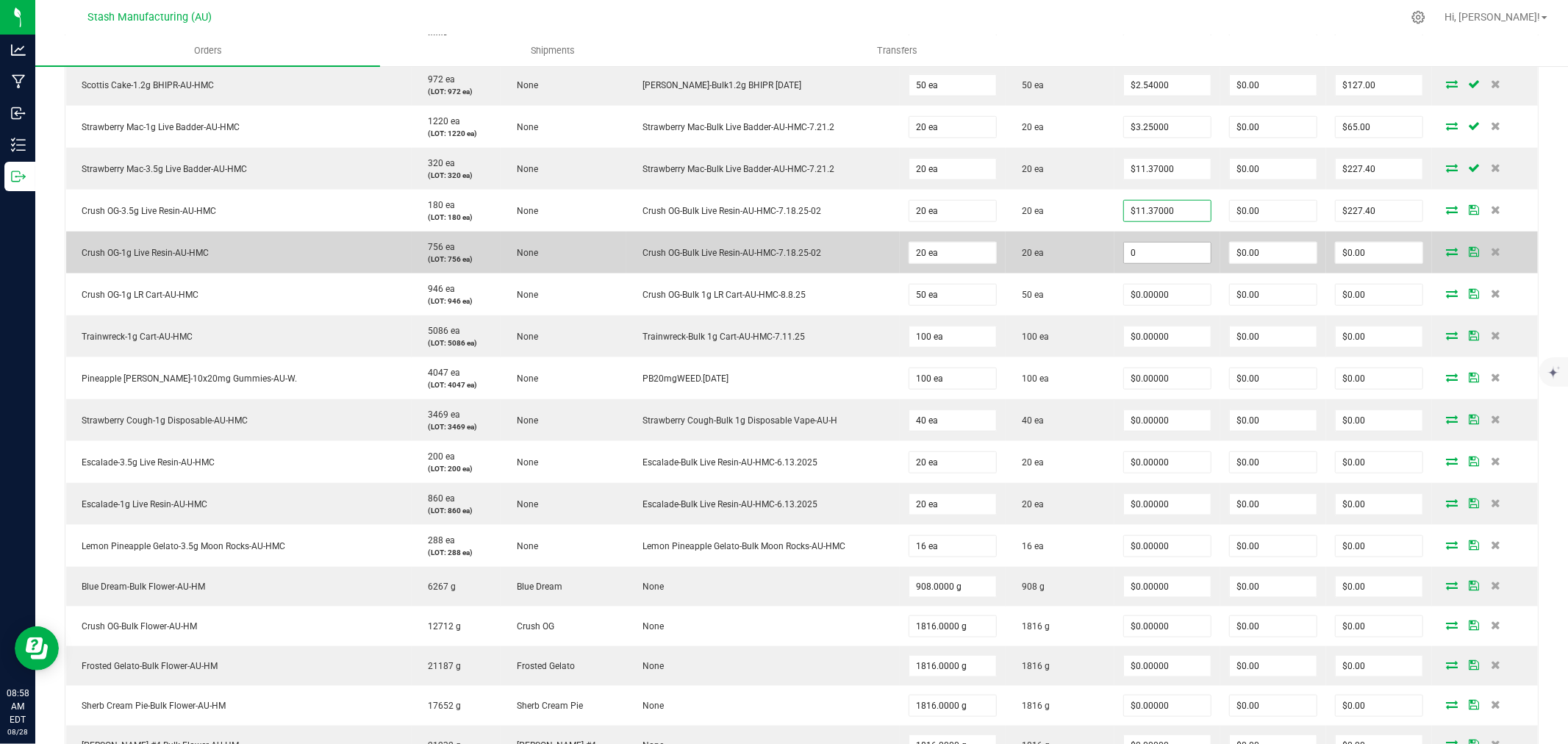
click at [1150, 253] on input "0" at bounding box center [1167, 252] width 87 height 20
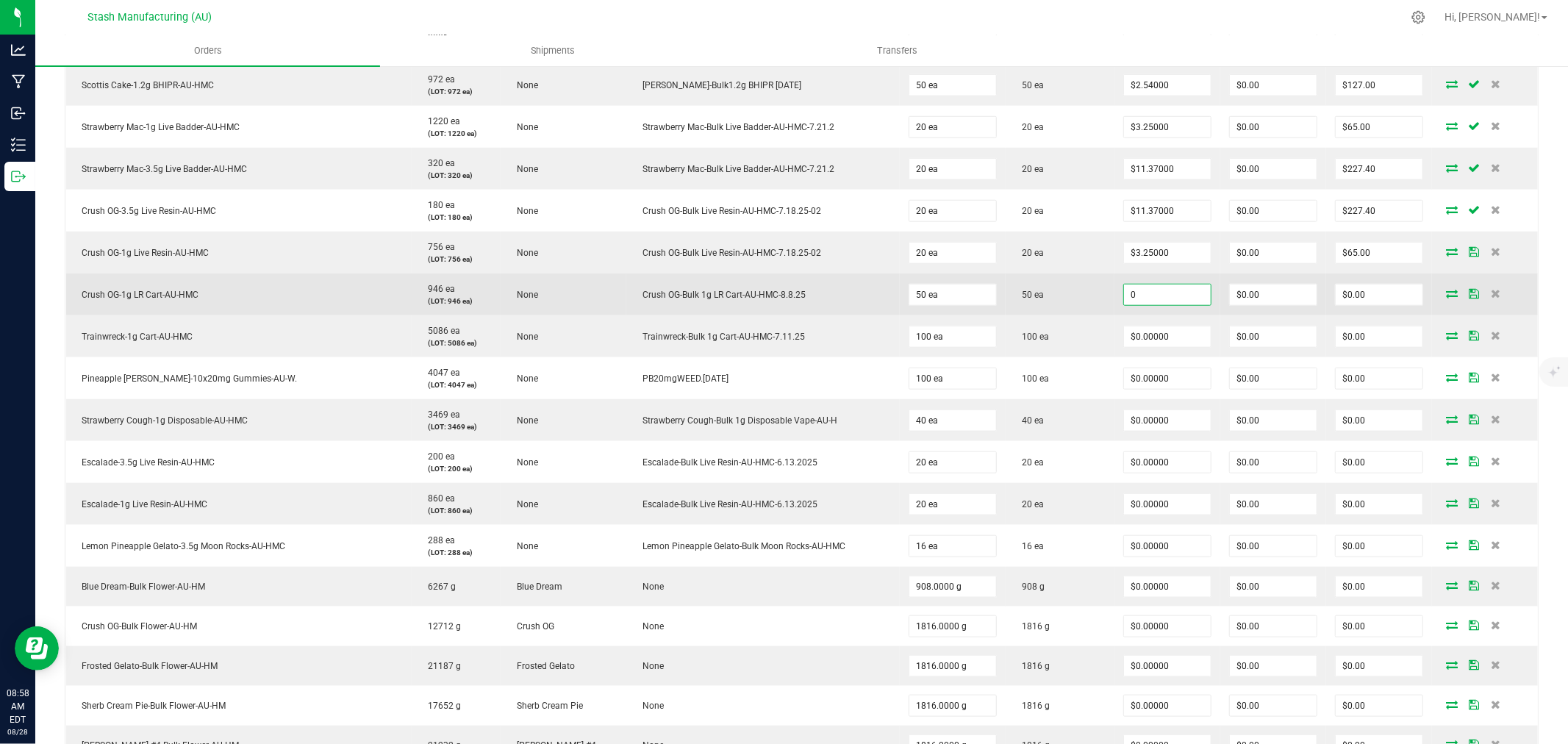
click at [1147, 299] on input "0" at bounding box center [1167, 294] width 87 height 20
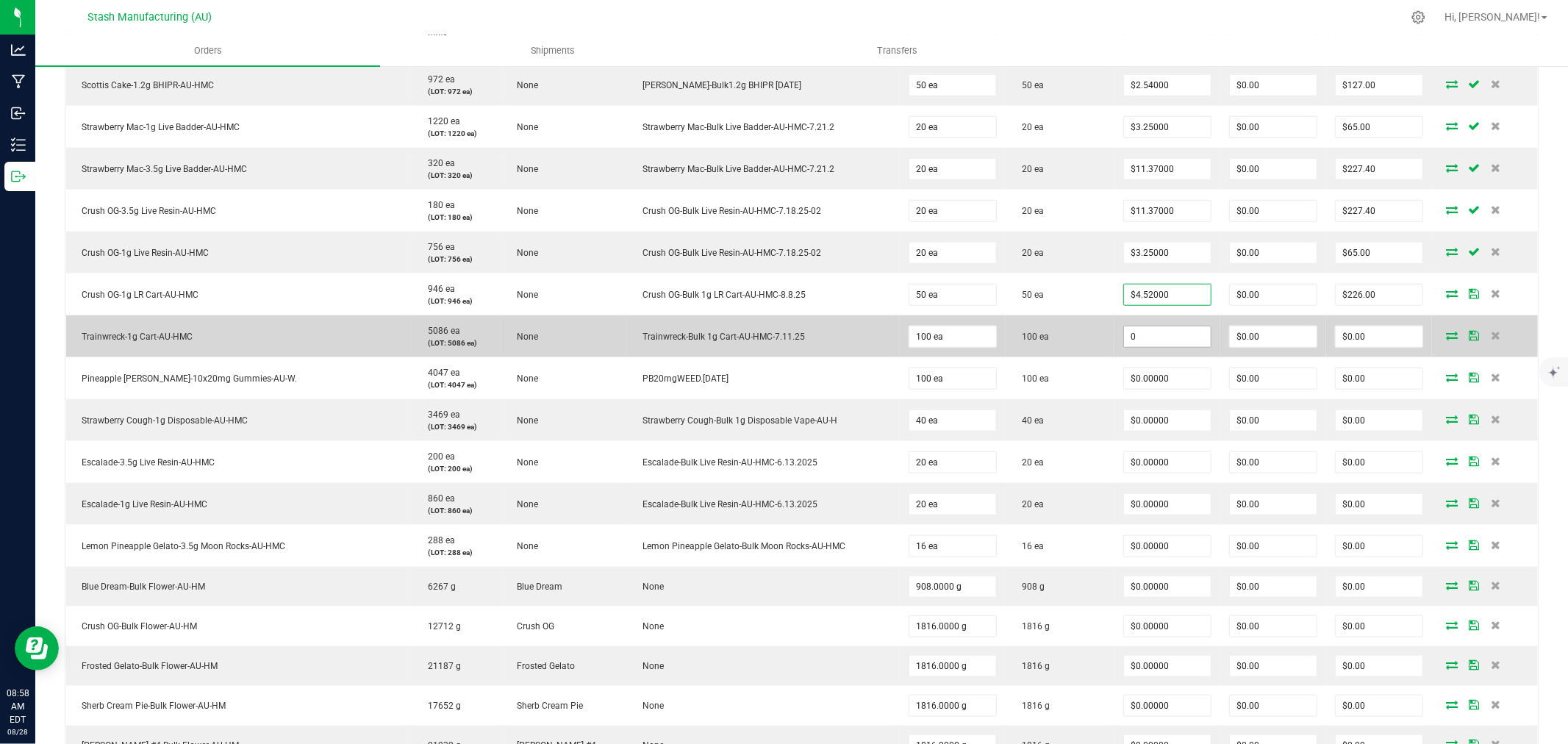
click at [1143, 336] on input "0" at bounding box center [1167, 336] width 87 height 20
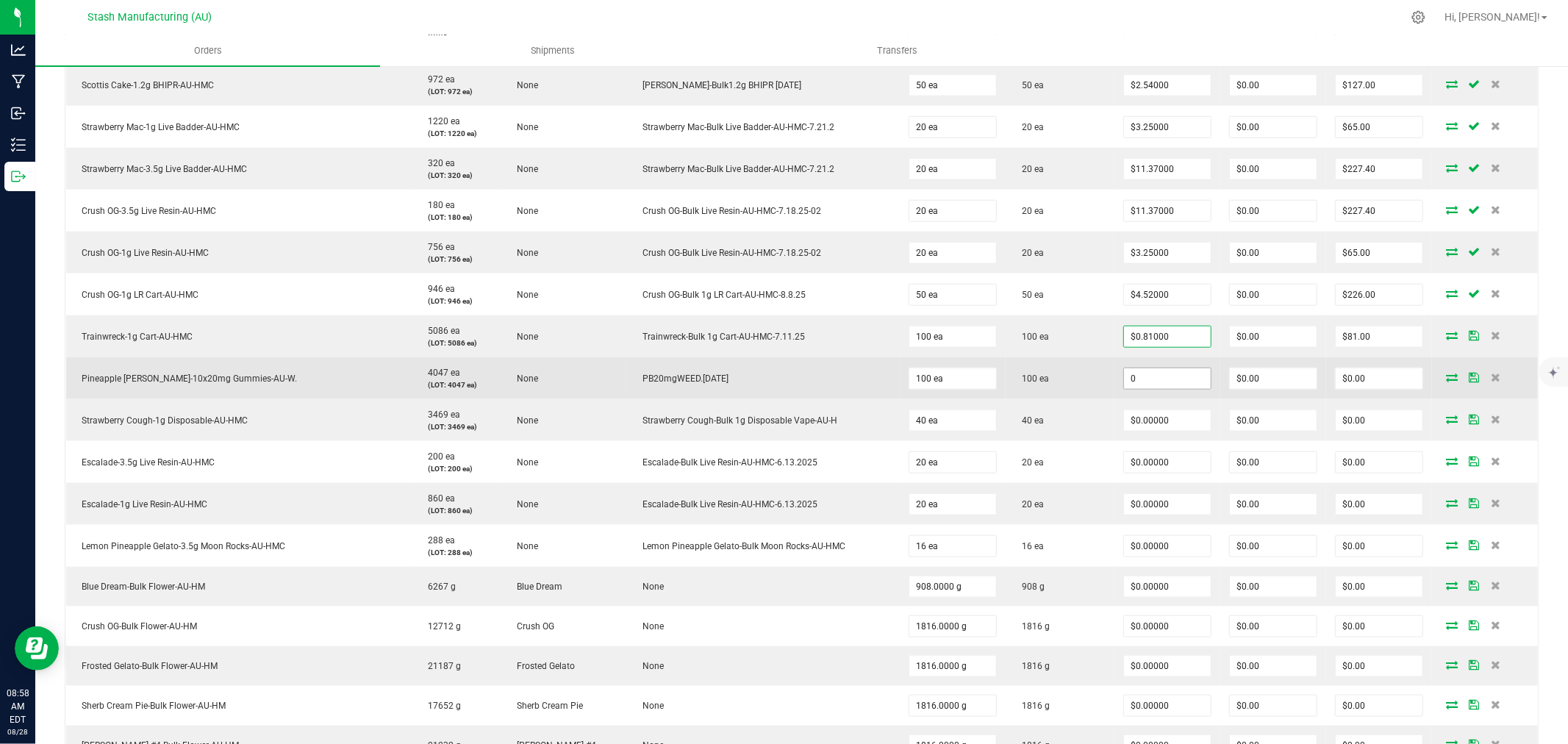
click at [1149, 385] on input "0" at bounding box center [1167, 378] width 87 height 20
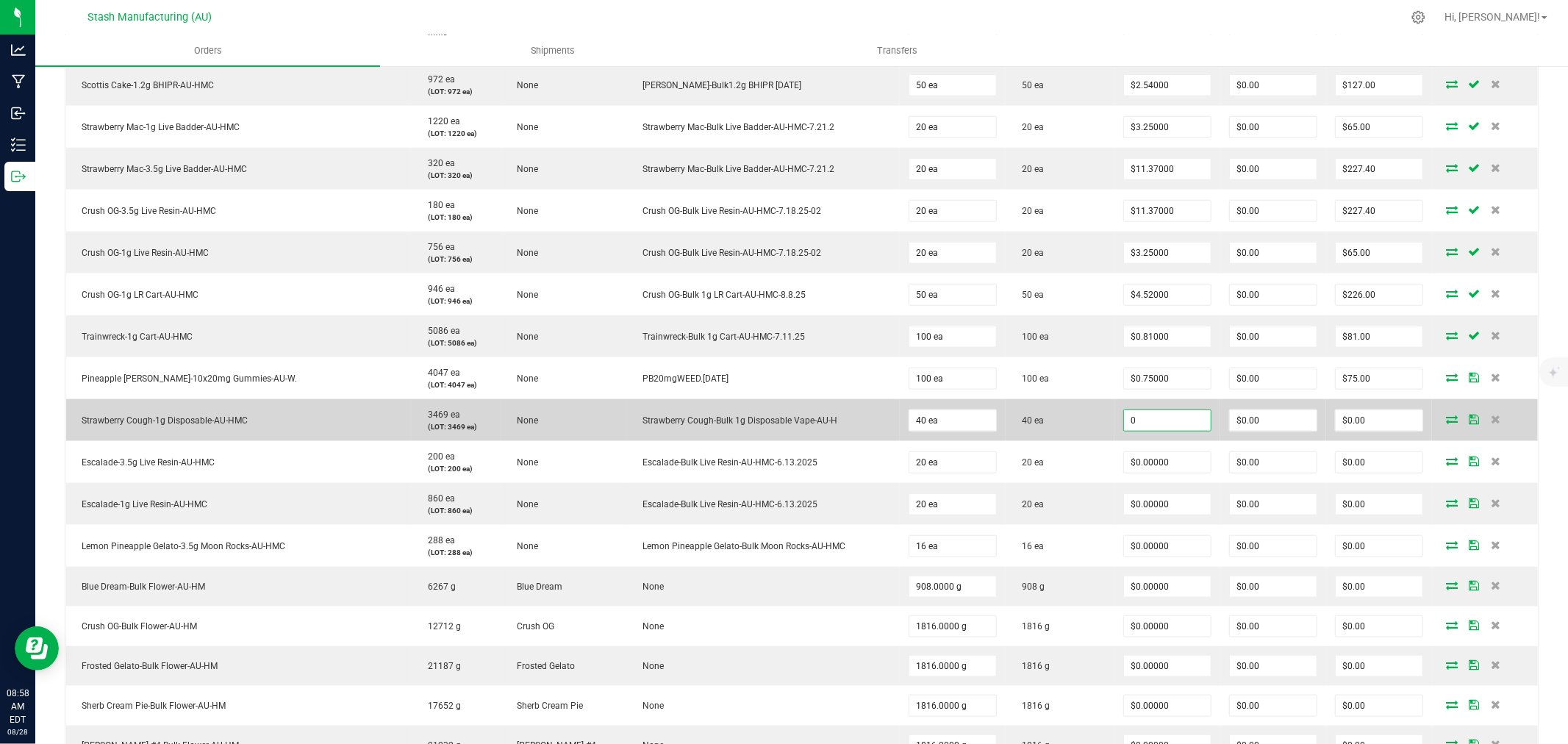
click at [1151, 430] on input "0" at bounding box center [1167, 420] width 87 height 20
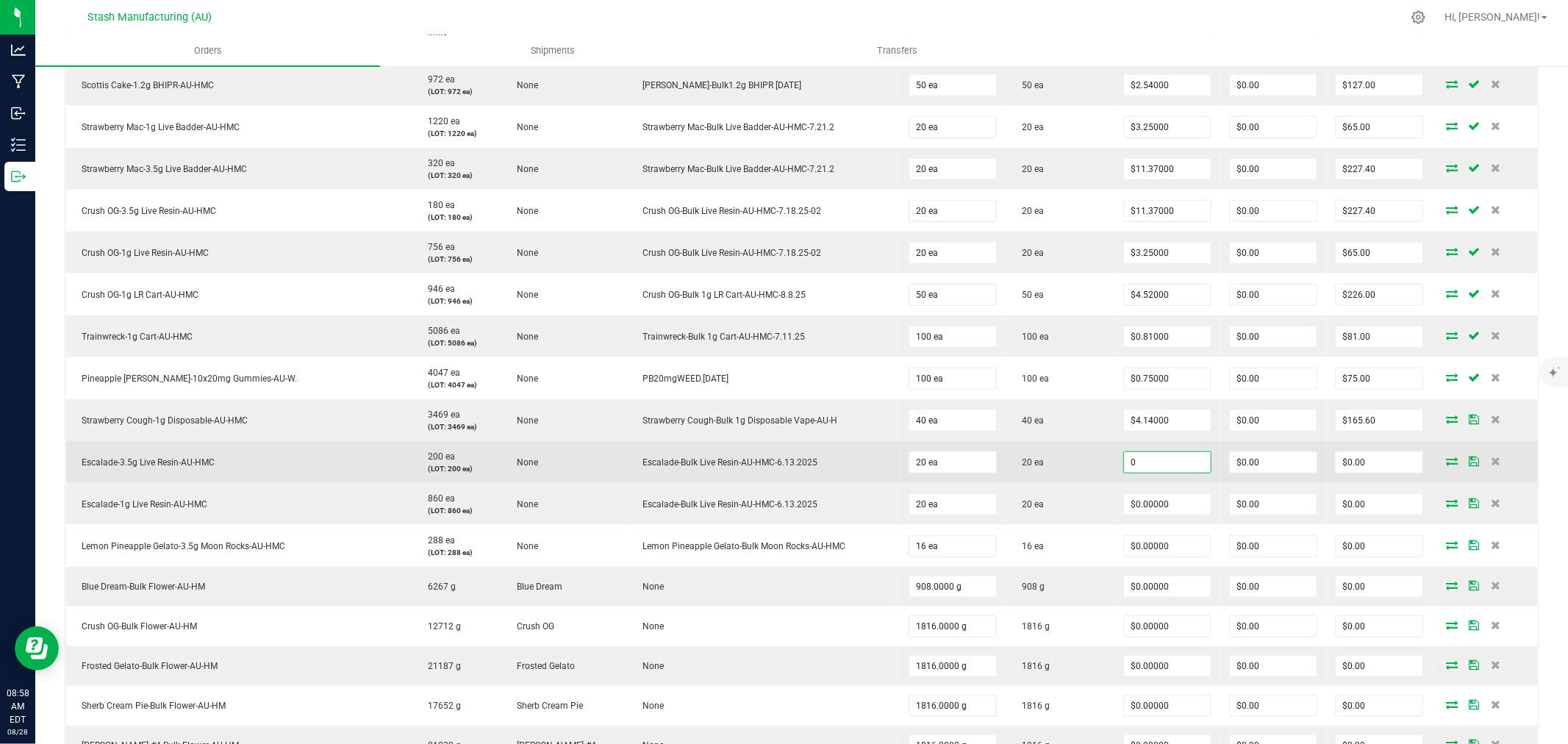
click at [1151, 464] on input "0" at bounding box center [1167, 462] width 87 height 20
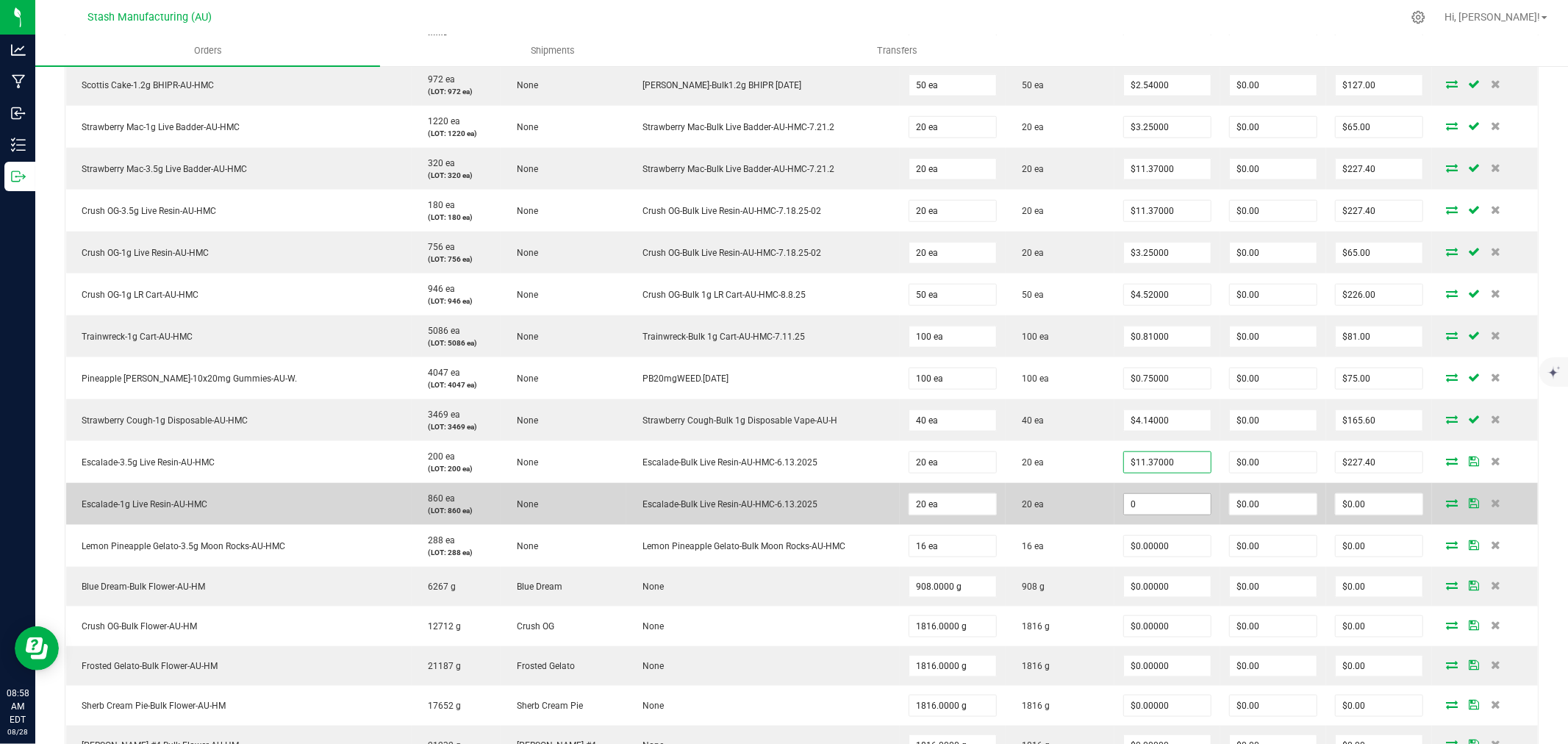
click at [1169, 511] on input "0" at bounding box center [1167, 503] width 87 height 20
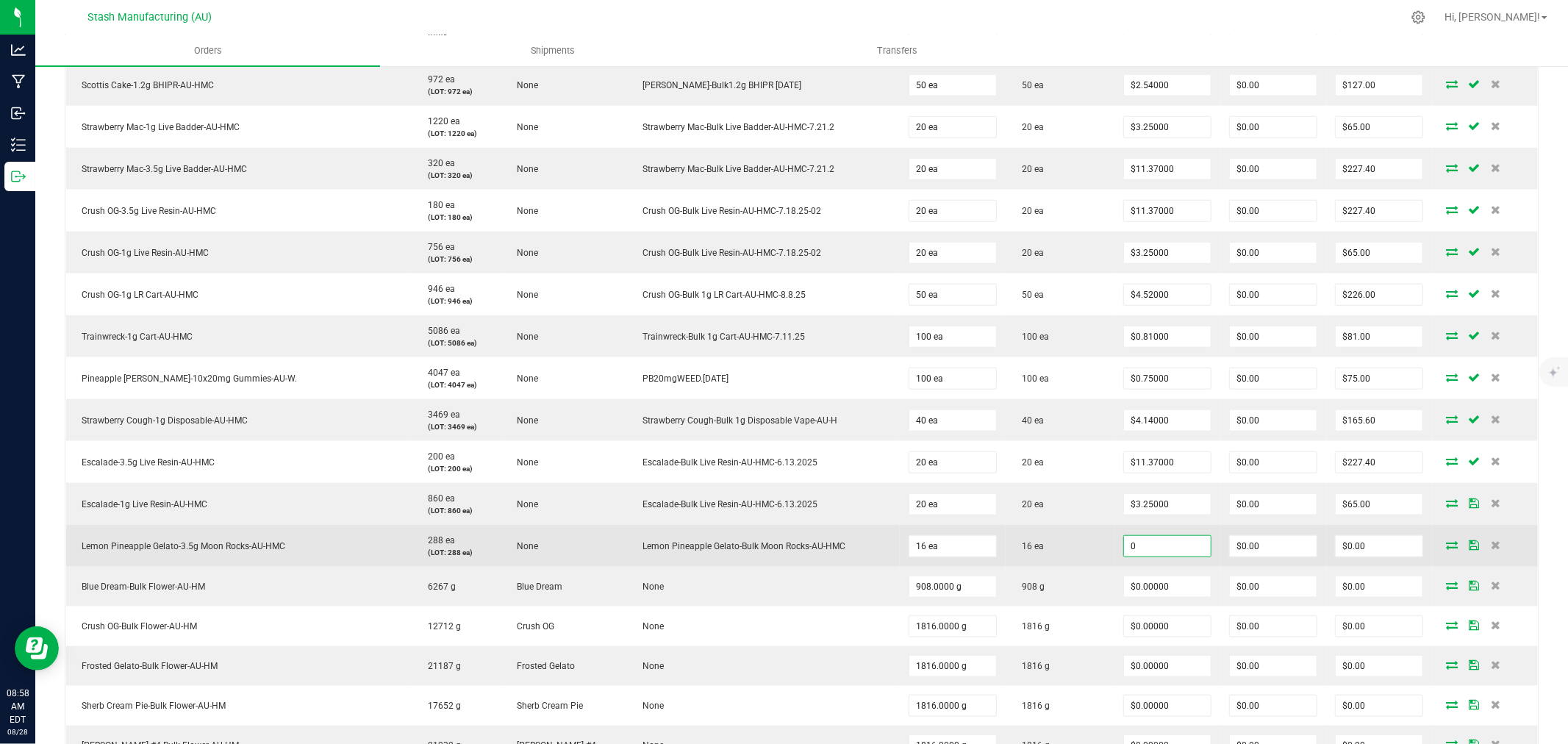
click at [1170, 553] on input "0" at bounding box center [1167, 545] width 87 height 20
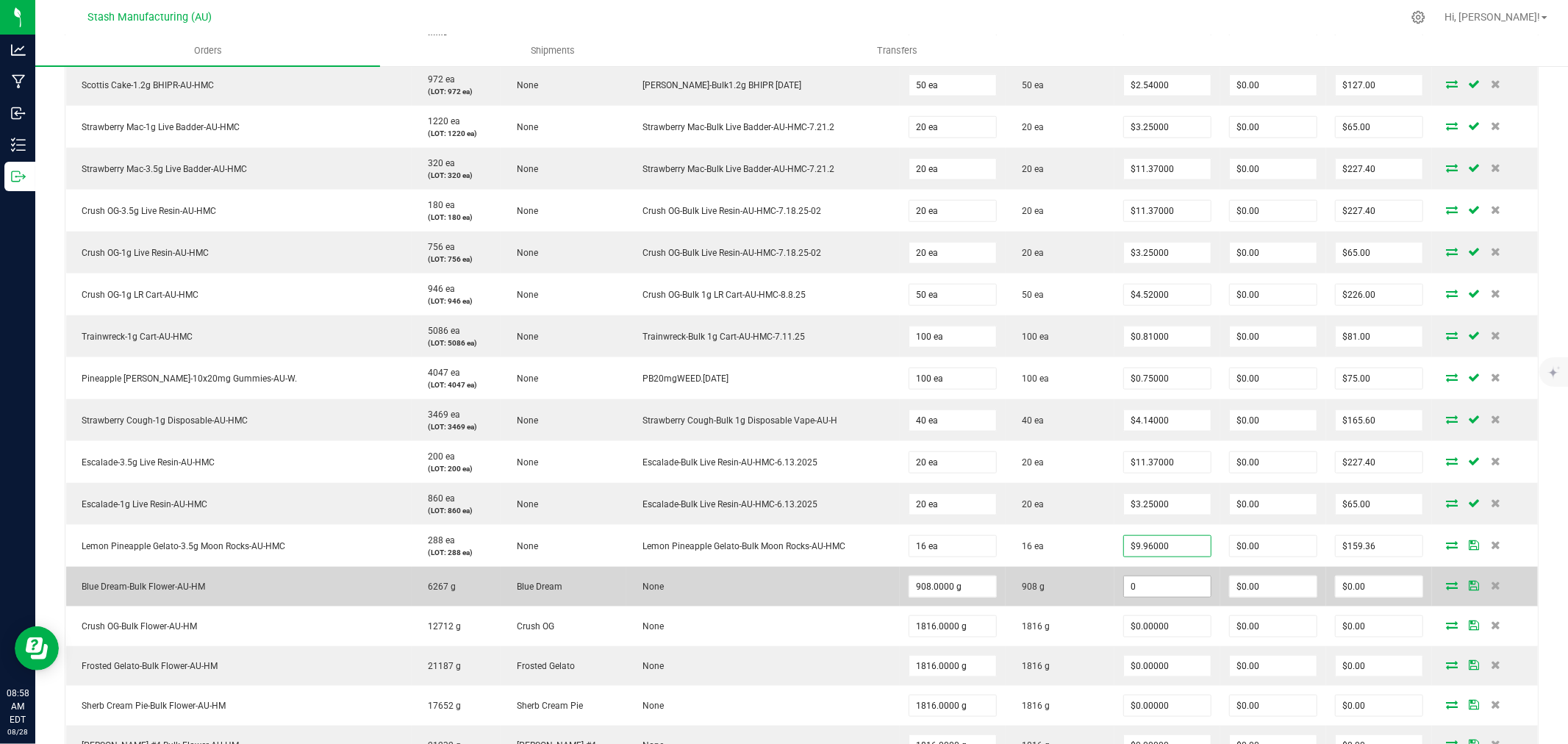
click at [1164, 588] on input "0" at bounding box center [1167, 586] width 87 height 20
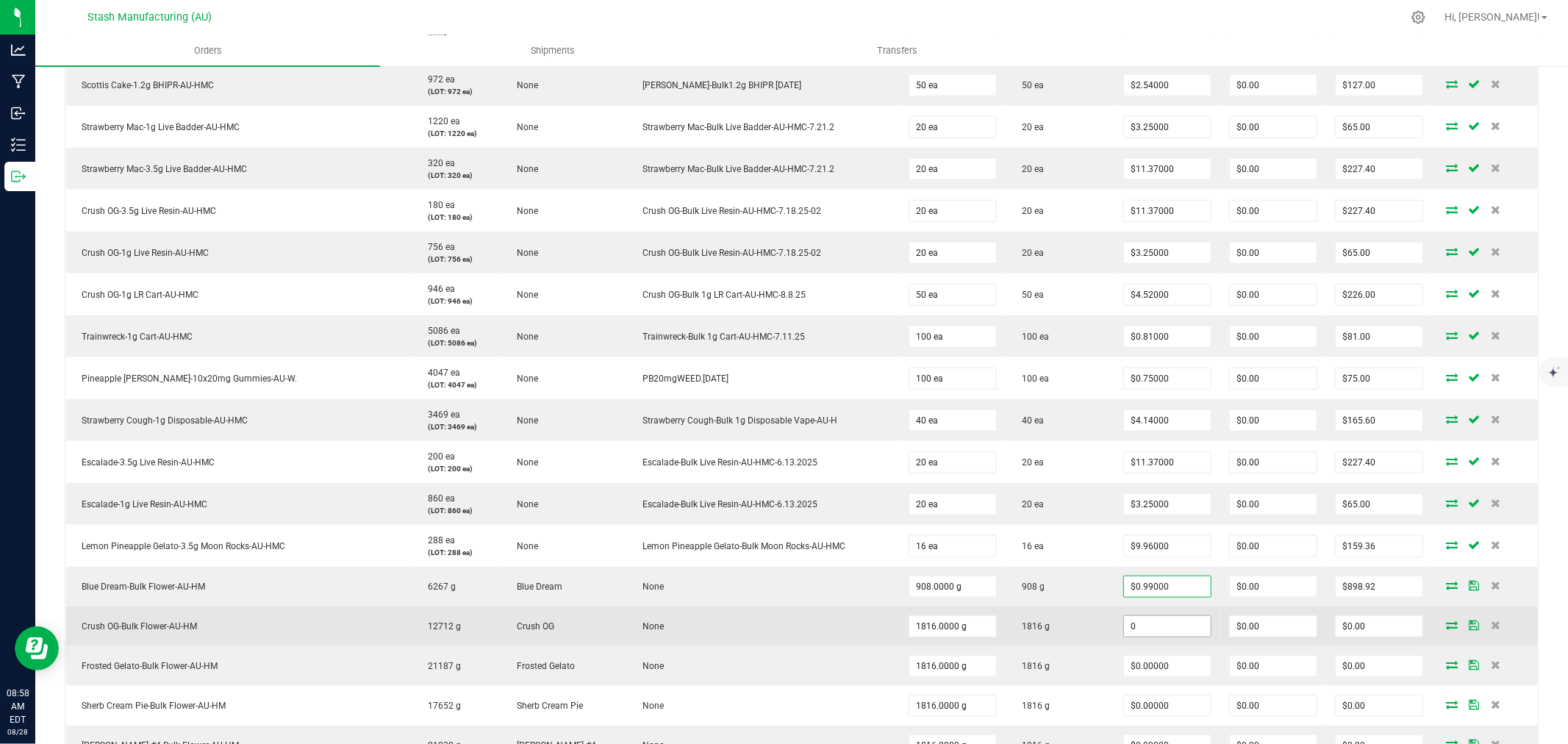
click at [1169, 632] on input "0" at bounding box center [1167, 626] width 87 height 20
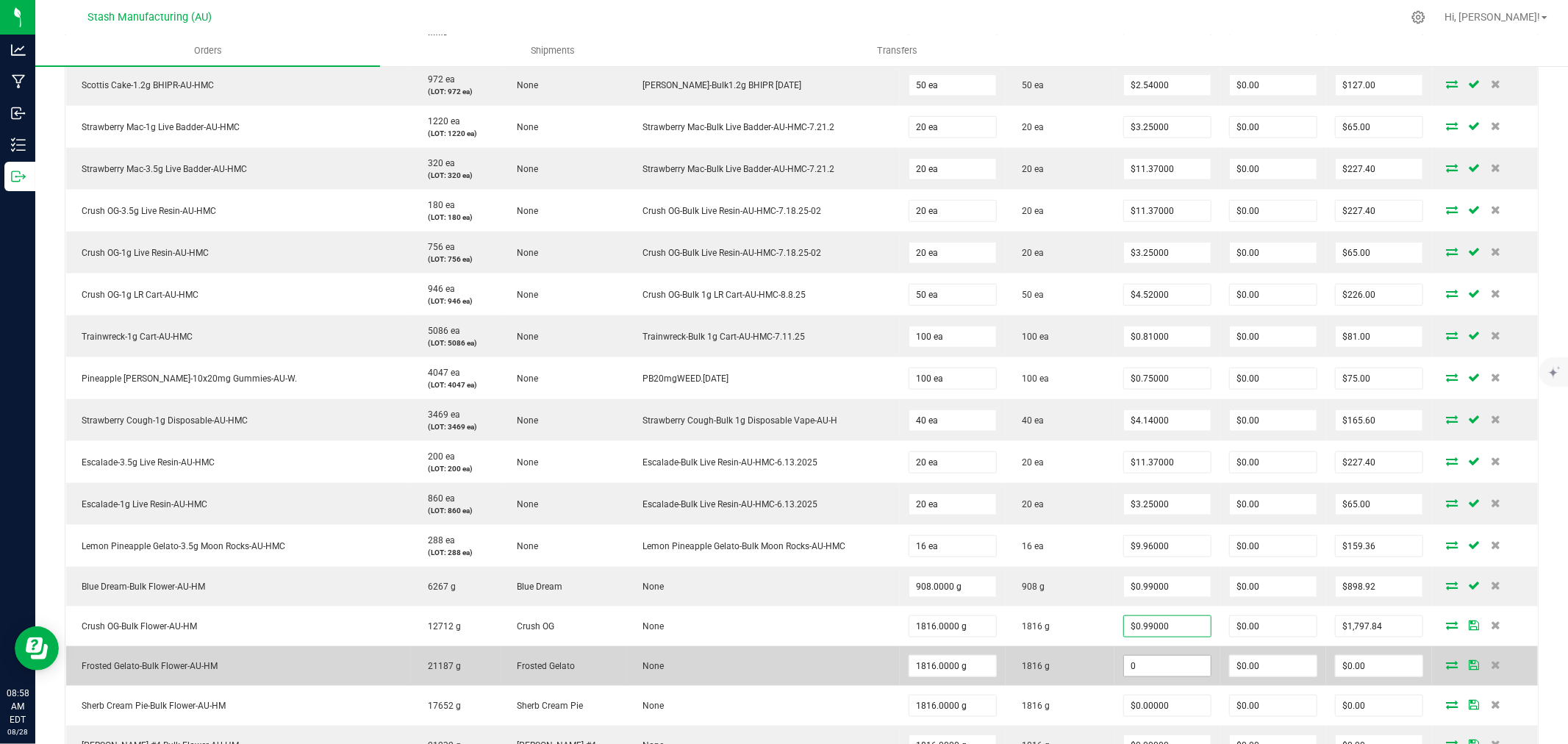
click at [1170, 676] on input "0" at bounding box center [1167, 665] width 87 height 20
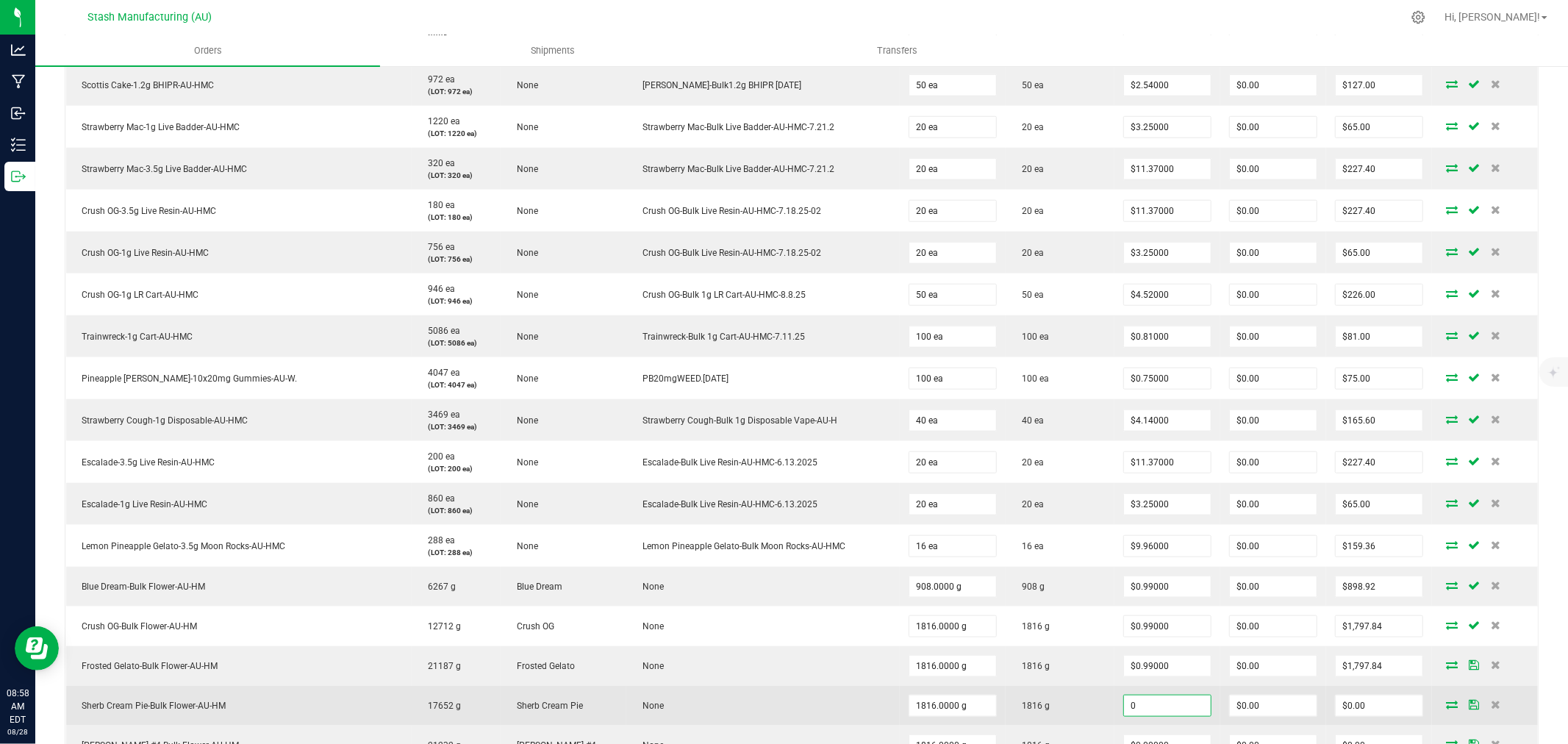
click at [1170, 712] on input "0" at bounding box center [1167, 705] width 87 height 20
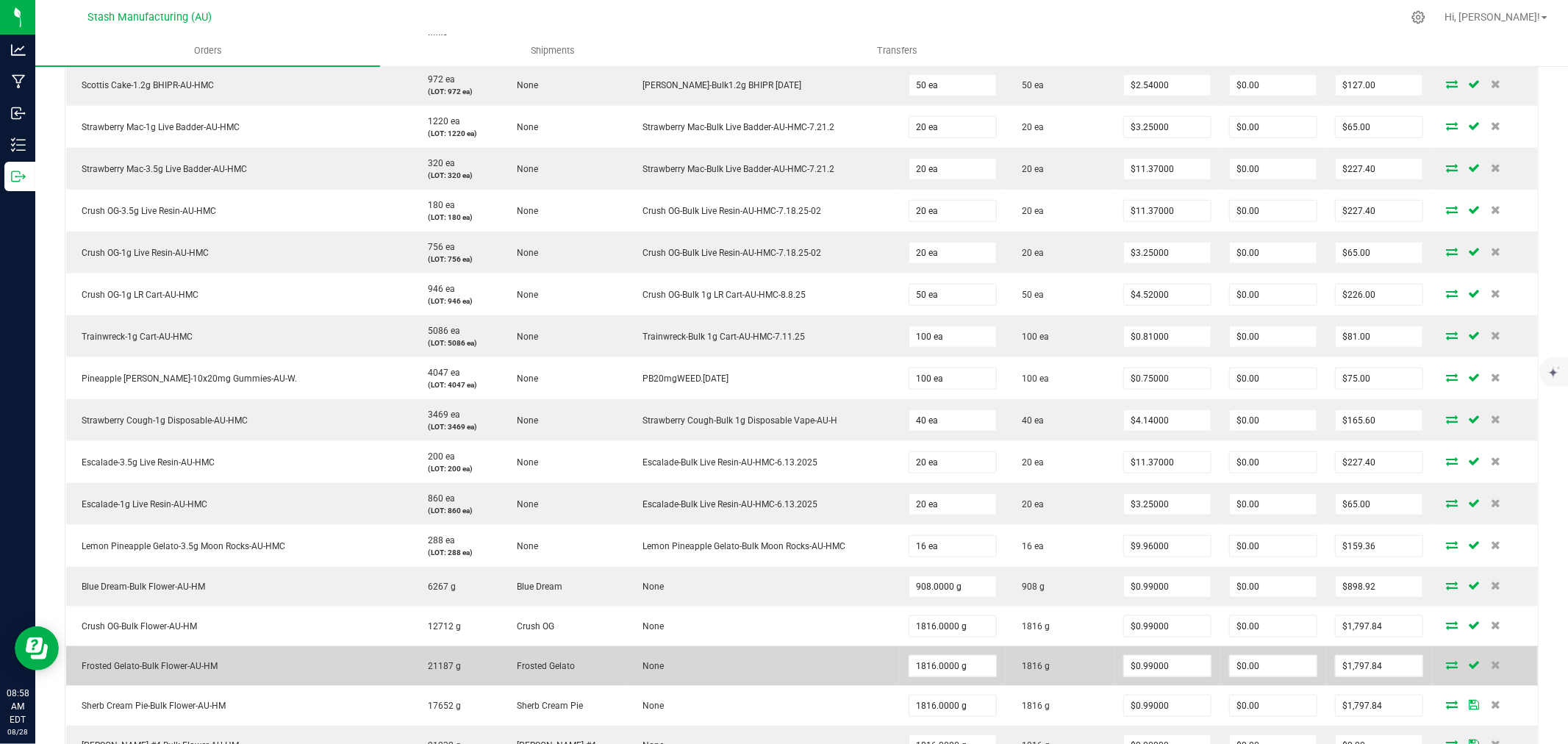
click at [1088, 677] on td "1816 g" at bounding box center [1060, 665] width 109 height 40
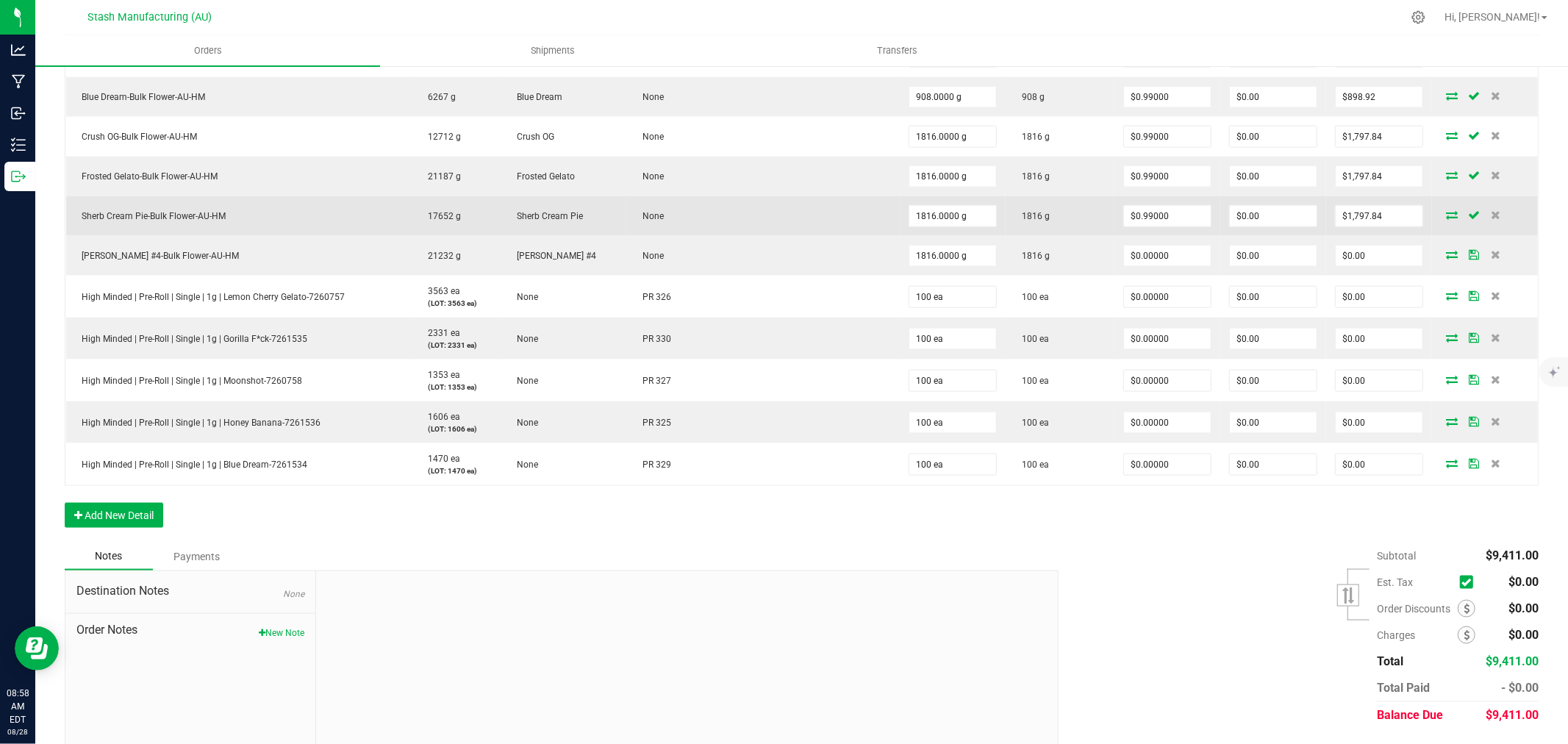
scroll to position [1551, 0]
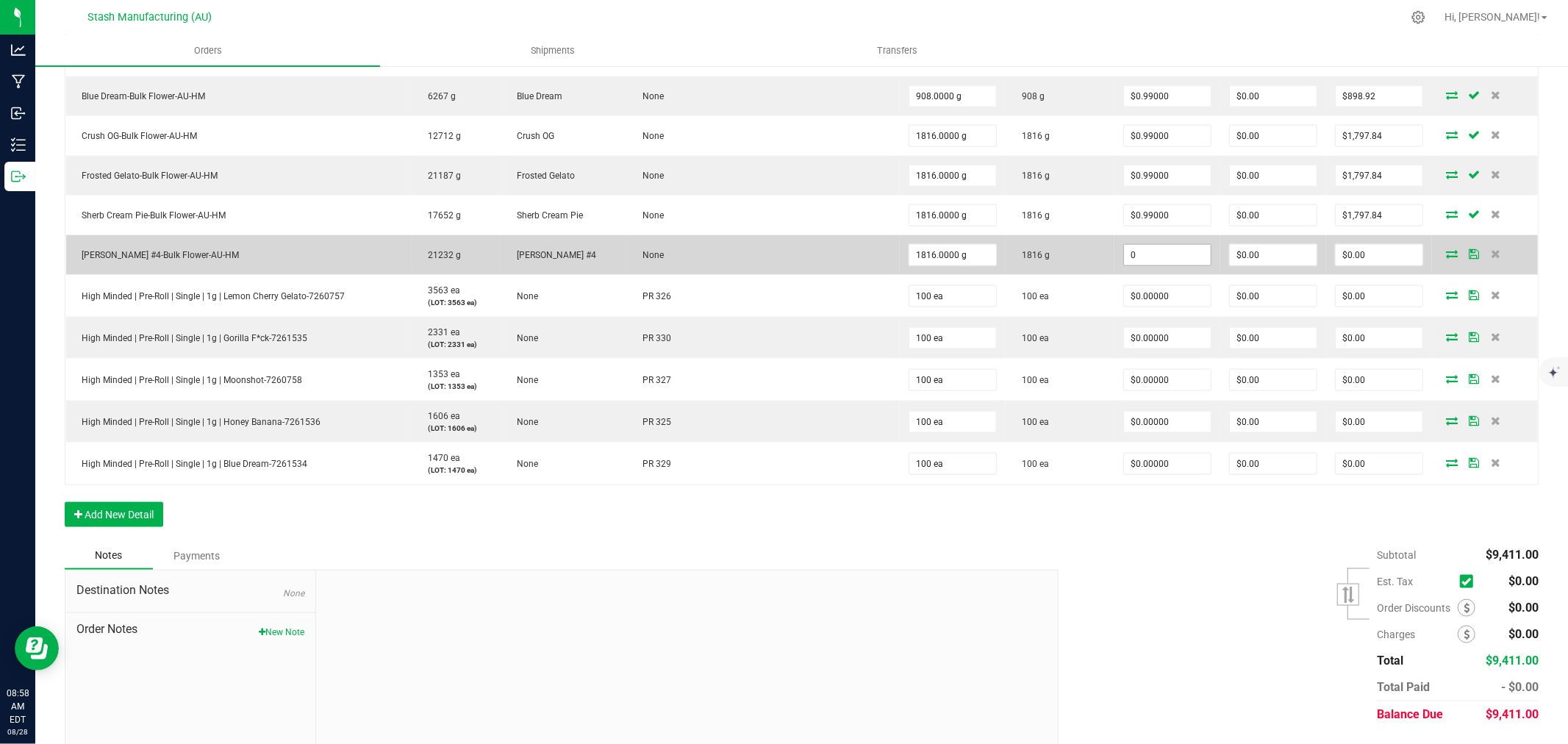
click at [1169, 261] on input "0" at bounding box center [1167, 254] width 87 height 20
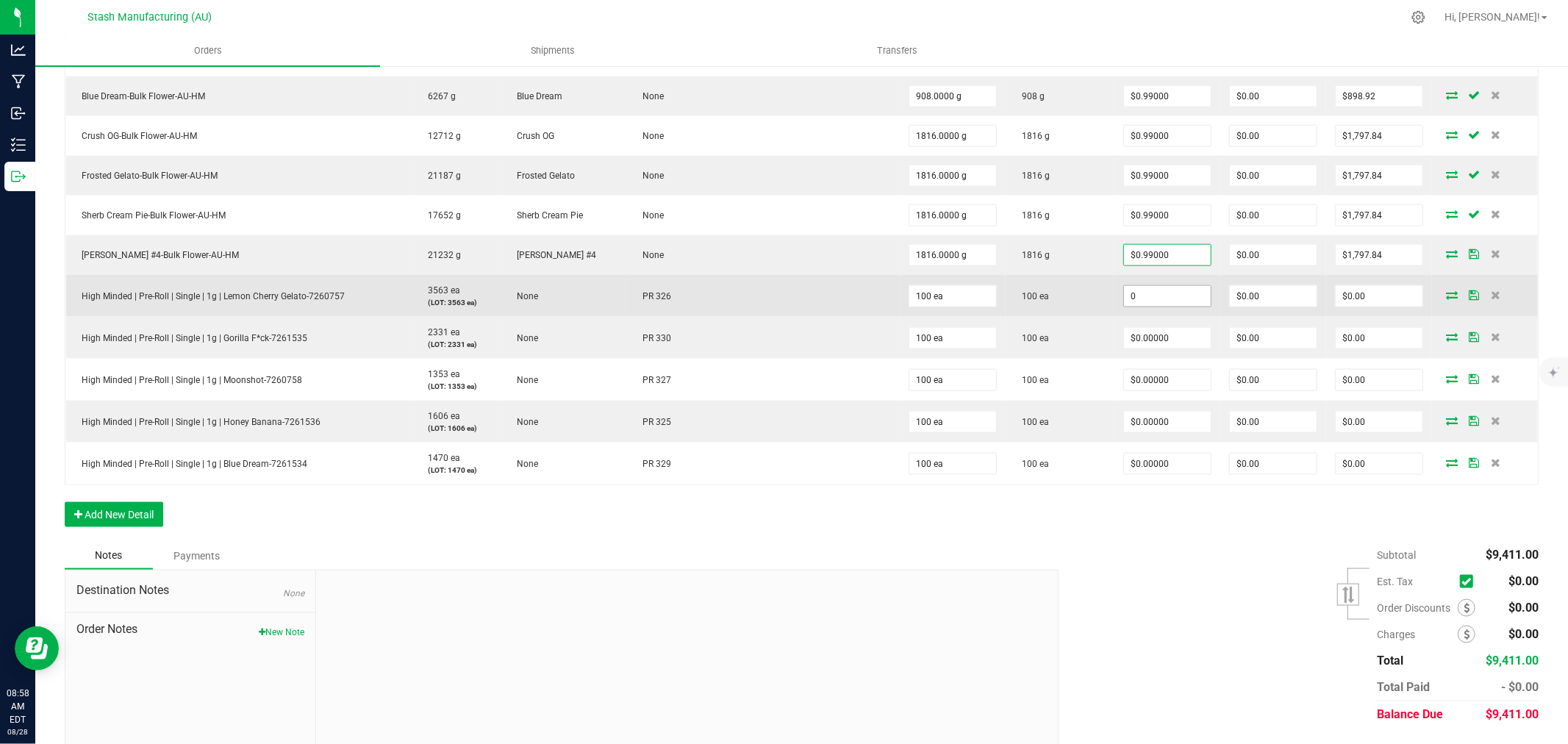
click at [1161, 298] on input "0" at bounding box center [1167, 296] width 87 height 20
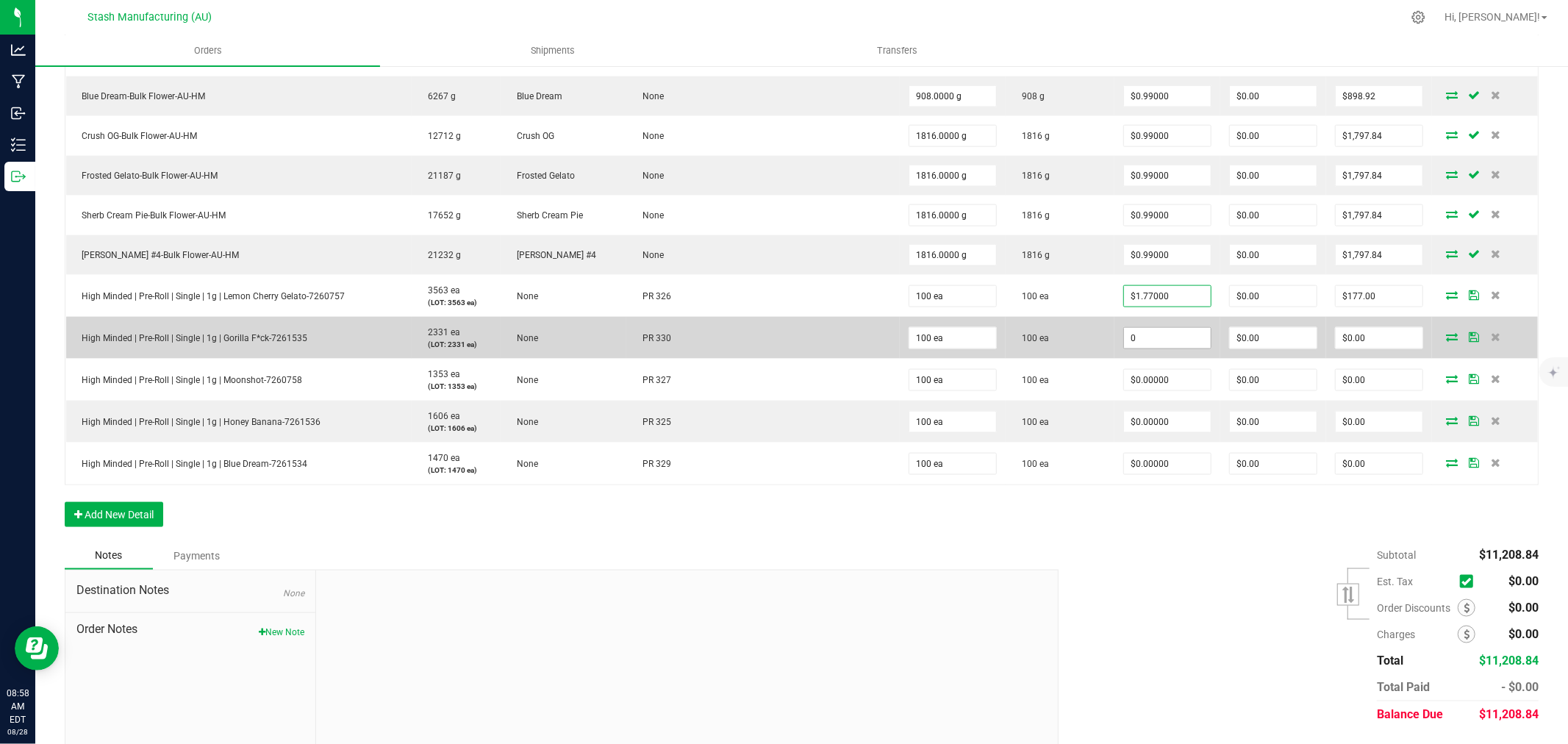
click at [1155, 343] on input "0" at bounding box center [1167, 337] width 87 height 20
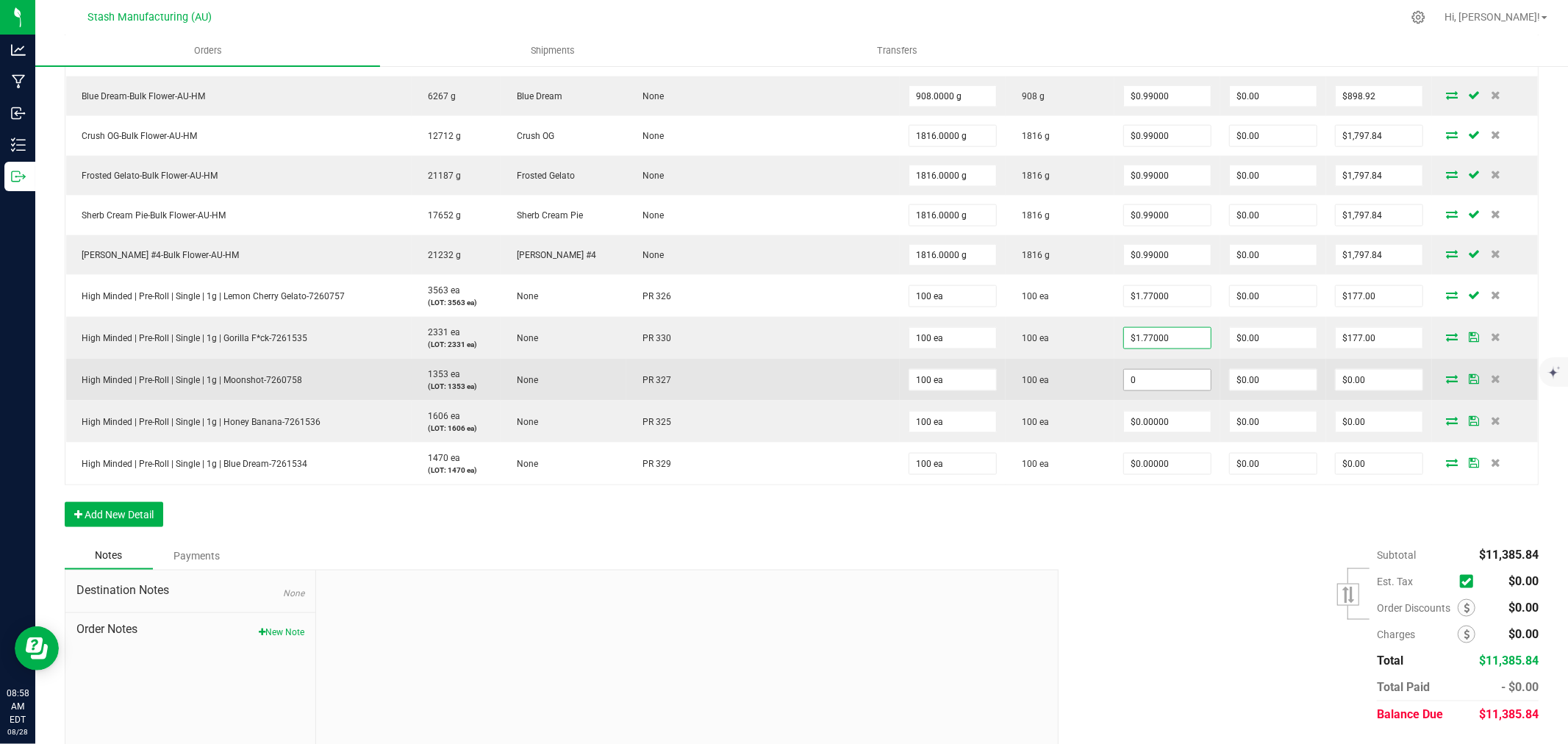
click at [1153, 383] on input "0" at bounding box center [1167, 379] width 87 height 20
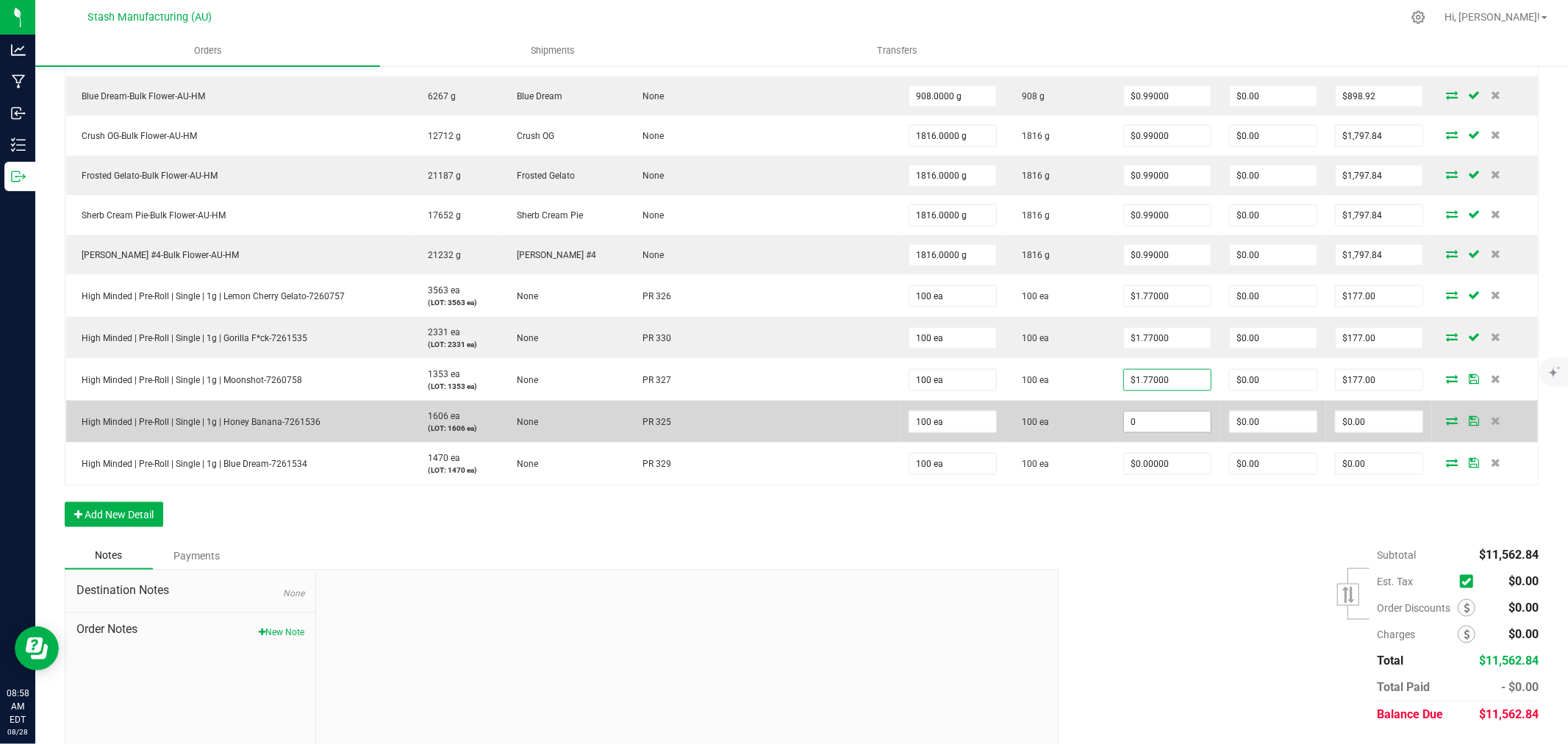
click at [1164, 428] on input "0" at bounding box center [1167, 421] width 87 height 20
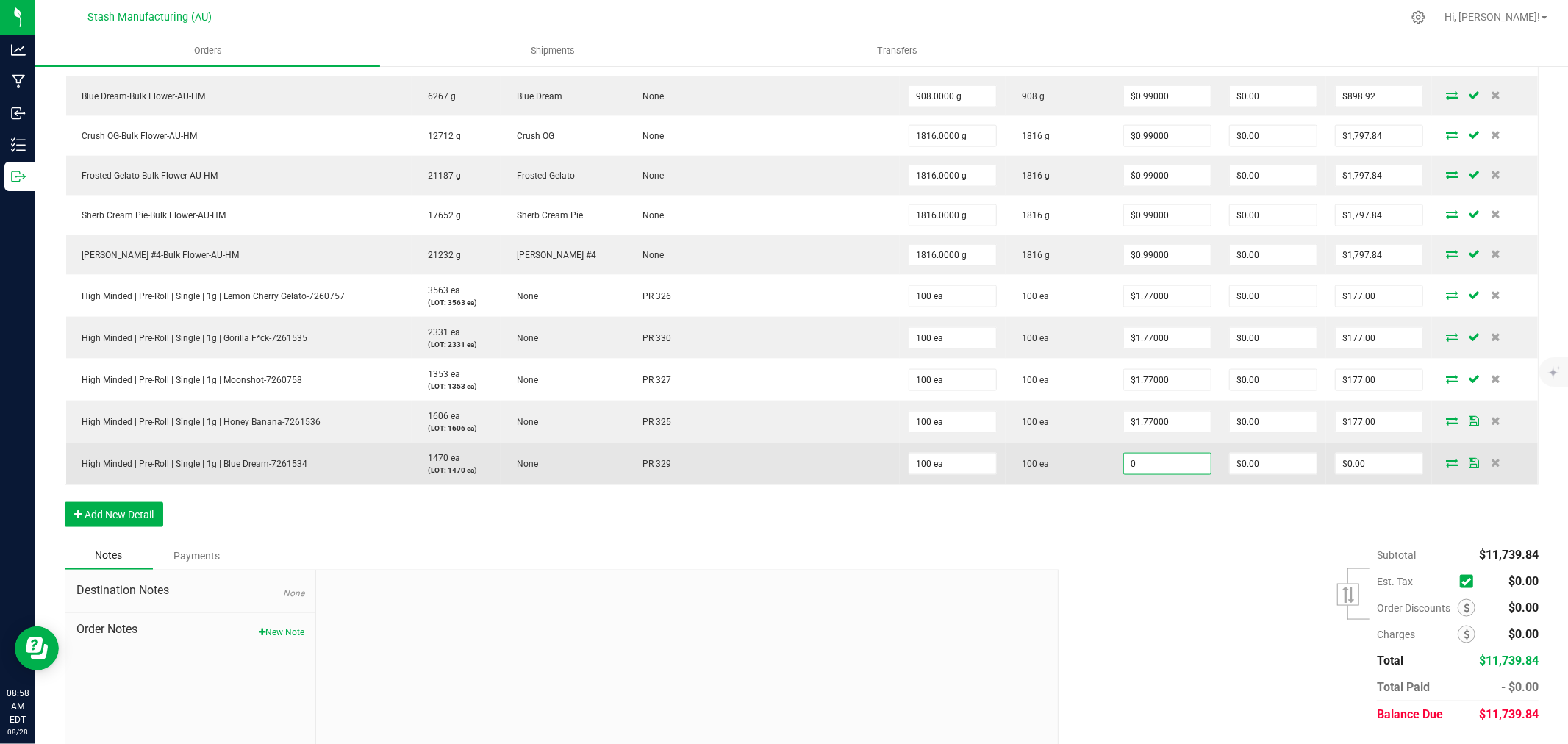
click at [1167, 470] on input "0" at bounding box center [1167, 463] width 87 height 20
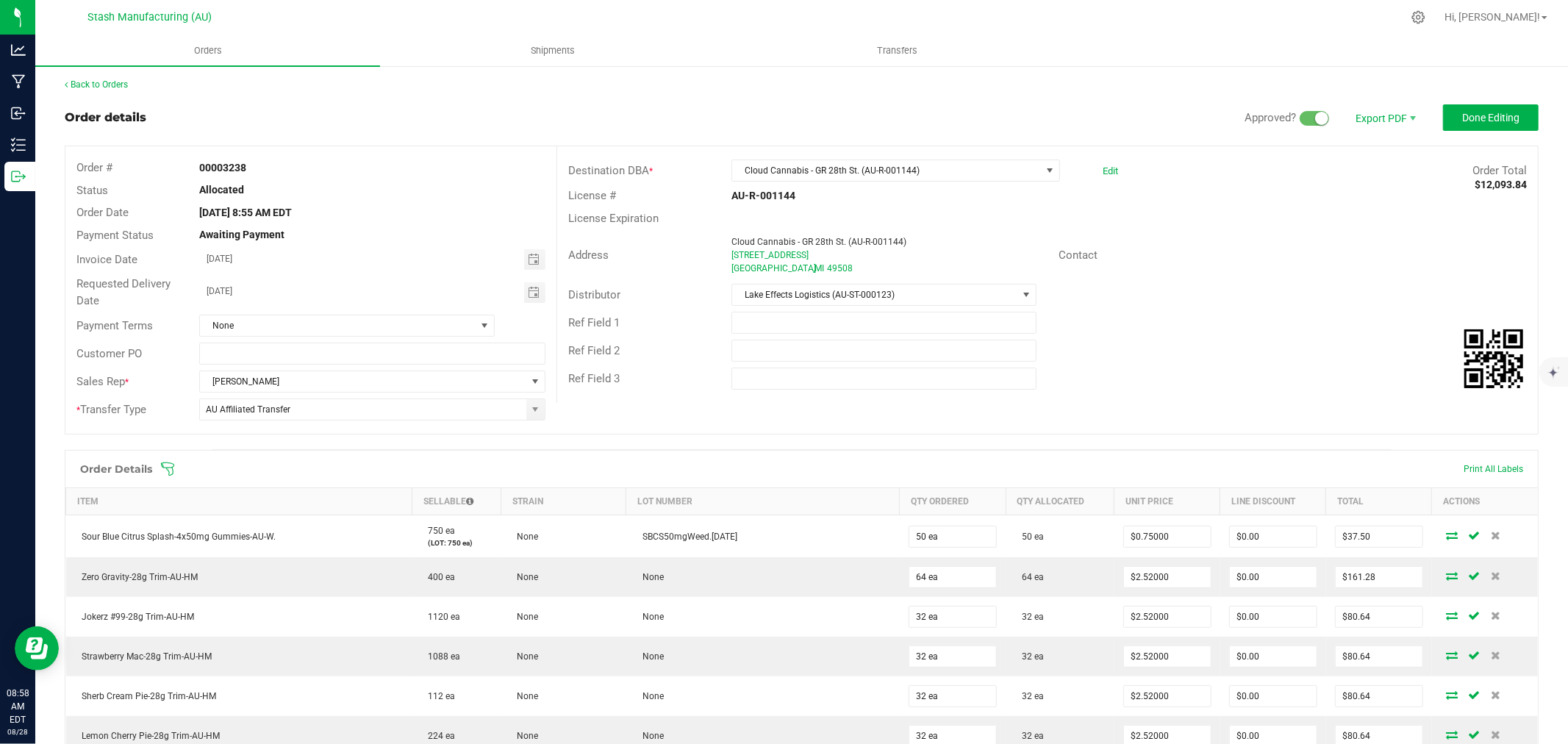
scroll to position [0, 0]
drag, startPoint x: 1467, startPoint y: 122, endPoint x: 1458, endPoint y: 122, distance: 9.0
click at [1463, 121] on span "Done Editing" at bounding box center [1490, 119] width 58 height 12
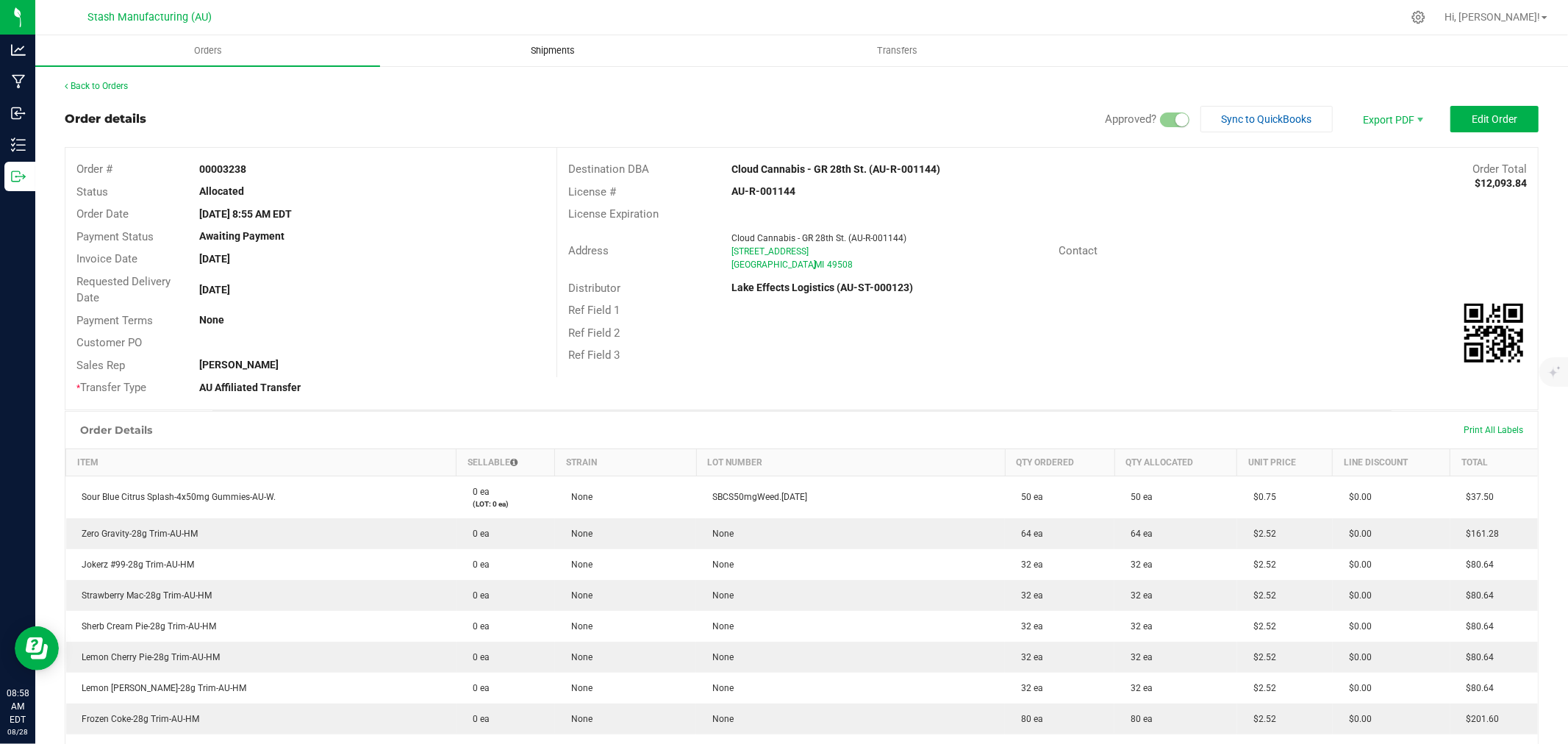
click at [548, 49] on span "Shipments" at bounding box center [552, 50] width 84 height 13
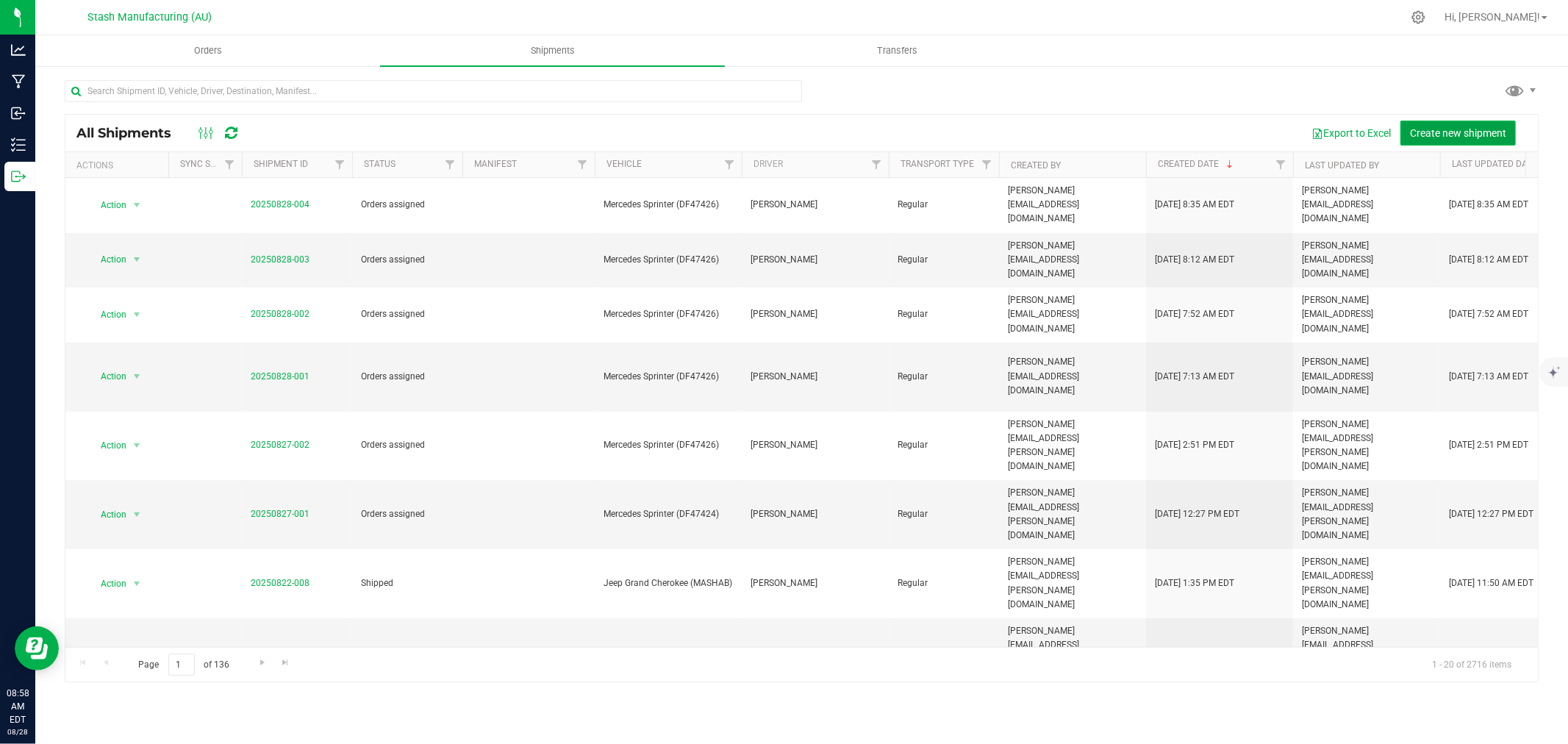
click at [1446, 130] on span "Create new shipment" at bounding box center [1458, 133] width 96 height 12
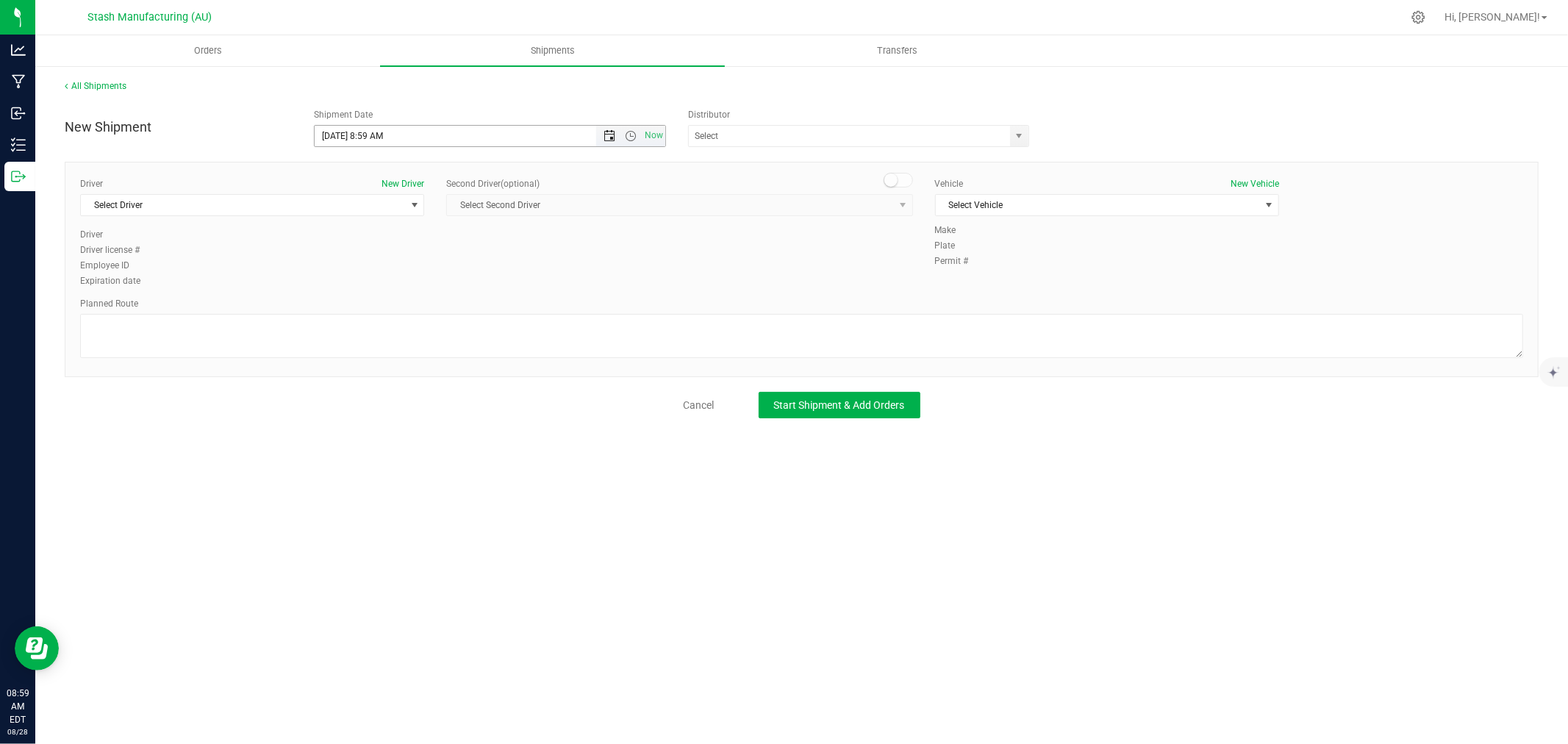
click at [602, 141] on span "Open the date view" at bounding box center [609, 135] width 25 height 12
click at [385, 332] on link "3" at bounding box center [392, 330] width 21 height 23
click at [709, 138] on input "text" at bounding box center [845, 135] width 311 height 20
click at [722, 156] on li "Lake Effects Logistics (AU-ST-000123)" at bounding box center [859, 160] width 340 height 22
click at [289, 216] on div "Driver New Driver Select Driver Select Driver [PERSON_NAME] [PERSON_NAME] [PERS…" at bounding box center [252, 203] width 344 height 51
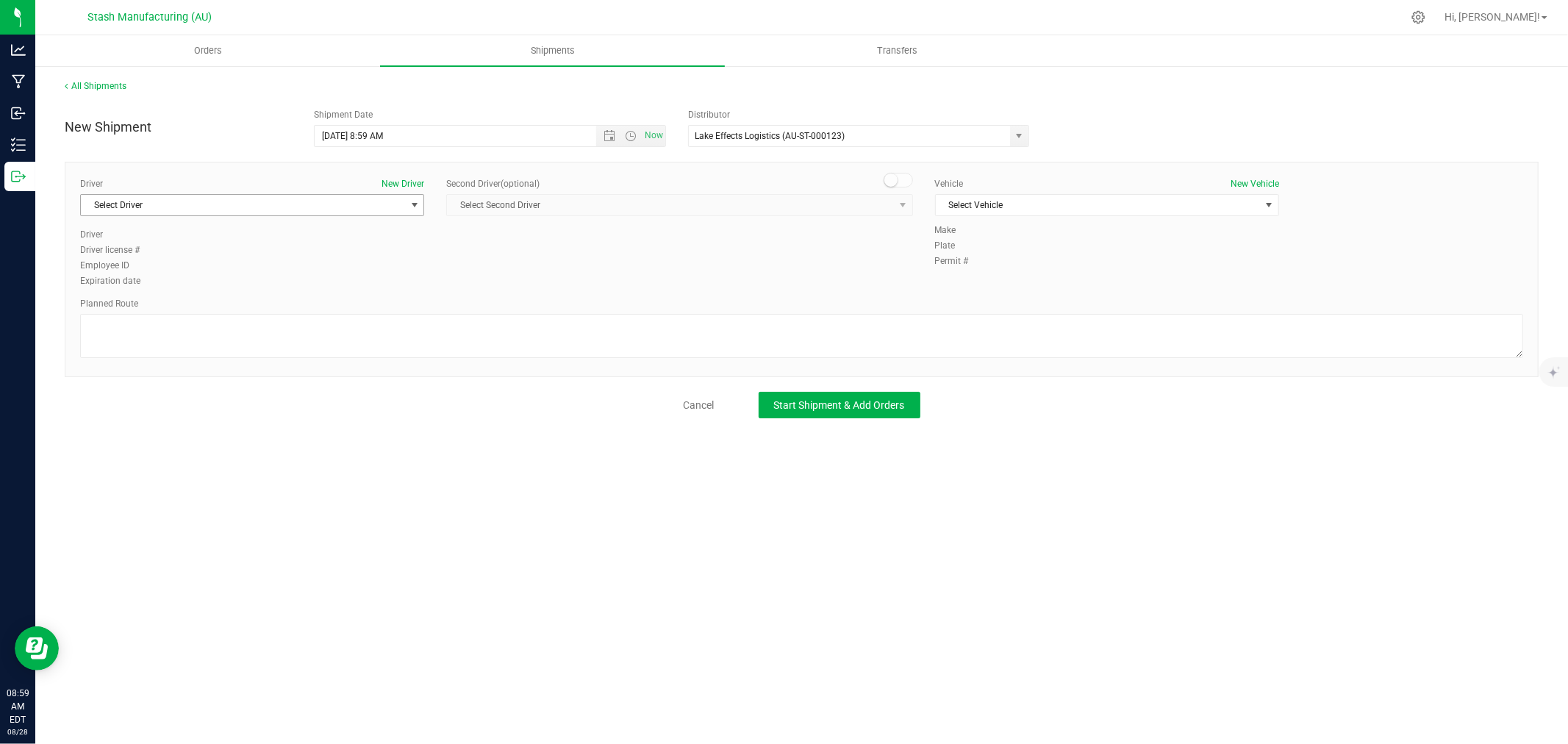
click at [287, 201] on span "Select Driver" at bounding box center [243, 204] width 324 height 20
click at [207, 350] on li "[PERSON_NAME]" at bounding box center [252, 353] width 342 height 22
click at [1025, 201] on span "Select Vehicle" at bounding box center [1098, 204] width 324 height 20
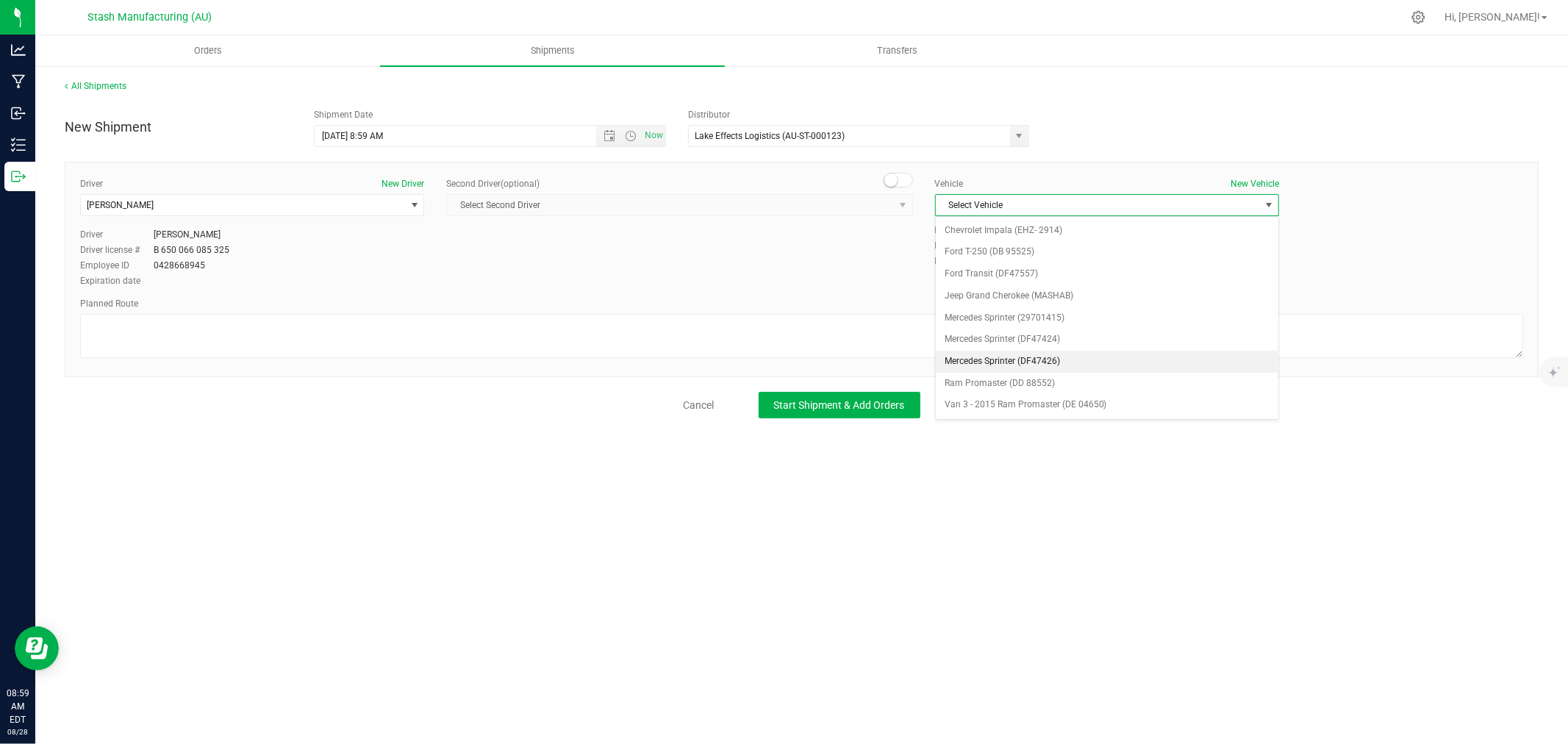
click at [1067, 368] on li "Mercedes Sprinter (DF47426)" at bounding box center [1107, 361] width 342 height 22
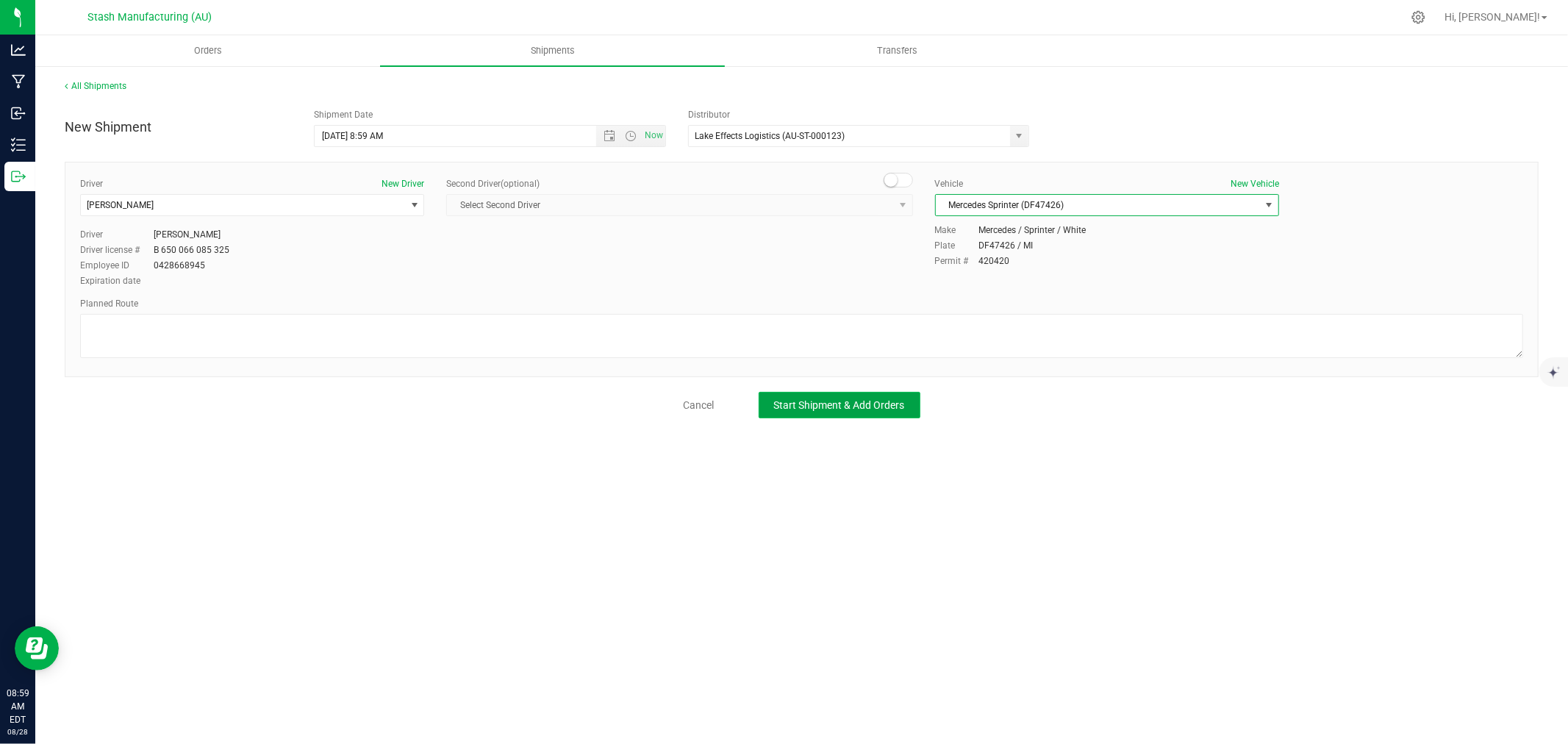
click at [866, 395] on button "Start Shipment & Add Orders" at bounding box center [839, 404] width 161 height 27
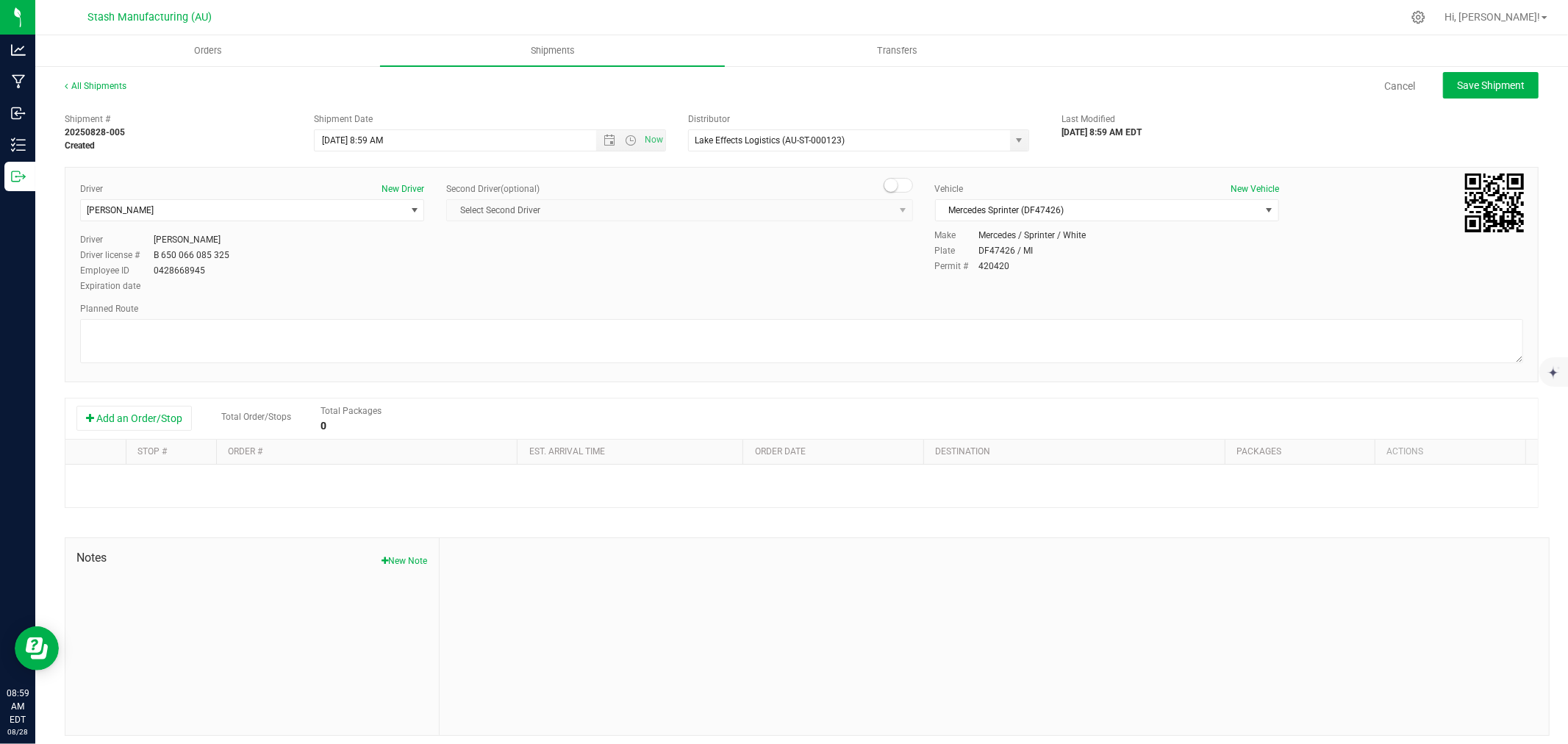
click at [120, 427] on button "Add an Order/Stop" at bounding box center [134, 417] width 115 height 25
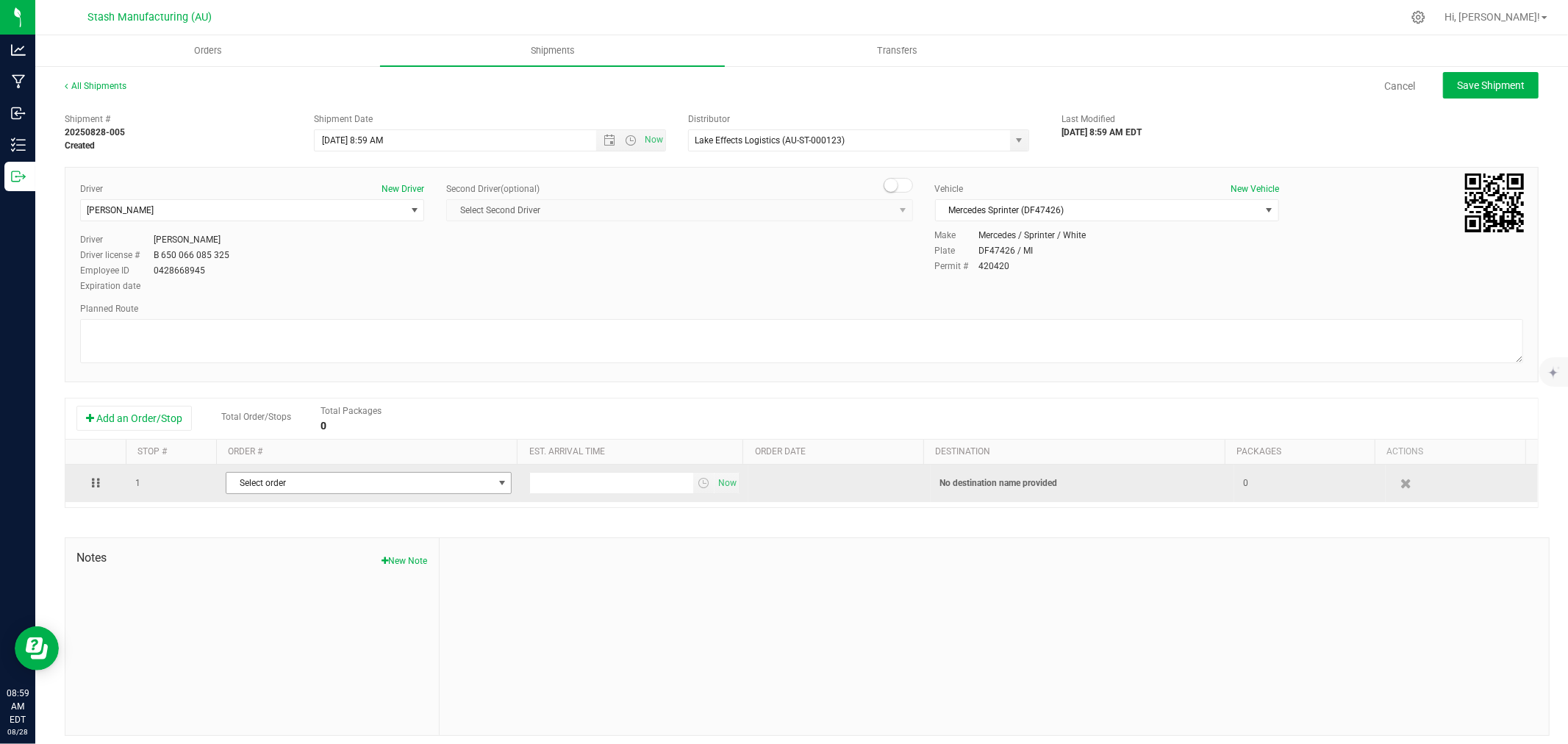
click at [341, 490] on span "Select order" at bounding box center [359, 482] width 266 height 20
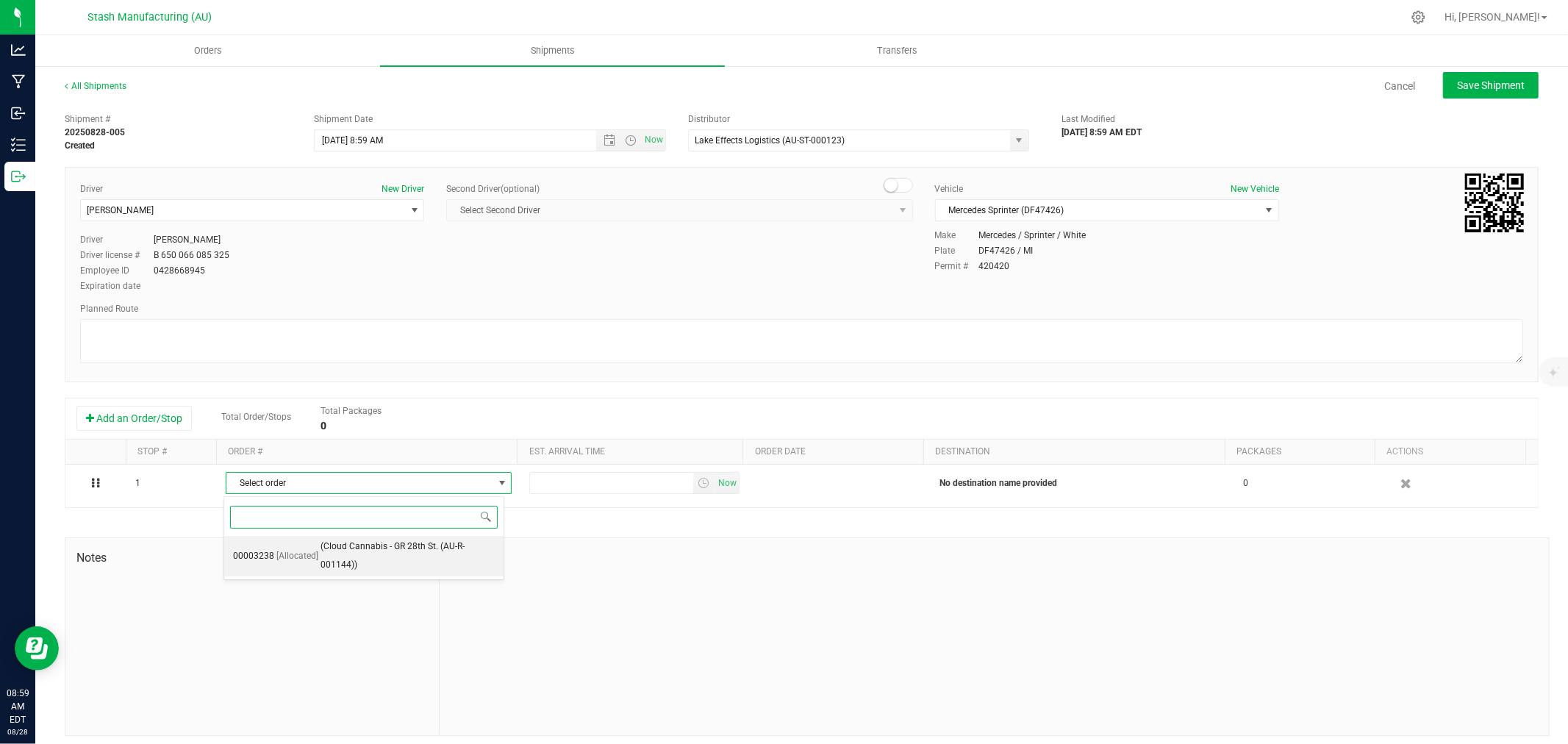
click at [397, 545] on span "(Cloud Cannabis - GR 28th St. (AU-R-001144))" at bounding box center [407, 556] width 174 height 37
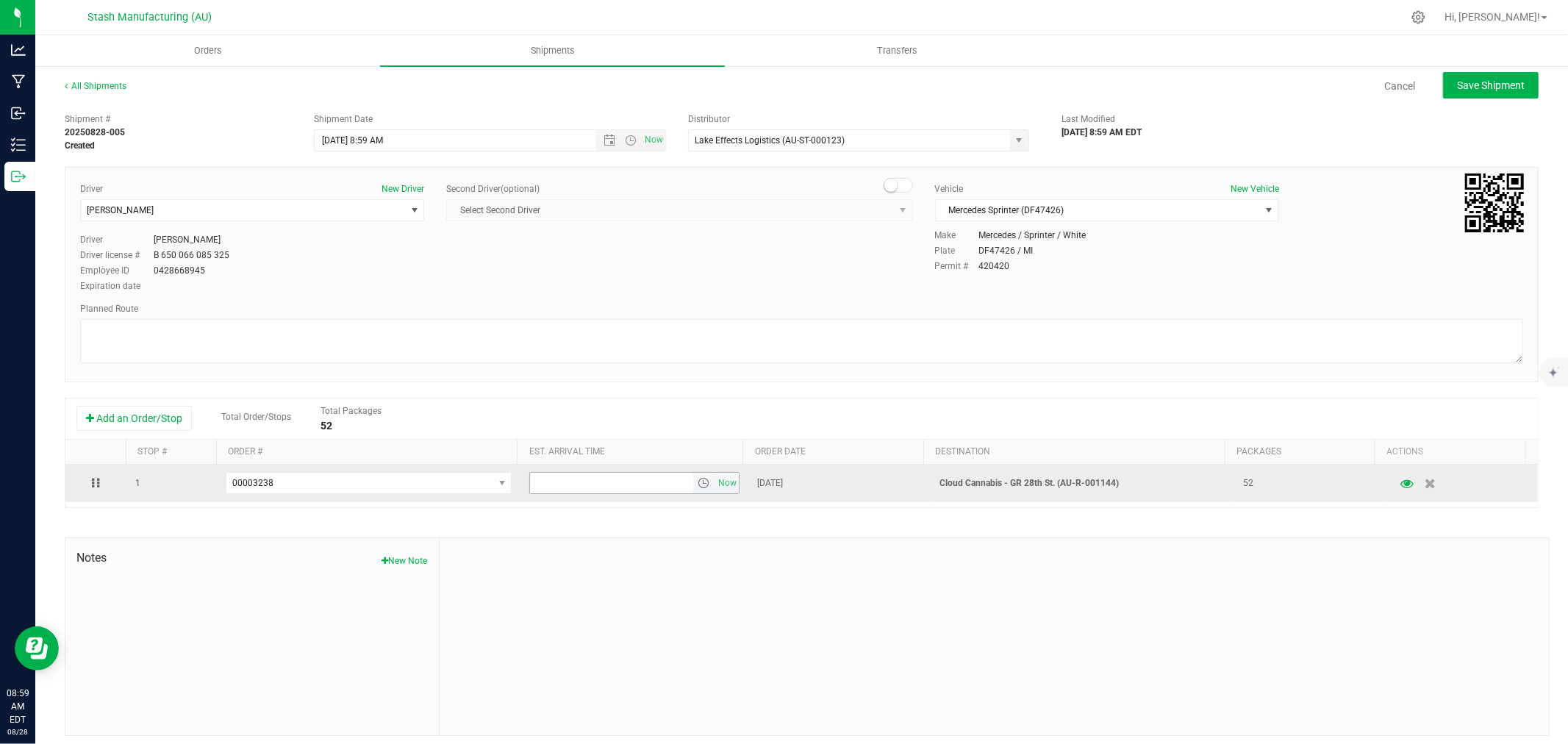
click at [581, 491] on input "text" at bounding box center [611, 482] width 163 height 20
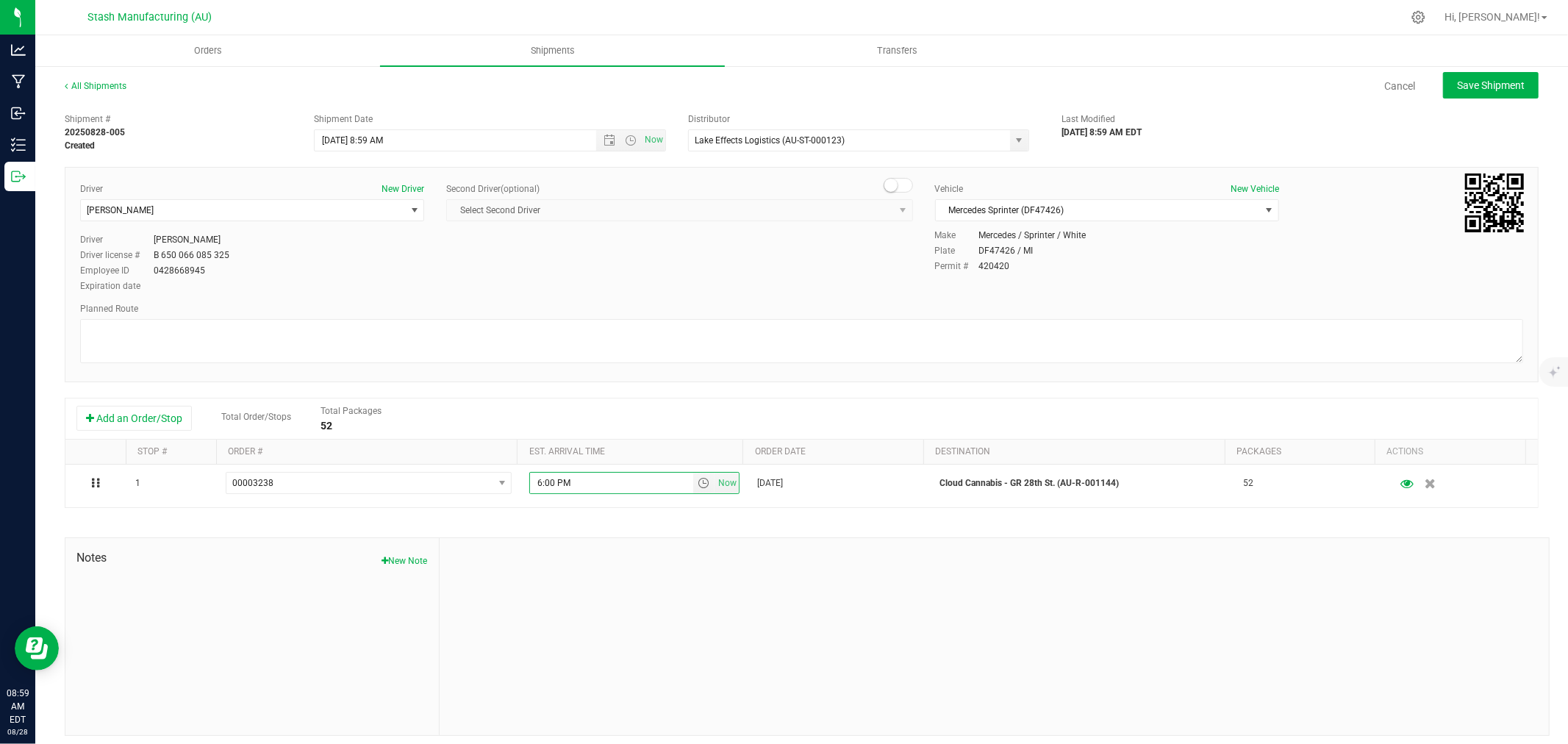
click at [734, 626] on div at bounding box center [994, 636] width 1109 height 197
click at [1510, 86] on span "Save Shipment" at bounding box center [1490, 85] width 67 height 12
